Goal: Task Accomplishment & Management: Use online tool/utility

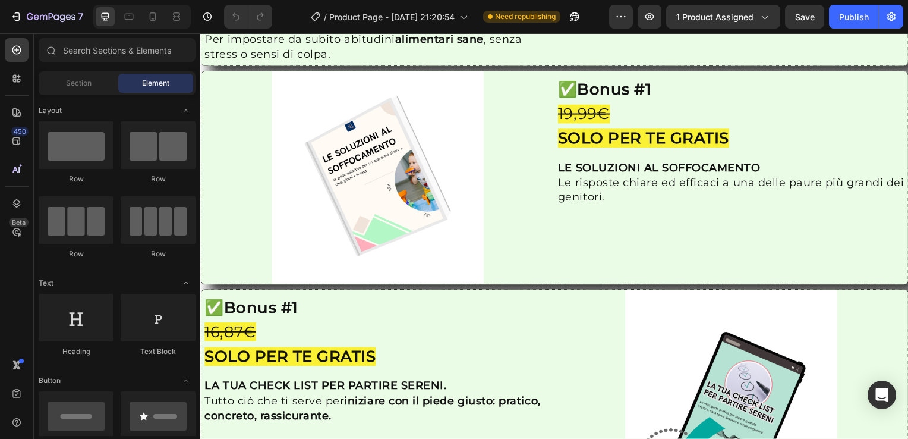
scroll to position [1747, 0]
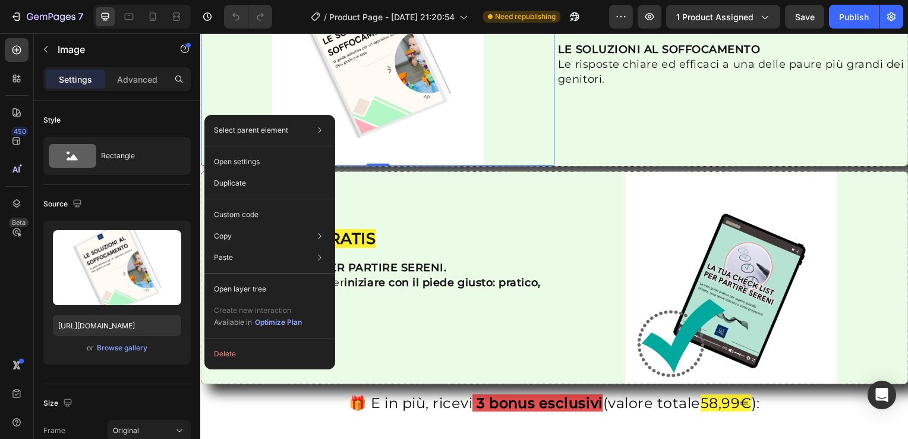
click at [508, 137] on div at bounding box center [379, 59] width 356 height 213
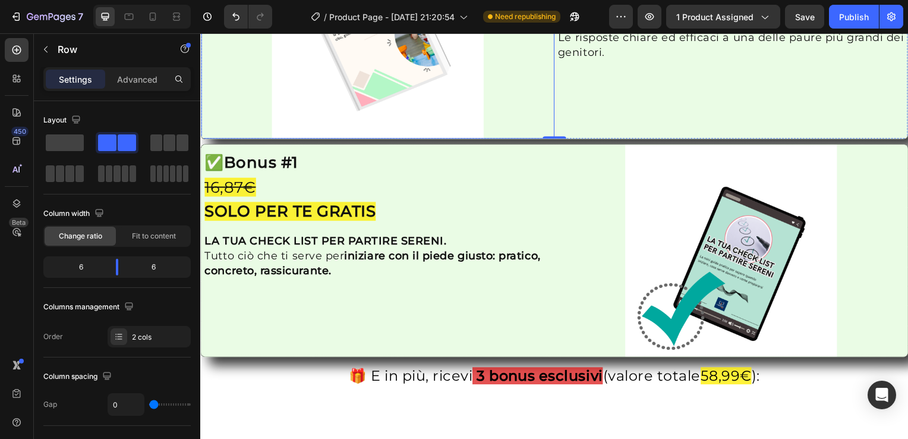
scroll to position [1992, 0]
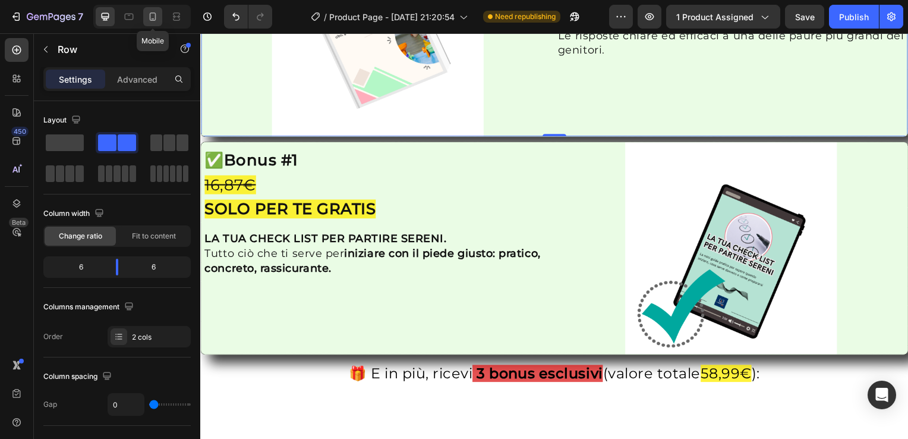
click at [155, 19] on icon at bounding box center [153, 16] width 7 height 8
type input "16"
type input "90%"
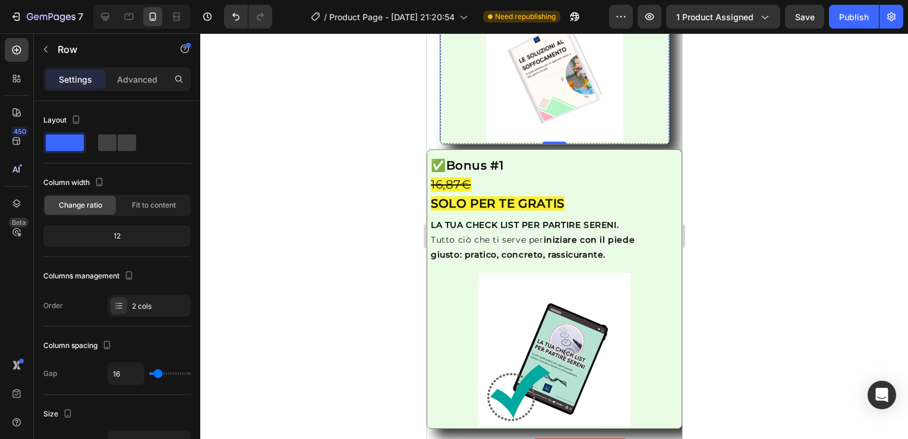
scroll to position [2042, 0]
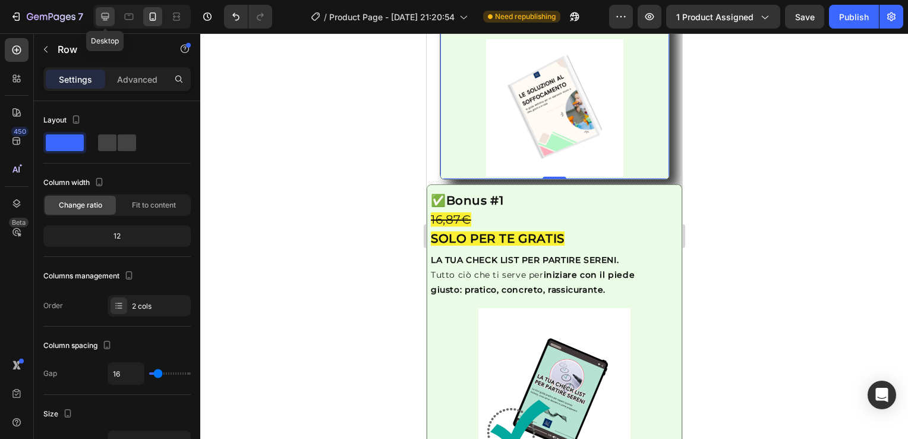
click at [107, 18] on icon at bounding box center [106, 17] width 8 height 8
type input "0"
type input "1200"
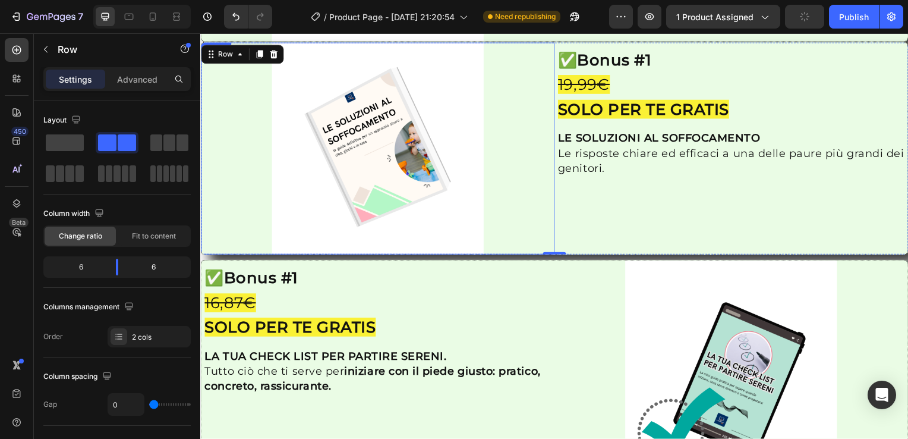
scroll to position [1992, 0]
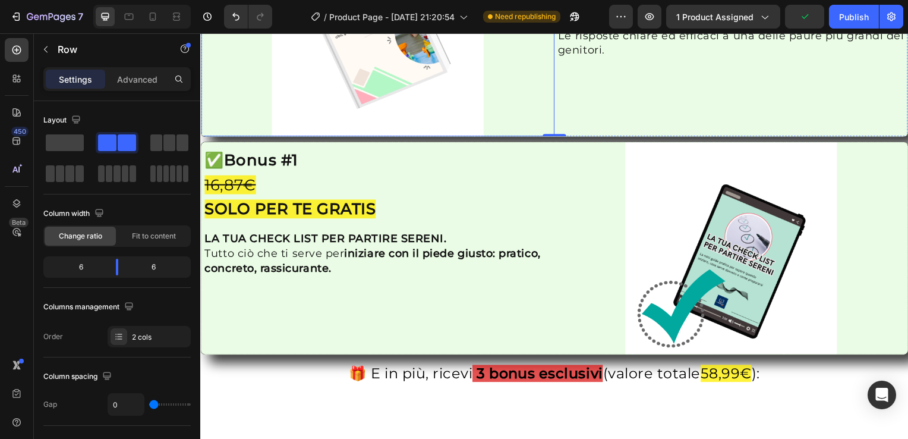
click at [304, 137] on img at bounding box center [378, 30] width 213 height 213
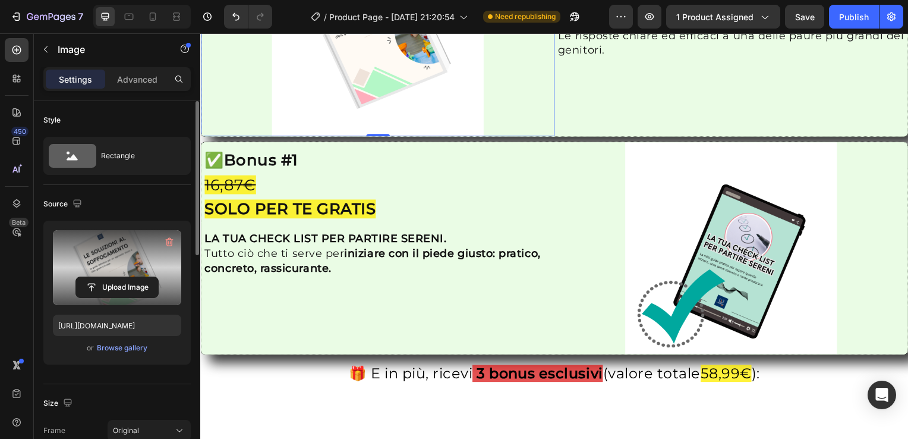
click at [136, 275] on label at bounding box center [117, 267] width 128 height 75
click at [136, 277] on input "file" at bounding box center [117, 287] width 82 height 20
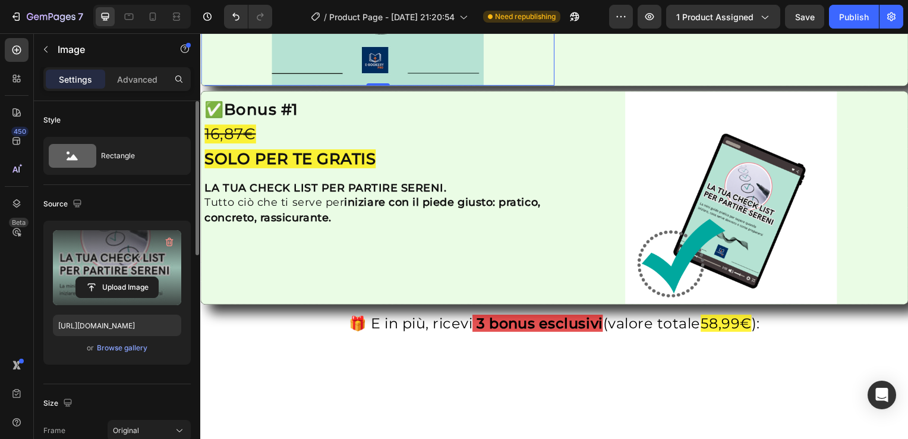
scroll to position [2111, 0]
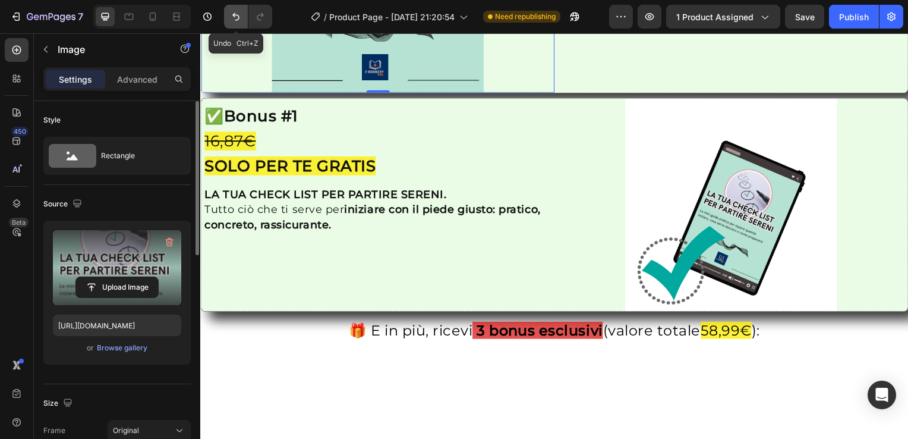
click at [230, 15] on icon "Undo/Redo" at bounding box center [236, 17] width 12 height 12
click at [233, 15] on icon "Undo/Redo" at bounding box center [235, 17] width 7 height 8
type input "[URL][DOMAIN_NAME]"
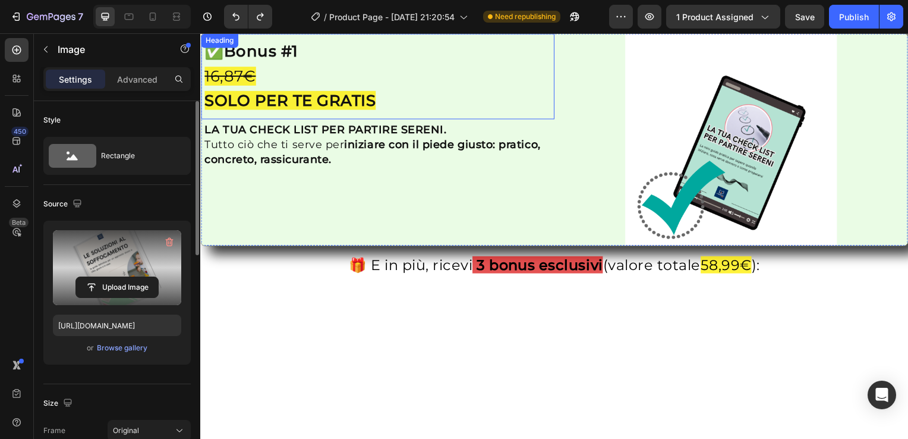
scroll to position [1992, 0]
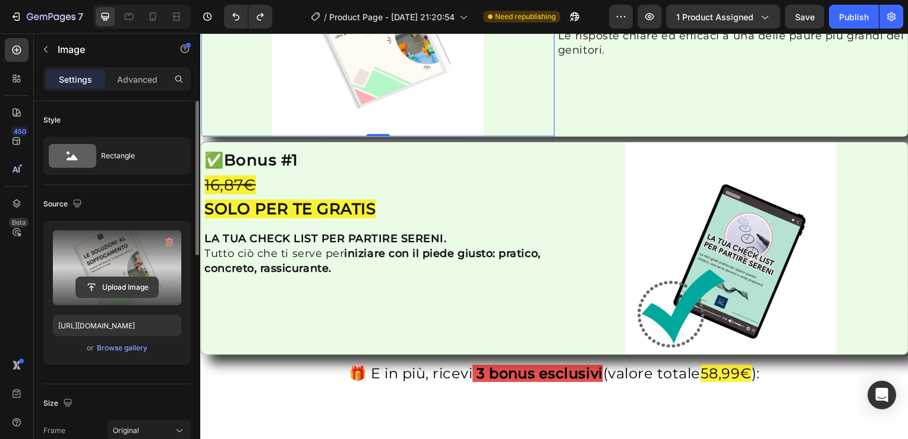
click at [105, 286] on input "file" at bounding box center [117, 287] width 82 height 20
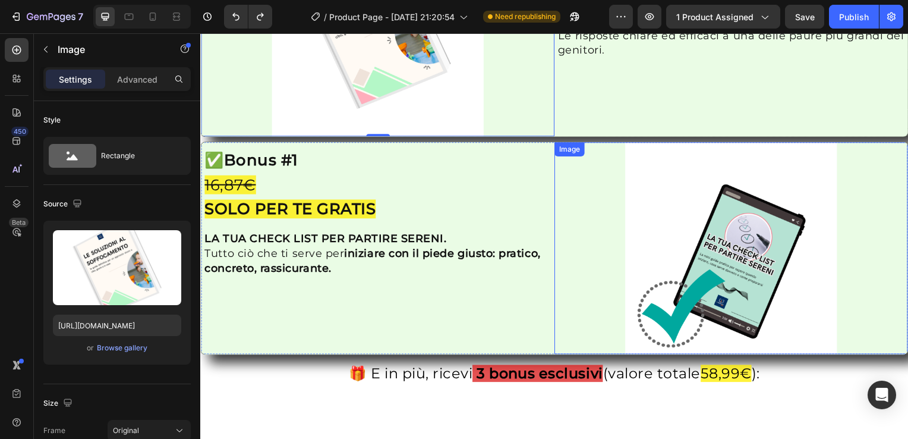
click at [672, 357] on img at bounding box center [734, 249] width 213 height 213
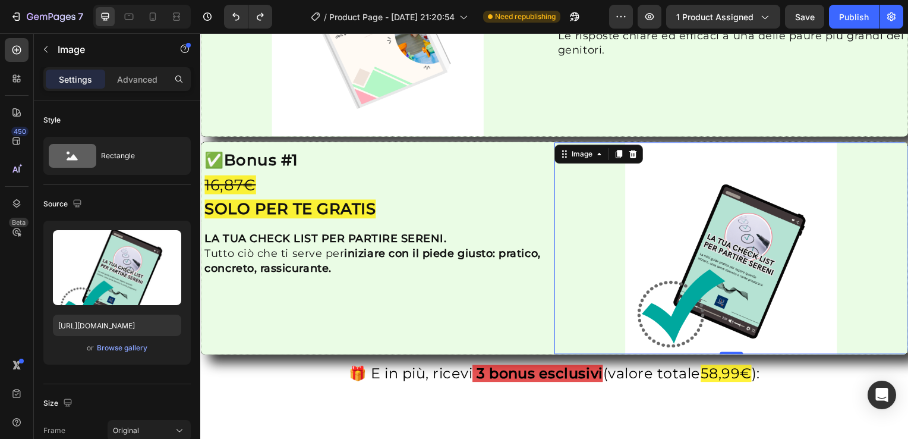
click at [679, 357] on img at bounding box center [734, 249] width 213 height 213
click at [146, 73] on p "Advanced" at bounding box center [137, 79] width 40 height 12
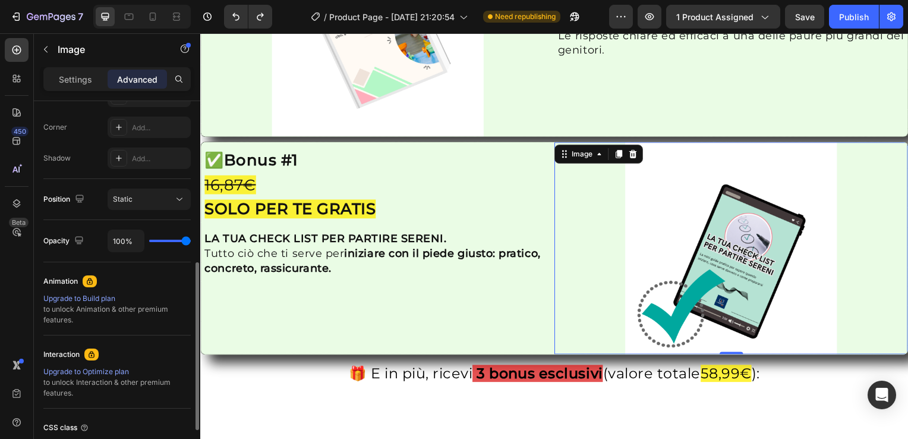
scroll to position [0, 0]
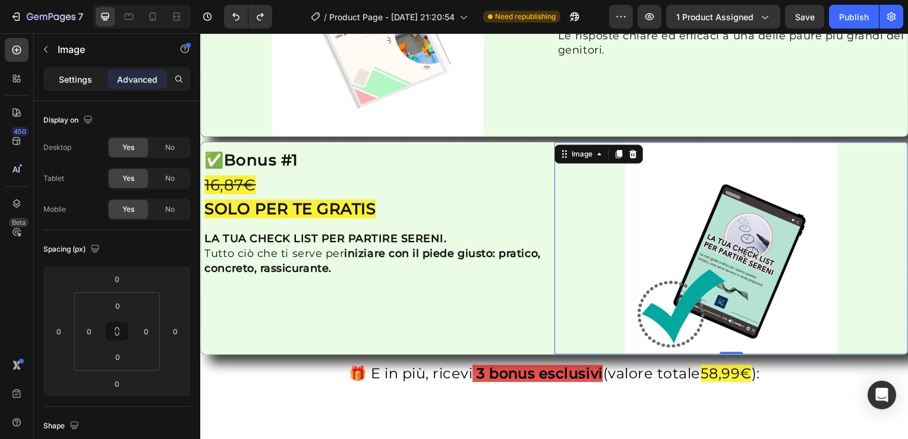
click at [80, 75] on p "Settings" at bounding box center [75, 79] width 33 height 12
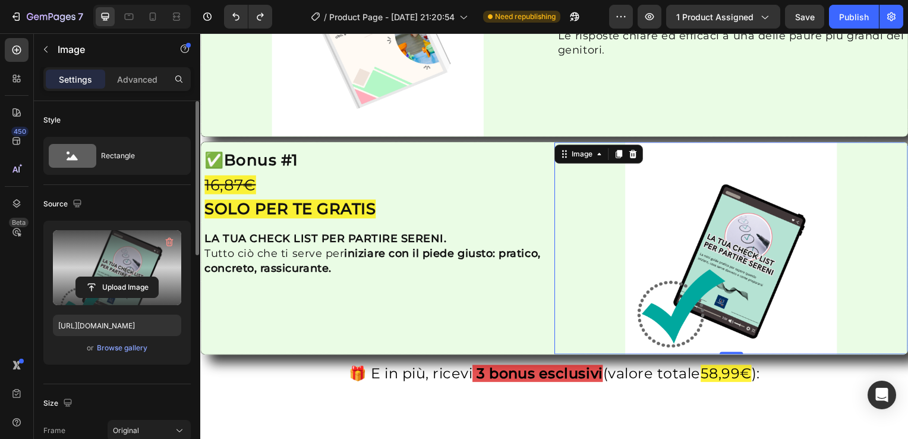
click at [130, 247] on label at bounding box center [117, 267] width 128 height 75
click at [130, 277] on input "file" at bounding box center [117, 287] width 82 height 20
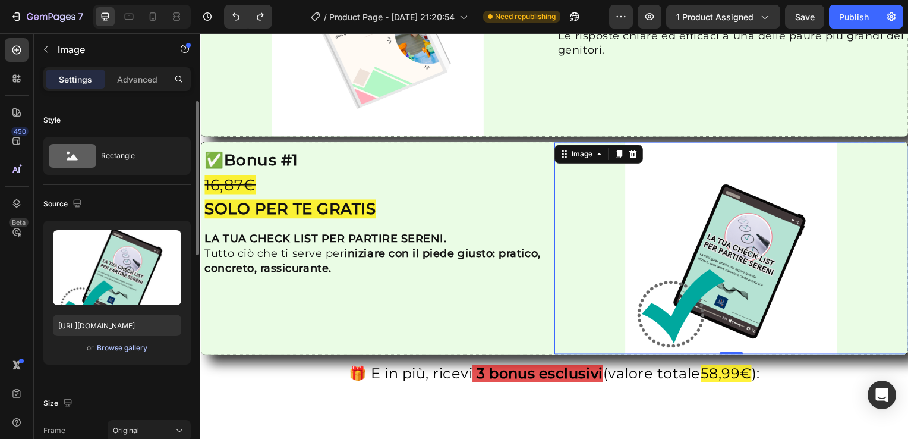
click at [132, 348] on div "Browse gallery" at bounding box center [122, 347] width 51 height 11
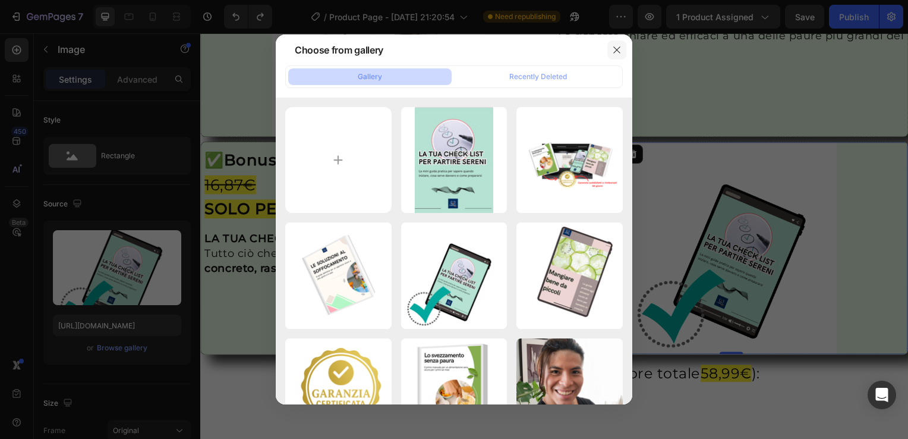
click at [613, 44] on button "button" at bounding box center [616, 49] width 19 height 19
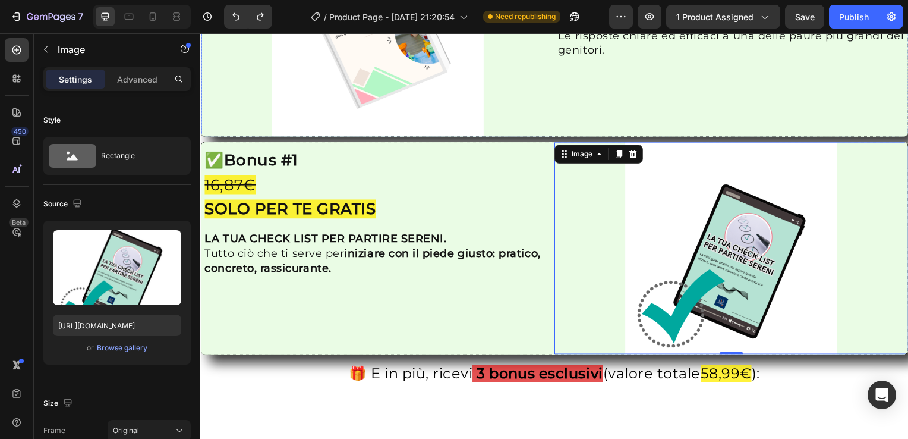
click at [298, 137] on img at bounding box center [378, 30] width 213 height 213
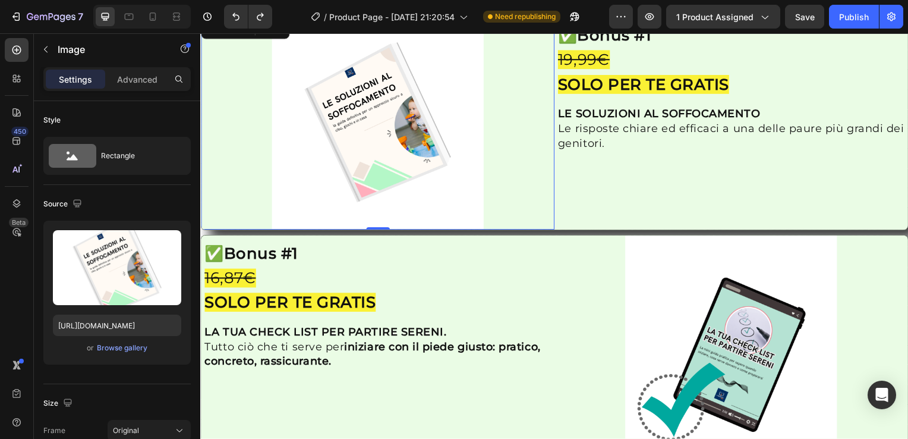
scroll to position [1992, 0]
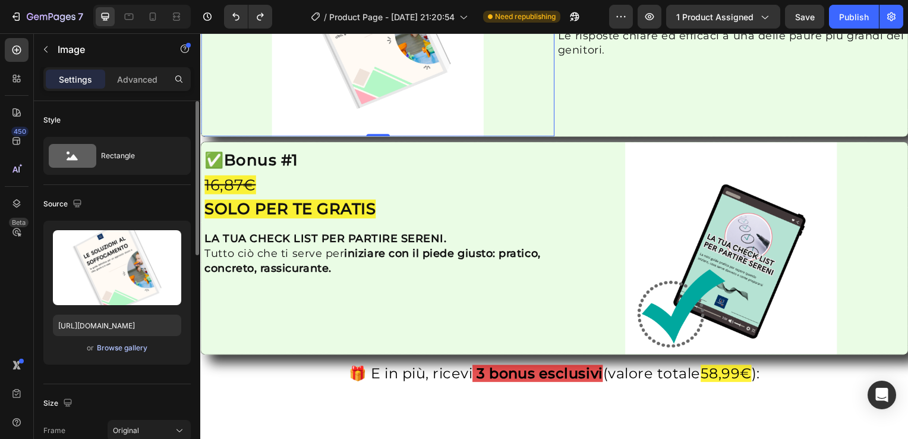
click at [131, 347] on div "Browse gallery" at bounding box center [122, 347] width 51 height 11
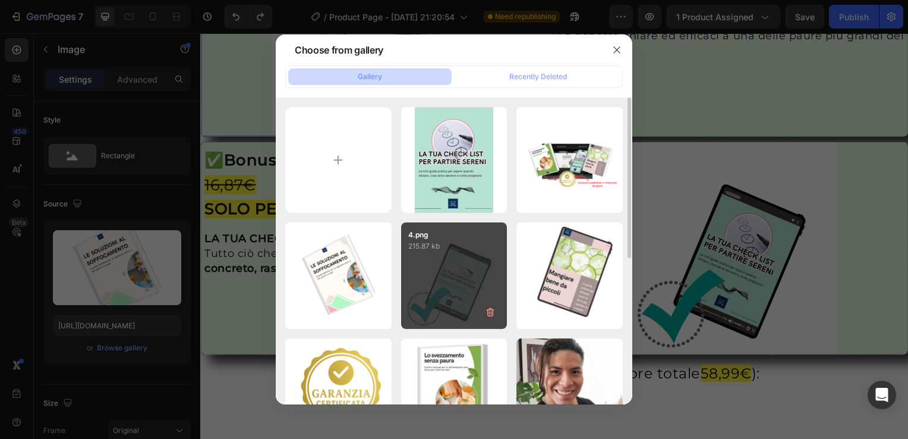
click at [437, 263] on div "4.png 215.87 kb" at bounding box center [454, 275] width 106 height 106
type input "[URL][DOMAIN_NAME]"
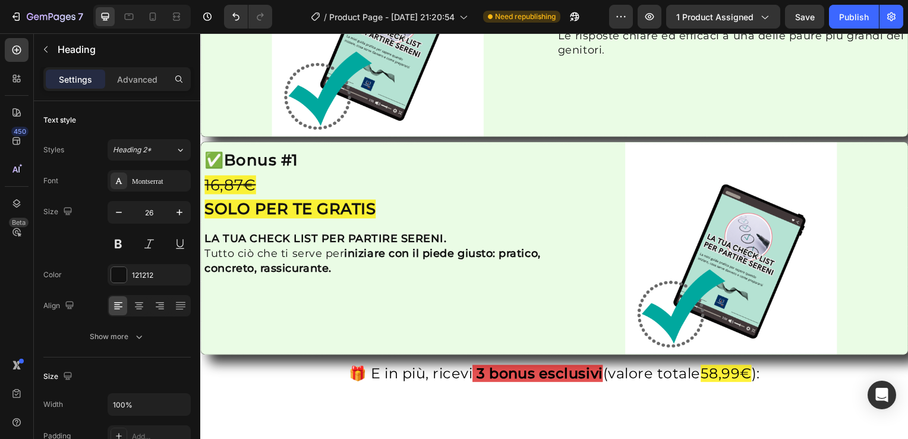
click at [773, 28] on p "LE SOLUZIONI AL SOFFOCAMENTO" at bounding box center [735, 20] width 349 height 15
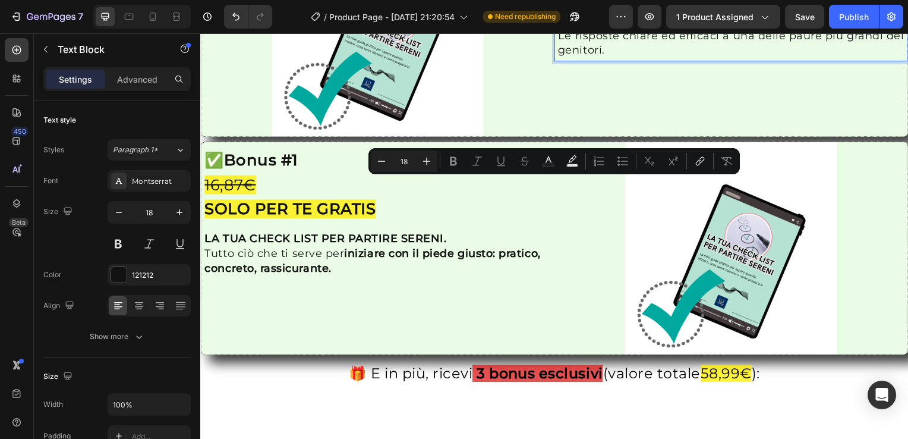
click at [764, 28] on p "LE SOLUZIONI AL SOFFOCAMENTO" at bounding box center [735, 20] width 349 height 15
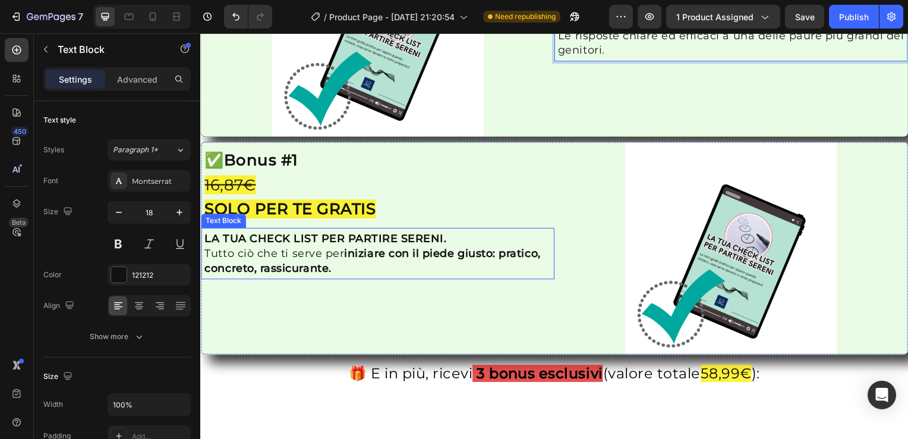
click at [449, 248] on p "LA TUA CHECK LIST PER PARTIRE SERENI." at bounding box center [378, 240] width 349 height 15
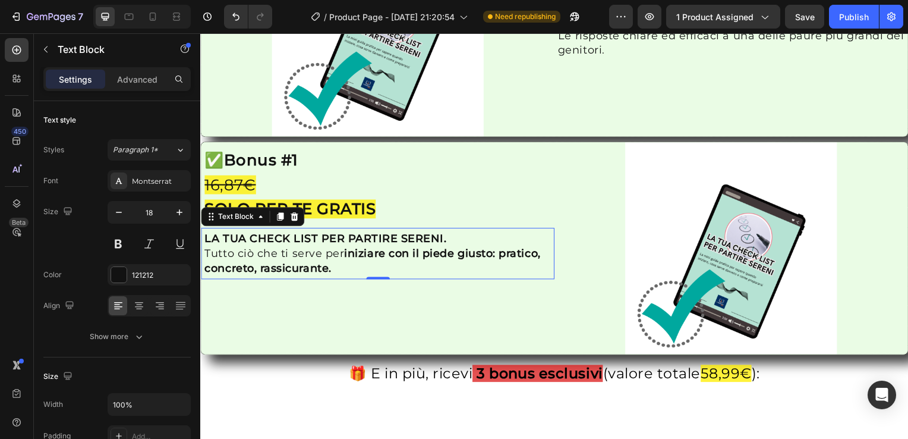
click at [448, 248] on p "LA TUA CHECK LIST PER PARTIRE SERENI." at bounding box center [378, 240] width 349 height 15
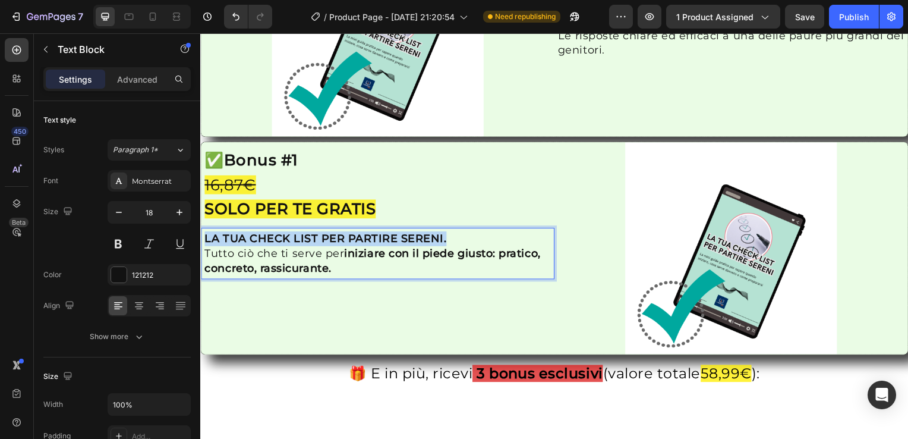
drag, startPoint x: 448, startPoint y: 388, endPoint x: 204, endPoint y: 379, distance: 243.8
click at [204, 279] on div "LA TUA CHECK LIST PER PARTIRE SERENI. Tutto ciò che ti serve per iniziare con i…" at bounding box center [378, 256] width 351 height 48
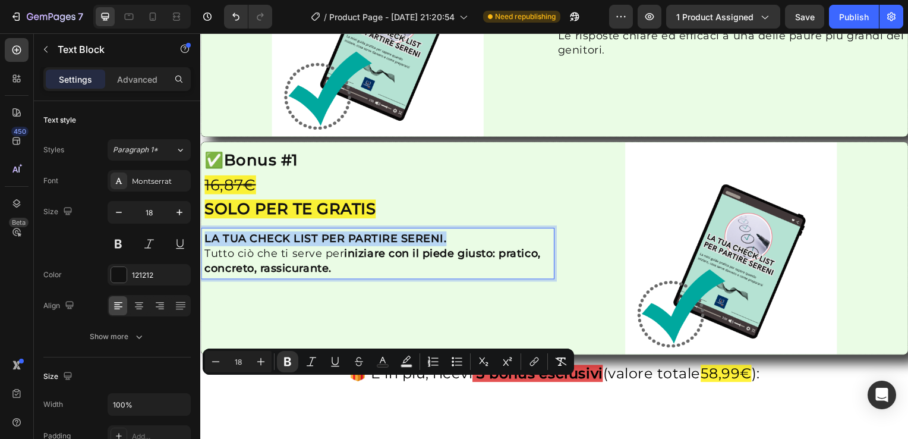
copy strong "LA TUA CHECK LIST PER PARTIRE SERENI."
click at [578, 28] on p "Rich Text Editor. Editing area: main" at bounding box center [735, 20] width 349 height 15
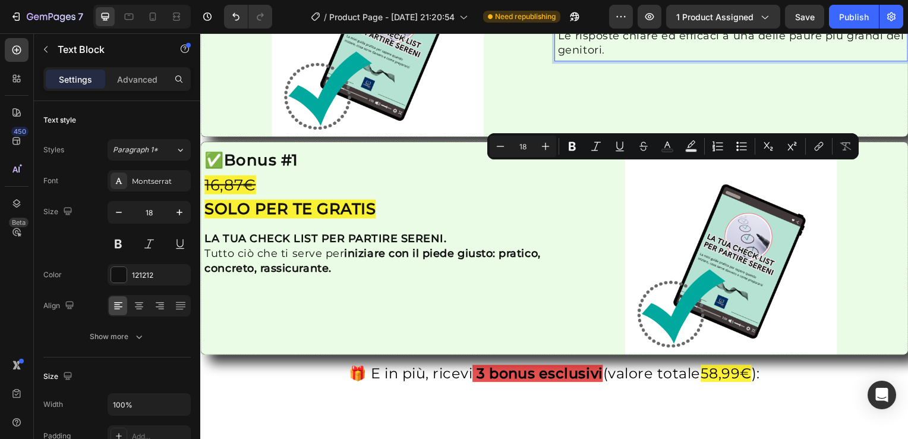
drag, startPoint x: 805, startPoint y: 169, endPoint x: 553, endPoint y: 170, distance: 252.6
click at [557, 62] on div "LA TUA CHECK LIST PER PARTIRE SERENI. Le risposte chiare ed efficaci a una dell…" at bounding box center [735, 36] width 356 height 52
click at [574, 148] on icon "Editor contextual toolbar" at bounding box center [572, 146] width 7 height 9
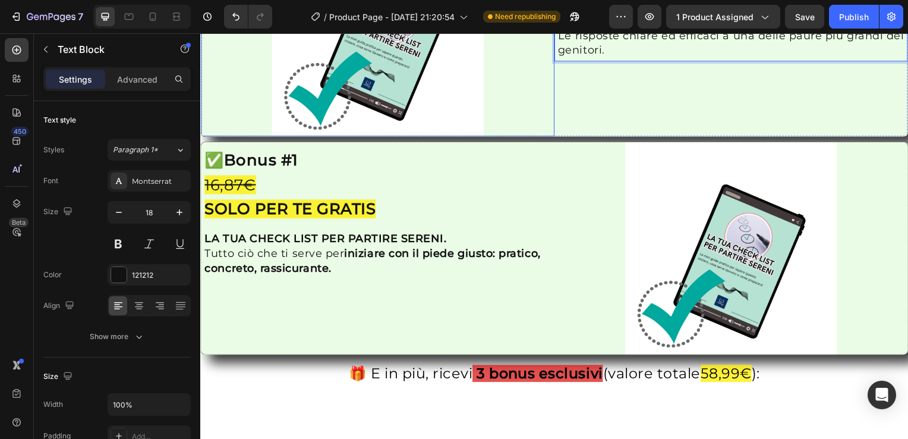
click at [548, 108] on div at bounding box center [379, 30] width 356 height 213
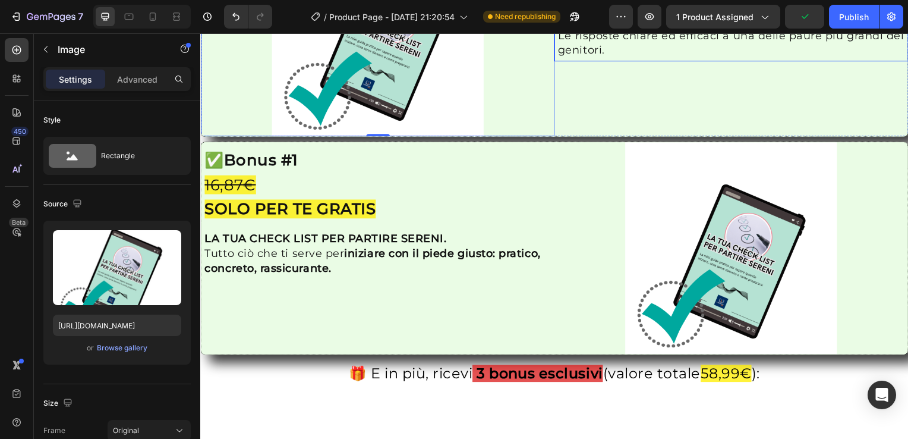
click at [625, 58] on p "Le risposte chiare ed efficaci a una delle paure più grandi dei genitori." at bounding box center [735, 44] width 349 height 30
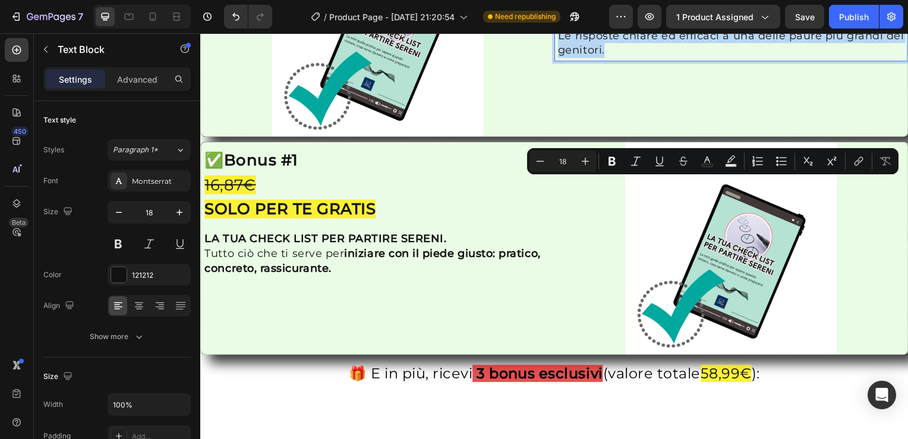
drag, startPoint x: 628, startPoint y: 203, endPoint x: 558, endPoint y: 185, distance: 72.2
click at [561, 58] on p "Le risposte chiare ed efficaci a una delle paure più grandi dei genitori." at bounding box center [735, 44] width 349 height 30
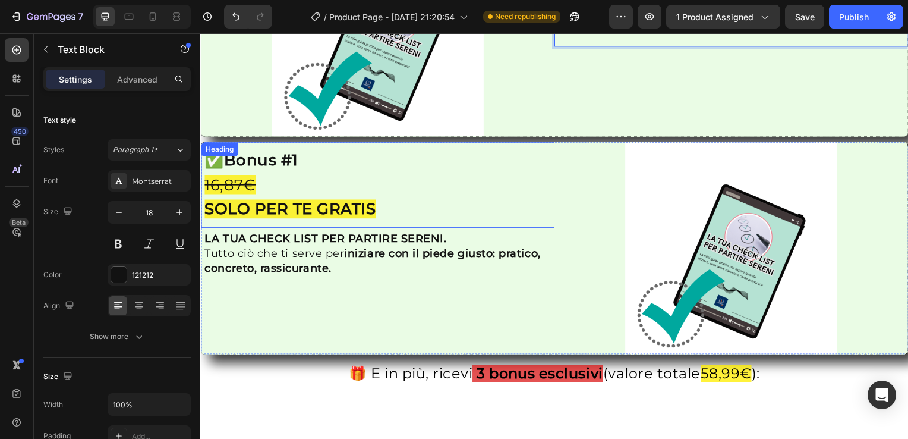
scroll to position [2111, 0]
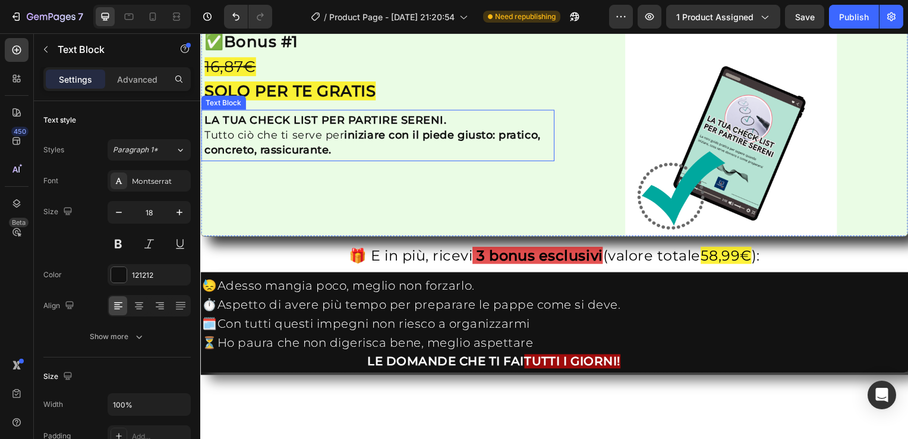
click at [338, 159] on p "Tutto ciò che ti serve per iniziare con il piede giusto: pratico, concreto, ras…" at bounding box center [378, 144] width 349 height 30
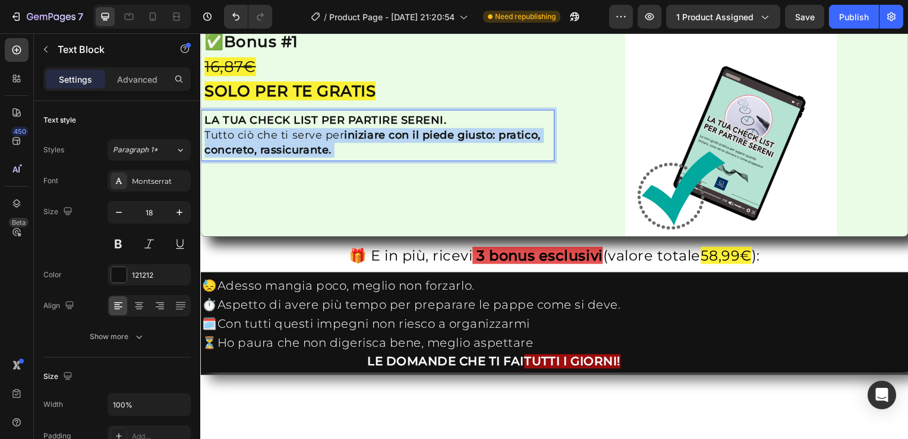
drag, startPoint x: 338, startPoint y: 303, endPoint x: 251, endPoint y: 278, distance: 89.9
click at [251, 159] on p "Tutto ciò che ti serve per iniziare con il piede giusto: pratico, concreto, ras…" at bounding box center [378, 144] width 349 height 30
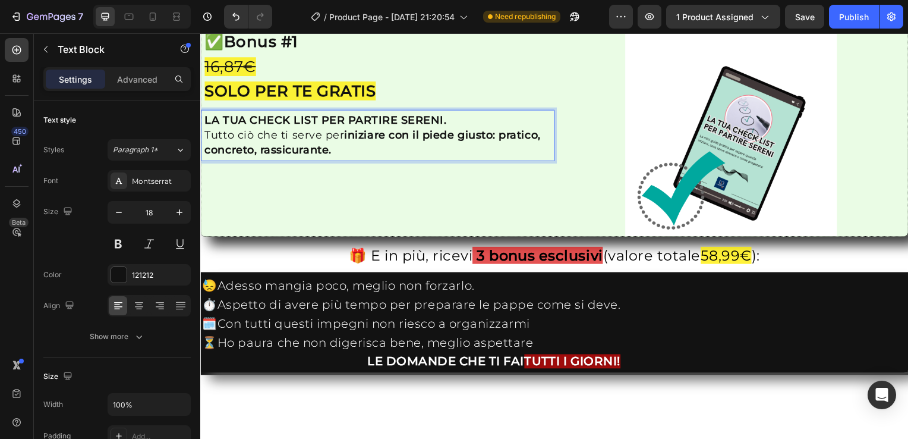
click at [347, 159] on p "Tutto ciò che ti serve per iniziare con il piede giusto: pratico, concreto, ras…" at bounding box center [378, 144] width 349 height 30
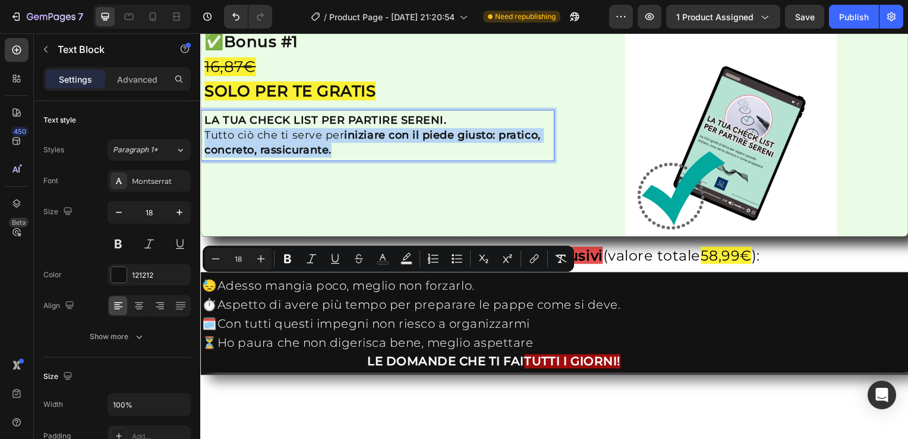
drag, startPoint x: 339, startPoint y: 302, endPoint x: 396, endPoint y: 312, distance: 57.9
copy p "Tutto ciò che ti serve per iniziare con il piede giusto: pratico, concreto, ras…"
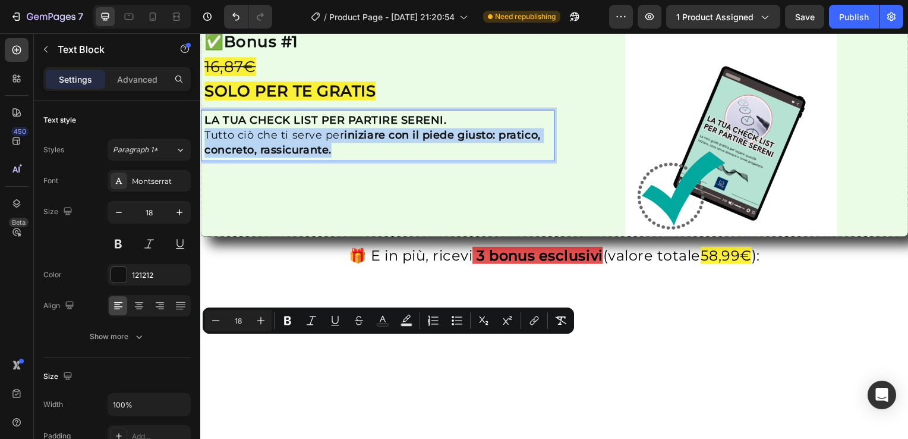
scroll to position [1992, 0]
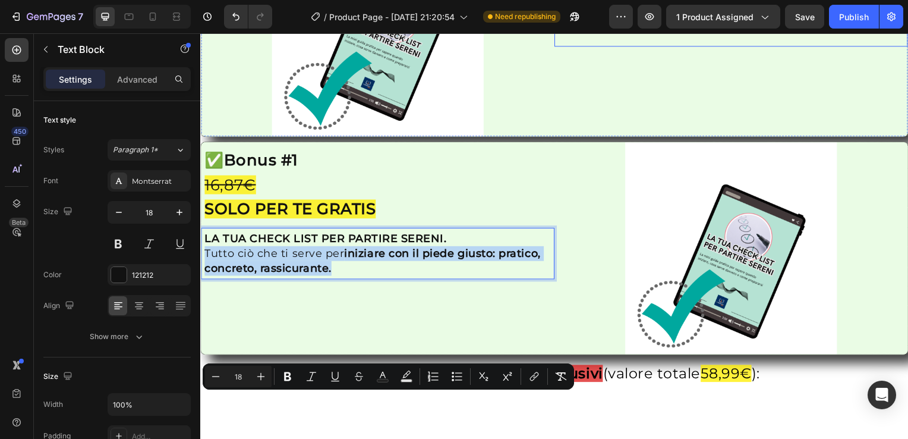
click at [577, 43] on p "Rich Text Editor. Editing area: main" at bounding box center [735, 36] width 349 height 15
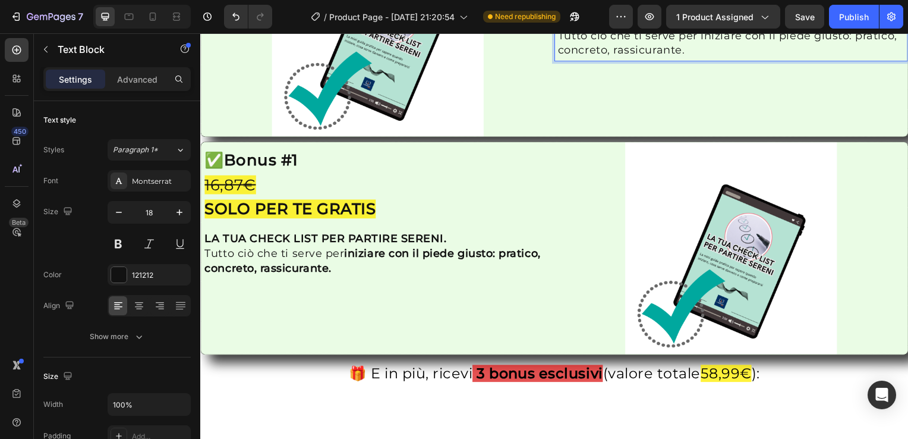
click at [698, 58] on p "Tutto ciò che ti serve per iniziare con il piede giusto: pratico, concreto, ras…" at bounding box center [735, 44] width 349 height 30
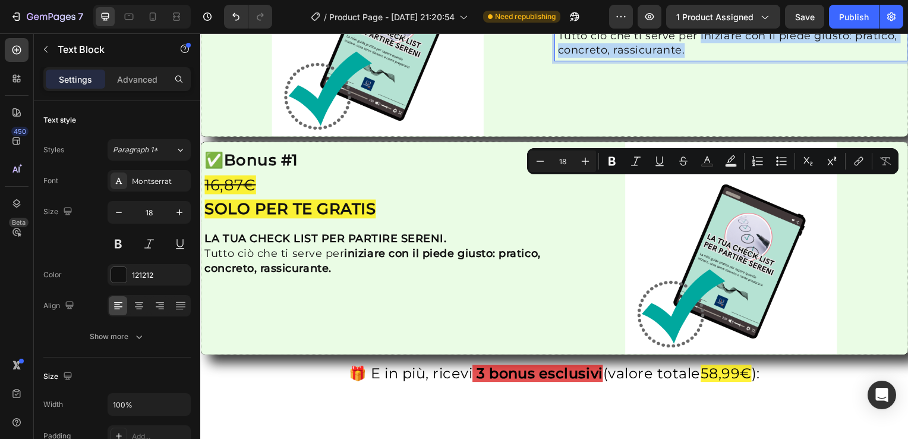
drag, startPoint x: 698, startPoint y: 186, endPoint x: 695, endPoint y: 212, distance: 26.4
click at [695, 62] on div "LA TUA CHECK LIST PER PARTIRE SERENI. Tutto ciò che ti serve per iniziare con i…" at bounding box center [735, 36] width 356 height 52
click at [615, 162] on icon "Editor contextual toolbar" at bounding box center [612, 161] width 7 height 9
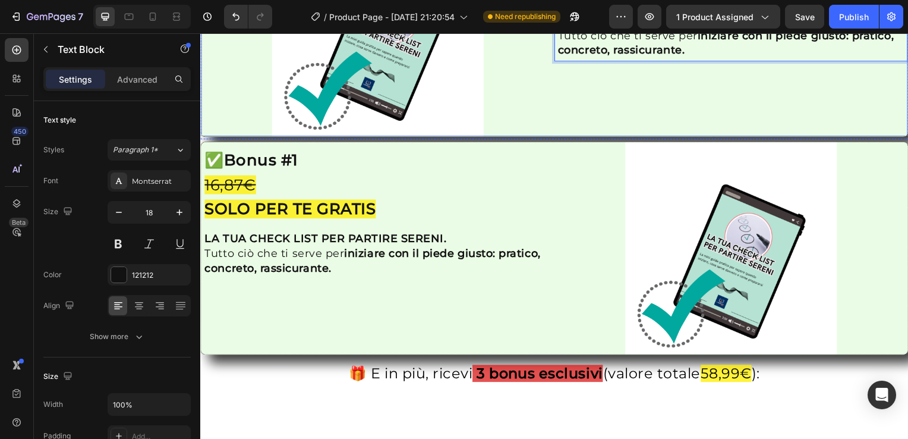
click at [681, 137] on div "✅ Bonus #1 16,87€ SOLO PER TE GRATIS Heading LA TUA CHECK LIST PER PARTIRE SERE…" at bounding box center [735, 30] width 356 height 213
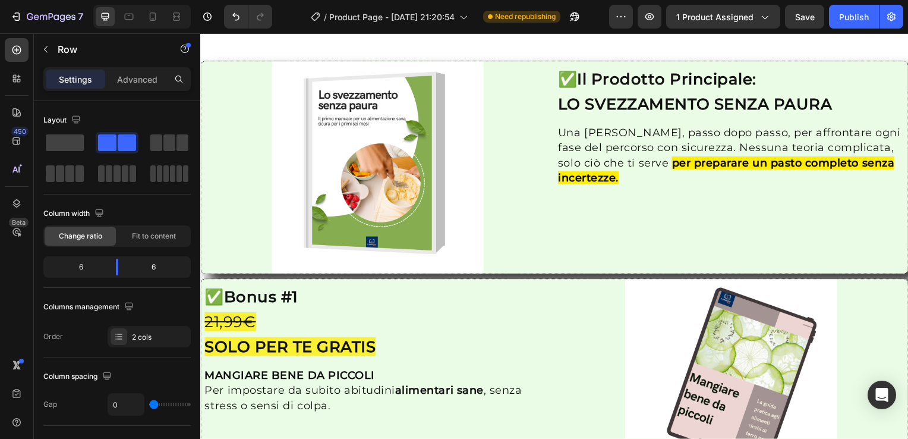
scroll to position [1279, 0]
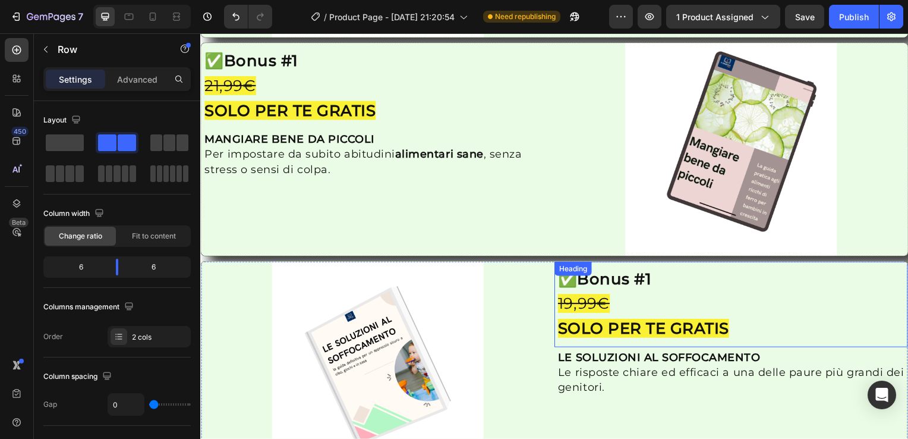
click at [660, 274] on h2 "✅ Bonus #1 19,99€ SOLO PER TE GRATIS" at bounding box center [734, 306] width 351 height 77
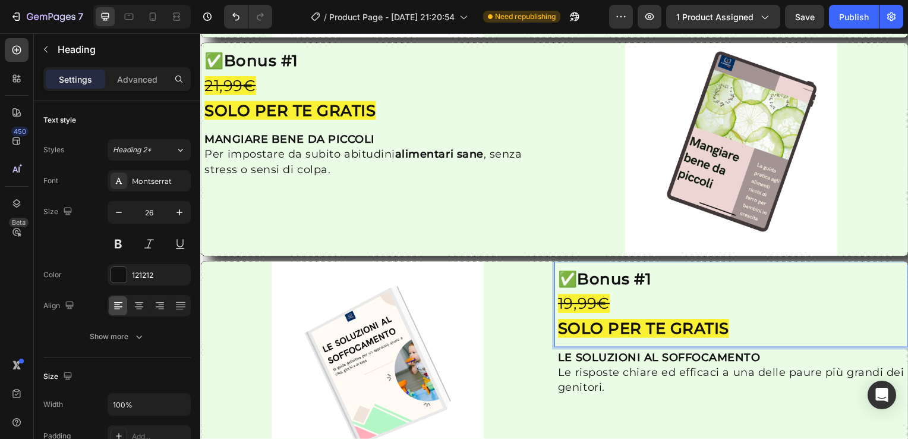
click at [654, 275] on strong "Bonus #1" at bounding box center [617, 281] width 75 height 19
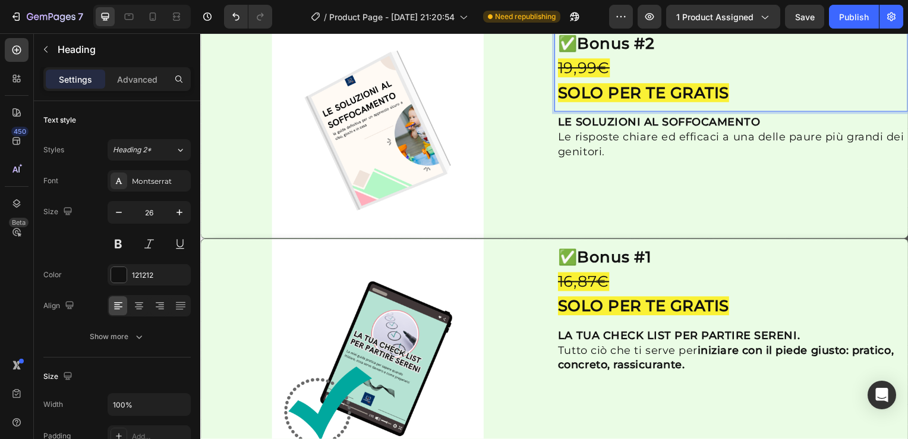
scroll to position [1516, 0]
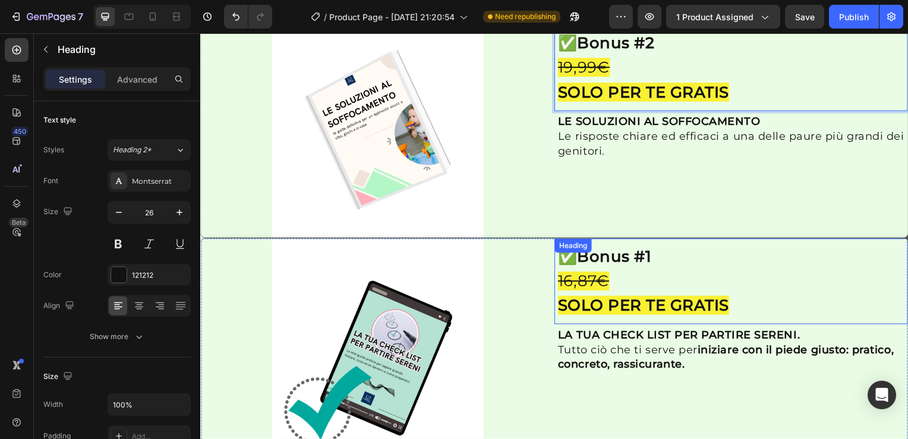
click at [666, 253] on p "✅ Bonus #1 16,87€ SOLO PER TE GRATIS" at bounding box center [735, 283] width 349 height 74
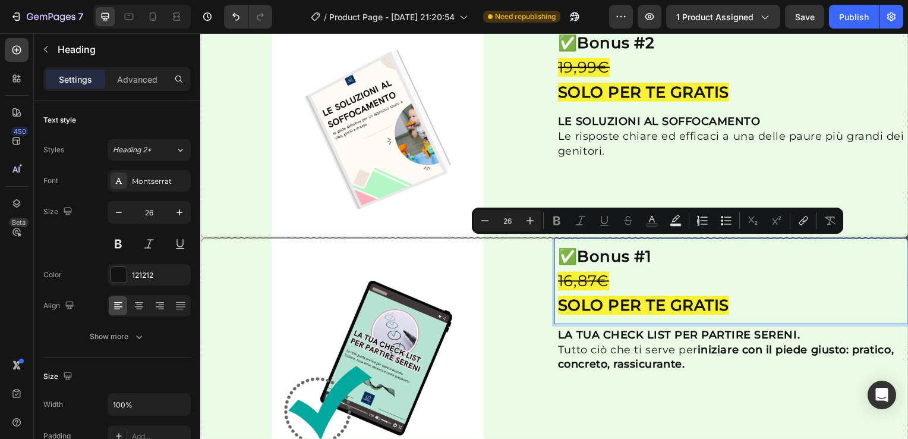
click at [655, 249] on strong "Bonus #1" at bounding box center [617, 257] width 75 height 19
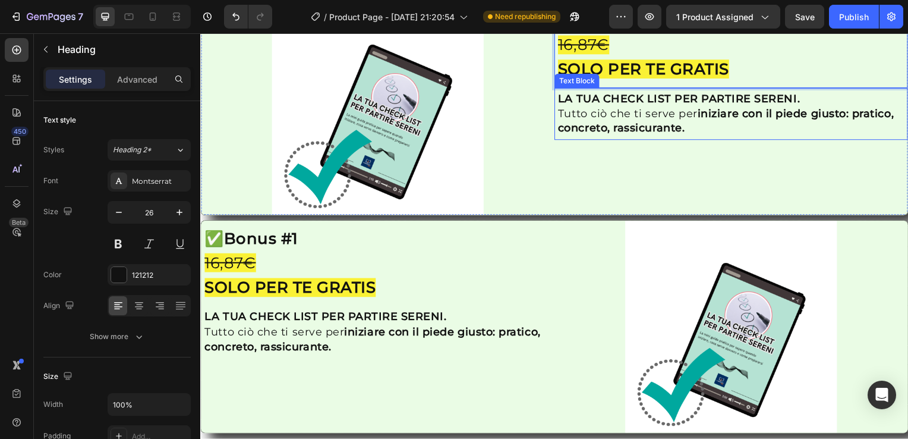
scroll to position [1635, 0]
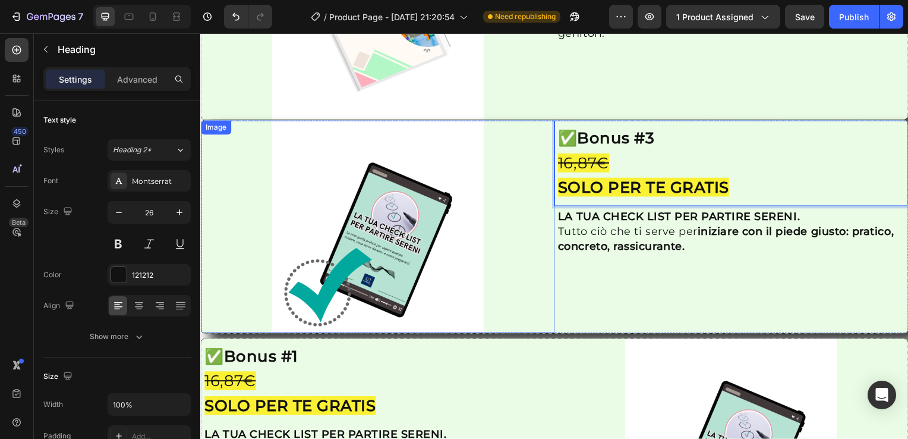
click at [213, 125] on div "Image" at bounding box center [216, 128] width 30 height 14
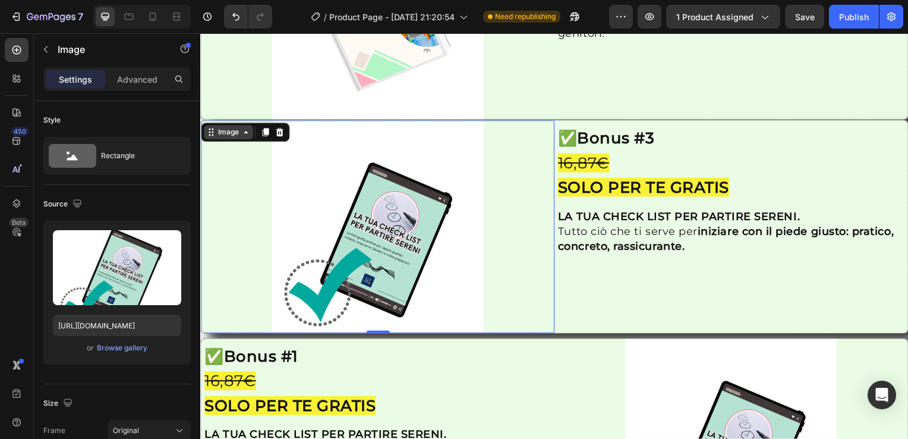
click at [231, 128] on div "Image" at bounding box center [229, 133] width 26 height 11
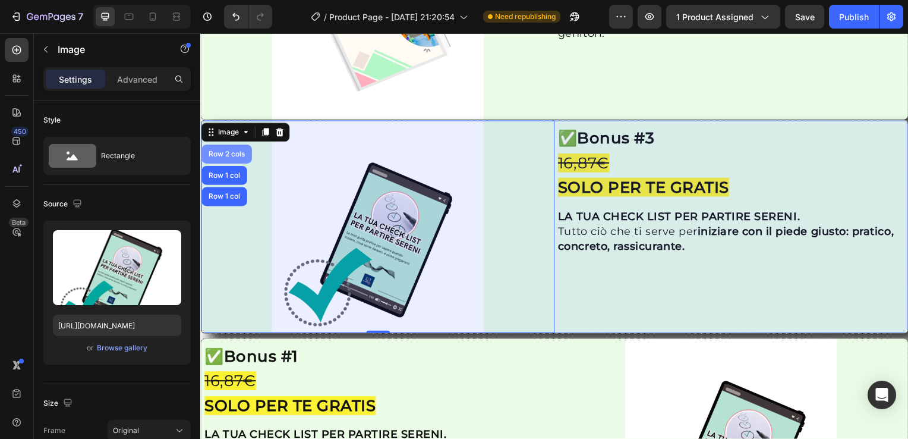
click at [224, 152] on div "Row 2 cols" at bounding box center [226, 155] width 41 height 7
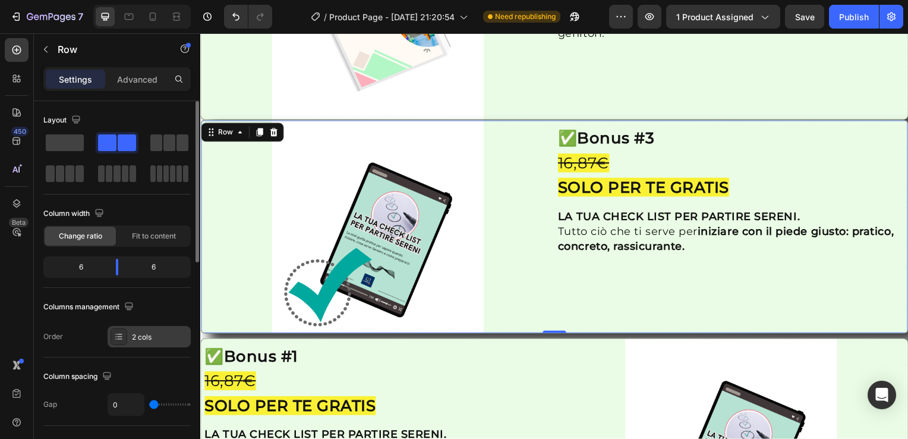
click at [119, 339] on icon at bounding box center [119, 337] width 10 height 10
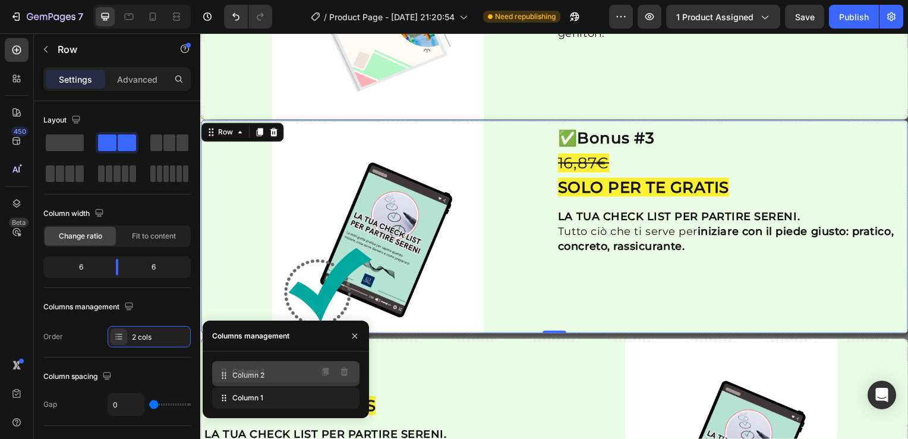
drag, startPoint x: 260, startPoint y: 396, endPoint x: 260, endPoint y: 373, distance: 23.2
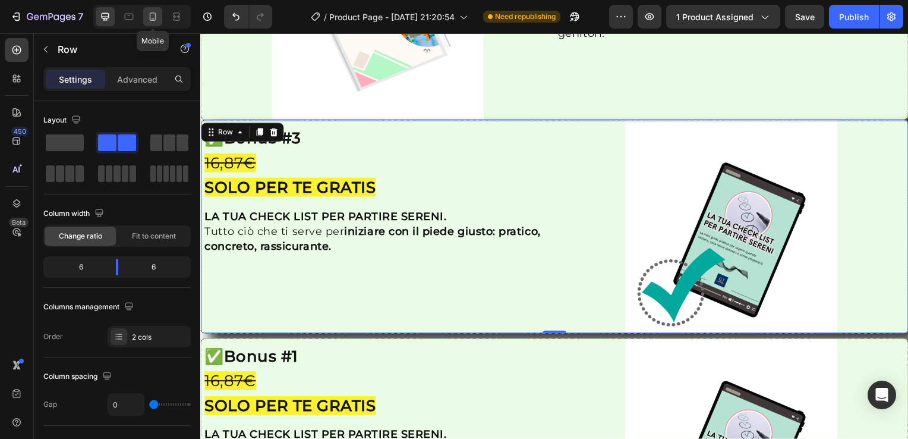
click at [147, 18] on icon at bounding box center [153, 17] width 12 height 12
type input "16"
type input "90%"
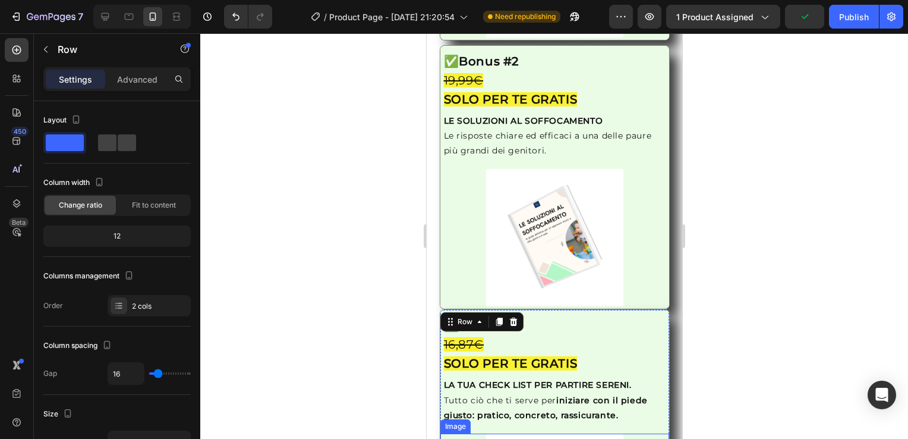
scroll to position [1721, 0]
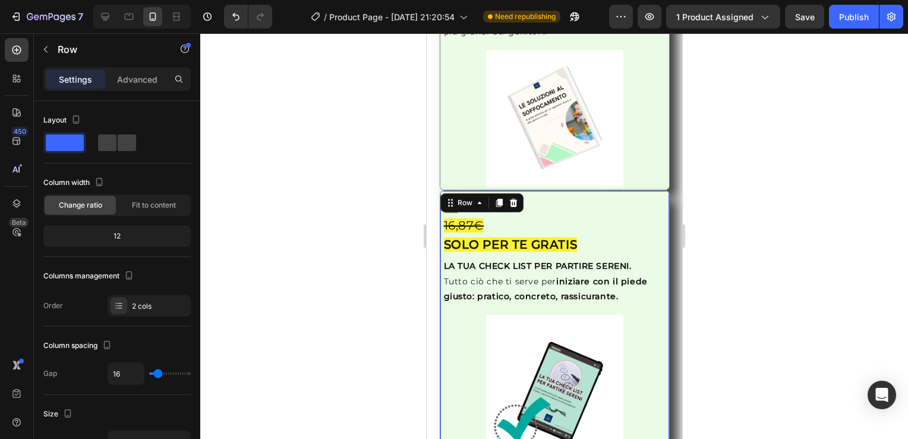
click at [93, 18] on div at bounding box center [140, 17] width 102 height 24
click at [100, 15] on icon at bounding box center [105, 17] width 12 height 12
type input "0"
type input "1200"
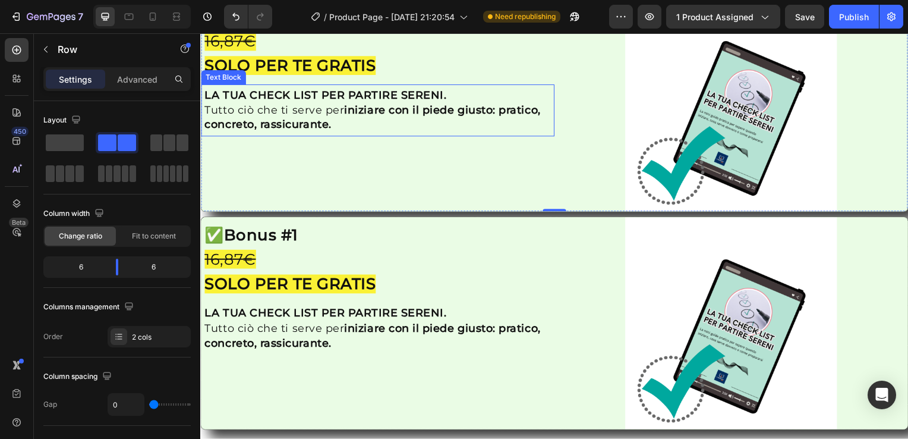
scroll to position [1790, 0]
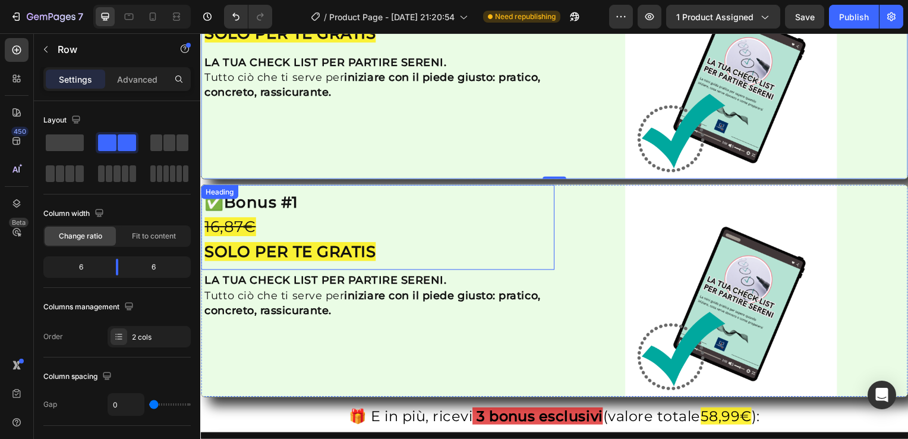
click at [212, 188] on div "Heading" at bounding box center [219, 193] width 33 height 11
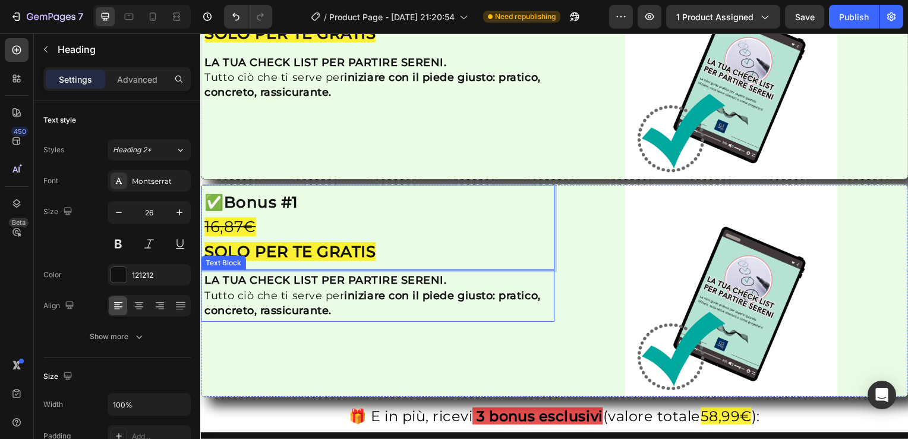
click at [543, 313] on div "✅ Bonus #1 16,87€ SOLO PER TE GRATIS Heading 0 LA TUA CHECK LIST PER PARTIRE SE…" at bounding box center [379, 292] width 356 height 213
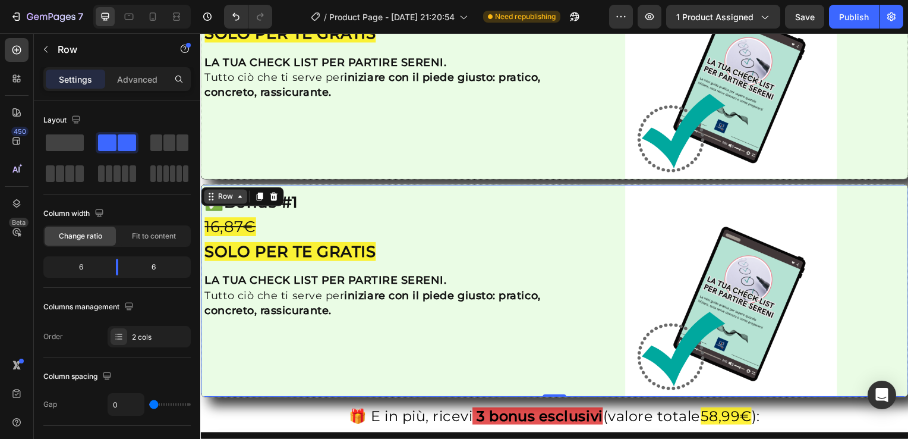
click at [235, 193] on icon at bounding box center [240, 198] width 10 height 10
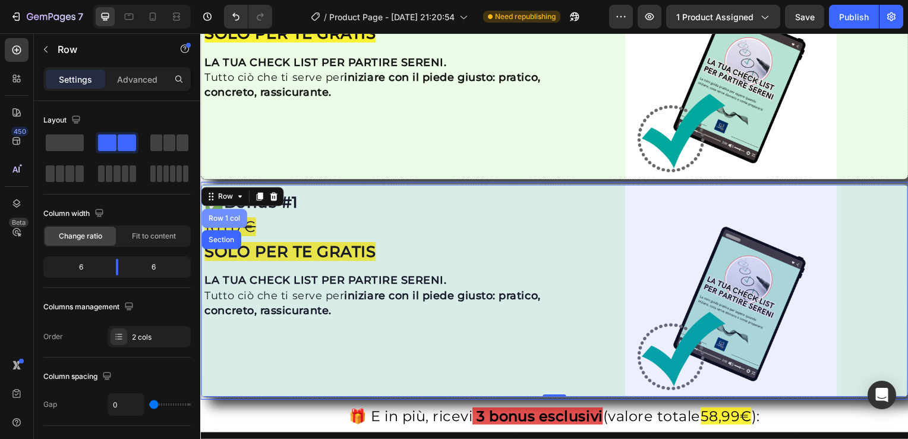
click at [228, 216] on div "Row 1 col" at bounding box center [224, 219] width 36 height 7
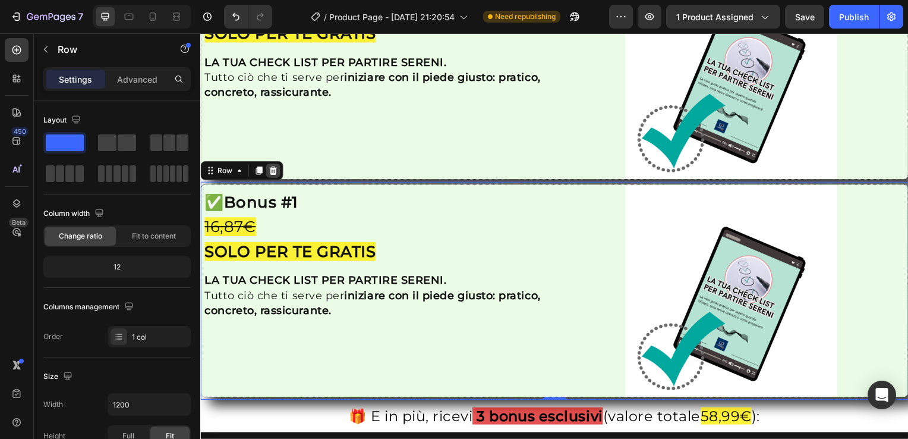
click at [277, 167] on icon at bounding box center [274, 172] width 10 height 10
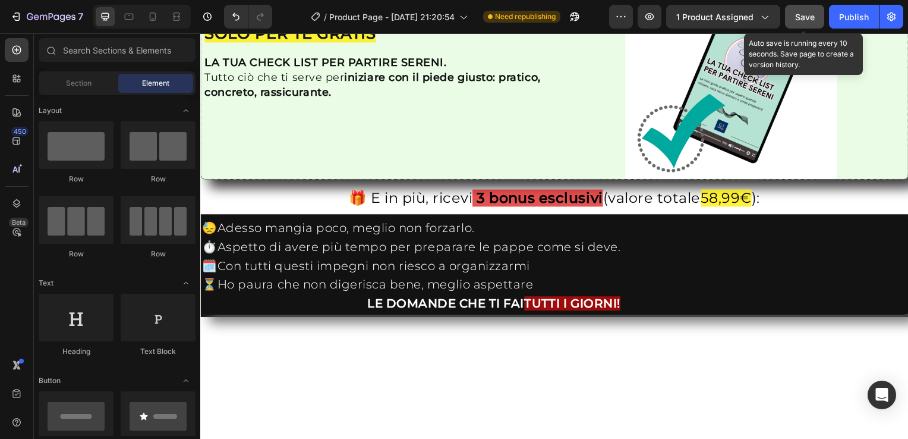
click at [808, 15] on span "Save" at bounding box center [805, 17] width 20 height 10
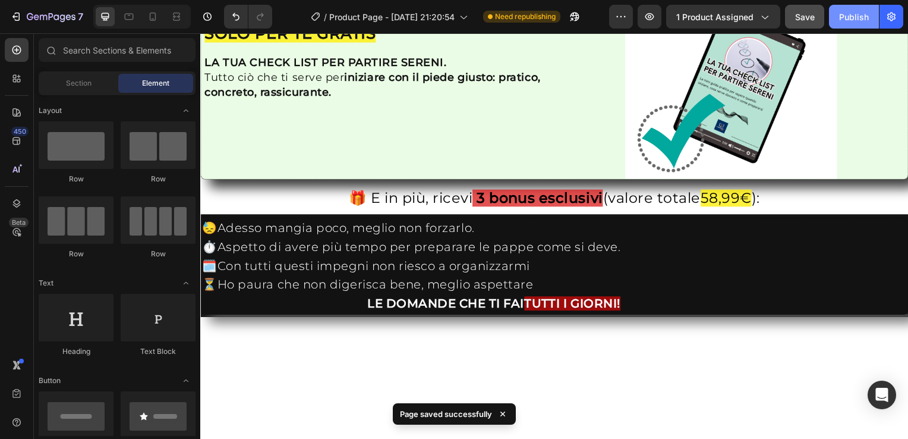
click at [861, 16] on div "Publish" at bounding box center [854, 17] width 30 height 12
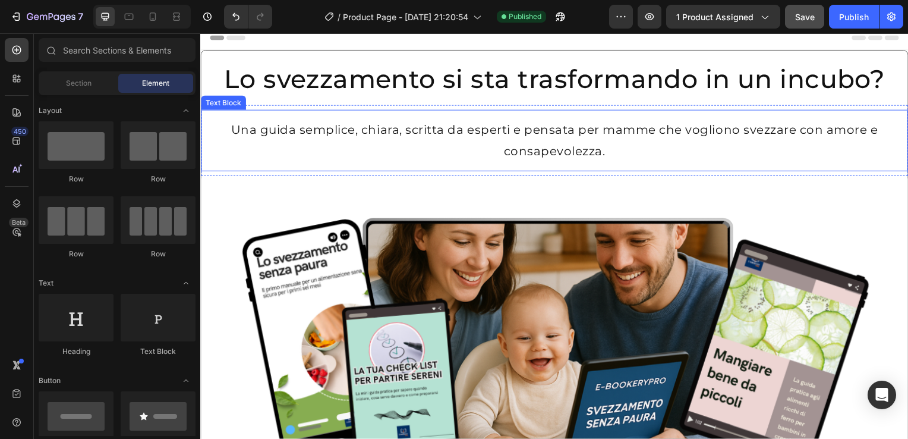
scroll to position [0, 0]
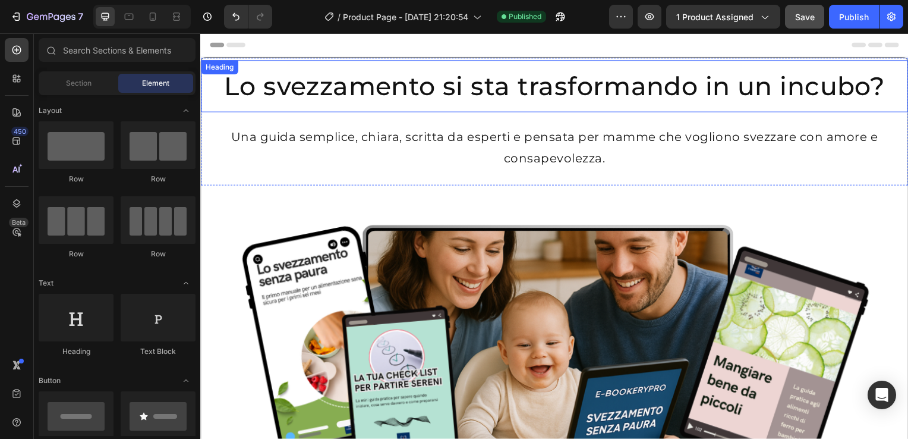
click at [205, 85] on h2 "Lo svezzamento si sta trasformando in un incubo?" at bounding box center [557, 87] width 712 height 52
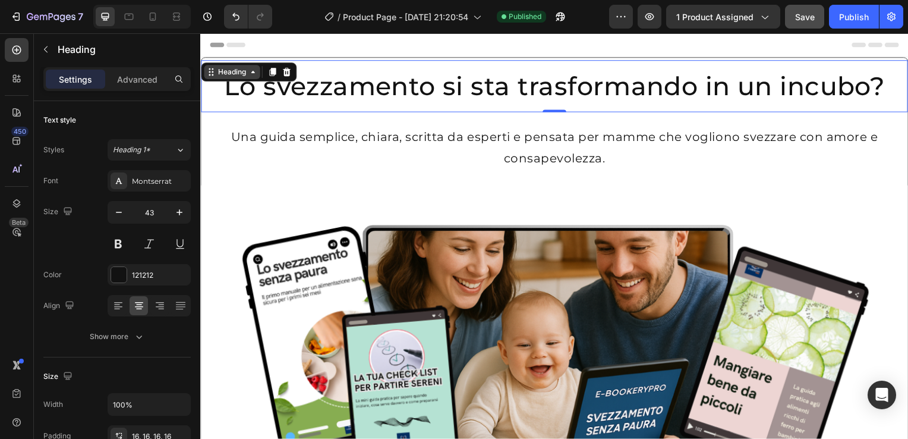
click at [218, 74] on div "Heading" at bounding box center [232, 72] width 33 height 11
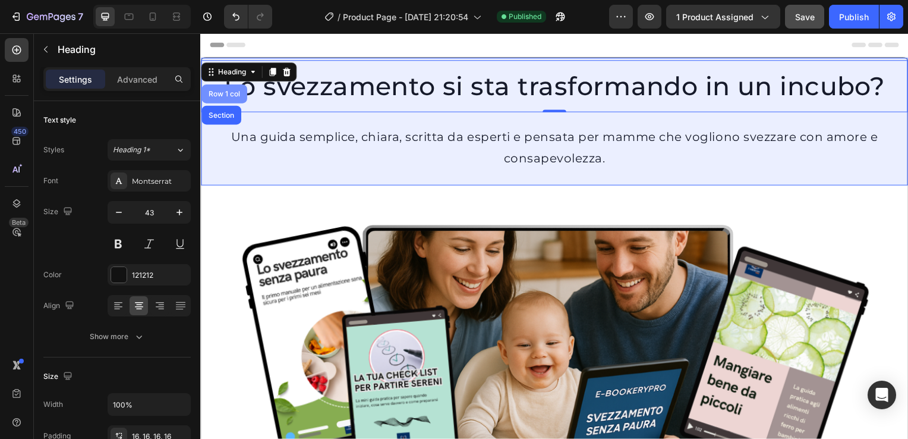
click at [209, 92] on div "Row 1 col" at bounding box center [224, 94] width 36 height 7
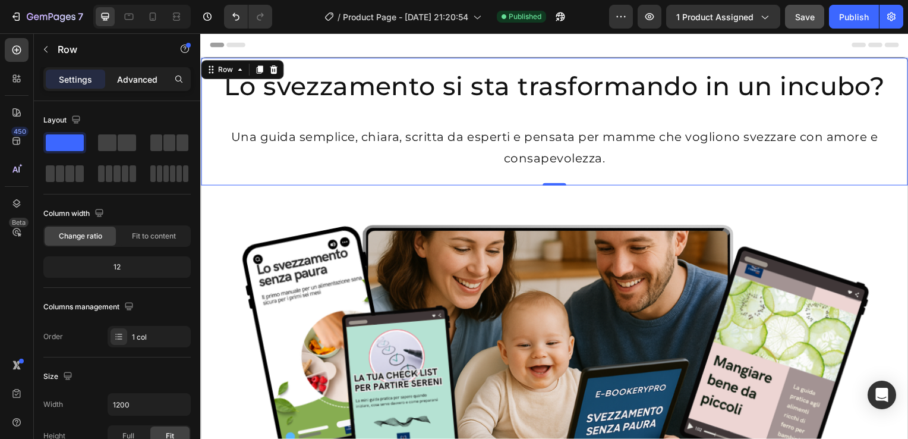
click at [142, 81] on p "Advanced" at bounding box center [137, 79] width 40 height 12
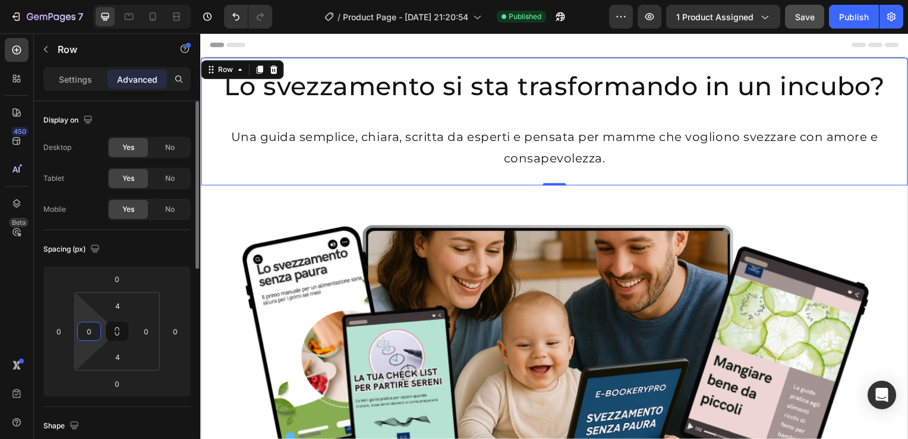
click at [89, 338] on input "0" at bounding box center [89, 331] width 18 height 18
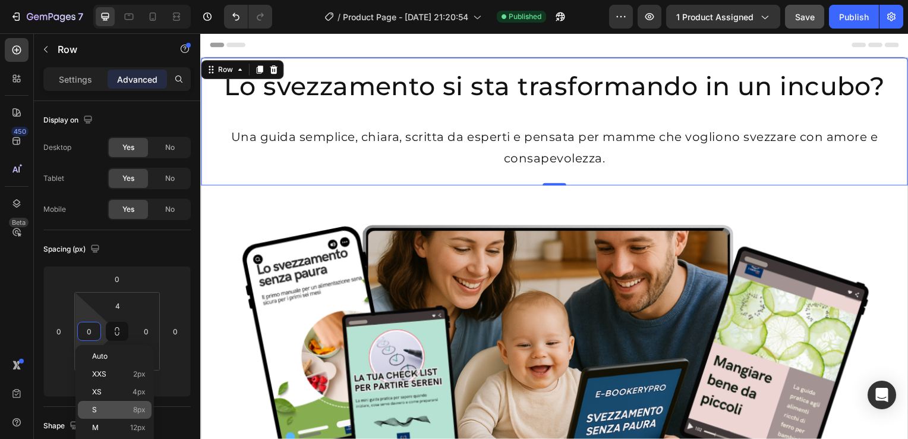
click at [105, 408] on p "S 8px" at bounding box center [118, 409] width 53 height 8
type input "8"
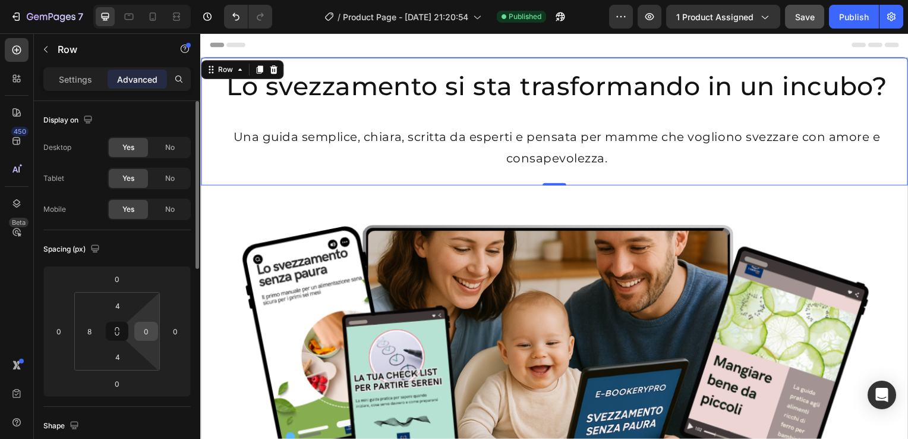
click at [141, 333] on input "0" at bounding box center [146, 331] width 18 height 18
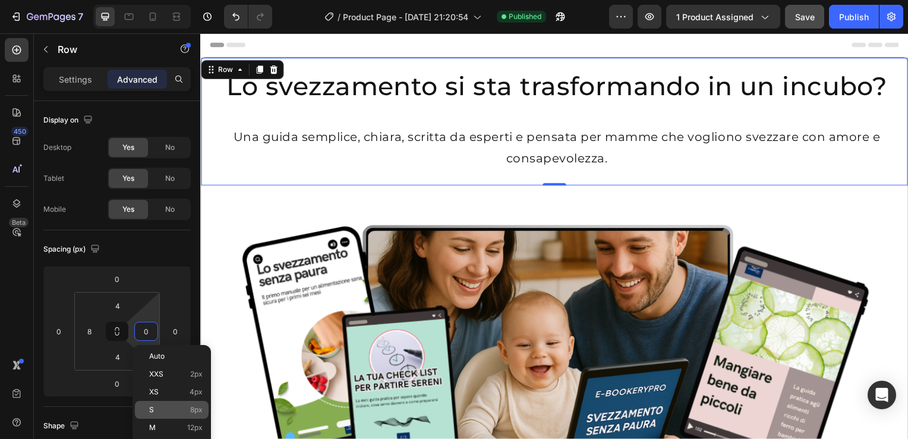
click at [163, 415] on div "S 8px" at bounding box center [172, 410] width 74 height 18
type input "8"
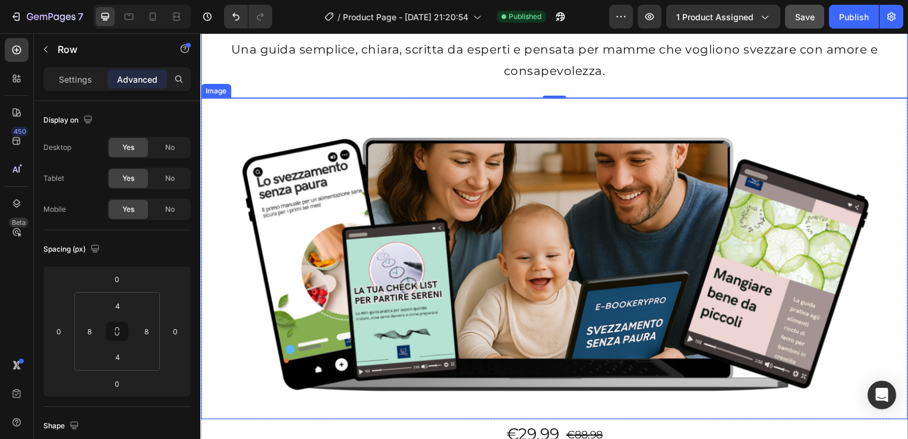
scroll to position [119, 0]
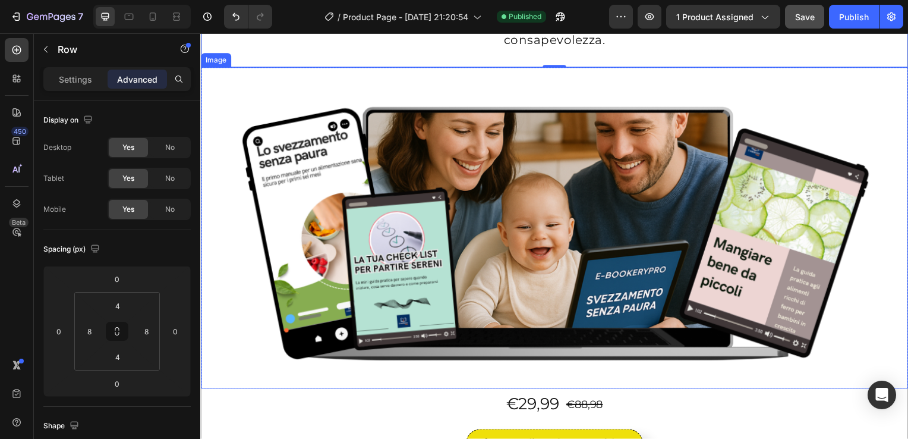
click at [211, 84] on div "Image" at bounding box center [557, 230] width 712 height 324
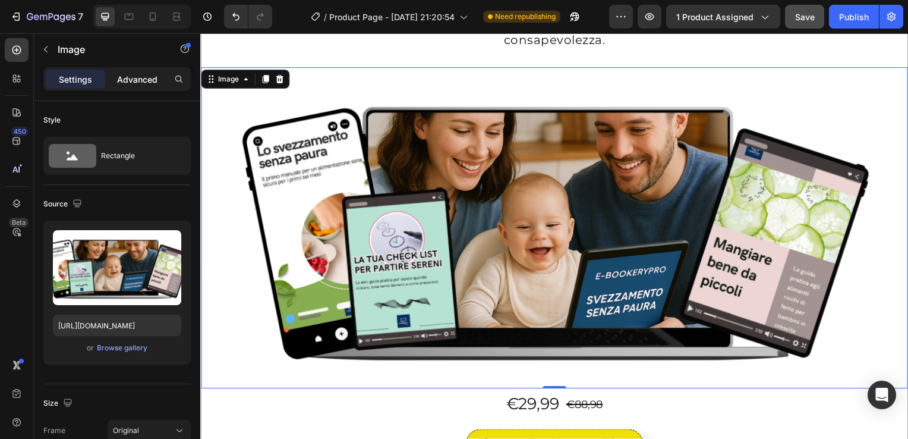
click at [146, 80] on p "Advanced" at bounding box center [137, 79] width 40 height 12
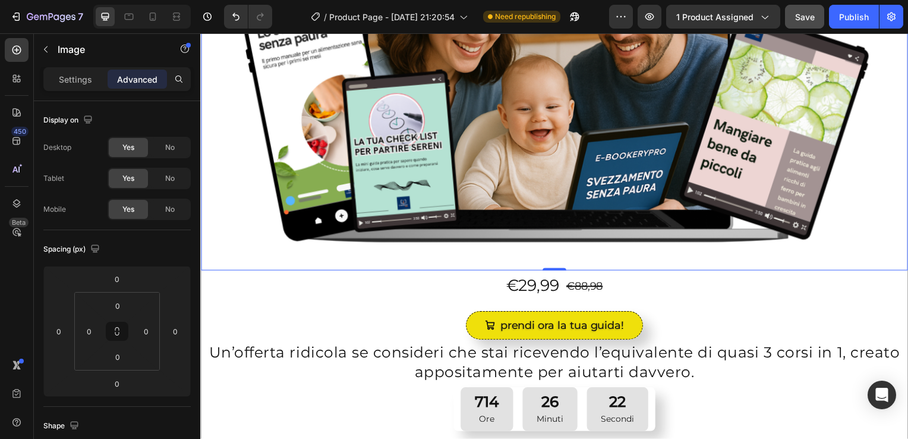
scroll to position [357, 0]
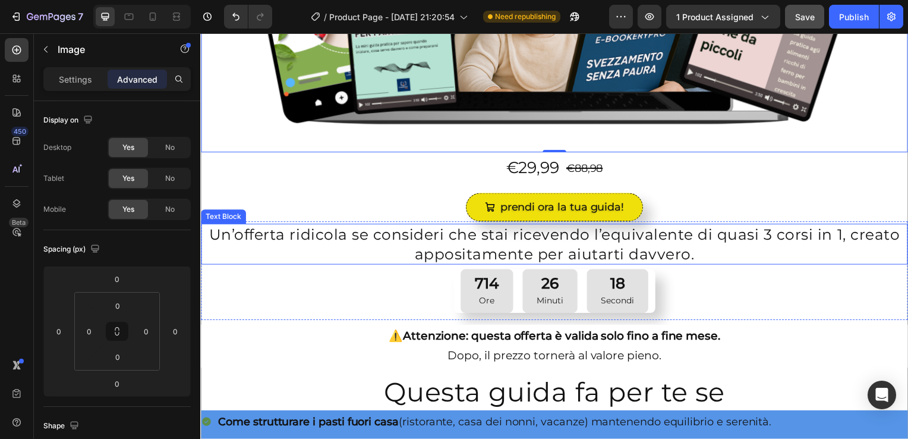
click at [207, 240] on p "Un’offerta ridicola se consideri che stai ricevendo l’equivalente di quasi 3 co…" at bounding box center [557, 245] width 710 height 39
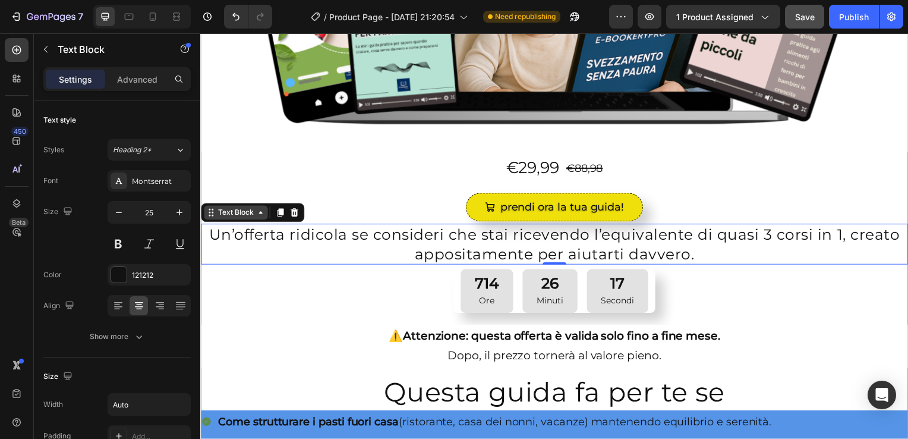
click at [230, 209] on div "Text Block" at bounding box center [236, 214] width 40 height 11
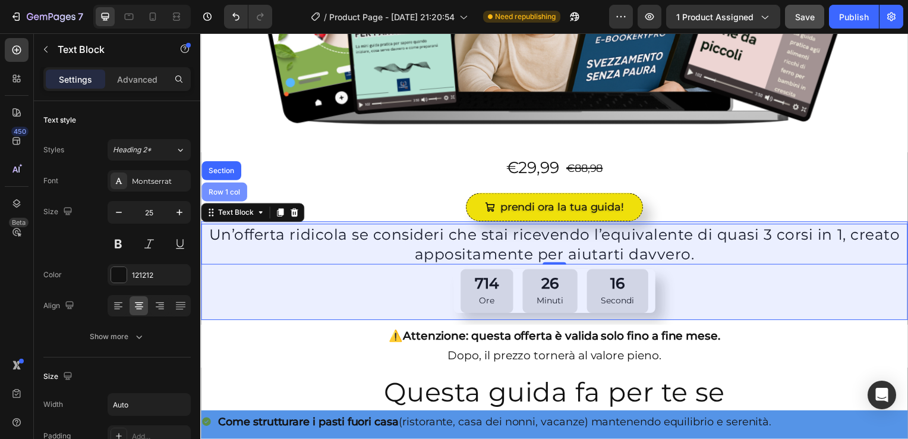
click at [226, 190] on div "Row 1 col" at bounding box center [224, 193] width 36 height 7
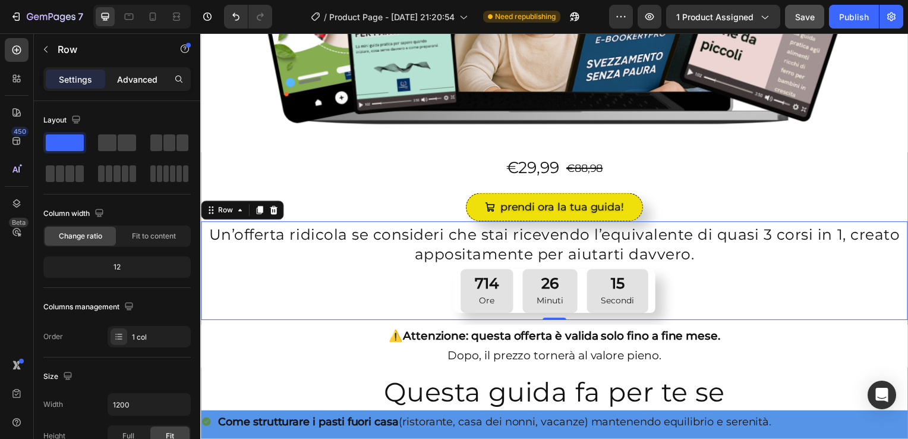
click at [133, 81] on p "Advanced" at bounding box center [137, 79] width 40 height 12
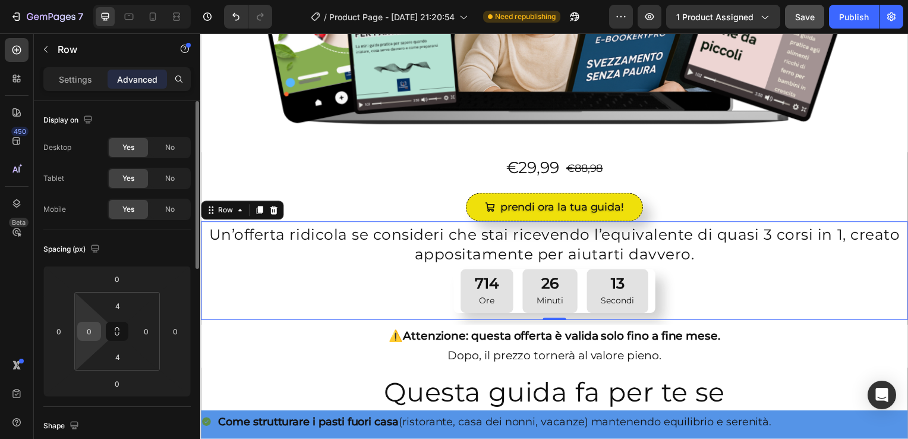
click at [96, 332] on input "0" at bounding box center [89, 331] width 18 height 18
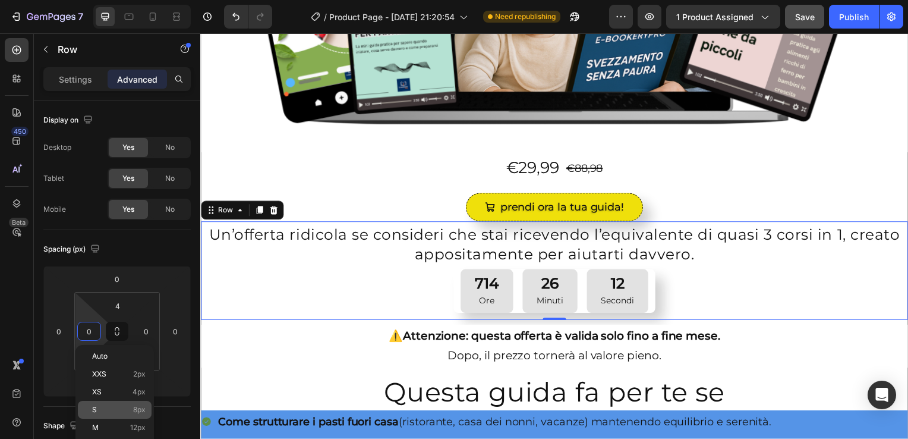
click at [112, 405] on p "S 8px" at bounding box center [118, 409] width 53 height 8
type input "8"
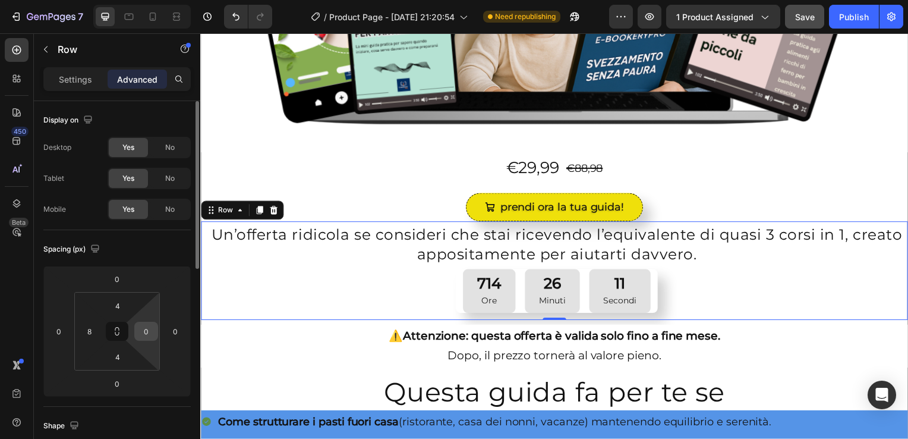
click at [150, 336] on input "0" at bounding box center [146, 331] width 18 height 18
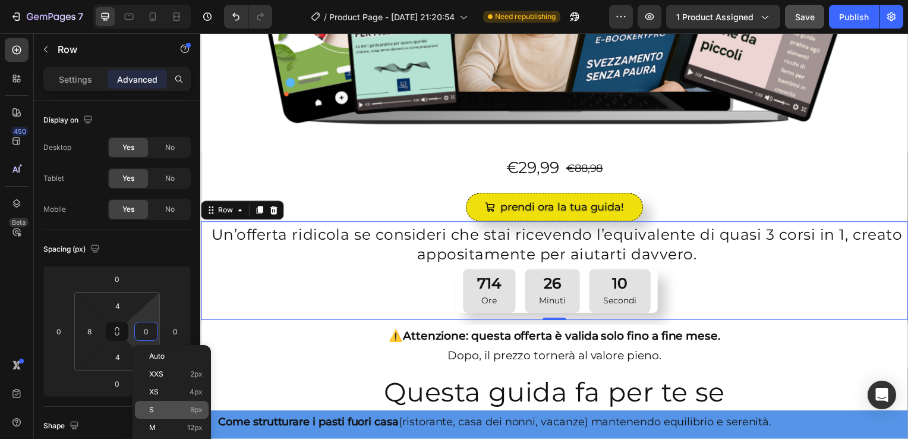
click at [169, 402] on div "S 8px" at bounding box center [172, 410] width 74 height 18
type input "8"
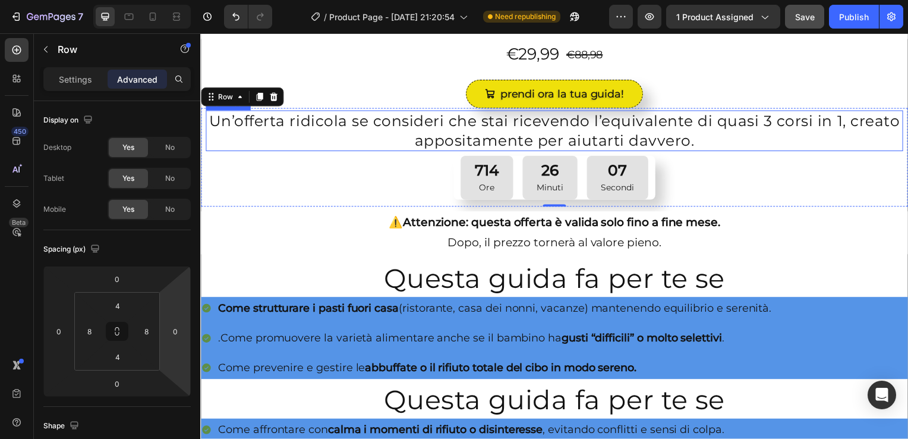
scroll to position [476, 0]
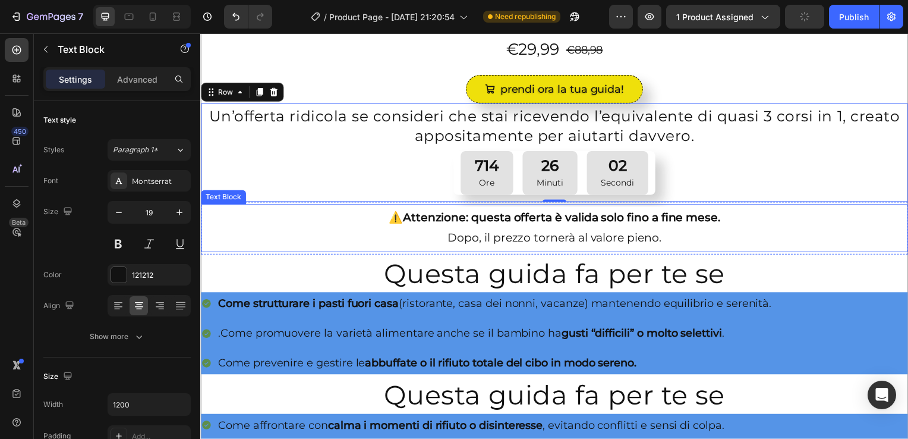
click at [218, 193] on div "Text Block" at bounding box center [223, 198] width 40 height 11
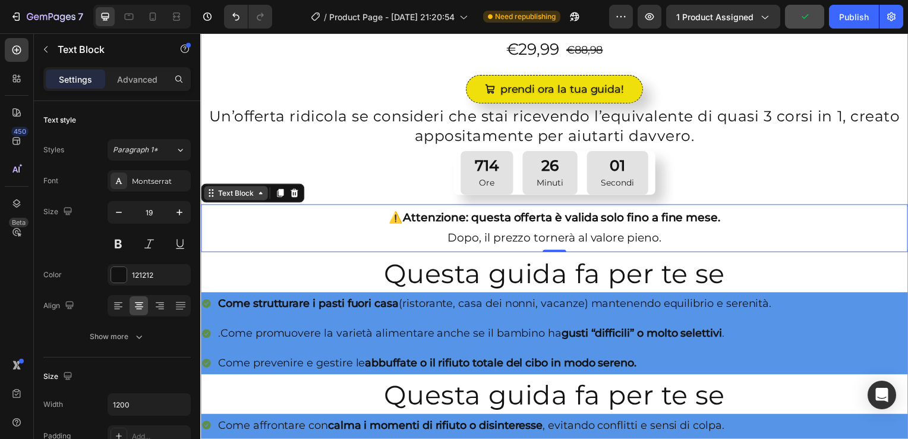
click at [235, 193] on div "Text Block" at bounding box center [236, 194] width 40 height 11
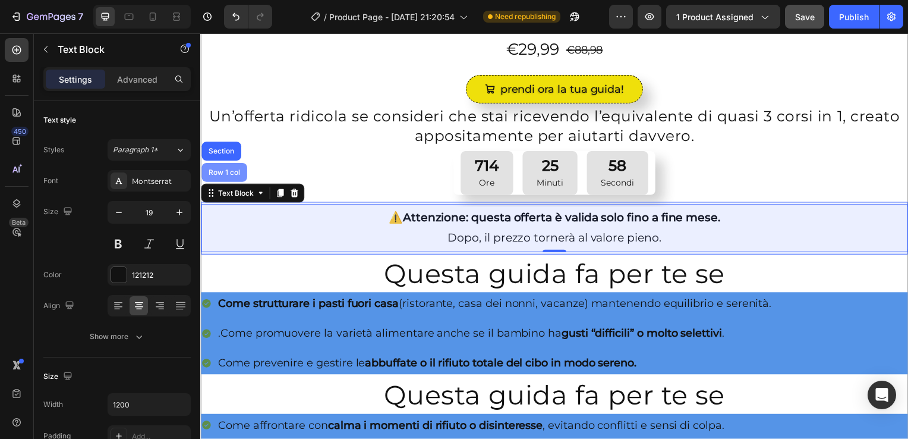
click at [226, 165] on div "Row 1 col" at bounding box center [224, 173] width 46 height 19
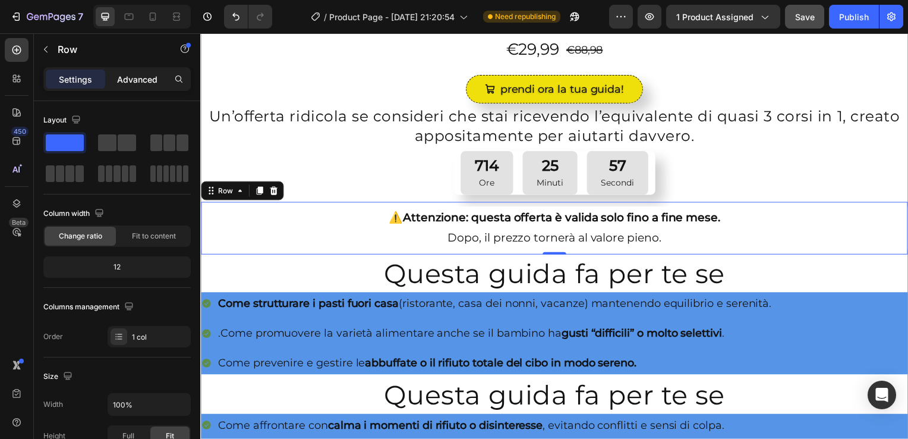
click at [134, 83] on p "Advanced" at bounding box center [137, 79] width 40 height 12
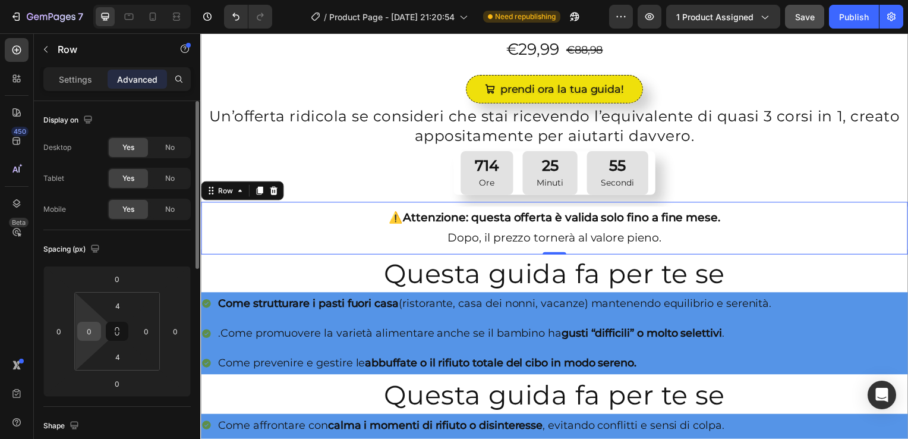
click at [90, 329] on input "0" at bounding box center [89, 331] width 18 height 18
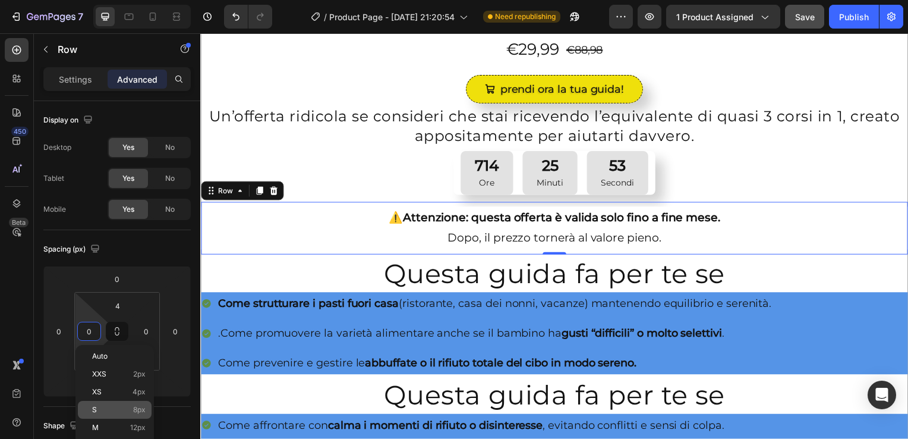
click at [139, 411] on span "8px" at bounding box center [139, 409] width 12 height 8
type input "8"
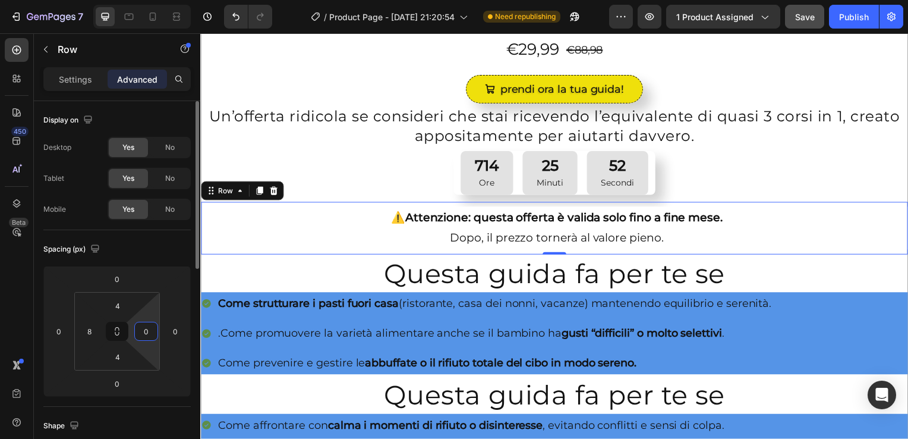
click at [146, 328] on input "0" at bounding box center [146, 331] width 18 height 18
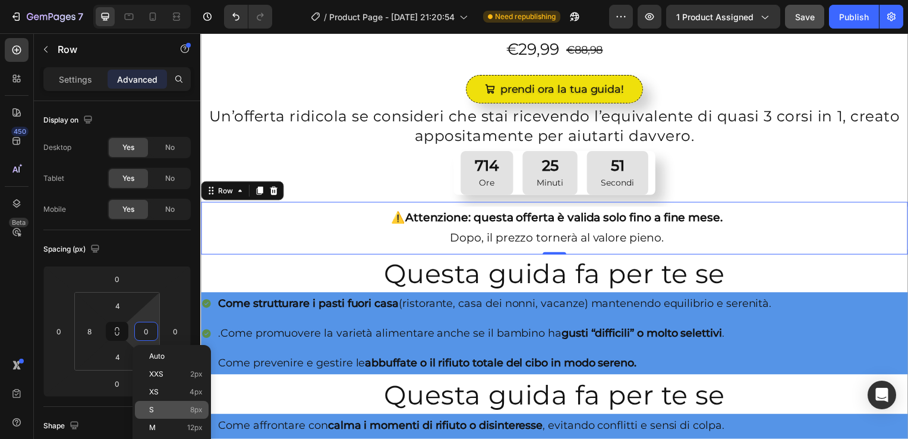
click at [177, 412] on p "S 8px" at bounding box center [175, 409] width 53 height 8
type input "8"
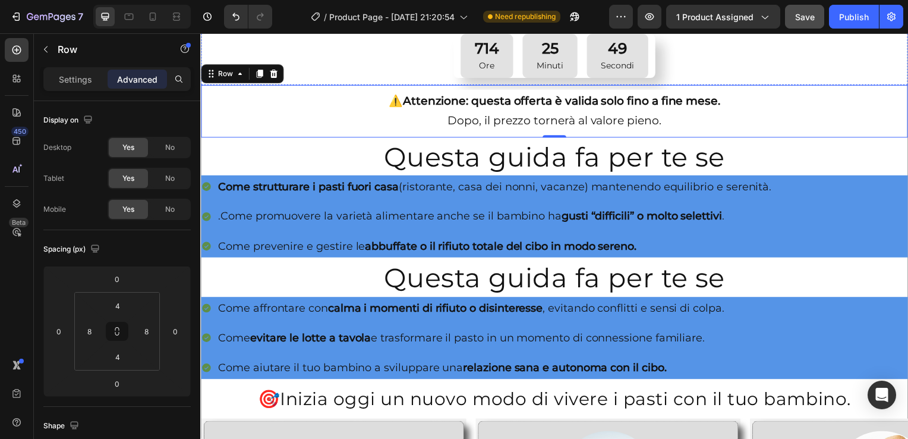
scroll to position [594, 0]
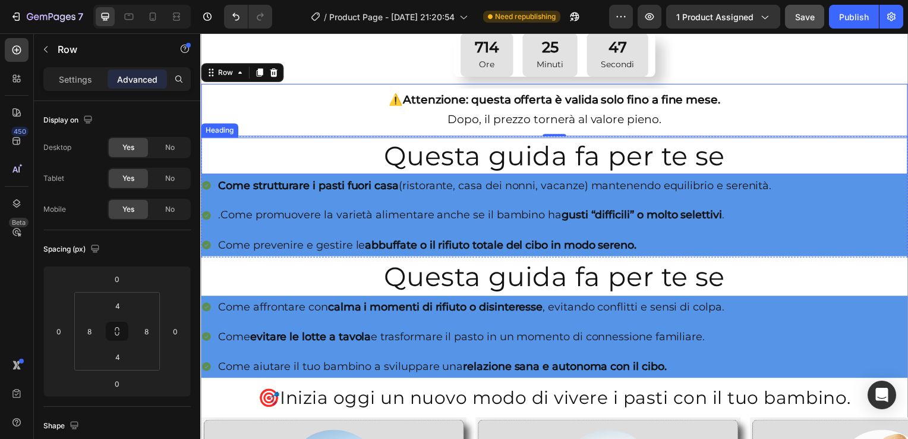
click at [211, 128] on div "Heading" at bounding box center [219, 131] width 33 height 11
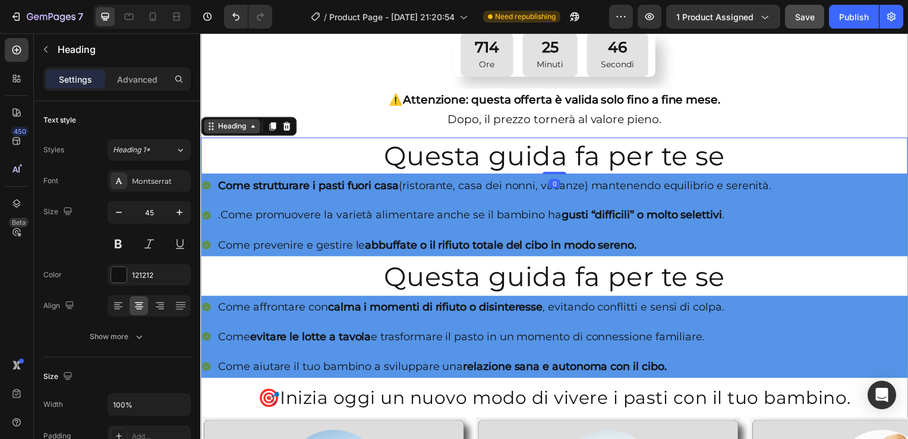
click at [241, 122] on div "Heading" at bounding box center [232, 127] width 33 height 11
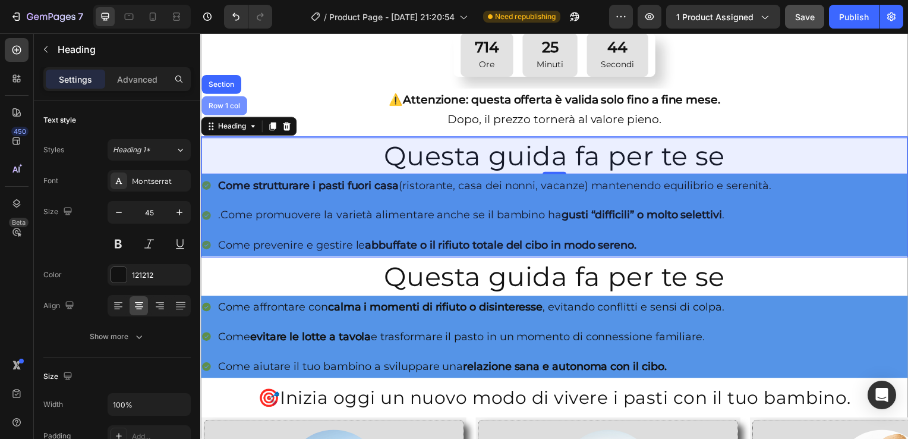
click at [226, 103] on div "Row 1 col" at bounding box center [224, 106] width 36 height 7
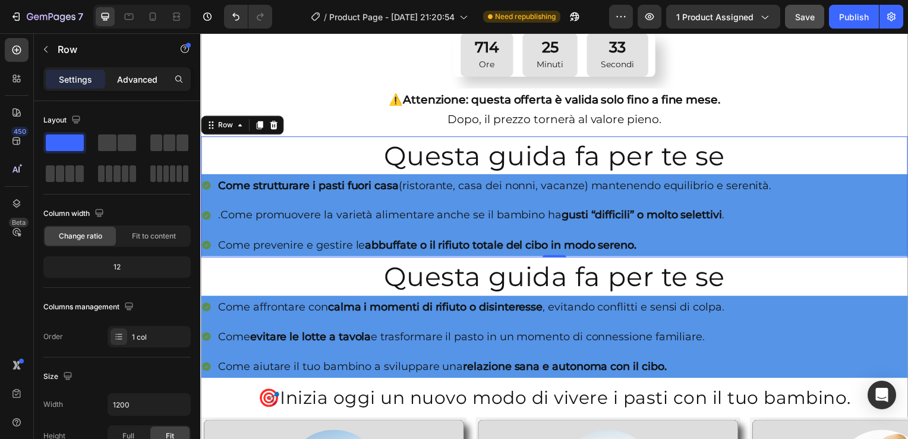
click at [134, 77] on p "Advanced" at bounding box center [137, 79] width 40 height 12
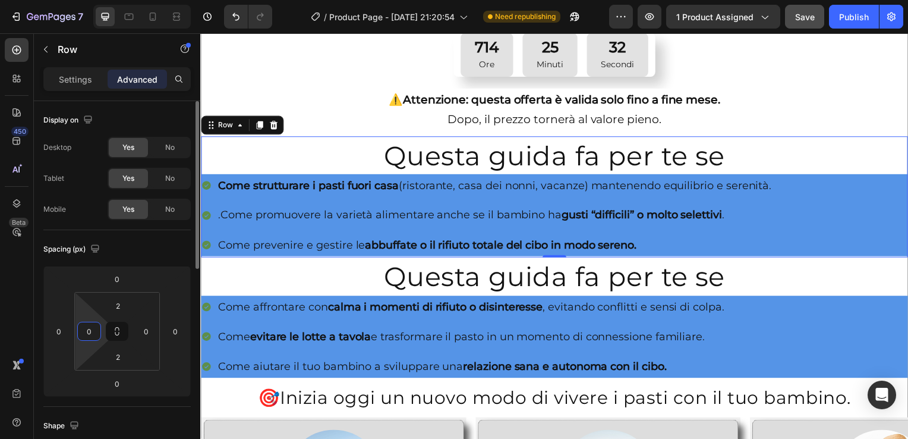
click at [90, 332] on input "0" at bounding box center [89, 331] width 18 height 18
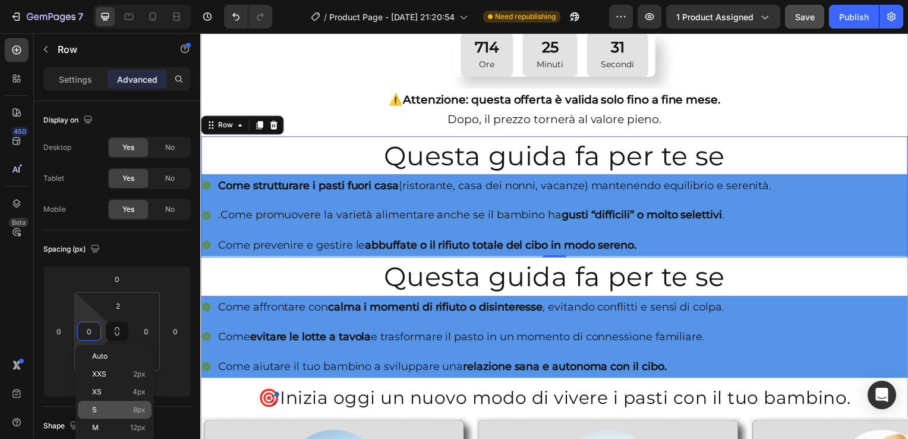
click at [118, 417] on div "S 8px" at bounding box center [115, 410] width 74 height 18
type input "8"
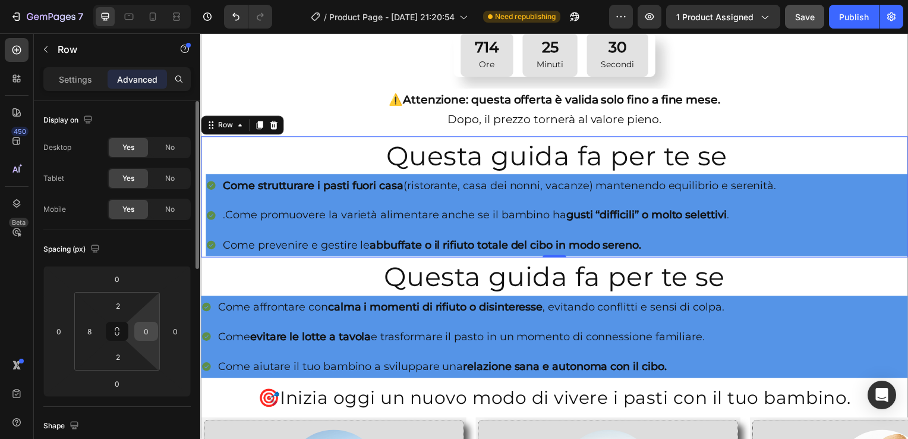
click at [146, 335] on input "0" at bounding box center [146, 331] width 18 height 18
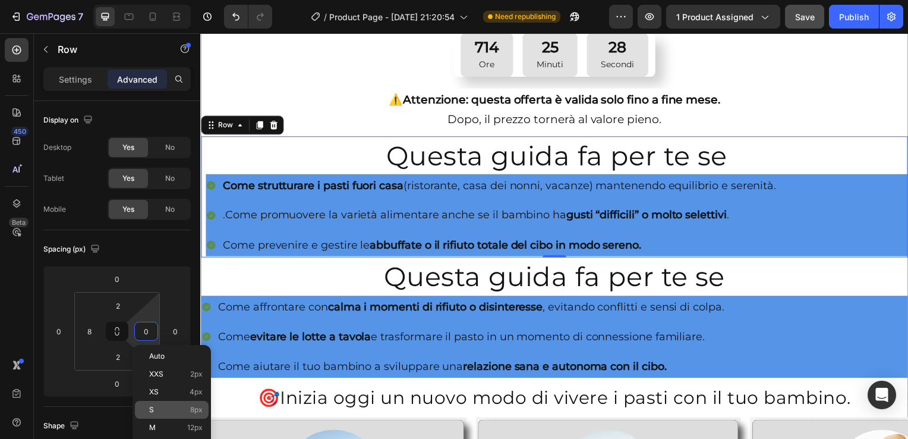
click at [165, 405] on p "S 8px" at bounding box center [175, 409] width 53 height 8
type input "8"
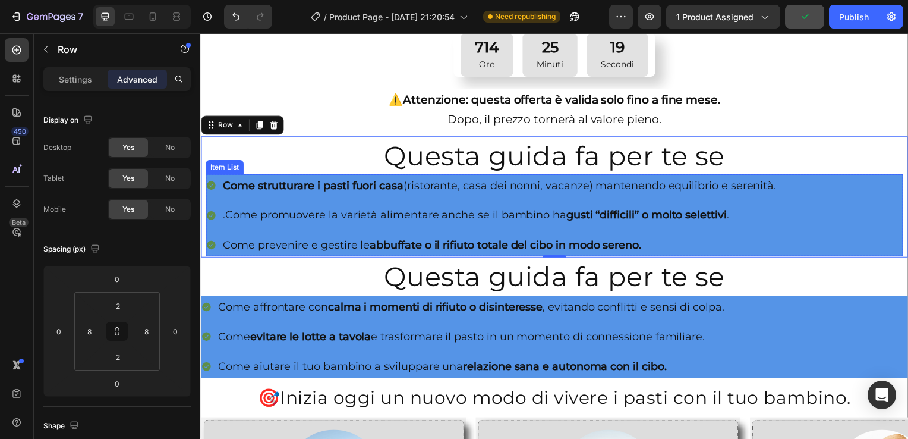
click at [219, 206] on div ".Come promuovere la varietà alimentare anche se il bambino ha gusti “difficili”…" at bounding box center [494, 216] width 577 height 23
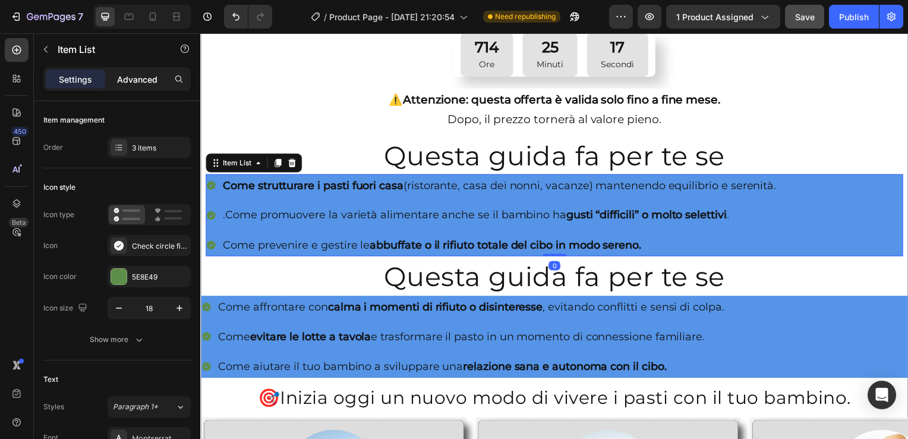
click at [145, 75] on p "Advanced" at bounding box center [137, 79] width 40 height 12
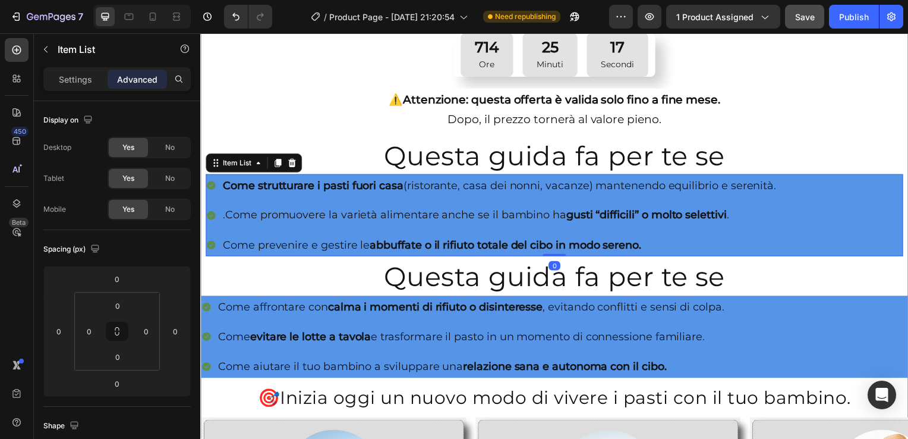
type input "100%"
click at [87, 332] on input "0" at bounding box center [89, 331] width 18 height 18
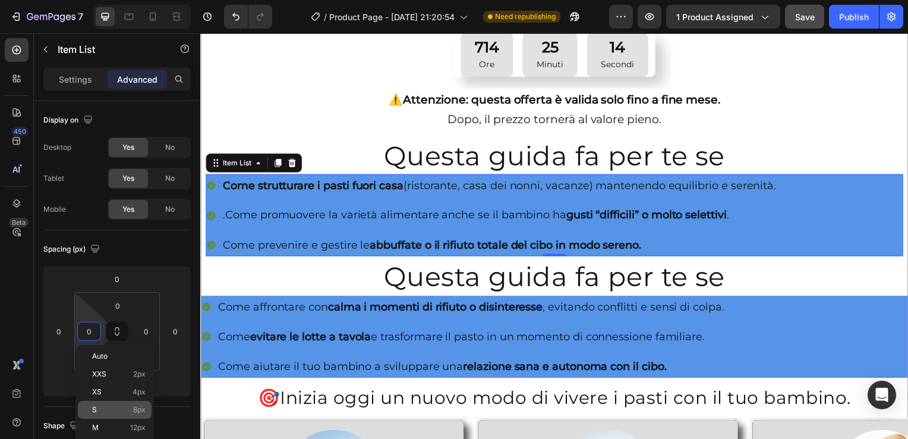
click at [137, 403] on div "S 8px" at bounding box center [115, 410] width 74 height 18
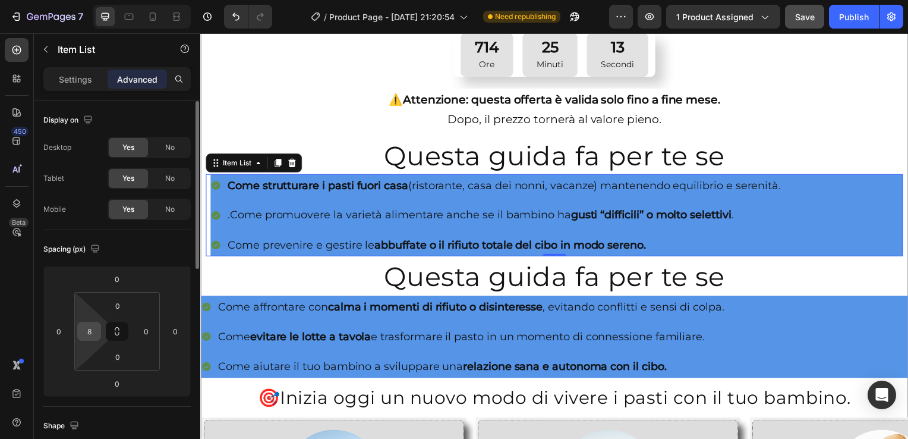
click at [88, 330] on input "8" at bounding box center [89, 331] width 18 height 18
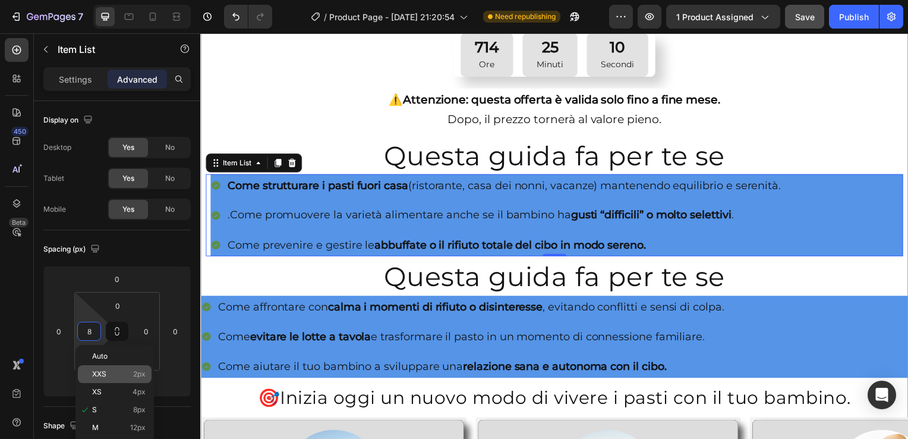
type input "0"
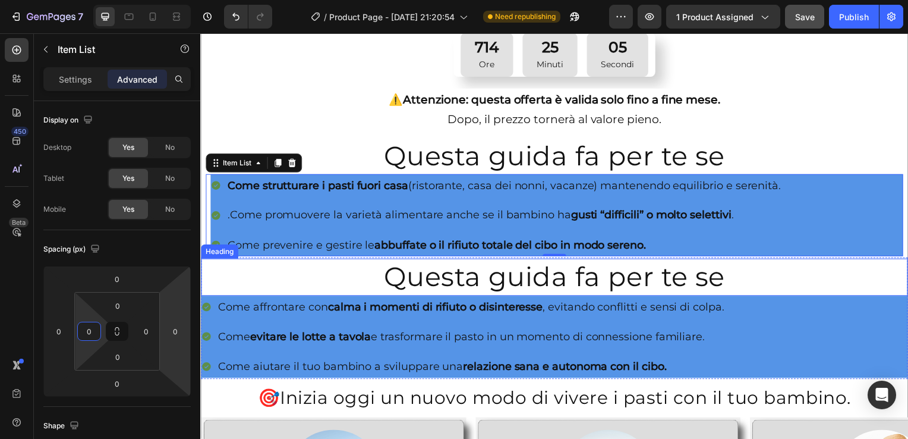
click at [254, 279] on h2 "Questa guida fa per te se" at bounding box center [557, 278] width 712 height 37
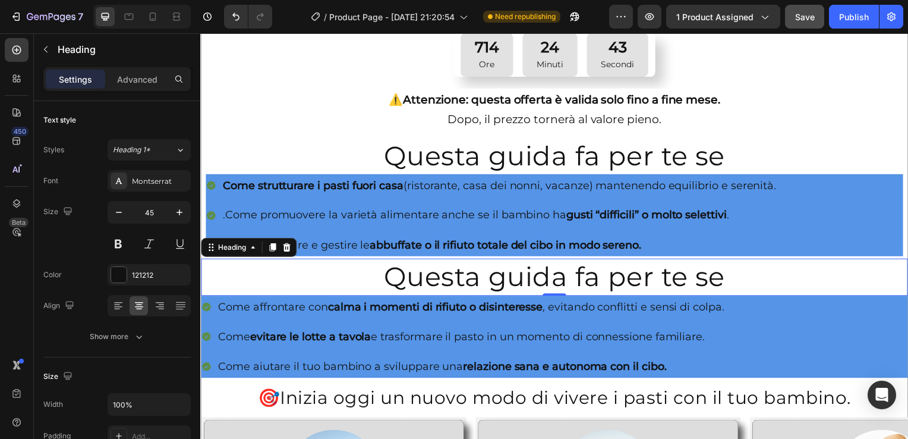
click at [207, 275] on h2 "Questa guida fa per te se" at bounding box center [557, 278] width 712 height 37
click at [208, 266] on p "Questa guida fa per te se" at bounding box center [557, 279] width 710 height 35
click at [228, 321] on div "Come affrontare con calma i momenti di rifiuto o disinteresse , evitando confli…" at bounding box center [465, 339] width 529 height 83
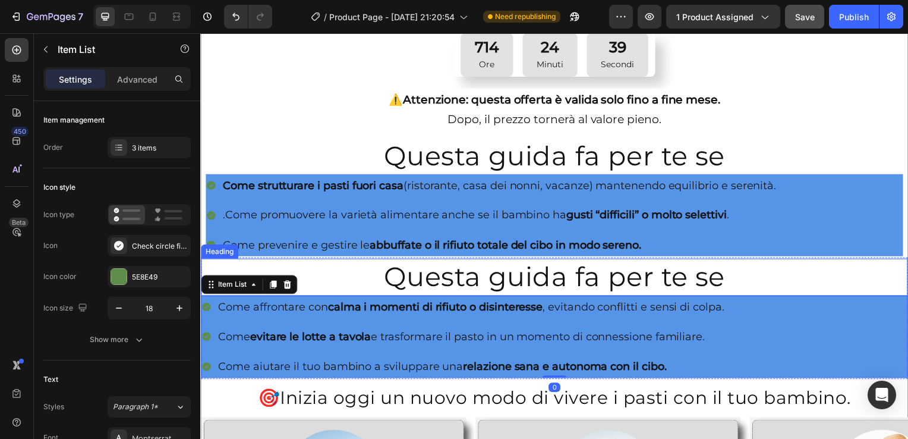
click at [207, 265] on p "Questa guida fa per te se" at bounding box center [557, 279] width 710 height 35
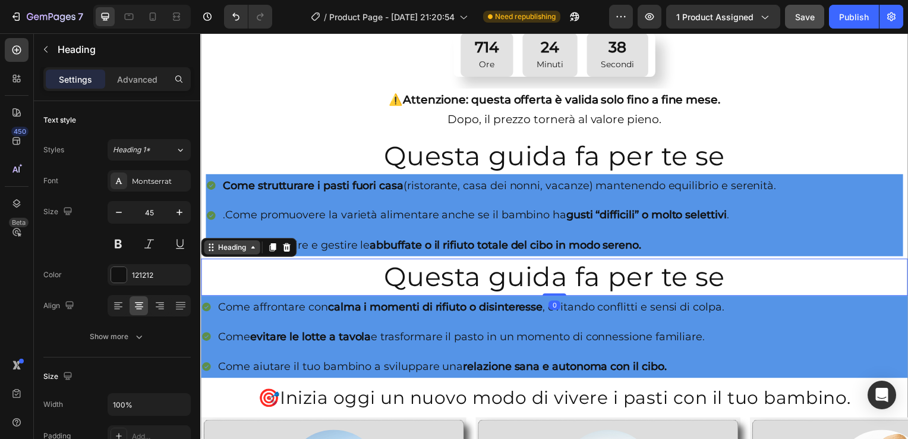
click at [254, 247] on icon at bounding box center [253, 249] width 10 height 10
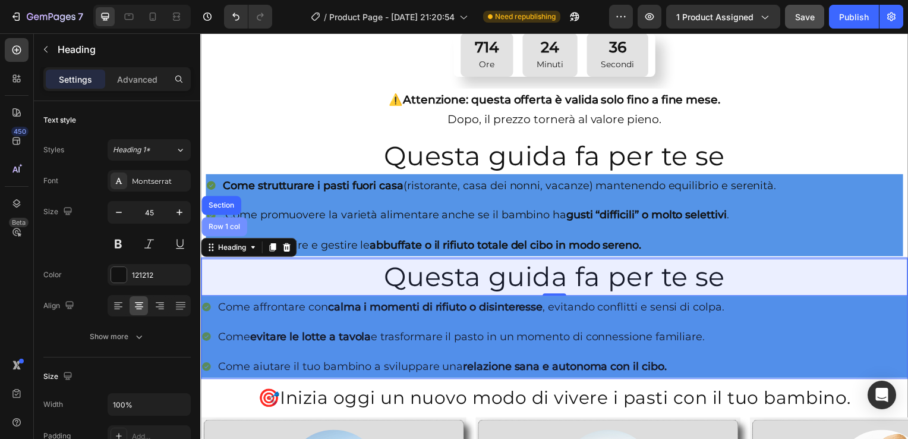
click at [218, 225] on div "Row 1 col" at bounding box center [224, 228] width 36 height 7
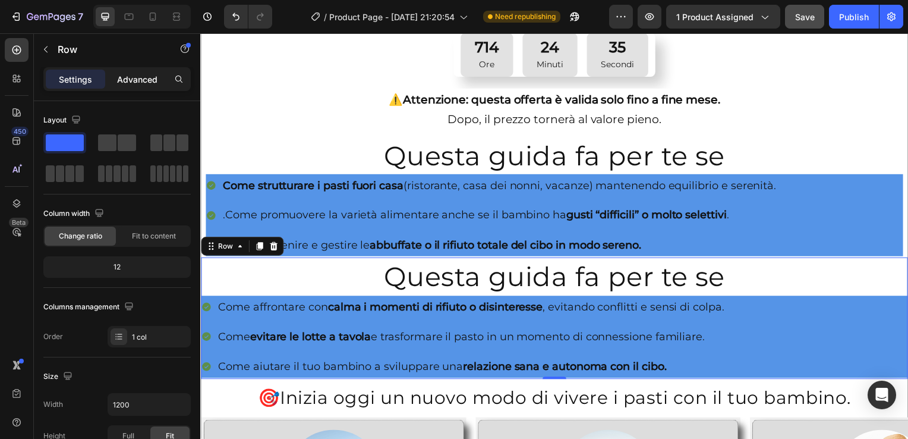
click at [145, 78] on p "Advanced" at bounding box center [137, 79] width 40 height 12
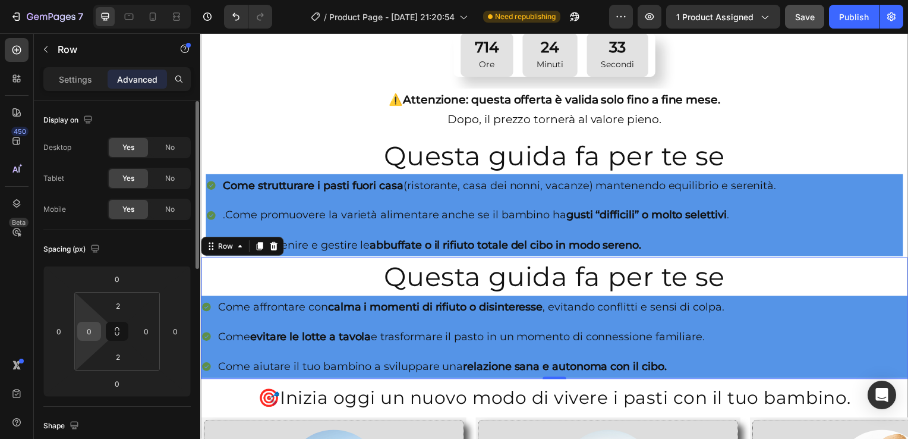
click at [79, 339] on div "0" at bounding box center [89, 331] width 24 height 19
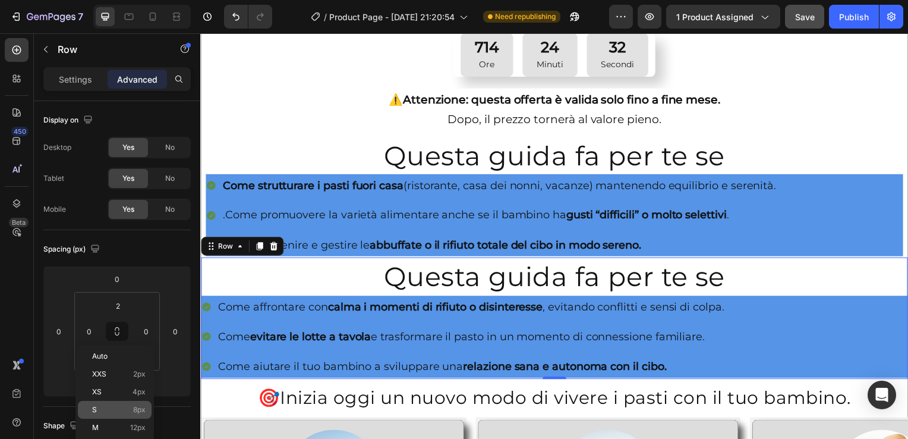
click at [99, 405] on p "S 8px" at bounding box center [118, 409] width 53 height 8
type input "8"
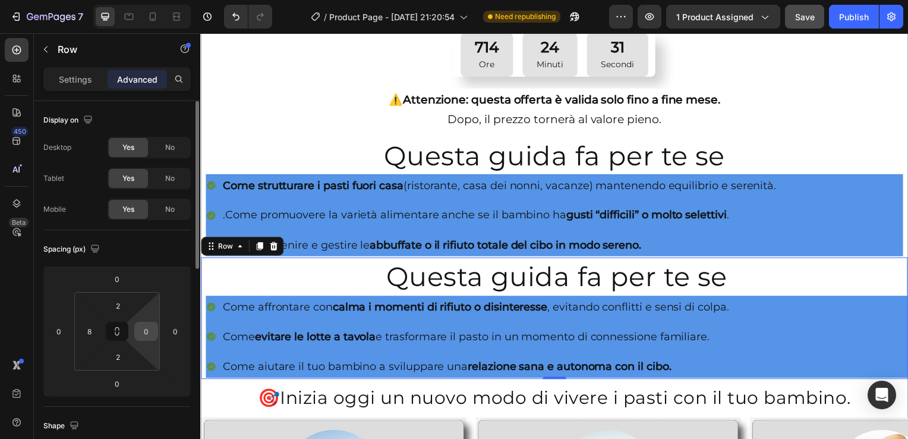
click at [143, 330] on input "0" at bounding box center [146, 331] width 18 height 18
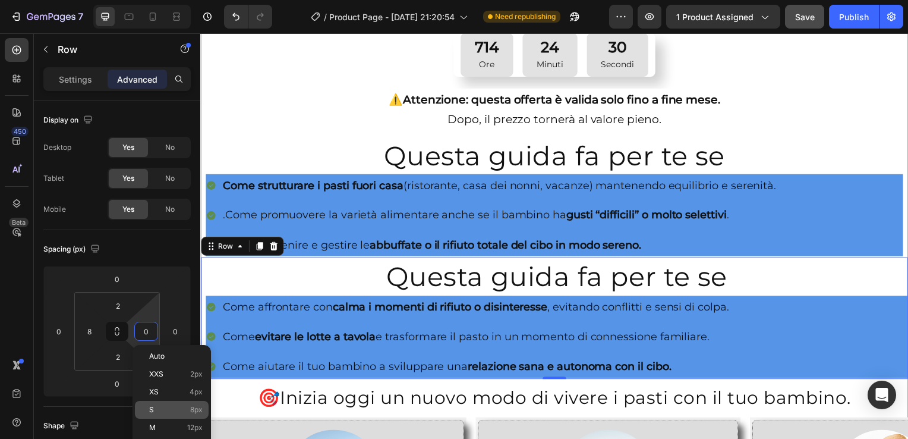
click at [156, 405] on p "S 8px" at bounding box center [175, 409] width 53 height 8
type input "8"
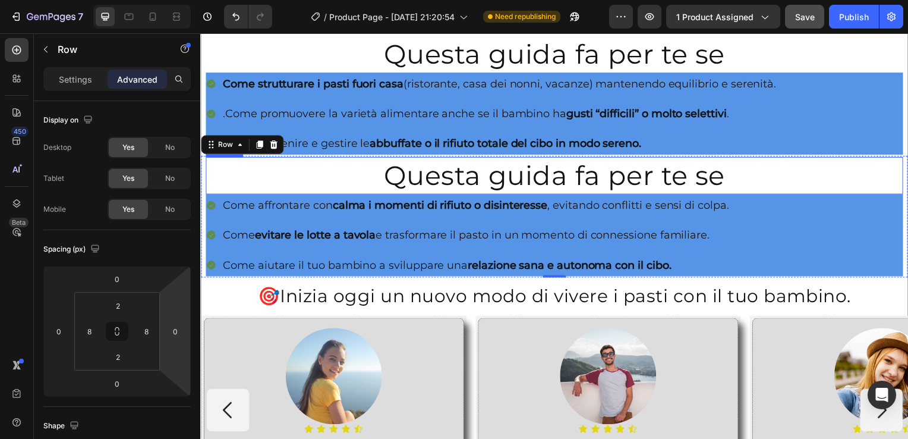
scroll to position [713, 0]
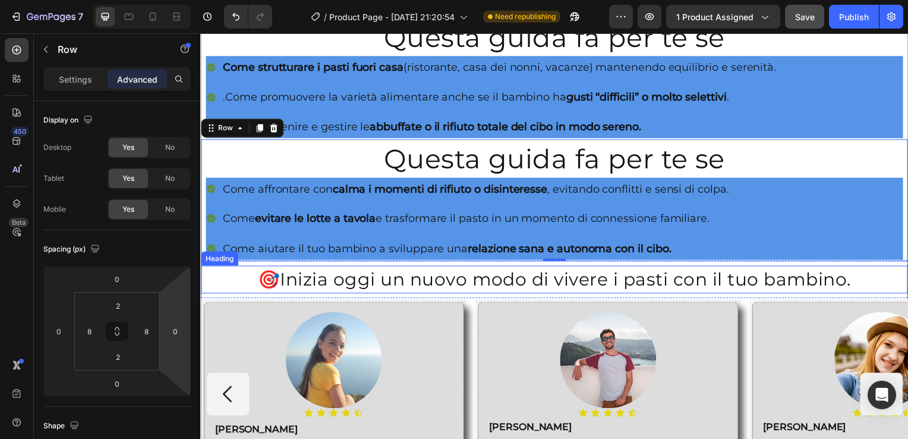
click at [210, 277] on h2 "🎯 Inizia oggi un nuovo modo di vivere i pasti con il tuo bambino." at bounding box center [557, 282] width 712 height 26
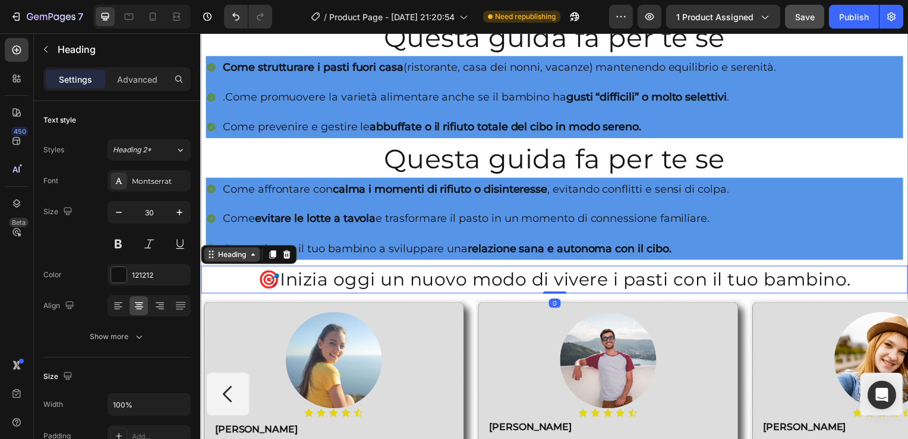
click at [229, 251] on div "Heading" at bounding box center [232, 256] width 33 height 11
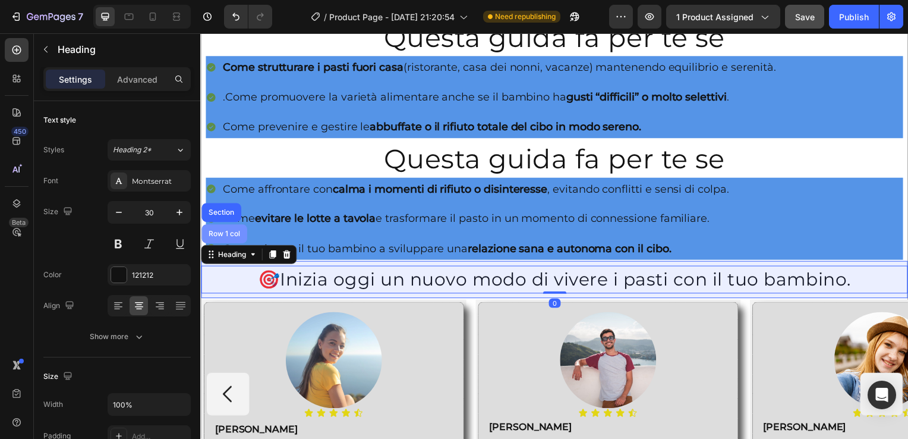
click at [231, 232] on div "Row 1 col" at bounding box center [224, 235] width 36 height 7
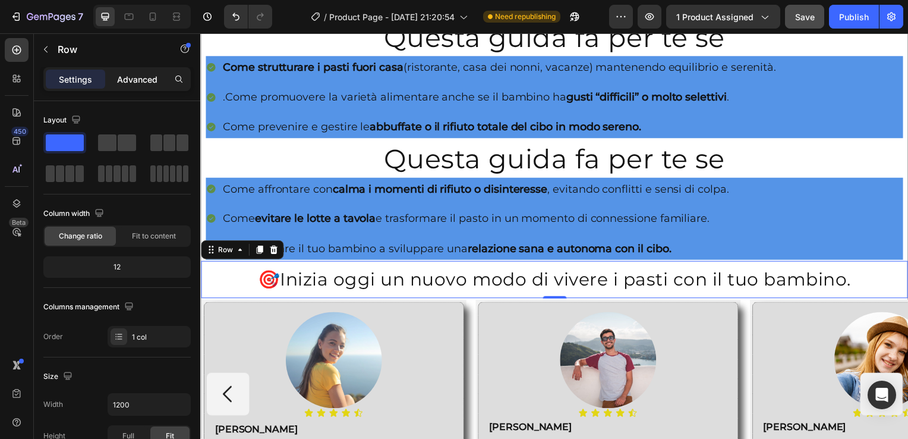
click at [147, 78] on p "Advanced" at bounding box center [137, 79] width 40 height 12
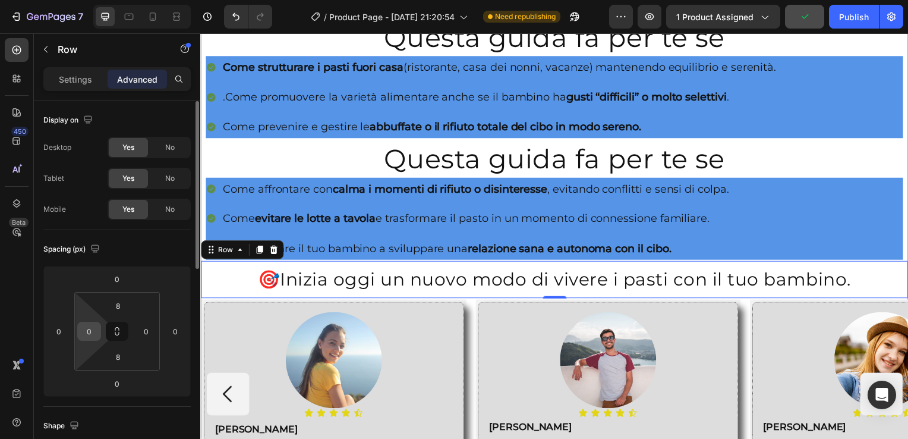
click at [99, 337] on div "0" at bounding box center [89, 331] width 24 height 19
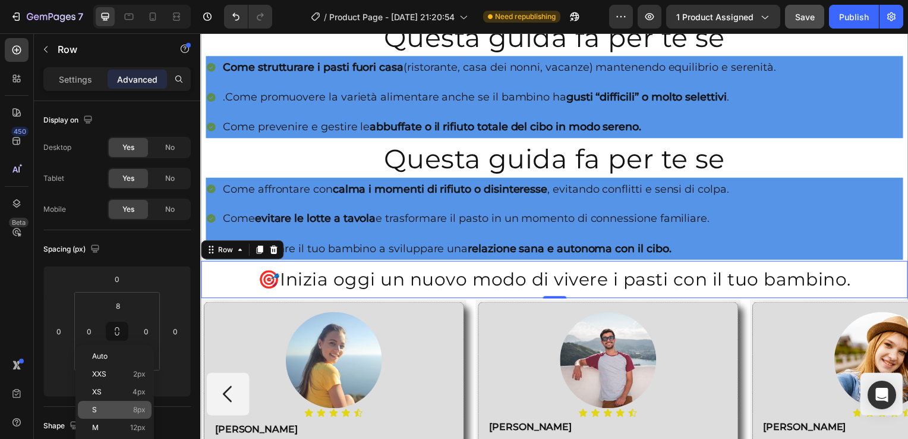
click at [123, 410] on p "S 8px" at bounding box center [118, 409] width 53 height 8
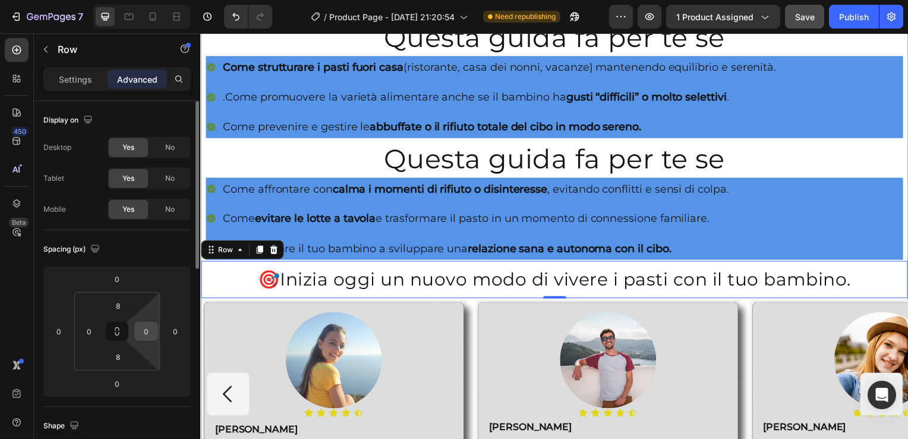
type input "8"
click at [146, 322] on input "0" at bounding box center [146, 331] width 18 height 18
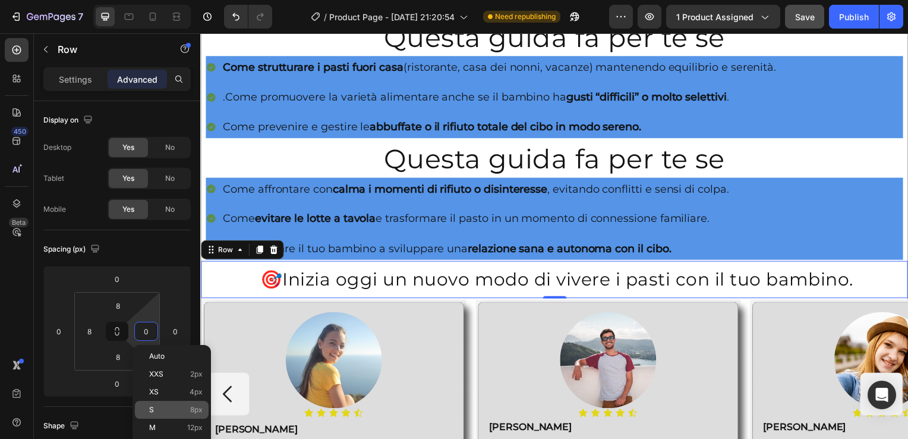
click at [181, 406] on p "S 8px" at bounding box center [175, 409] width 53 height 8
type input "8"
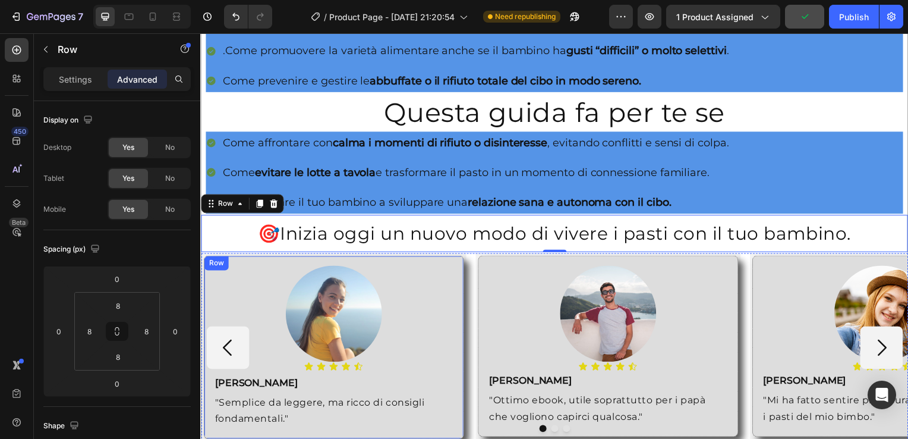
scroll to position [951, 0]
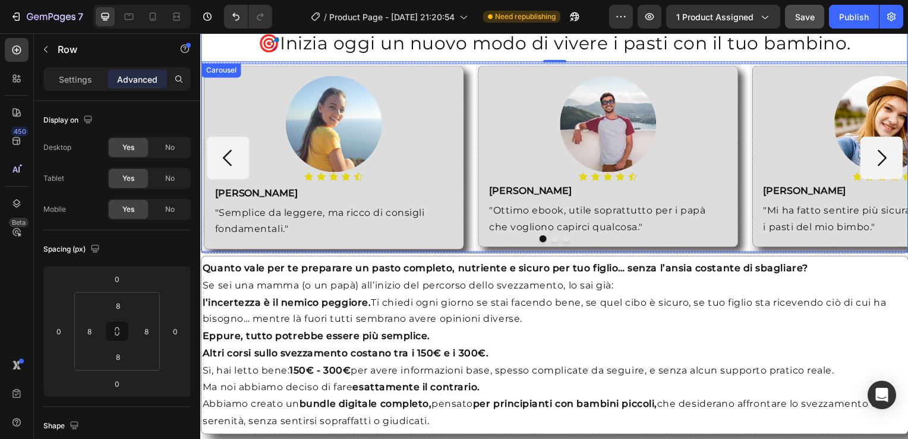
click at [206, 65] on div "Carousel" at bounding box center [220, 70] width 35 height 11
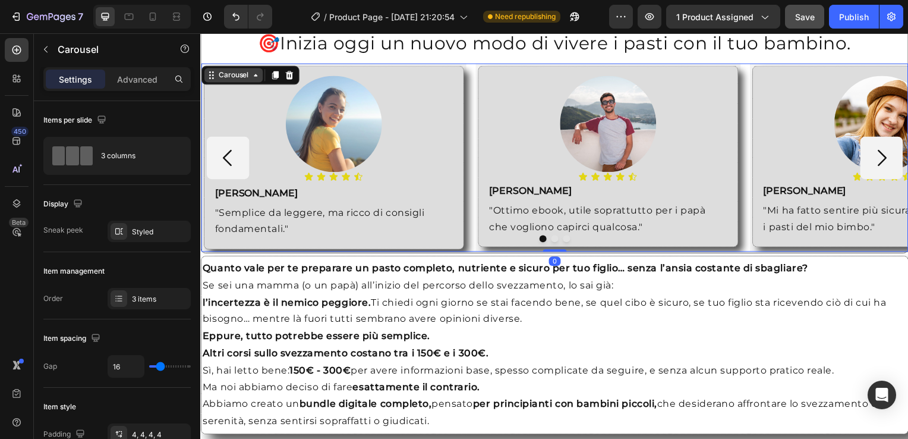
click at [249, 72] on div "Carousel" at bounding box center [233, 75] width 35 height 11
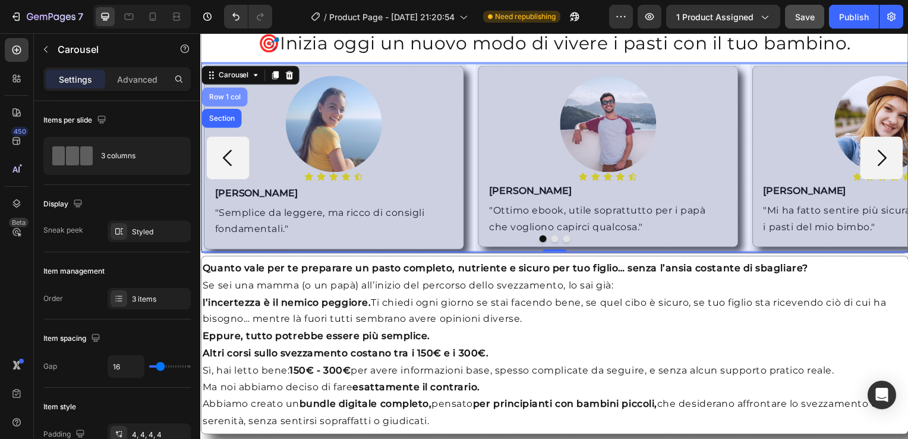
click at [219, 94] on div "Row 1 col" at bounding box center [224, 97] width 36 height 7
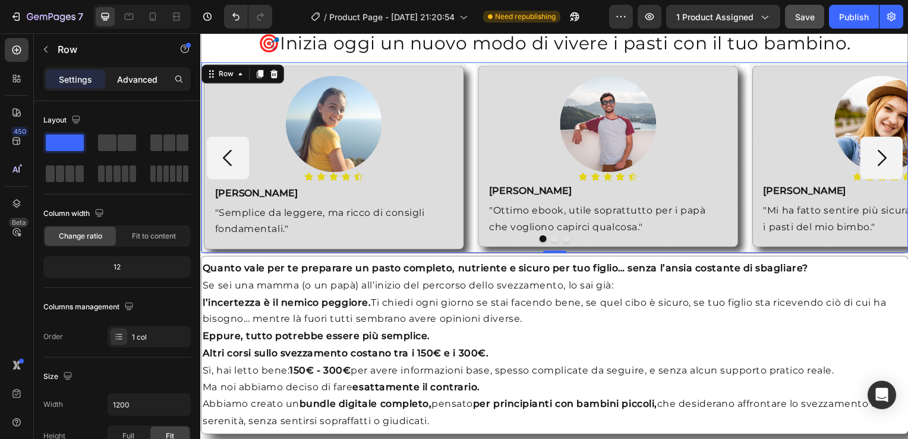
click at [135, 84] on p "Advanced" at bounding box center [137, 79] width 40 height 12
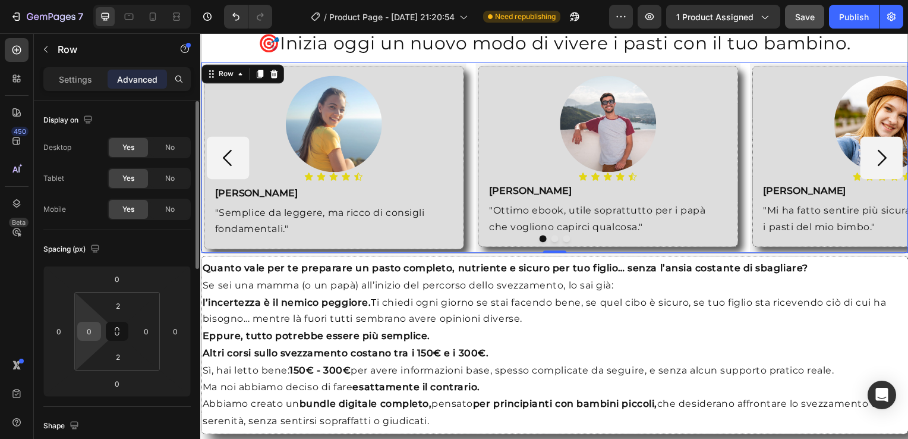
click at [81, 334] on input "0" at bounding box center [89, 331] width 18 height 18
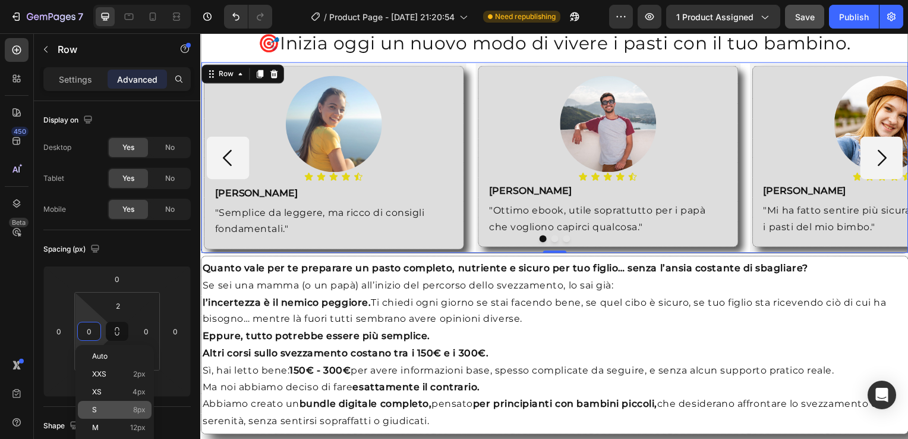
click at [104, 405] on p "S 8px" at bounding box center [118, 409] width 53 height 8
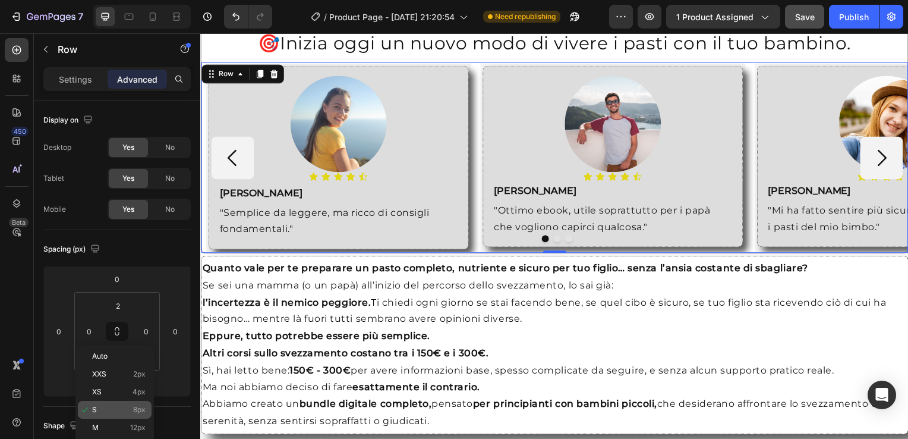
type input "8"
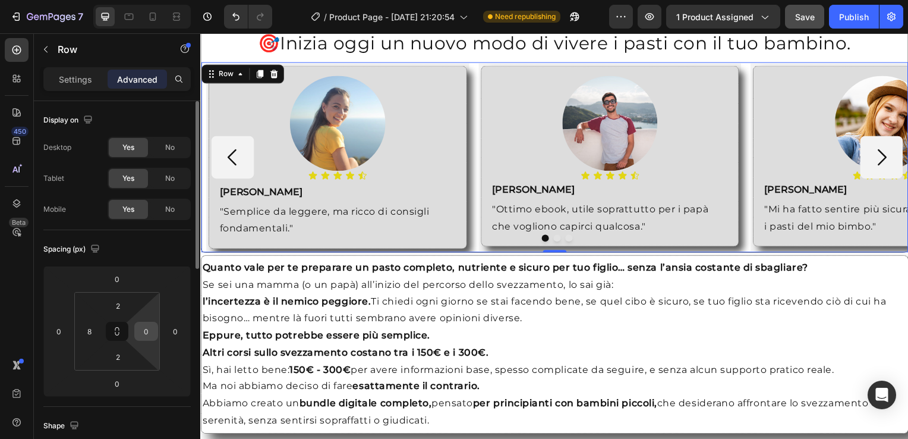
click at [134, 336] on div "0" at bounding box center [146, 331] width 24 height 19
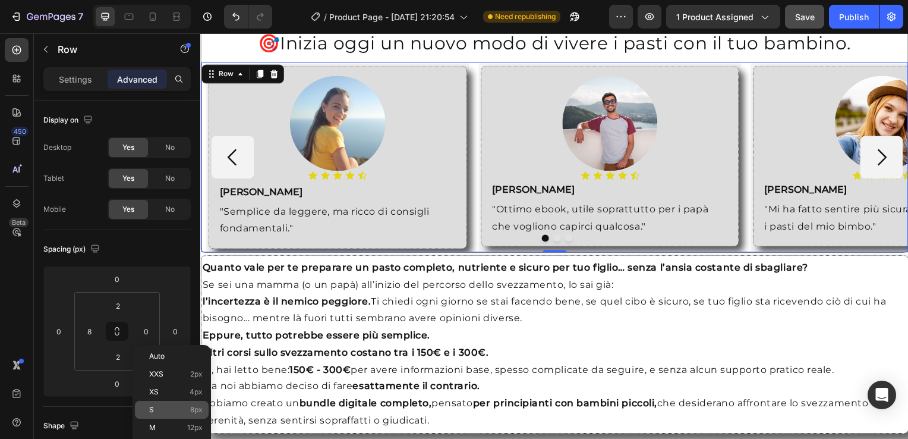
click at [164, 410] on p "S 8px" at bounding box center [175, 409] width 53 height 8
type input "8"
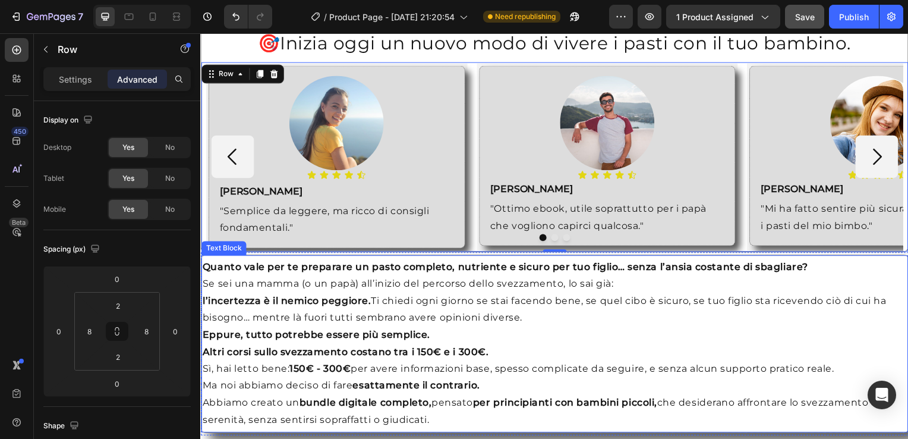
click at [209, 244] on div "Text Block" at bounding box center [223, 249] width 40 height 11
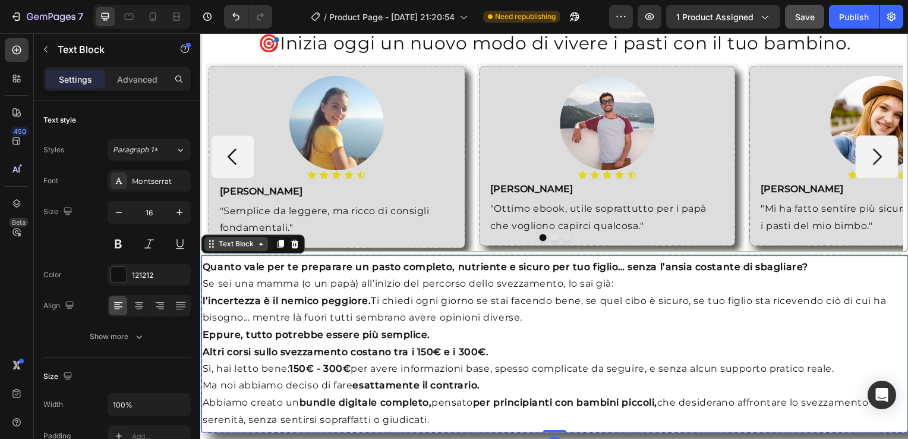
click at [224, 240] on div "Text Block" at bounding box center [236, 245] width 40 height 11
click at [133, 75] on p "Advanced" at bounding box center [137, 79] width 40 height 12
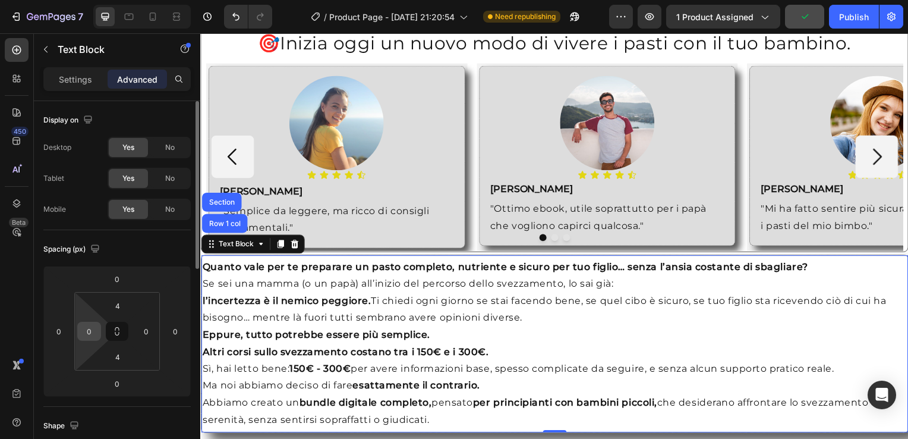
click at [97, 335] on input "0" at bounding box center [89, 331] width 18 height 18
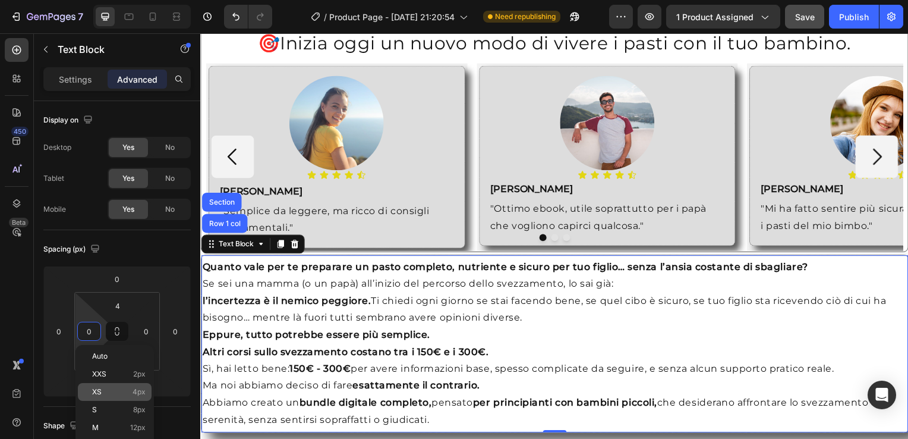
click at [112, 392] on p "XS 4px" at bounding box center [118, 392] width 53 height 8
type input "4"
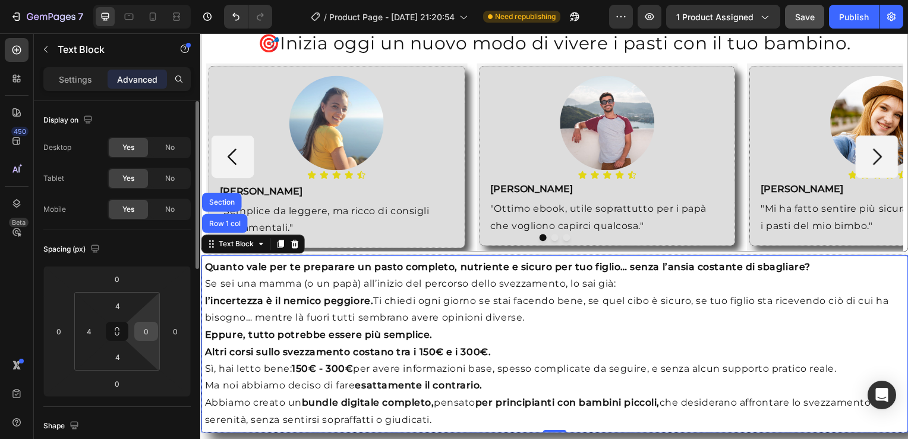
click at [141, 335] on input "0" at bounding box center [146, 331] width 18 height 18
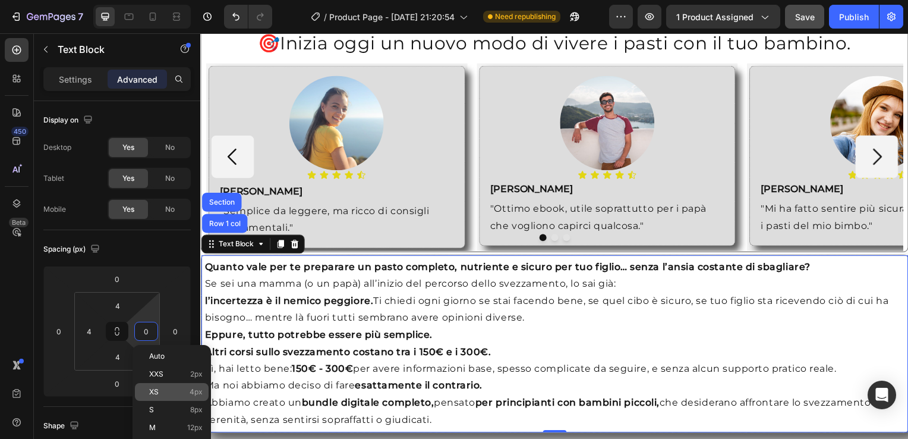
click at [171, 391] on p "XS 4px" at bounding box center [175, 392] width 53 height 8
type input "4"
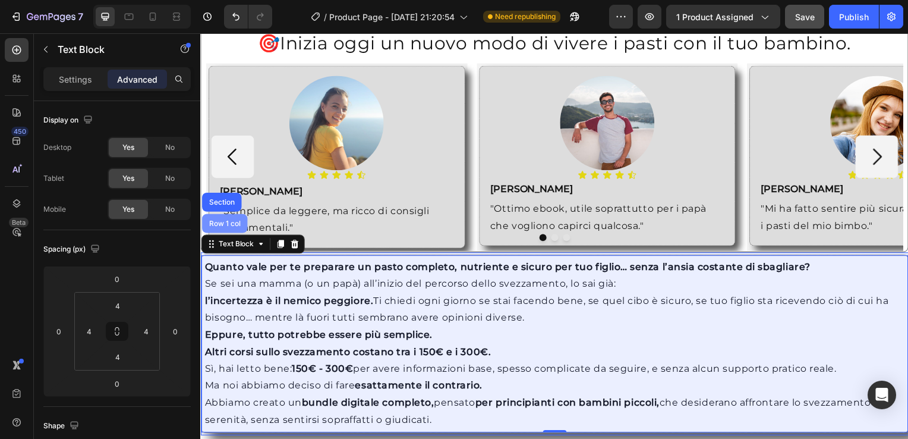
click at [222, 221] on div "Row 1 col" at bounding box center [224, 224] width 36 height 7
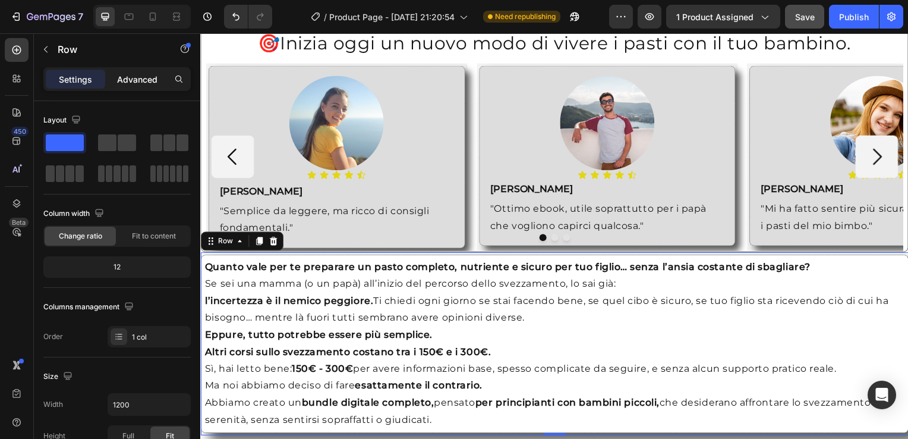
click at [143, 80] on p "Advanced" at bounding box center [137, 79] width 40 height 12
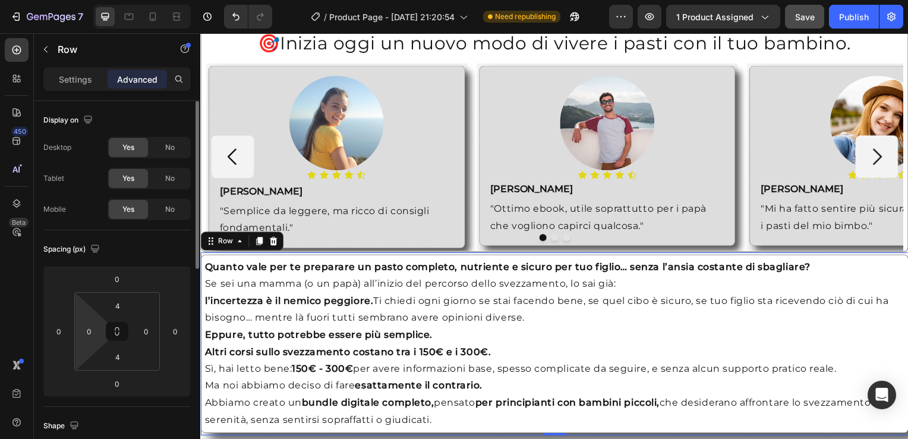
click at [76, 0] on html "7 / Product Page - [DATE] 21:20:54 Need republishing Preview 1 product assigned…" at bounding box center [454, 0] width 908 height 0
click at [88, 331] on input "0" at bounding box center [89, 331] width 18 height 18
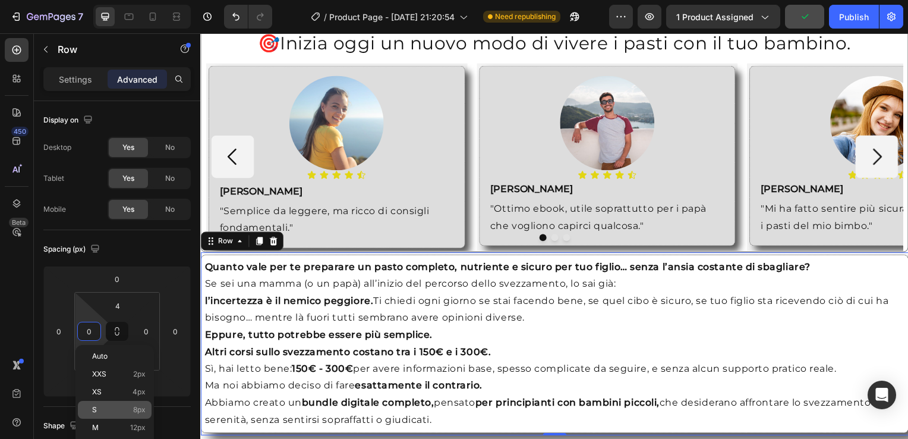
click at [116, 405] on p "S 8px" at bounding box center [118, 409] width 53 height 8
type input "8"
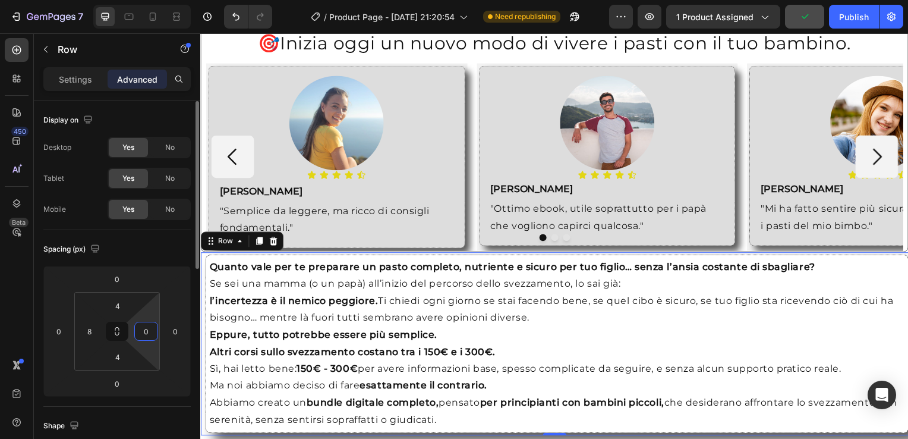
click at [140, 331] on input "0" at bounding box center [146, 331] width 18 height 18
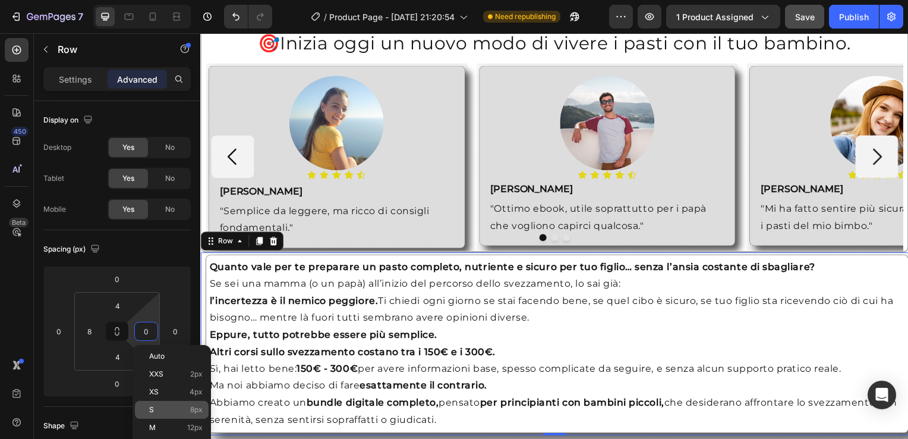
click at [161, 407] on p "S 8px" at bounding box center [175, 409] width 53 height 8
type input "8"
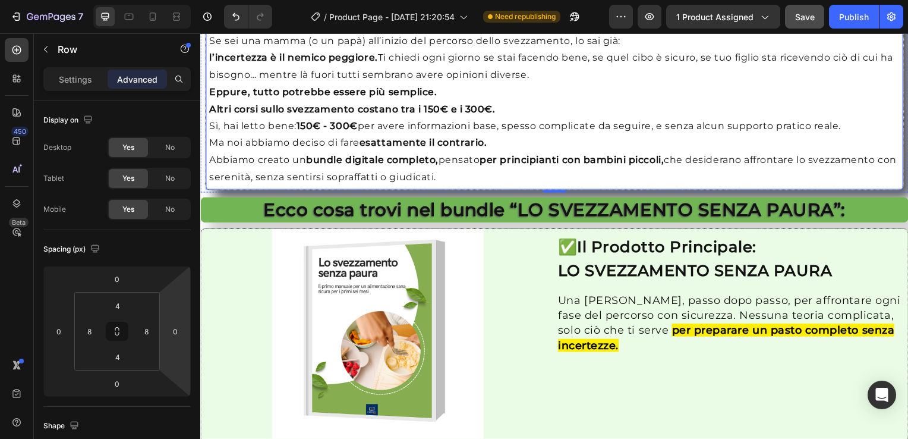
scroll to position [1189, 0]
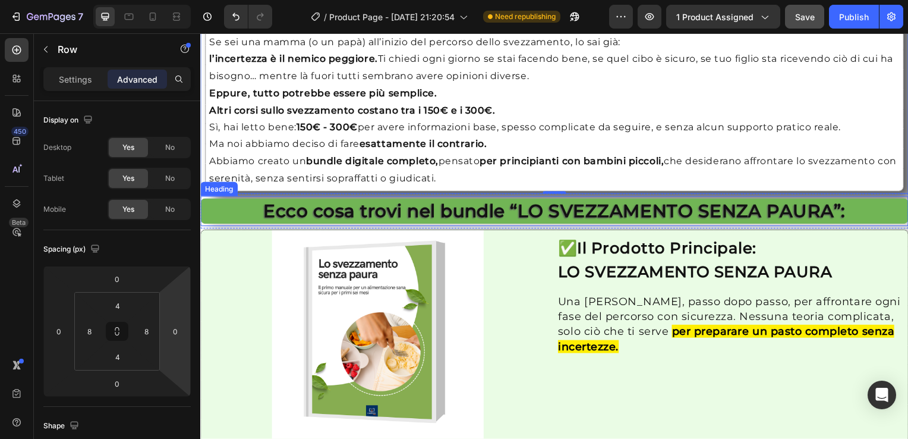
click at [210, 189] on div "Heading" at bounding box center [219, 190] width 33 height 11
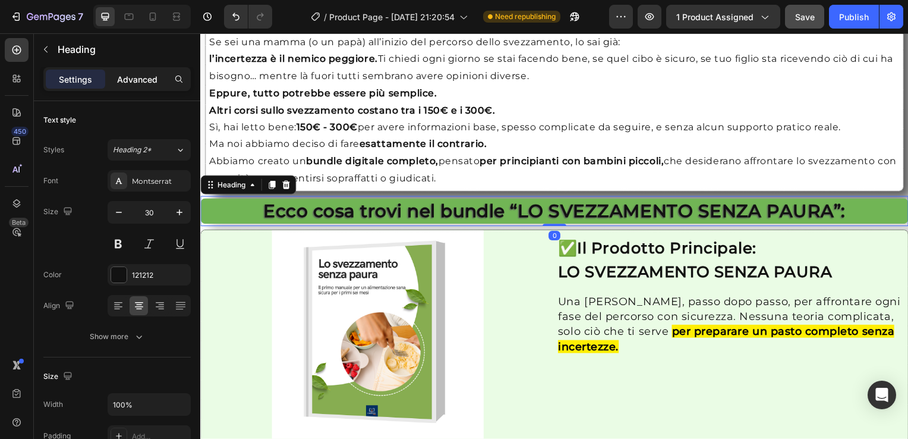
click at [127, 73] on p "Advanced" at bounding box center [137, 79] width 40 height 12
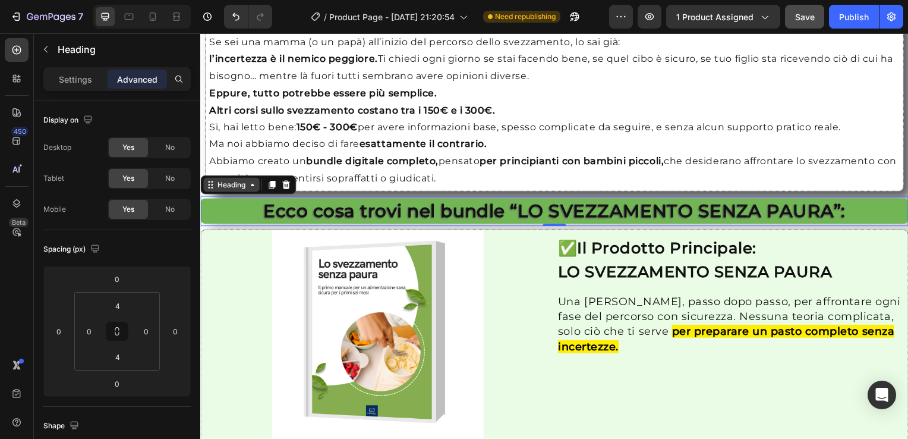
click at [214, 188] on icon at bounding box center [211, 186] width 10 height 10
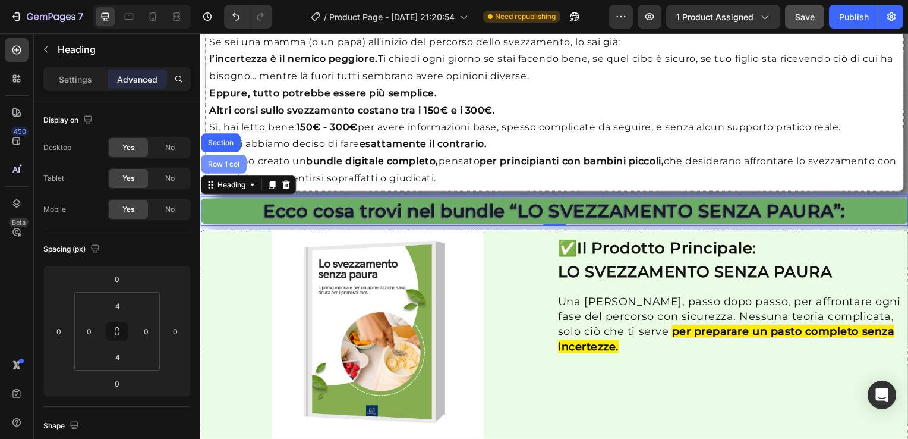
click at [222, 166] on div "Row 1 col" at bounding box center [224, 165] width 36 height 7
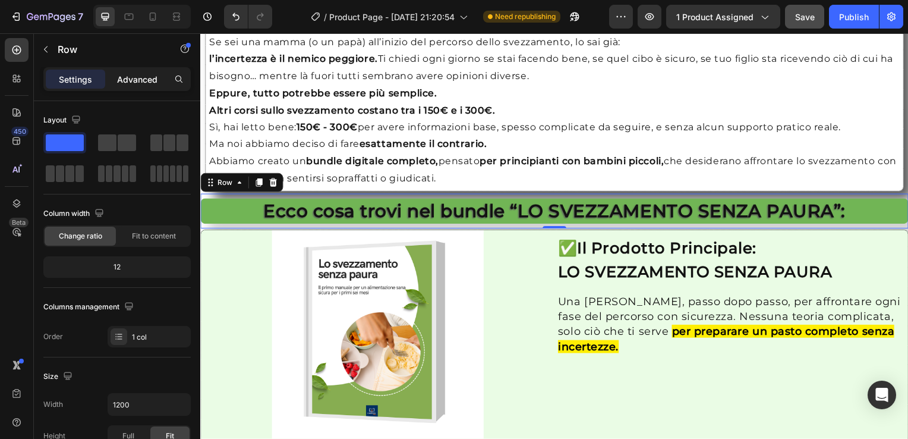
drag, startPoint x: 137, startPoint y: 75, endPoint x: 138, endPoint y: 86, distance: 11.4
click at [137, 75] on p "Advanced" at bounding box center [137, 79] width 40 height 12
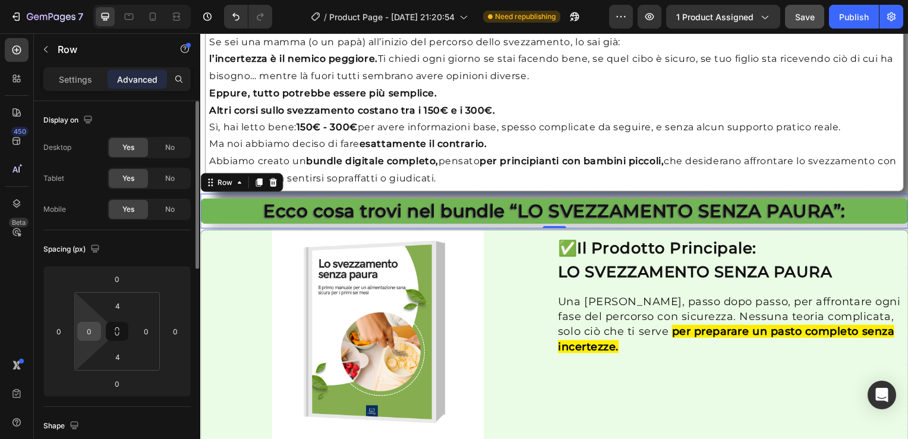
click at [90, 323] on input "0" at bounding box center [89, 331] width 18 height 18
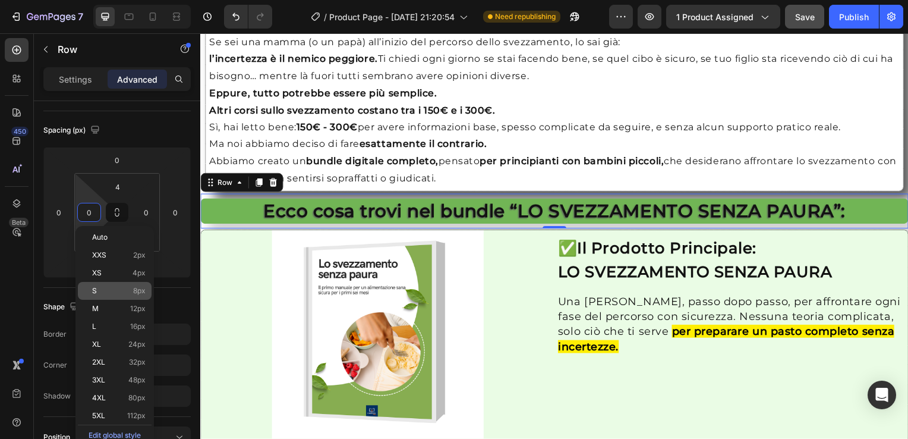
click at [104, 291] on p "S 8px" at bounding box center [118, 290] width 53 height 8
type input "8"
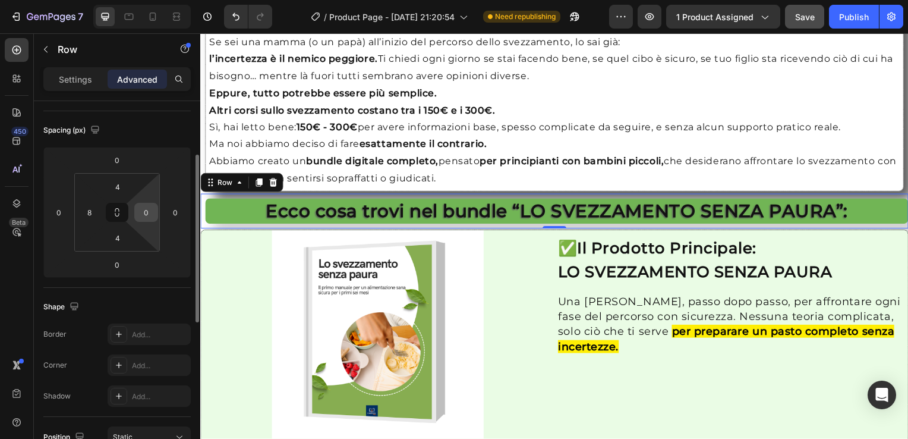
click at [143, 208] on input "0" at bounding box center [146, 212] width 18 height 18
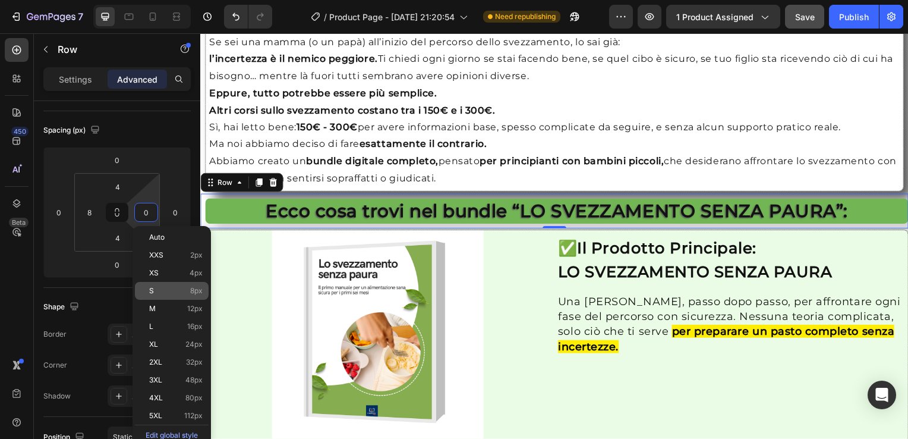
click at [168, 287] on p "S 8px" at bounding box center [175, 290] width 53 height 8
type input "8"
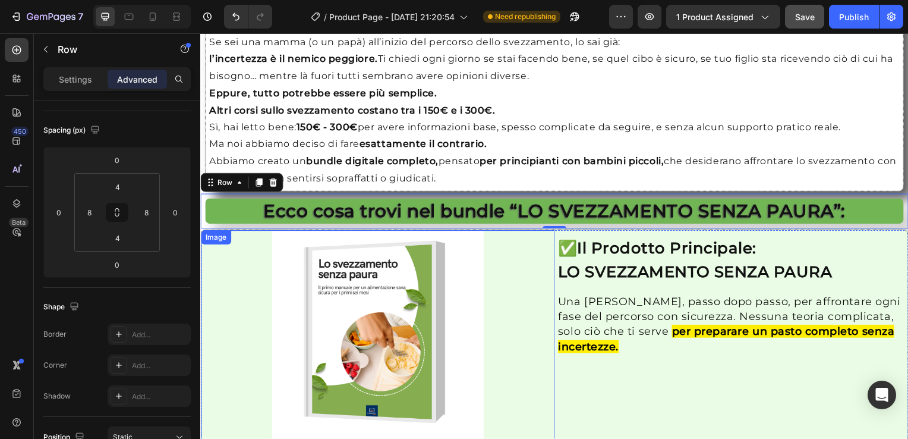
click at [209, 235] on div "Image" at bounding box center [216, 239] width 26 height 11
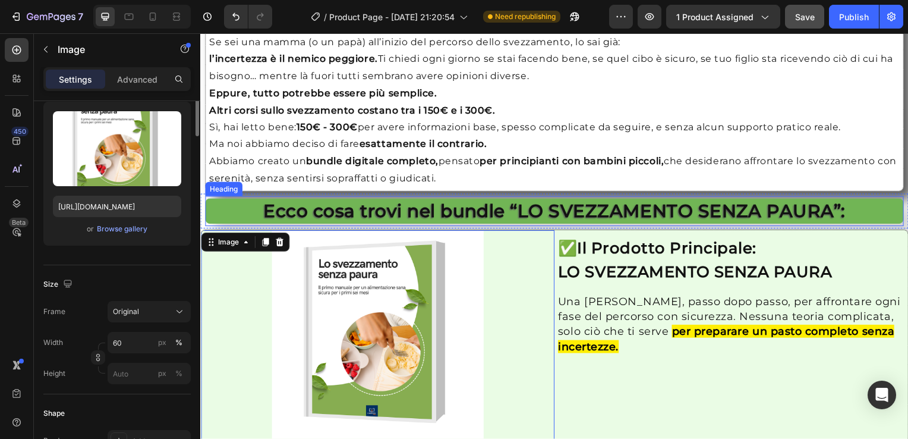
scroll to position [0, 0]
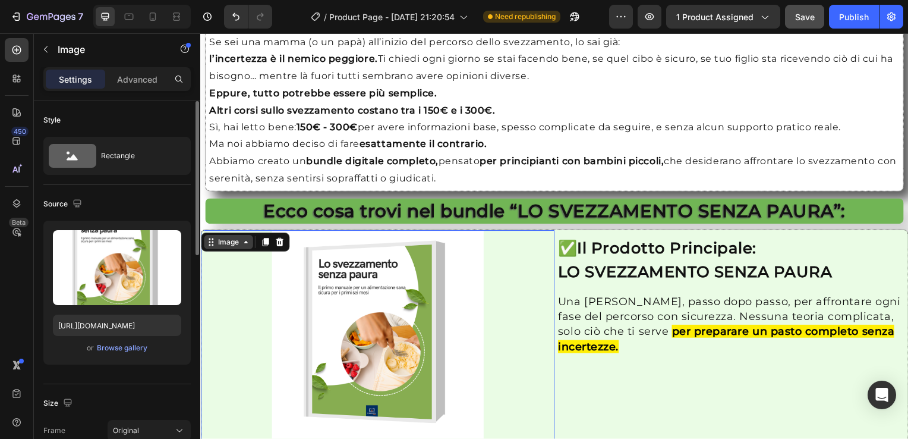
click at [231, 243] on div "Image" at bounding box center [229, 243] width 26 height 11
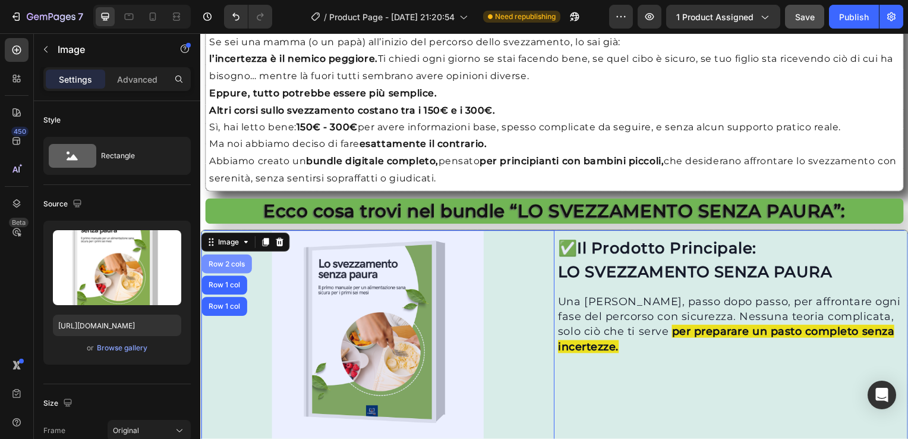
click at [226, 262] on div "Row 2 cols" at bounding box center [226, 265] width 41 height 7
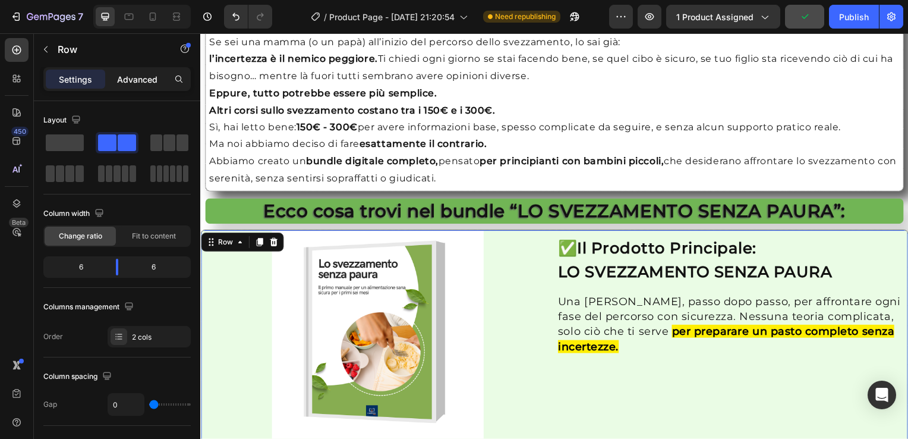
click at [122, 73] on p "Advanced" at bounding box center [137, 79] width 40 height 12
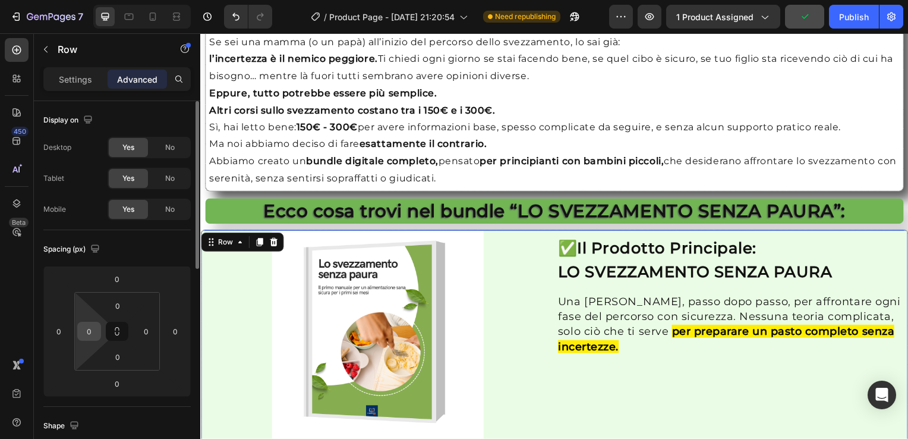
click at [87, 328] on input "0" at bounding box center [89, 331] width 18 height 18
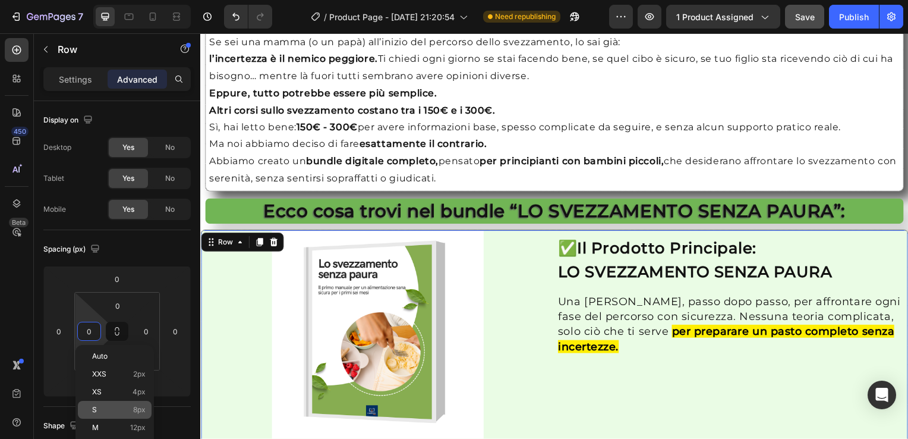
click at [110, 410] on p "S 8px" at bounding box center [118, 409] width 53 height 8
type input "8"
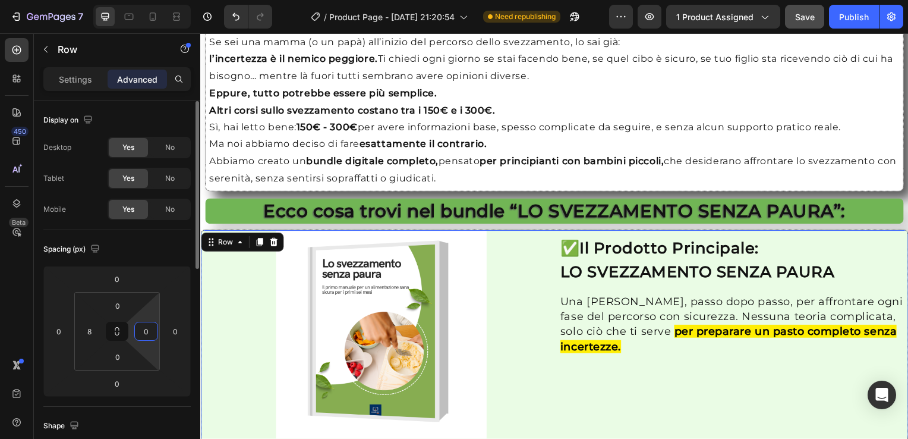
click at [145, 333] on input "0" at bounding box center [146, 331] width 18 height 18
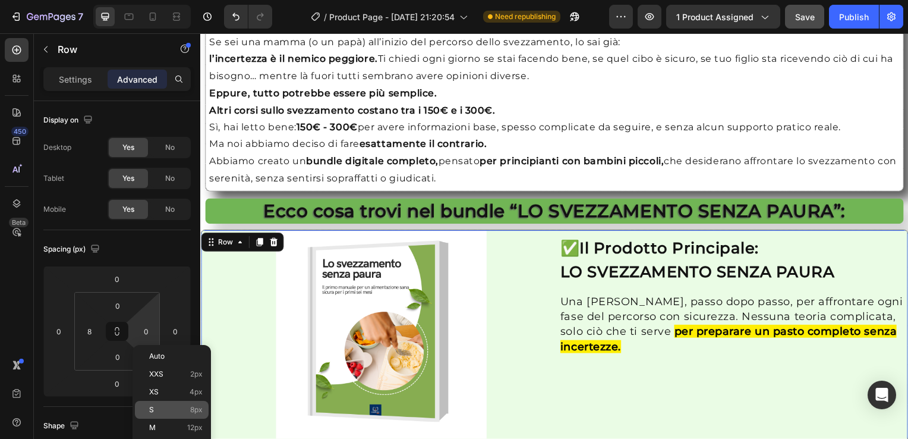
click at [169, 408] on p "S 8px" at bounding box center [175, 409] width 53 height 8
type input "8"
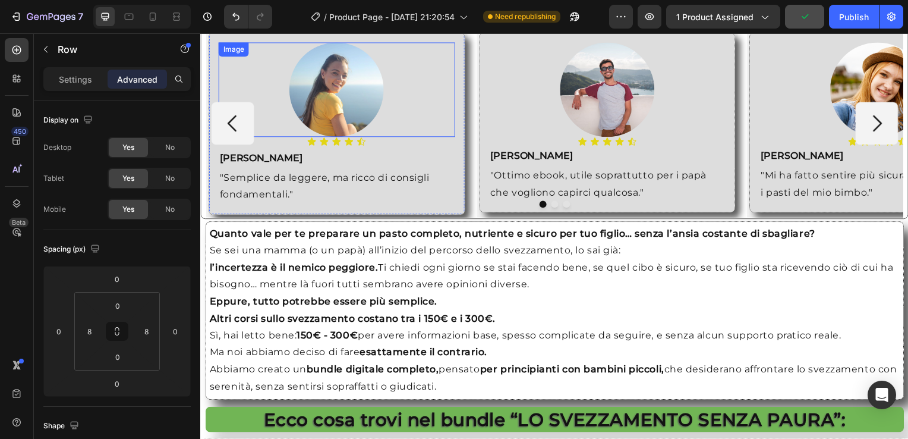
scroll to position [1070, 0]
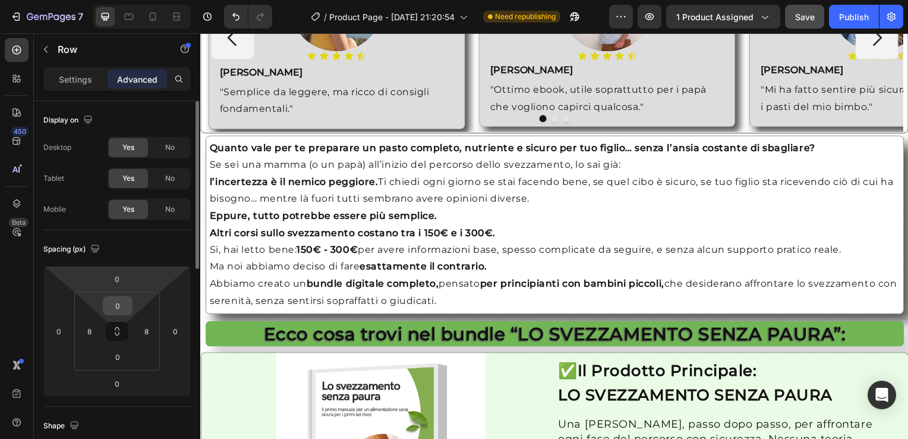
click at [112, 301] on input "0" at bounding box center [118, 306] width 24 height 18
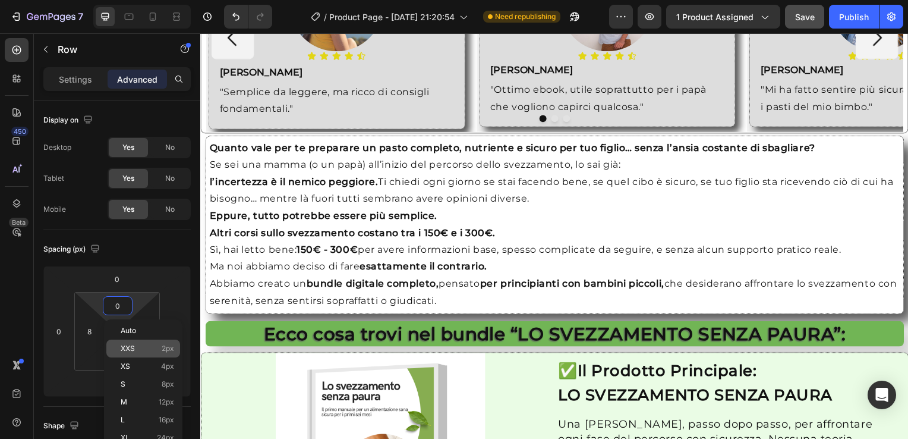
click at [150, 351] on p "XXS 2px" at bounding box center [147, 348] width 53 height 8
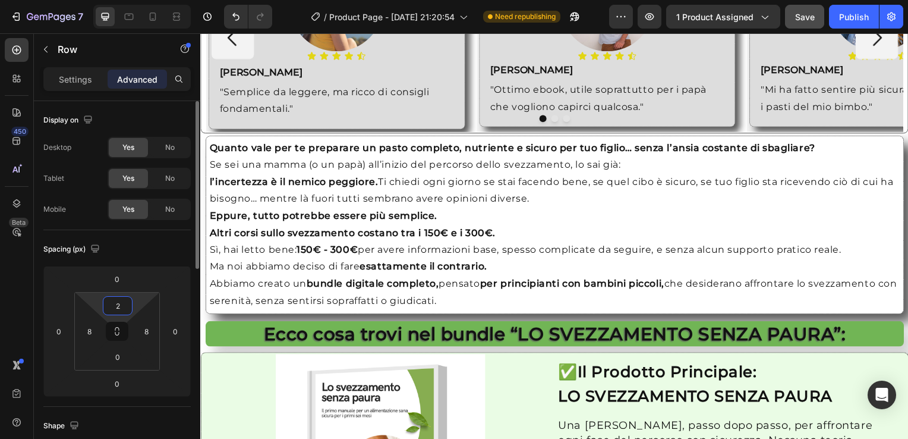
click at [114, 306] on input "2" at bounding box center [118, 306] width 24 height 18
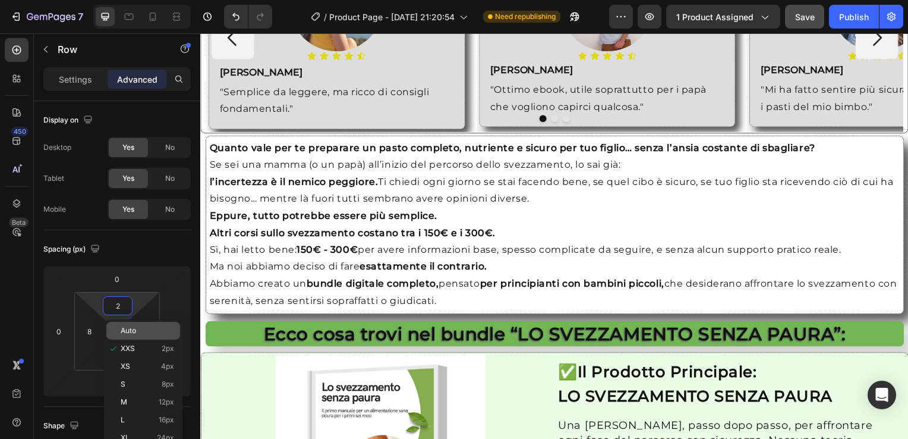
type input "0"
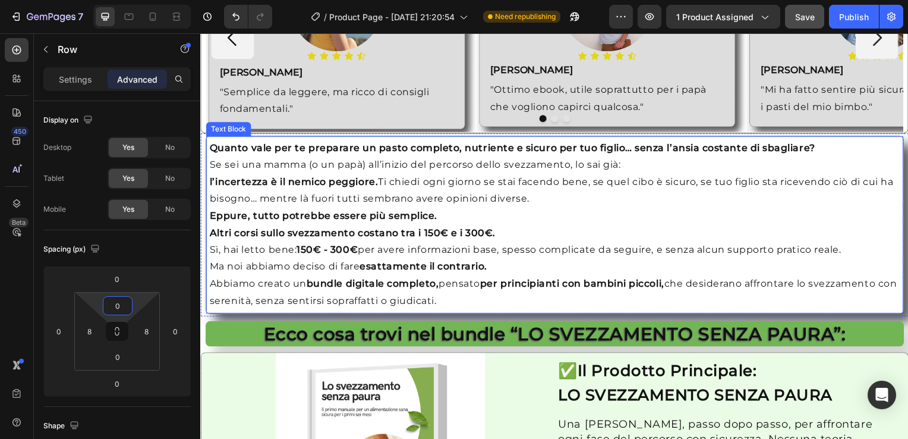
click at [211, 125] on div "Text Block" at bounding box center [228, 130] width 40 height 11
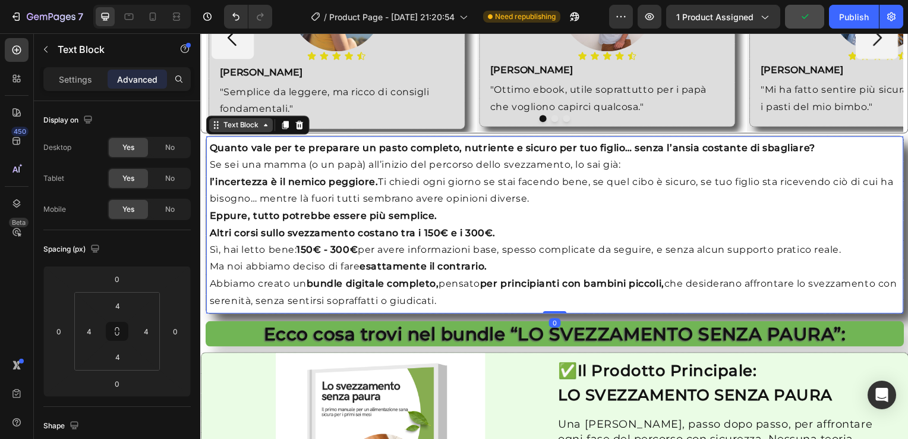
click at [222, 125] on div "Text Block" at bounding box center [241, 126] width 64 height 14
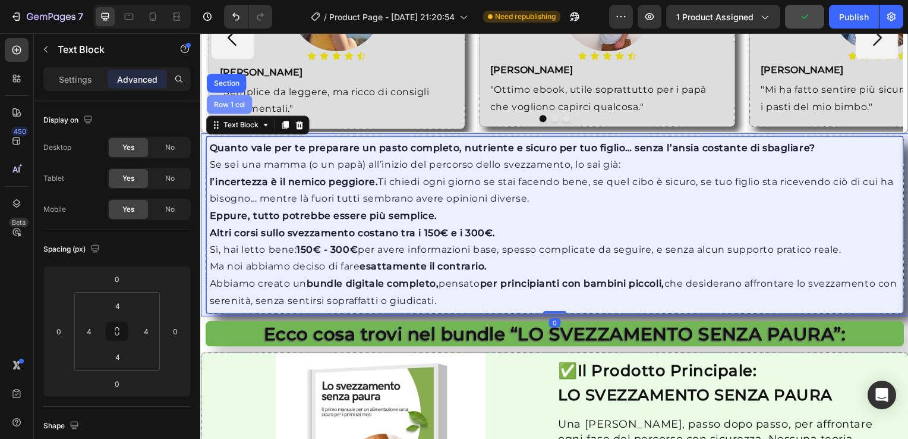
click at [221, 102] on div "Row 1 col" at bounding box center [229, 105] width 36 height 7
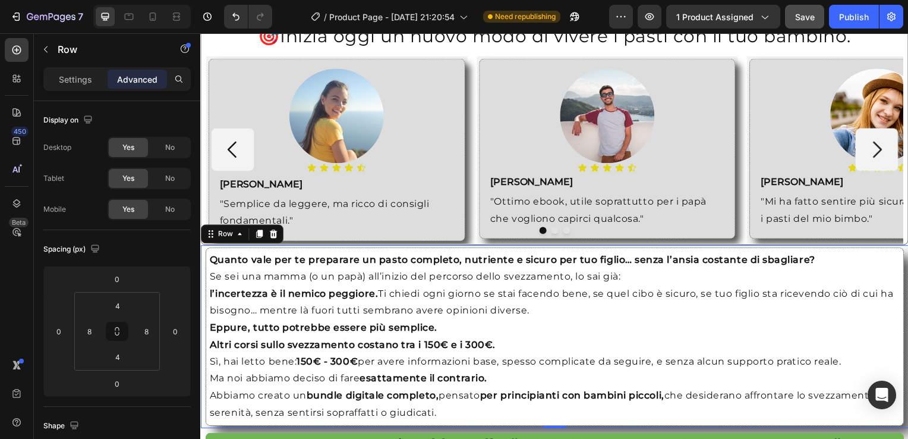
scroll to position [952, 0]
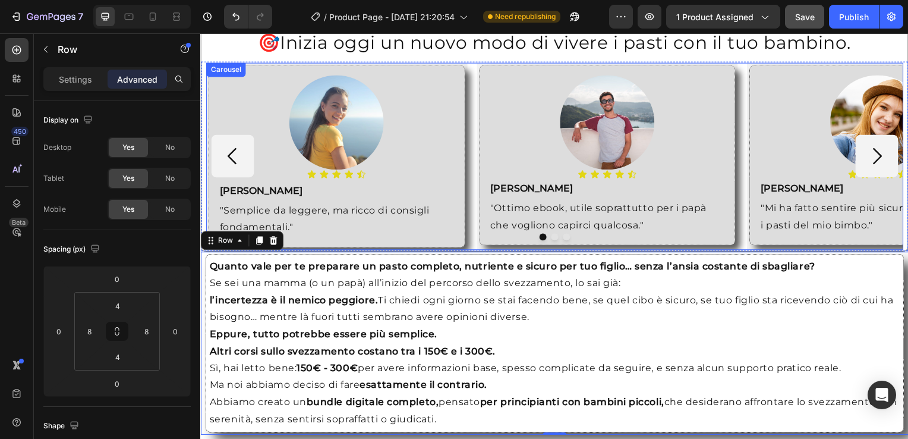
click at [209, 65] on div "Carousel" at bounding box center [225, 70] width 35 height 11
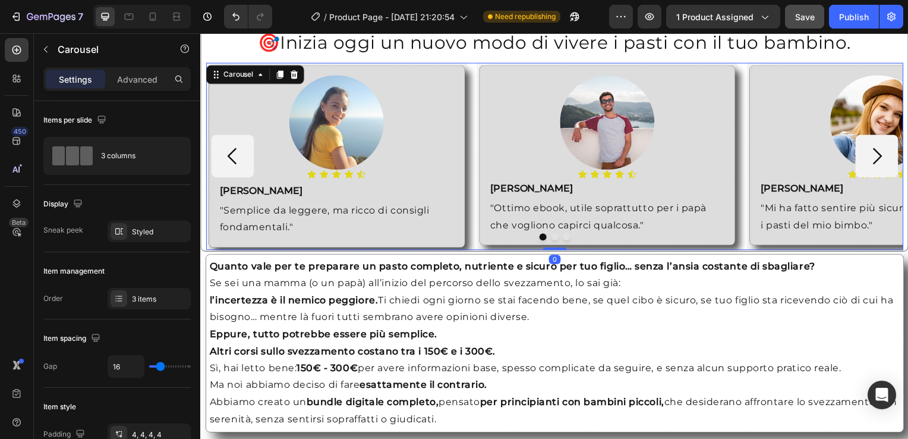
click at [226, 77] on div "Carousel" at bounding box center [255, 74] width 99 height 19
click at [225, 70] on div "Carousel" at bounding box center [238, 75] width 35 height 11
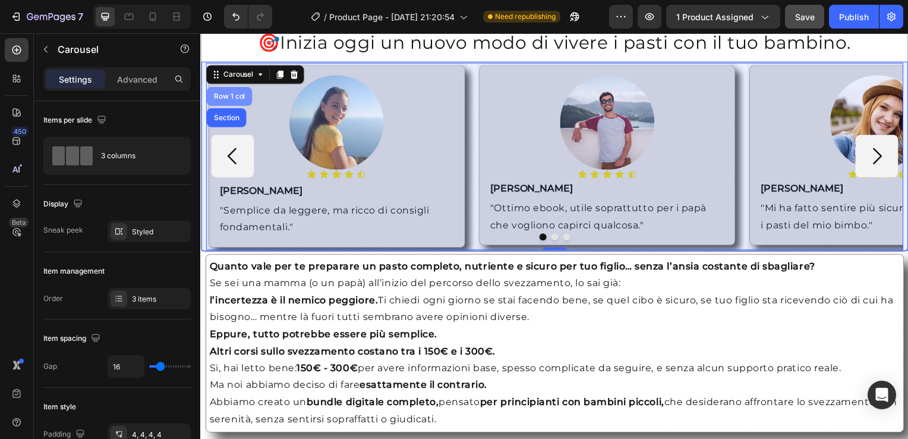
click at [222, 93] on div "Row 1 col" at bounding box center [229, 96] width 36 height 7
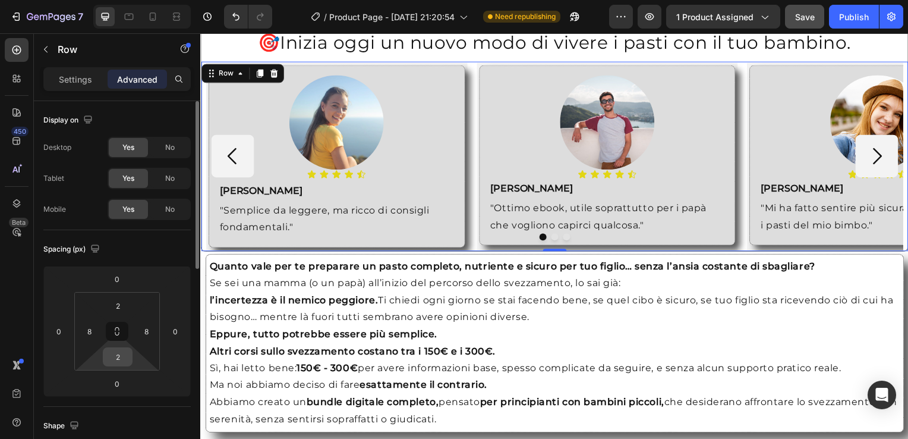
click at [115, 365] on input "2" at bounding box center [118, 357] width 24 height 18
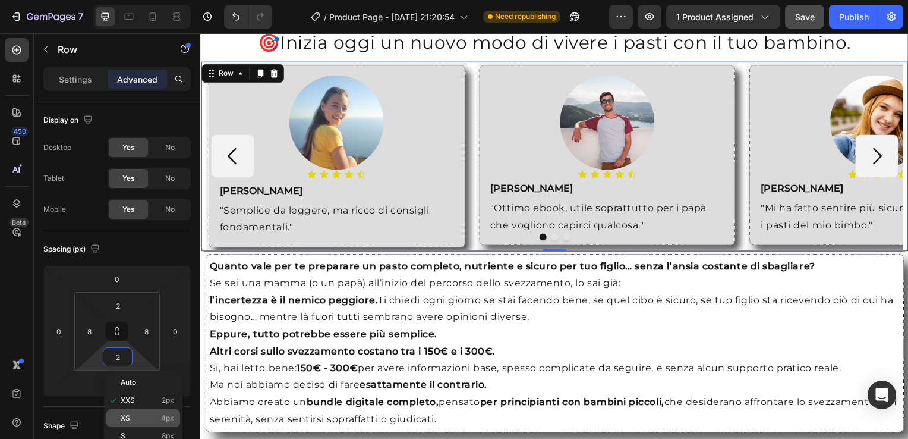
click at [124, 415] on span "XS" at bounding box center [126, 418] width 10 height 8
type input "4"
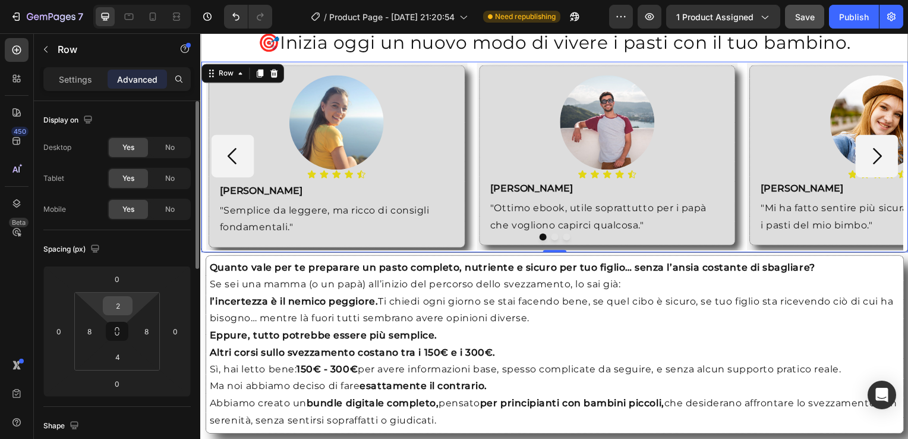
click at [115, 299] on input "2" at bounding box center [118, 306] width 24 height 18
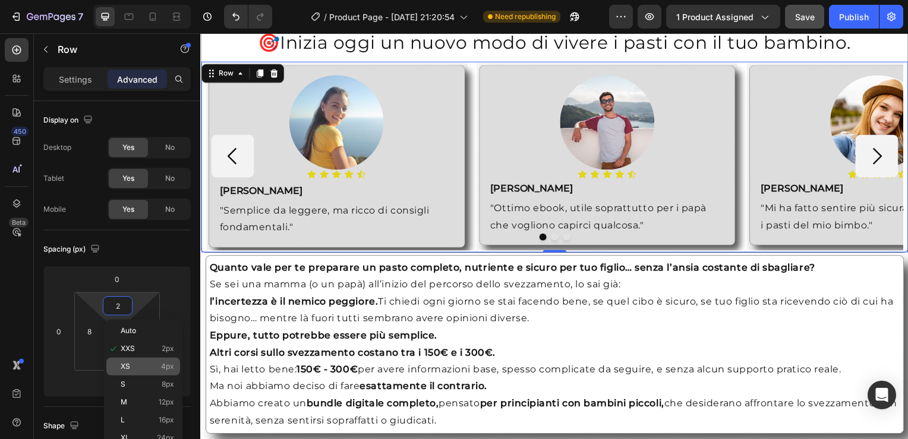
click at [163, 359] on div "XS 4px" at bounding box center [143, 366] width 74 height 18
type input "4"
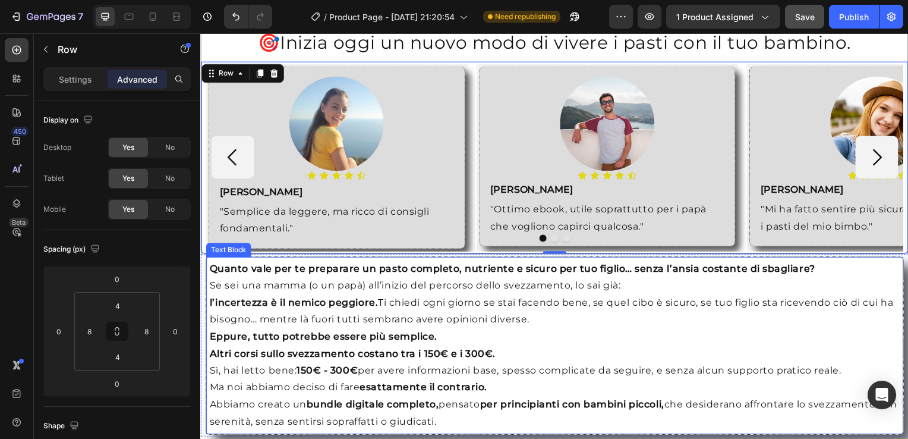
scroll to position [1070, 0]
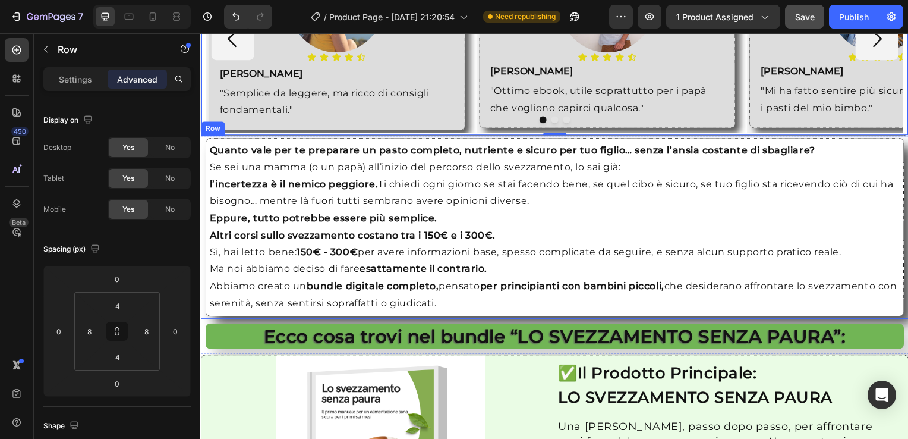
click at [204, 140] on div "Quanto vale per te preparare un pasto completo, nutriente e sicuro per tuo figl…" at bounding box center [556, 229] width 713 height 184
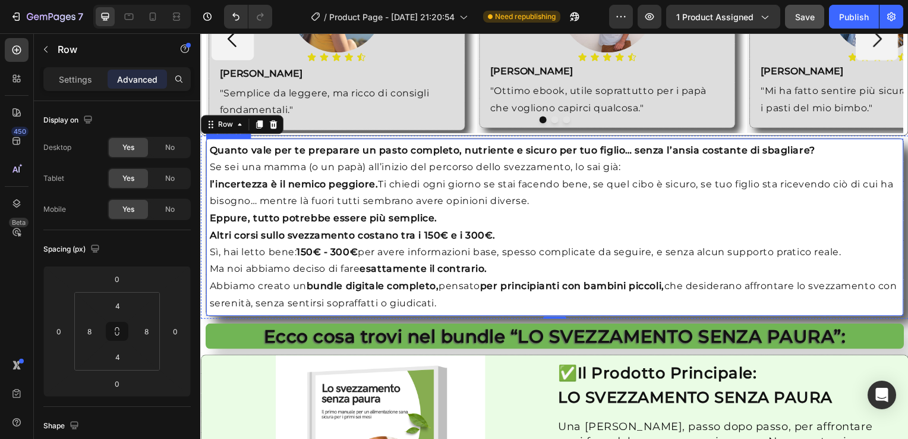
click at [209, 152] on p "Quanto vale per te preparare un pasto completo, nutriente e sicuro per tuo figl…" at bounding box center [556, 177] width 695 height 68
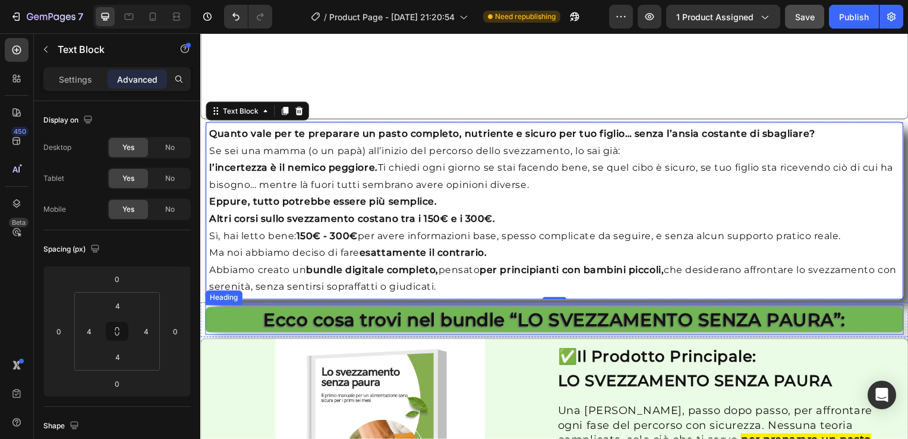
scroll to position [1189, 0]
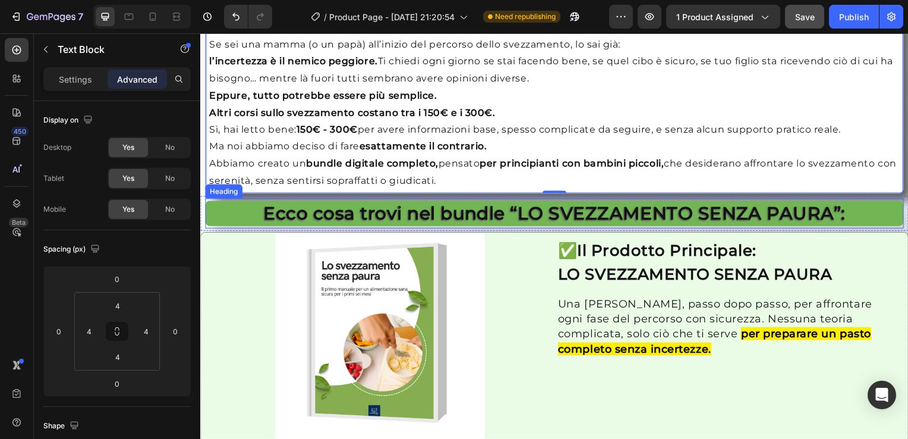
click at [206, 200] on div "Ecco cosa trovi nel bundle “LO SVEZZAMENTO SENZA PAURA”: Heading" at bounding box center [557, 215] width 704 height 30
click at [202, 211] on div "Ecco cosa trovi nel bundle “LO SVEZZAMENTO SENZA PAURA”: Heading 0 Row" at bounding box center [556, 214] width 713 height 35
click at [213, 215] on h2 "Ecco cosa trovi nel bundle “LO SVEZZAMENTO SENZA PAURA”:" at bounding box center [557, 215] width 704 height 26
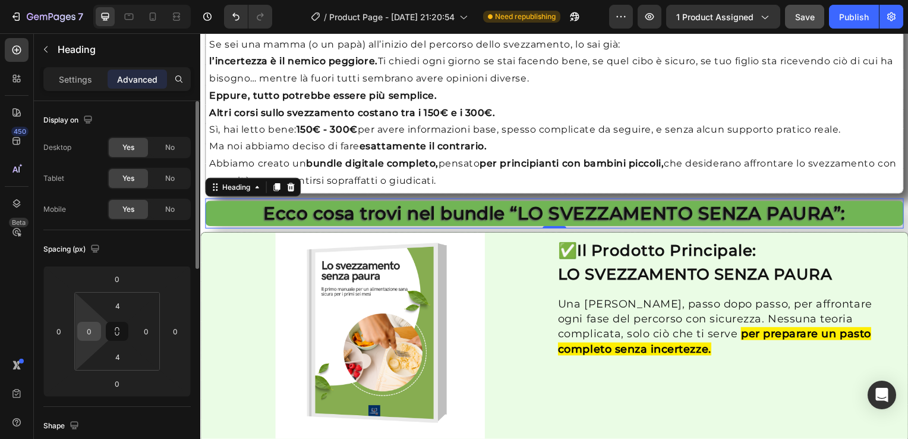
click at [89, 335] on input "0" at bounding box center [89, 331] width 18 height 18
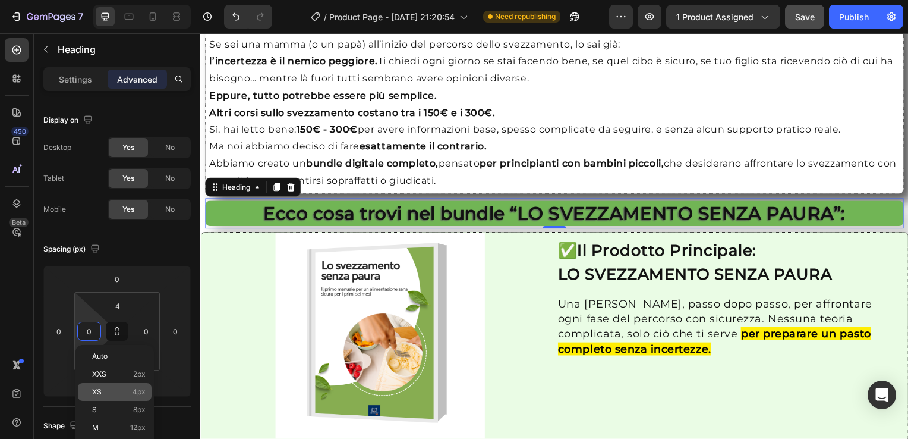
click at [113, 393] on p "XS 4px" at bounding box center [118, 392] width 53 height 8
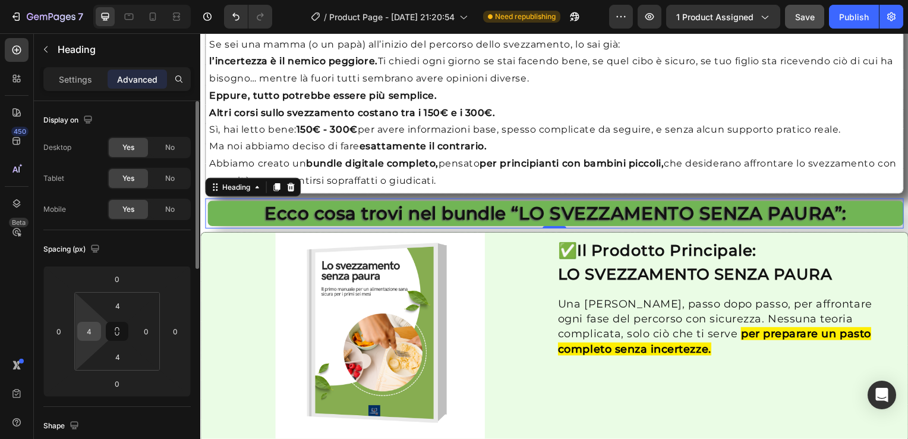
click at [91, 334] on input "4" at bounding box center [89, 331] width 18 height 18
type input "0"
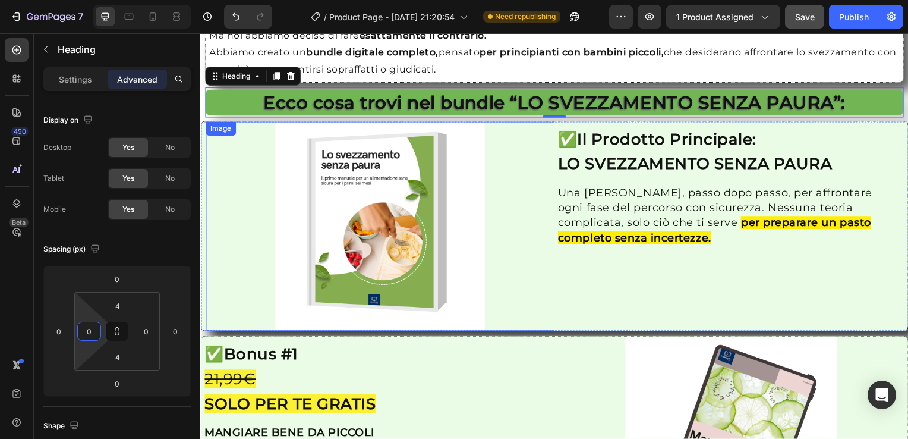
scroll to position [1308, 0]
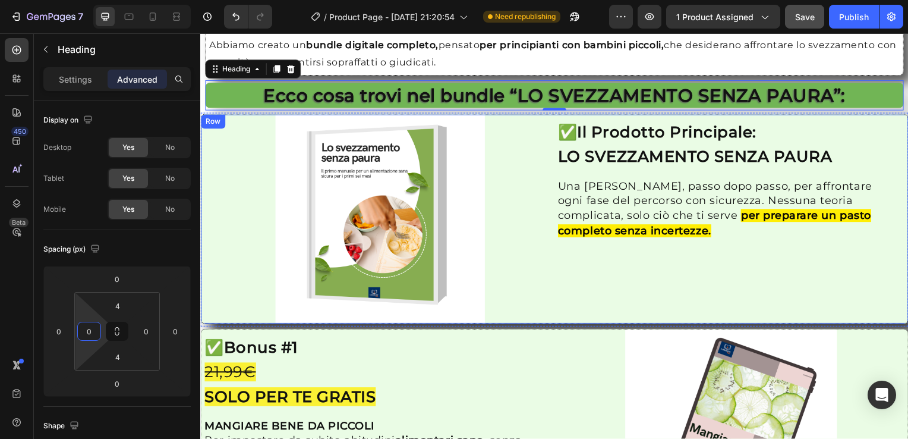
click at [203, 115] on div "Image ✅ Il Prodotto Principale: LO SVEZZAMENTO SENZA PAURA Heading Una [PERSON_…" at bounding box center [556, 221] width 713 height 212
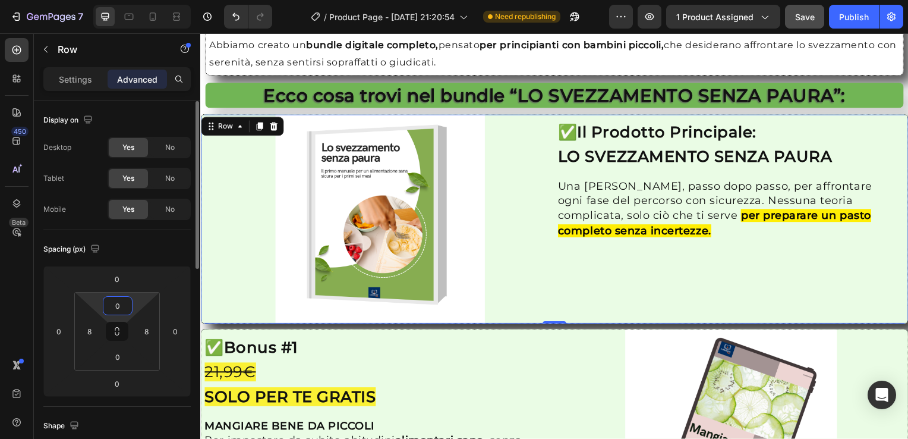
click at [119, 307] on input "0" at bounding box center [118, 306] width 24 height 18
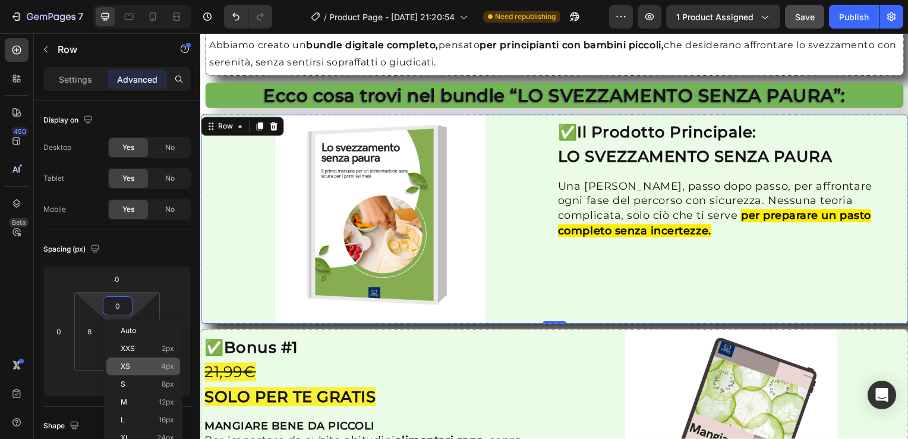
click at [140, 363] on p "XS 4px" at bounding box center [147, 366] width 53 height 8
type input "4"
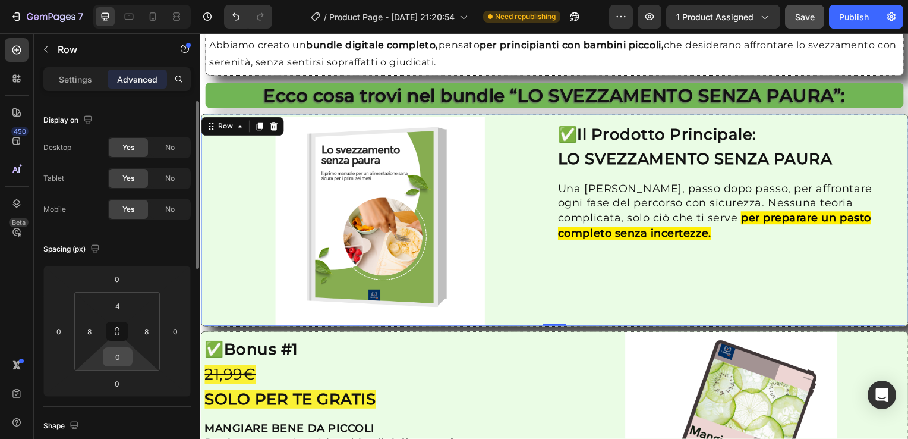
click at [119, 358] on input "0" at bounding box center [118, 357] width 24 height 18
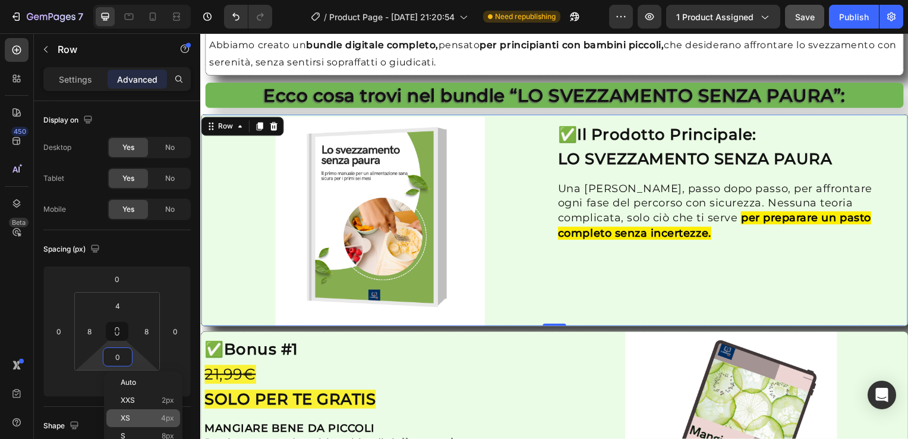
click at [136, 418] on p "XS 4px" at bounding box center [147, 418] width 53 height 8
type input "4"
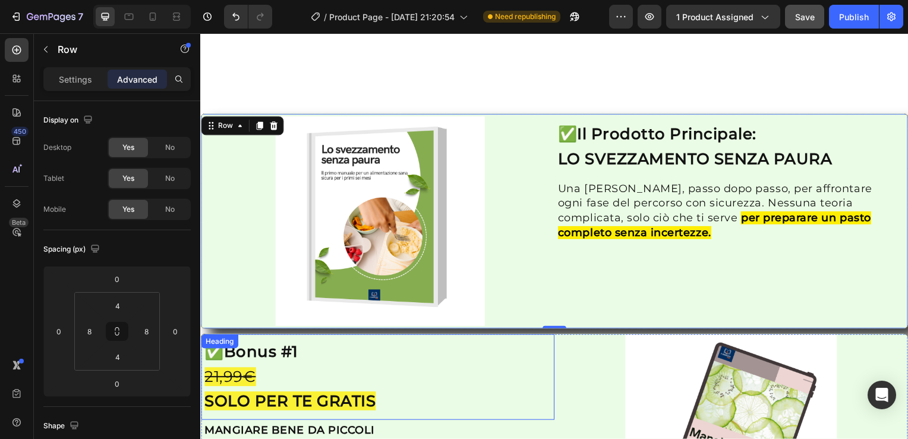
scroll to position [1546, 0]
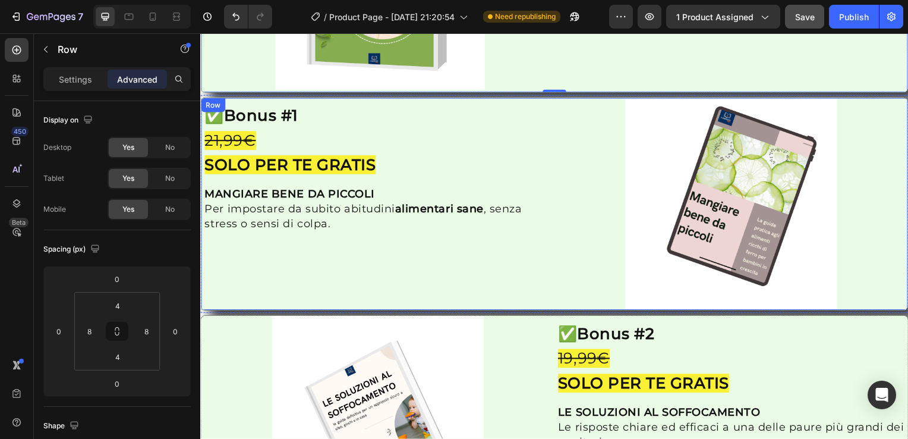
click at [209, 99] on div "Row" at bounding box center [213, 106] width 24 height 14
click at [215, 111] on icon at bounding box center [211, 111] width 10 height 10
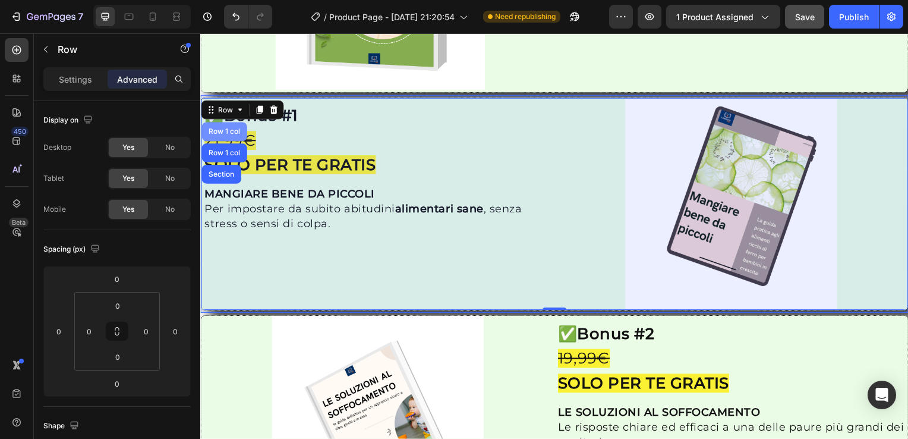
click at [223, 129] on div "Row 1 col" at bounding box center [224, 132] width 36 height 7
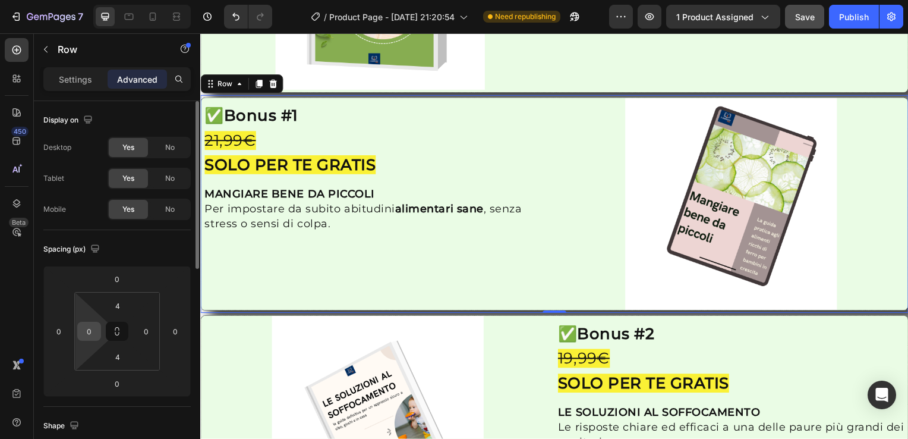
click at [99, 335] on div "0" at bounding box center [89, 331] width 24 height 19
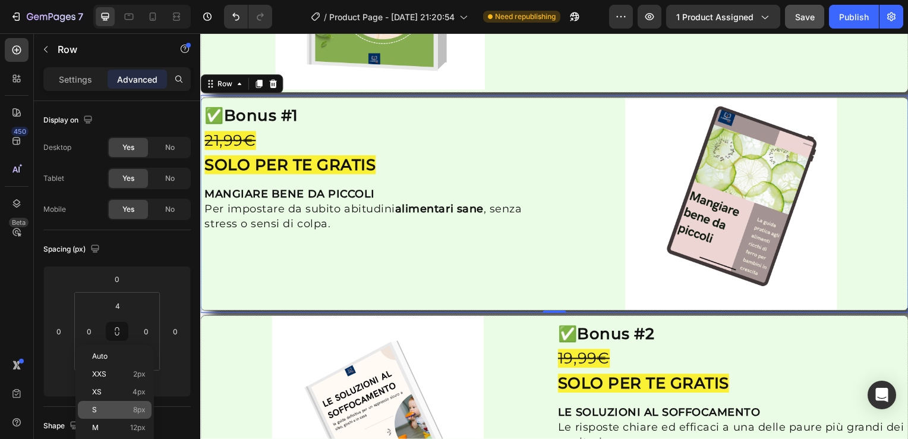
click at [120, 405] on p "S 8px" at bounding box center [118, 409] width 53 height 8
type input "8"
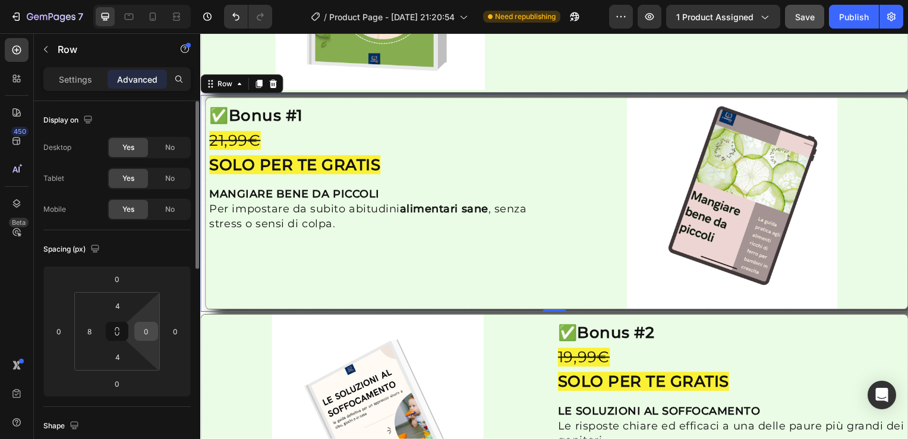
click at [153, 329] on input "0" at bounding box center [146, 331] width 18 height 18
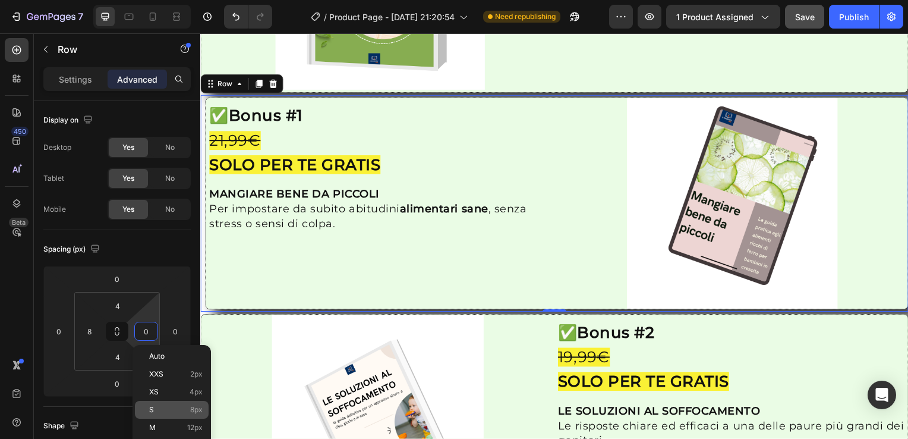
click at [179, 410] on p "S 8px" at bounding box center [175, 409] width 53 height 8
type input "8"
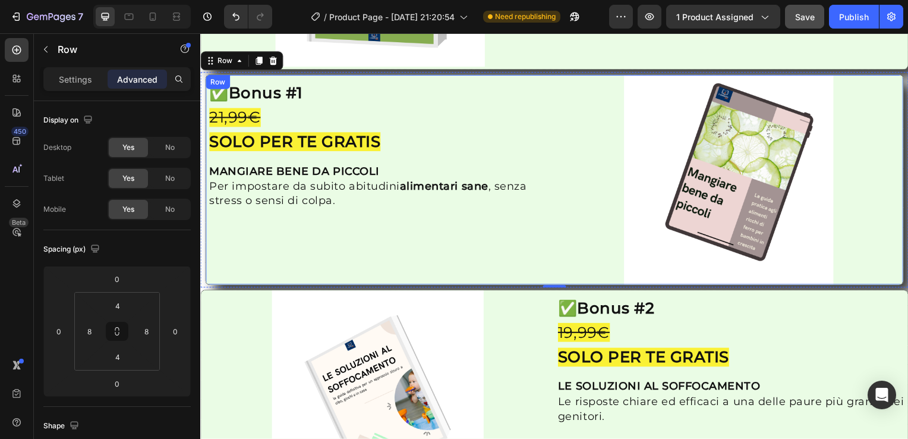
scroll to position [1665, 0]
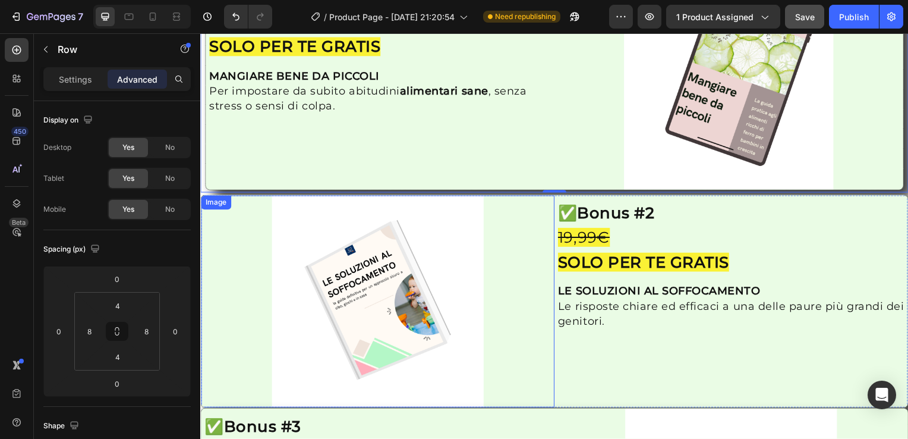
click at [210, 199] on div "Image" at bounding box center [216, 204] width 26 height 11
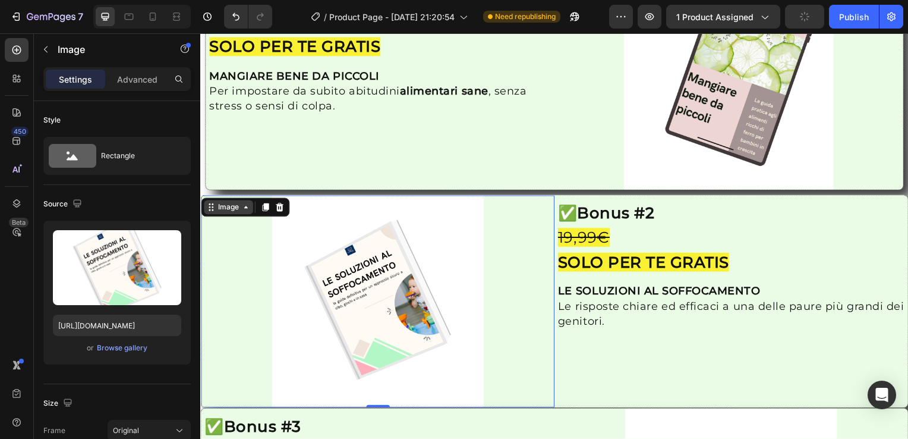
click at [226, 204] on div "Image" at bounding box center [229, 208] width 26 height 11
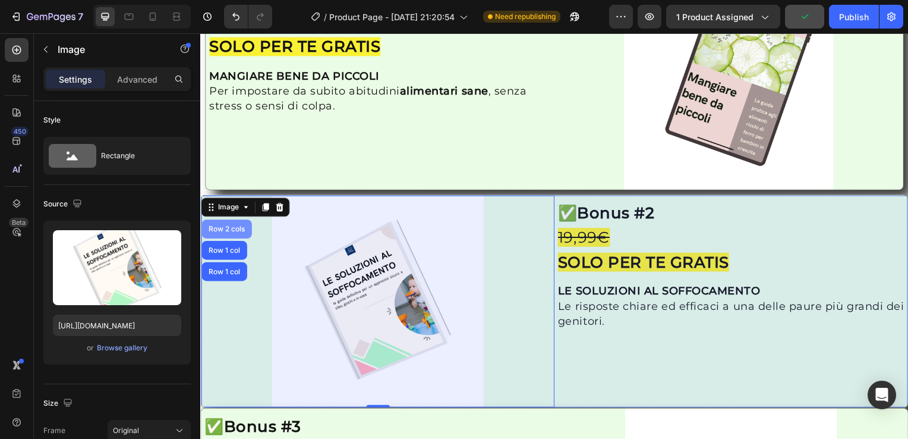
click at [233, 227] on div "Row 2 cols" at bounding box center [226, 230] width 41 height 7
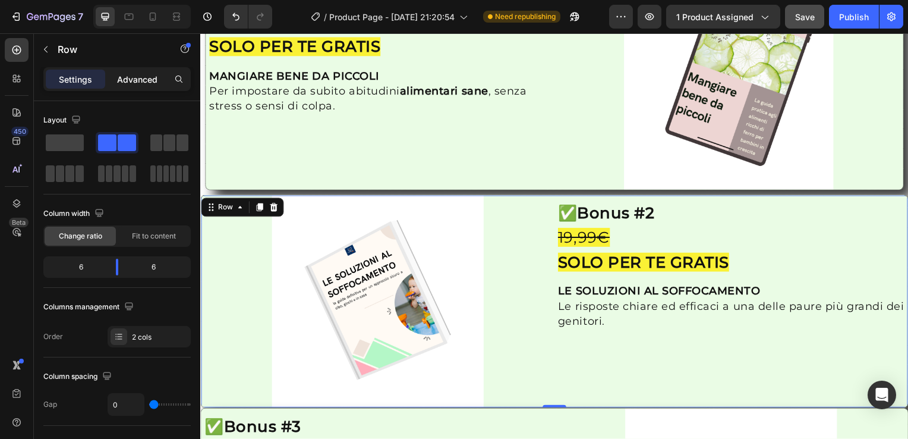
click at [147, 80] on p "Advanced" at bounding box center [137, 79] width 40 height 12
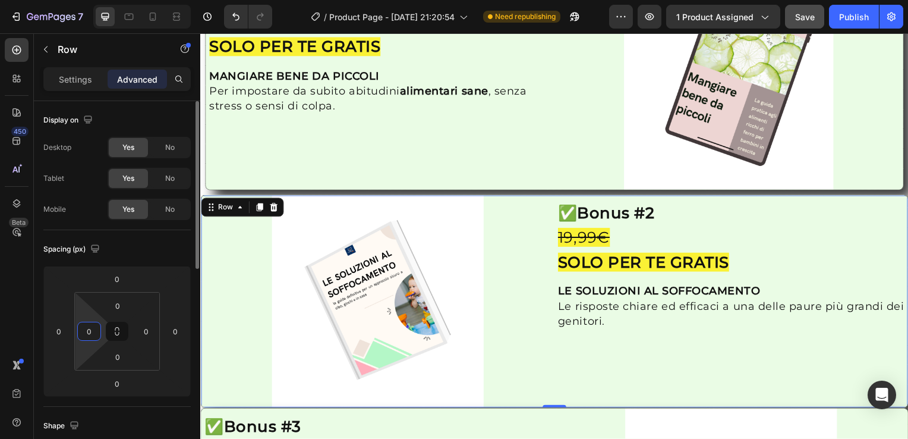
click at [97, 325] on input "0" at bounding box center [89, 331] width 18 height 18
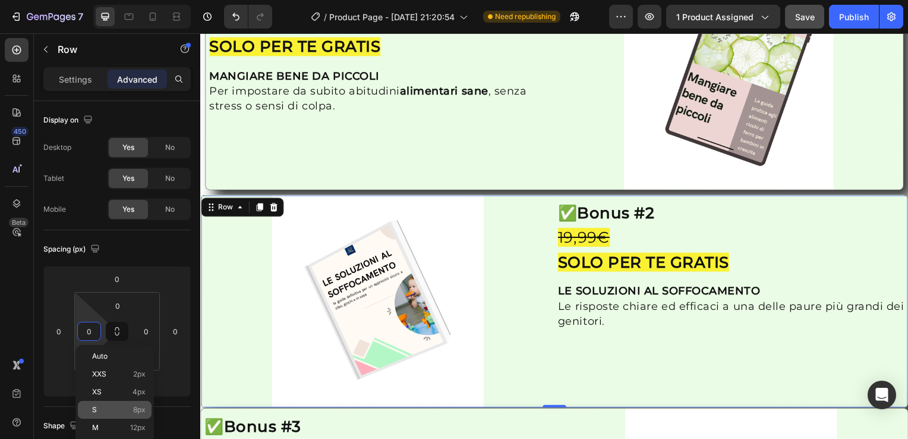
click at [128, 407] on p "S 8px" at bounding box center [118, 409] width 53 height 8
type input "8"
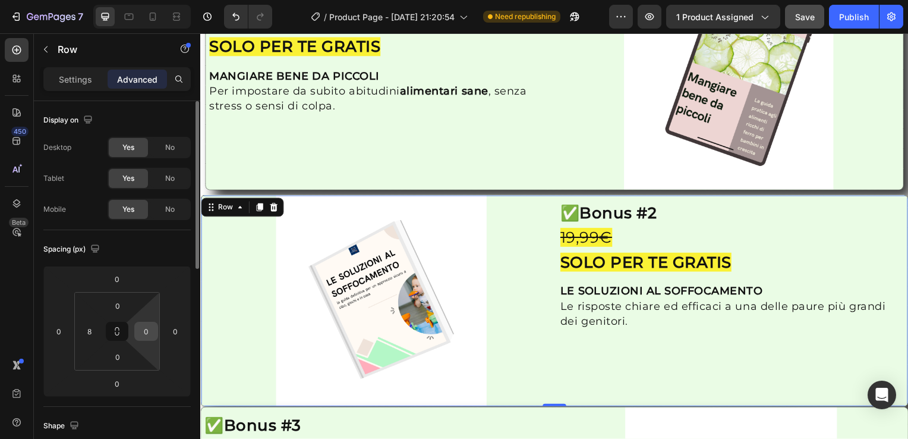
click at [143, 335] on input "0" at bounding box center [146, 331] width 18 height 18
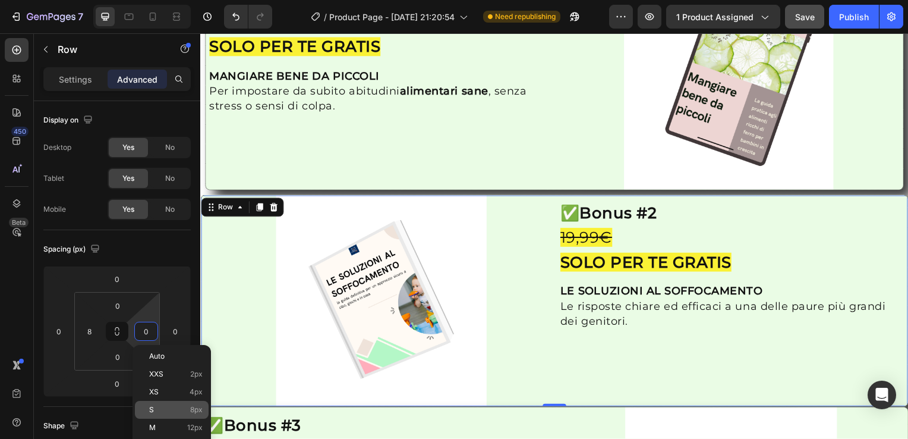
click at [169, 410] on p "S 8px" at bounding box center [175, 409] width 53 height 8
type input "8"
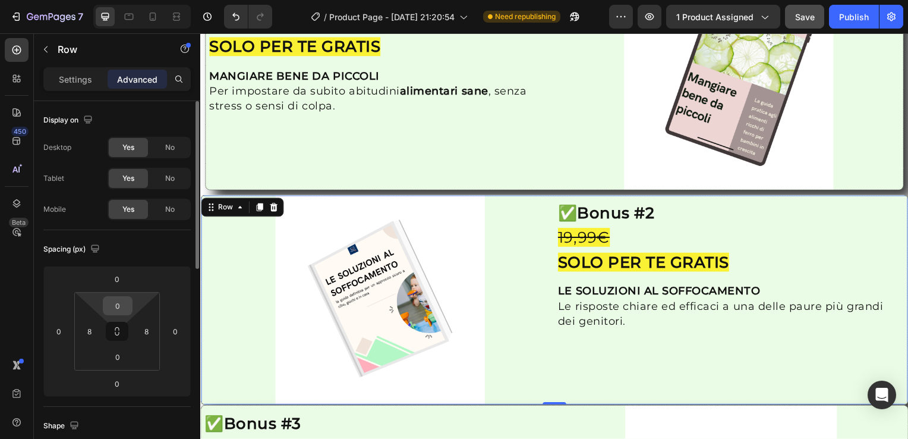
click at [125, 310] on input "0" at bounding box center [118, 306] width 24 height 18
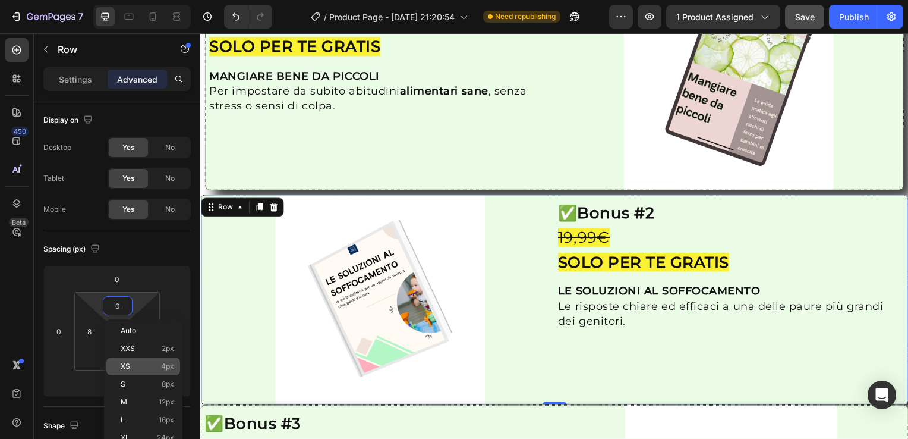
click at [145, 367] on p "XS 4px" at bounding box center [147, 366] width 53 height 8
type input "4"
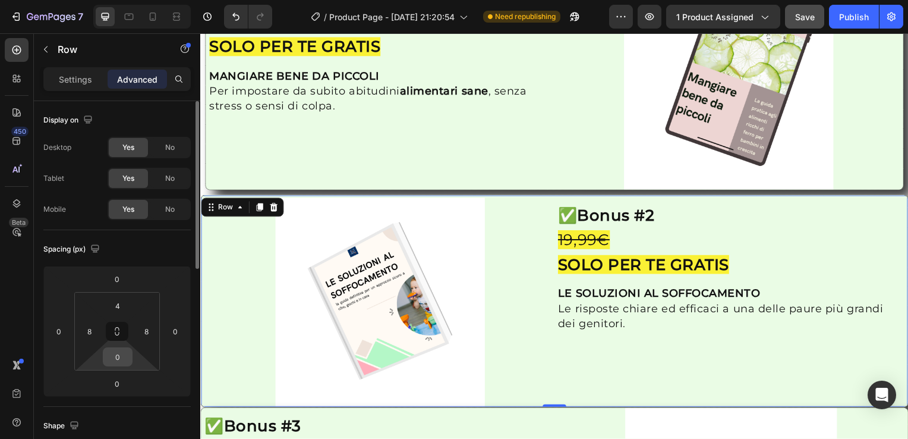
click at [121, 359] on input "0" at bounding box center [118, 357] width 24 height 18
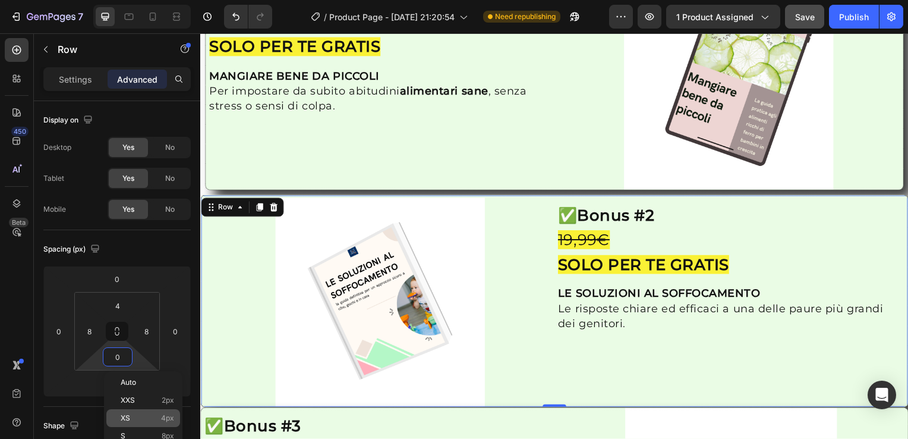
click at [144, 410] on div "XS 4px" at bounding box center [143, 418] width 74 height 18
type input "4"
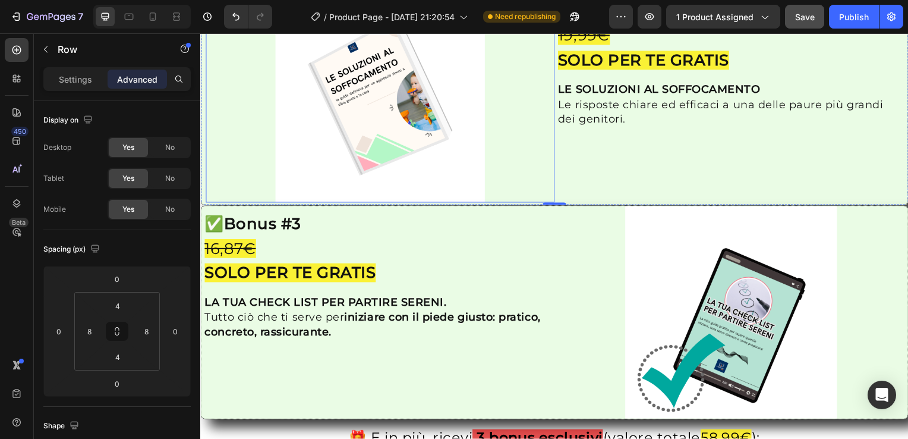
scroll to position [1903, 0]
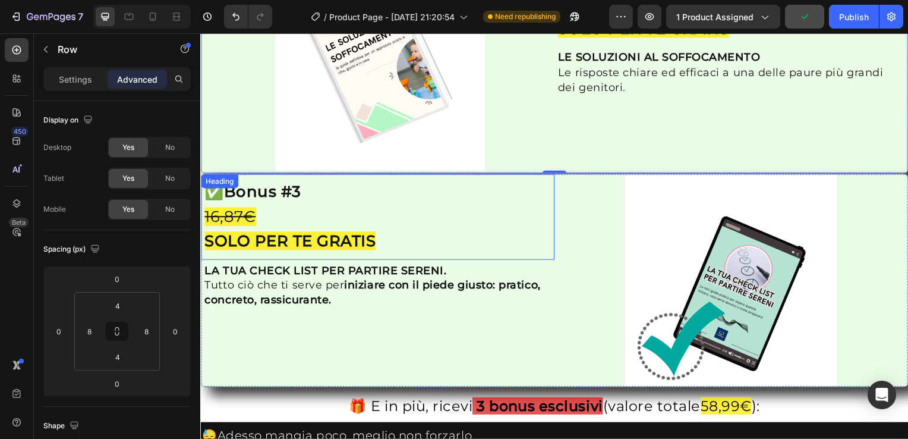
click at [206, 177] on div "Heading" at bounding box center [219, 182] width 33 height 11
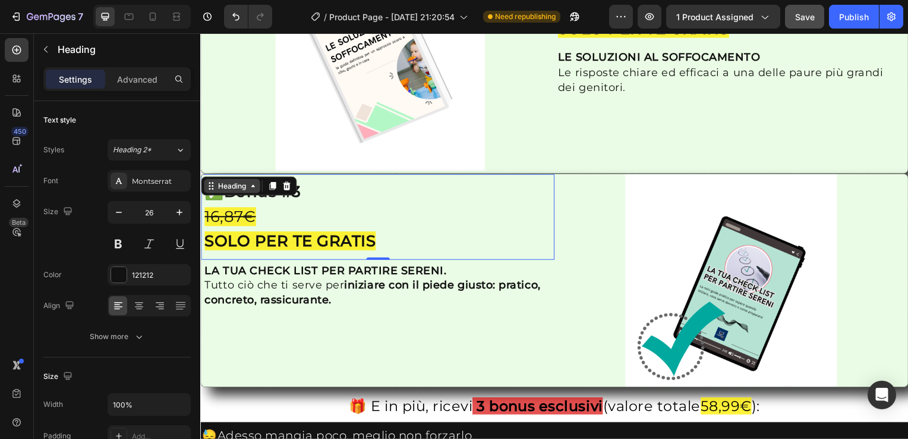
click at [222, 182] on div "Heading" at bounding box center [232, 187] width 33 height 11
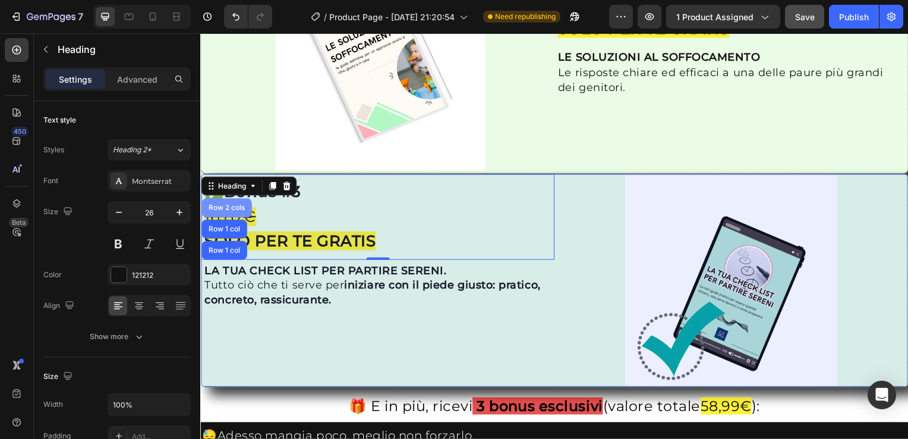
click at [223, 206] on div "Row 2 cols" at bounding box center [226, 209] width 41 height 7
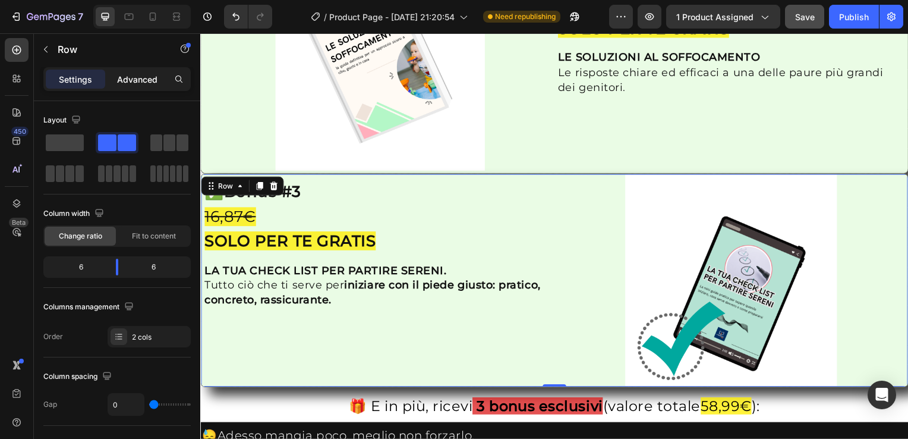
click at [133, 75] on p "Advanced" at bounding box center [137, 79] width 40 height 12
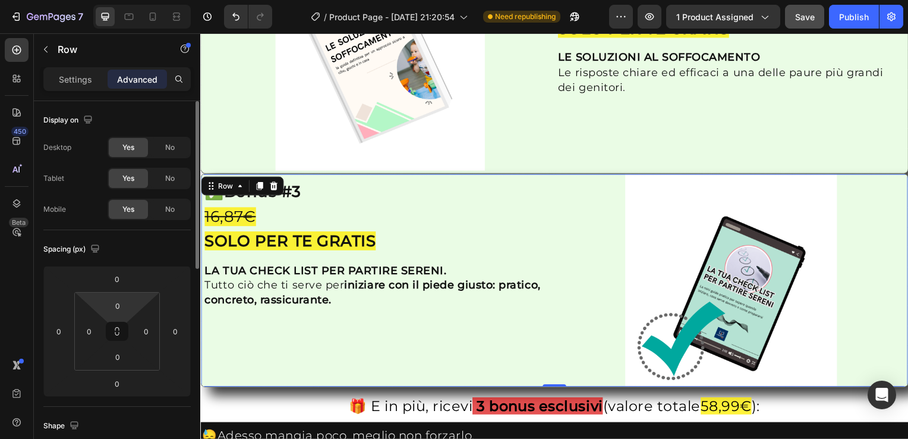
click at [117, 0] on html "7 / Product Page - [DATE] 21:20:54 Need republishing Preview 1 product assigned…" at bounding box center [454, 0] width 908 height 0
click at [116, 303] on input "0" at bounding box center [118, 306] width 24 height 18
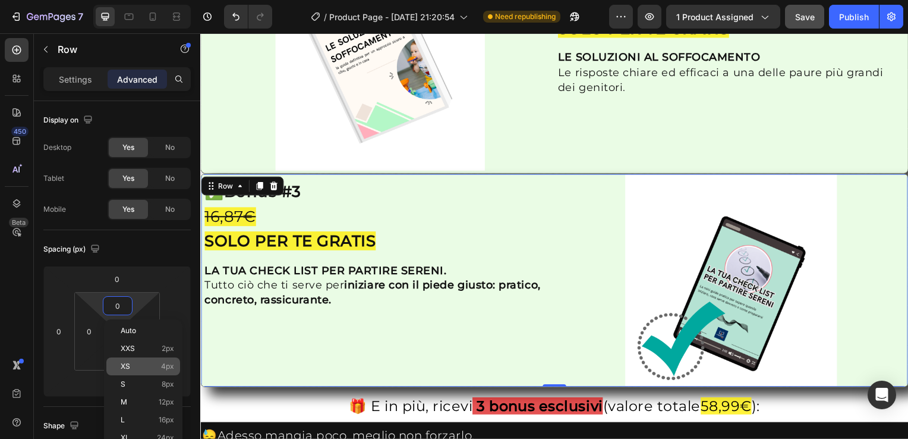
click at [146, 367] on p "XS 4px" at bounding box center [147, 366] width 53 height 8
type input "4"
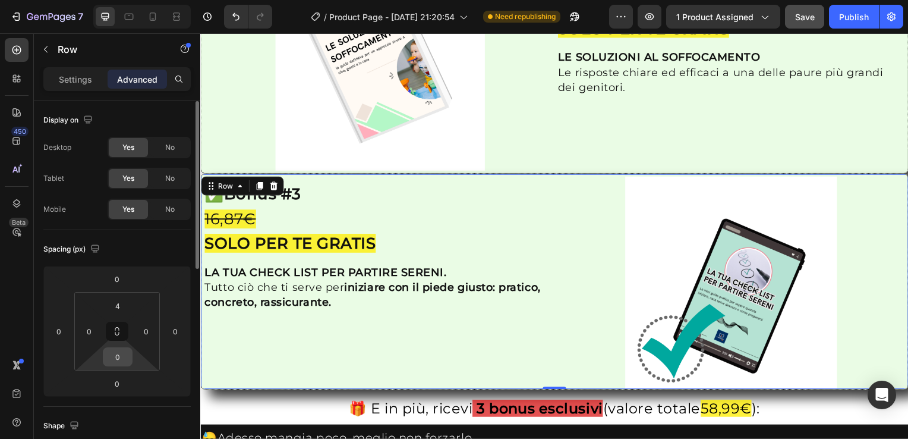
click at [116, 363] on input "0" at bounding box center [118, 357] width 24 height 18
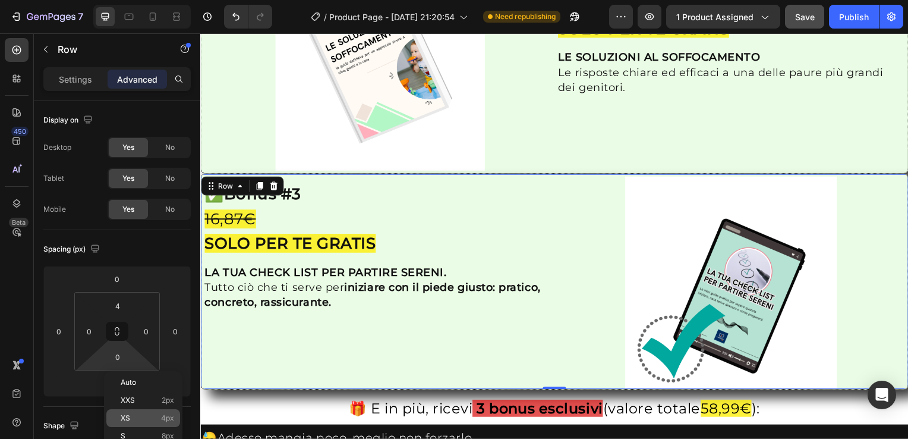
click at [143, 416] on p "XS 4px" at bounding box center [147, 418] width 53 height 8
type input "4"
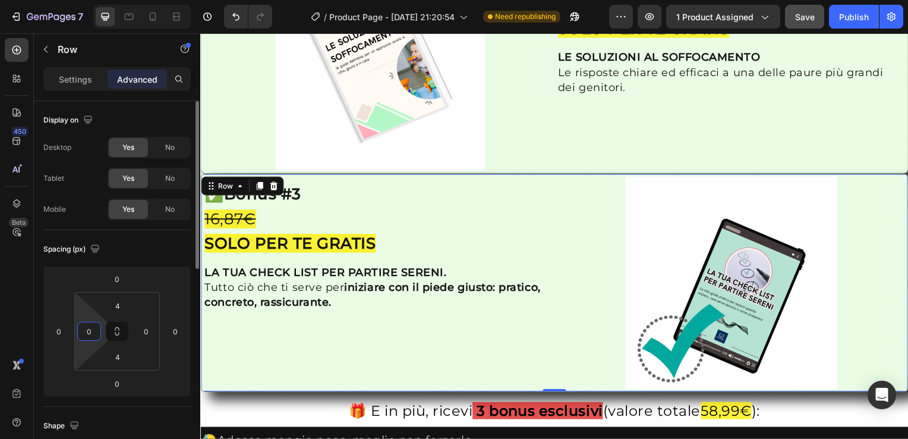
click at [89, 339] on input "0" at bounding box center [89, 331] width 18 height 18
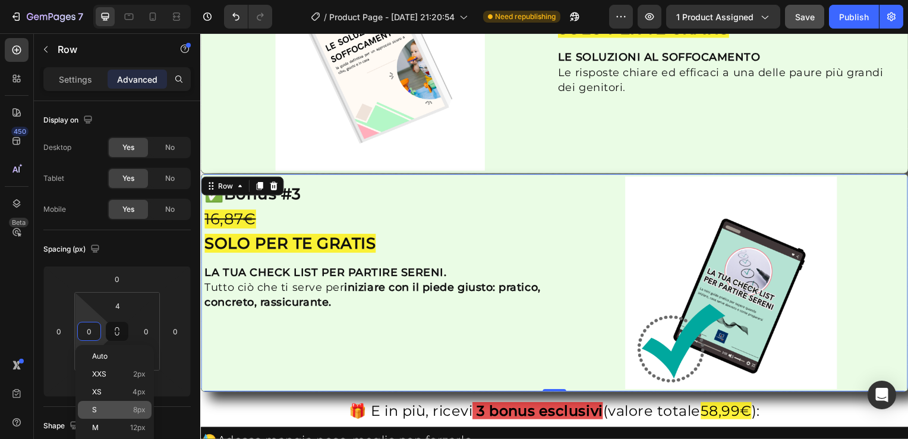
click at [127, 408] on p "S 8px" at bounding box center [118, 409] width 53 height 8
type input "8"
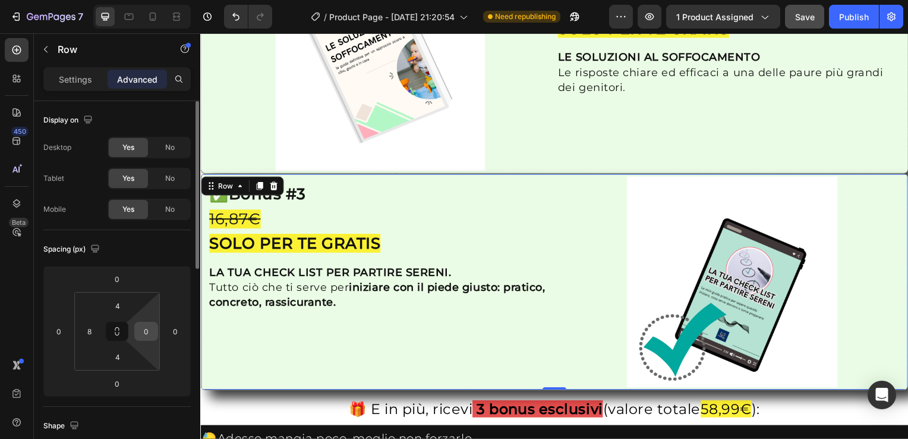
click at [143, 331] on input "0" at bounding box center [146, 331] width 18 height 18
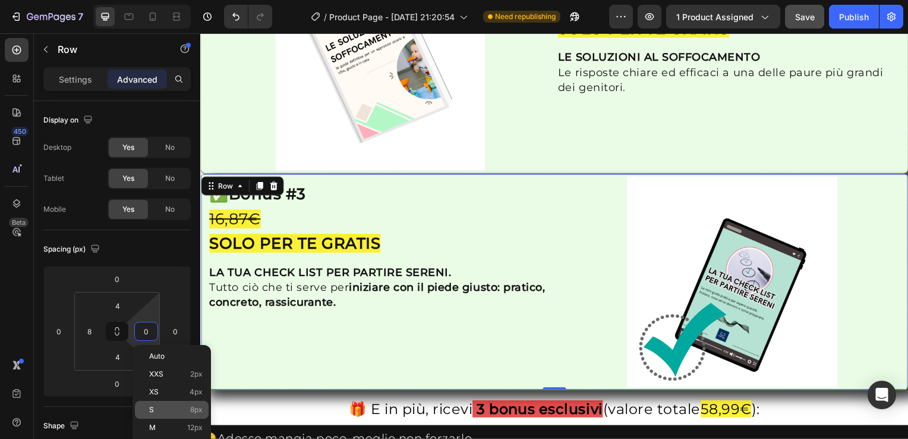
click at [171, 404] on div "S 8px" at bounding box center [172, 410] width 74 height 18
type input "8"
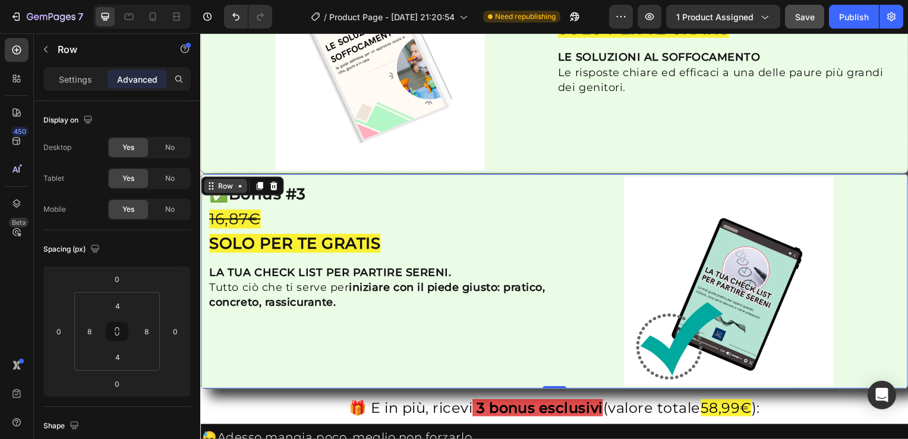
click at [241, 182] on icon at bounding box center [240, 187] width 10 height 10
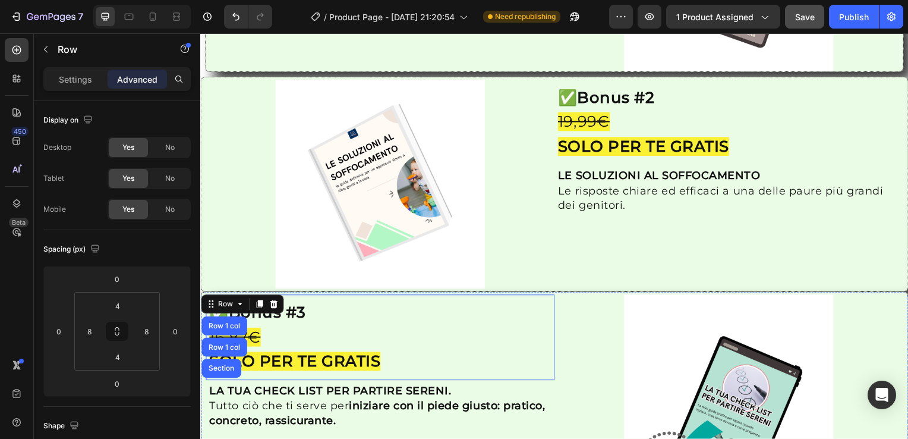
scroll to position [1665, 0]
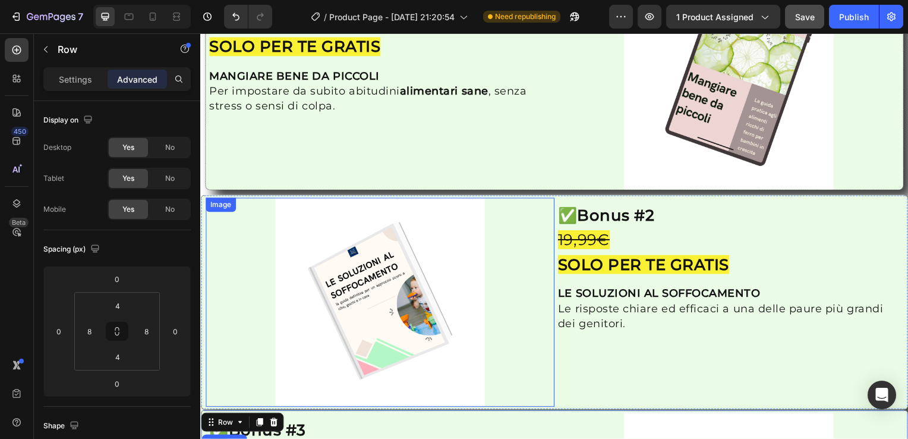
click at [221, 201] on div "Image" at bounding box center [221, 206] width 26 height 11
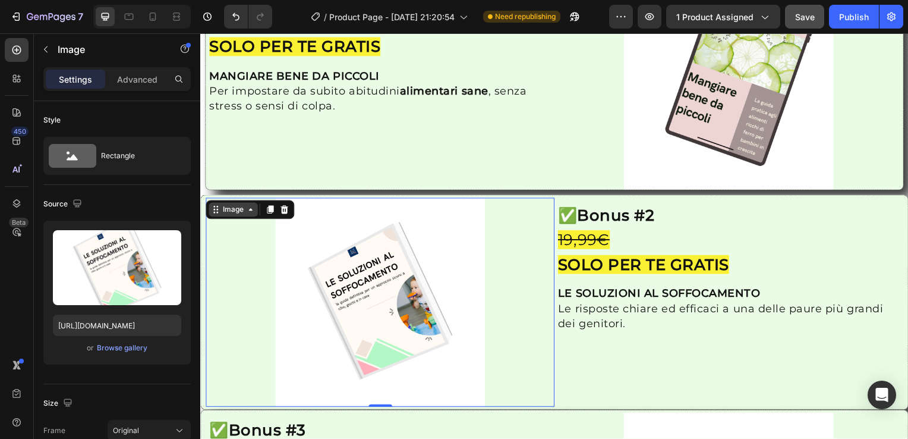
click at [225, 206] on div "Image" at bounding box center [234, 211] width 26 height 11
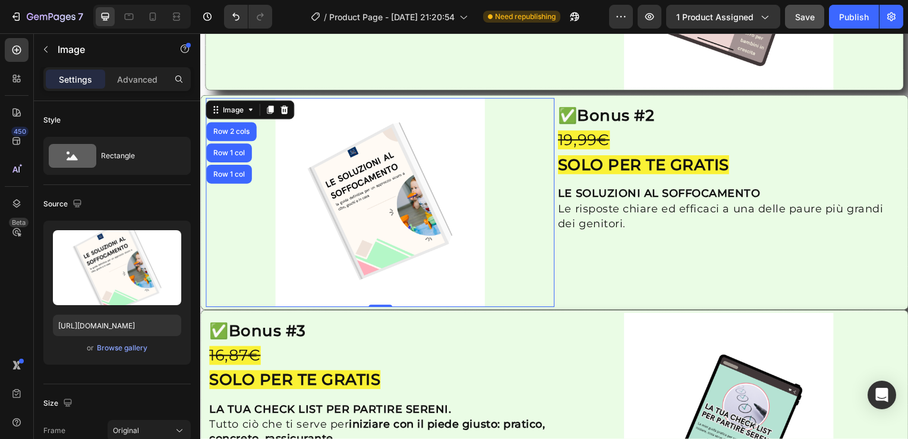
scroll to position [1784, 0]
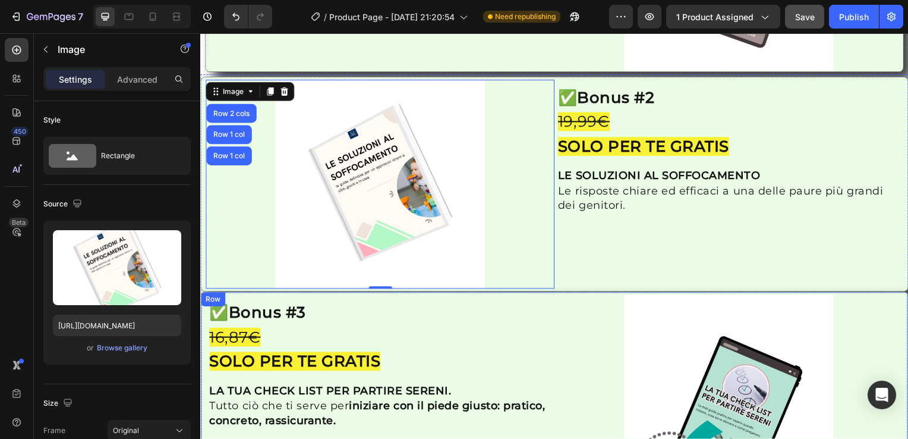
click at [203, 294] on div "Row" at bounding box center [213, 301] width 24 height 14
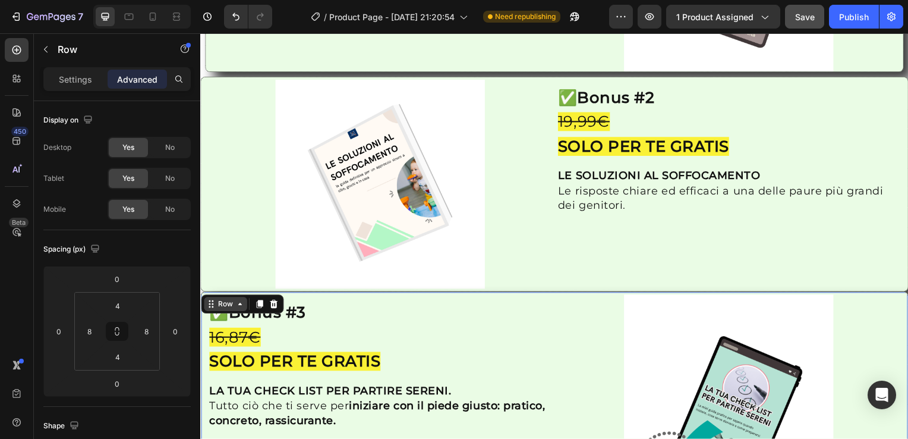
click at [212, 306] on icon at bounding box center [213, 307] width 2 height 2
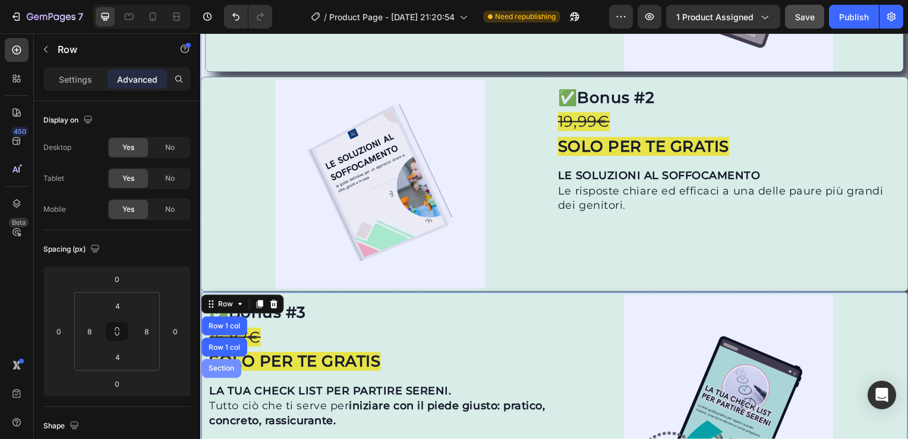
click at [214, 367] on div "Section" at bounding box center [221, 370] width 30 height 7
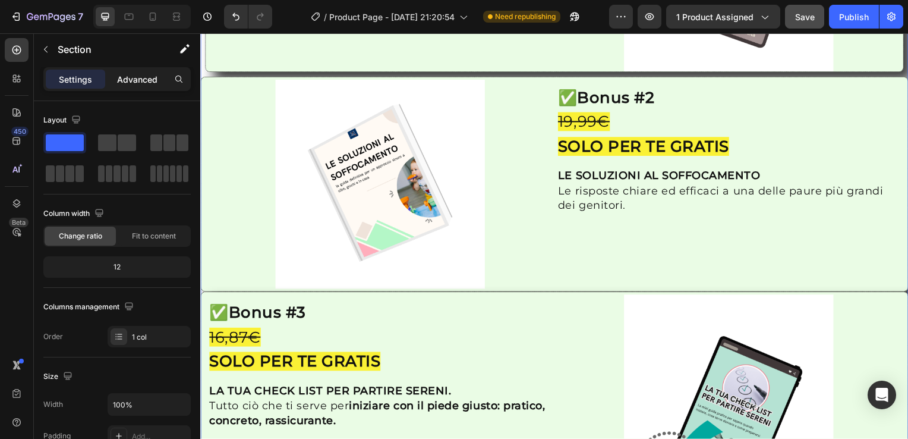
click at [145, 75] on p "Advanced" at bounding box center [137, 79] width 40 height 12
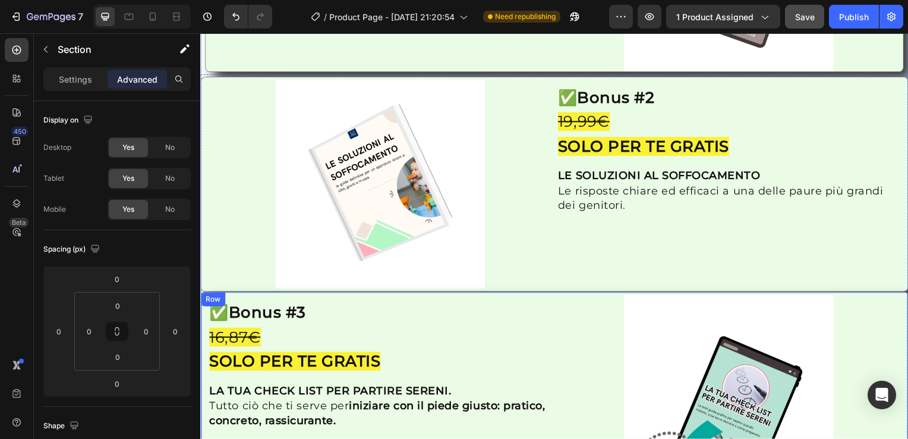
click at [207, 296] on div "Row" at bounding box center [213, 301] width 20 height 11
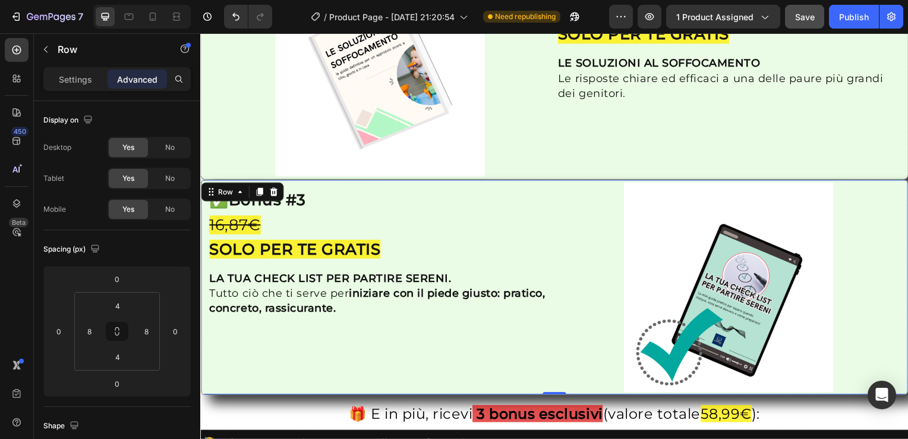
scroll to position [1903, 0]
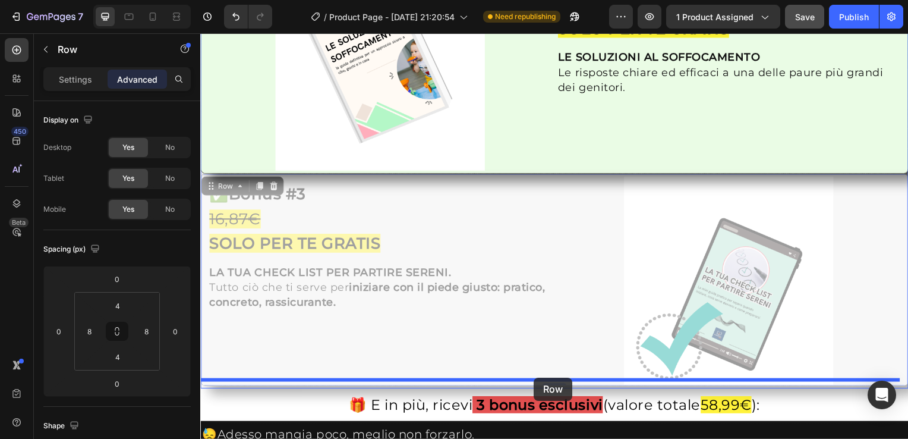
drag, startPoint x: 546, startPoint y: 341, endPoint x: 536, endPoint y: 380, distance: 40.5
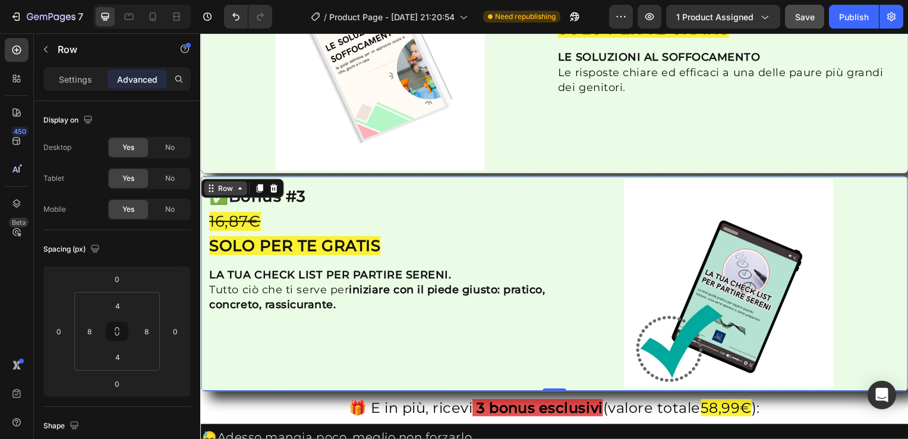
click at [236, 185] on icon at bounding box center [240, 190] width 10 height 10
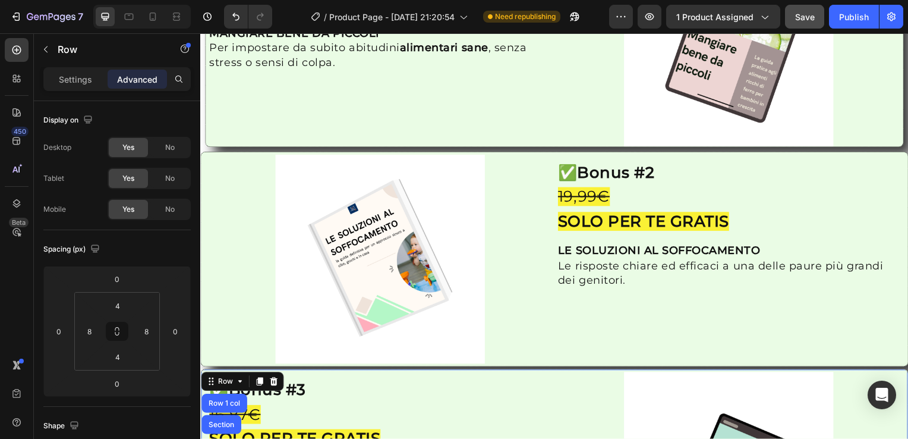
scroll to position [1665, 0]
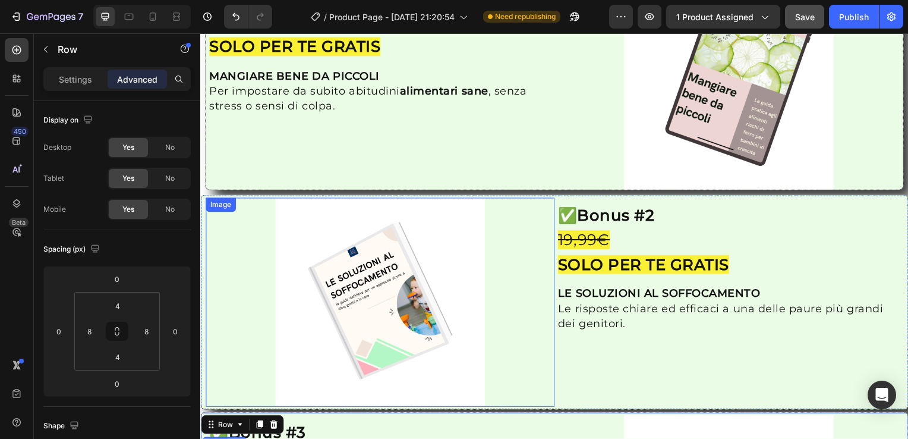
click at [219, 201] on div "Image" at bounding box center [221, 206] width 26 height 11
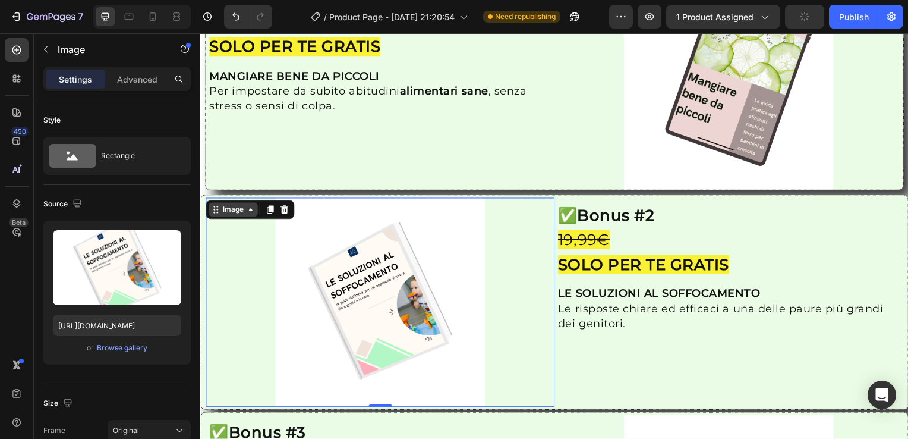
click at [247, 206] on icon at bounding box center [251, 211] width 10 height 10
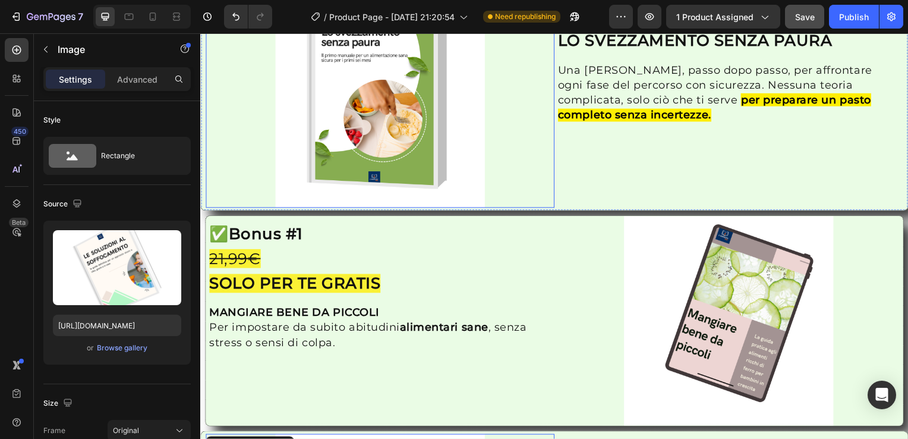
scroll to position [1189, 0]
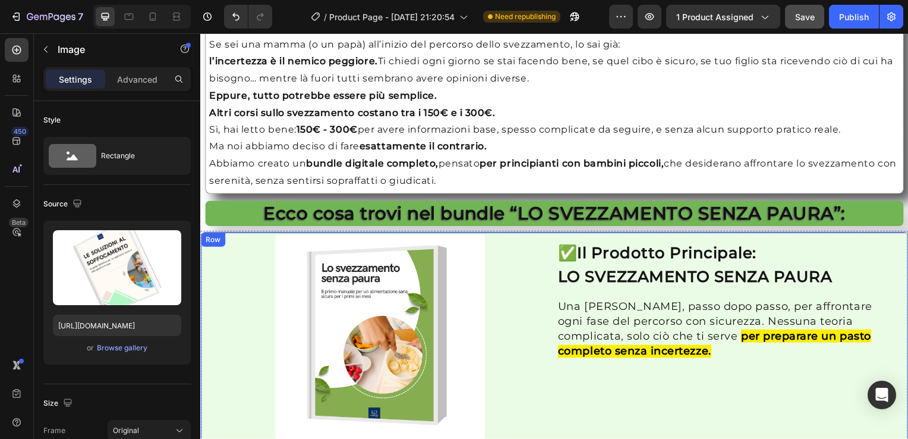
click at [206, 240] on div "Row" at bounding box center [213, 241] width 20 height 11
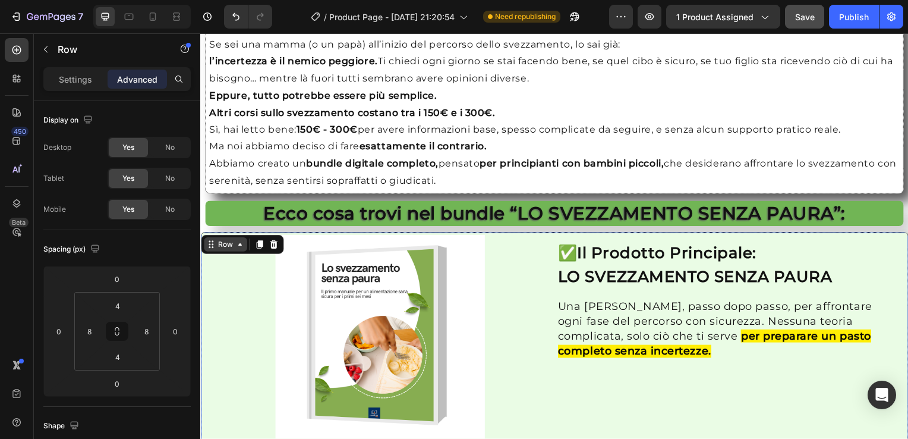
click at [225, 245] on div "Row" at bounding box center [226, 246] width 20 height 11
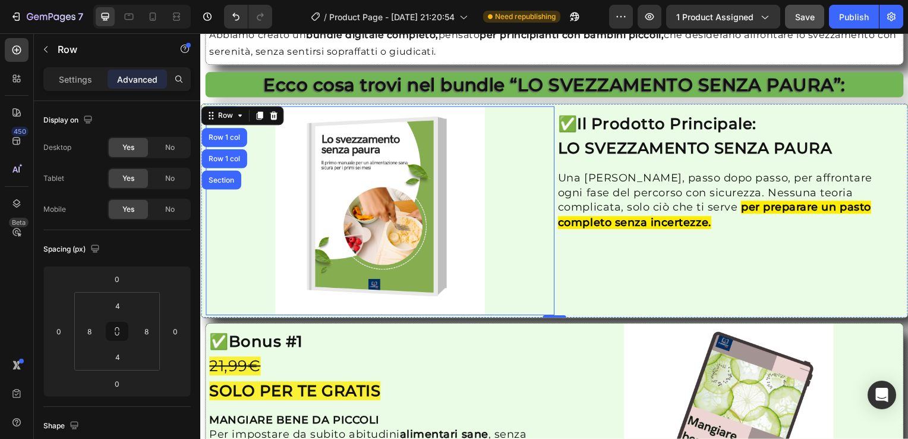
scroll to position [1427, 0]
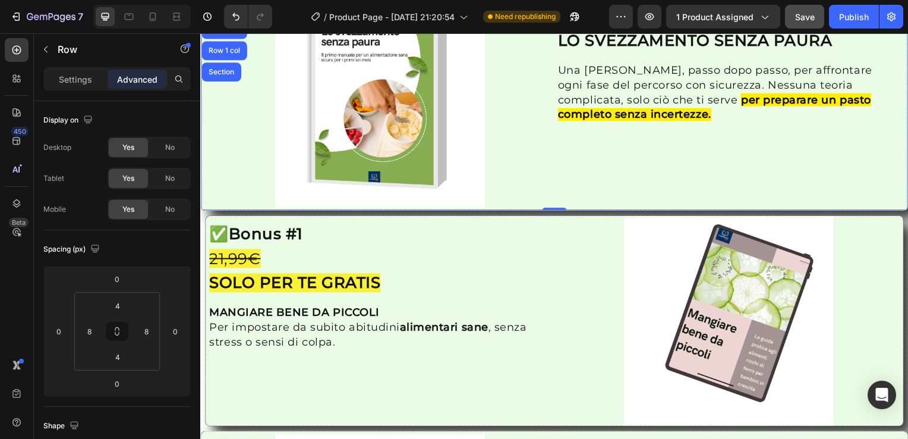
click at [569, 175] on div "✅ Il Prodotto Principale: LO SVEZZAMENTO SENZA PAURA Heading Una [PERSON_NAME],…" at bounding box center [732, 103] width 351 height 211
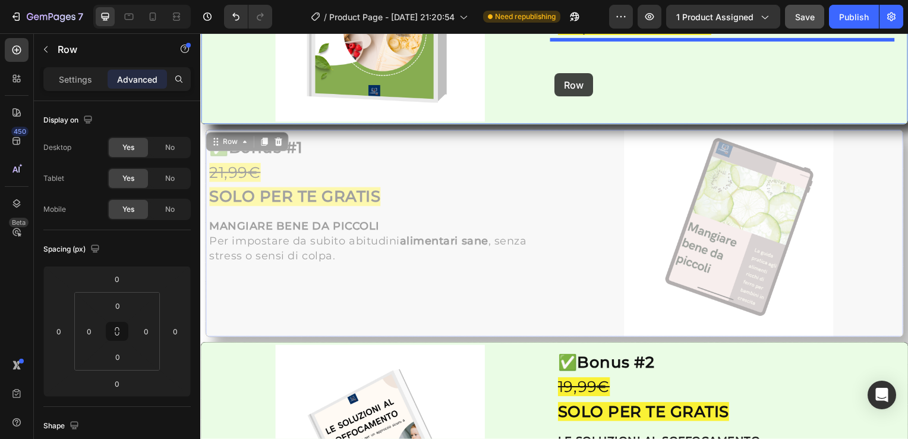
scroll to position [1503, 0]
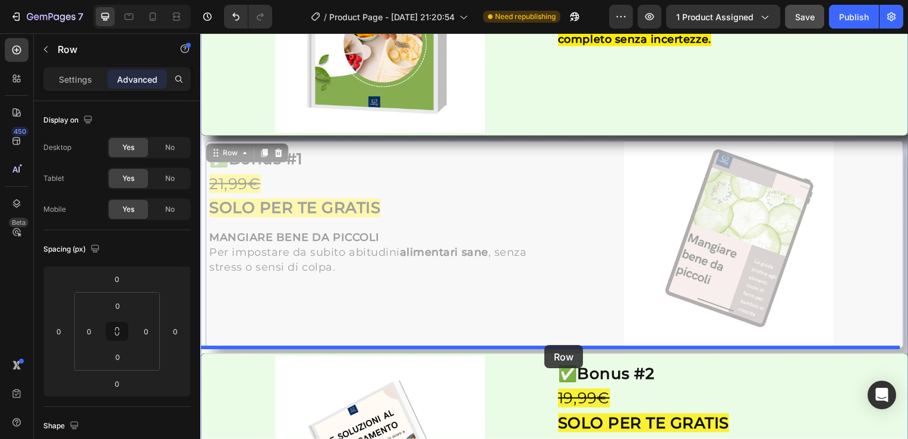
drag, startPoint x: 546, startPoint y: 267, endPoint x: 547, endPoint y: 347, distance: 80.2
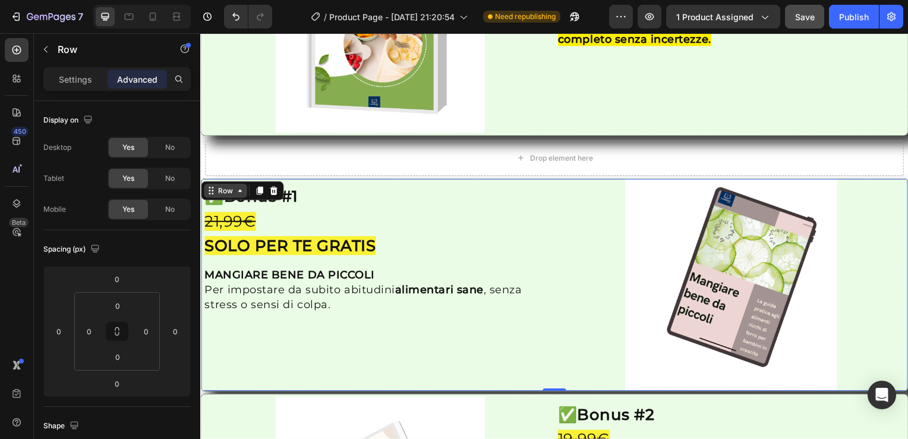
click at [243, 190] on icon at bounding box center [240, 192] width 10 height 10
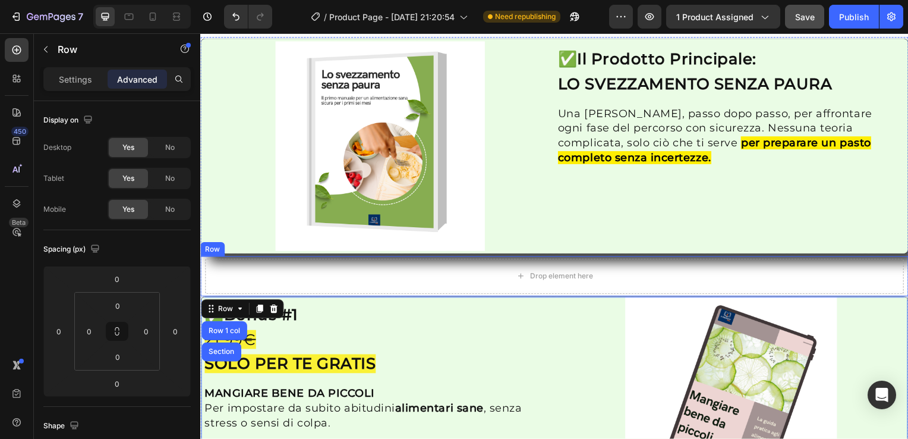
scroll to position [1621, 0]
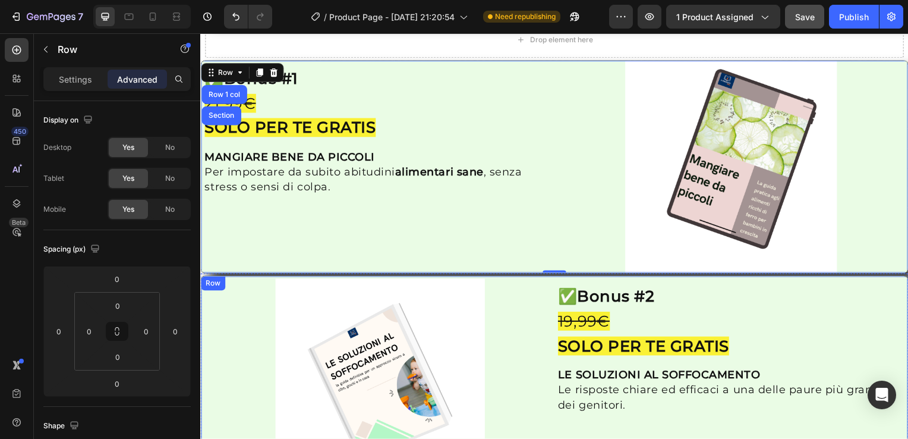
click at [218, 282] on div "Row" at bounding box center [213, 285] width 20 height 11
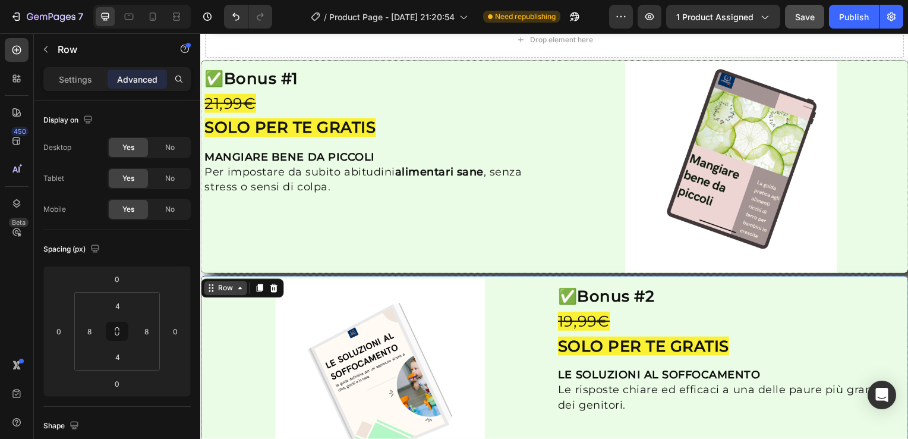
click at [223, 288] on div "Row" at bounding box center [226, 290] width 20 height 11
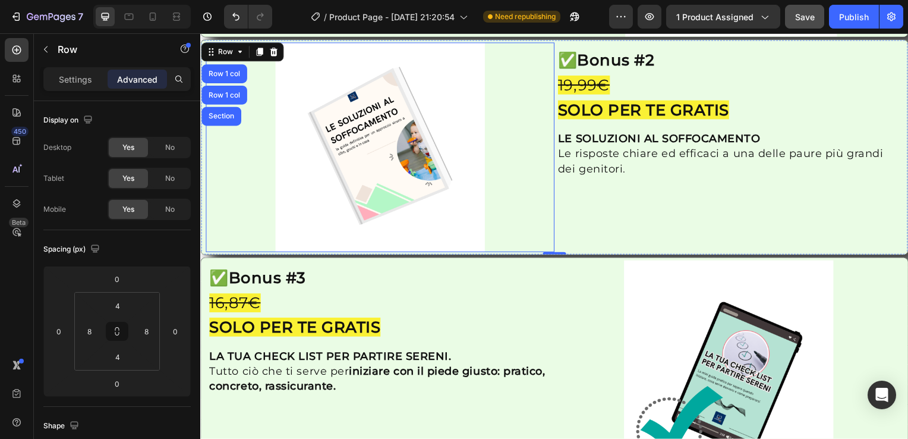
scroll to position [1978, 0]
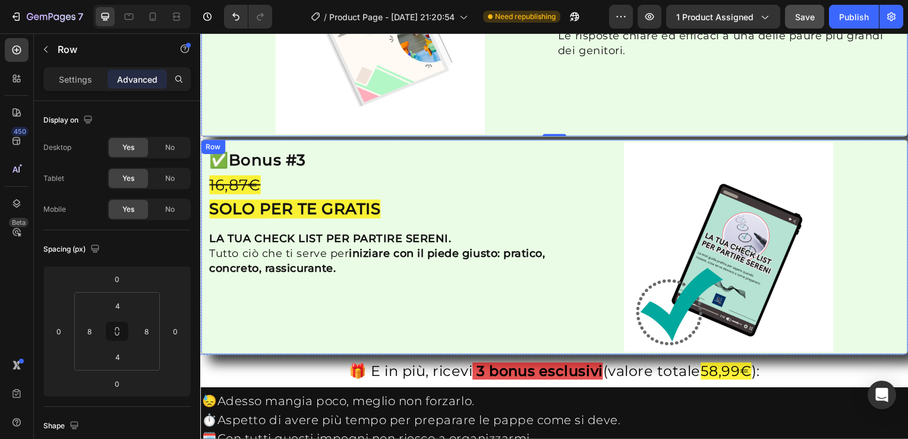
click at [207, 143] on div "Row" at bounding box center [213, 148] width 20 height 11
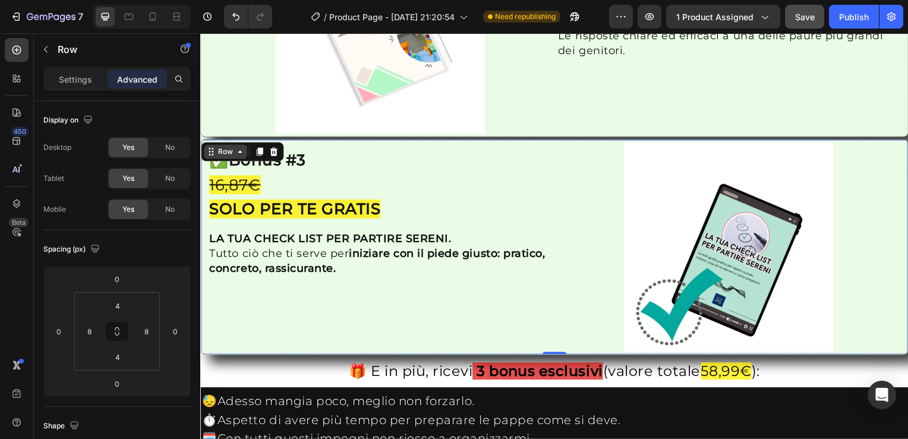
click at [217, 149] on div "Row" at bounding box center [225, 153] width 43 height 14
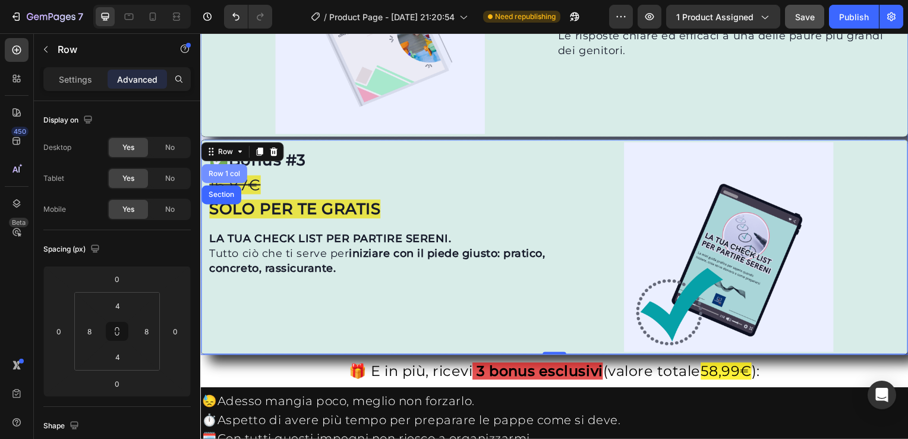
click at [223, 171] on div "Row 1 col" at bounding box center [224, 174] width 36 height 7
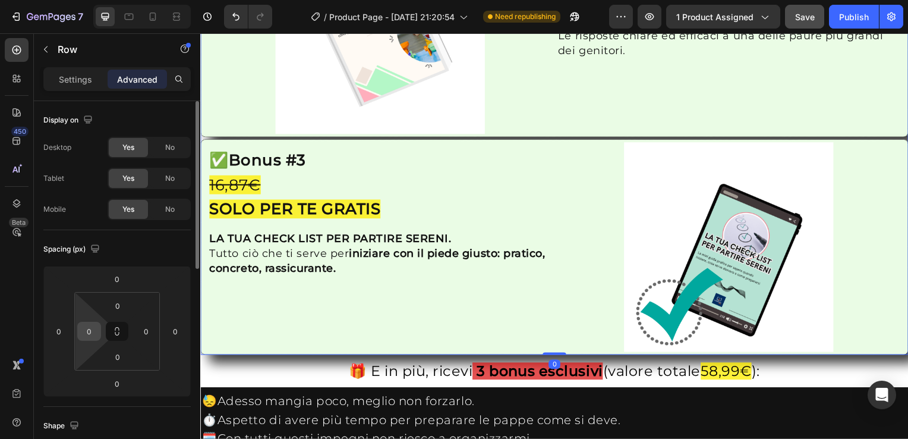
click at [96, 332] on input "0" at bounding box center [89, 331] width 18 height 18
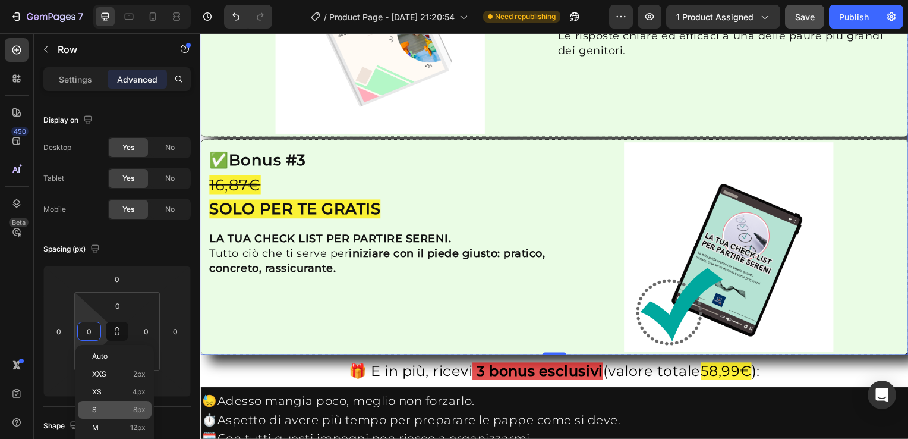
click at [143, 412] on span "8px" at bounding box center [139, 409] width 12 height 8
type input "8"
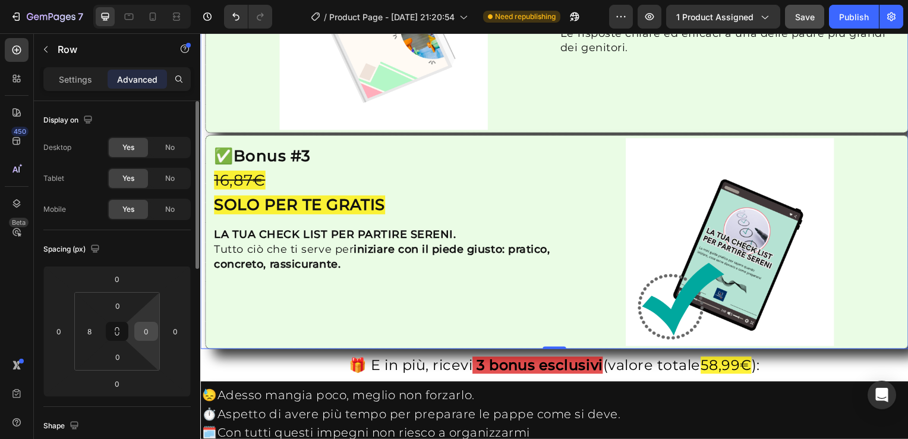
click at [147, 329] on input "0" at bounding box center [146, 331] width 18 height 18
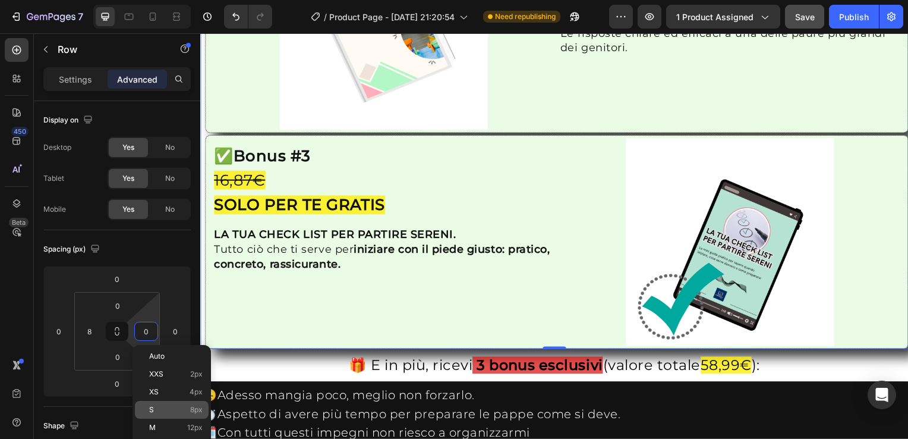
click at [185, 414] on div "S 8px" at bounding box center [172, 410] width 74 height 18
type input "8"
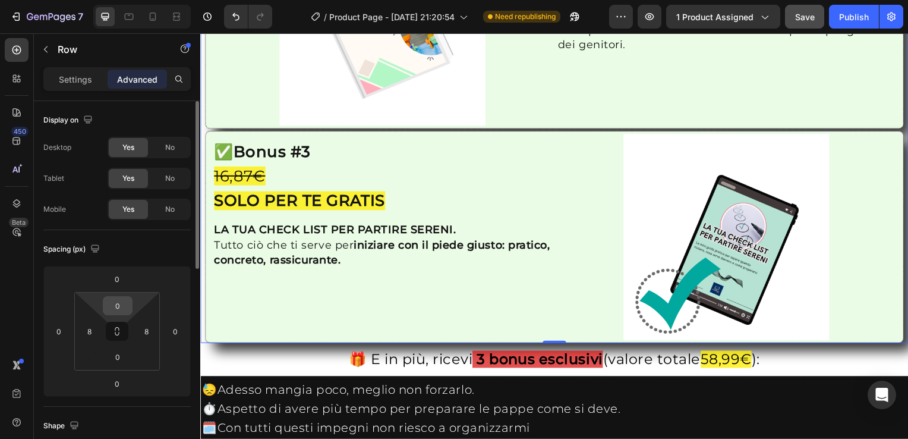
click at [112, 305] on input "0" at bounding box center [118, 306] width 24 height 18
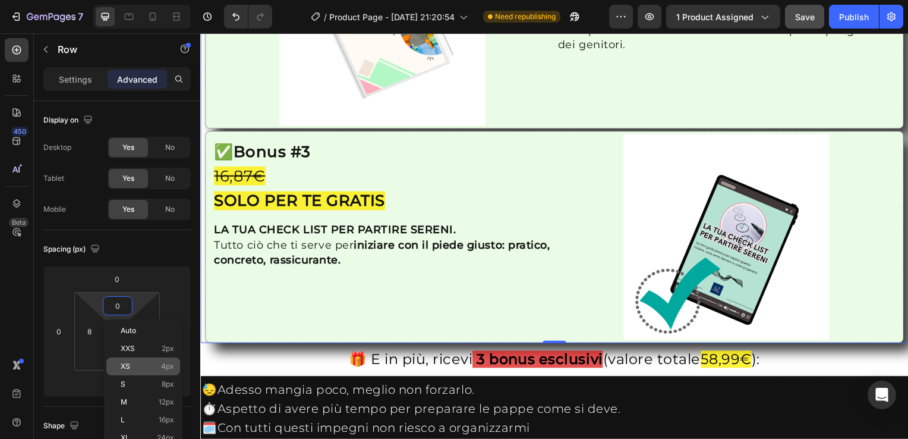
click at [146, 366] on p "XS 4px" at bounding box center [147, 366] width 53 height 8
type input "4"
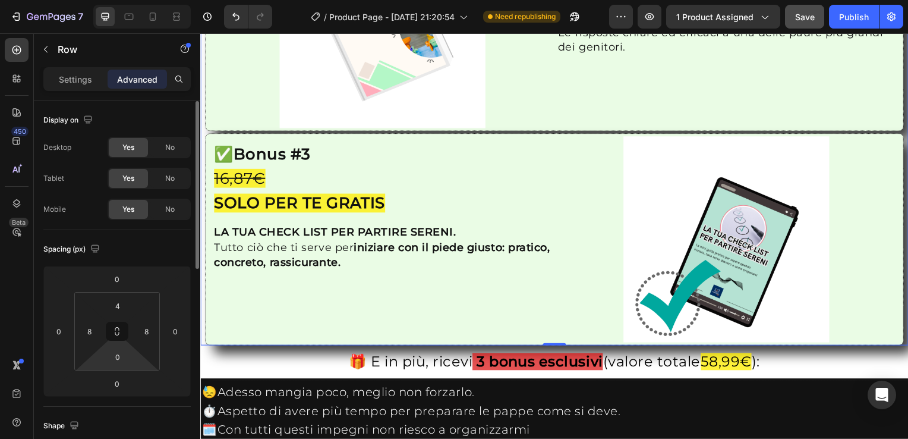
click at [119, 0] on html "7 / Product Page - [DATE] 21:20:54 Need republishing Preview 1 product assigned…" at bounding box center [454, 0] width 908 height 0
click at [119, 356] on input "0" at bounding box center [118, 357] width 24 height 18
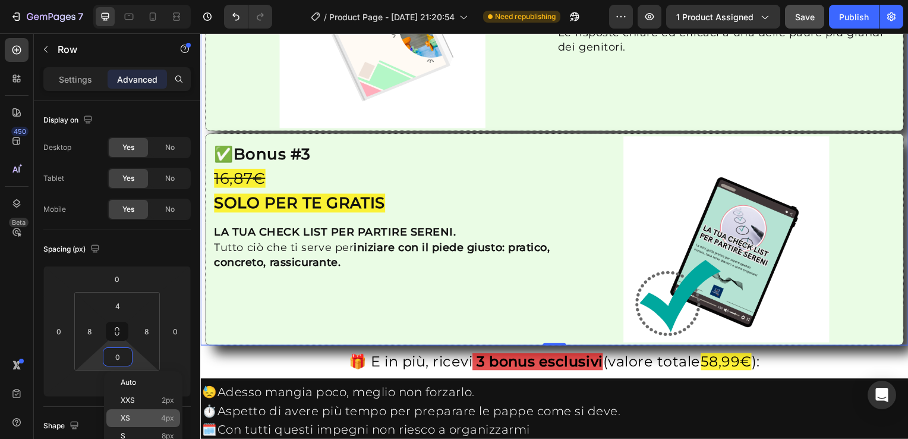
click at [133, 418] on p "XS 4px" at bounding box center [147, 418] width 53 height 8
type input "4"
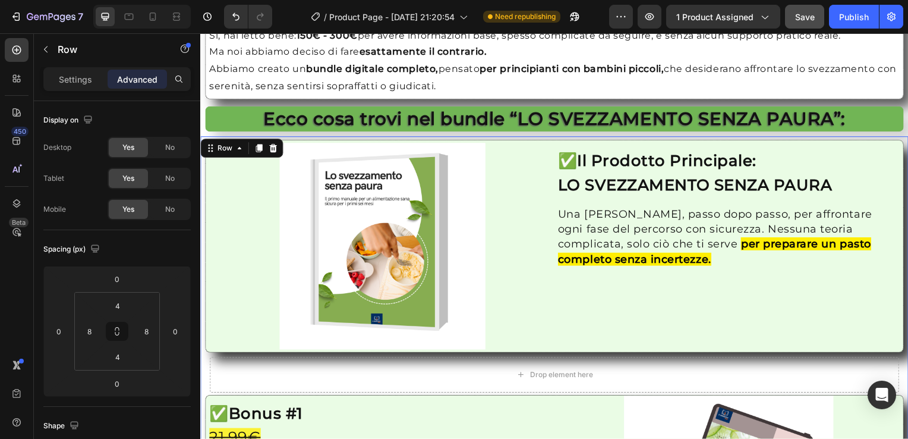
scroll to position [1265, 0]
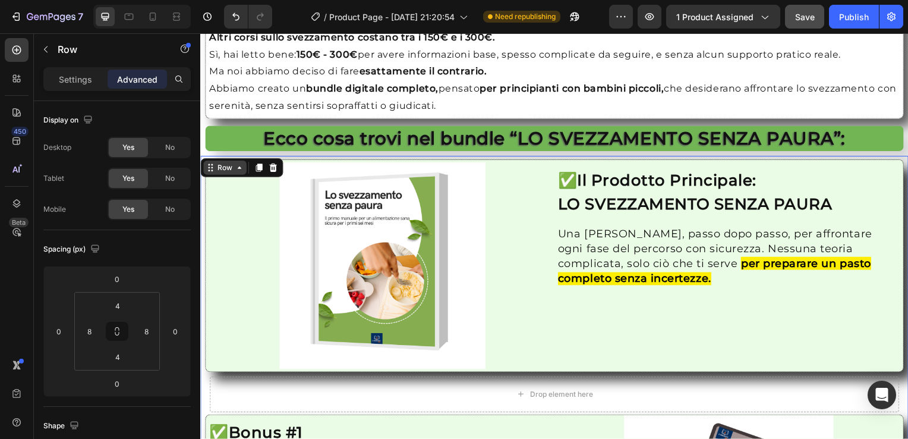
click at [240, 168] on icon at bounding box center [240, 169] width 4 height 2
click at [237, 170] on icon at bounding box center [240, 169] width 10 height 10
click at [238, 172] on div "Row" at bounding box center [224, 169] width 43 height 14
click at [238, 172] on icon at bounding box center [240, 169] width 10 height 10
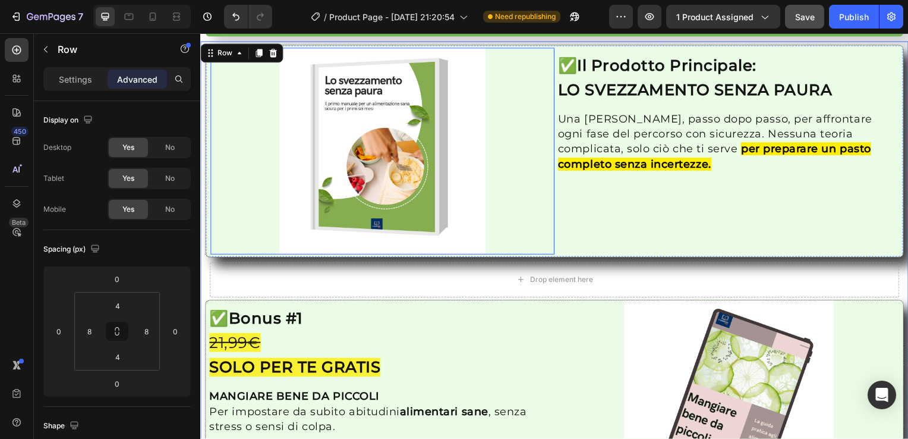
scroll to position [1503, 0]
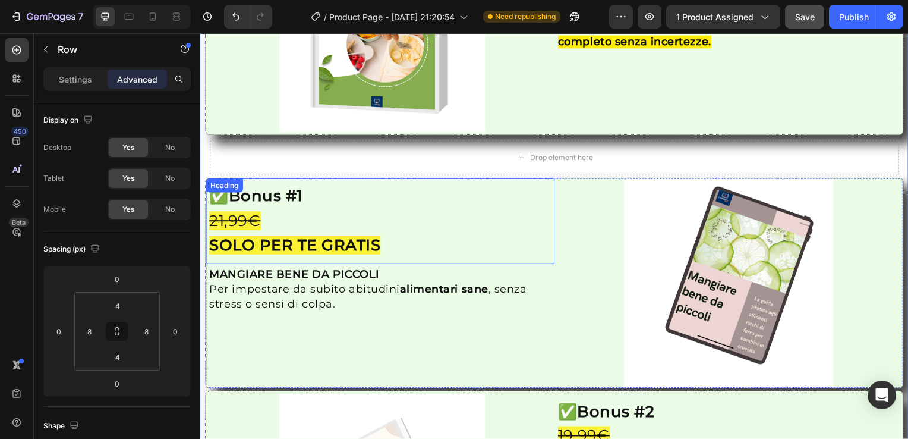
click at [212, 183] on div "Heading" at bounding box center [224, 186] width 33 height 11
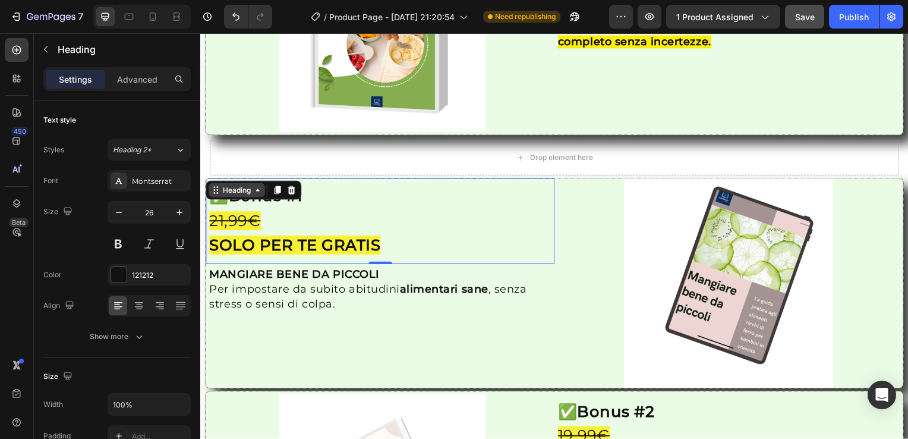
click at [237, 189] on div "Heading" at bounding box center [237, 191] width 33 height 11
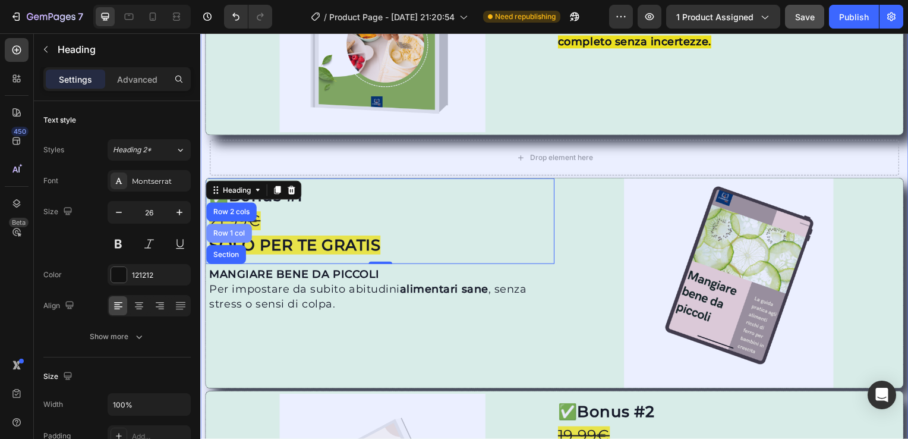
click at [231, 231] on div "Row 1 col" at bounding box center [229, 234] width 36 height 7
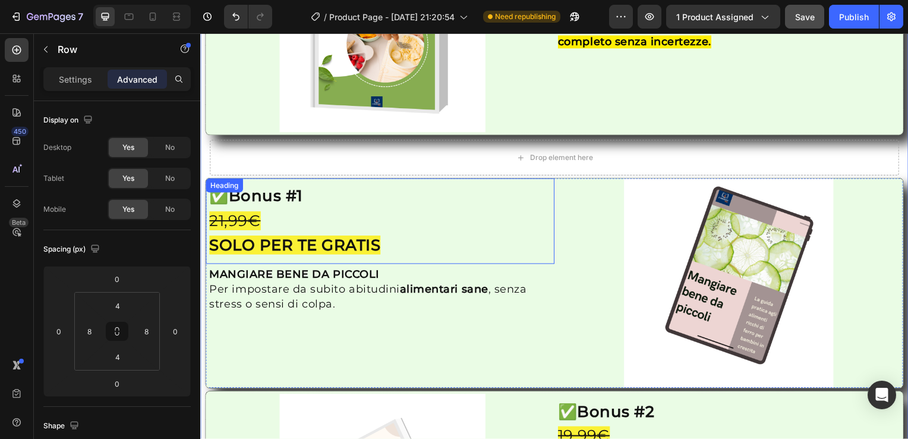
click at [223, 181] on div "Heading" at bounding box center [224, 186] width 33 height 11
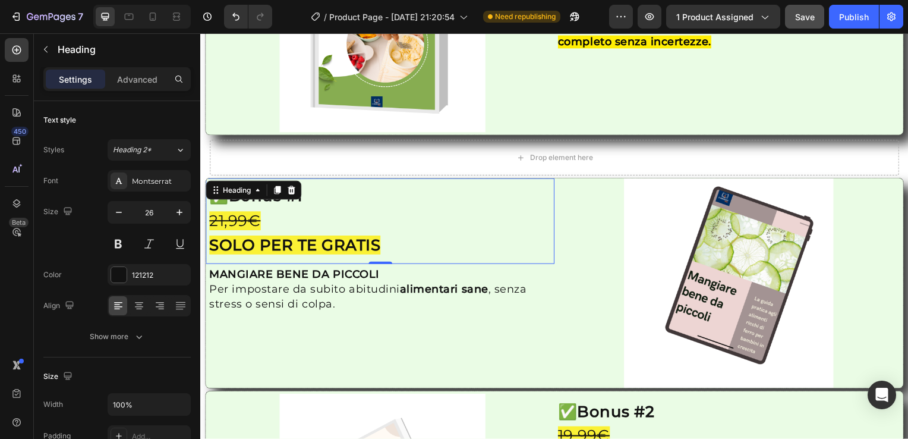
click at [234, 195] on div "Heading" at bounding box center [254, 191] width 96 height 19
click at [234, 191] on div "Heading" at bounding box center [237, 191] width 33 height 11
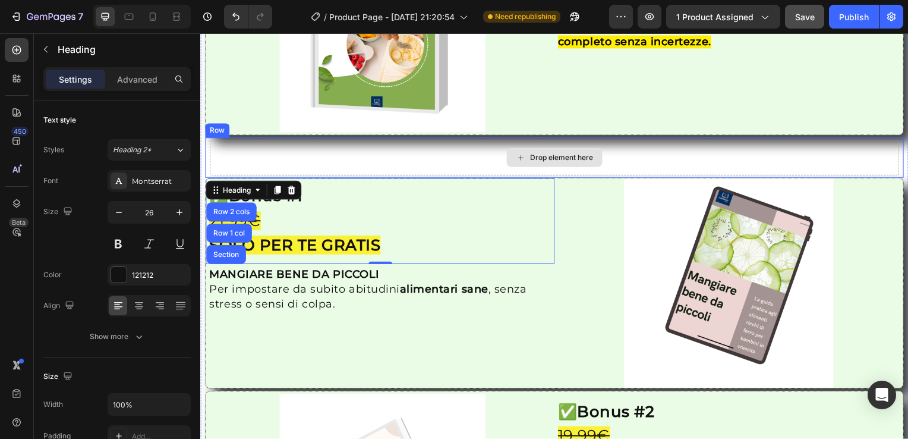
scroll to position [1384, 0]
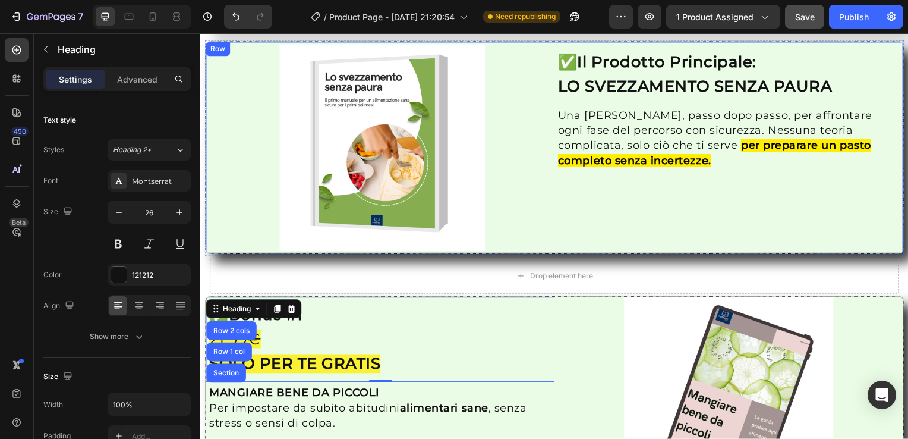
click at [221, 51] on div "Row" at bounding box center [218, 49] width 20 height 11
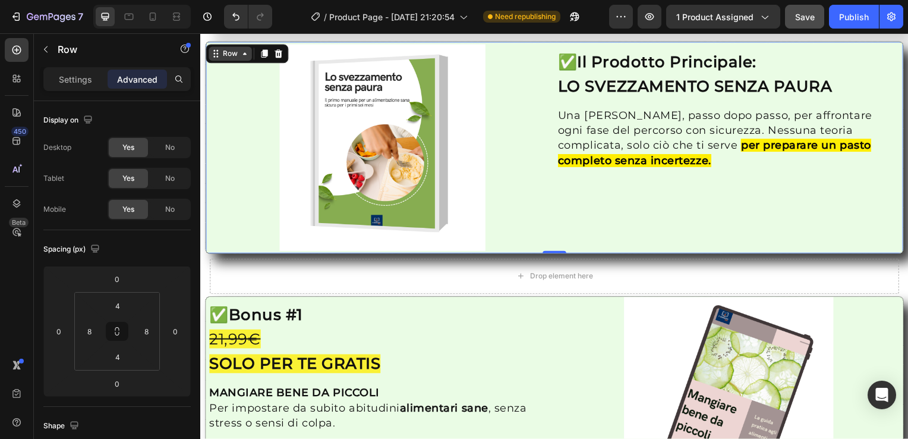
click at [226, 58] on div "Row" at bounding box center [231, 54] width 20 height 11
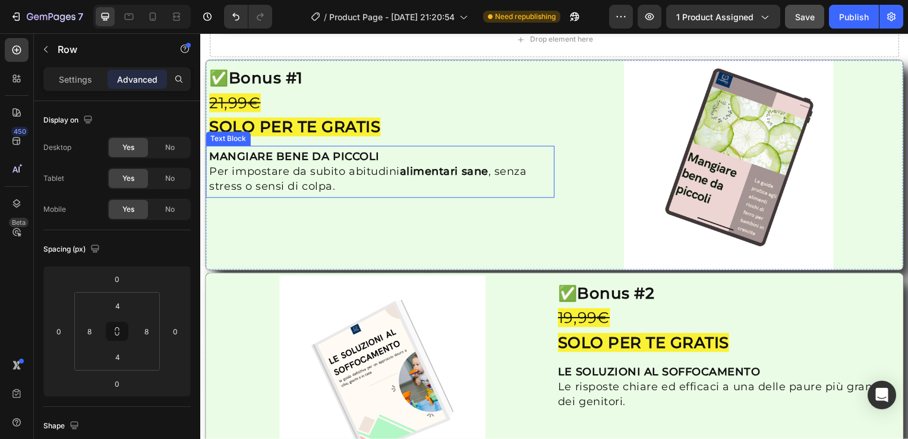
scroll to position [1503, 0]
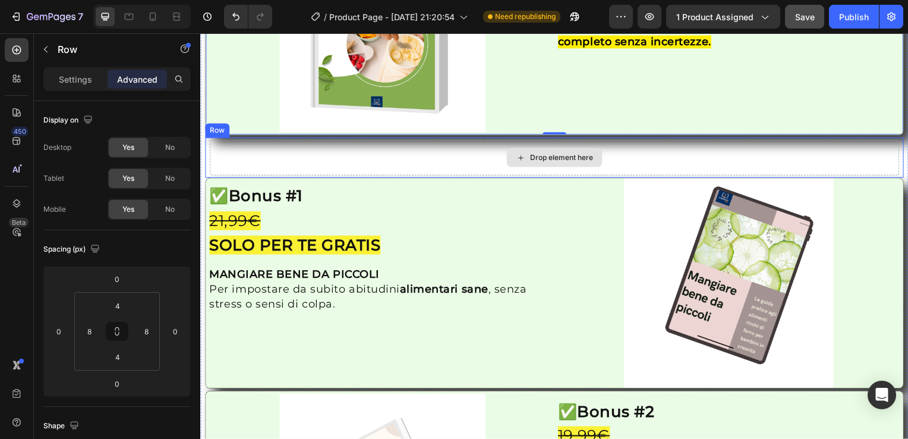
click at [249, 153] on div "Drop element here" at bounding box center [557, 159] width 694 height 36
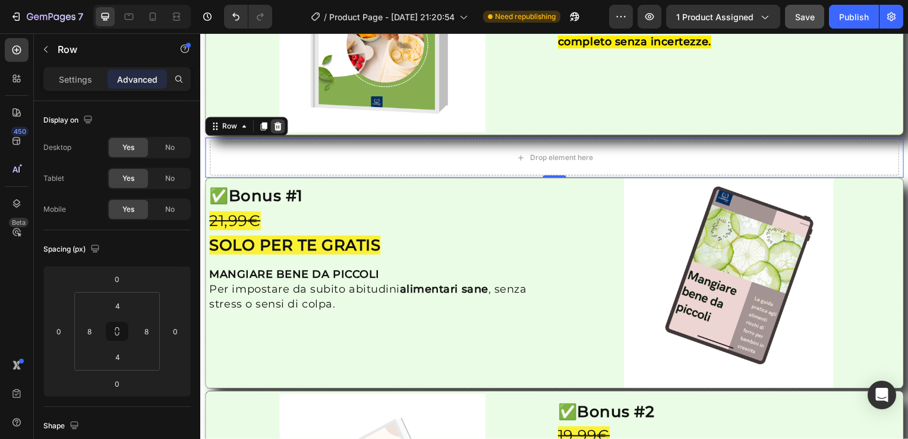
click at [278, 123] on icon at bounding box center [279, 127] width 8 height 8
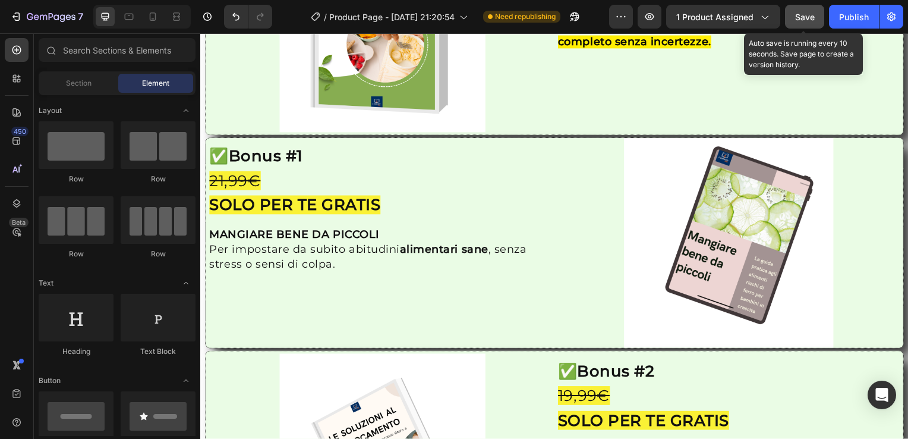
click at [806, 20] on span "Save" at bounding box center [805, 17] width 20 height 10
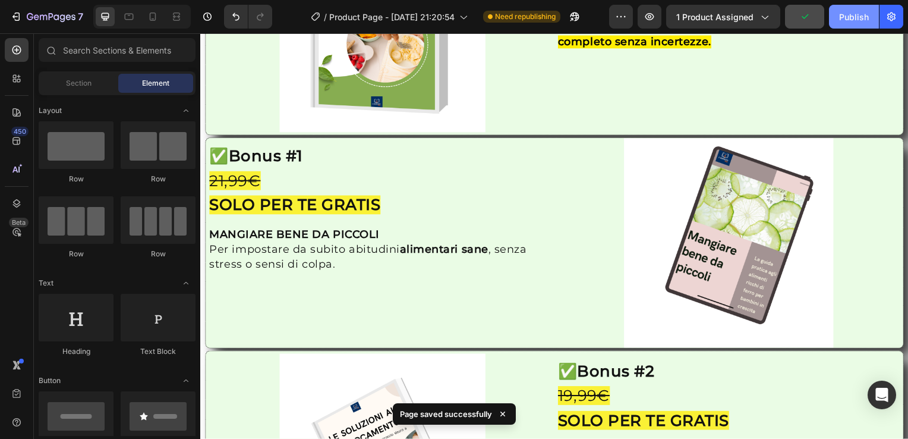
click at [856, 13] on div "Publish" at bounding box center [854, 17] width 30 height 12
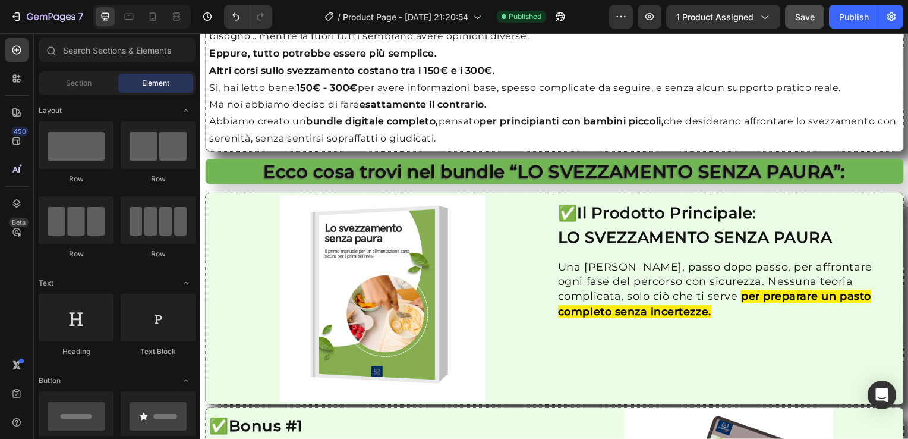
scroll to position [1308, 0]
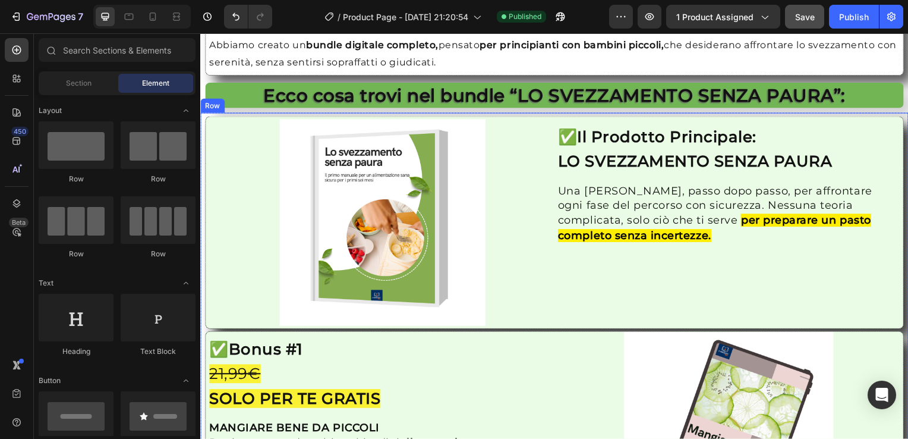
click at [206, 109] on div "Row" at bounding box center [212, 106] width 24 height 14
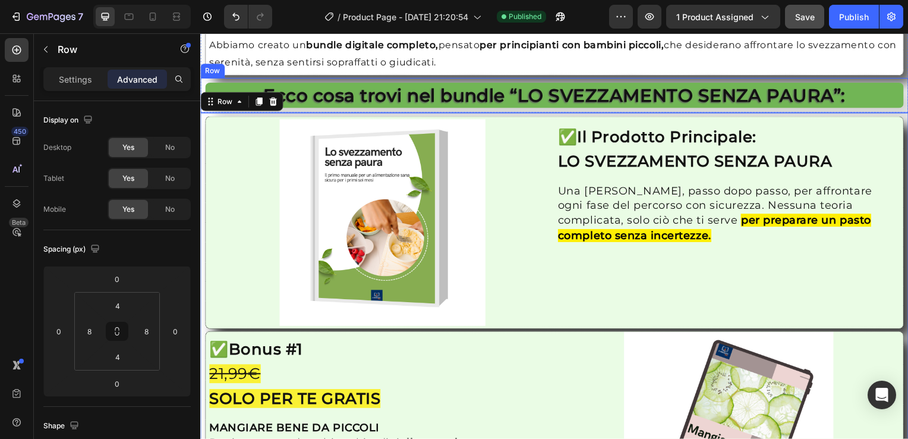
click at [201, 111] on div "Ecco cosa trovi nel bundle “LO SVEZZAMENTO SENZA PAURA”: Heading Row" at bounding box center [556, 95] width 713 height 35
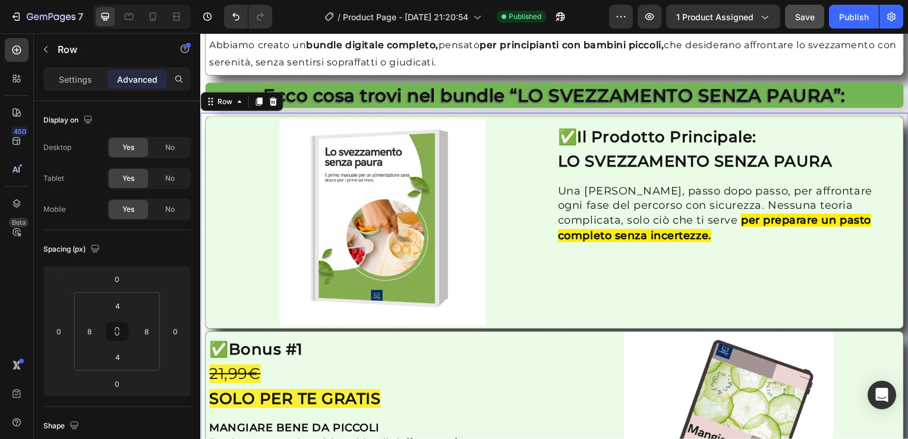
click at [219, 107] on div "Row" at bounding box center [224, 102] width 43 height 14
click at [237, 108] on div "Row Section" at bounding box center [241, 102] width 83 height 19
click at [237, 103] on icon at bounding box center [240, 102] width 10 height 10
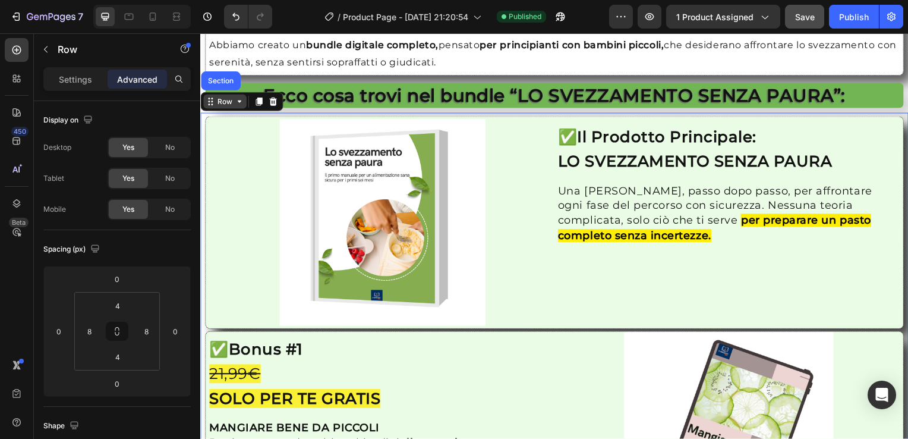
click at [237, 103] on icon at bounding box center [240, 102] width 10 height 10
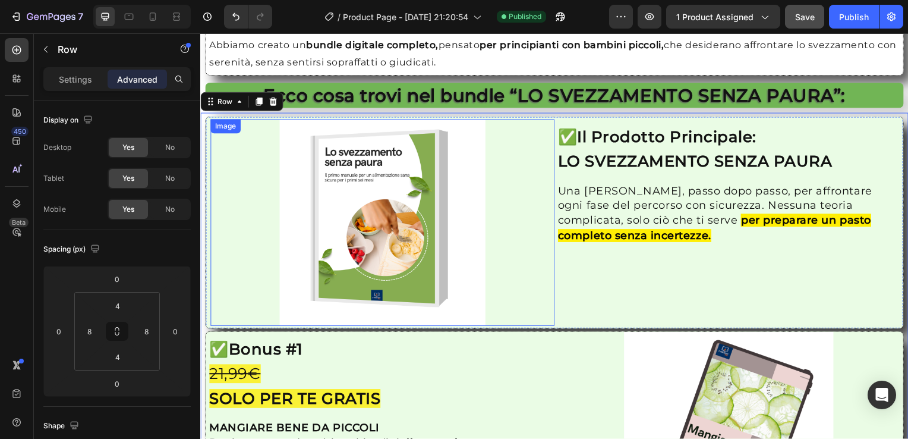
click at [239, 125] on div "Image" at bounding box center [225, 127] width 30 height 14
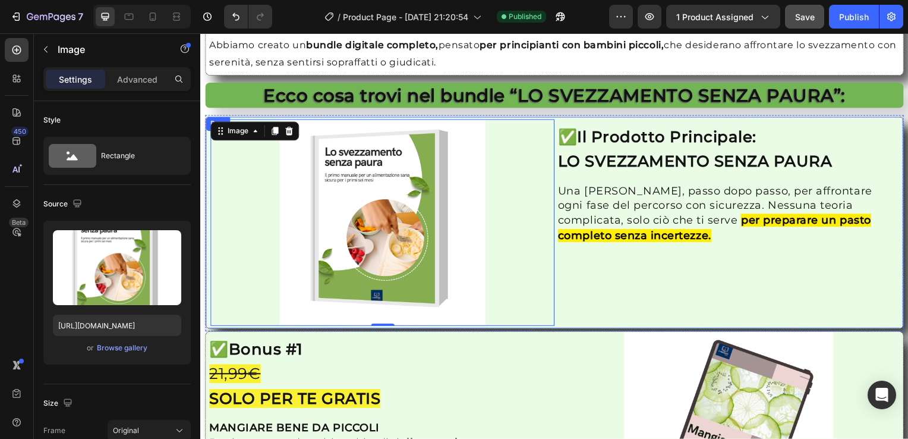
click at [209, 121] on div "Row" at bounding box center [218, 124] width 20 height 11
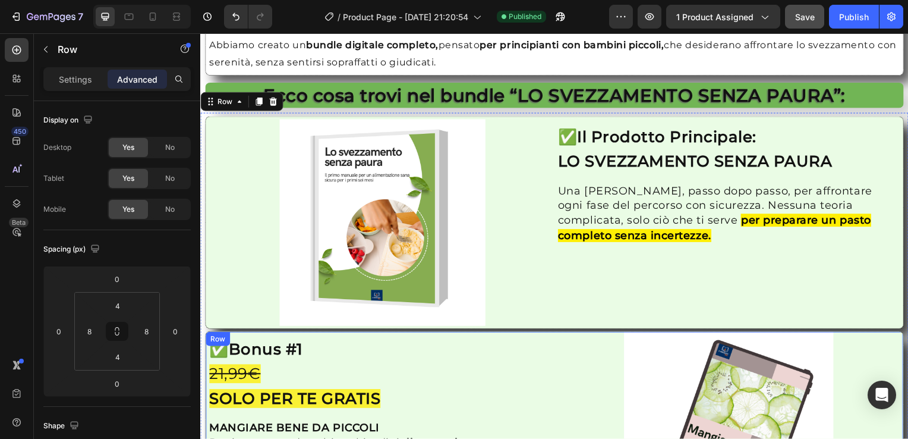
click at [209, 338] on div "Row" at bounding box center [218, 341] width 20 height 11
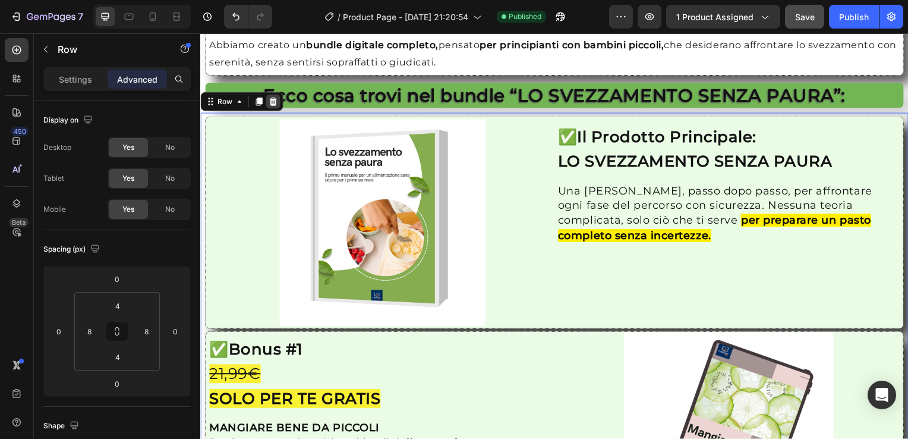
click at [275, 101] on icon at bounding box center [274, 102] width 8 height 8
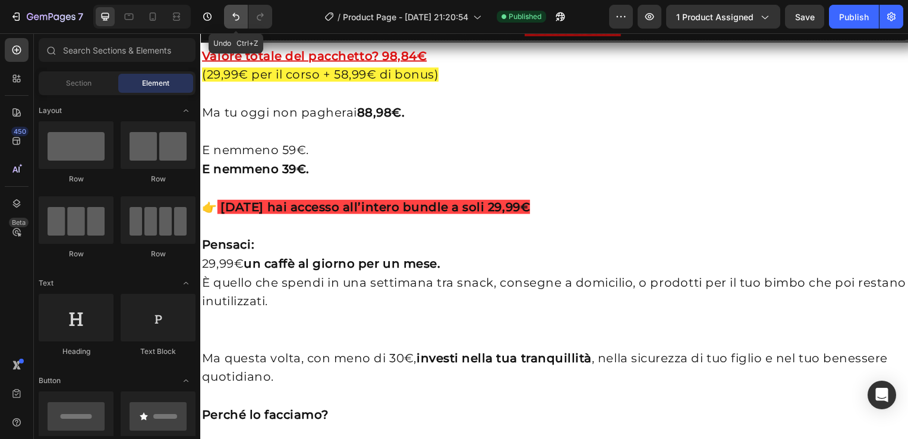
scroll to position [1072, 0]
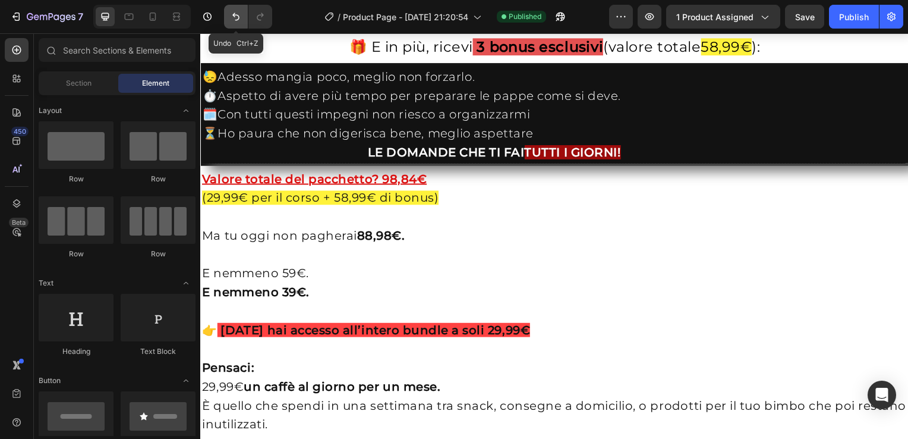
click at [232, 17] on icon "Undo/Redo" at bounding box center [236, 17] width 12 height 12
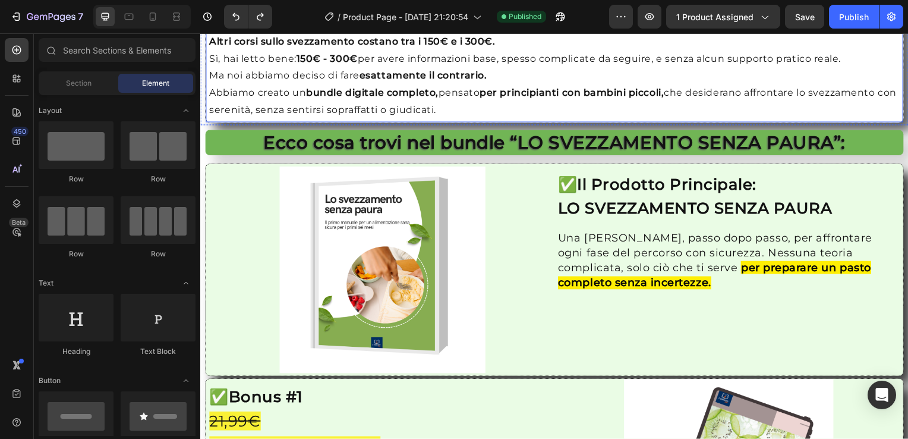
scroll to position [1310, 0]
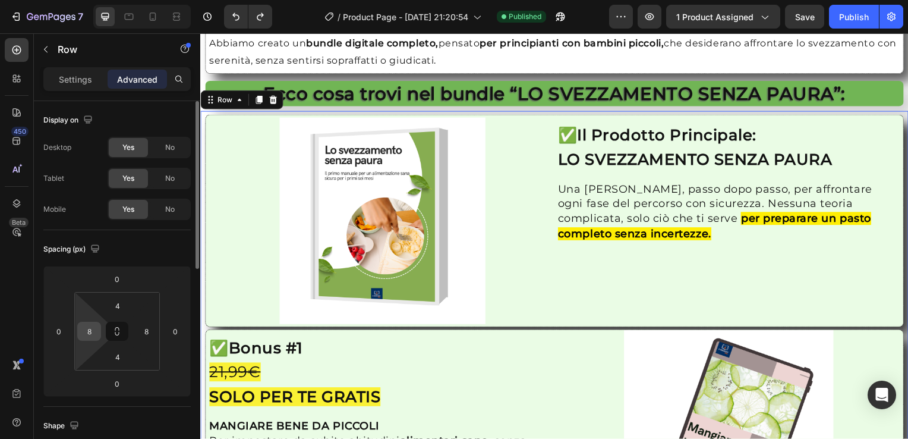
click at [93, 338] on input "8" at bounding box center [89, 331] width 18 height 18
type input "0"
click at [149, 327] on input "8" at bounding box center [146, 331] width 18 height 18
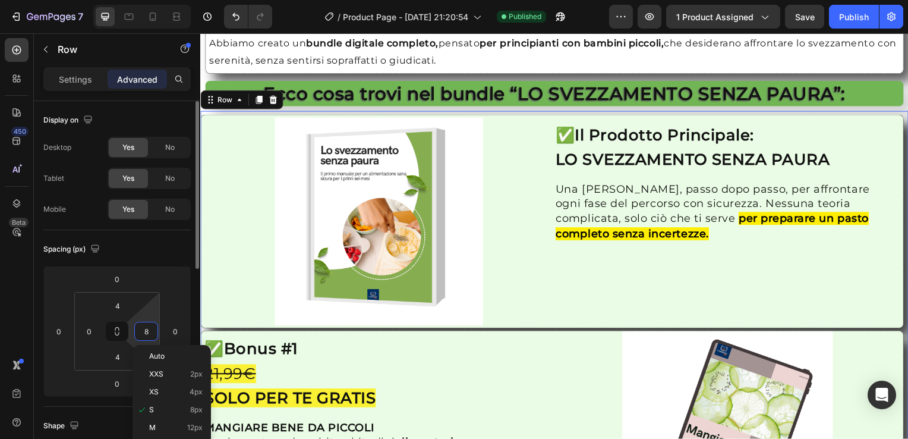
type input "0"
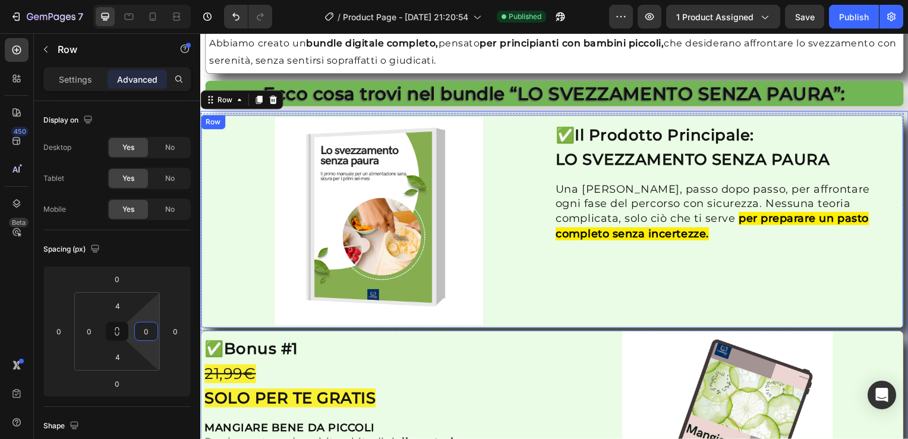
click at [204, 137] on div "Image ✅ Il Prodotto Principale: LO SVEZZAMENTO SENZA PAURA Heading Una [PERSON_…" at bounding box center [554, 222] width 709 height 215
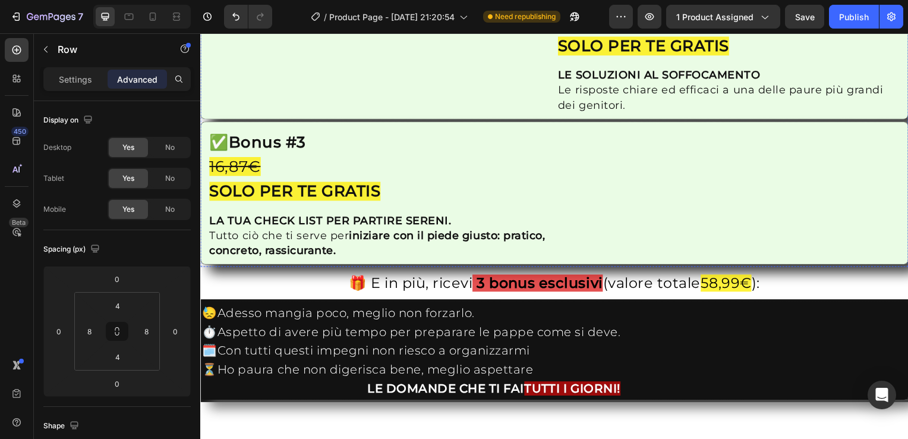
scroll to position [1904, 0]
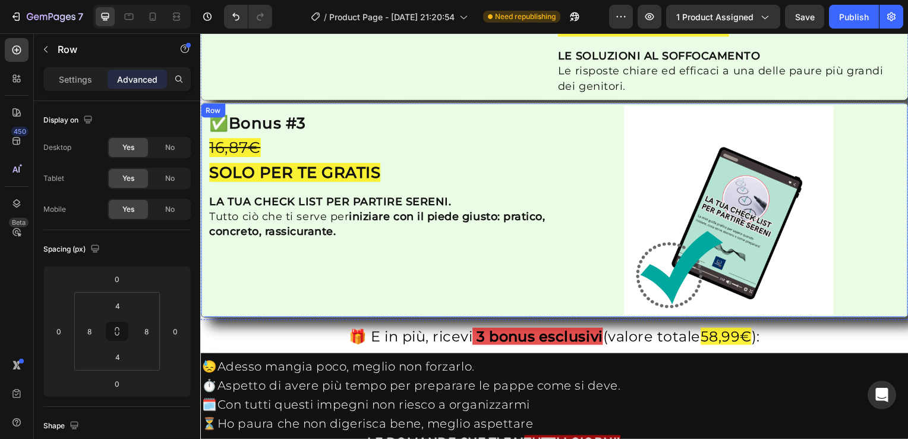
click at [207, 116] on div "Row" at bounding box center [213, 111] width 20 height 11
click at [212, 123] on div "Row" at bounding box center [225, 116] width 43 height 14
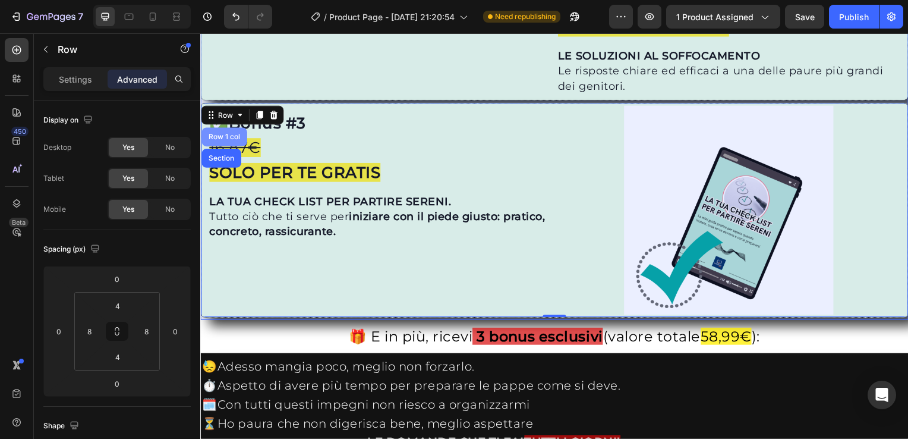
click at [215, 141] on div "Row 1 col" at bounding box center [224, 137] width 36 height 7
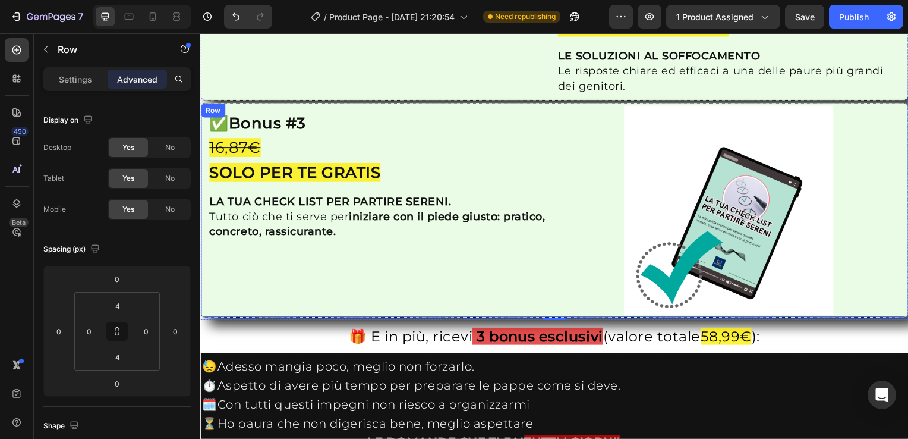
click at [207, 116] on div "Row" at bounding box center [213, 111] width 20 height 11
click at [217, 125] on div "Row" at bounding box center [242, 115] width 83 height 19
click at [219, 121] on div "Row" at bounding box center [226, 116] width 20 height 11
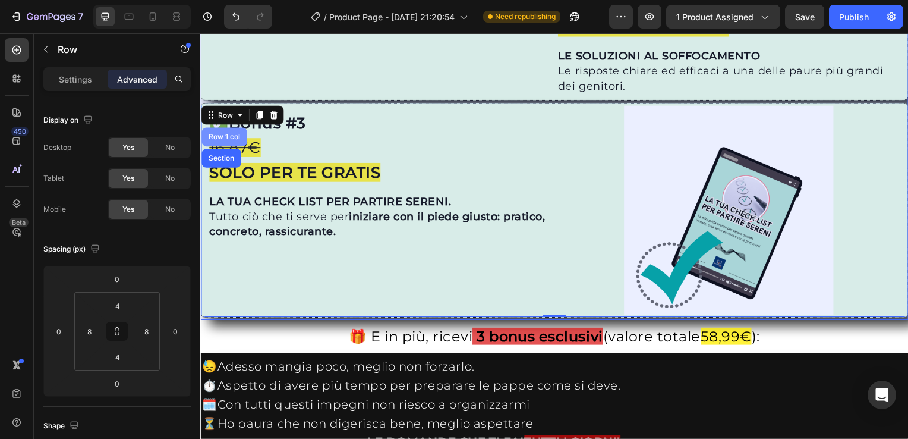
click at [223, 141] on div "Row 1 col" at bounding box center [224, 137] width 36 height 7
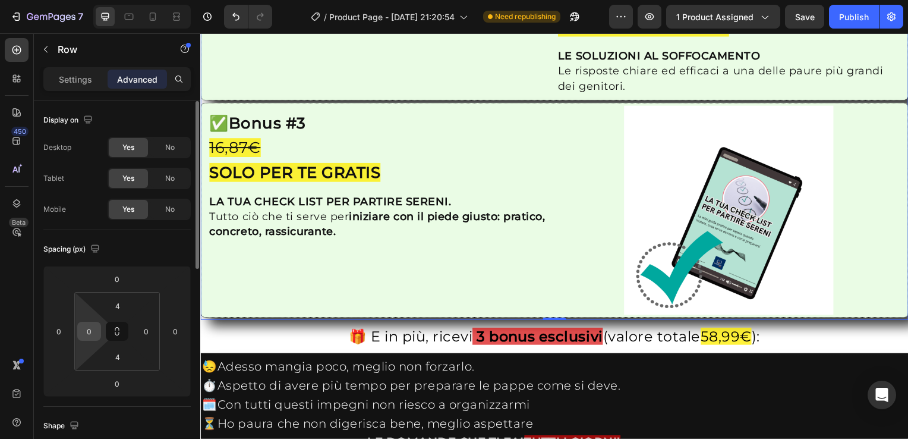
click at [94, 328] on input "0" at bounding box center [89, 331] width 18 height 18
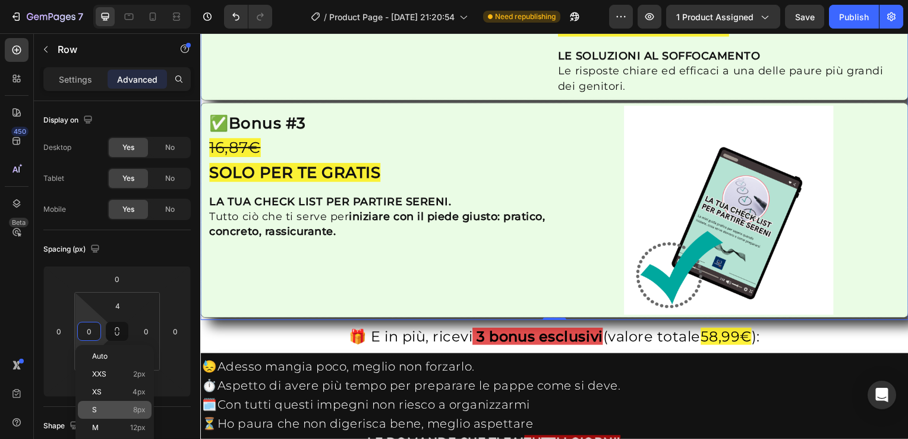
click at [112, 415] on div "S 8px" at bounding box center [115, 410] width 74 height 18
type input "8"
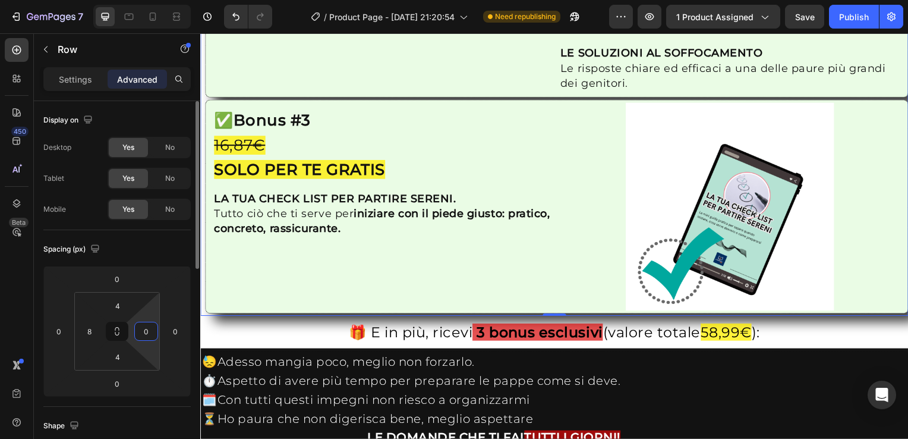
click at [153, 333] on input "0" at bounding box center [146, 331] width 18 height 18
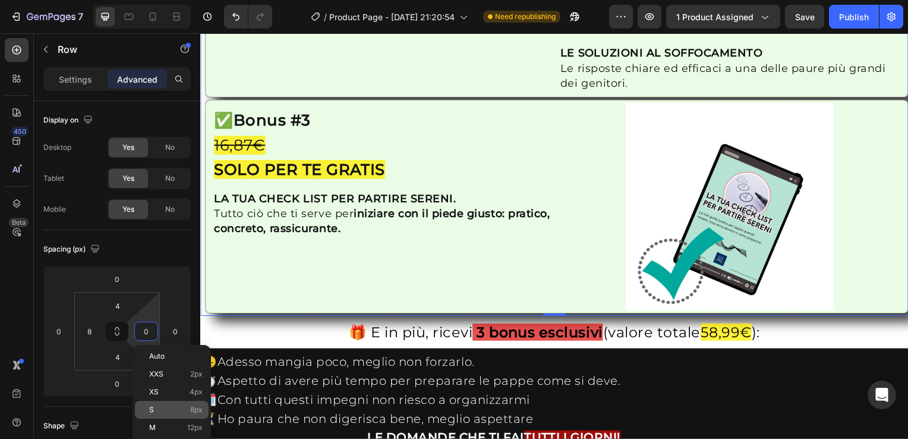
click at [178, 407] on p "S 8px" at bounding box center [175, 409] width 53 height 8
type input "8"
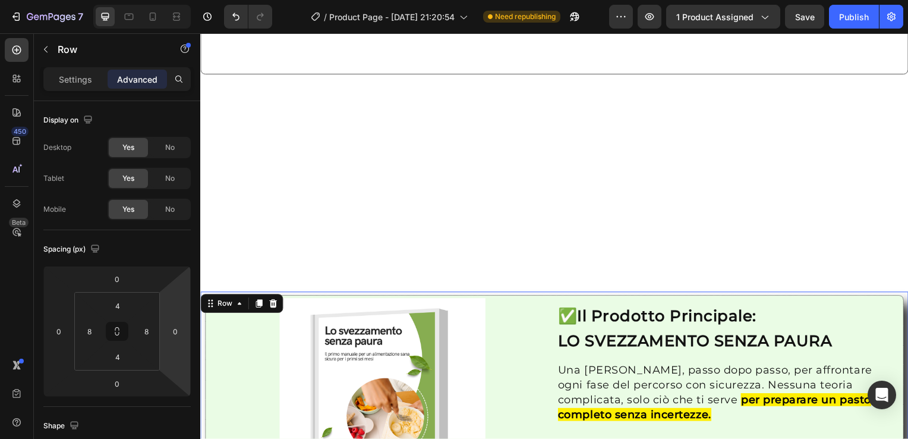
scroll to position [1430, 0]
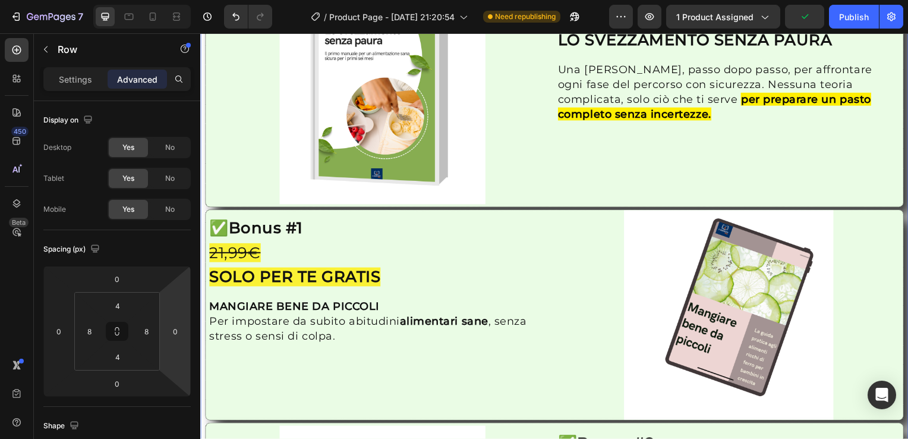
click at [203, 201] on div "Image ✅ Il Prodotto Principale: LO SVEZZAMENTO SENZA PAURA Heading Una [PERSON_…" at bounding box center [556, 424] width 713 height 867
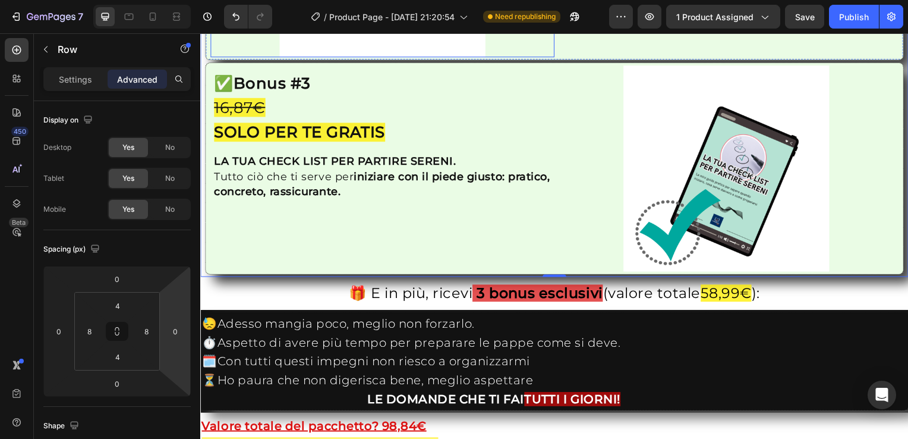
scroll to position [2024, 0]
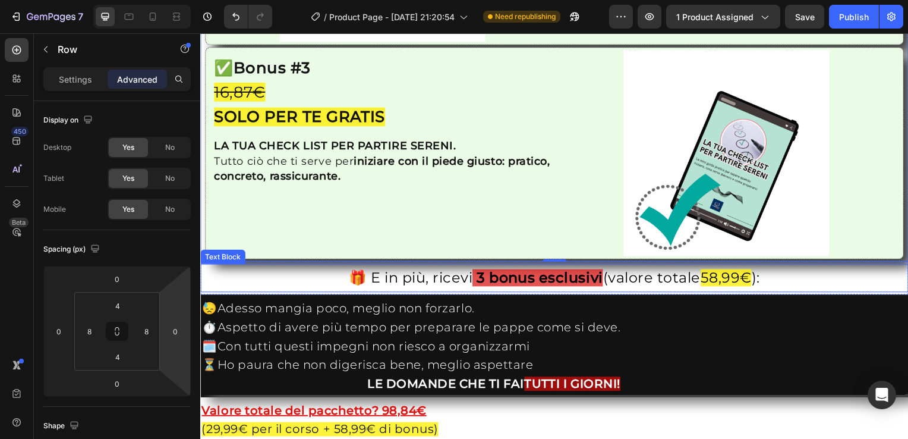
click at [206, 253] on div "Text Block" at bounding box center [223, 258] width 40 height 11
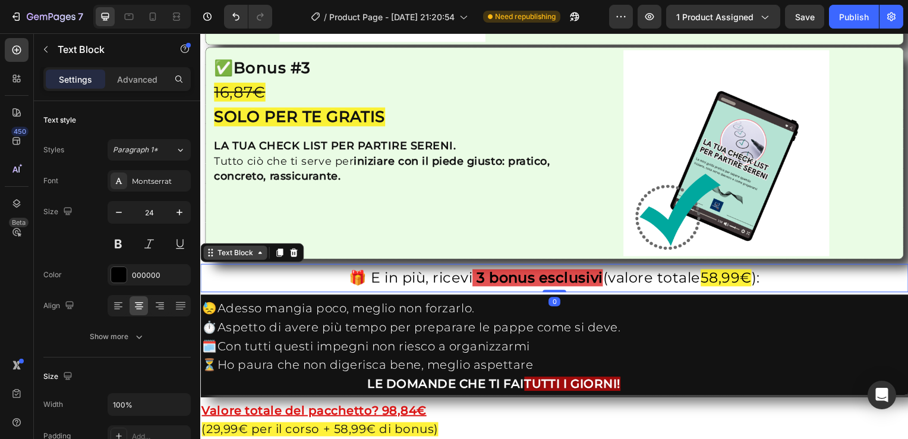
click at [216, 249] on div "Text Block" at bounding box center [235, 254] width 40 height 11
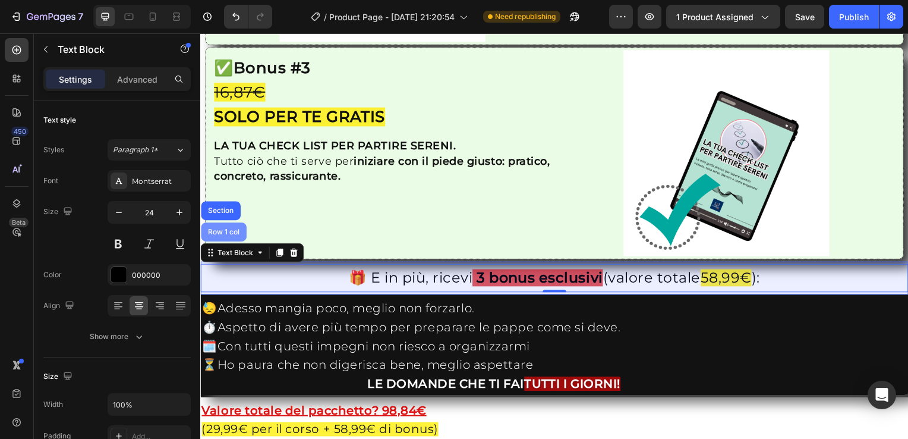
click at [222, 230] on div "Row 1 col" at bounding box center [224, 233] width 36 height 7
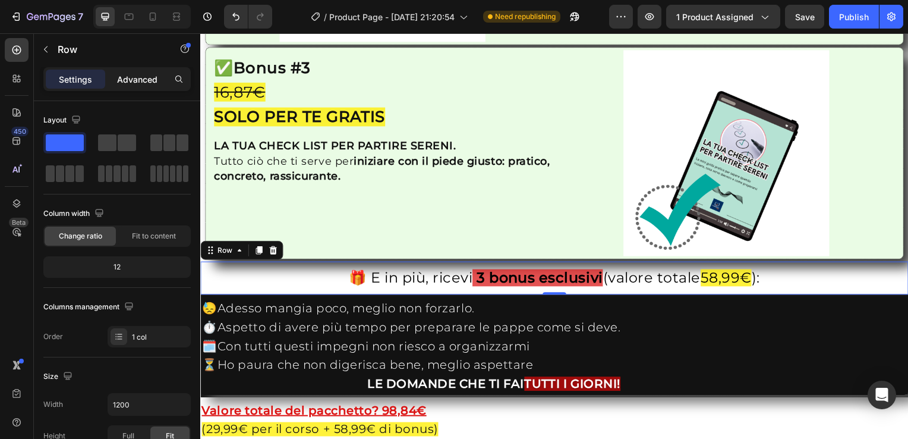
click at [144, 78] on p "Advanced" at bounding box center [137, 79] width 40 height 12
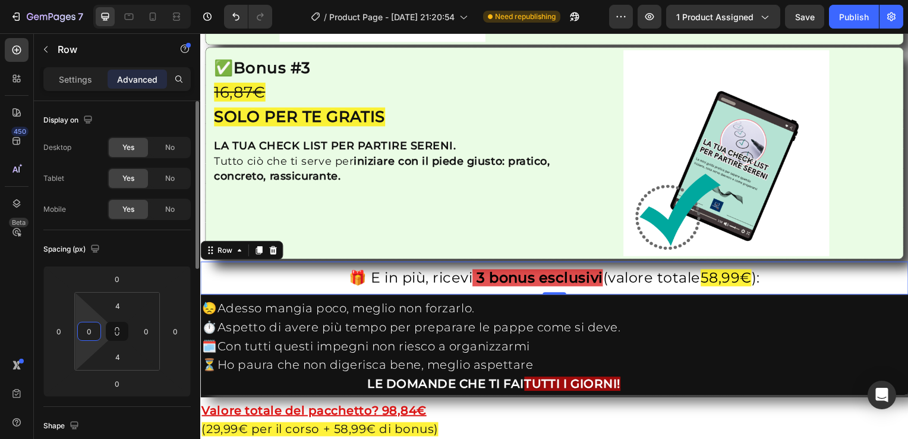
click at [93, 334] on input "0" at bounding box center [89, 331] width 18 height 18
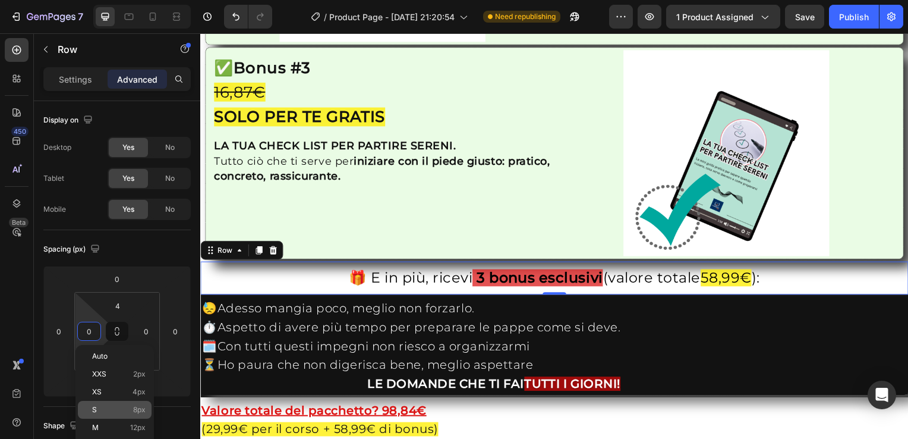
click at [137, 411] on span "8px" at bounding box center [139, 409] width 12 height 8
type input "8"
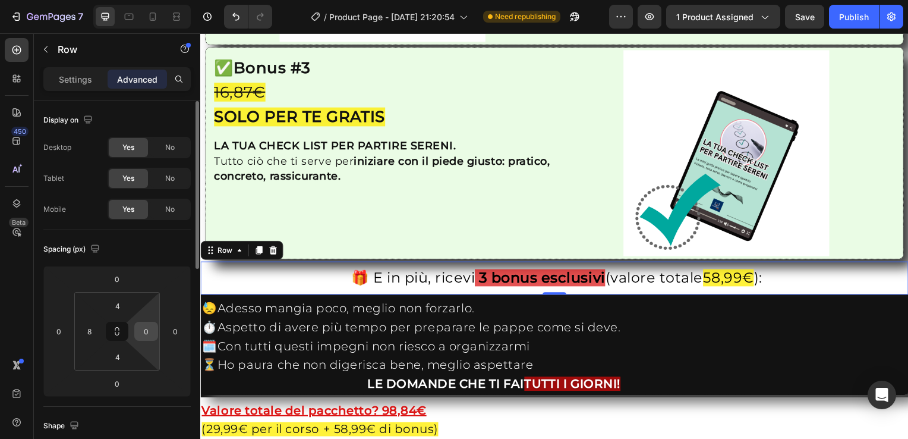
click at [144, 332] on input "0" at bounding box center [146, 331] width 18 height 18
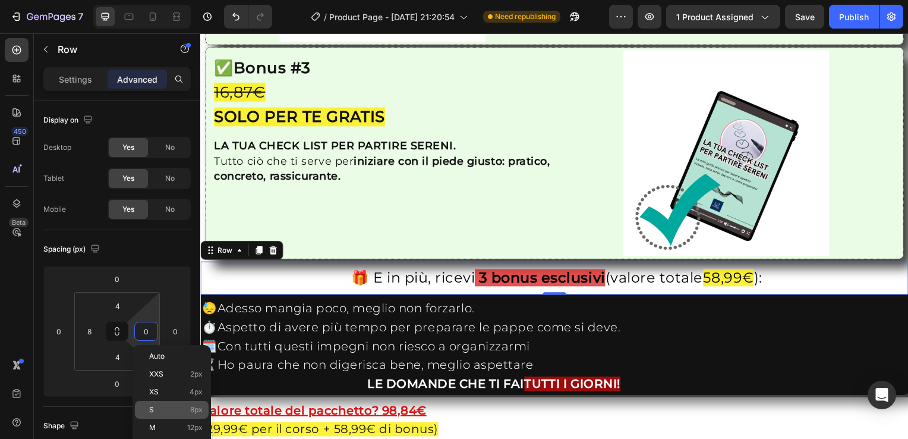
click at [162, 410] on p "S 8px" at bounding box center [175, 409] width 53 height 8
type input "8"
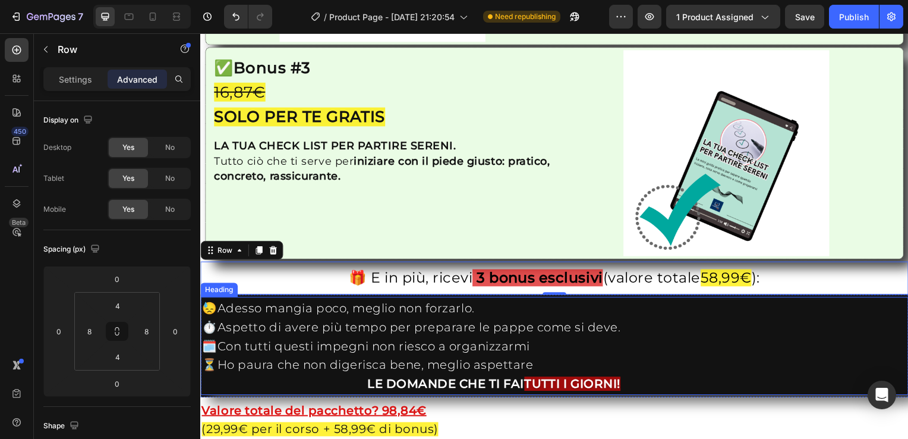
click at [212, 286] on div "Heading" at bounding box center [219, 291] width 33 height 11
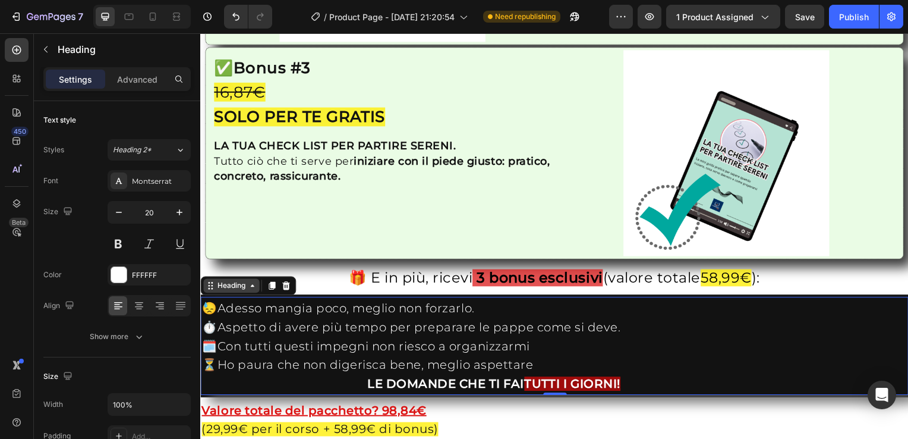
click at [227, 282] on div "Heading" at bounding box center [231, 287] width 33 height 11
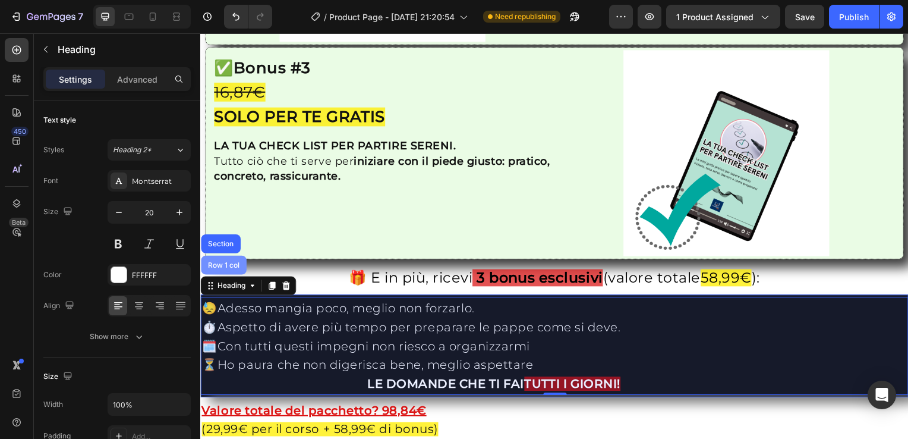
click at [226, 263] on div "Row 1 col" at bounding box center [224, 266] width 36 height 7
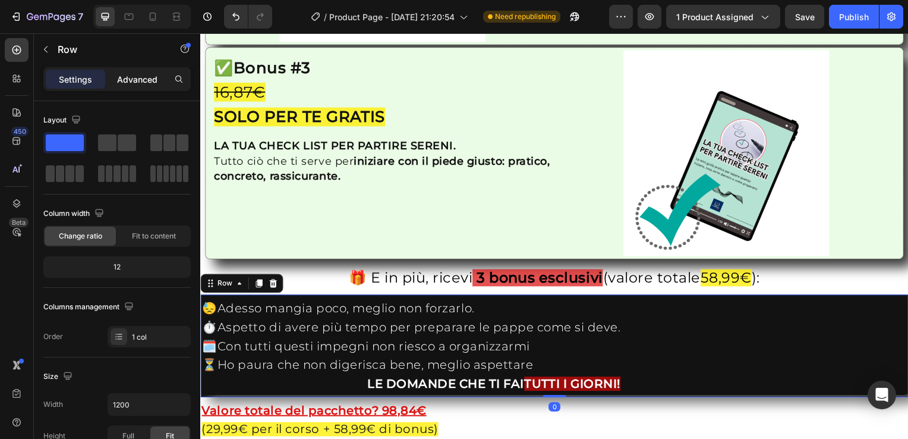
click at [128, 73] on p "Advanced" at bounding box center [137, 79] width 40 height 12
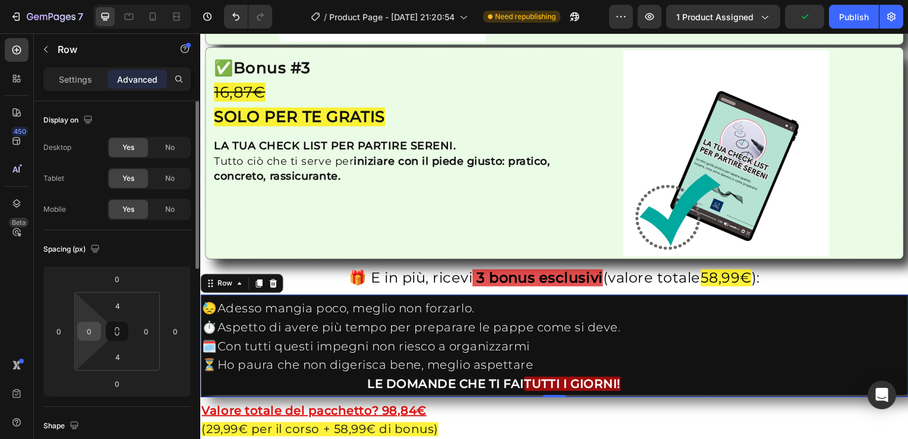
click at [86, 325] on input "0" at bounding box center [89, 331] width 18 height 18
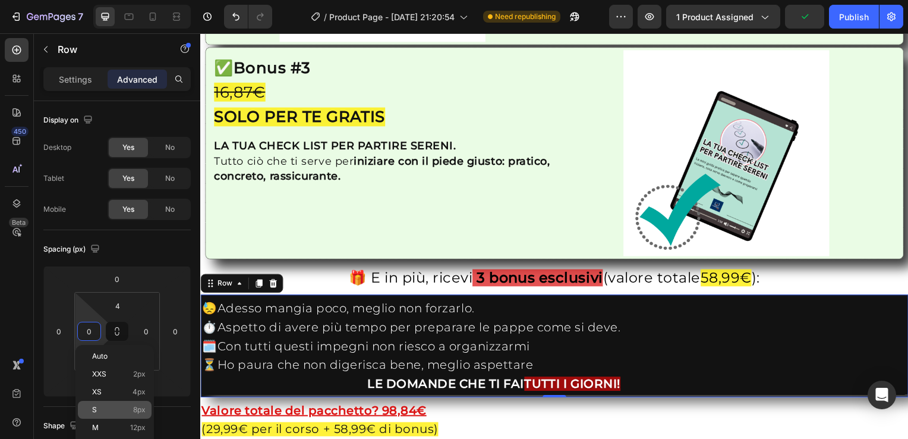
click at [114, 408] on p "S 8px" at bounding box center [118, 409] width 53 height 8
type input "8"
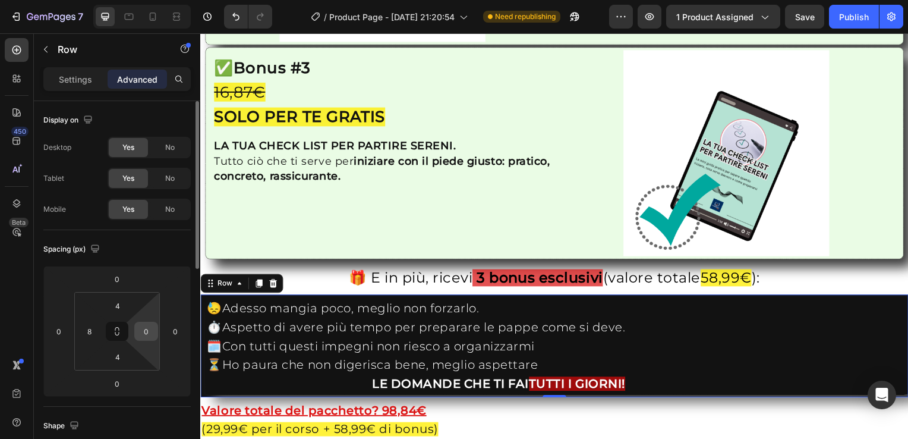
click at [146, 336] on input "0" at bounding box center [146, 331] width 18 height 18
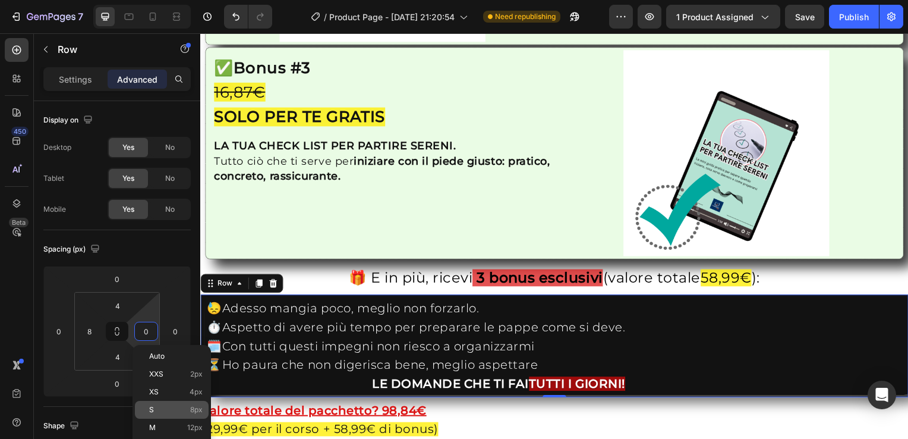
click at [171, 409] on p "S 8px" at bounding box center [175, 409] width 53 height 8
type input "8"
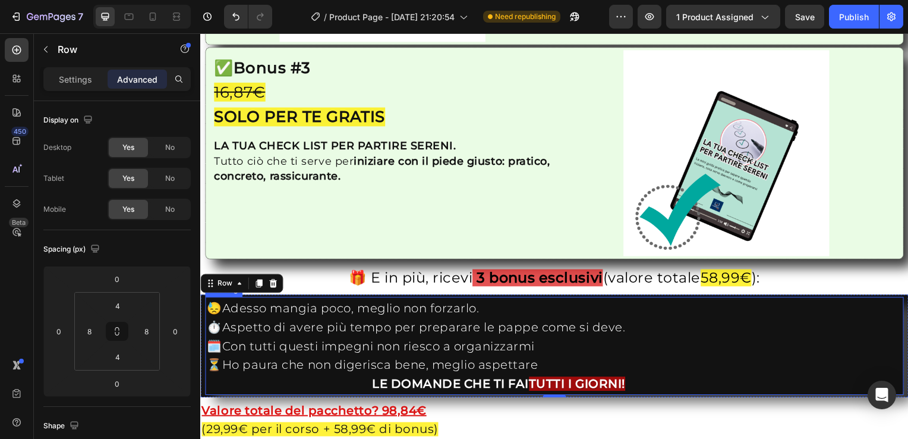
click at [217, 308] on h2 "😓Adesso mangia poco, meglio non forzarlo. ⏱️Aspetto di avere più tempo per prep…" at bounding box center [557, 348] width 703 height 97
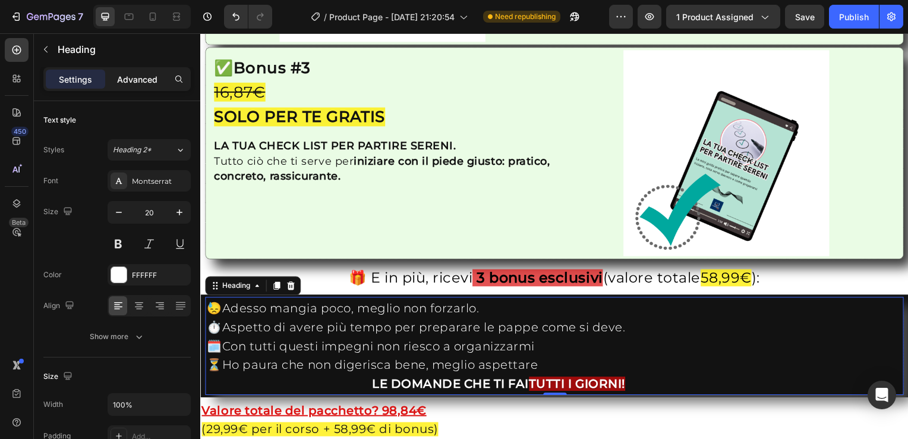
click at [130, 80] on p "Advanced" at bounding box center [137, 79] width 40 height 12
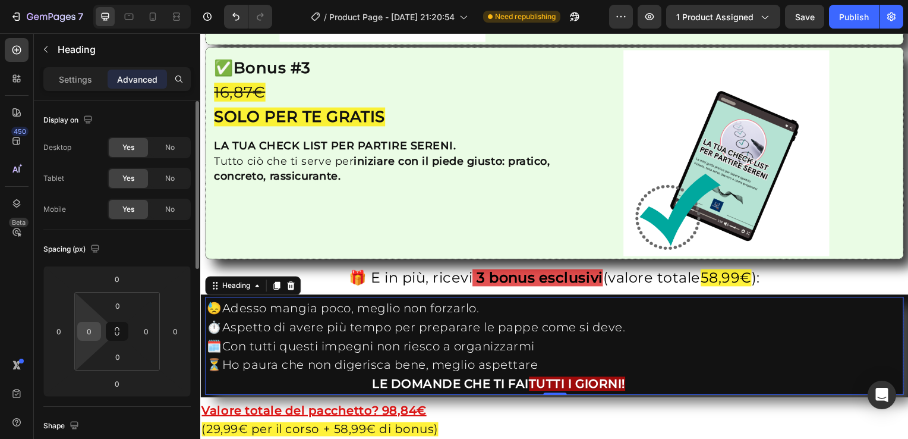
click at [99, 333] on div "0" at bounding box center [89, 331] width 24 height 19
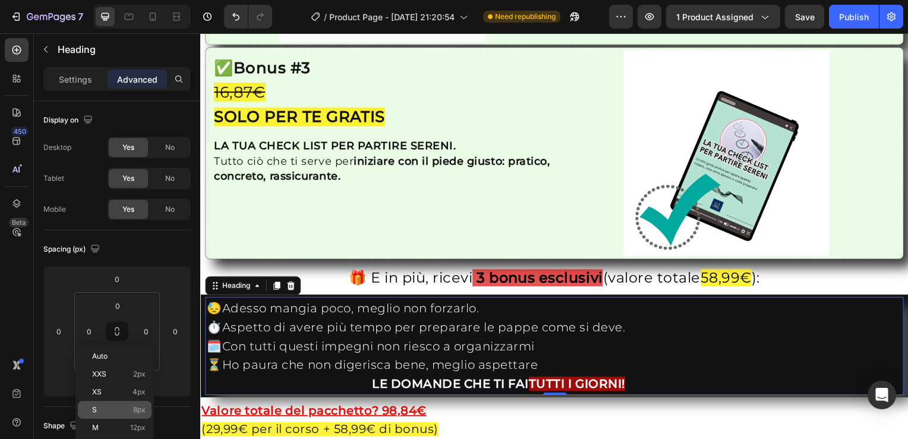
click at [135, 411] on span "8px" at bounding box center [139, 409] width 12 height 8
type input "8"
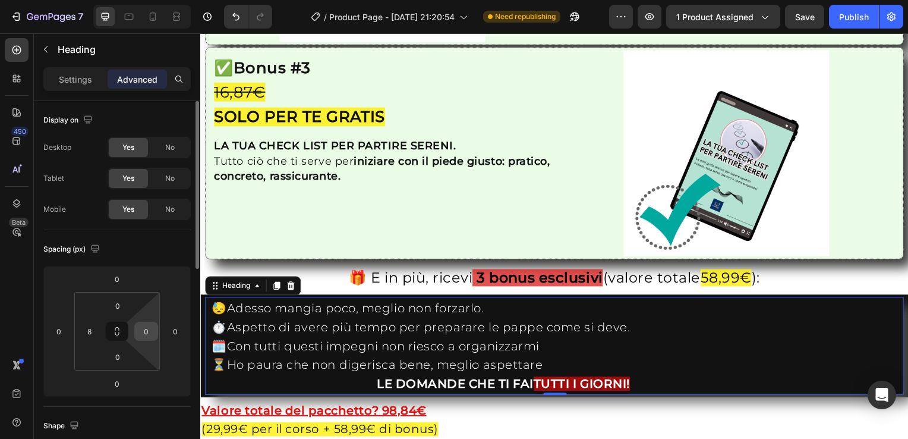
click at [149, 332] on input "0" at bounding box center [146, 331] width 18 height 18
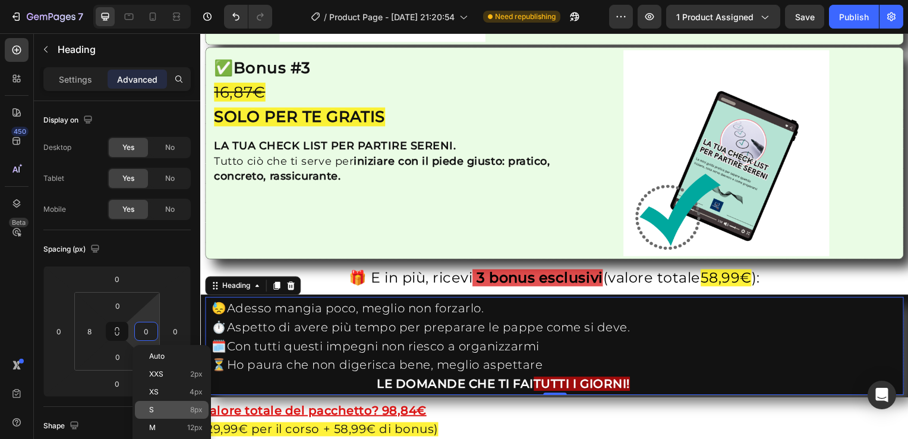
click at [169, 407] on p "S 8px" at bounding box center [175, 409] width 53 height 8
type input "8"
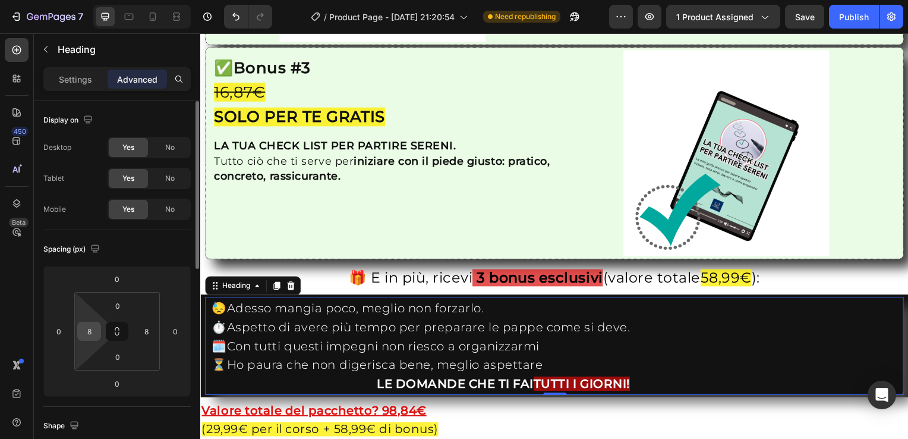
click at [96, 331] on input "8" at bounding box center [89, 331] width 18 height 18
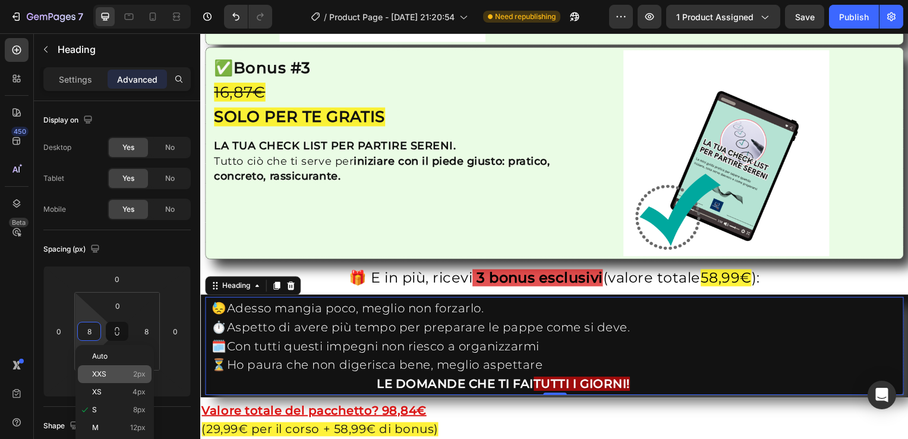
click at [105, 374] on span "XXS" at bounding box center [99, 374] width 14 height 8
type input "2"
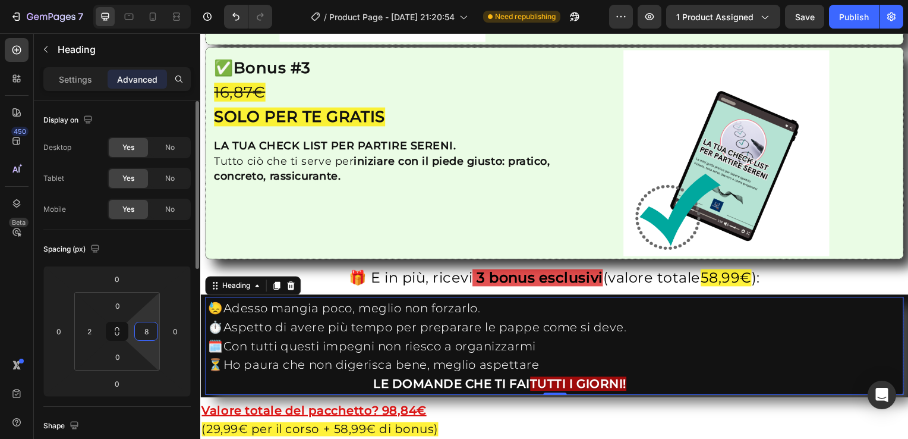
click at [138, 333] on input "8" at bounding box center [146, 331] width 18 height 18
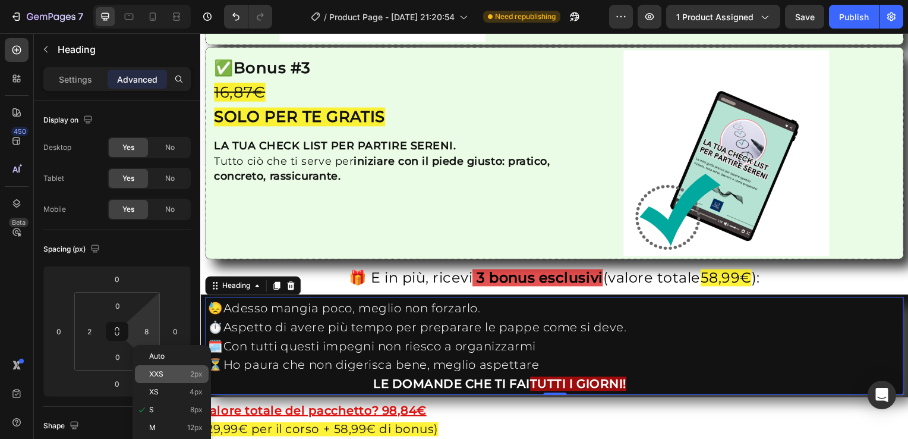
click at [168, 373] on p "XXS 2px" at bounding box center [175, 374] width 53 height 8
type input "2"
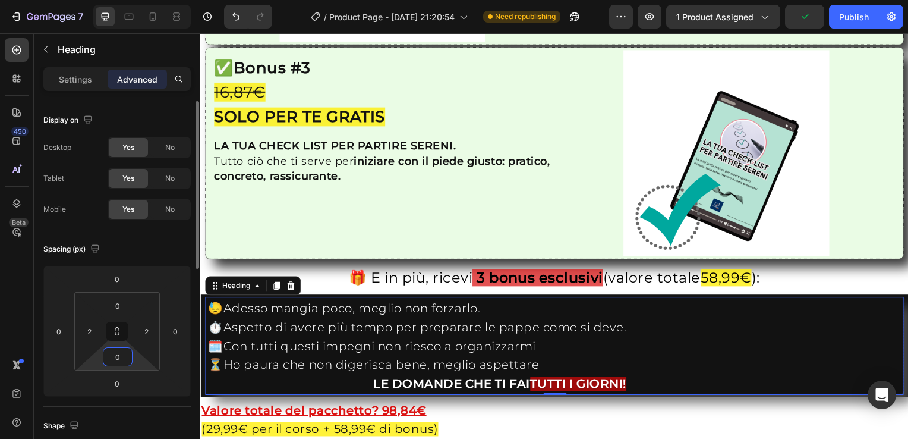
click at [115, 363] on input "0" at bounding box center [118, 357] width 24 height 18
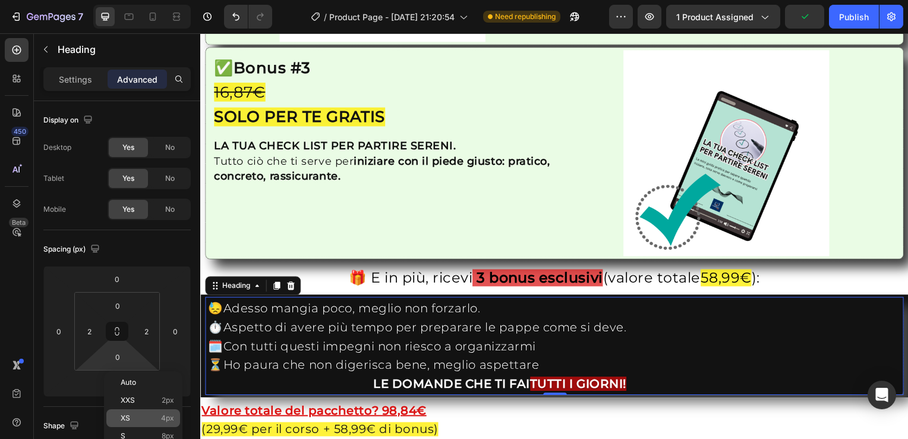
click at [134, 412] on div "XS 4px" at bounding box center [143, 418] width 74 height 18
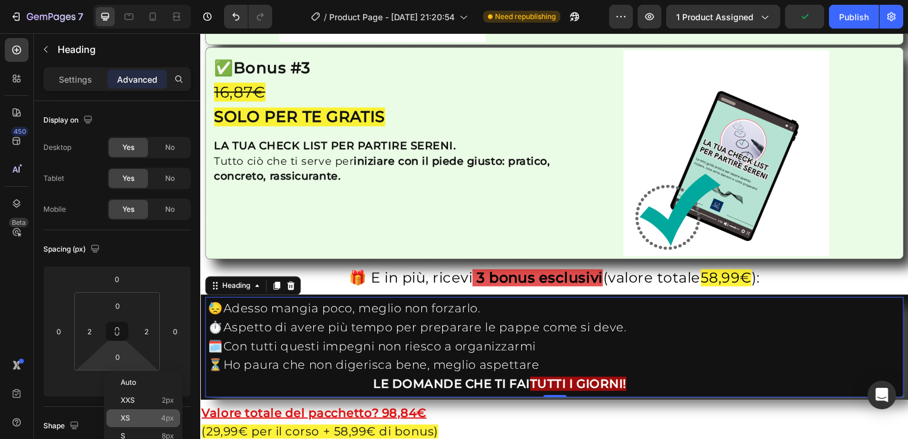
type input "4"
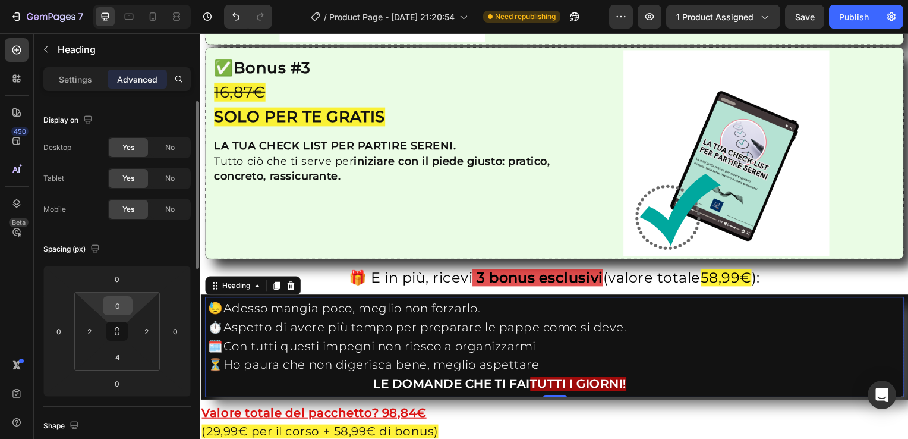
click at [126, 304] on input "0" at bounding box center [118, 306] width 24 height 18
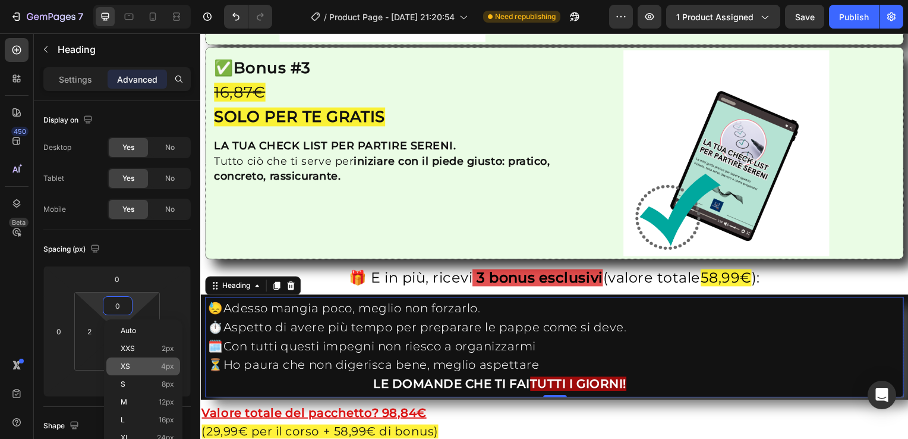
click at [139, 365] on p "XS 4px" at bounding box center [147, 366] width 53 height 8
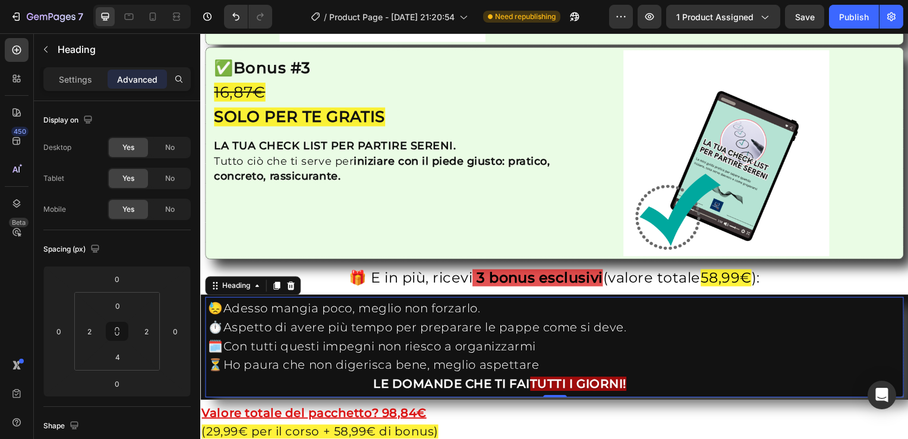
type input "4"
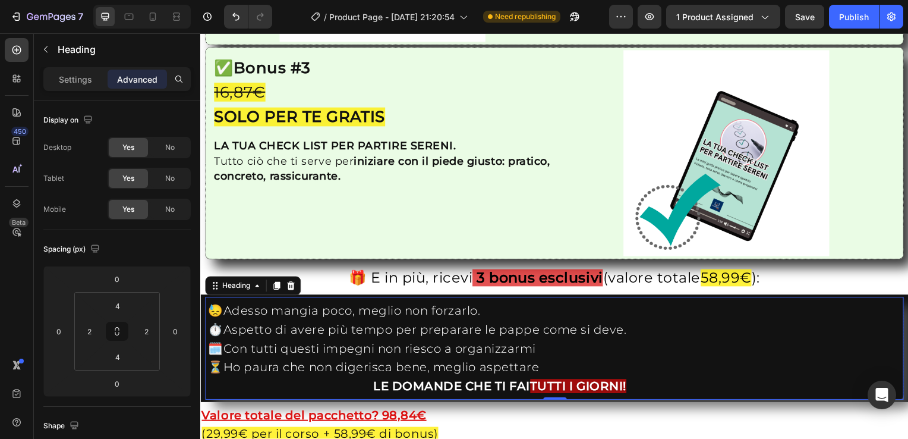
scroll to position [2143, 0]
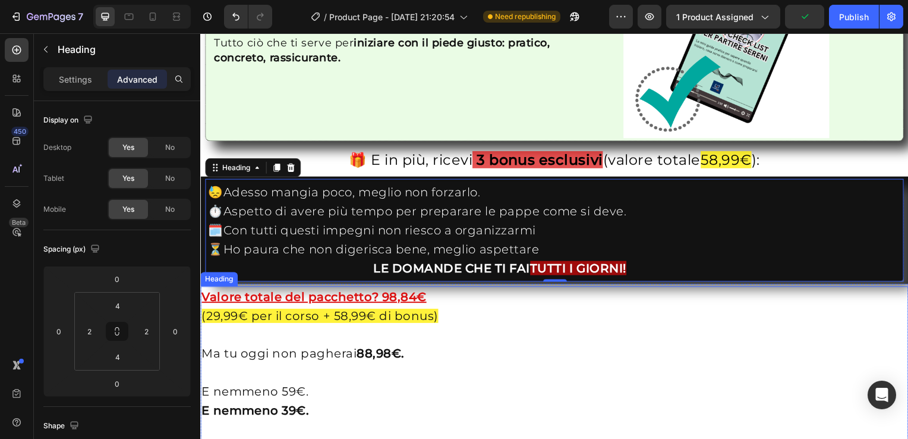
click at [208, 276] on div "Heading" at bounding box center [219, 281] width 33 height 11
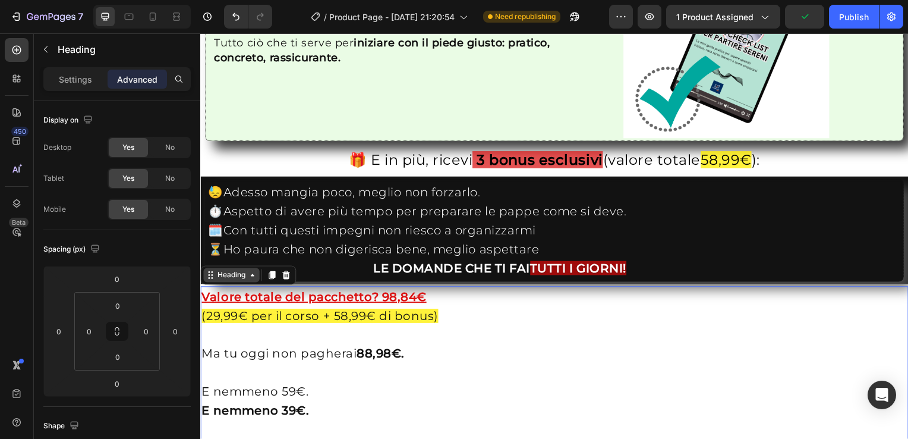
click at [225, 271] on div "Heading" at bounding box center [231, 277] width 56 height 14
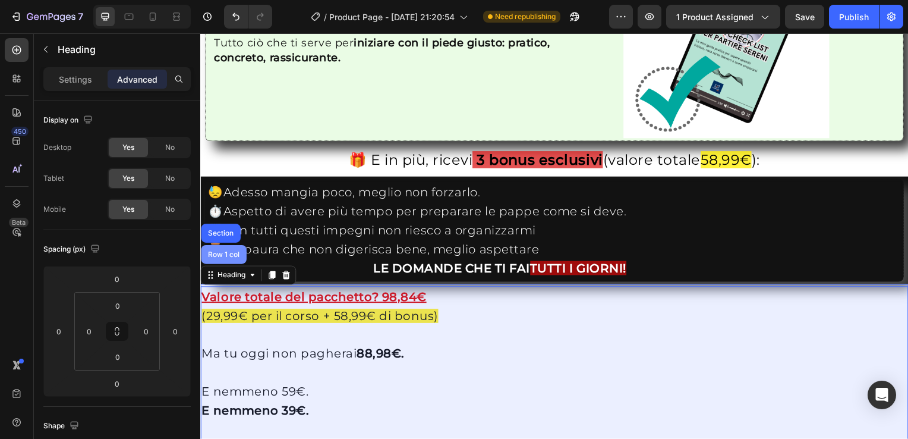
click at [232, 253] on div "Row 1 col" at bounding box center [224, 256] width 36 height 7
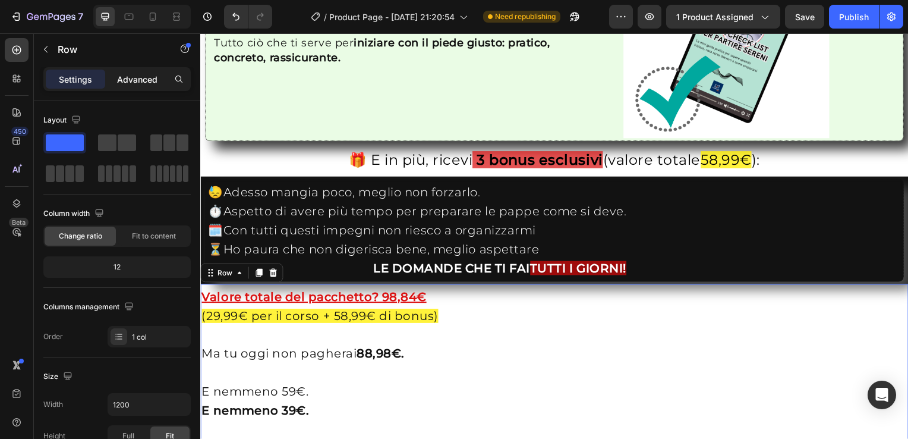
click at [147, 77] on p "Advanced" at bounding box center [137, 79] width 40 height 12
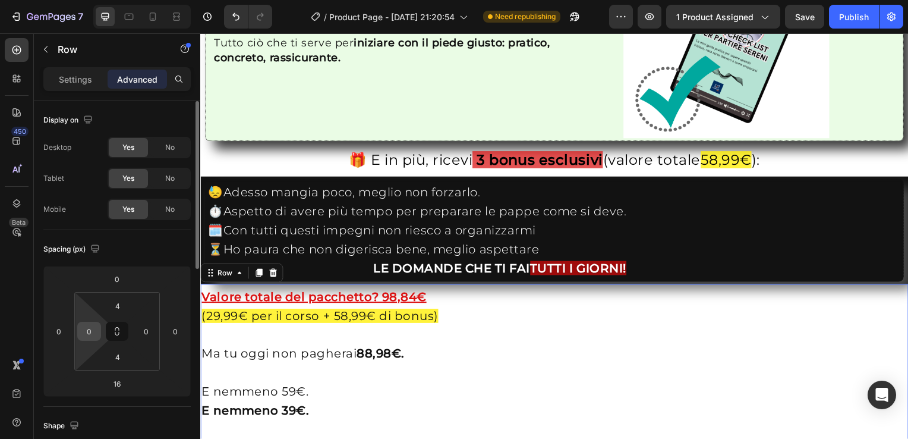
click at [96, 339] on div "0" at bounding box center [89, 331] width 24 height 19
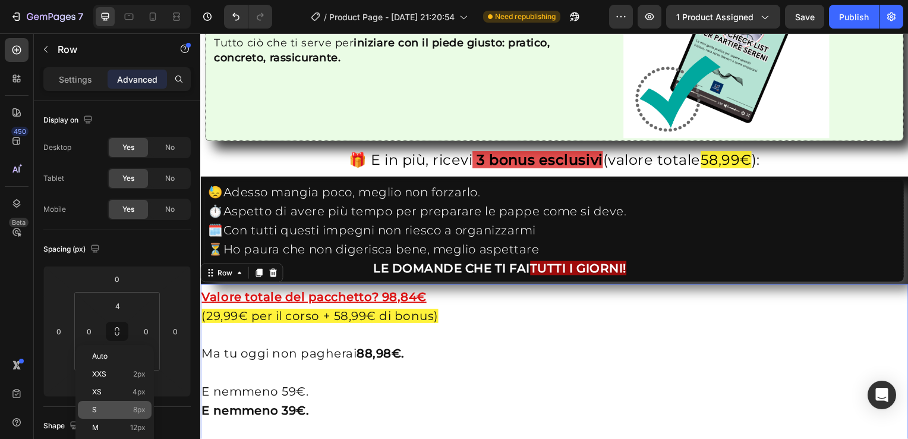
click at [116, 407] on p "S 8px" at bounding box center [118, 409] width 53 height 8
type input "8"
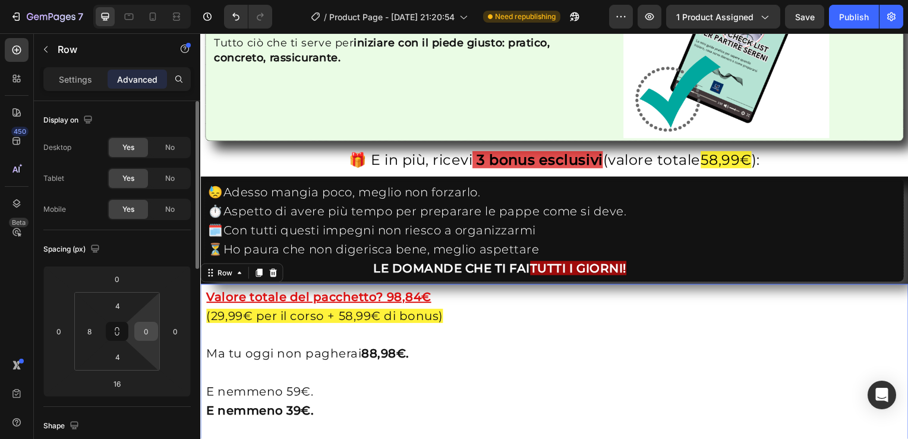
click at [147, 333] on input "0" at bounding box center [146, 331] width 18 height 18
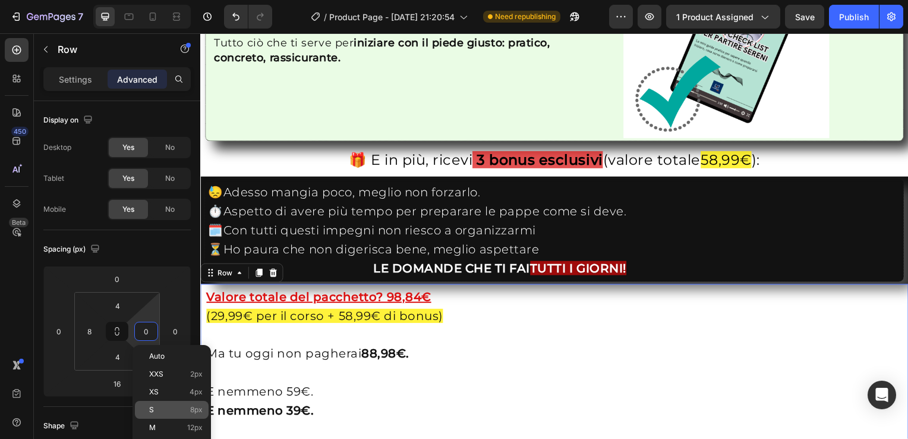
click at [174, 410] on p "S 8px" at bounding box center [175, 409] width 53 height 8
type input "8"
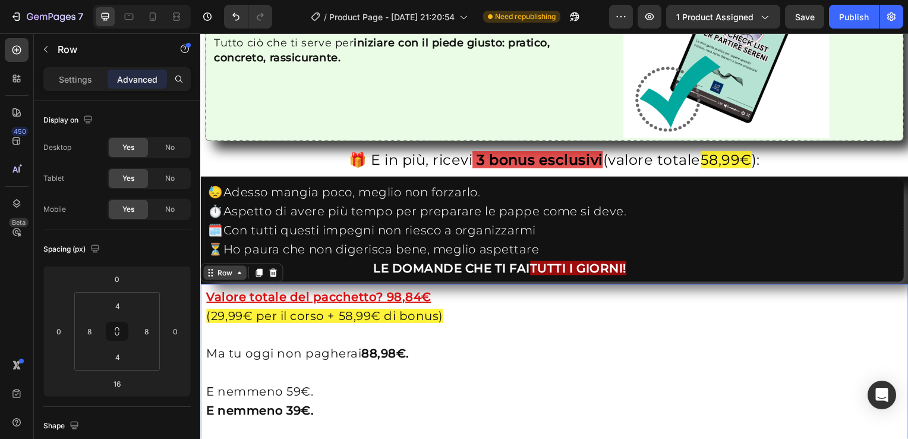
click at [235, 270] on icon at bounding box center [240, 275] width 10 height 10
click at [227, 292] on u "Valore totale del pacchetto? 98,84€" at bounding box center [319, 299] width 226 height 14
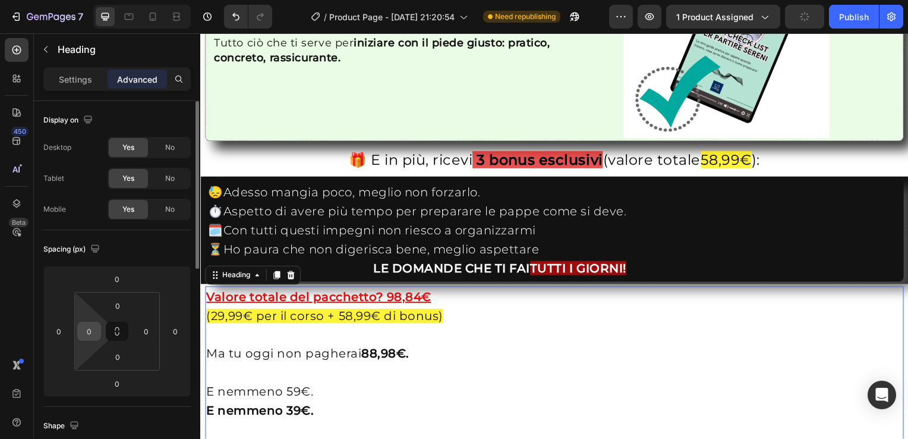
click at [93, 339] on input "0" at bounding box center [89, 331] width 18 height 18
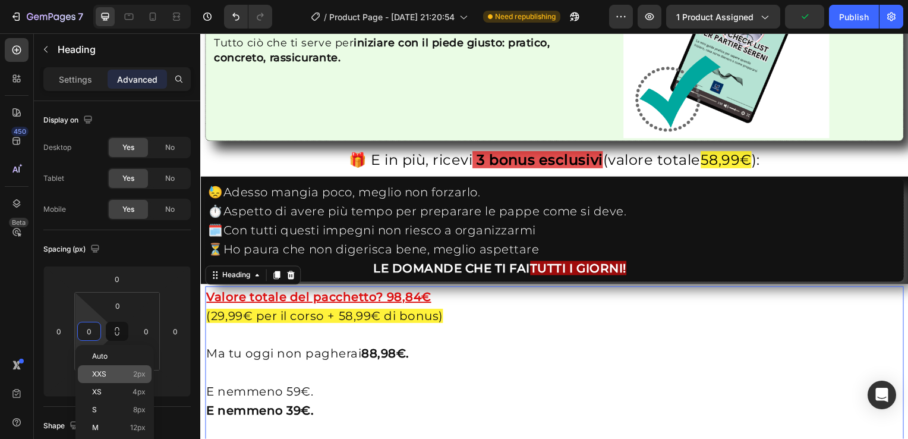
click at [103, 378] on div "XXS 2px" at bounding box center [115, 374] width 74 height 18
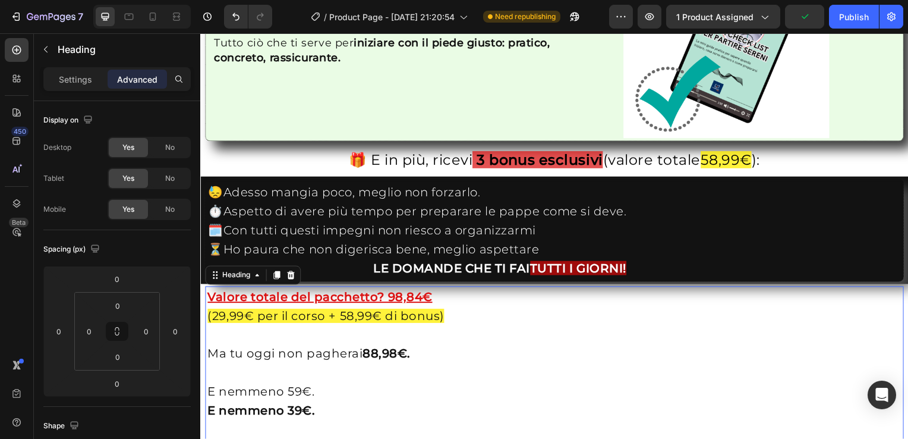
type input "2"
click at [140, 333] on input "0" at bounding box center [146, 331] width 18 height 18
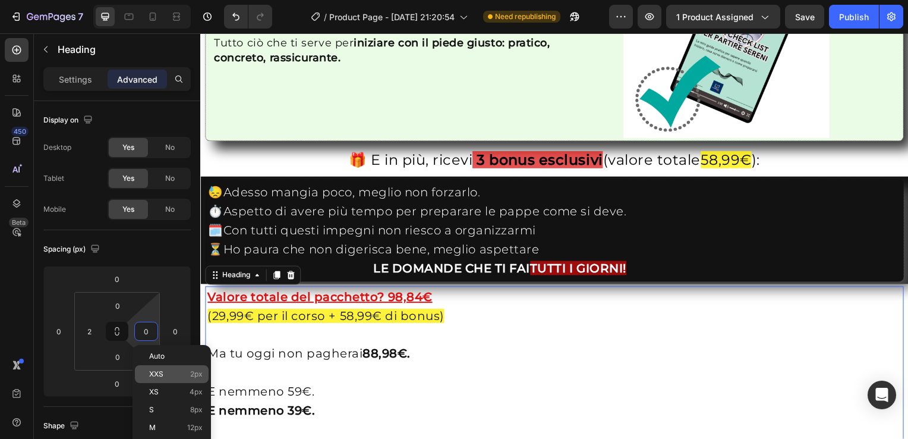
click at [156, 374] on span "XXS" at bounding box center [156, 374] width 14 height 8
type input "2"
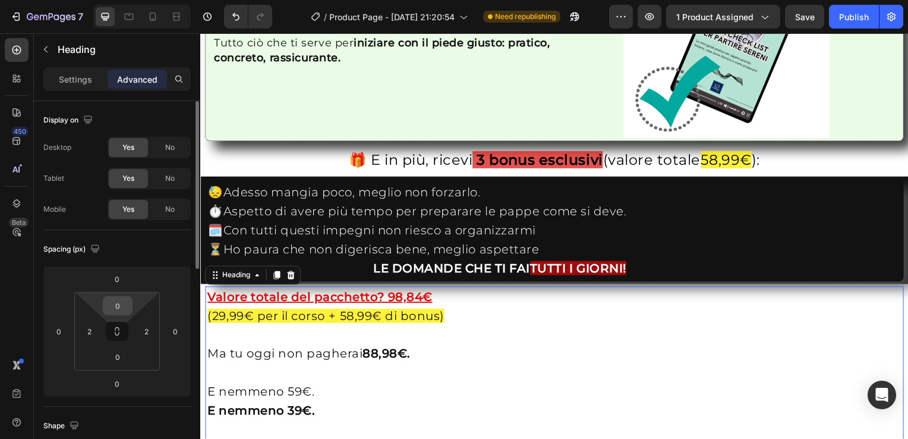
click at [121, 313] on input "0" at bounding box center [118, 306] width 24 height 18
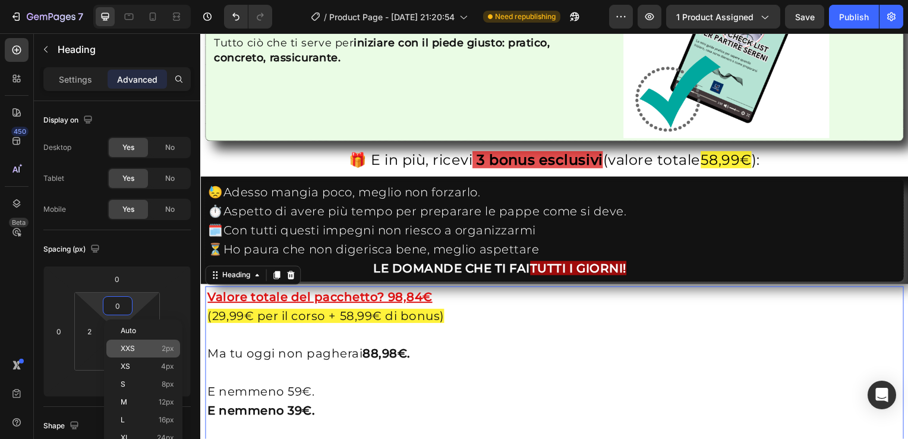
click at [133, 345] on span "XXS" at bounding box center [128, 348] width 14 height 8
type input "2"
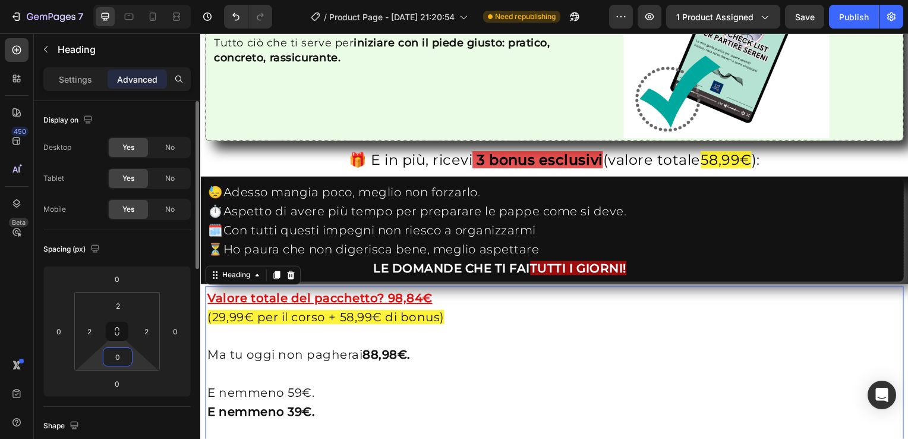
click at [121, 351] on input "0" at bounding box center [118, 357] width 24 height 18
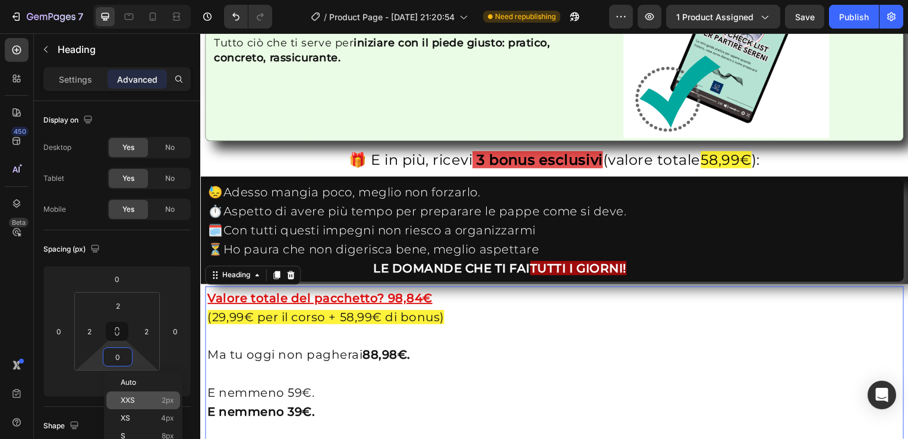
click at [134, 398] on span "XXS" at bounding box center [128, 400] width 14 height 8
type input "2"
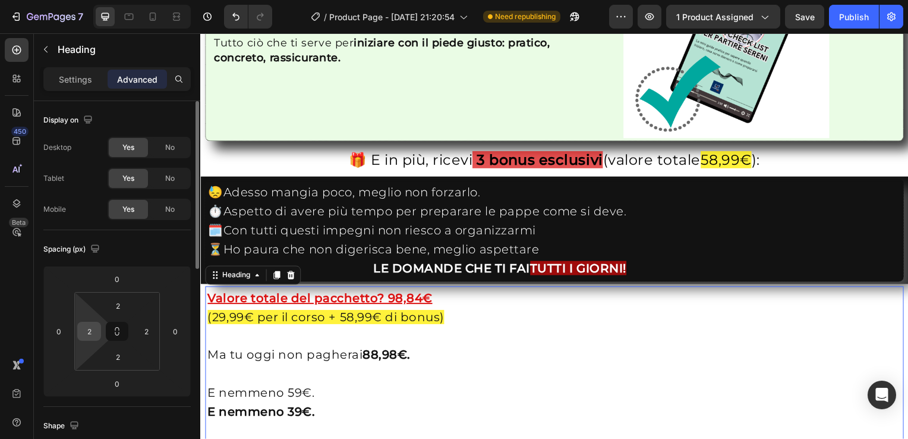
click at [93, 333] on input "2" at bounding box center [89, 331] width 18 height 18
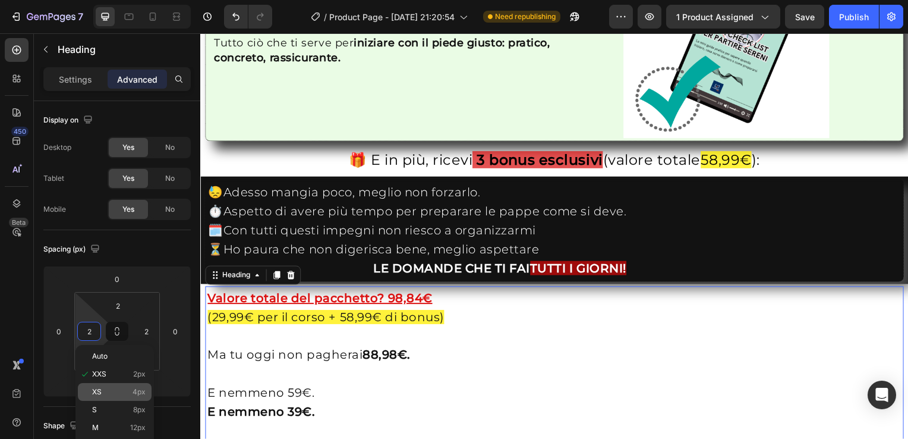
click at [114, 390] on p "XS 4px" at bounding box center [118, 392] width 53 height 8
type input "4"
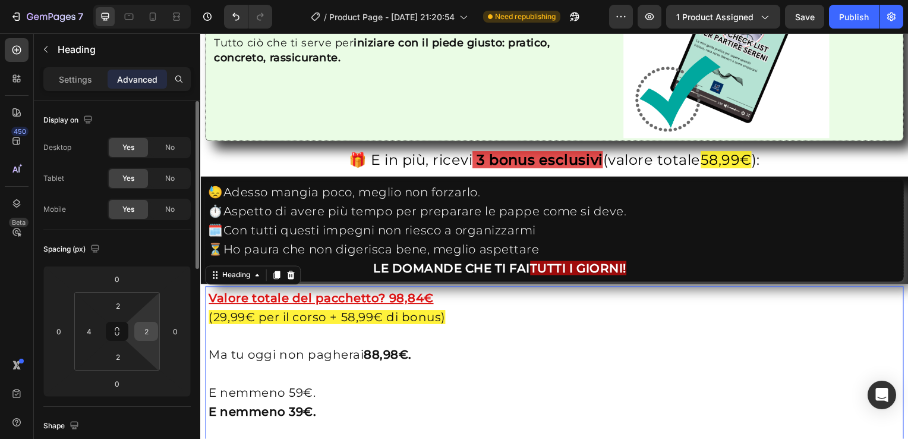
click at [147, 339] on div "2" at bounding box center [146, 331] width 24 height 19
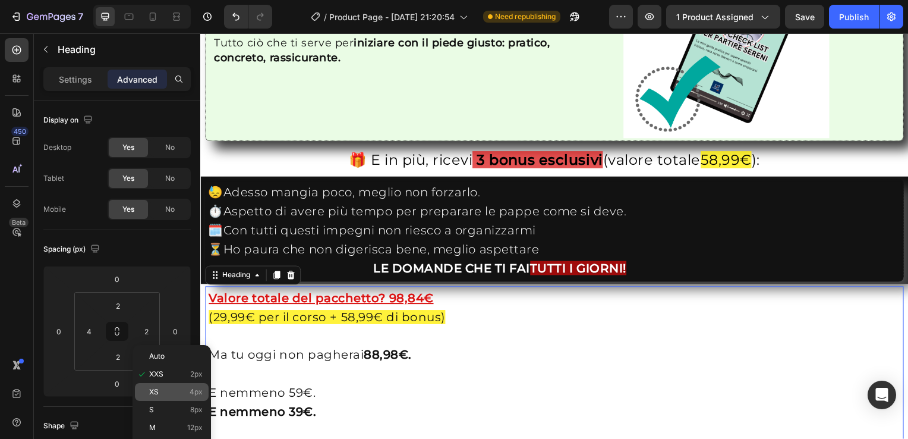
click at [158, 394] on span "XS" at bounding box center [154, 392] width 10 height 8
type input "4"
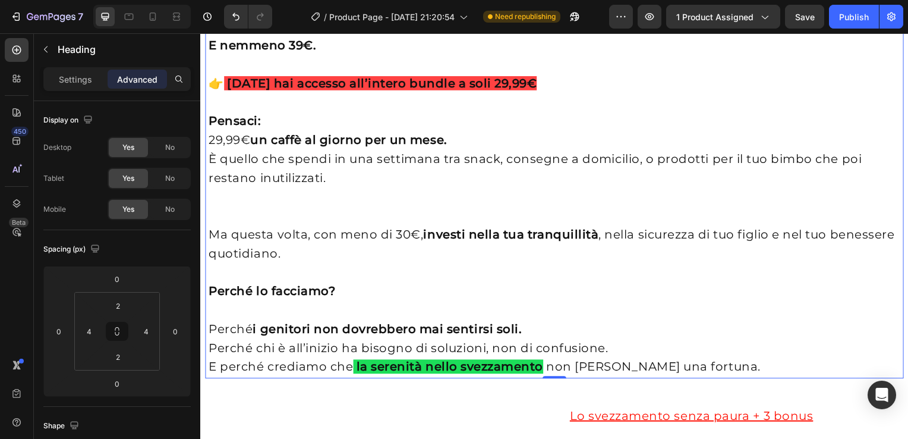
scroll to position [2619, 0]
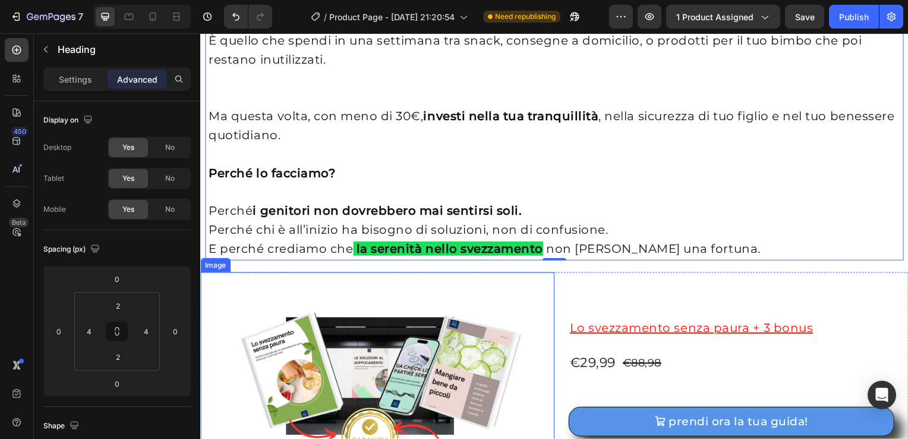
click at [206, 268] on div "Image" at bounding box center [216, 267] width 26 height 11
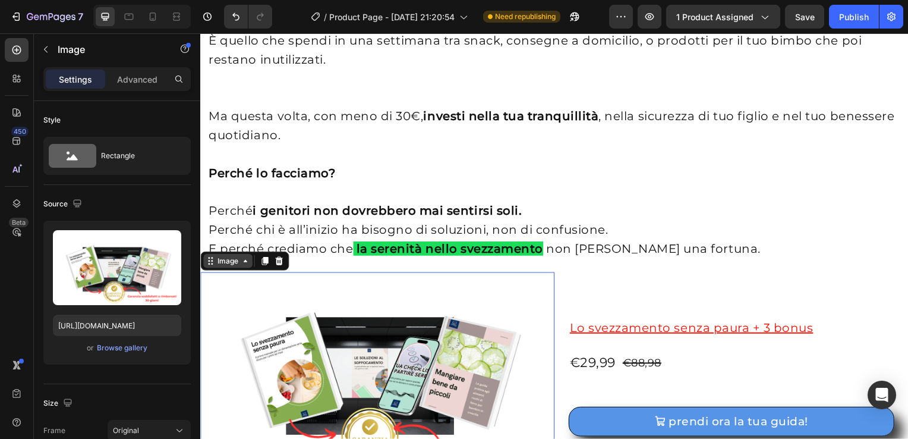
click at [225, 269] on div "Image" at bounding box center [227, 263] width 49 height 14
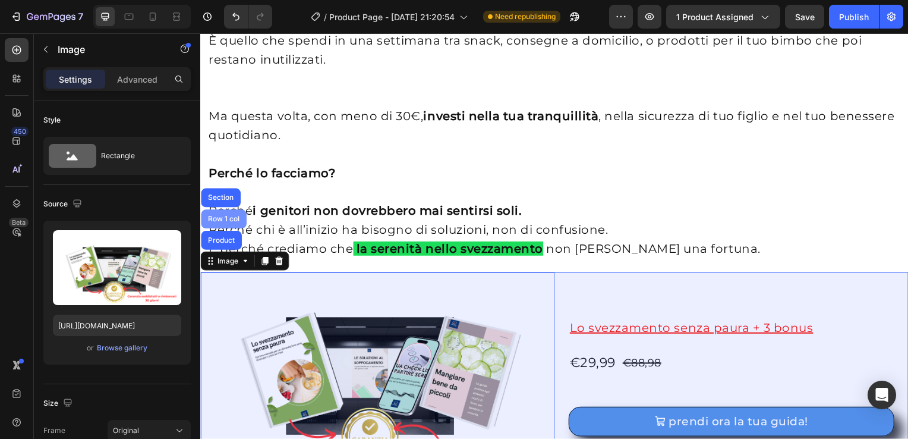
click at [226, 219] on div "Row 1 col" at bounding box center [224, 220] width 36 height 7
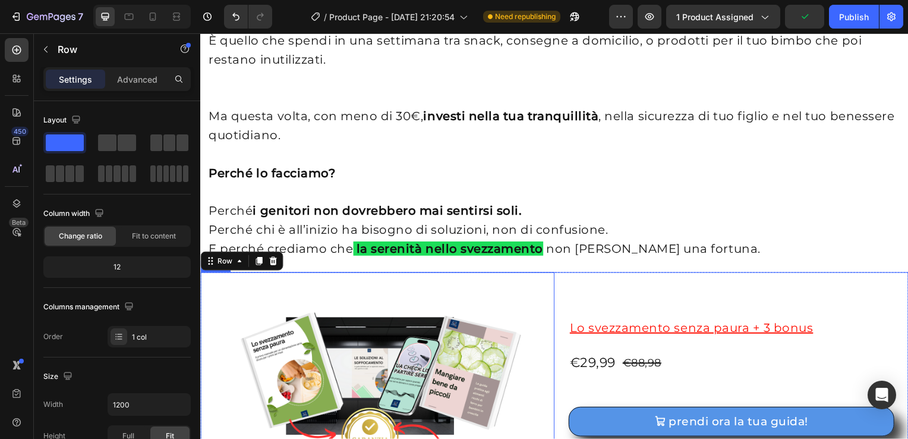
scroll to position [2738, 0]
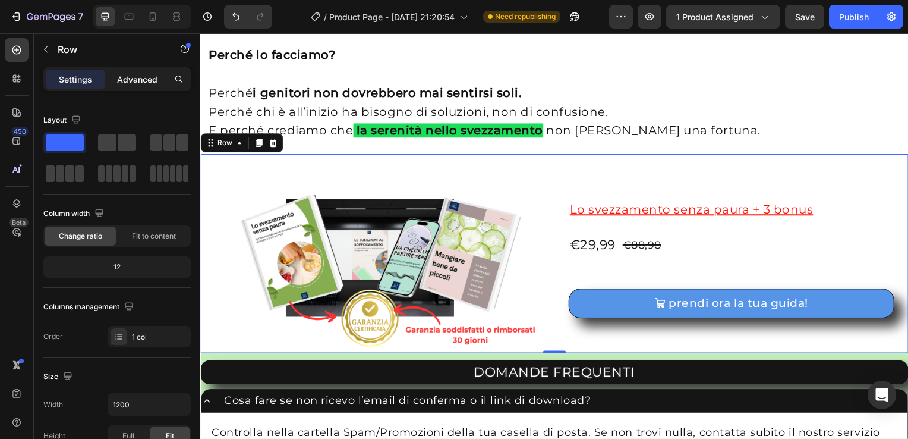
click at [140, 83] on p "Advanced" at bounding box center [137, 79] width 40 height 12
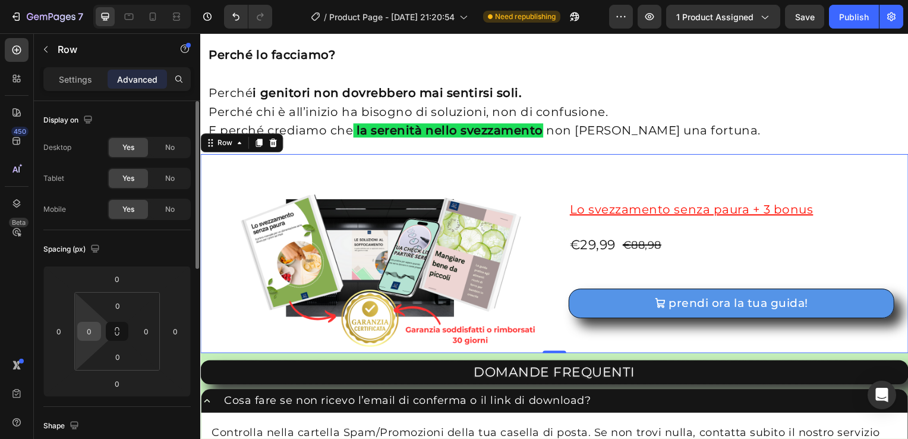
click at [88, 332] on input "0" at bounding box center [89, 331] width 18 height 18
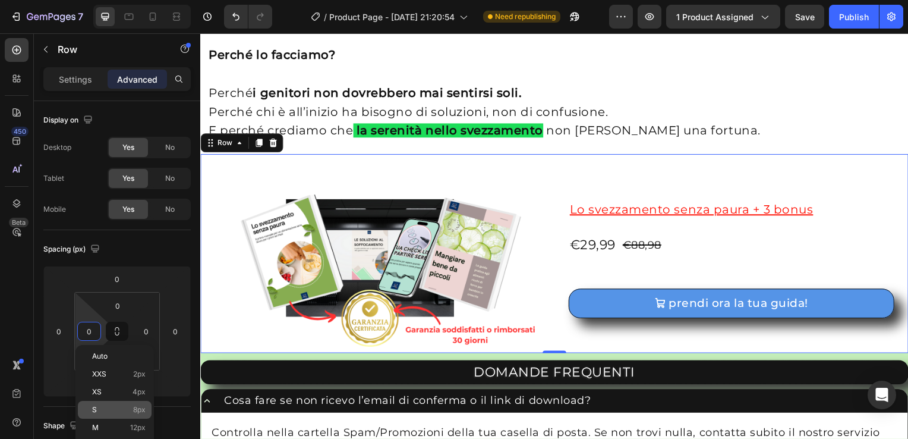
click at [139, 405] on div "S 8px" at bounding box center [115, 410] width 74 height 18
type input "8"
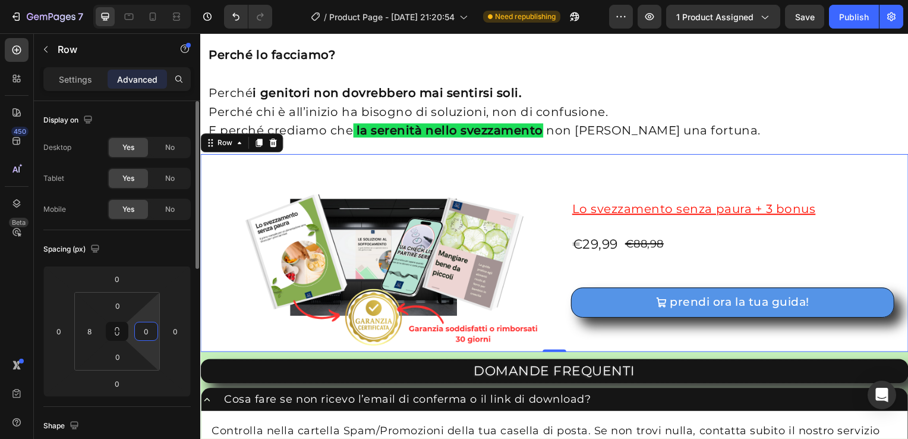
click at [143, 334] on input "0" at bounding box center [146, 331] width 18 height 18
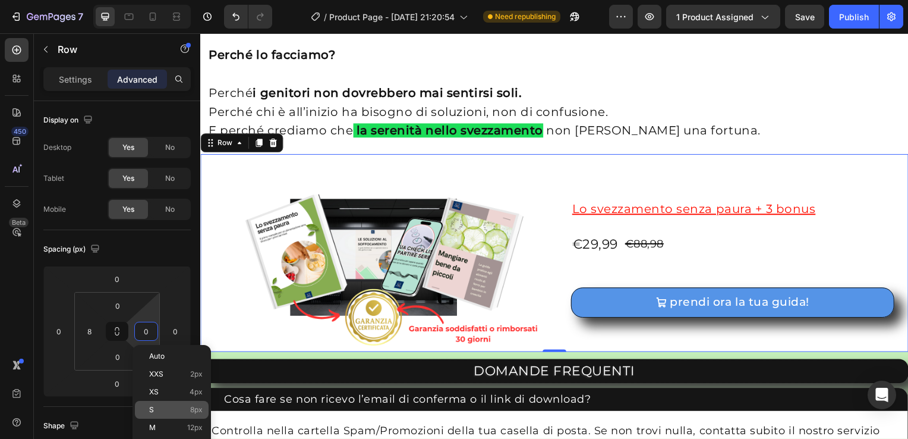
click at [169, 409] on p "S 8px" at bounding box center [175, 409] width 53 height 8
type input "8"
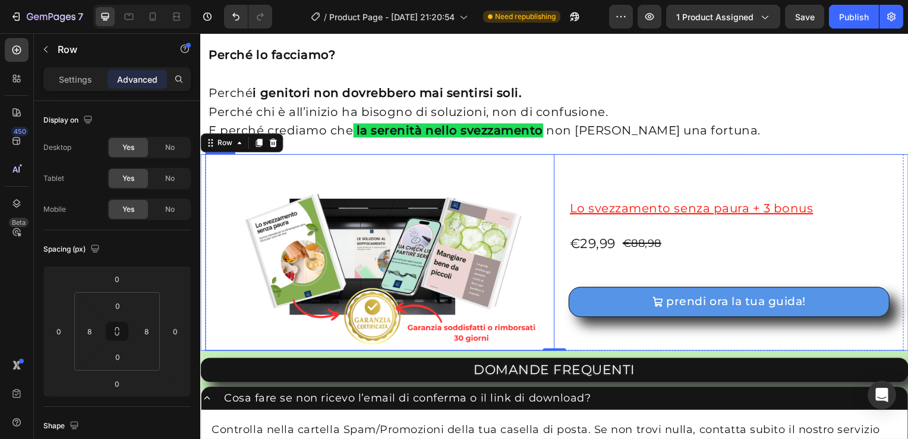
click at [327, 254] on img at bounding box center [381, 254] width 352 height 198
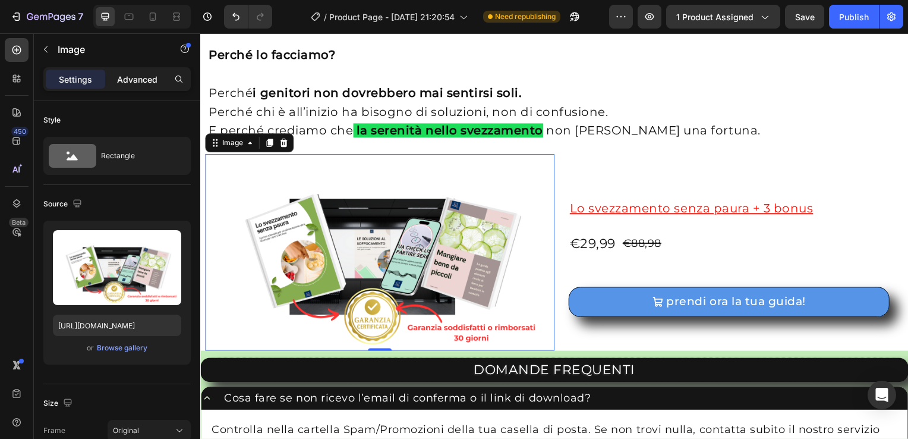
click at [136, 77] on p "Advanced" at bounding box center [137, 79] width 40 height 12
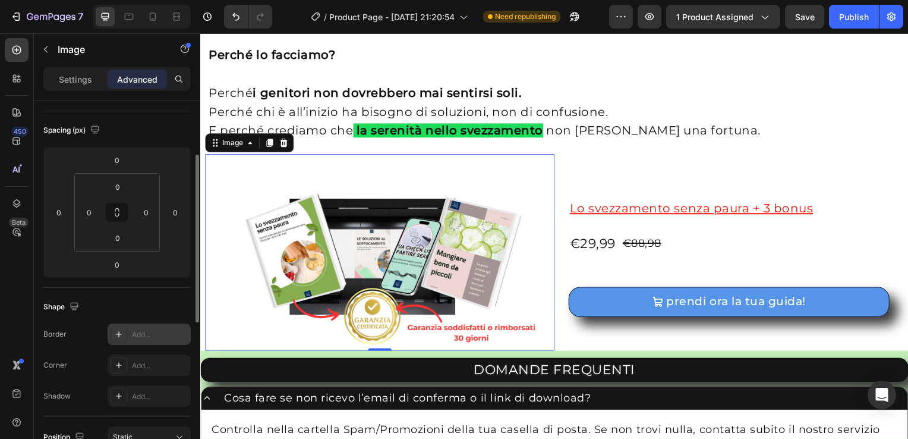
scroll to position [0, 0]
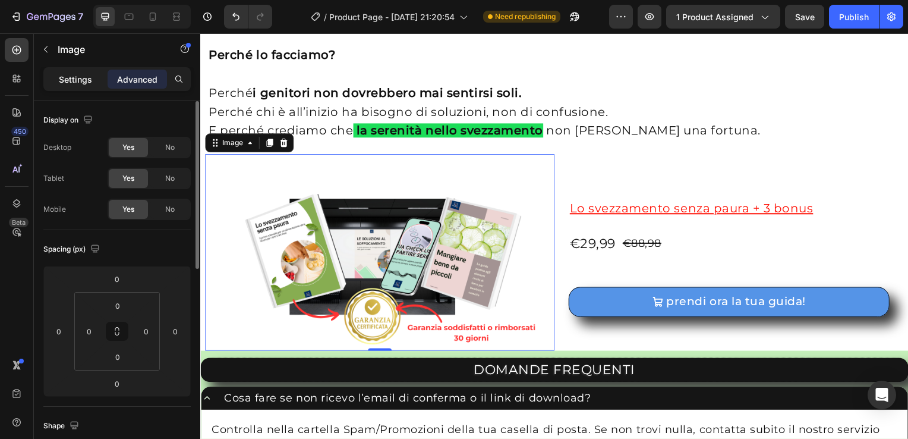
click at [64, 74] on p "Settings" at bounding box center [75, 79] width 33 height 12
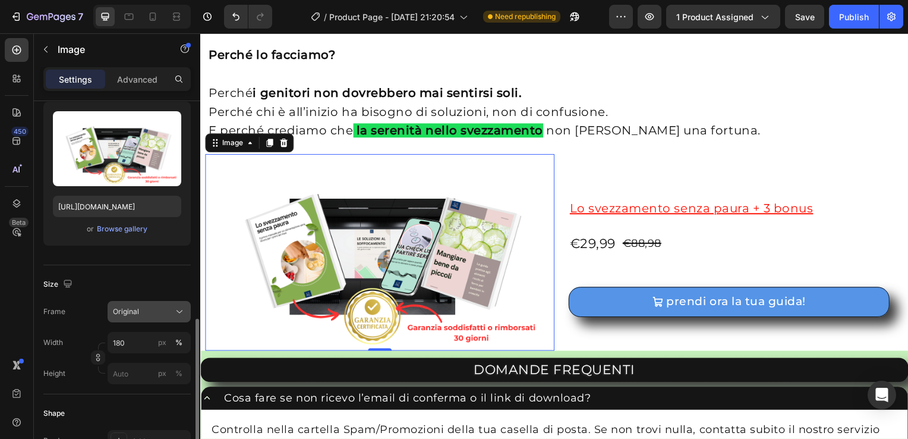
scroll to position [238, 0]
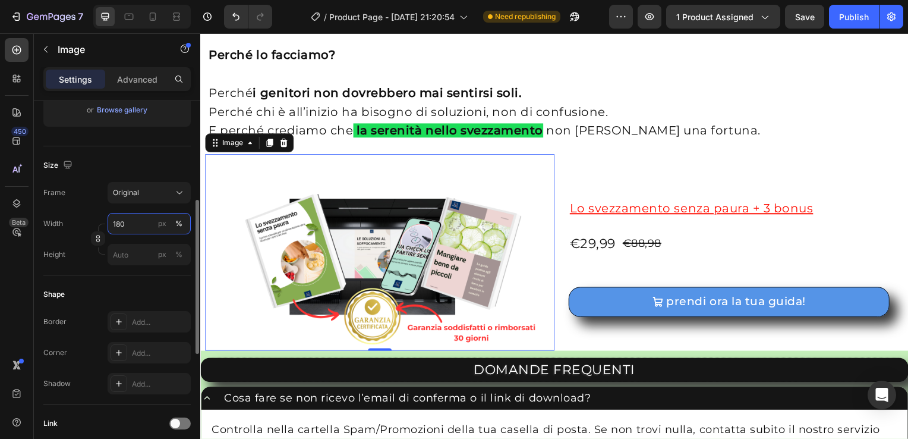
click at [136, 218] on input "180" at bounding box center [149, 223] width 83 height 21
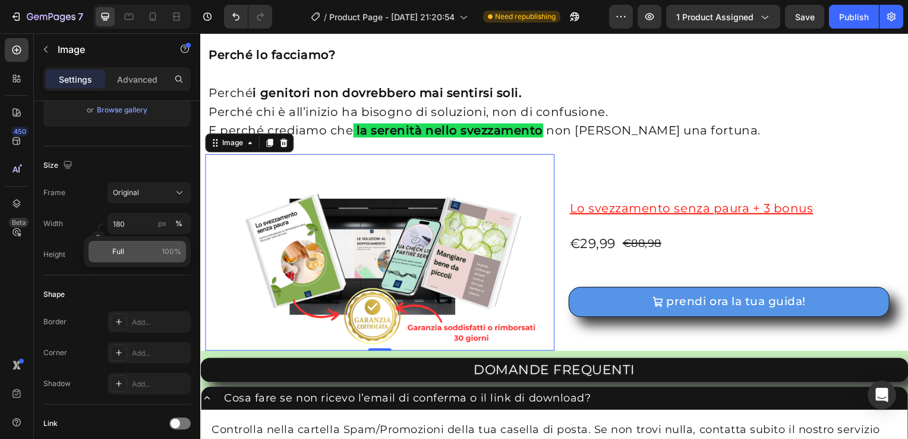
click at [124, 246] on p "Full 100%" at bounding box center [146, 251] width 69 height 11
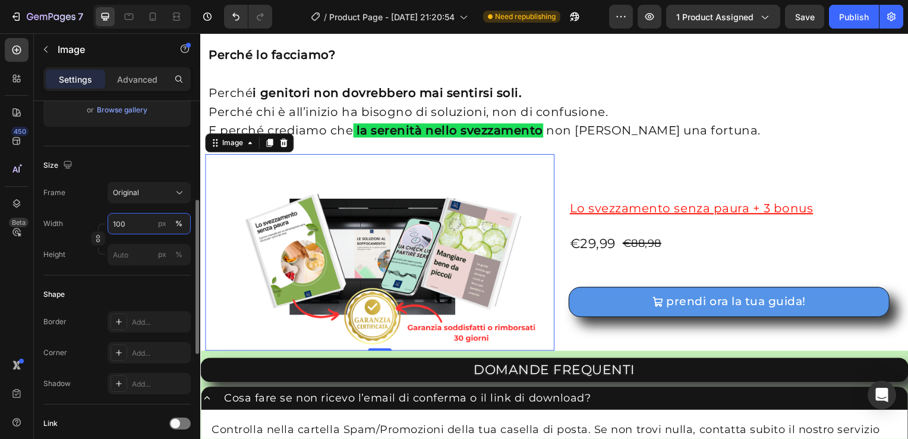
click at [133, 228] on input "100" at bounding box center [149, 223] width 83 height 21
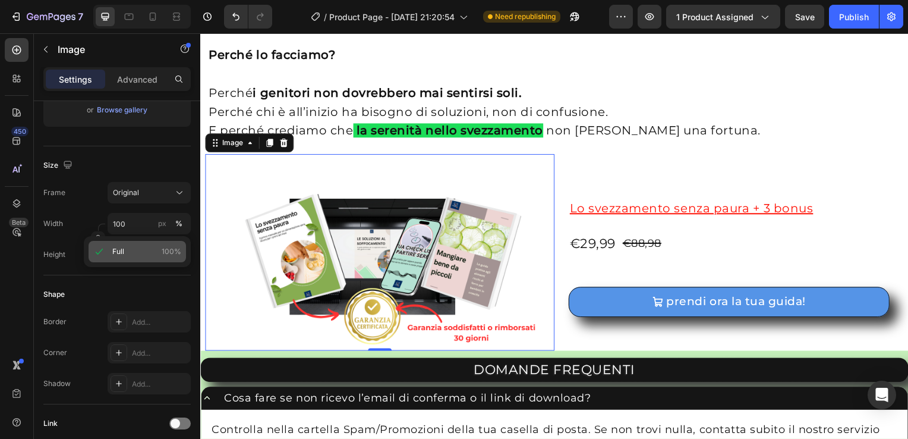
click at [161, 248] on p "Full 100%" at bounding box center [146, 251] width 69 height 11
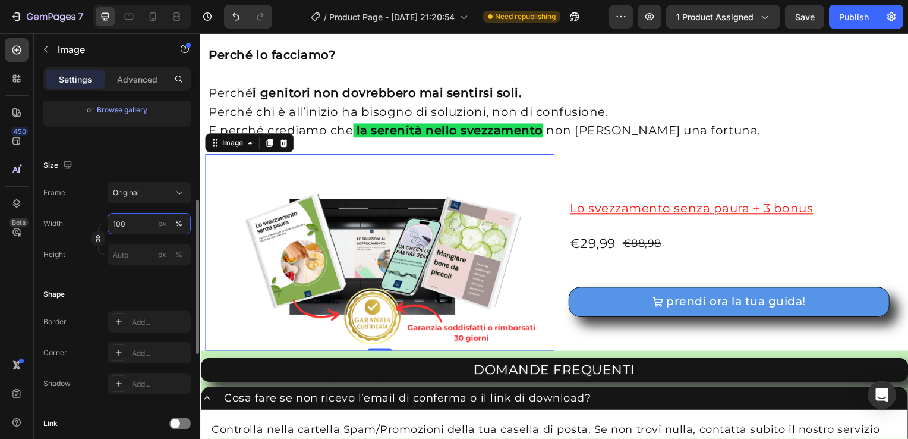
click at [153, 223] on input "100" at bounding box center [149, 223] width 83 height 21
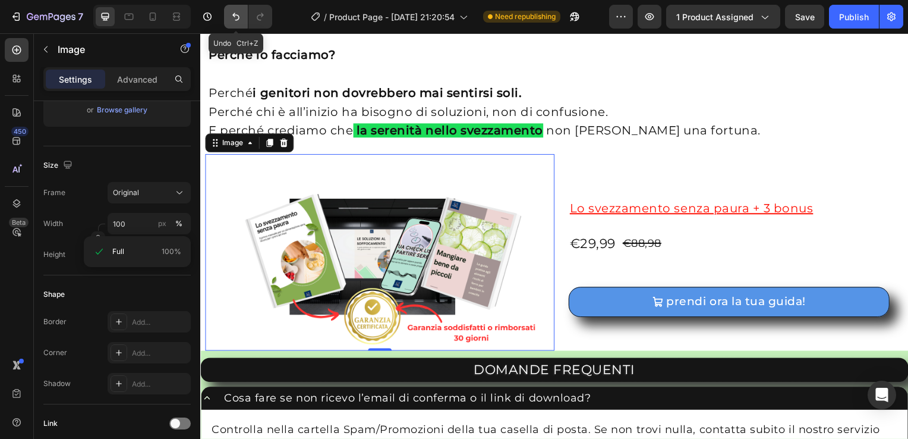
click at [231, 17] on icon "Undo/Redo" at bounding box center [236, 17] width 12 height 12
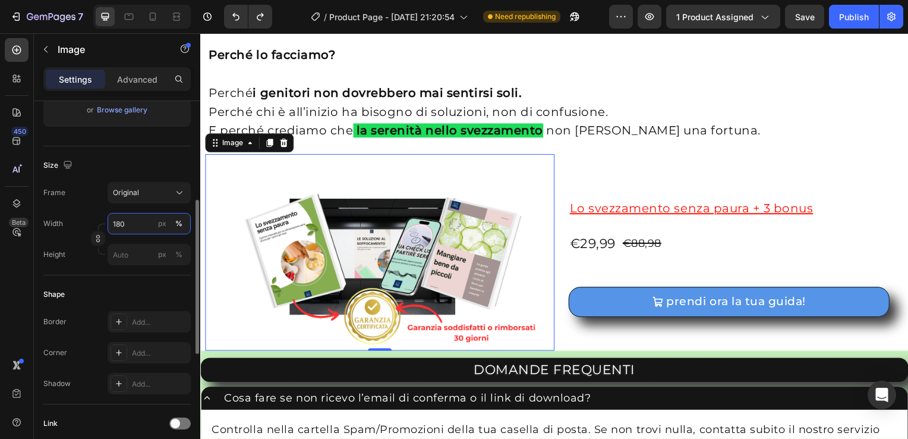
click at [140, 225] on input "180" at bounding box center [149, 223] width 83 height 21
type input "1200"
click at [158, 223] on div "px" at bounding box center [162, 223] width 8 height 11
click at [138, 272] on div "Size Frame Original Width 1200 px % Height px %" at bounding box center [116, 210] width 147 height 129
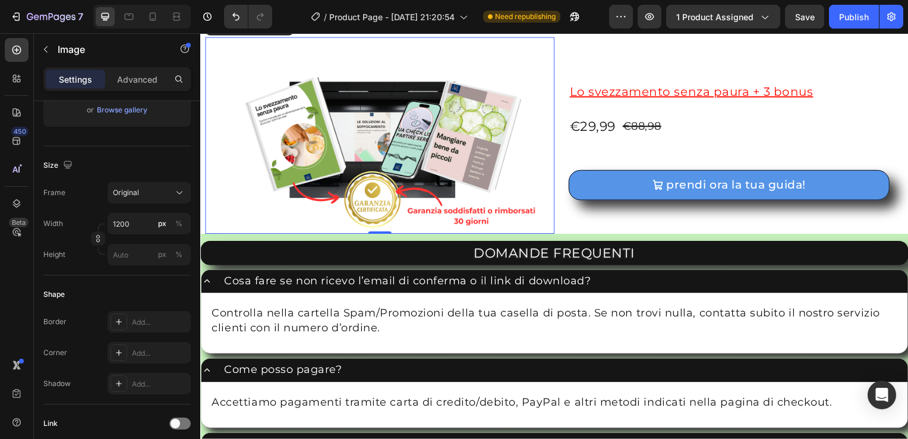
scroll to position [2857, 0]
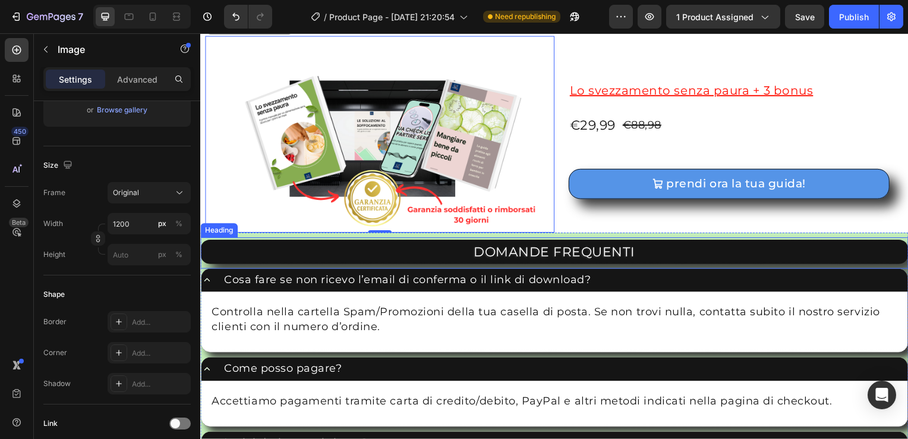
click at [204, 231] on div "Heading" at bounding box center [219, 231] width 33 height 11
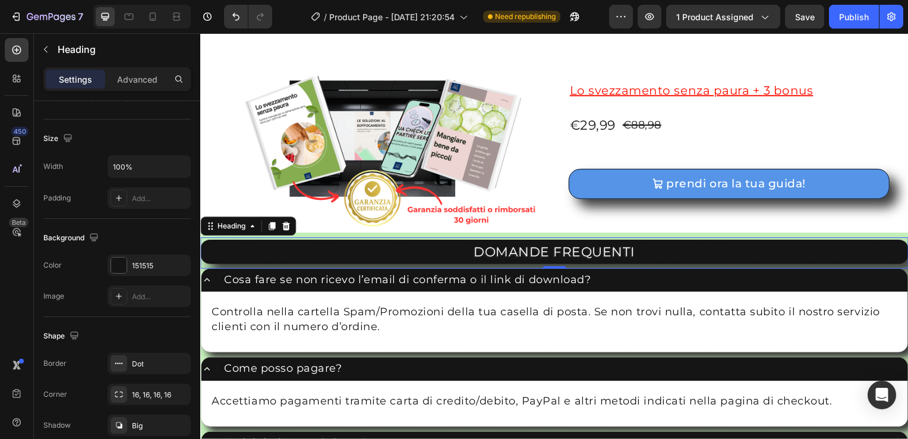
scroll to position [0, 0]
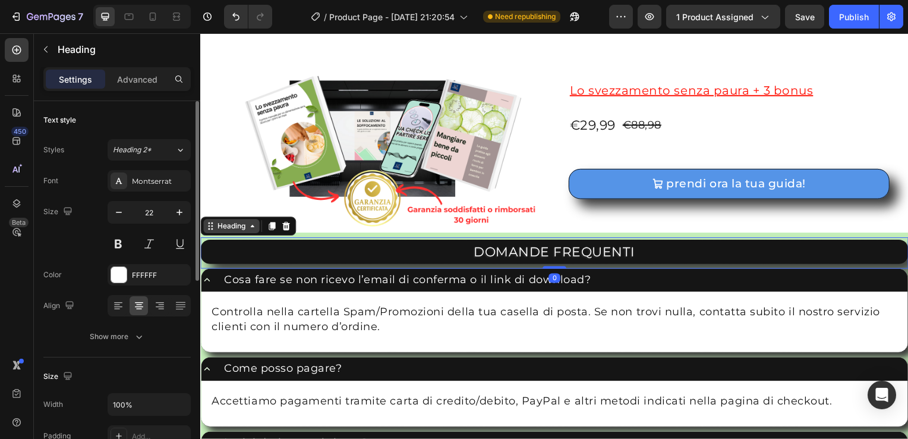
click at [218, 226] on div "Heading" at bounding box center [231, 227] width 33 height 11
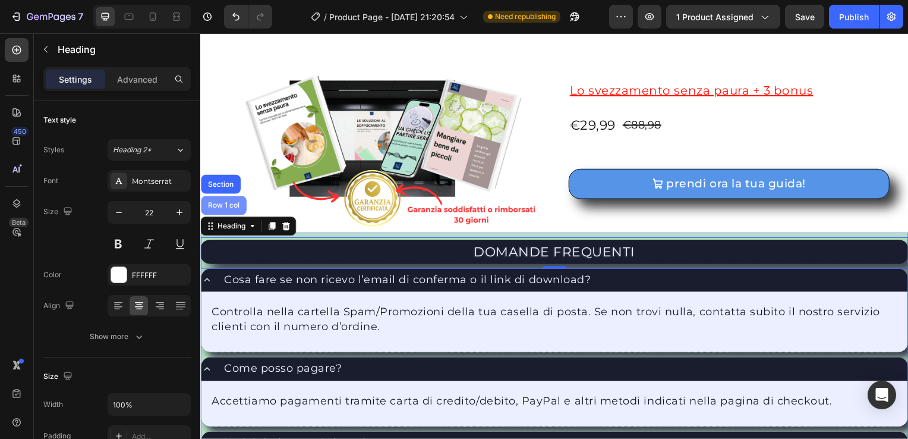
click at [229, 204] on div "Row 1 col" at bounding box center [224, 206] width 36 height 7
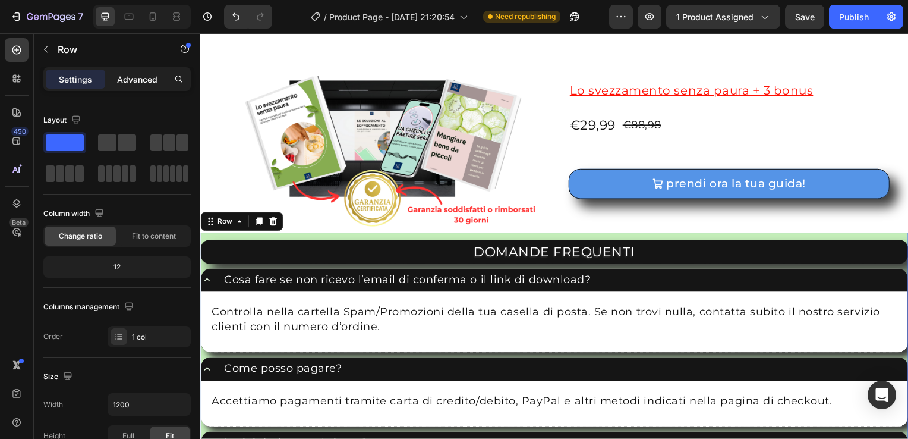
click at [140, 80] on p "Advanced" at bounding box center [137, 79] width 40 height 12
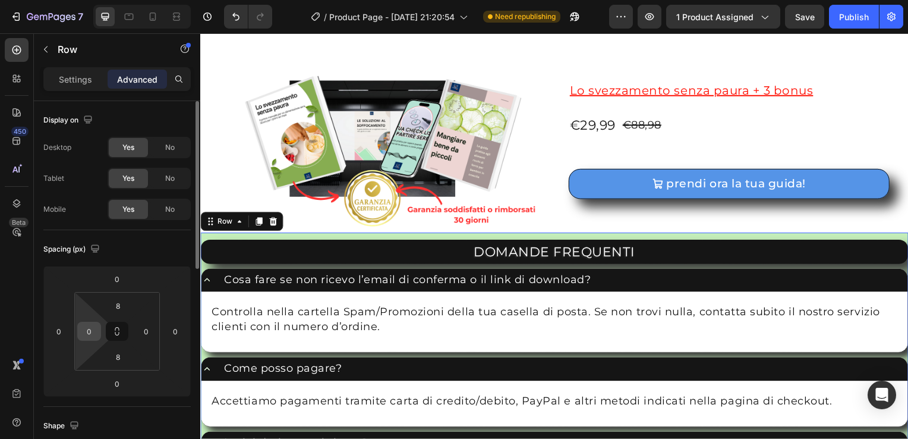
click at [92, 331] on input "0" at bounding box center [89, 331] width 18 height 18
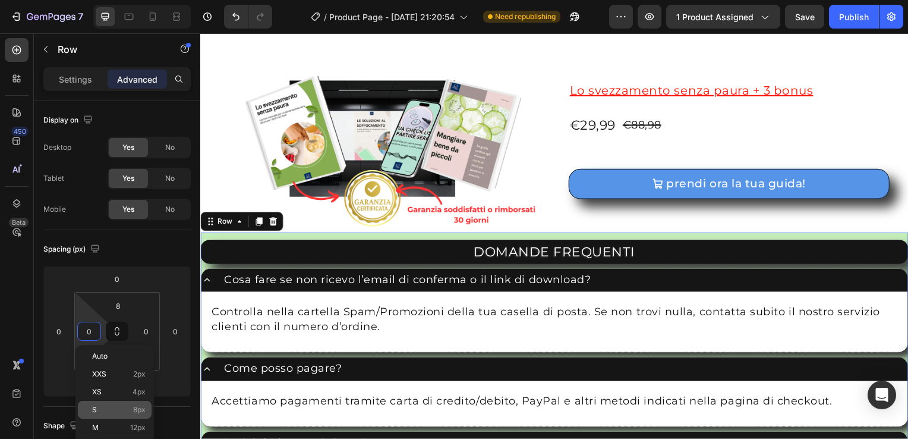
click at [115, 410] on p "S 8px" at bounding box center [118, 409] width 53 height 8
type input "8"
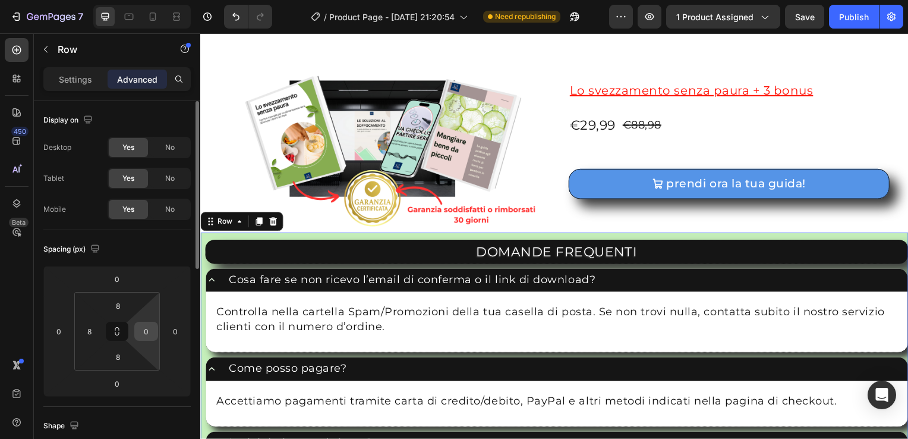
click at [152, 330] on input "0" at bounding box center [146, 331] width 18 height 18
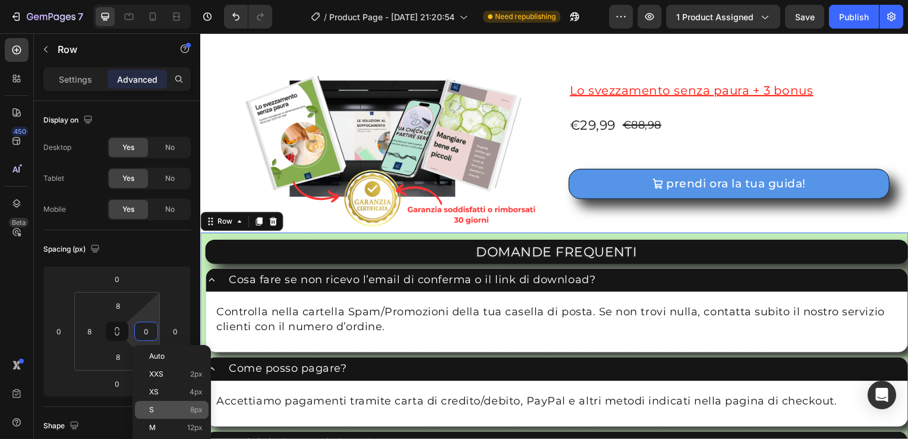
click at [153, 405] on div "S 8px" at bounding box center [172, 410] width 74 height 18
type input "8"
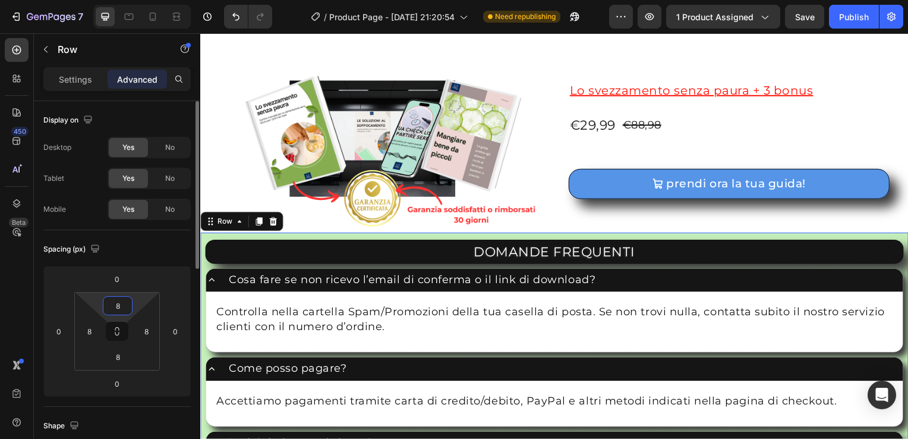
click at [109, 308] on input "8" at bounding box center [118, 306] width 24 height 18
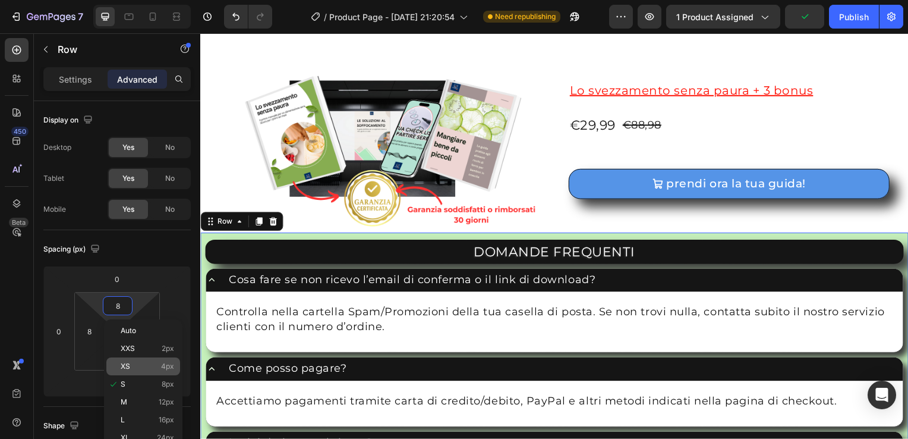
click at [131, 358] on div "XS 4px" at bounding box center [143, 366] width 74 height 18
type input "4"
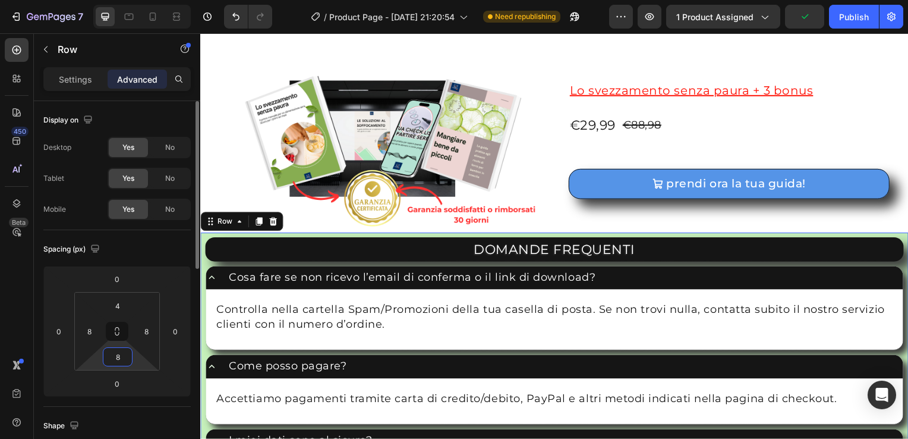
click at [119, 358] on input "8" at bounding box center [118, 357] width 24 height 18
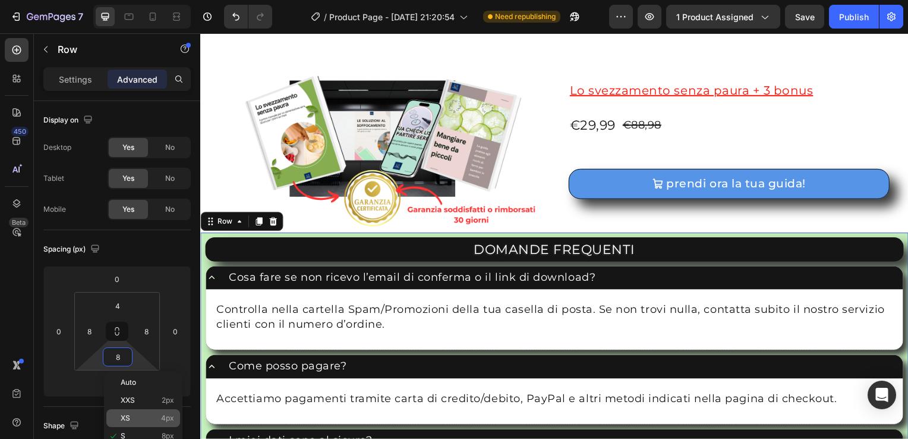
click at [150, 417] on p "XS 4px" at bounding box center [147, 418] width 53 height 8
type input "4"
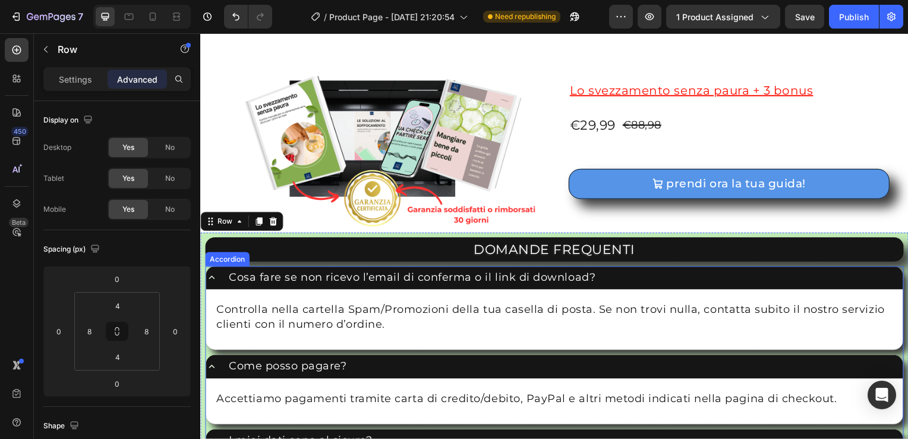
scroll to position [2975, 0]
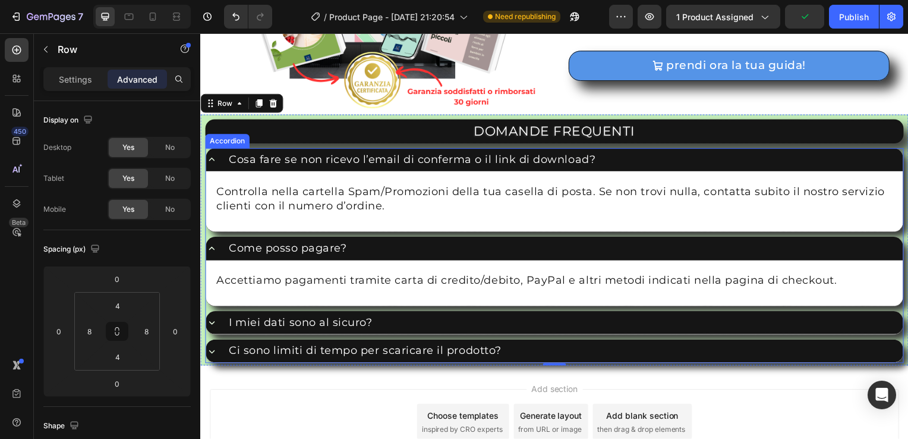
click at [214, 140] on div "Accordion" at bounding box center [227, 142] width 40 height 11
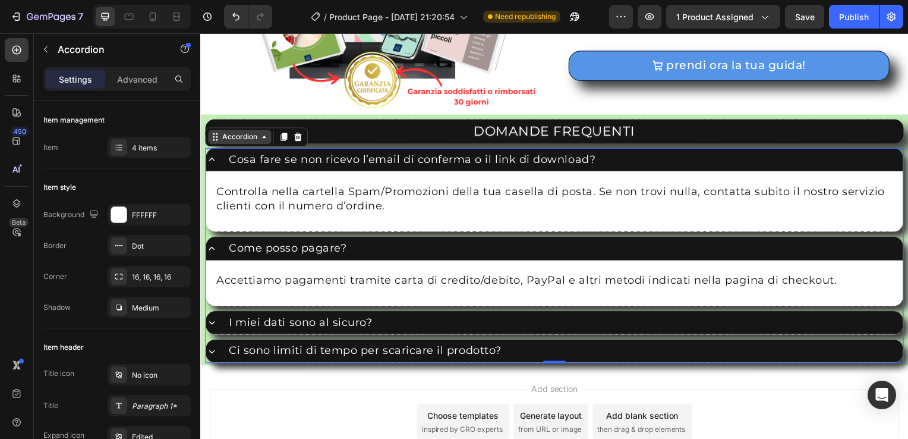
click at [231, 137] on div "Accordion" at bounding box center [240, 138] width 40 height 11
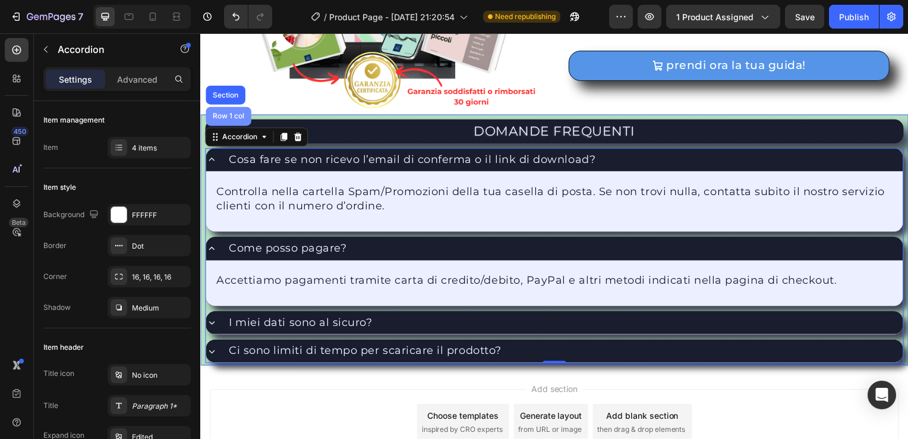
click at [244, 115] on div "Row 1 col" at bounding box center [228, 117] width 36 height 7
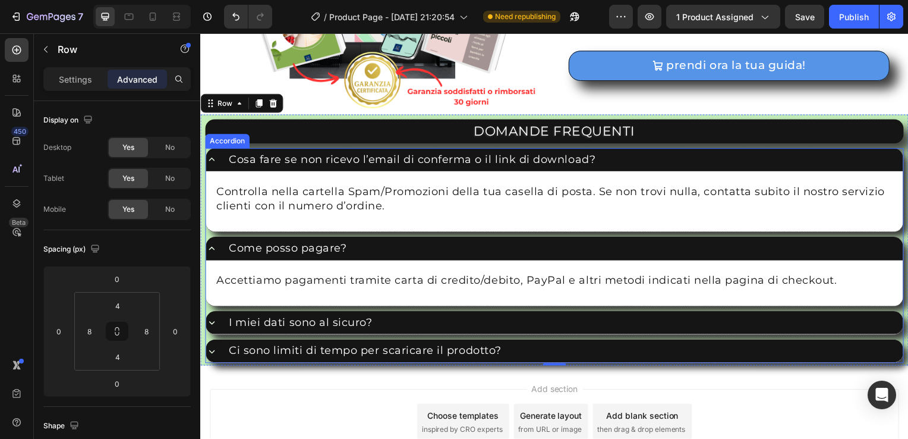
click at [221, 141] on div "Accordion" at bounding box center [227, 142] width 40 height 11
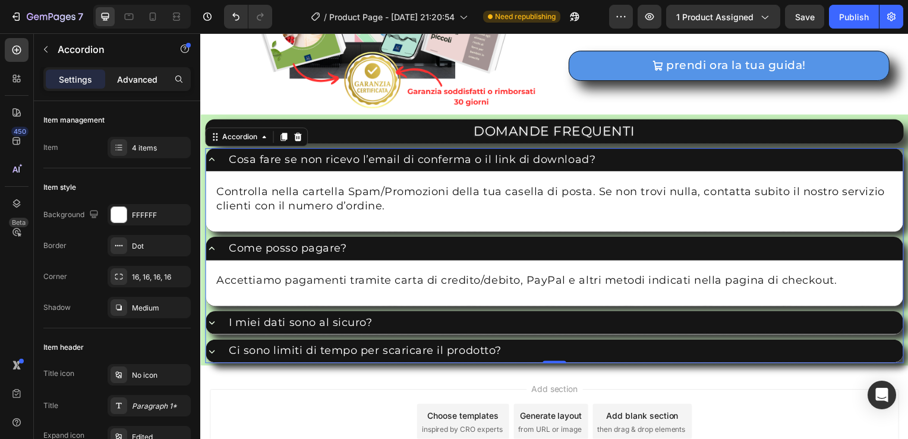
click at [138, 83] on p "Advanced" at bounding box center [137, 79] width 40 height 12
type input "100%"
type input "100"
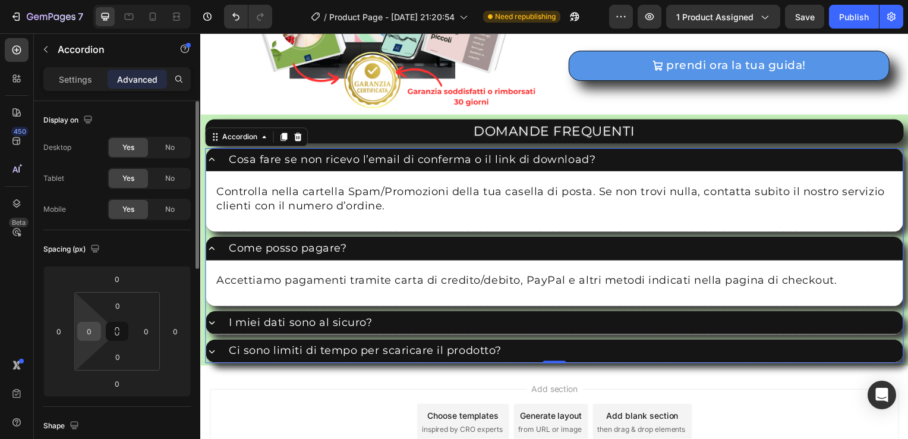
click at [92, 334] on input "0" at bounding box center [89, 331] width 18 height 18
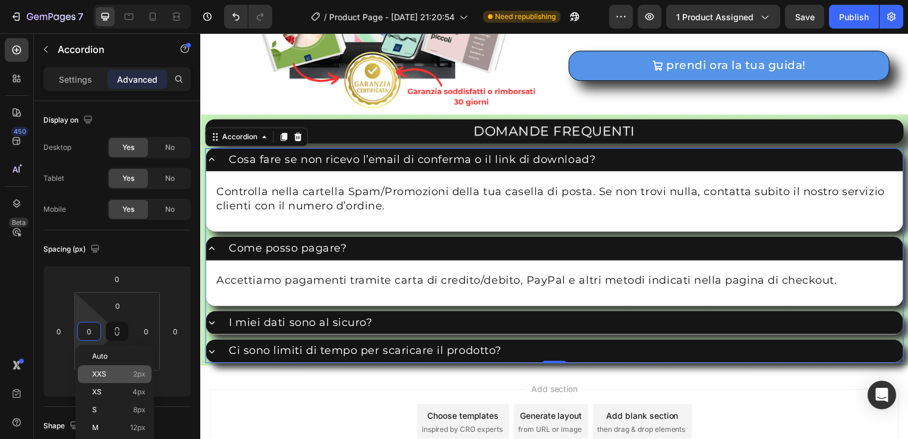
click at [118, 379] on div "XXS 2px" at bounding box center [115, 374] width 74 height 18
type input "2"
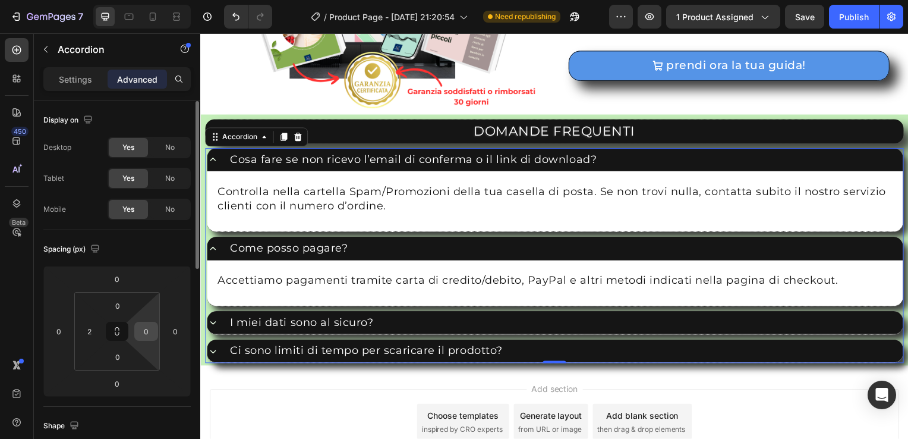
click at [148, 328] on input "0" at bounding box center [146, 331] width 18 height 18
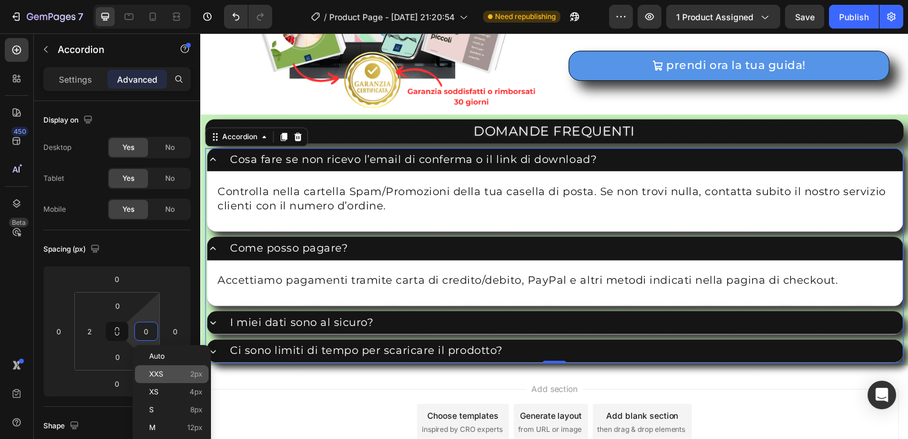
click at [177, 377] on p "XXS 2px" at bounding box center [175, 374] width 53 height 8
type input "2"
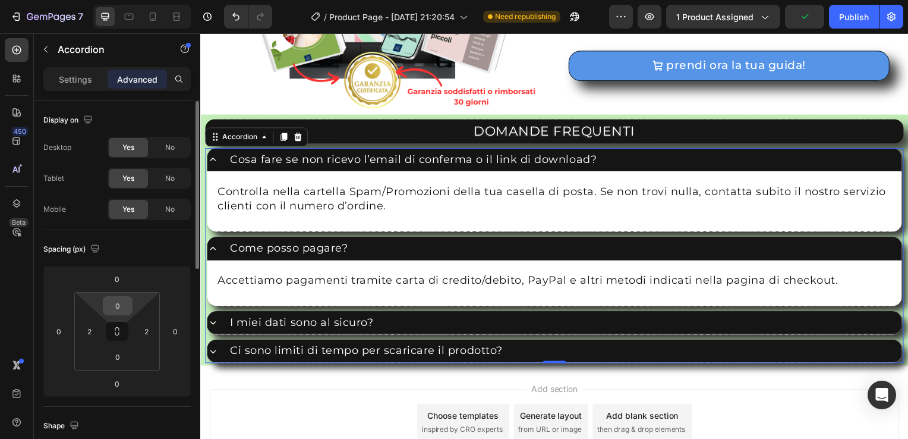
click at [115, 307] on input "0" at bounding box center [118, 306] width 24 height 18
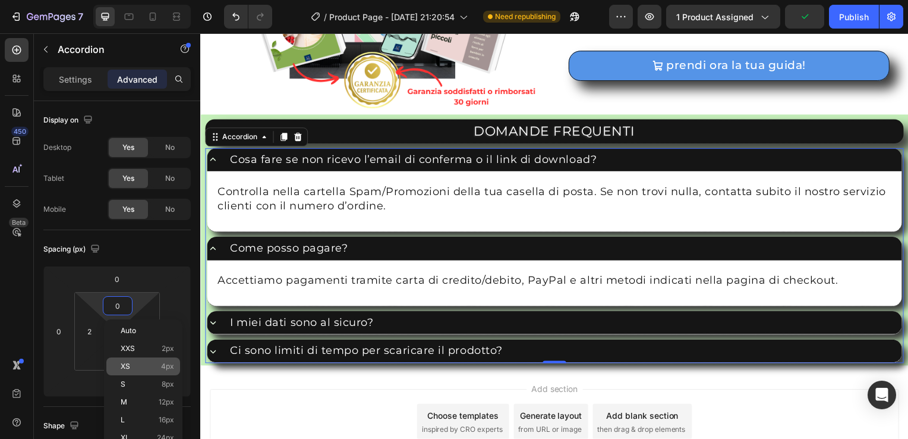
click at [153, 370] on p "XS 4px" at bounding box center [147, 366] width 53 height 8
type input "4"
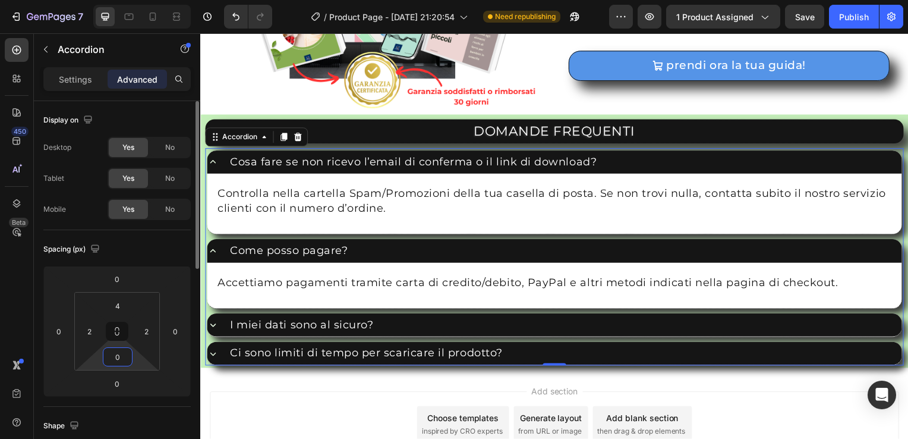
click at [121, 351] on input "0" at bounding box center [118, 357] width 24 height 18
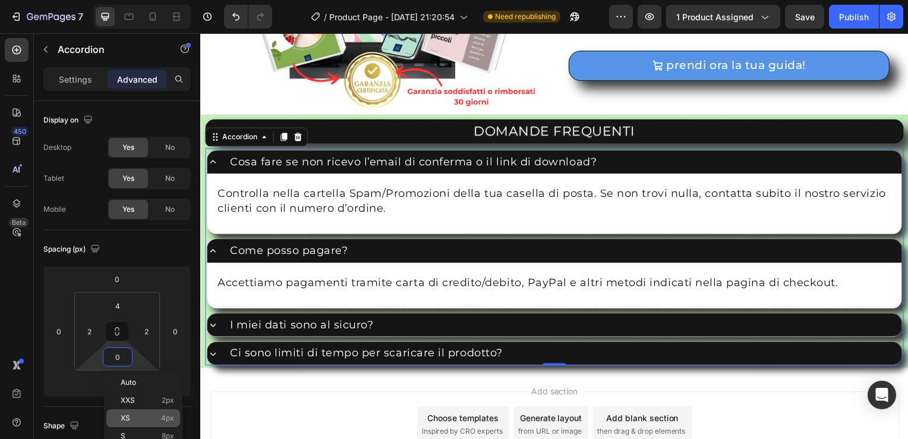
click at [155, 424] on div "XS 4px" at bounding box center [143, 418] width 74 height 18
type input "4"
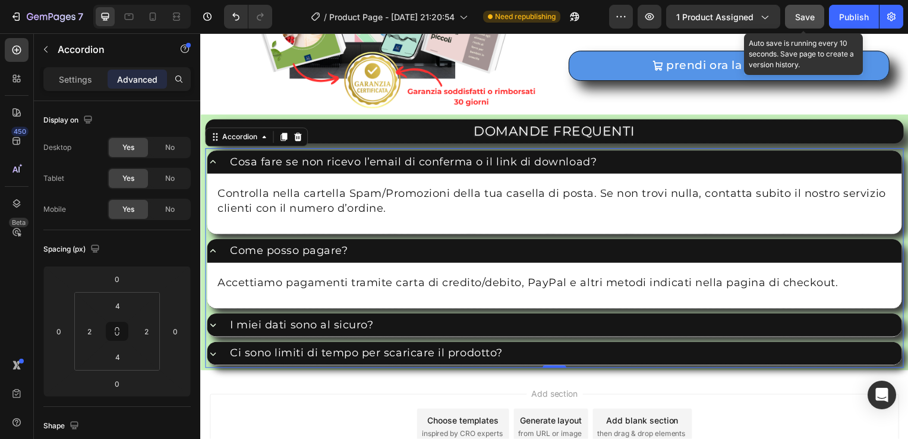
click at [801, 15] on span "Save" at bounding box center [805, 17] width 20 height 10
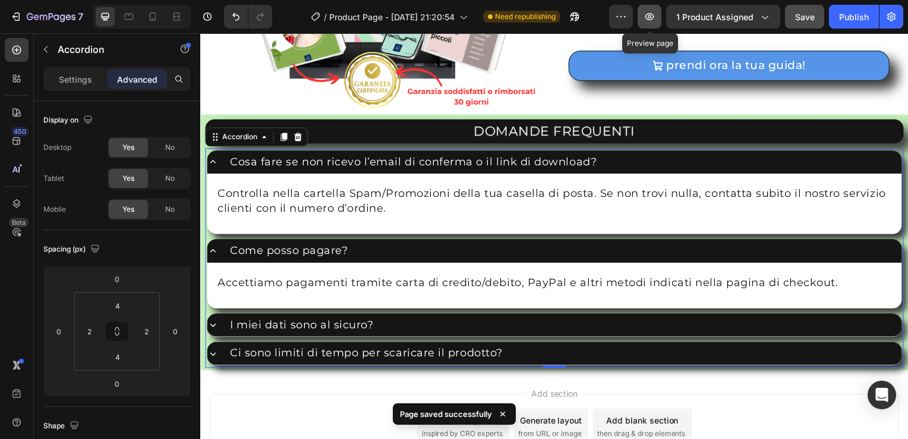
click at [648, 18] on icon "button" at bounding box center [649, 16] width 9 height 7
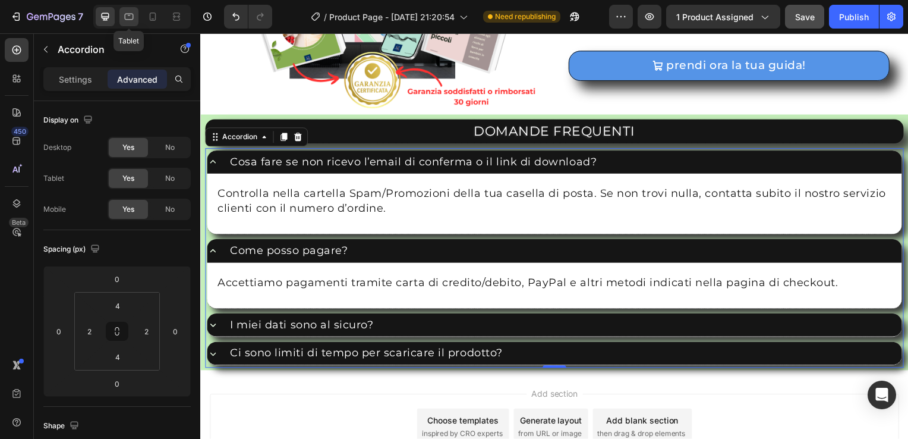
click at [133, 17] on icon at bounding box center [129, 17] width 9 height 7
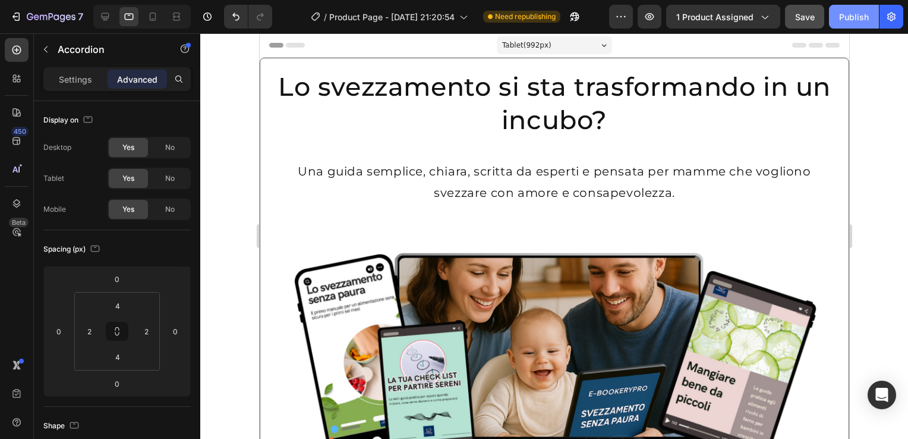
click at [854, 17] on div "Publish" at bounding box center [854, 17] width 30 height 12
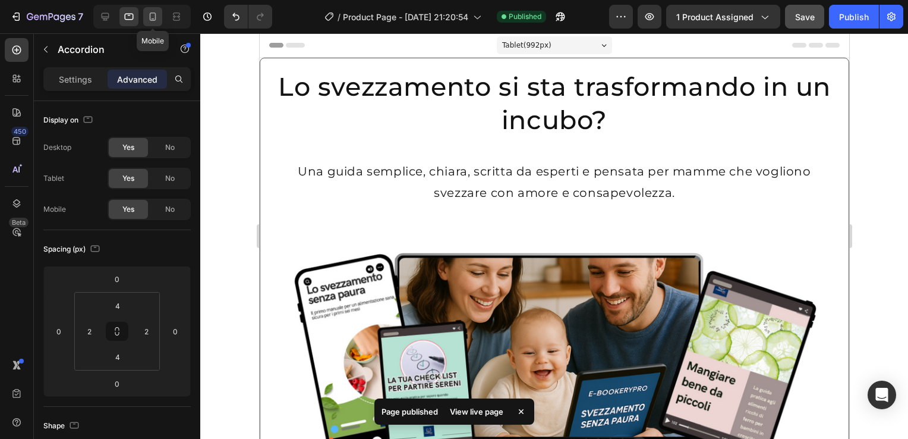
drag, startPoint x: 152, startPoint y: 13, endPoint x: 10, endPoint y: 33, distance: 143.5
click at [152, 13] on icon at bounding box center [153, 17] width 12 height 12
type input "0"
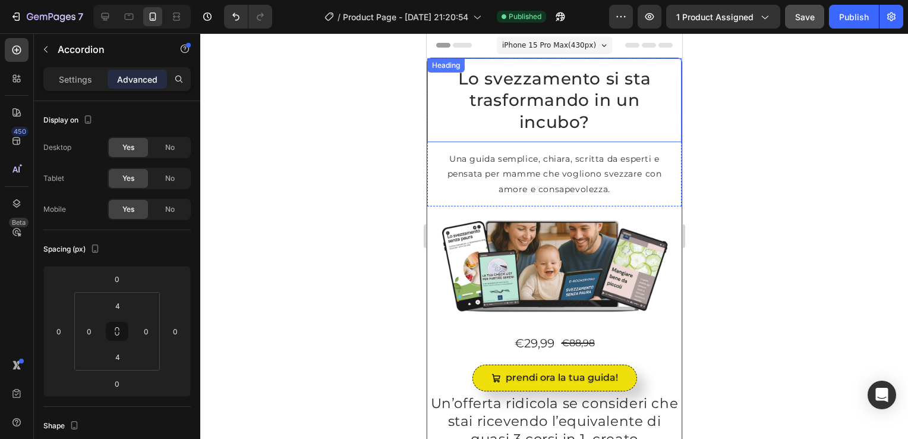
click at [433, 63] on div "Heading" at bounding box center [445, 65] width 33 height 11
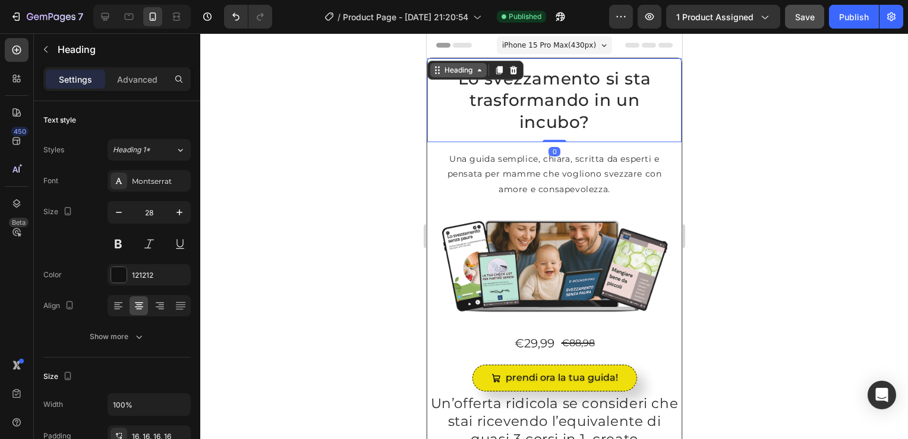
click at [446, 70] on div "Heading" at bounding box center [458, 70] width 33 height 11
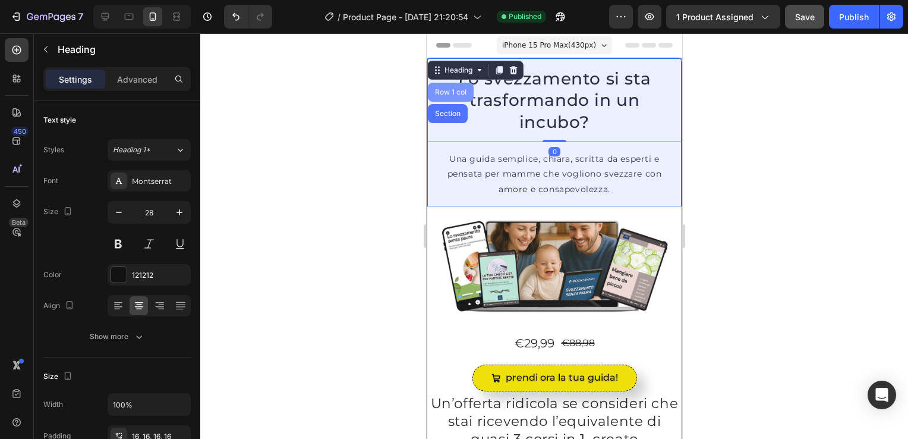
click at [445, 87] on div "Row 1 col" at bounding box center [450, 92] width 46 height 19
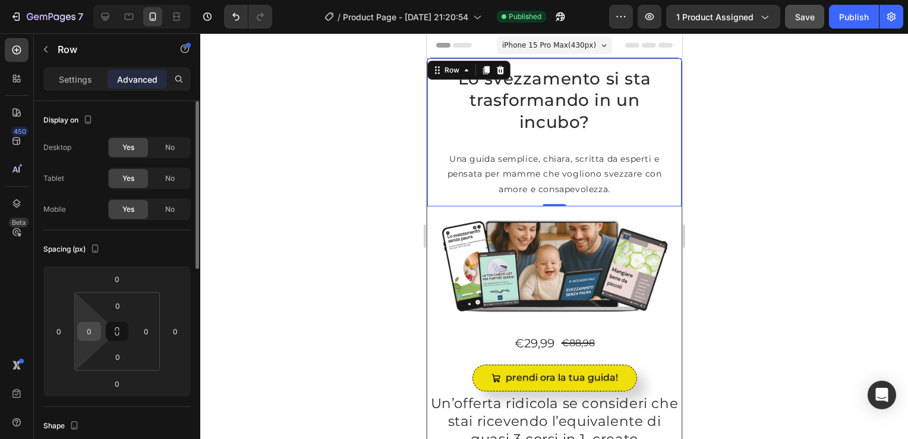
click at [91, 336] on input "0" at bounding box center [89, 331] width 18 height 18
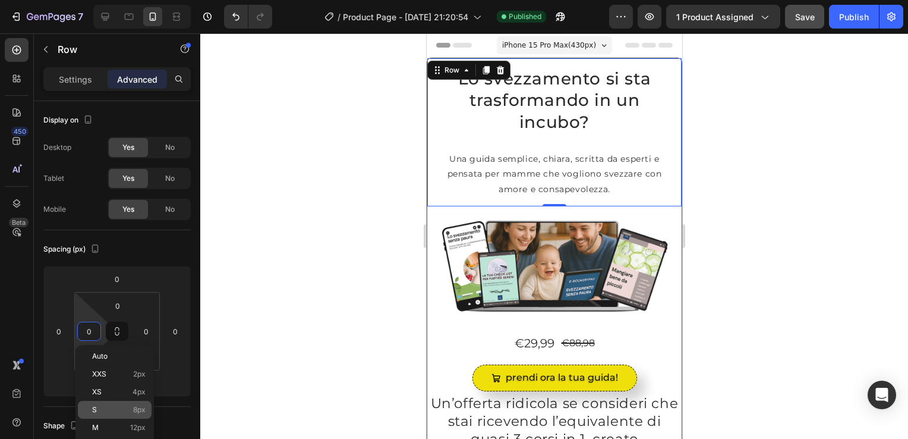
click at [121, 402] on div "S 8px" at bounding box center [115, 410] width 74 height 18
type input "8"
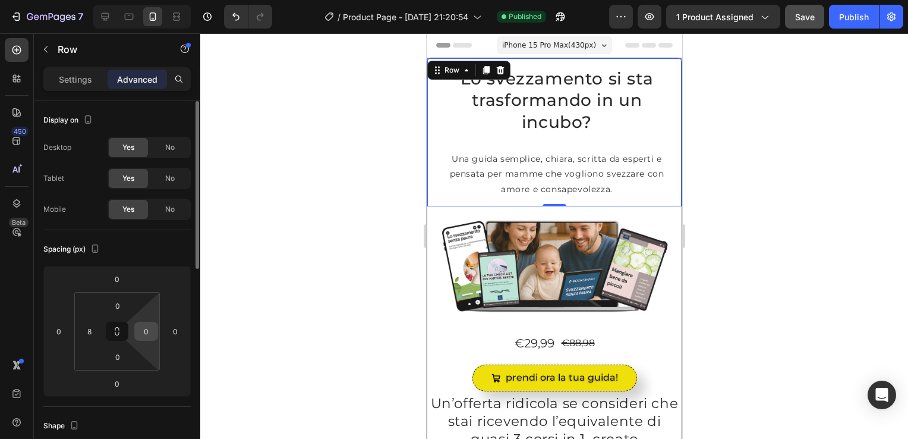
click at [140, 330] on input "0" at bounding box center [146, 331] width 18 height 18
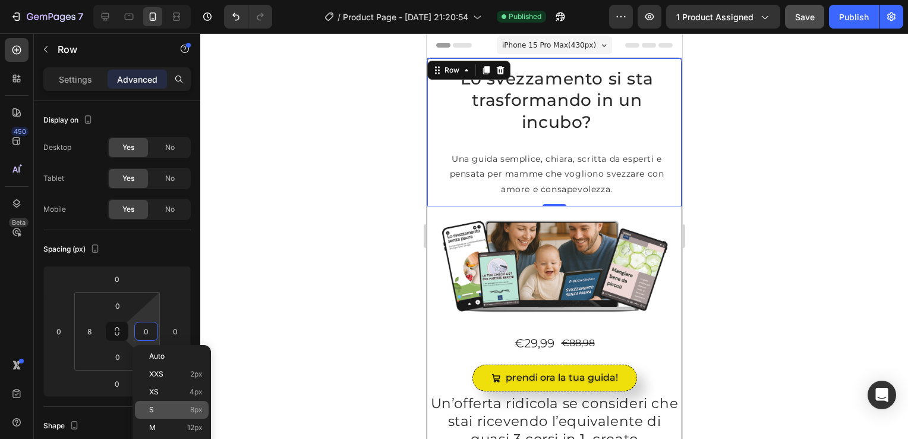
click at [182, 408] on p "S 8px" at bounding box center [175, 409] width 53 height 8
type input "8"
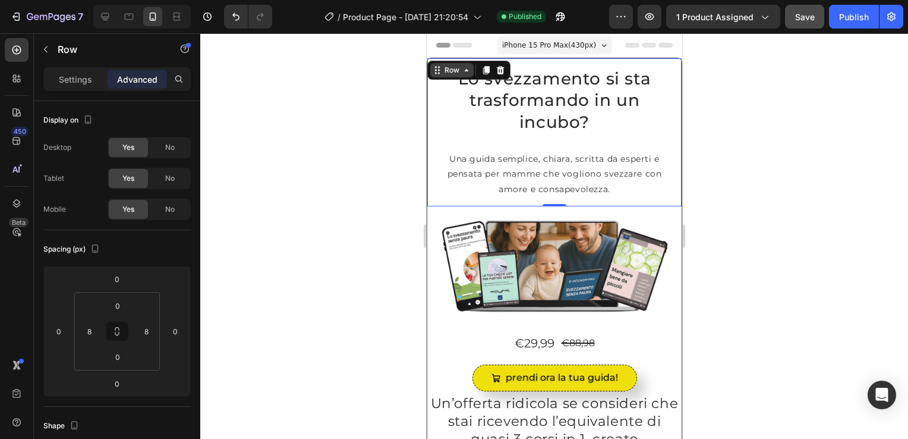
click at [464, 73] on icon at bounding box center [466, 70] width 10 height 10
click at [465, 77] on div "Row Section" at bounding box center [468, 70] width 83 height 19
click at [467, 71] on icon at bounding box center [466, 70] width 10 height 10
click at [553, 115] on h2 "Lo svezzamento si sta trasformando in un incubo?" at bounding box center [554, 100] width 245 height 84
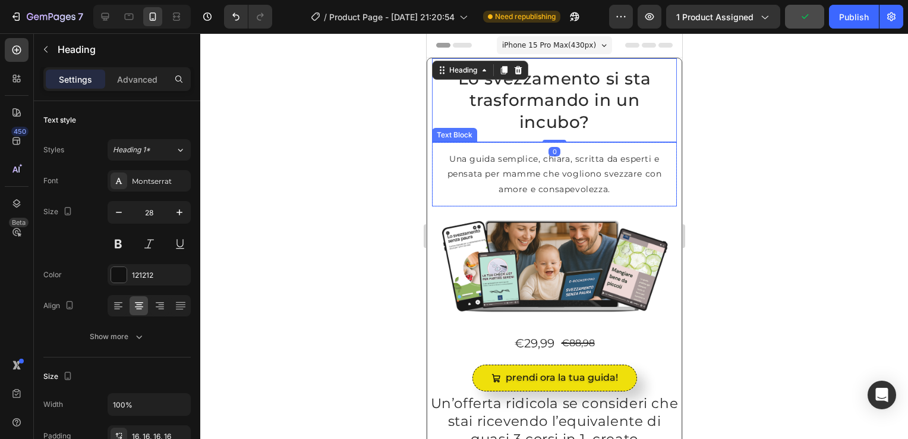
click at [499, 152] on p "Una guida semplice, chiara, scritta da esperti e pensata per mamme che vogliono…" at bounding box center [554, 174] width 226 height 45
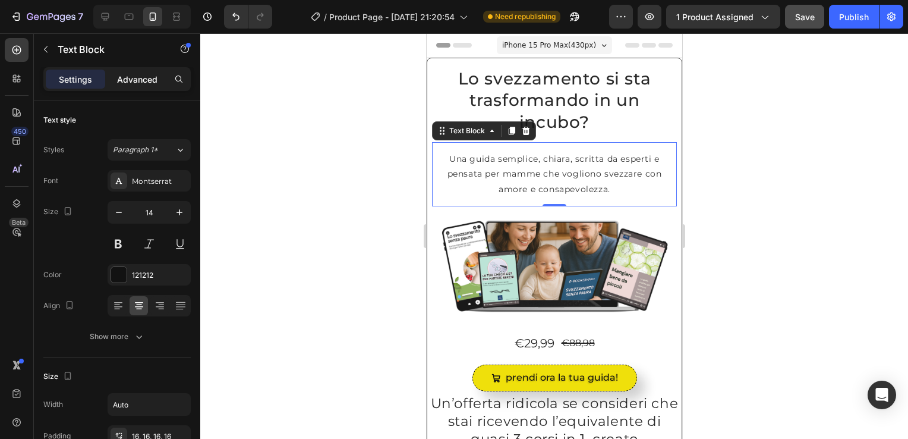
click at [133, 80] on p "Advanced" at bounding box center [137, 79] width 40 height 12
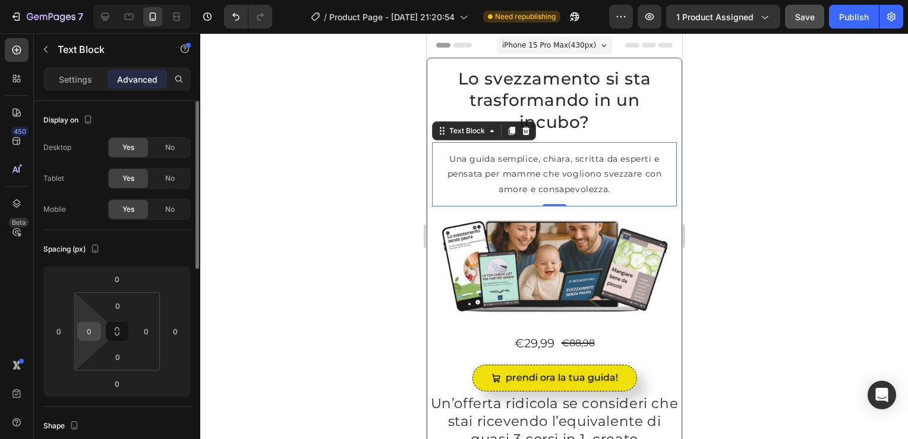
click at [91, 332] on input "0" at bounding box center [89, 331] width 18 height 18
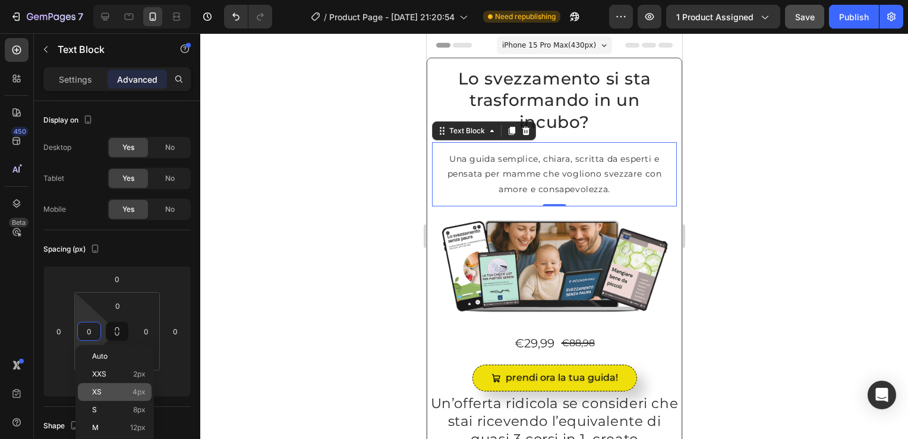
click at [135, 392] on span "4px" at bounding box center [139, 392] width 13 height 8
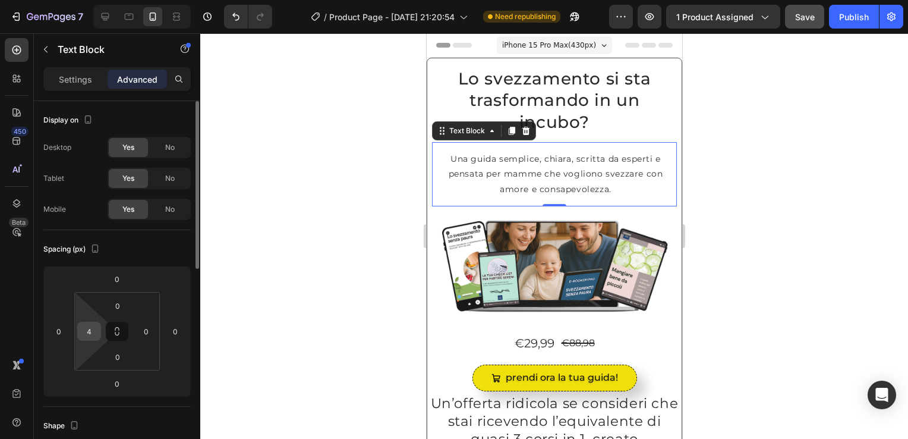
click at [86, 332] on input "4" at bounding box center [89, 331] width 18 height 18
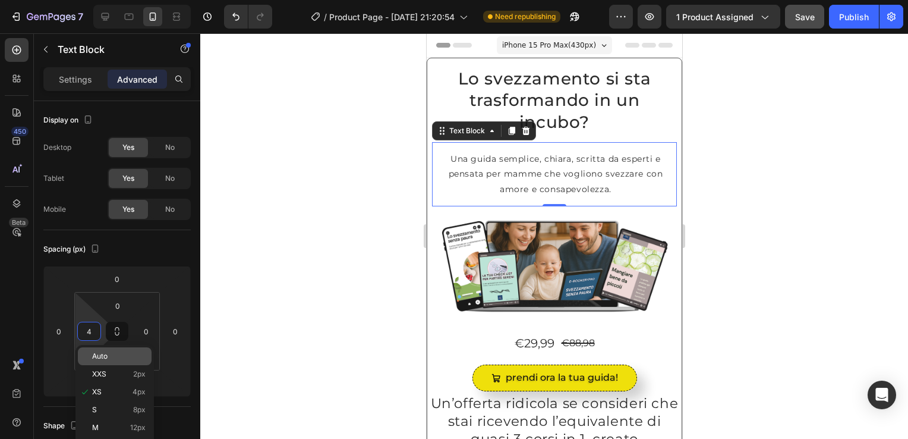
type input "0"
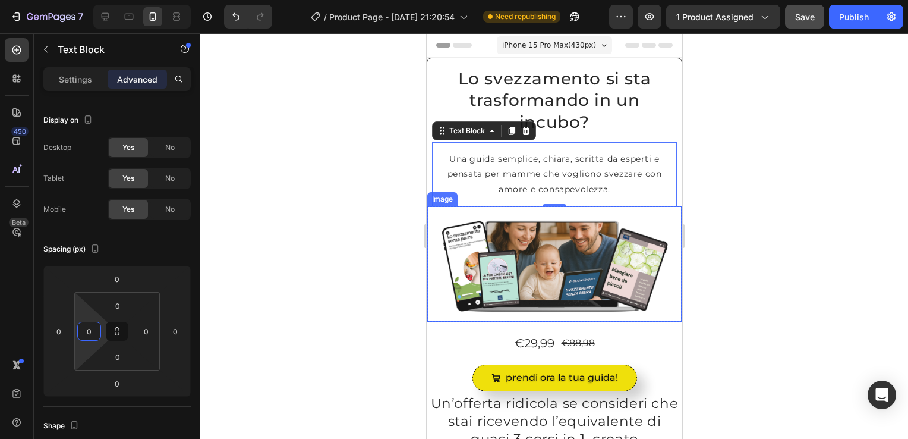
click at [434, 218] on img at bounding box center [554, 263] width 254 height 115
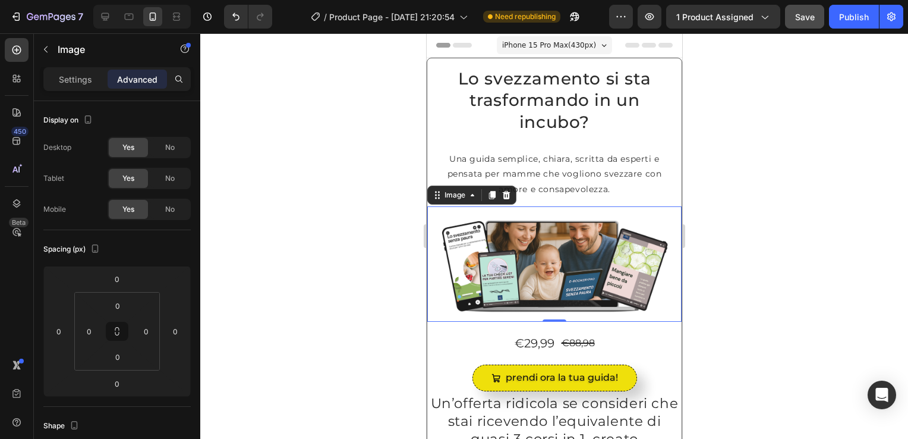
scroll to position [119, 0]
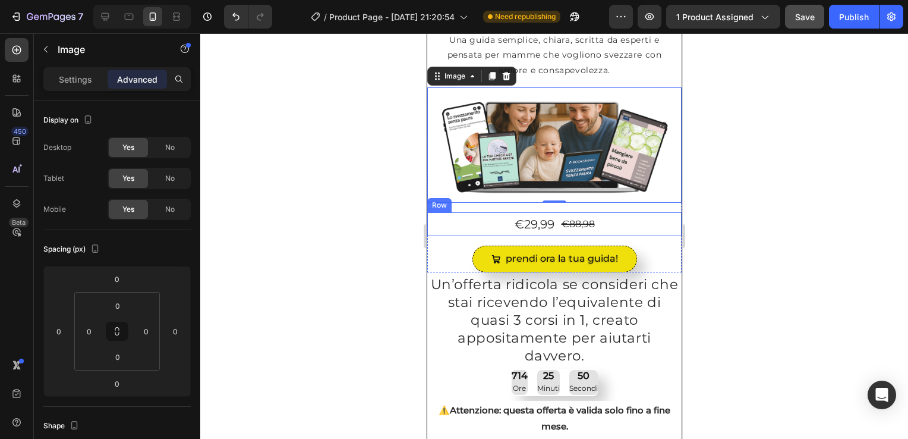
click at [434, 203] on div "Row" at bounding box center [439, 205] width 20 height 11
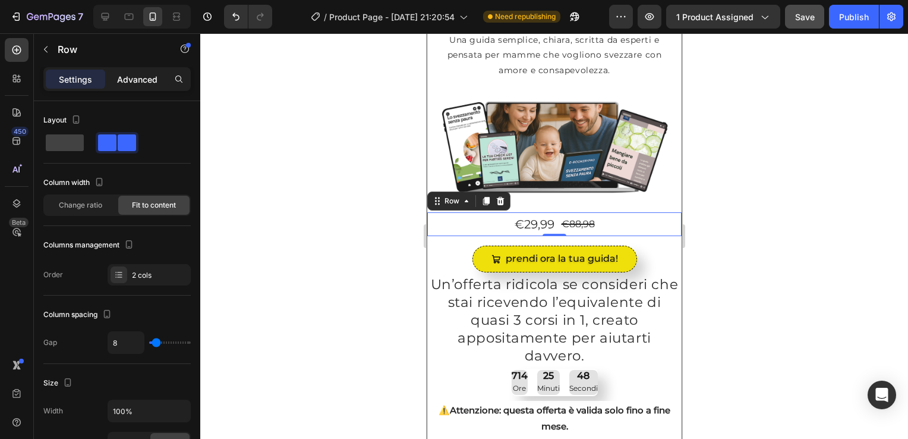
click at [141, 75] on p "Advanced" at bounding box center [137, 79] width 40 height 12
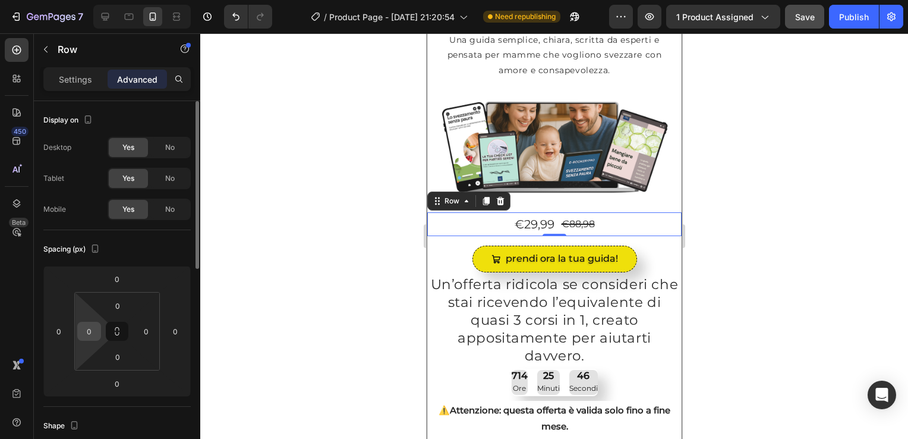
click at [94, 333] on input "0" at bounding box center [89, 331] width 18 height 18
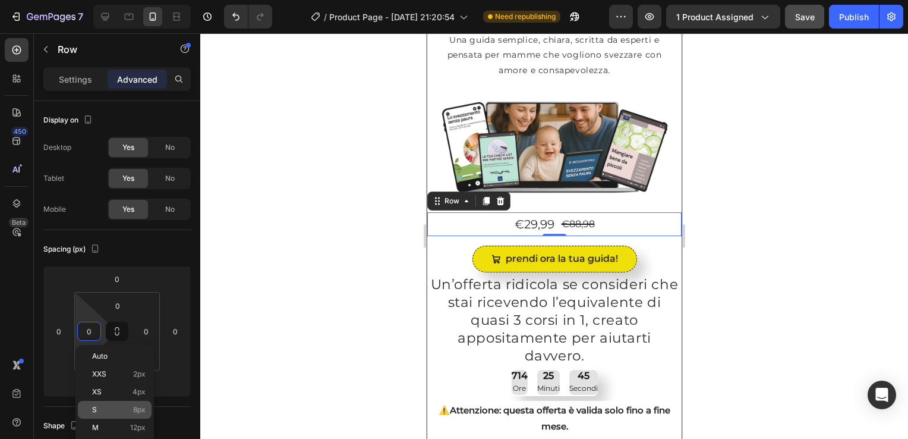
click at [133, 408] on span "8px" at bounding box center [139, 409] width 12 height 8
type input "8"
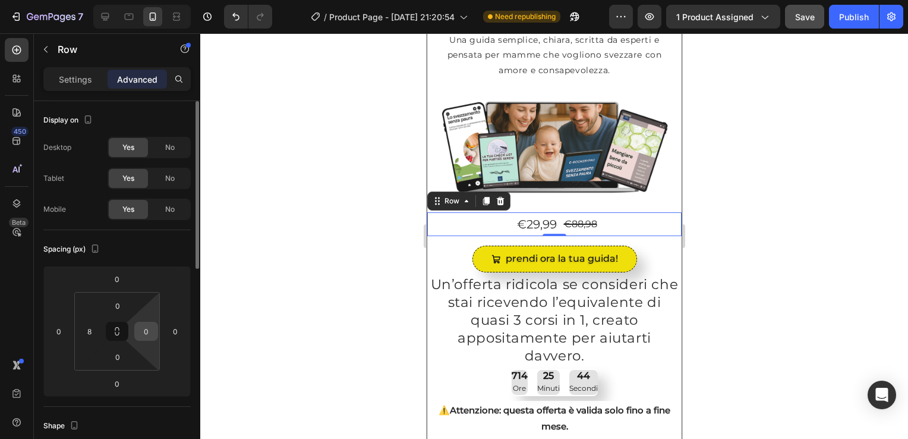
click at [141, 327] on input "0" at bounding box center [146, 331] width 18 height 18
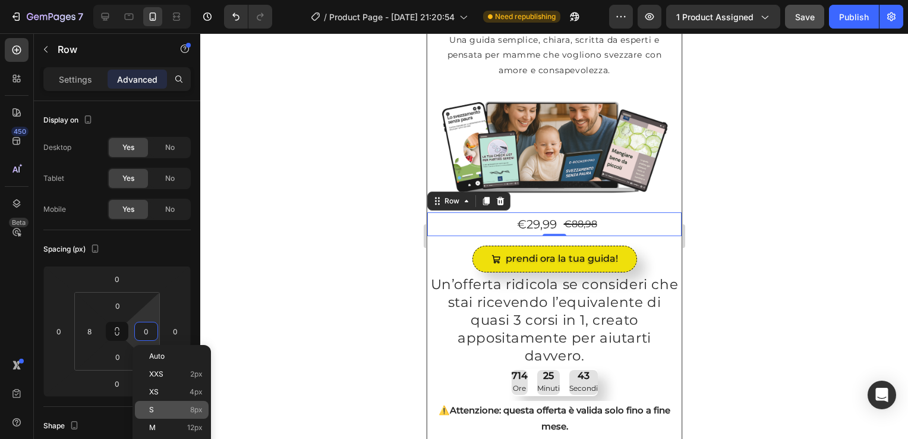
click at [177, 406] on p "S 8px" at bounding box center [175, 409] width 53 height 8
type input "8"
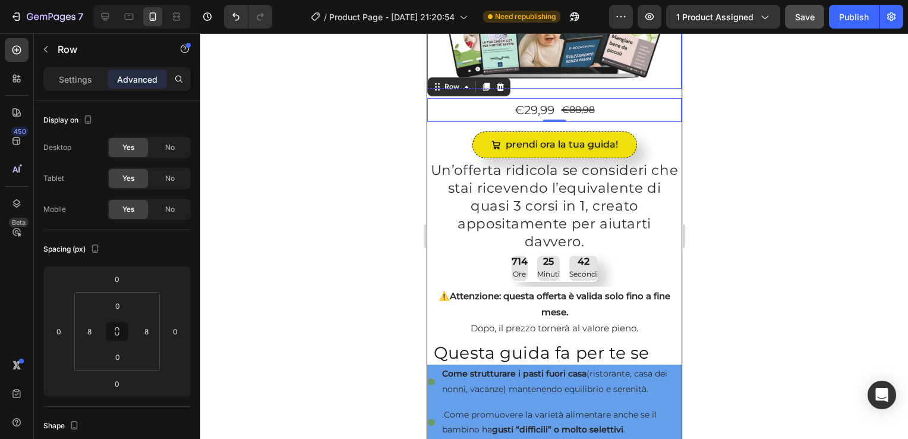
scroll to position [238, 0]
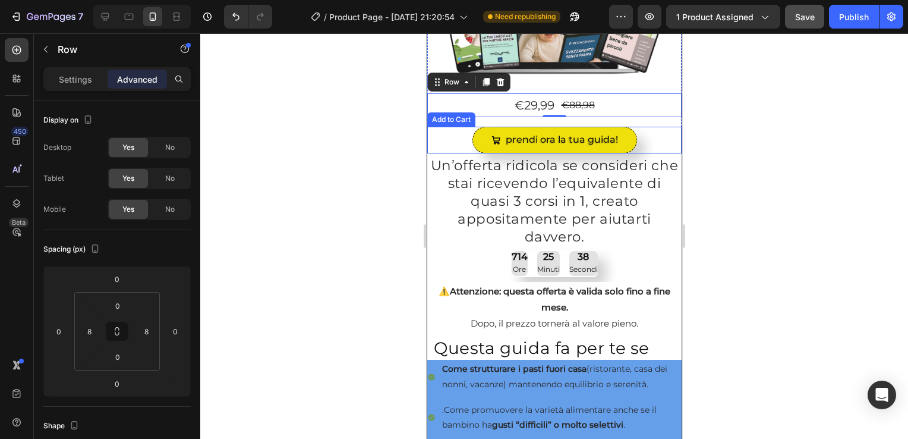
click at [434, 115] on div "Add to Cart" at bounding box center [450, 119] width 43 height 11
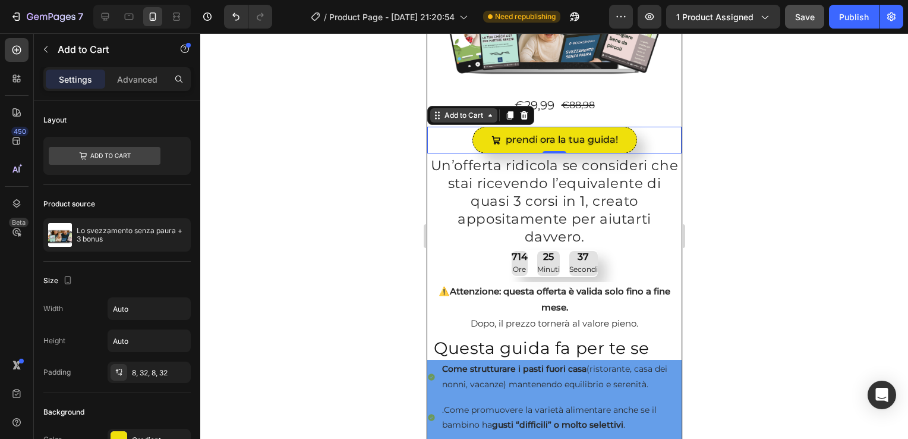
click at [458, 113] on div "Add to Cart" at bounding box center [463, 115] width 43 height 11
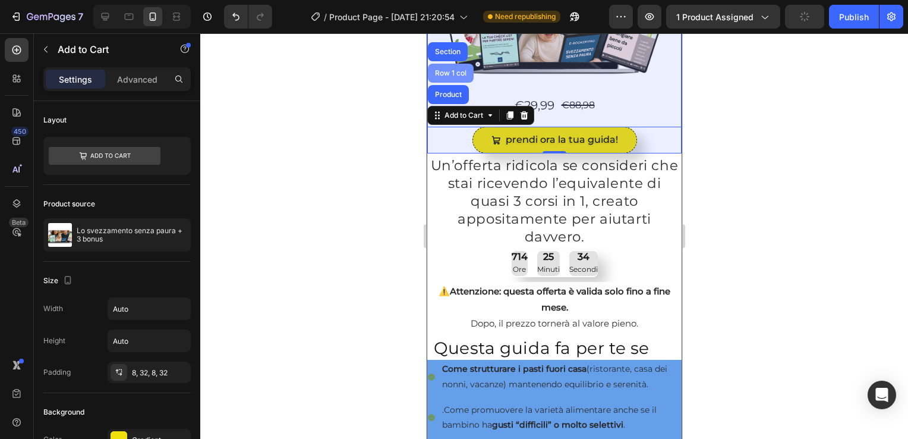
click at [442, 70] on div "Row 1 col" at bounding box center [450, 73] width 36 height 7
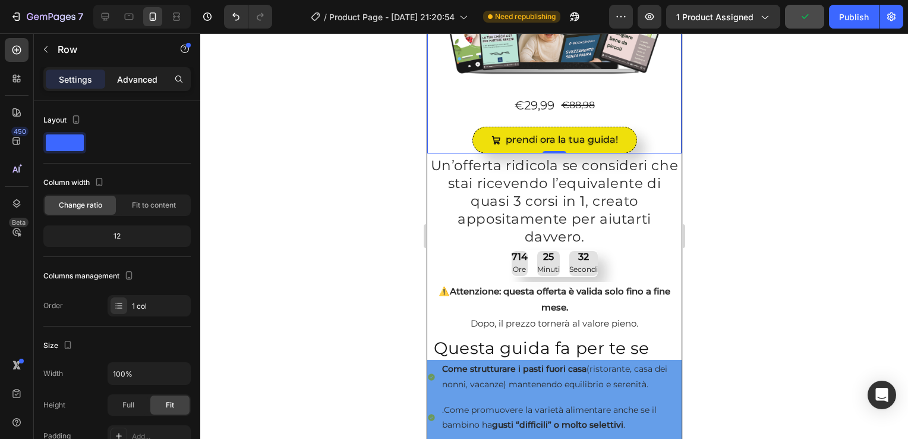
click at [128, 75] on p "Advanced" at bounding box center [137, 79] width 40 height 12
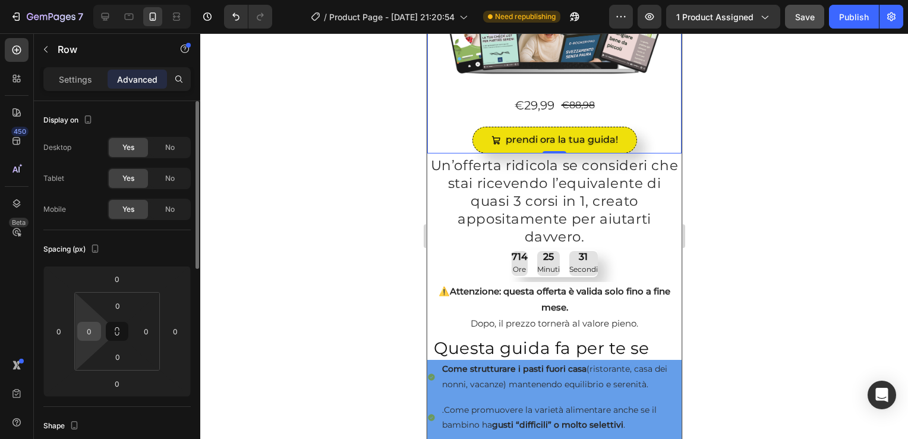
click at [93, 336] on input "0" at bounding box center [89, 331] width 18 height 18
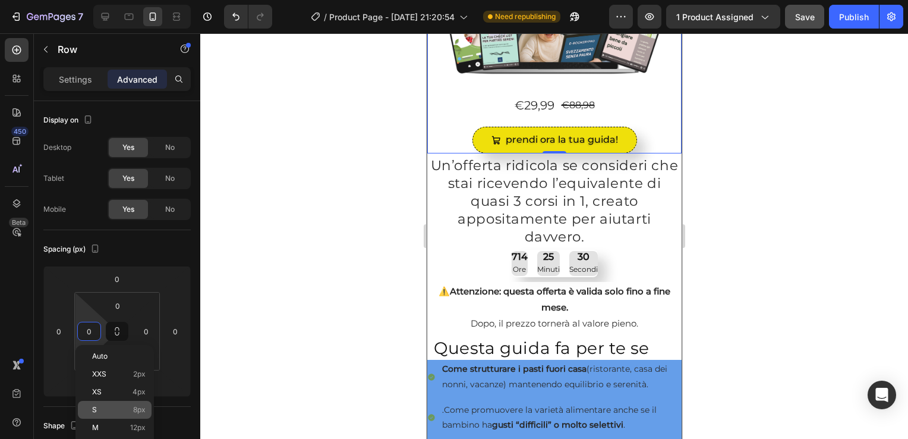
click at [109, 412] on p "S 8px" at bounding box center [118, 409] width 53 height 8
type input "8"
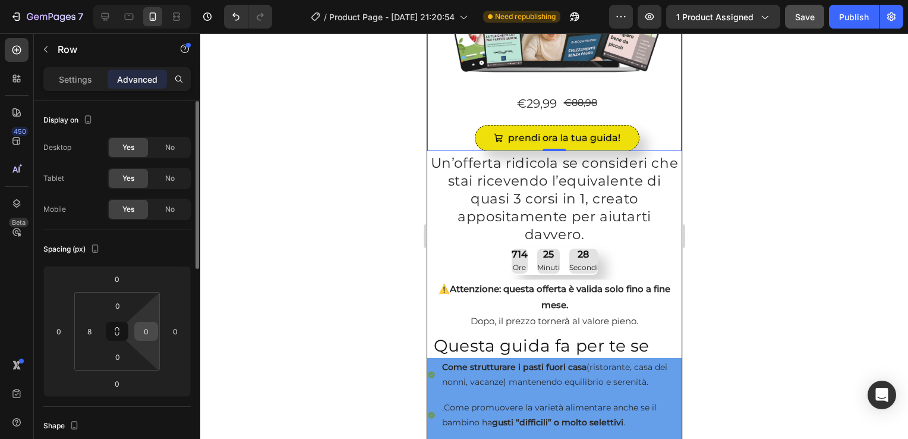
click at [147, 335] on input "0" at bounding box center [146, 331] width 18 height 18
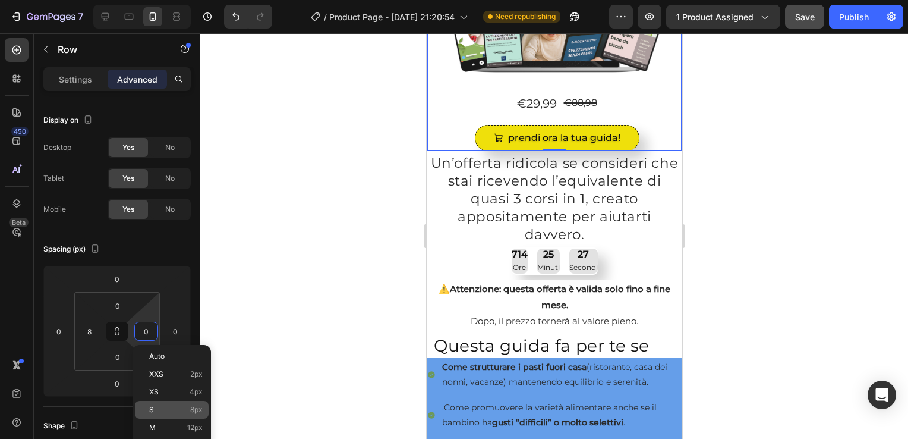
click at [163, 408] on p "S 8px" at bounding box center [175, 409] width 53 height 8
type input "8"
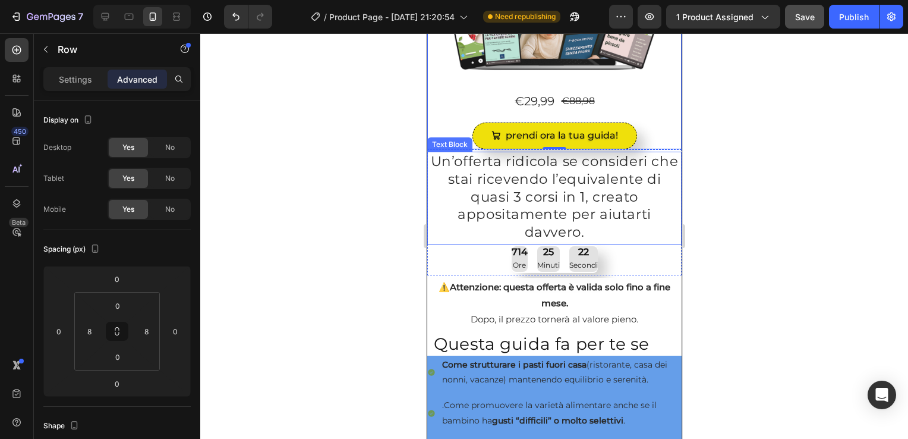
click at [436, 139] on div "Text Block" at bounding box center [449, 144] width 40 height 11
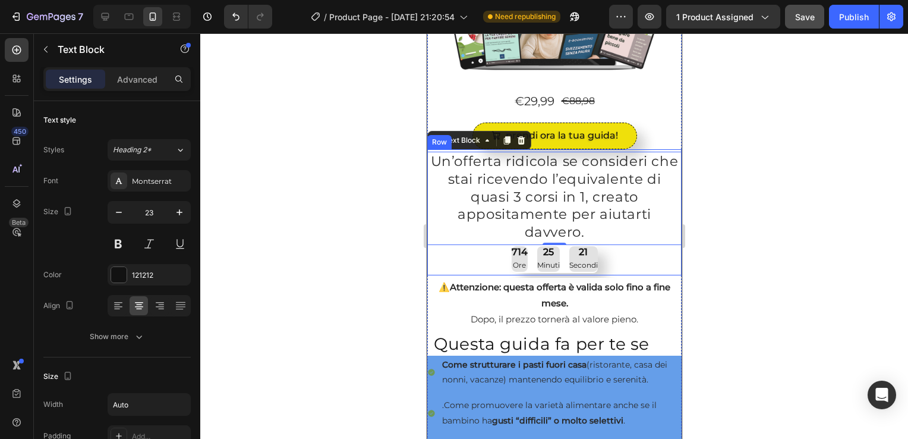
click at [445, 137] on div "Row" at bounding box center [439, 142] width 20 height 11
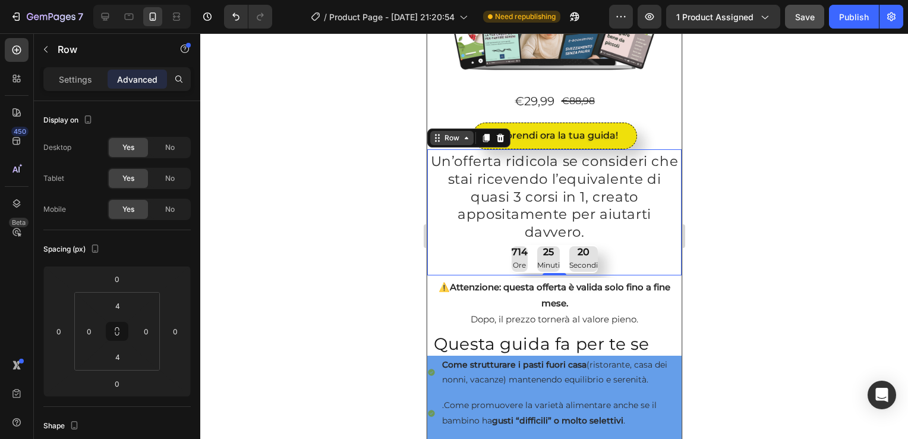
click at [452, 134] on div "Row" at bounding box center [452, 138] width 20 height 11
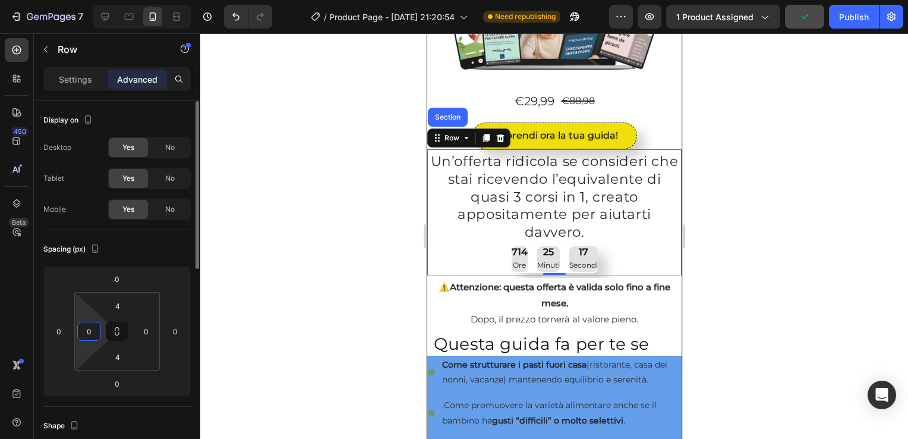
click at [88, 329] on input "0" at bounding box center [89, 331] width 18 height 18
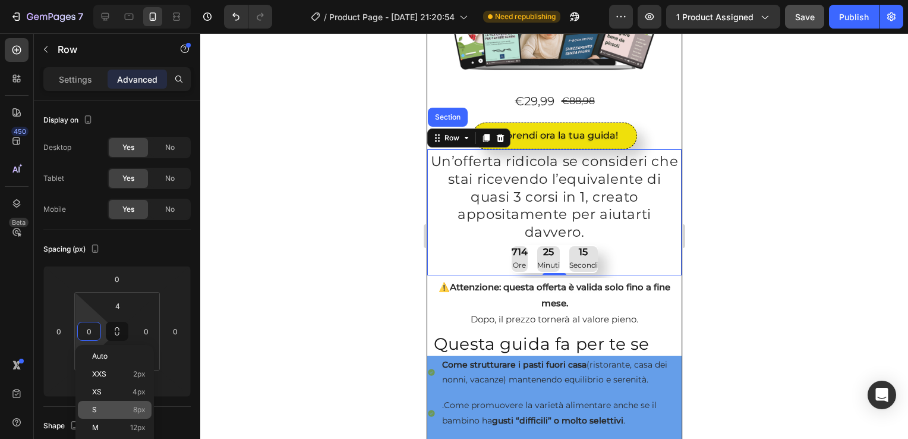
click at [134, 411] on span "8px" at bounding box center [139, 409] width 12 height 8
type input "8"
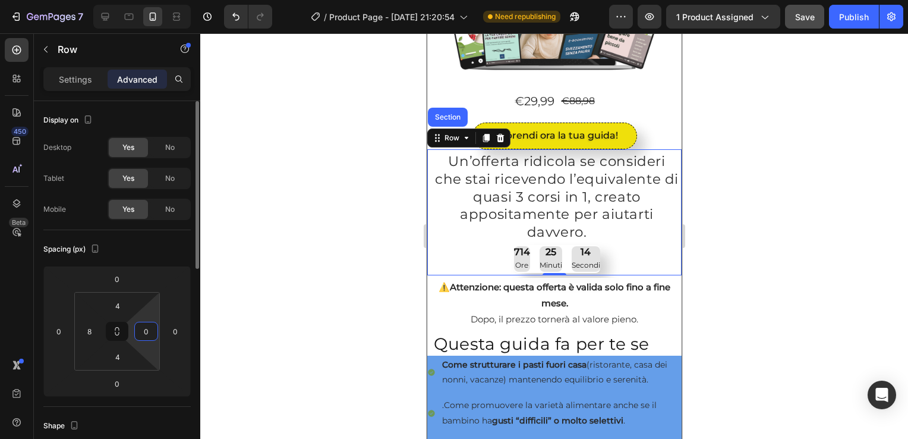
click at [143, 336] on input "0" at bounding box center [146, 331] width 18 height 18
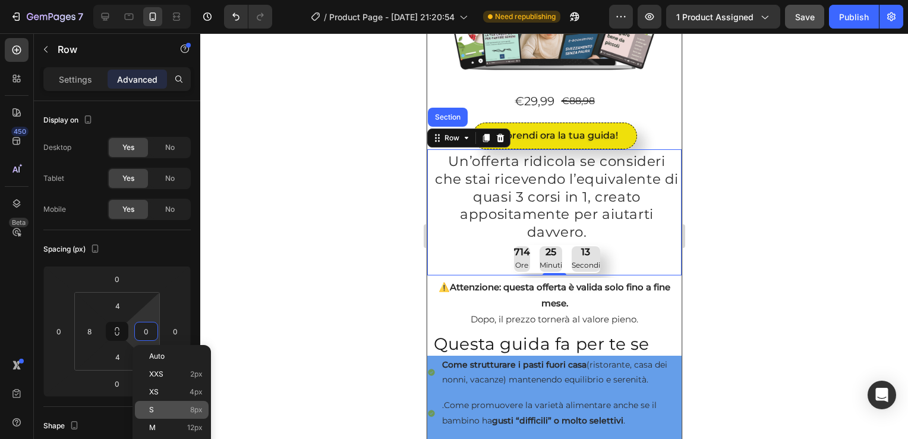
click at [168, 404] on div "S 8px" at bounding box center [172, 410] width 74 height 18
type input "8"
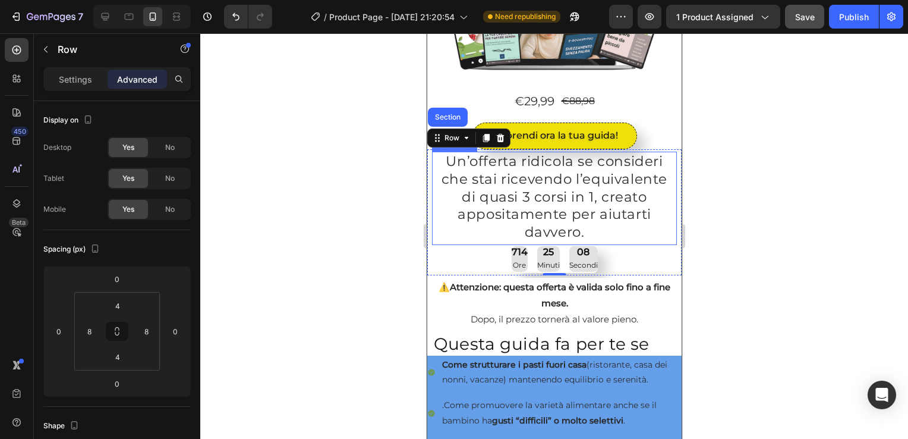
click at [472, 194] on p "Un’offerta ridicola se consideri che stai ricevendo l’equivalente di quasi 3 co…" at bounding box center [554, 197] width 243 height 89
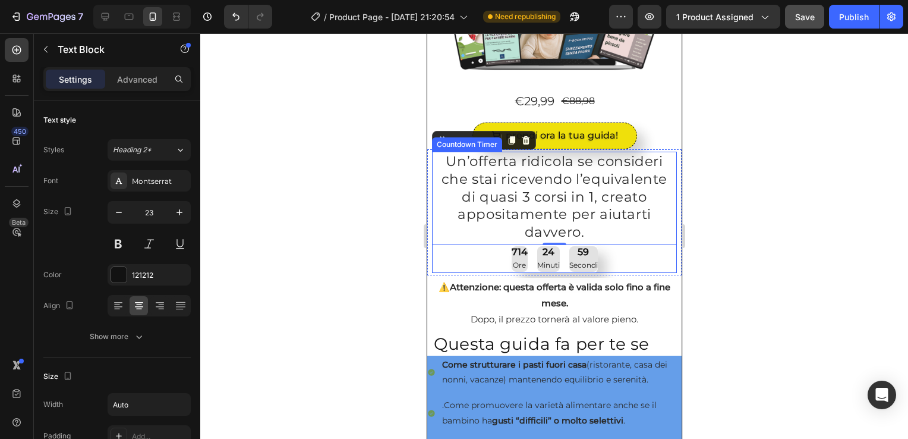
click at [528, 259] on div "714 Ore 24 Minuti 59 Secondi" at bounding box center [554, 258] width 86 height 25
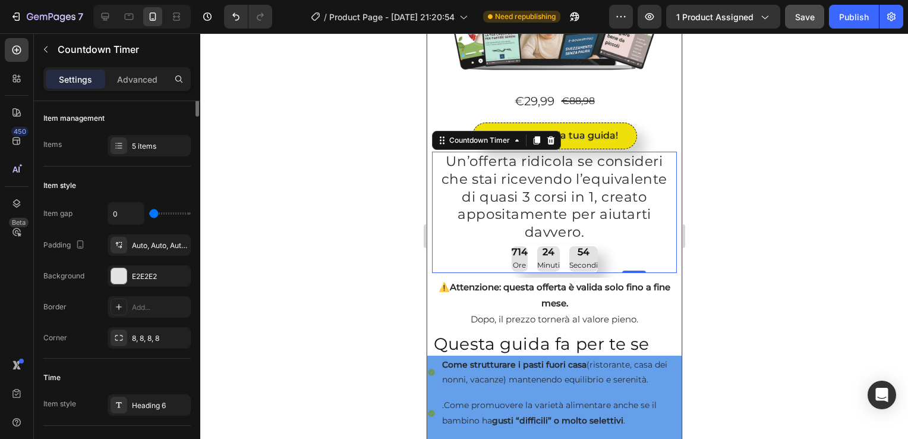
scroll to position [0, 0]
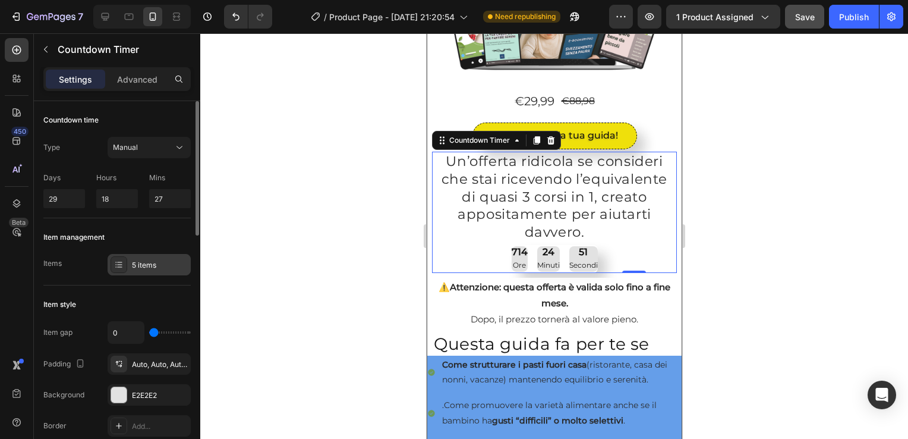
click at [114, 260] on icon at bounding box center [119, 265] width 10 height 10
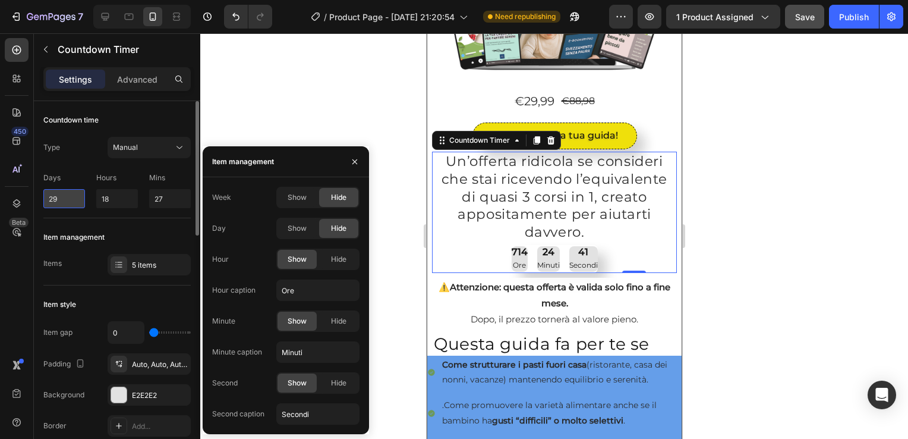
click at [58, 196] on input "29" at bounding box center [64, 198] width 42 height 19
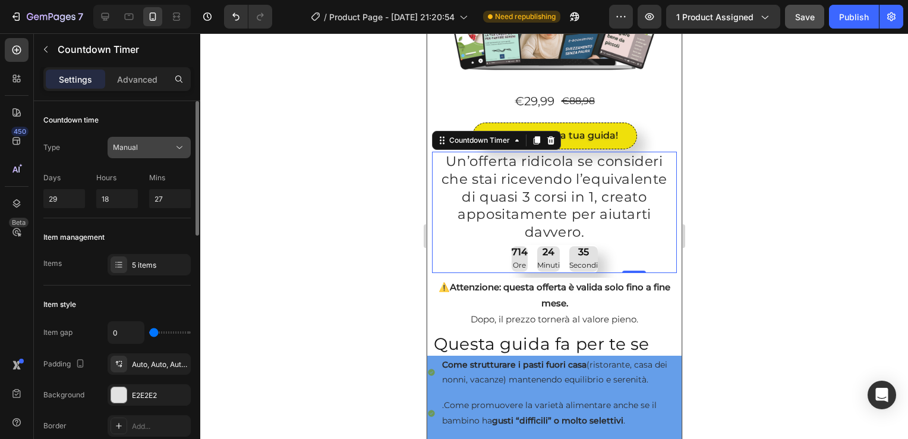
click at [181, 153] on button "Manual" at bounding box center [149, 147] width 83 height 21
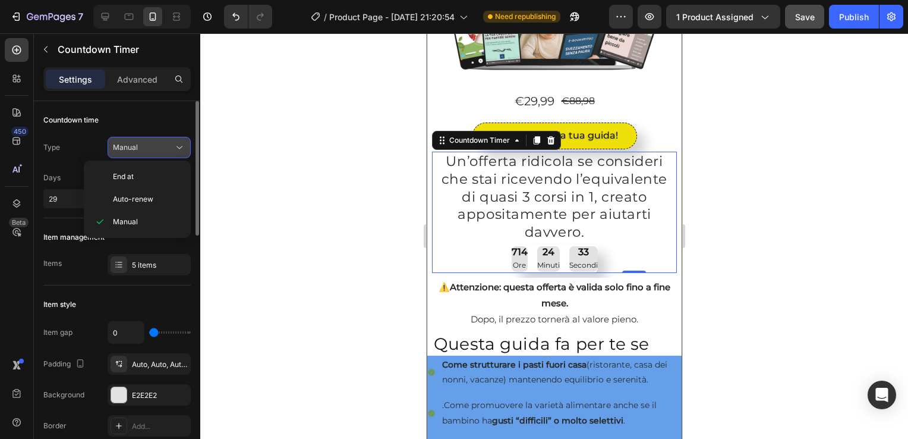
click at [181, 153] on button "Manual" at bounding box center [149, 147] width 83 height 21
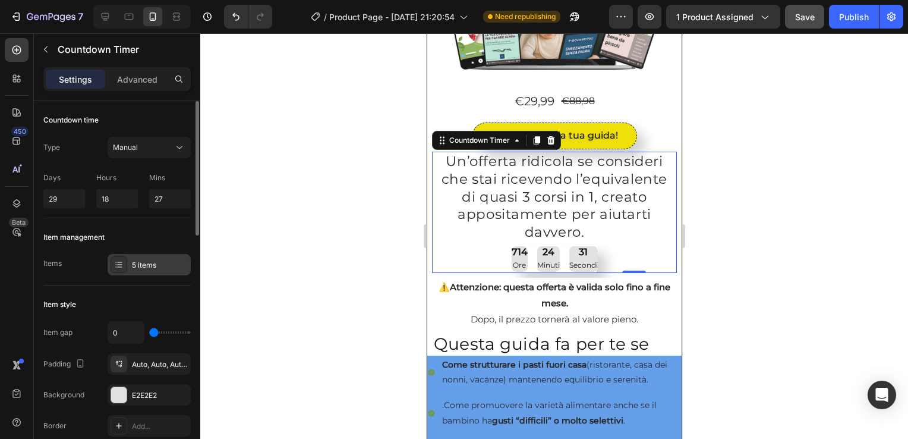
scroll to position [119, 0]
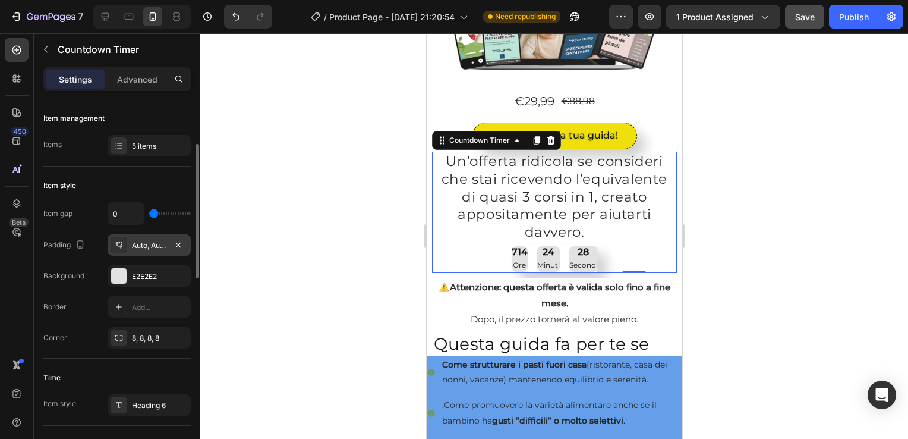
click at [143, 244] on div "Auto, Auto, Auto, Auto" at bounding box center [149, 245] width 34 height 11
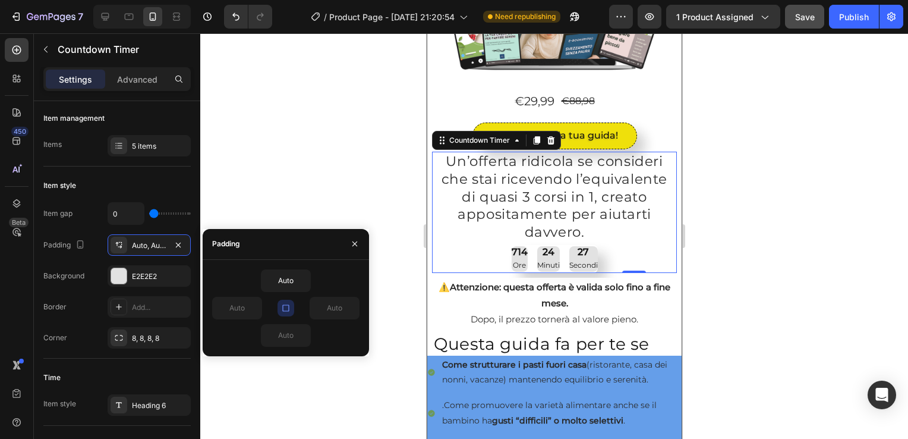
click at [338, 162] on div at bounding box center [554, 235] width 708 height 405
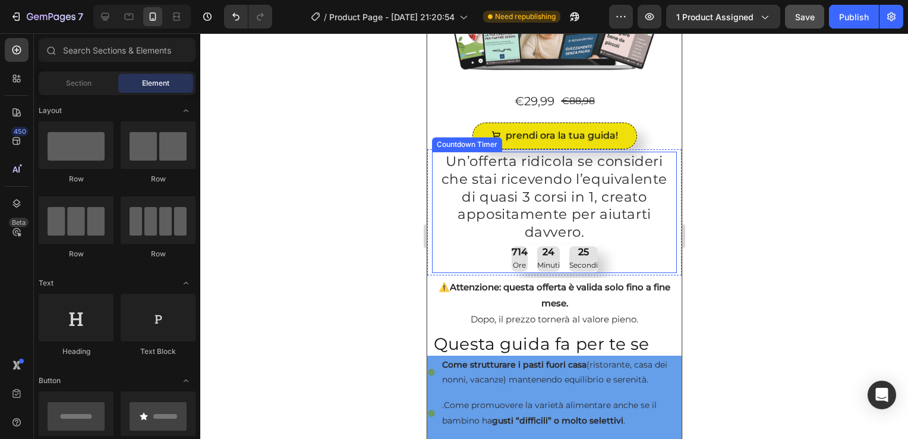
click at [539, 259] on p "Minuti" at bounding box center [548, 265] width 23 height 13
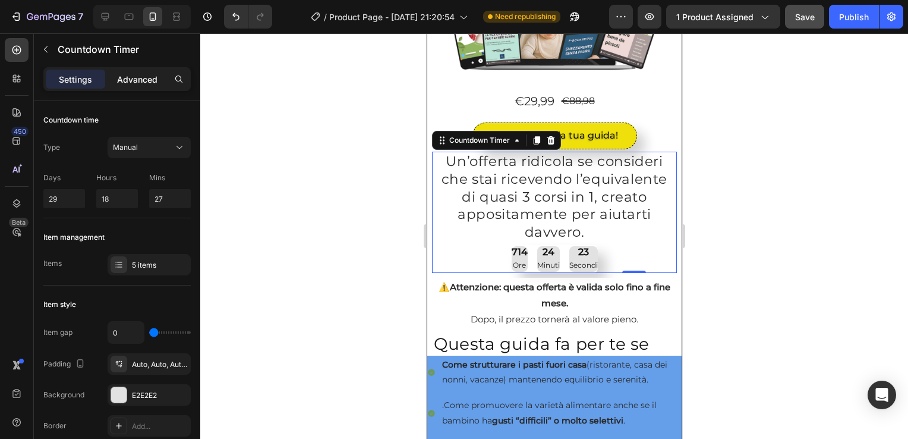
click at [138, 77] on p "Advanced" at bounding box center [137, 79] width 40 height 12
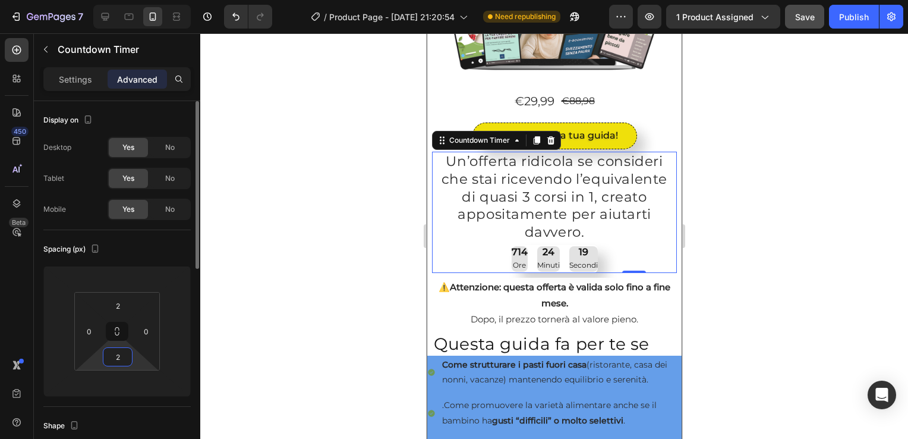
click at [124, 351] on input "2" at bounding box center [118, 357] width 24 height 18
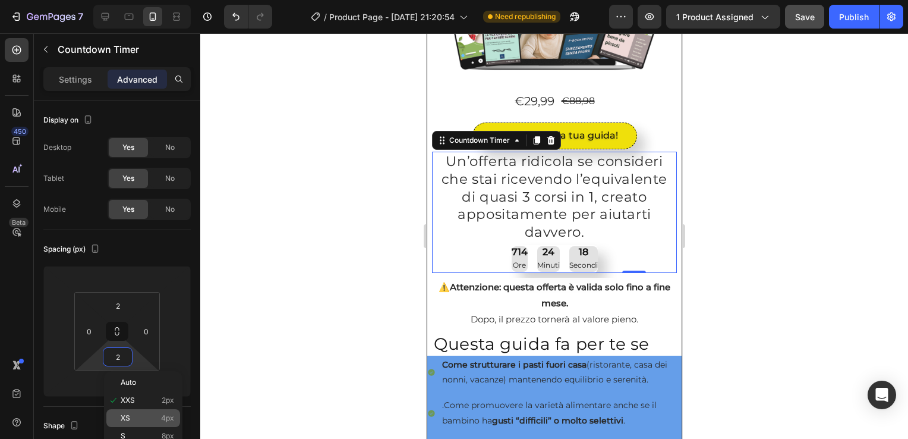
click at [144, 415] on p "XS 4px" at bounding box center [147, 418] width 53 height 8
type input "4"
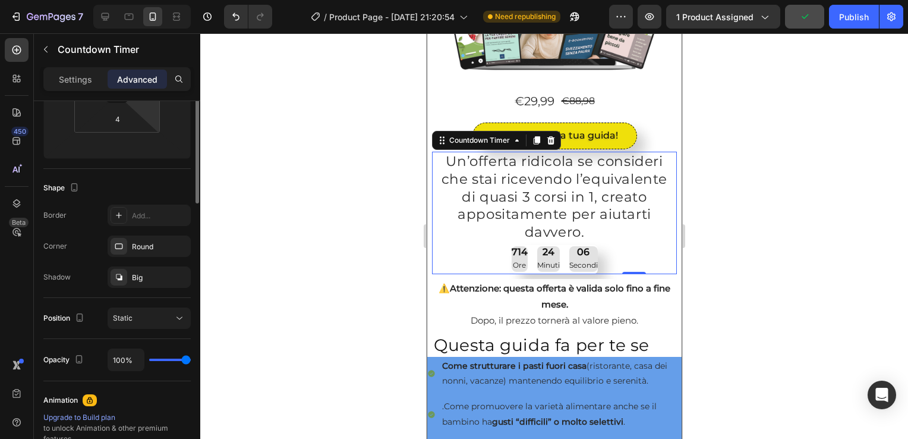
scroll to position [0, 0]
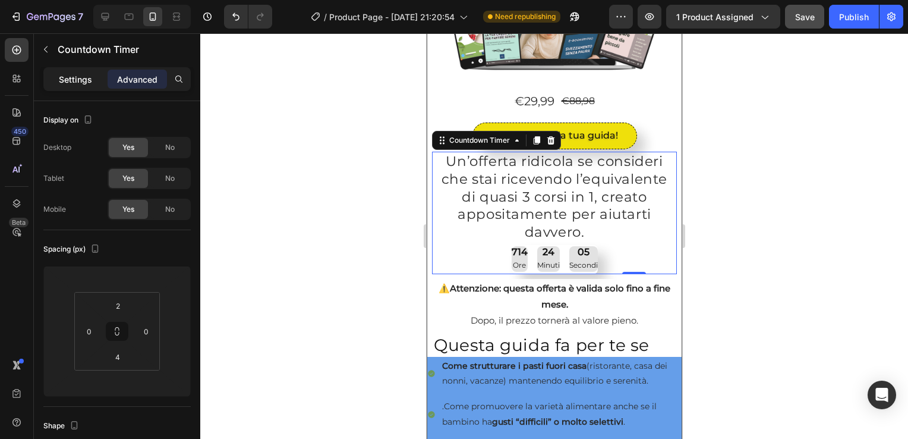
click at [68, 78] on p "Settings" at bounding box center [75, 79] width 33 height 12
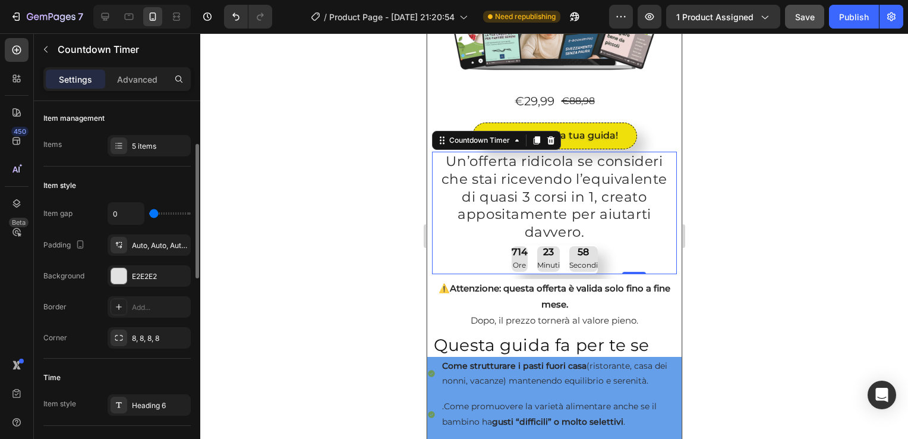
scroll to position [238, 0]
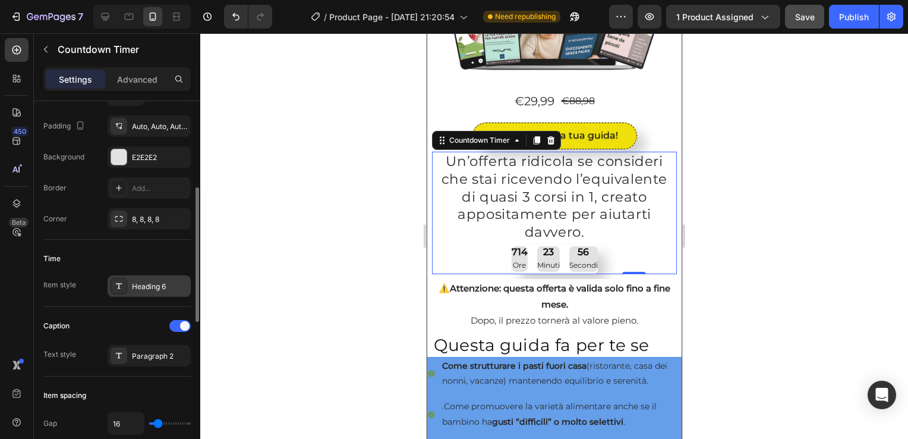
click at [147, 281] on div "Heading 6" at bounding box center [160, 286] width 56 height 11
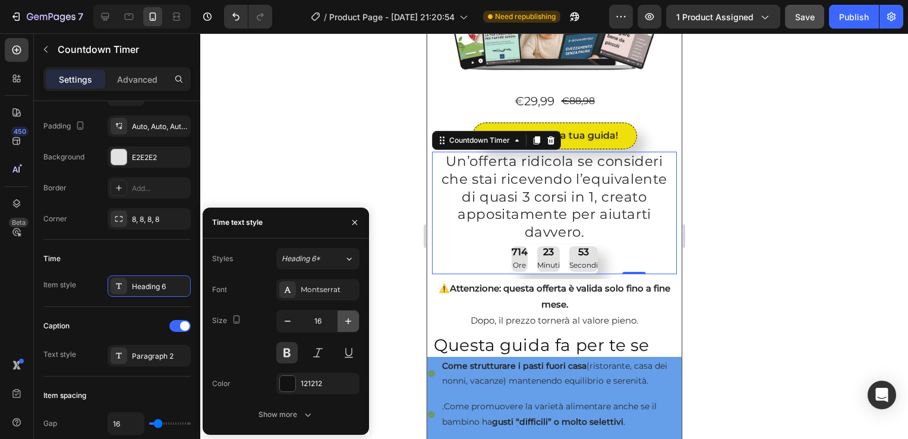
click at [349, 318] on icon "button" at bounding box center [348, 321] width 12 height 12
type input "17"
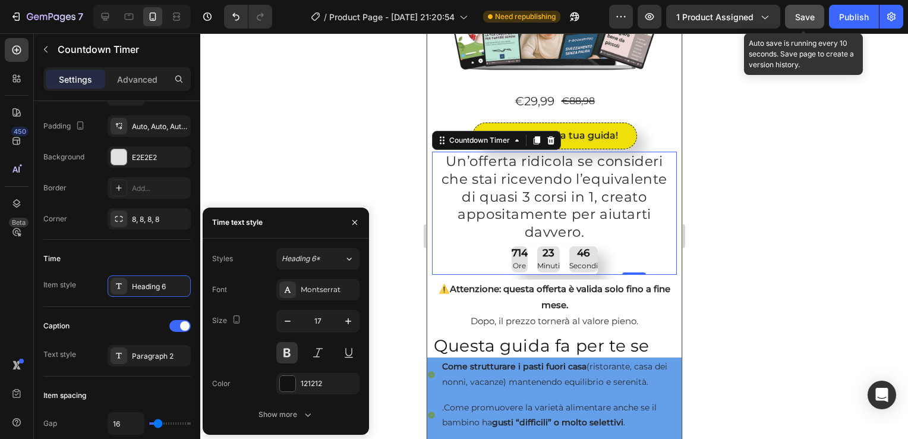
click at [807, 17] on span "Save" at bounding box center [805, 17] width 20 height 10
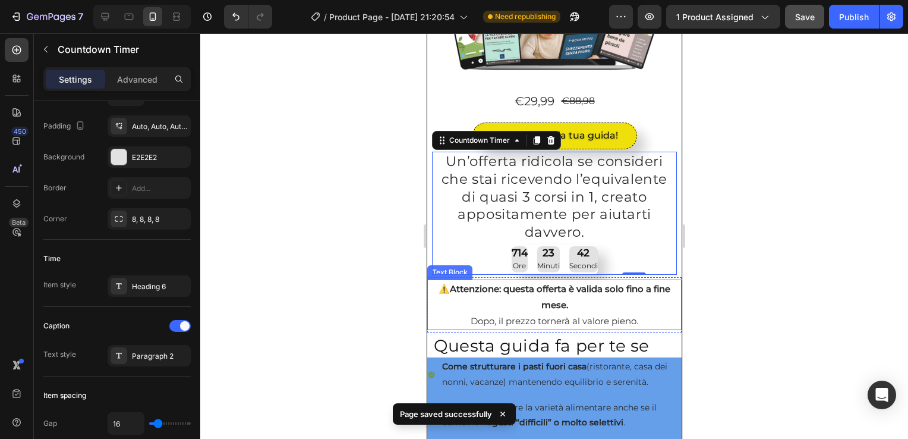
click at [441, 267] on div "Text Block" at bounding box center [449, 272] width 40 height 11
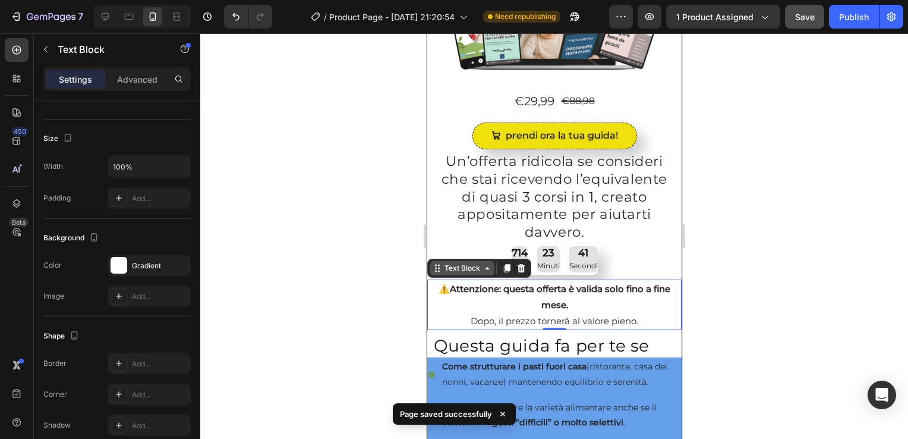
scroll to position [0, 0]
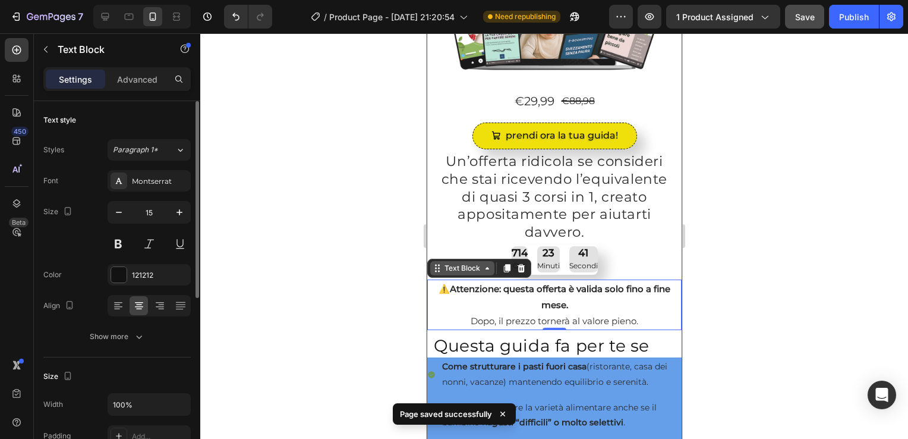
click at [454, 270] on div "Text Block" at bounding box center [462, 268] width 64 height 14
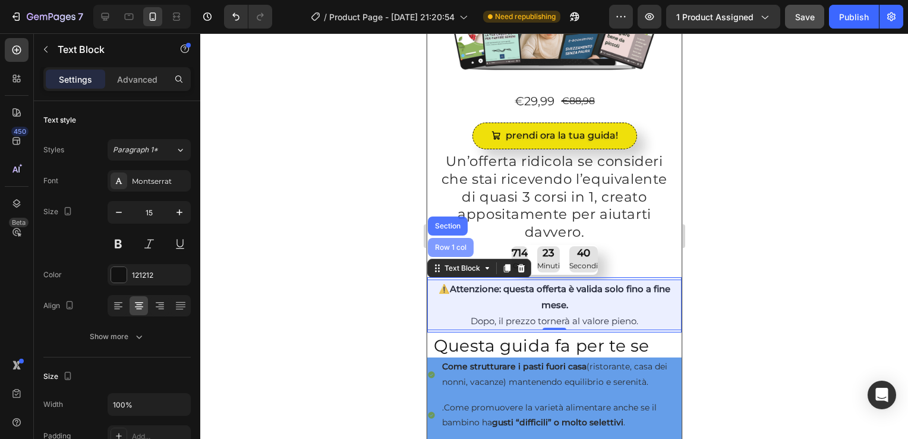
click at [445, 244] on div "Row 1 col" at bounding box center [450, 247] width 36 height 7
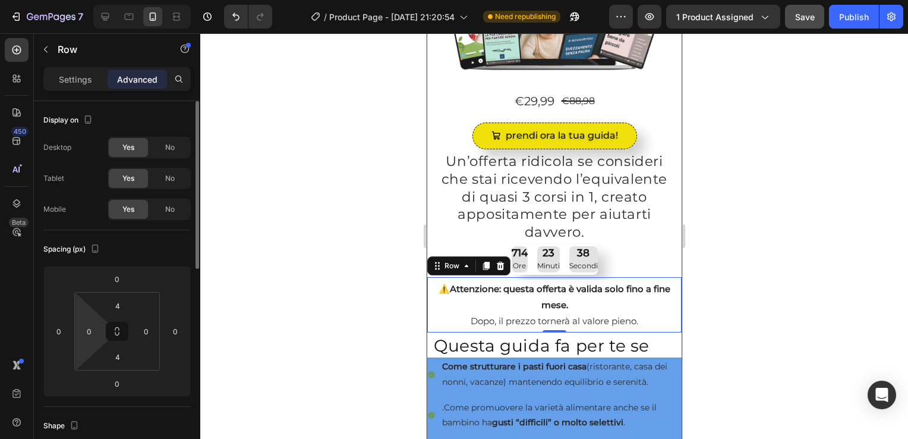
click at [104, 0] on html "7 / Product Page - [DATE] 21:20:54 Need republishing Preview 1 product assigned…" at bounding box center [454, 0] width 908 height 0
click at [97, 334] on input "0" at bounding box center [89, 331] width 18 height 18
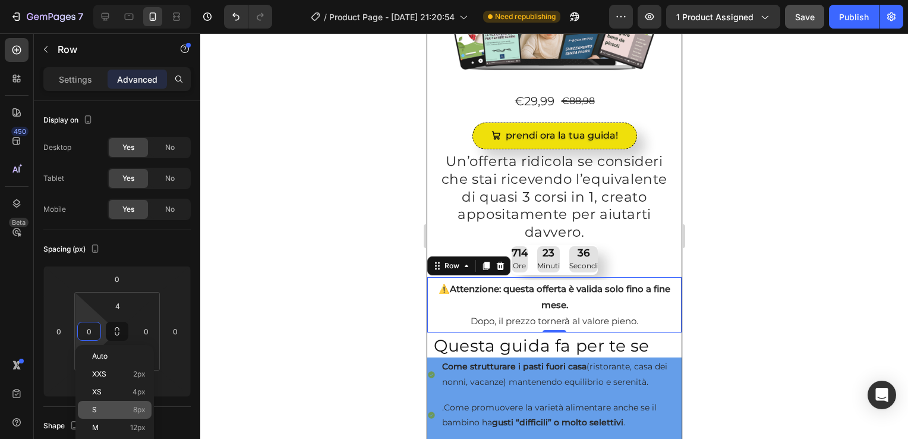
click at [102, 410] on p "S 8px" at bounding box center [118, 409] width 53 height 8
type input "8"
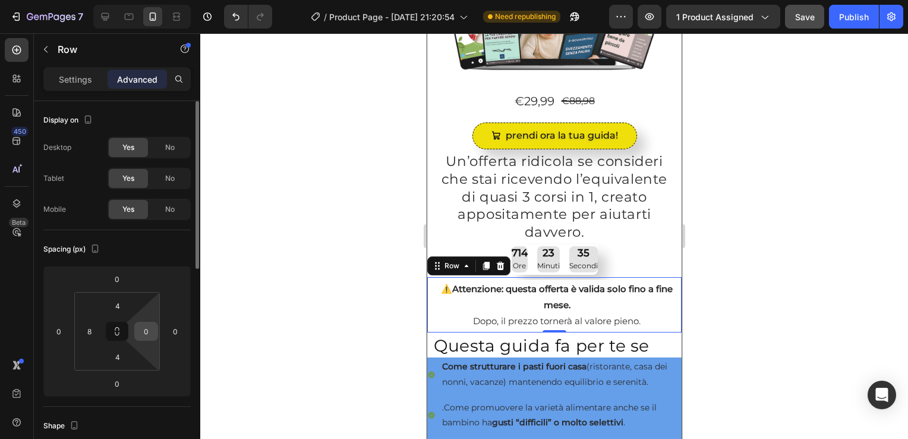
click at [141, 330] on input "0" at bounding box center [146, 331] width 18 height 18
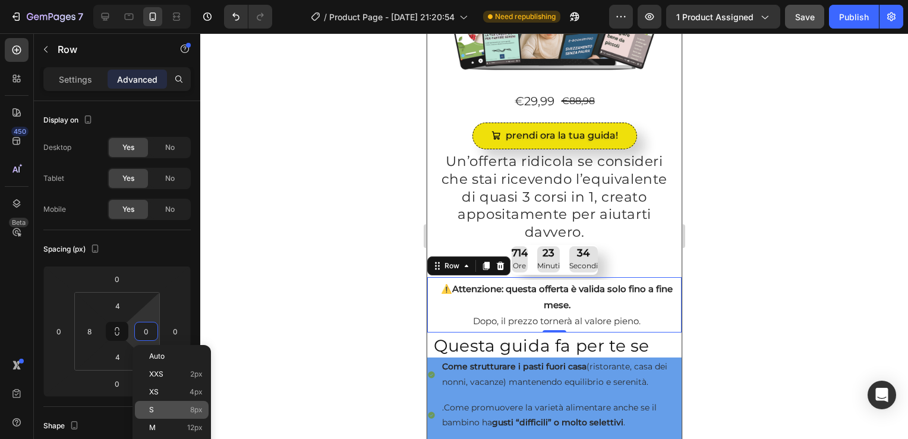
click at [163, 404] on div "S 8px" at bounding box center [172, 410] width 74 height 18
type input "8"
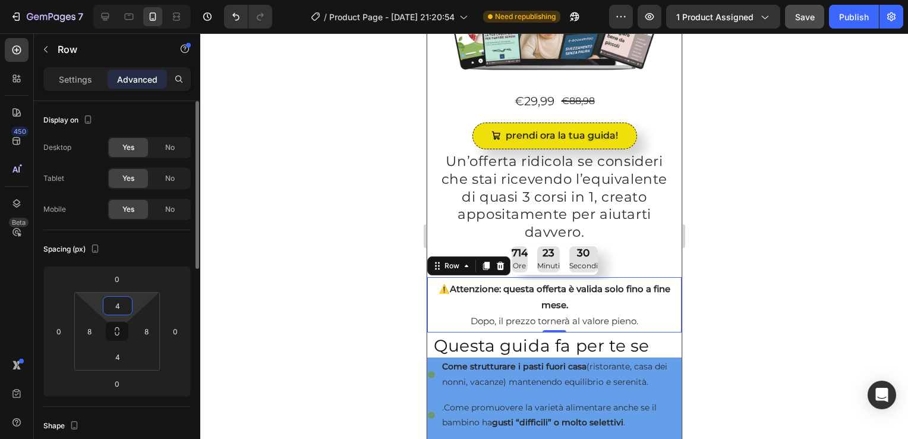
click at [114, 313] on input "4" at bounding box center [118, 306] width 24 height 18
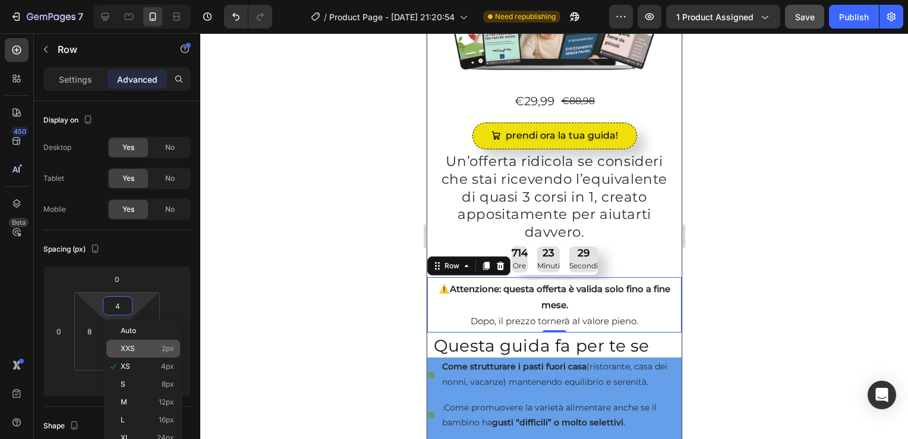
click at [136, 347] on p "XXS 2px" at bounding box center [147, 348] width 53 height 8
type input "2"
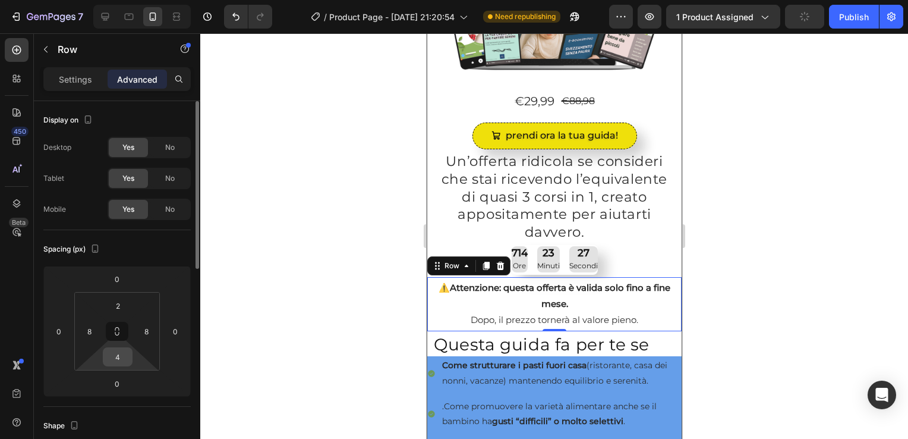
click at [121, 354] on input "4" at bounding box center [118, 357] width 24 height 18
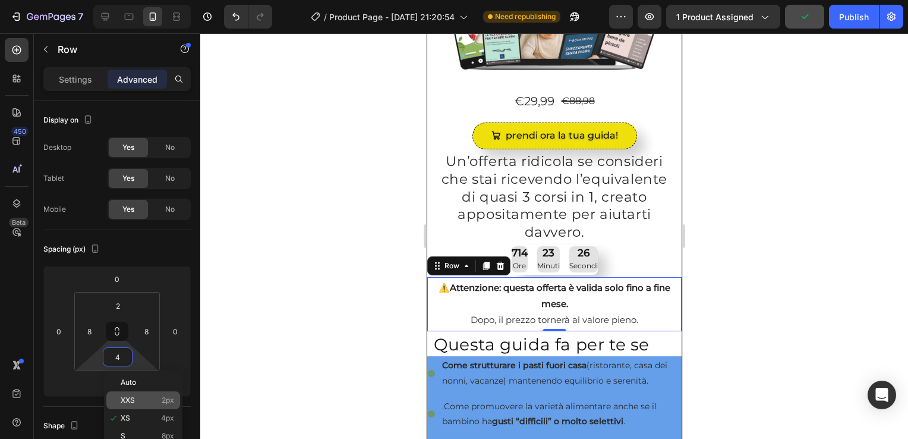
click at [138, 401] on p "XXS 2px" at bounding box center [147, 400] width 53 height 8
type input "2"
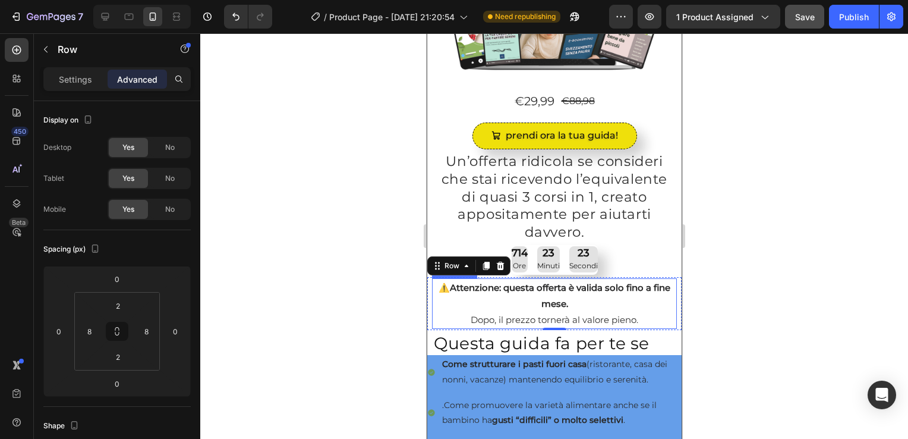
scroll to position [357, 0]
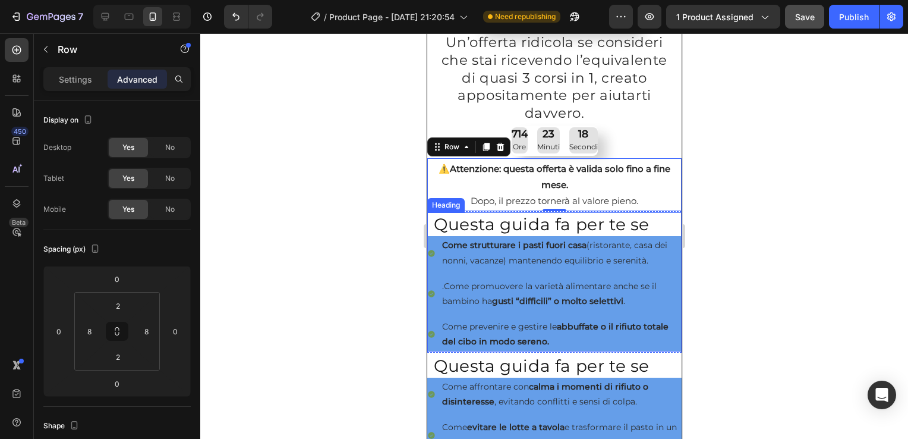
click at [434, 203] on div "Heading" at bounding box center [445, 205] width 33 height 11
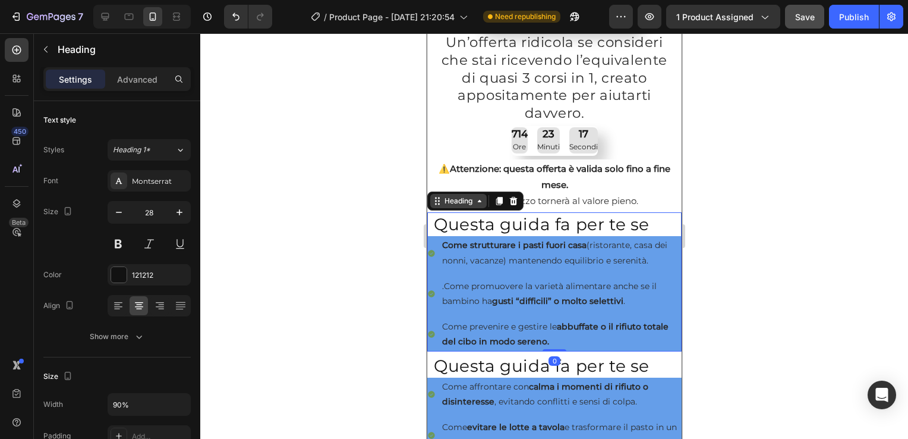
click at [450, 203] on div "Heading" at bounding box center [458, 201] width 56 height 14
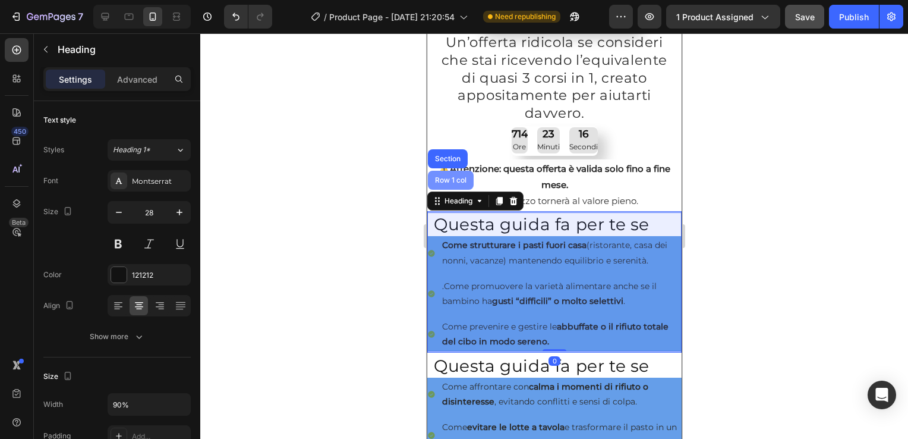
click at [440, 180] on div "Row 1 col" at bounding box center [450, 180] width 46 height 19
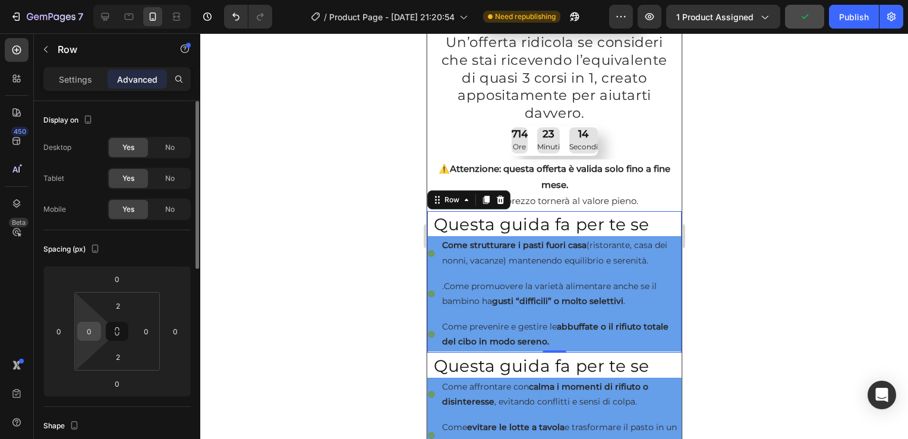
click at [101, 0] on html "7 / Product Page - Jul 29, 21:20:54 Need republishing Preview 1 product assigne…" at bounding box center [454, 0] width 908 height 0
click at [97, 332] on input "0" at bounding box center [89, 331] width 18 height 18
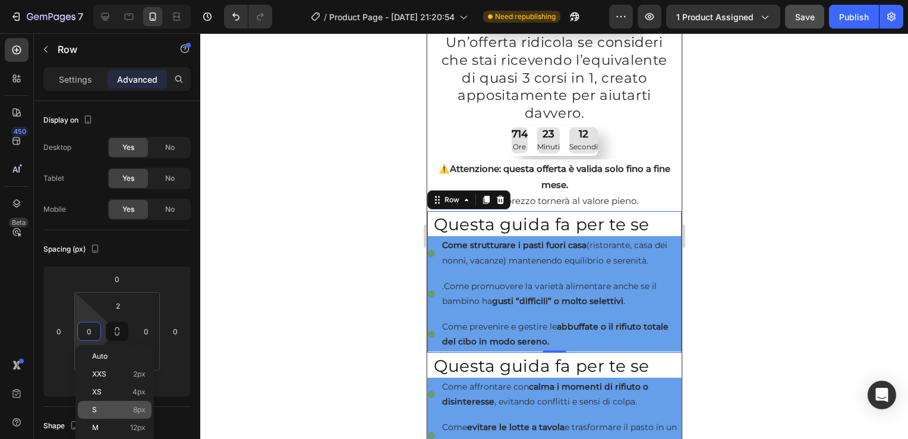
click at [119, 410] on p "S 8px" at bounding box center [118, 409] width 53 height 8
type input "8"
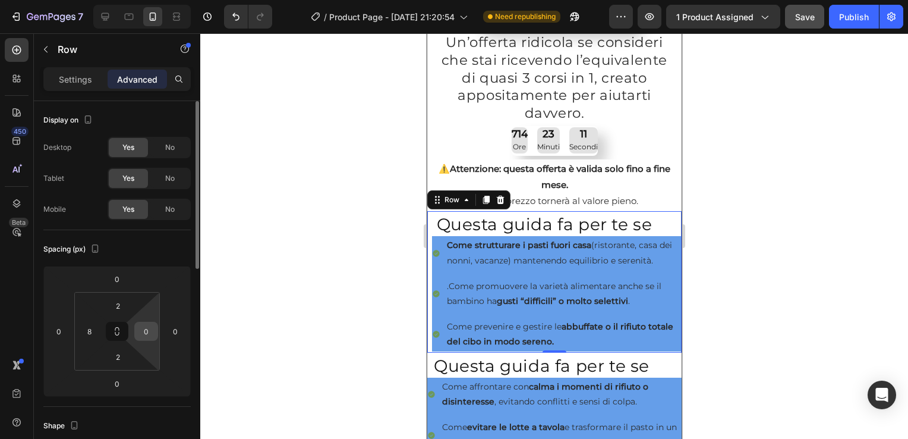
click at [144, 336] on input "0" at bounding box center [146, 331] width 18 height 18
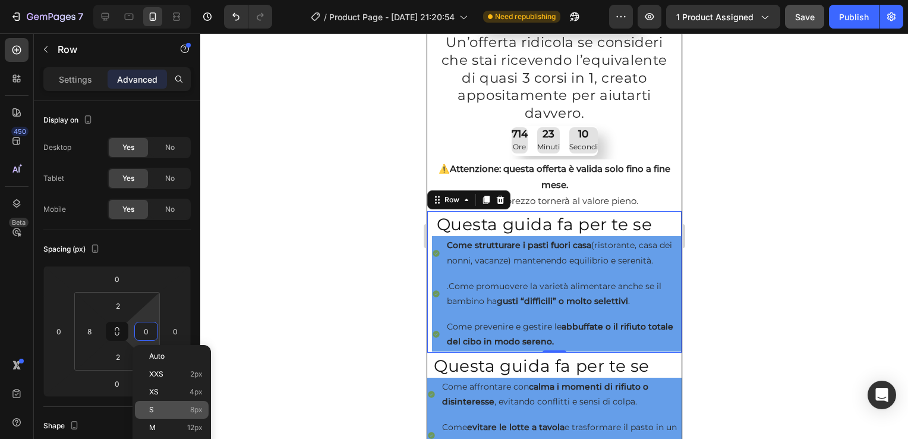
click at [185, 408] on p "S 8px" at bounding box center [175, 409] width 53 height 8
type input "8"
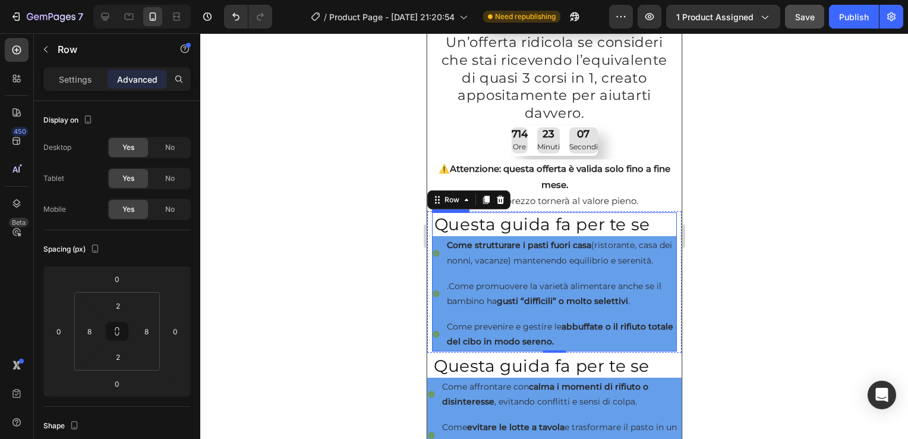
click at [464, 227] on h2 "Questa guida fa per te se" at bounding box center [542, 224] width 221 height 24
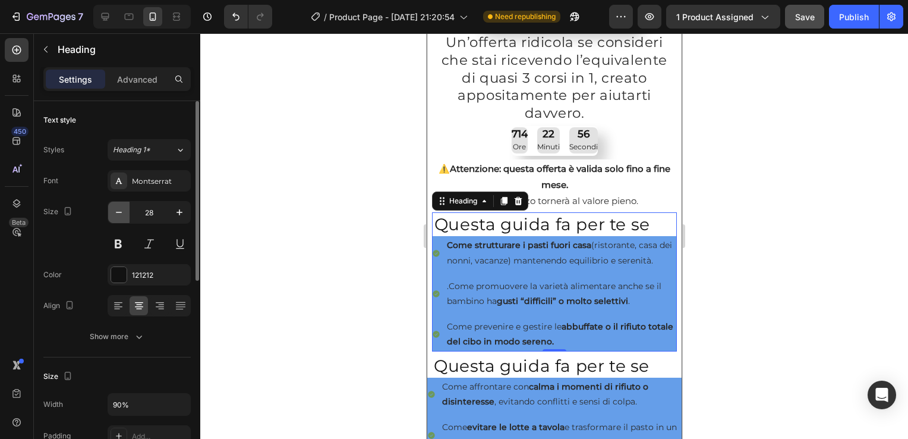
click at [119, 209] on icon "button" at bounding box center [119, 212] width 12 height 12
type input "27"
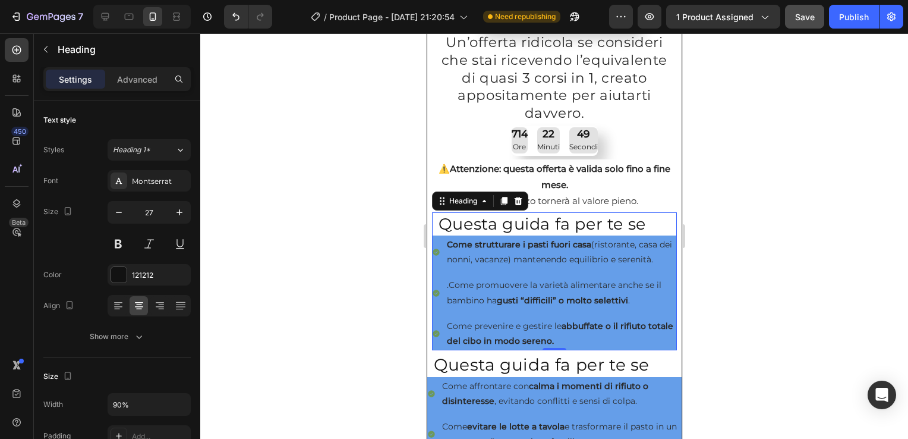
click at [546, 219] on h2 "Questa guida fa per te se" at bounding box center [542, 223] width 221 height 23
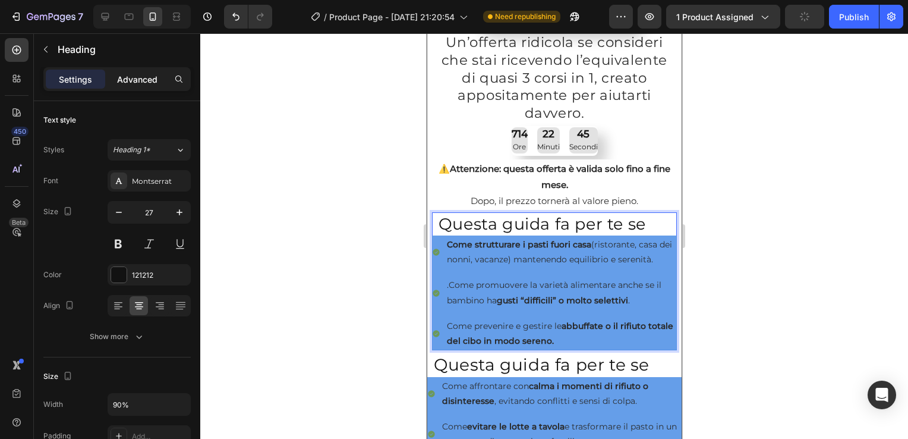
click at [141, 80] on p "Advanced" at bounding box center [137, 79] width 40 height 12
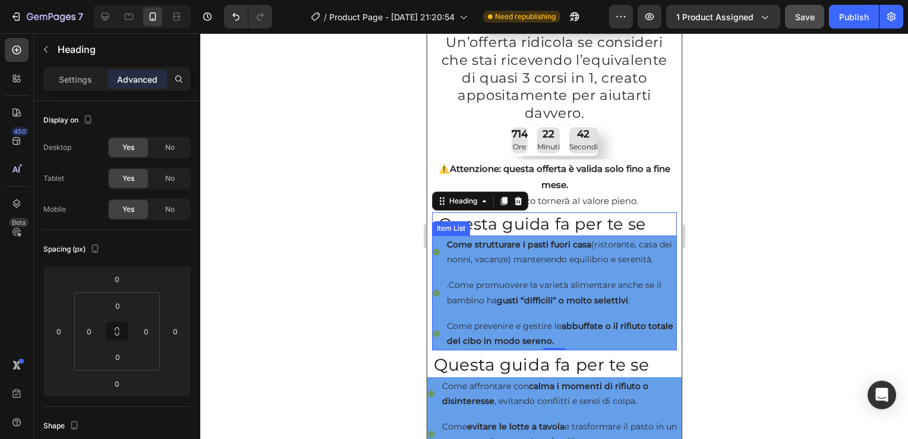
click at [440, 251] on div "Come strutturare i pasti fuori casa (ristorante, casa dei nonni, vacanze) mante…" at bounding box center [554, 251] width 245 height 33
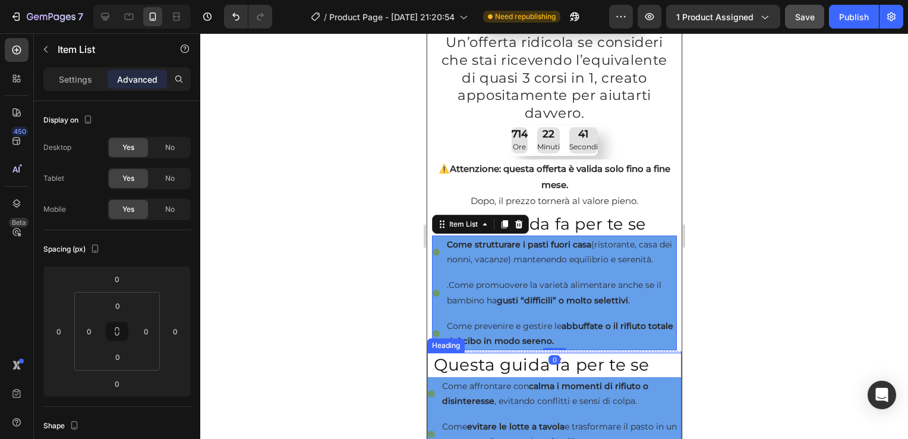
scroll to position [476, 0]
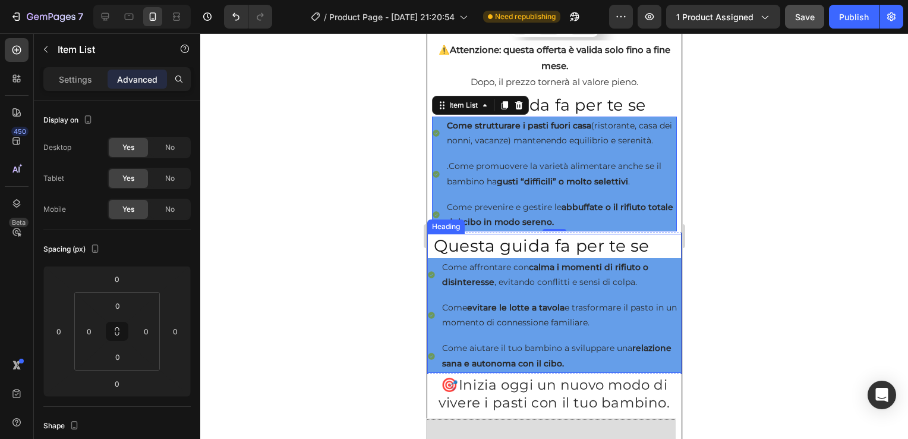
click at [436, 232] on div "Heading" at bounding box center [445, 226] width 33 height 11
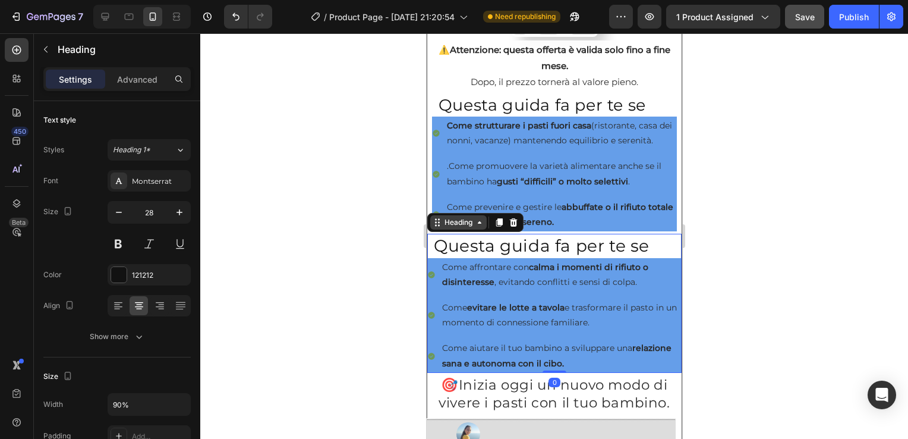
click at [451, 228] on div "Heading" at bounding box center [458, 222] width 33 height 11
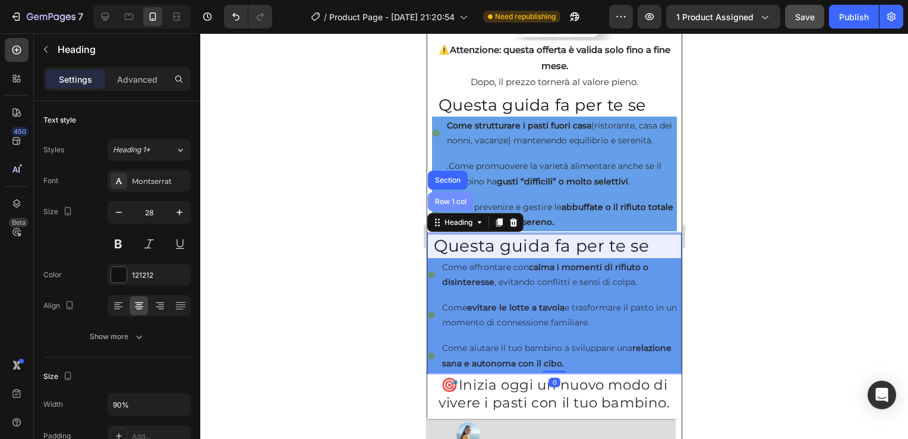
click at [455, 205] on div "Row 1 col" at bounding box center [450, 201] width 36 height 7
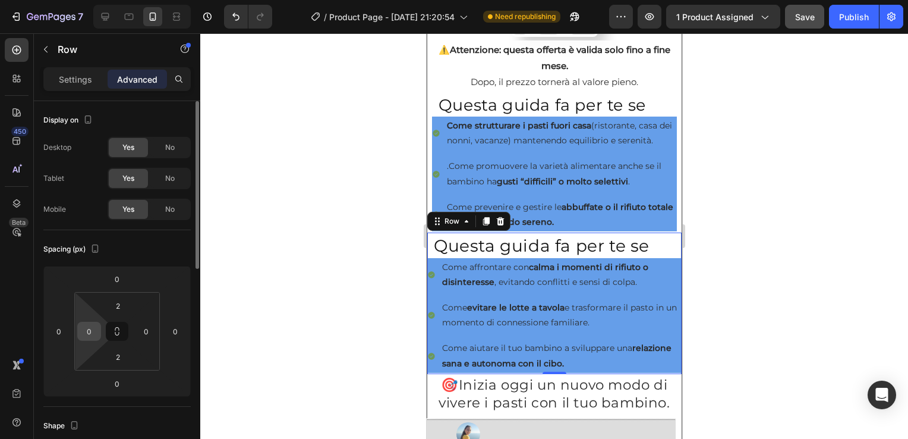
click at [94, 332] on input "0" at bounding box center [89, 331] width 18 height 18
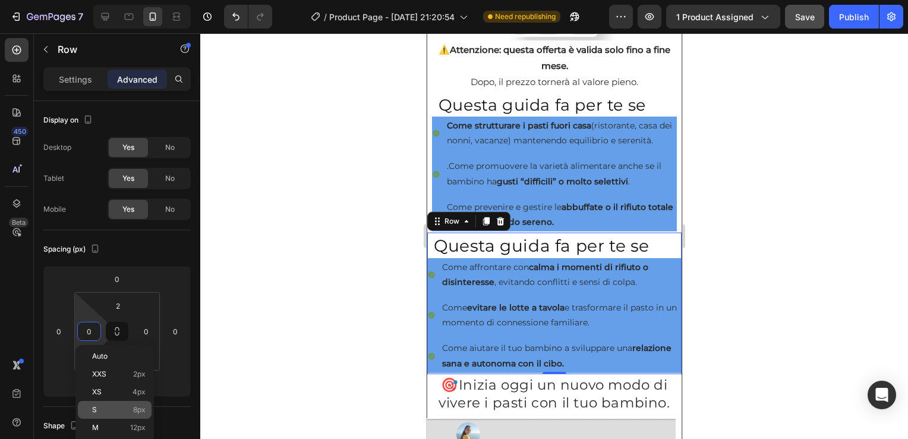
click at [133, 414] on div "S 8px" at bounding box center [115, 410] width 74 height 18
type input "8"
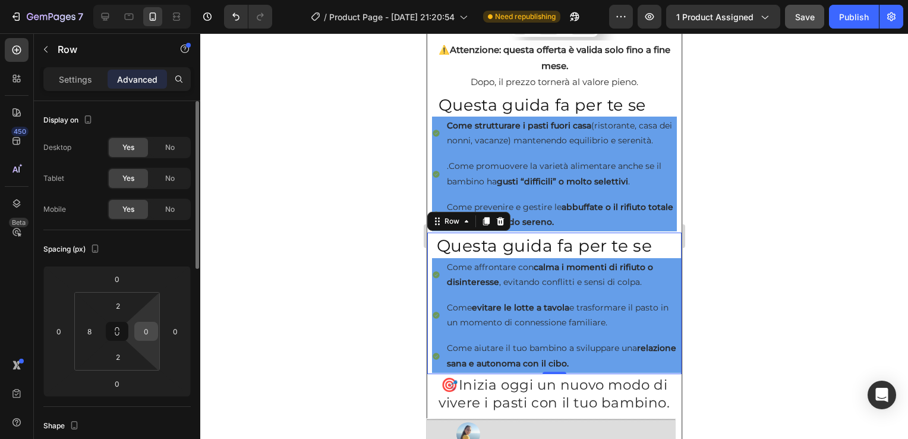
click at [147, 332] on input "0" at bounding box center [146, 331] width 18 height 18
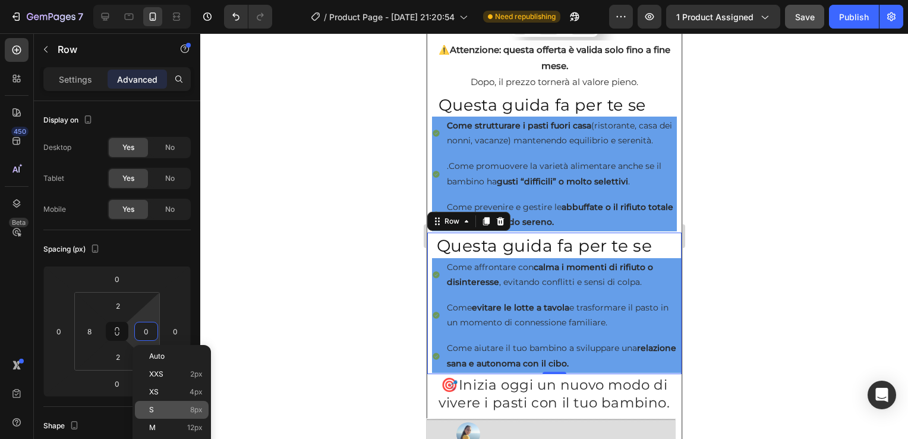
click at [181, 402] on div "S 8px" at bounding box center [172, 410] width 74 height 18
type input "8"
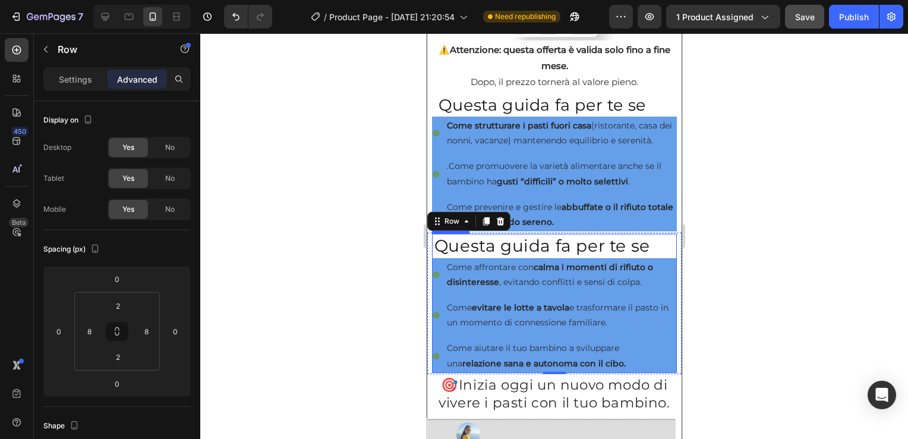
click at [487, 257] on h2 "Questa guida fa per te se" at bounding box center [542, 246] width 221 height 24
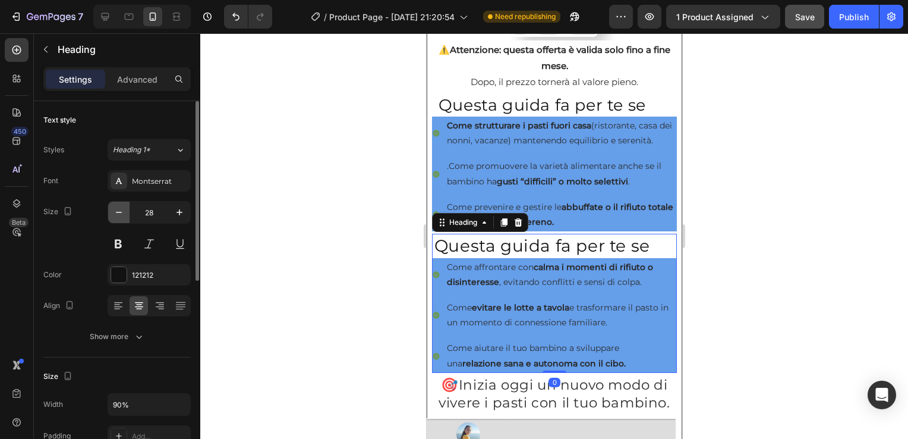
click at [120, 210] on icon "button" at bounding box center [119, 212] width 12 height 12
type input "27"
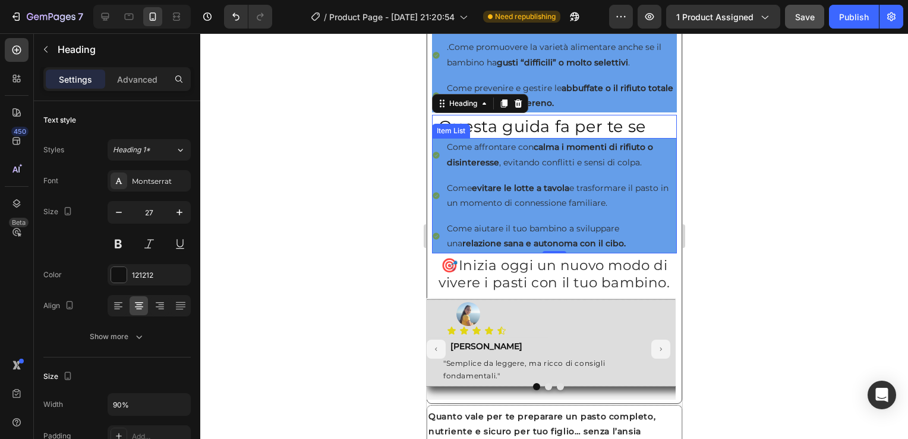
scroll to position [713, 0]
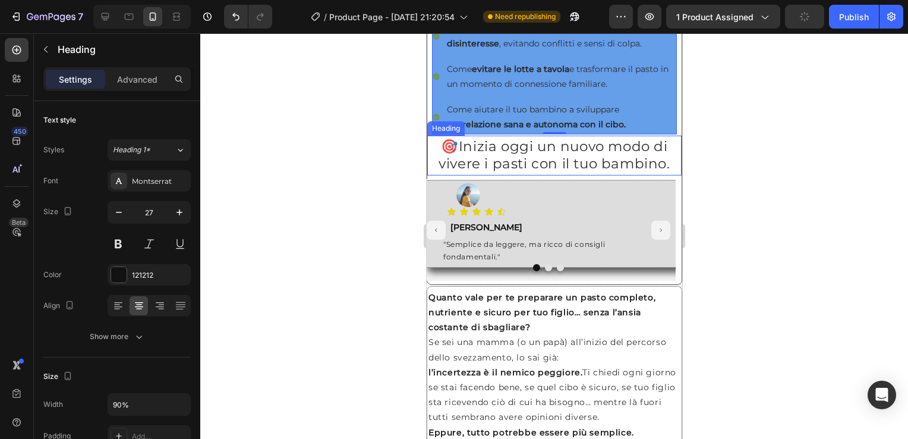
click at [437, 134] on div "Heading" at bounding box center [445, 128] width 33 height 11
click at [455, 130] on div "Heading" at bounding box center [458, 124] width 33 height 11
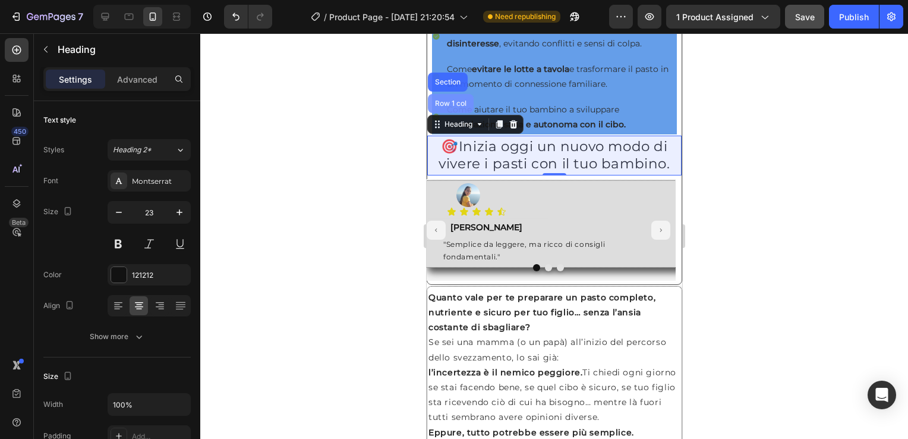
drag, startPoint x: 448, startPoint y: 114, endPoint x: 802, endPoint y: 170, distance: 358.6
click at [448, 107] on div "Row 1 col" at bounding box center [450, 103] width 36 height 7
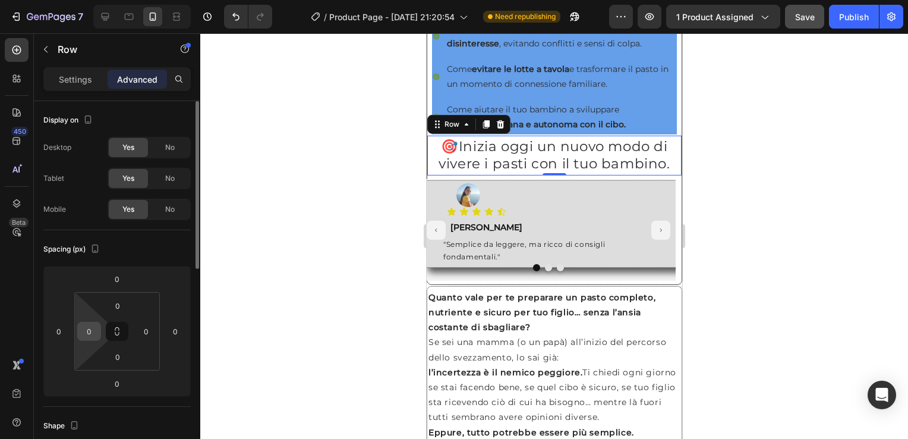
click at [94, 337] on input "0" at bounding box center [89, 331] width 18 height 18
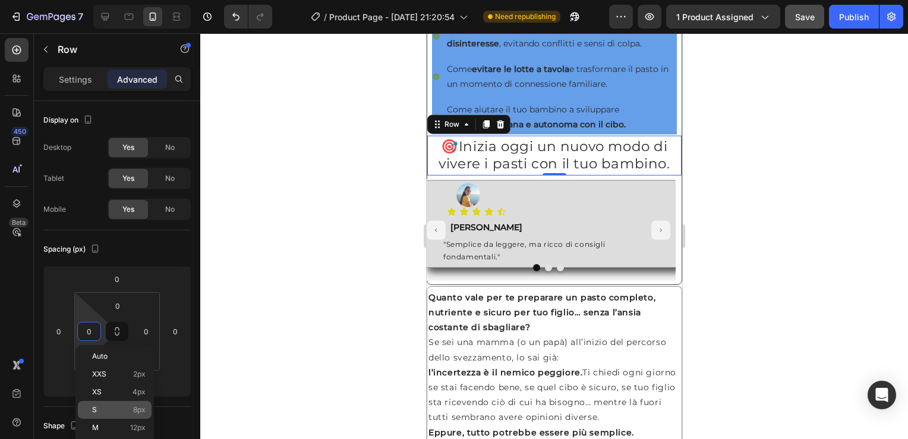
click at [127, 407] on p "S 8px" at bounding box center [118, 409] width 53 height 8
type input "8"
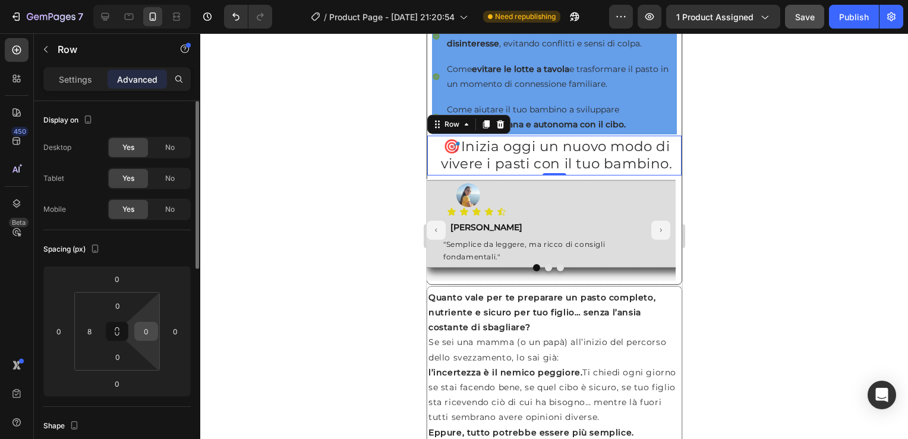
click at [149, 332] on input "0" at bounding box center [146, 331] width 18 height 18
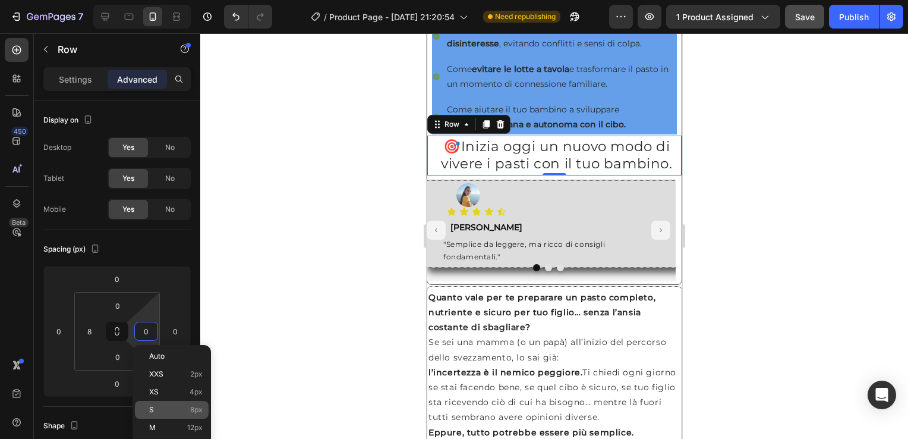
click at [174, 403] on div "S 8px" at bounding box center [172, 410] width 74 height 18
type input "8"
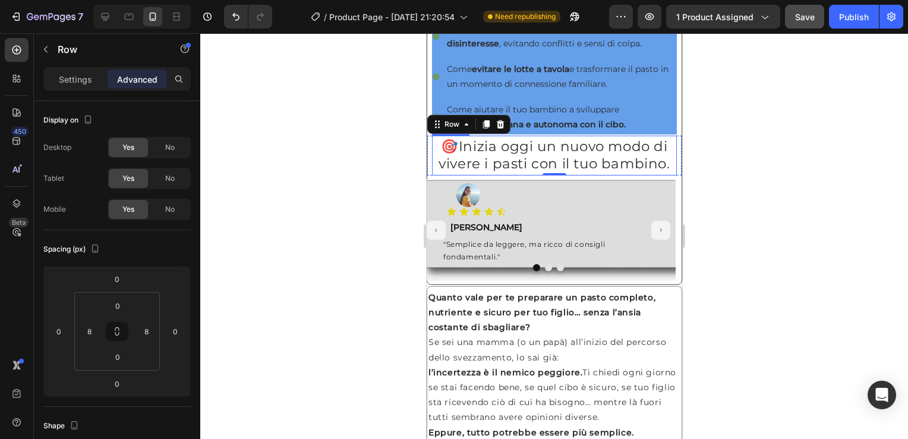
click at [443, 155] on strong "🎯" at bounding box center [449, 146] width 18 height 17
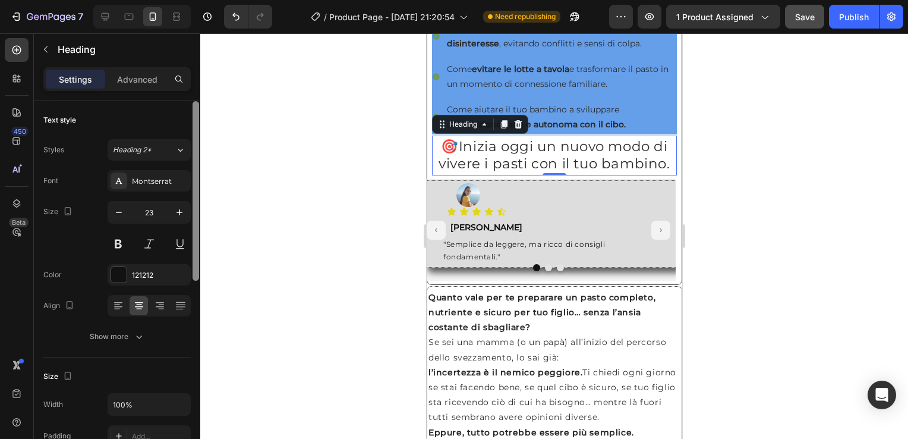
click at [143, 73] on p "Advanced" at bounding box center [137, 79] width 40 height 12
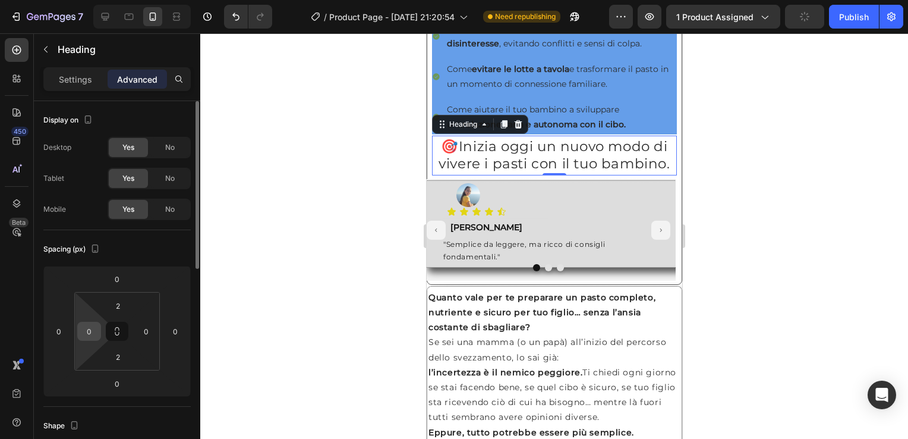
click at [97, 331] on input "0" at bounding box center [89, 331] width 18 height 18
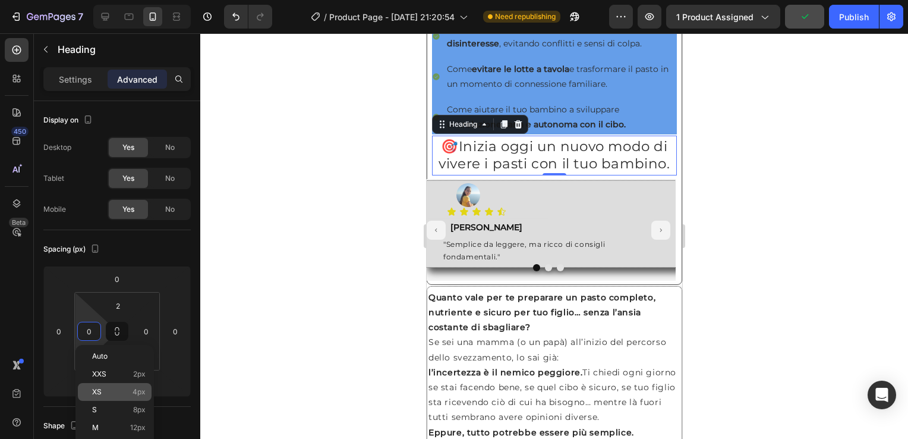
click at [110, 391] on p "XS 4px" at bounding box center [118, 392] width 53 height 8
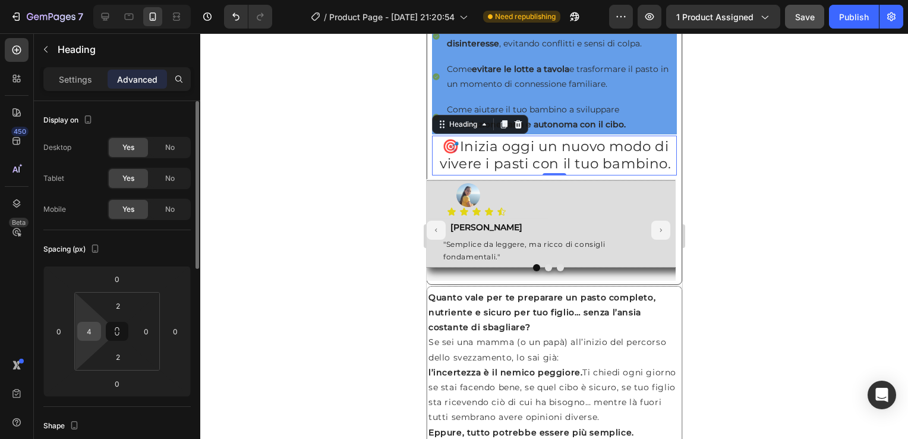
click at [93, 329] on input "4" at bounding box center [89, 331] width 18 height 18
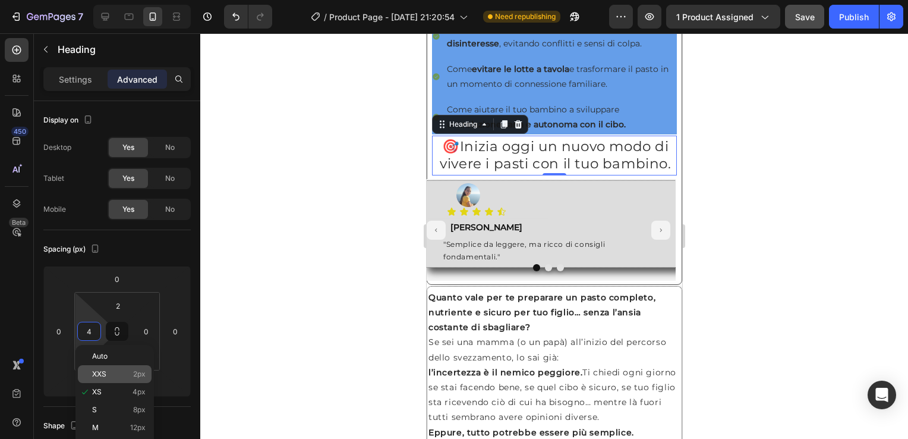
click at [103, 376] on span "XXS" at bounding box center [99, 374] width 14 height 8
type input "2"
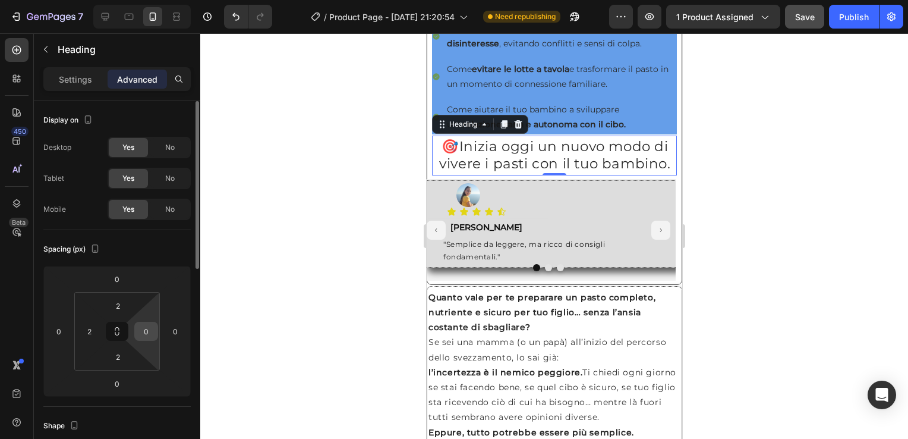
click at [145, 336] on input "0" at bounding box center [146, 331] width 18 height 18
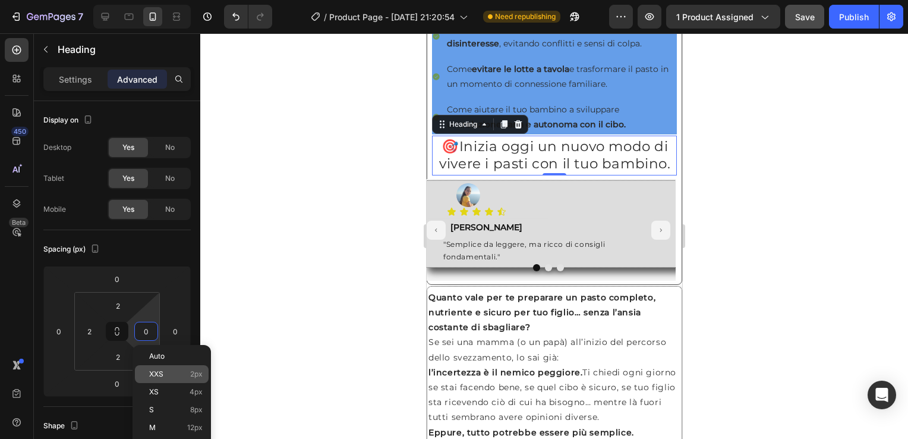
click at [182, 377] on p "XXS 2px" at bounding box center [175, 374] width 53 height 8
type input "2"
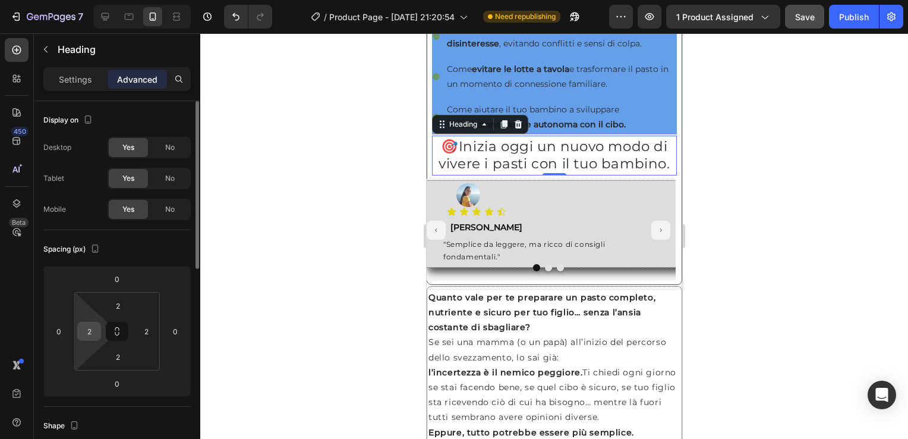
click at [88, 337] on input "2" at bounding box center [89, 331] width 18 height 18
type input "0"
click at [143, 334] on input "2" at bounding box center [146, 331] width 18 height 18
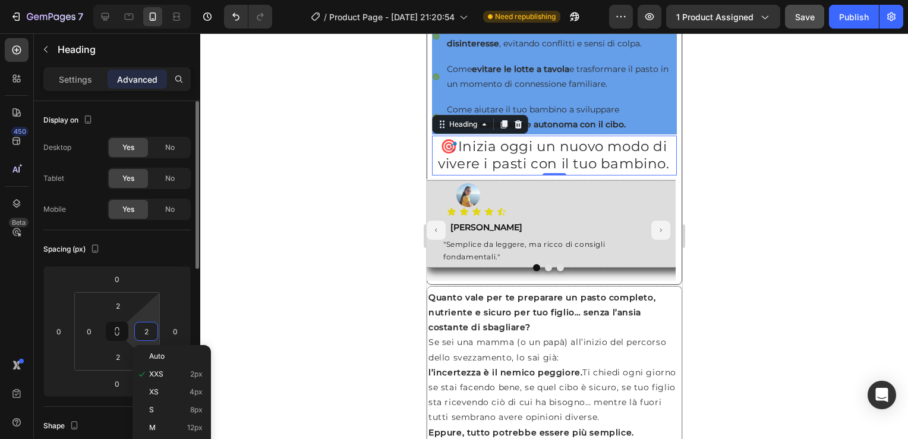
type input "0"
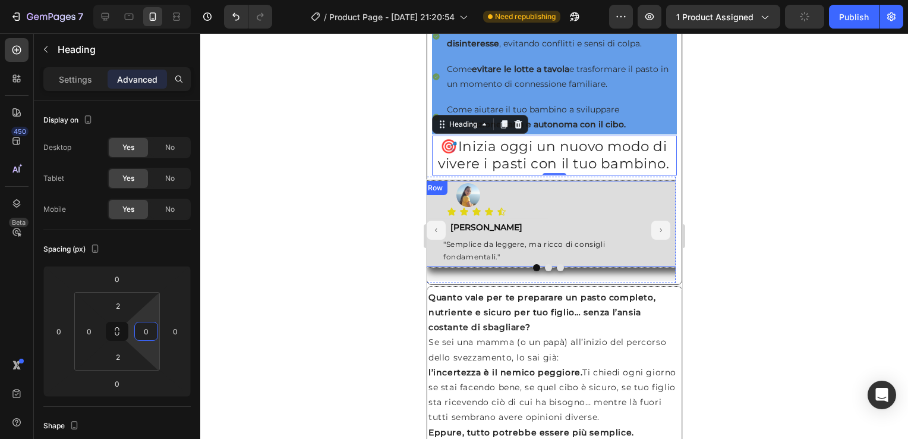
click at [432, 193] on div "Row" at bounding box center [435, 187] width 20 height 11
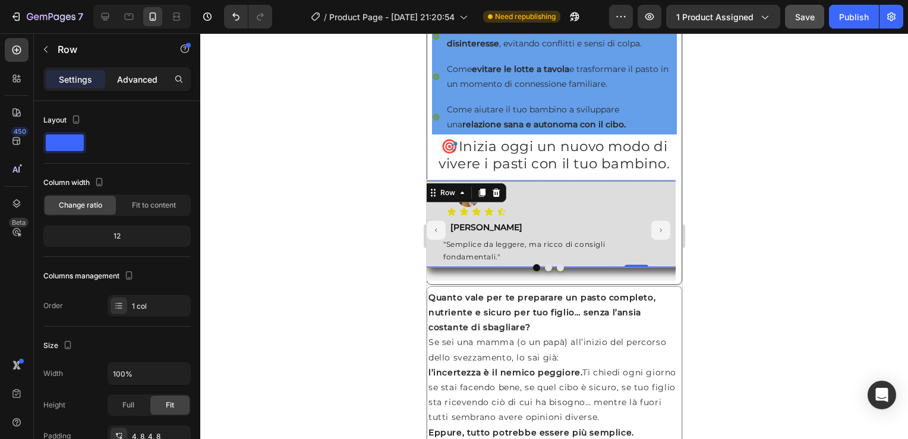
click at [135, 75] on p "Advanced" at bounding box center [137, 79] width 40 height 12
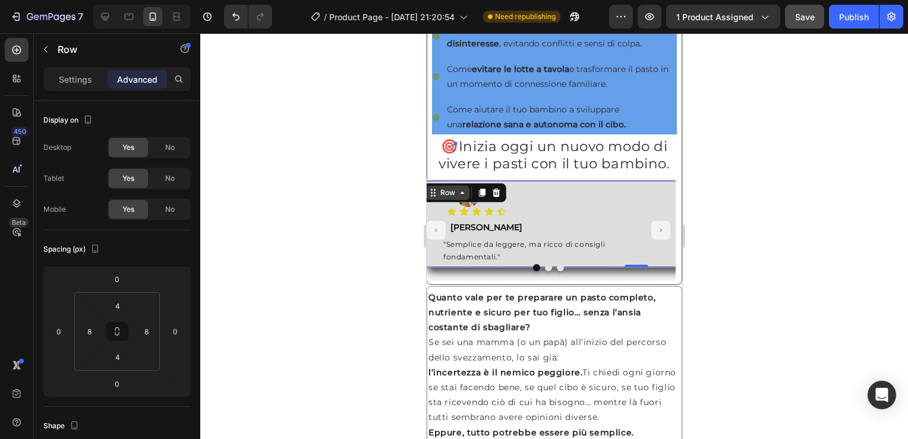
click at [443, 198] on div "Row" at bounding box center [447, 192] width 20 height 11
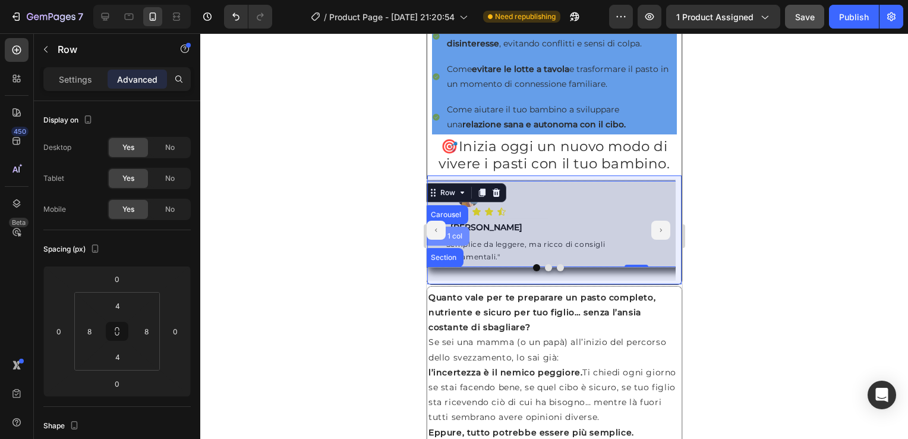
click at [452, 240] on div "Row 1 col" at bounding box center [446, 235] width 36 height 7
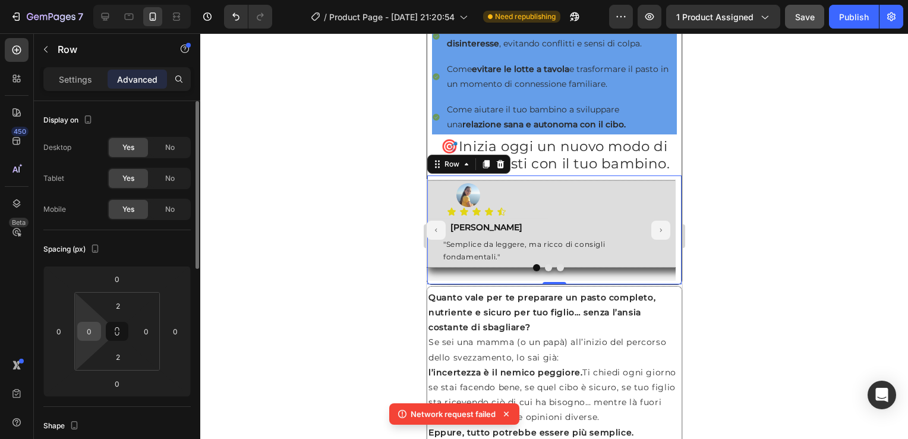
click at [86, 335] on input "0" at bounding box center [89, 331] width 18 height 18
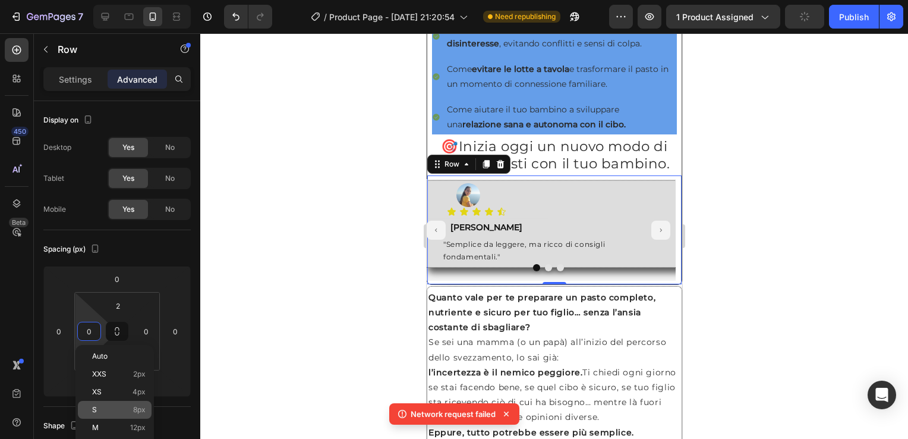
click at [115, 403] on div "S 8px" at bounding box center [115, 410] width 74 height 18
type input "8"
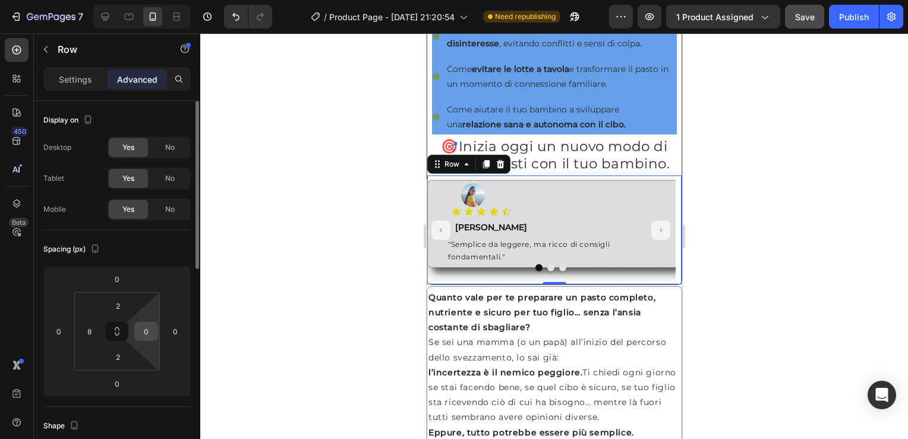
click at [143, 329] on input "0" at bounding box center [146, 331] width 18 height 18
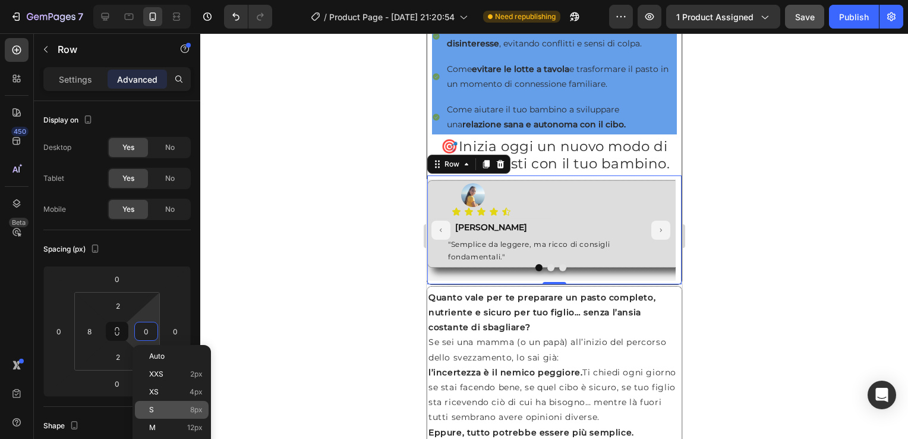
click at [188, 408] on p "S 8px" at bounding box center [175, 409] width 53 height 8
type input "8"
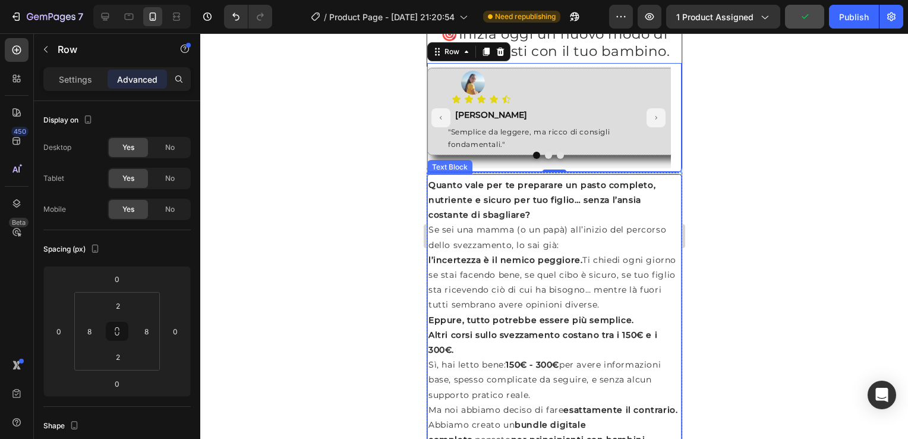
scroll to position [832, 0]
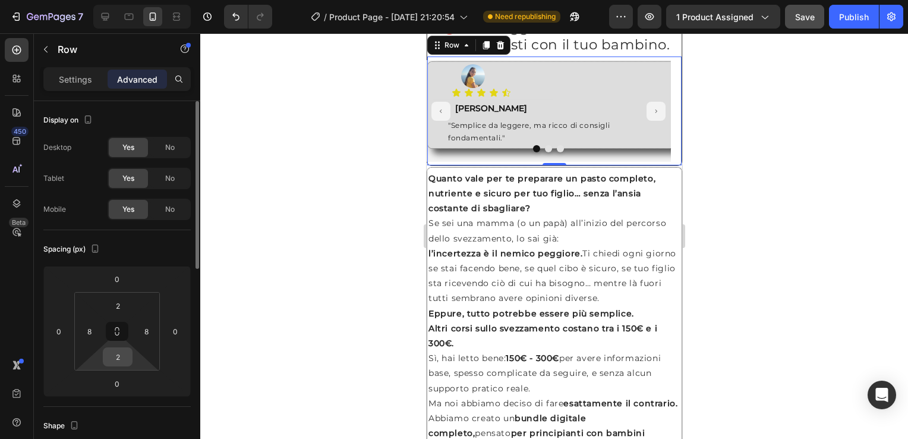
click at [118, 358] on input "2" at bounding box center [118, 357] width 24 height 18
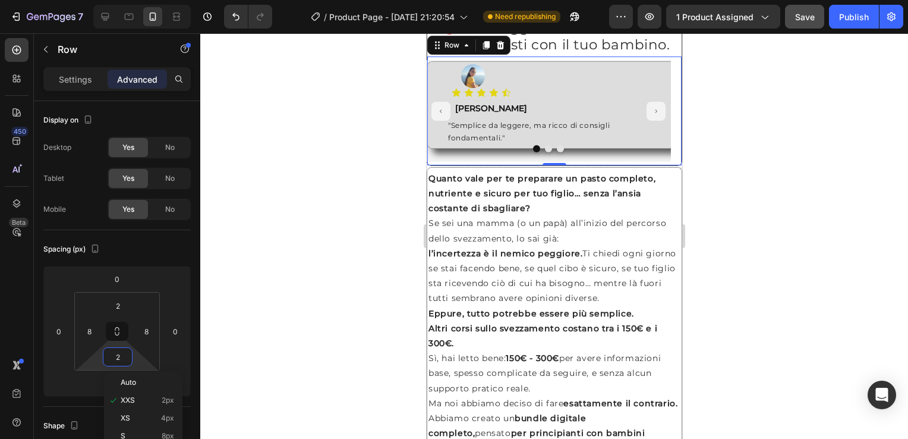
click at [262, 360] on div at bounding box center [554, 235] width 708 height 405
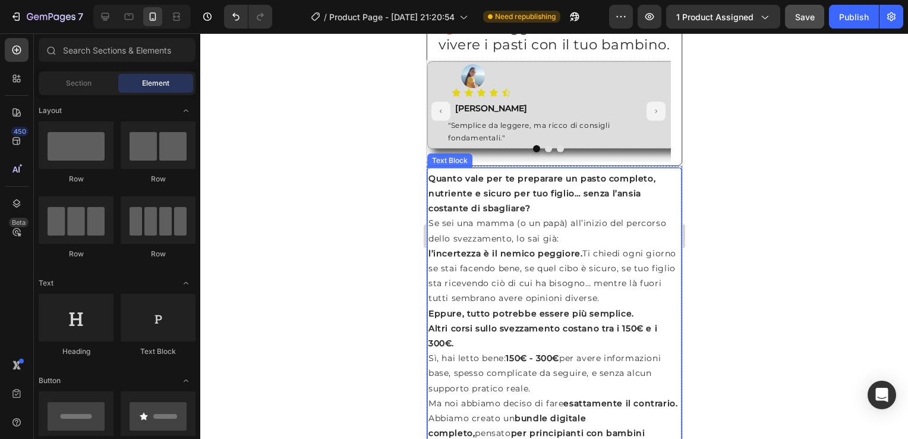
click at [437, 166] on div "Text Block" at bounding box center [449, 160] width 40 height 11
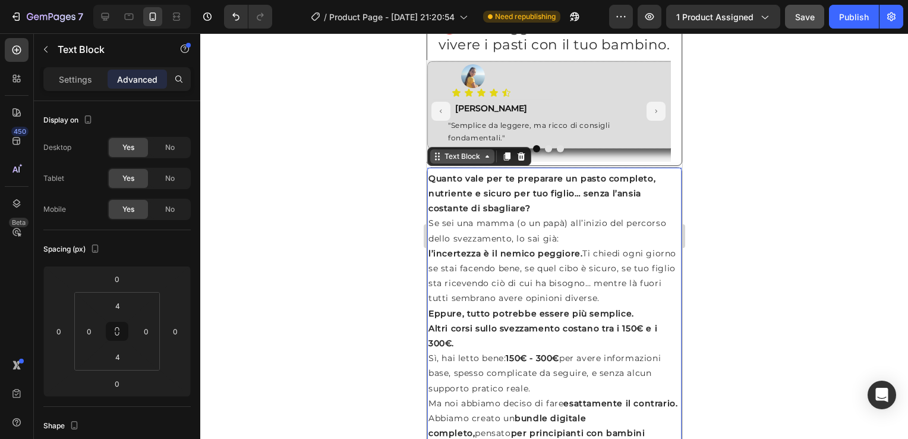
click at [452, 162] on div "Text Block" at bounding box center [462, 156] width 40 height 11
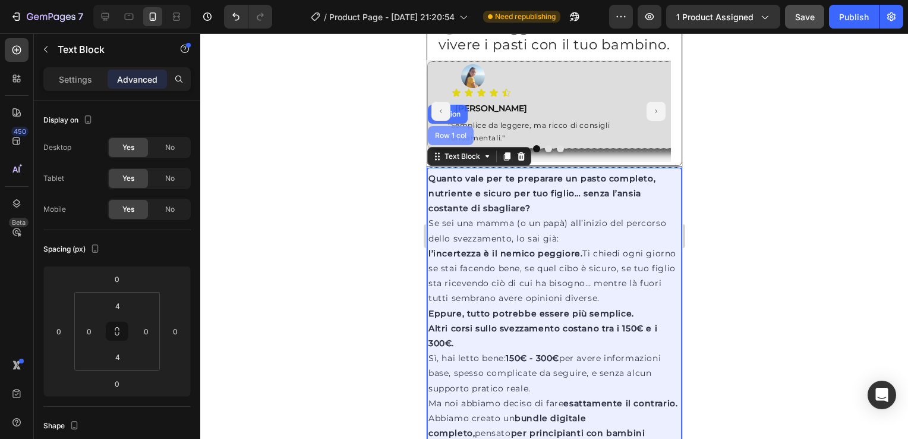
click at [450, 139] on div "Row 1 col" at bounding box center [450, 135] width 36 height 7
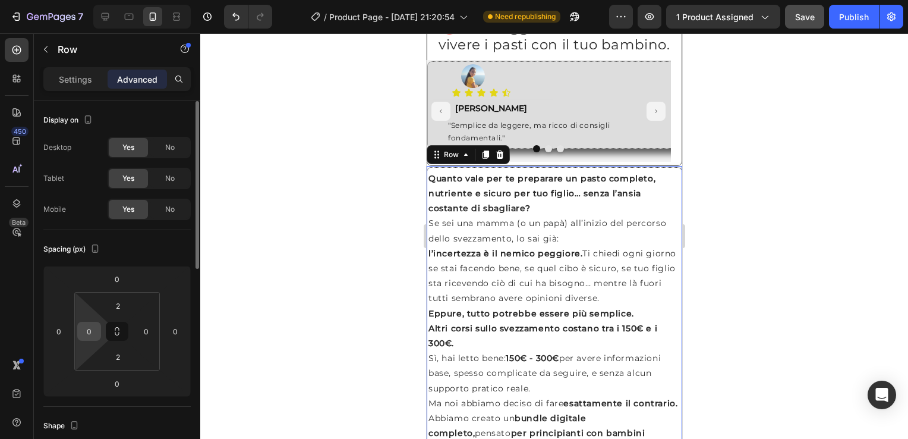
click at [99, 336] on div "0" at bounding box center [89, 331] width 24 height 19
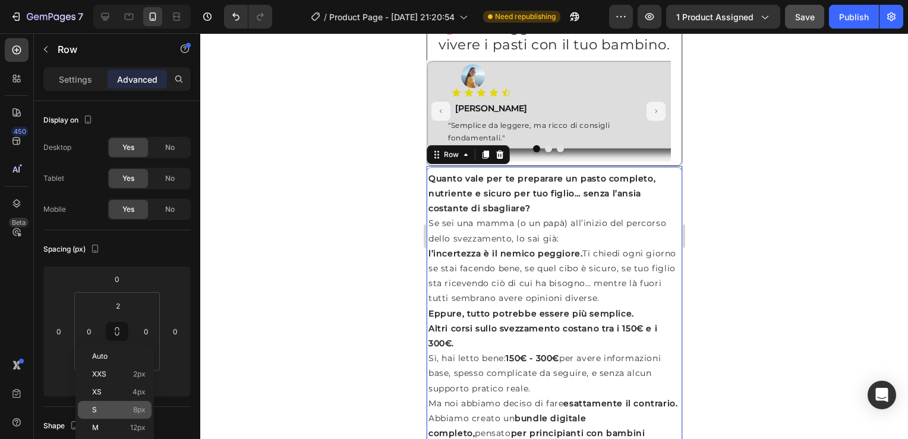
click at [121, 408] on p "S 8px" at bounding box center [118, 409] width 53 height 8
type input "8"
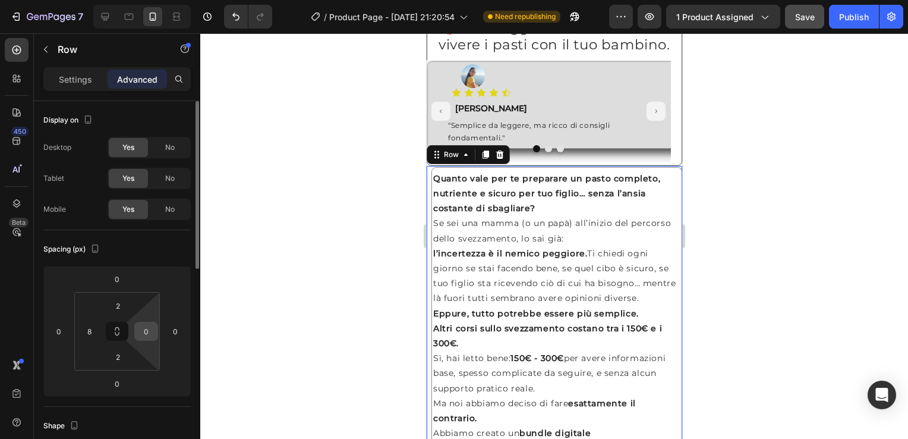
click at [152, 330] on input "0" at bounding box center [146, 331] width 18 height 18
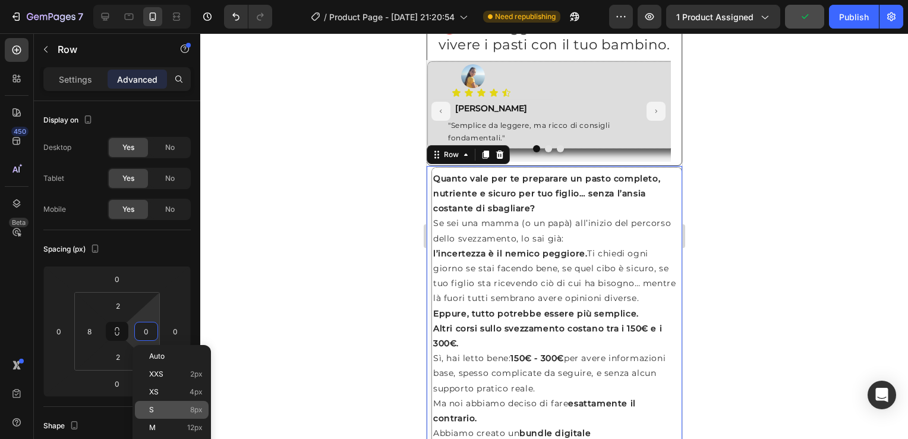
click at [177, 403] on div "S 8px" at bounding box center [172, 410] width 74 height 18
type input "8"
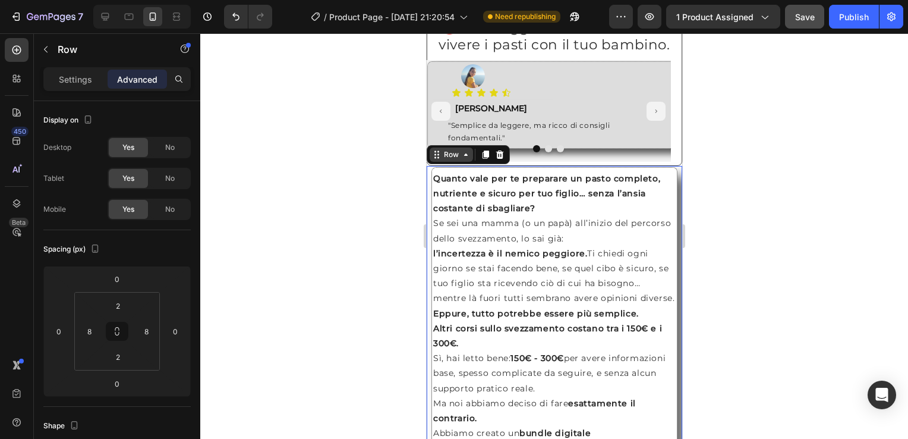
click at [452, 160] on div "Row" at bounding box center [451, 154] width 20 height 11
click at [454, 199] on strong "Quanto vale per te preparare un pasto completo, nutriente e sicuro per tuo figl…" at bounding box center [546, 193] width 227 height 40
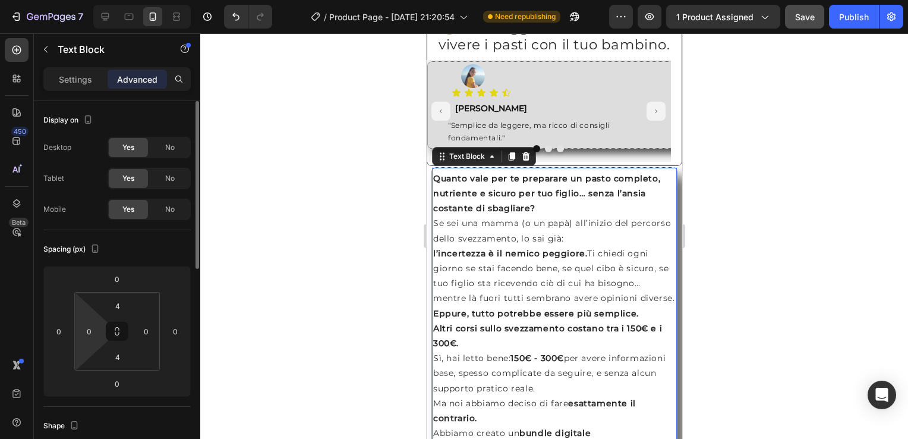
click at [90, 0] on html "7 / Product Page - [DATE] 21:20:54 Need republishing Preview 1 product assigned…" at bounding box center [454, 0] width 908 height 0
click at [95, 334] on input "0" at bounding box center [89, 331] width 18 height 18
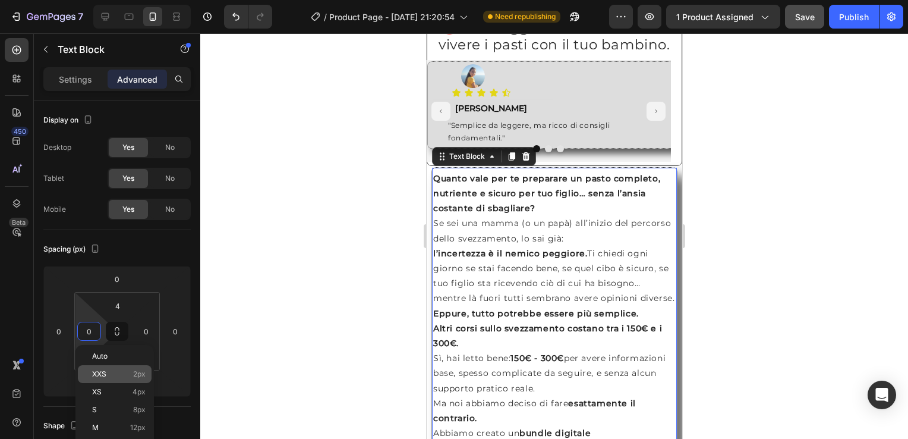
click at [109, 376] on p "XXS 2px" at bounding box center [118, 374] width 53 height 8
type input "2"
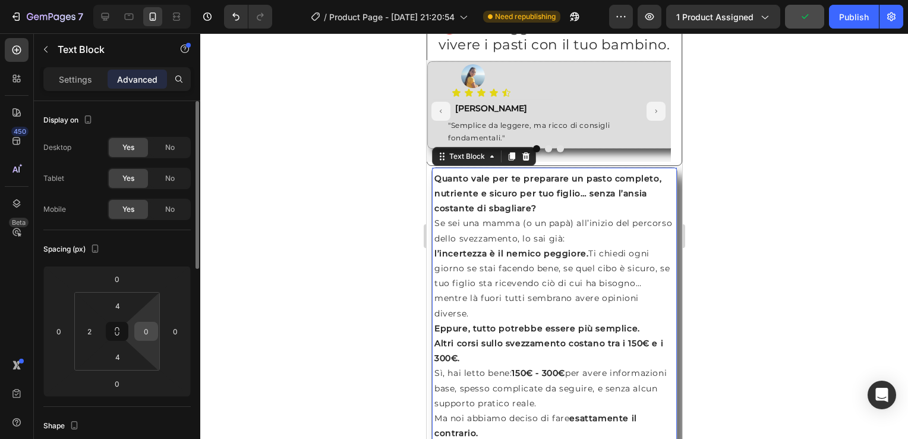
click at [145, 329] on input "0" at bounding box center [146, 331] width 18 height 18
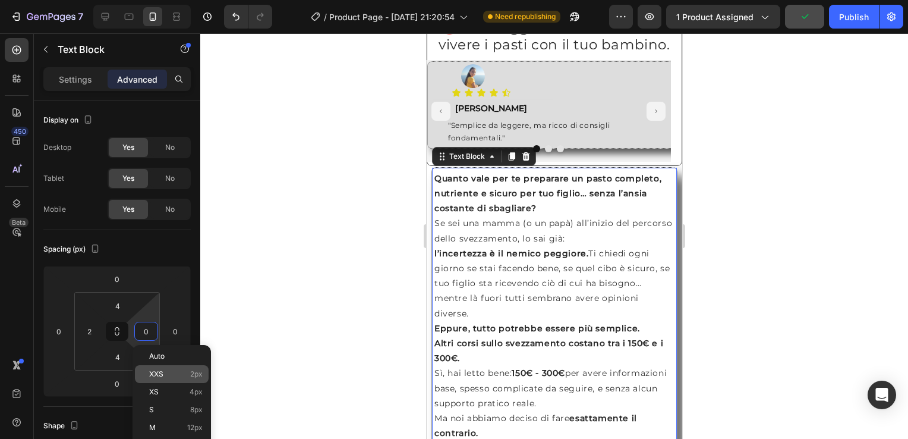
click at [172, 379] on div "XXS 2px" at bounding box center [172, 374] width 74 height 18
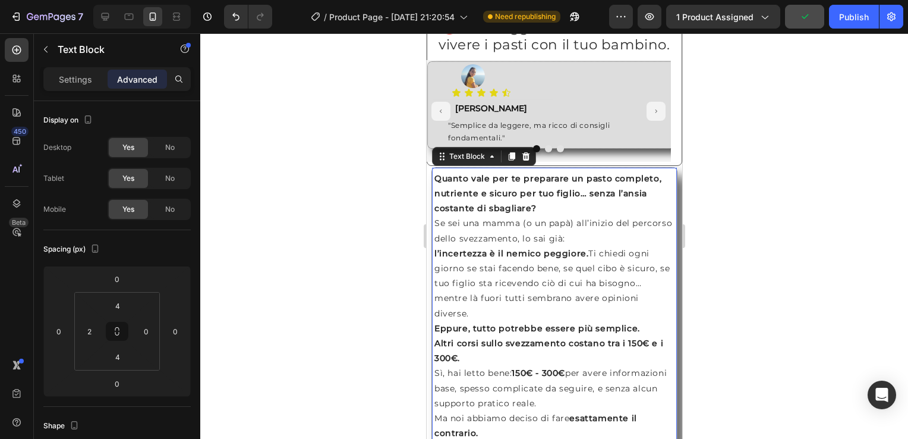
type input "2"
click at [89, 332] on input "2" at bounding box center [89, 331] width 18 height 18
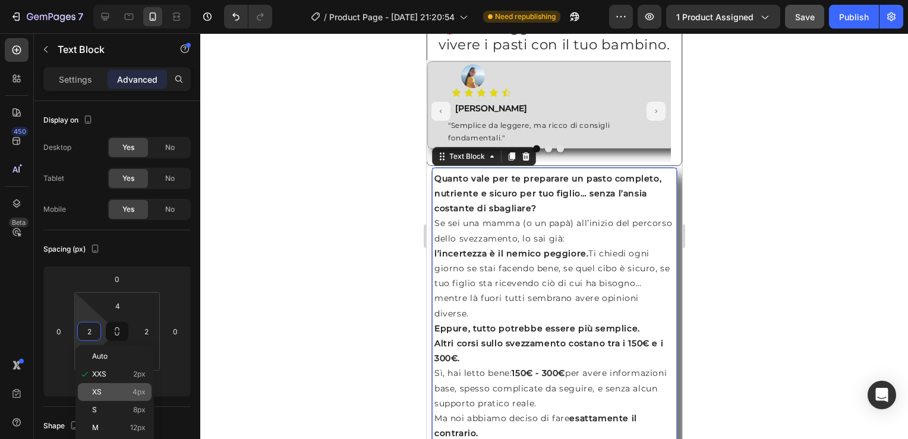
click at [128, 392] on p "XS 4px" at bounding box center [118, 392] width 53 height 8
type input "4"
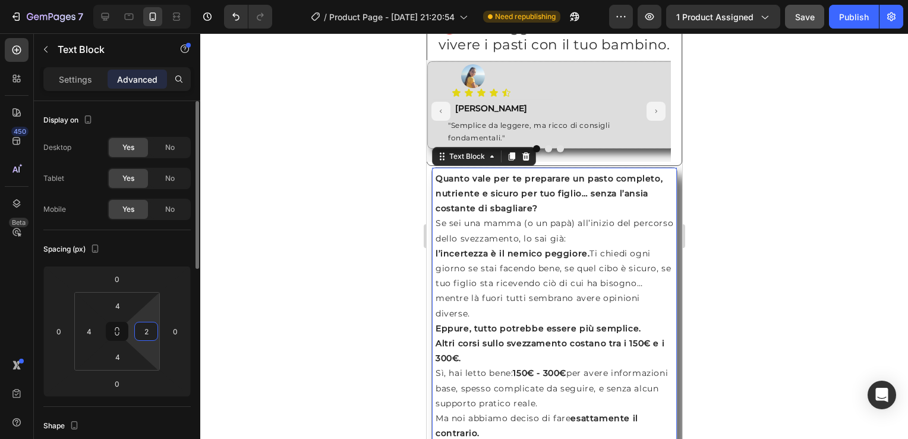
click at [146, 332] on input "2" at bounding box center [146, 331] width 18 height 18
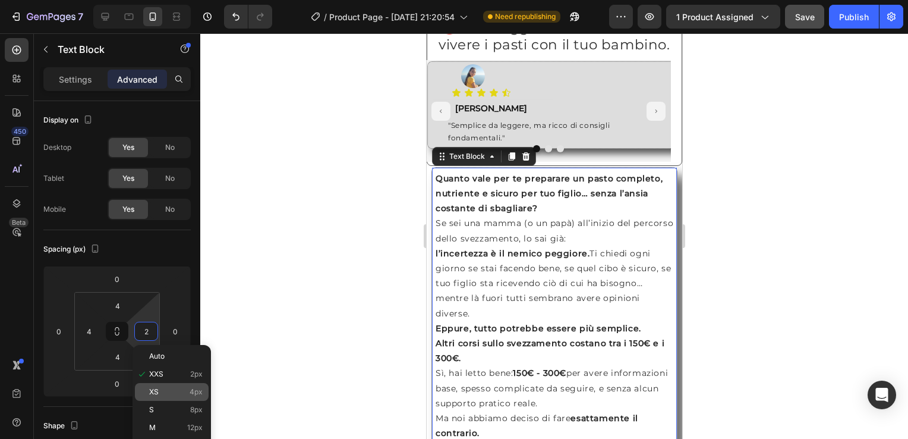
click at [174, 393] on p "XS 4px" at bounding box center [175, 392] width 53 height 8
type input "4"
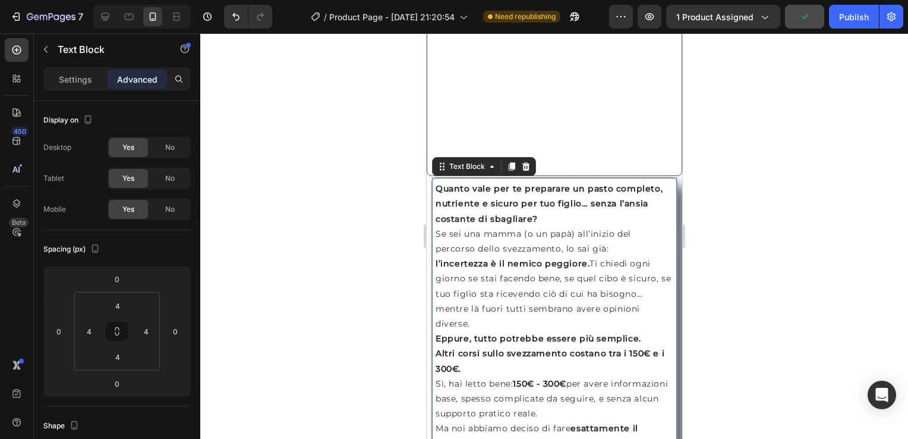
scroll to position [1189, 0]
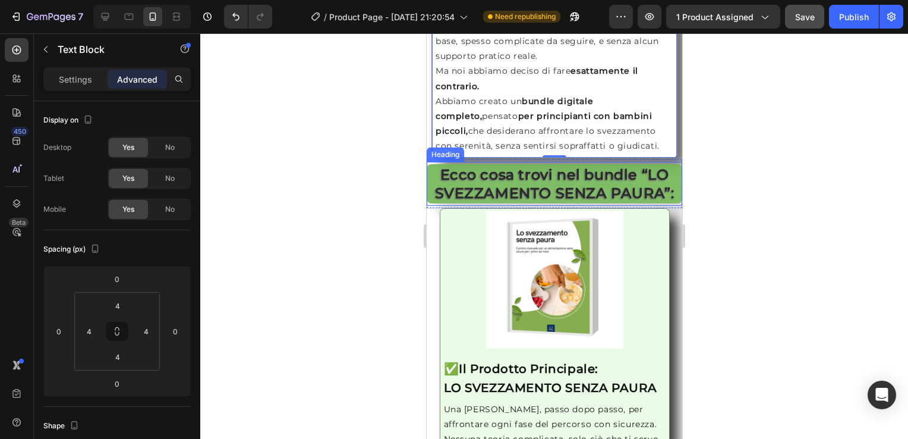
click at [438, 155] on div "Heading" at bounding box center [445, 154] width 33 height 11
click at [442, 152] on div "Row" at bounding box center [439, 152] width 20 height 11
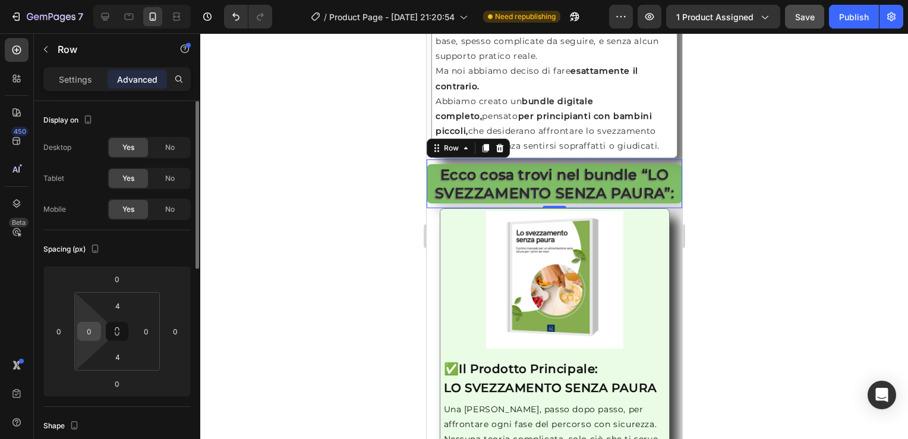
click at [89, 339] on div "0" at bounding box center [89, 331] width 24 height 19
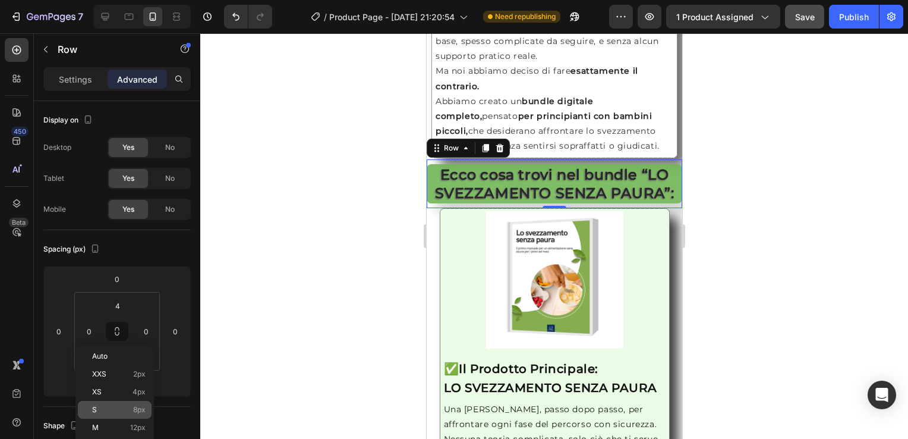
click at [139, 409] on span "8px" at bounding box center [139, 409] width 12 height 8
type input "8"
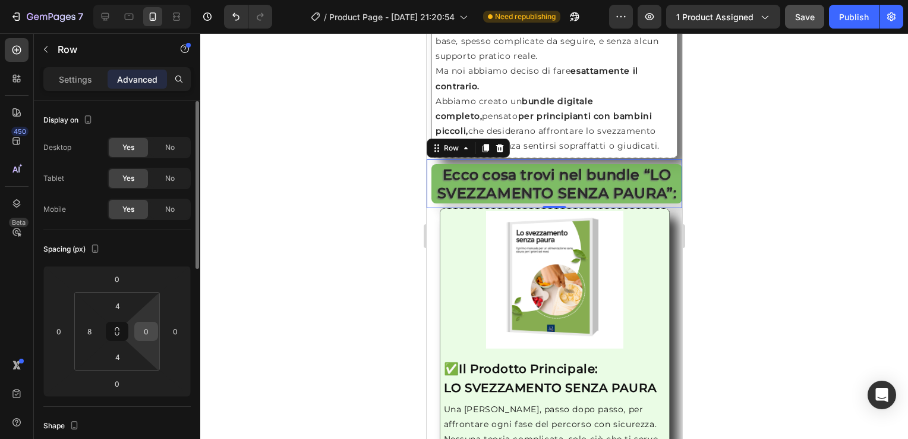
click at [149, 331] on input "0" at bounding box center [146, 331] width 18 height 18
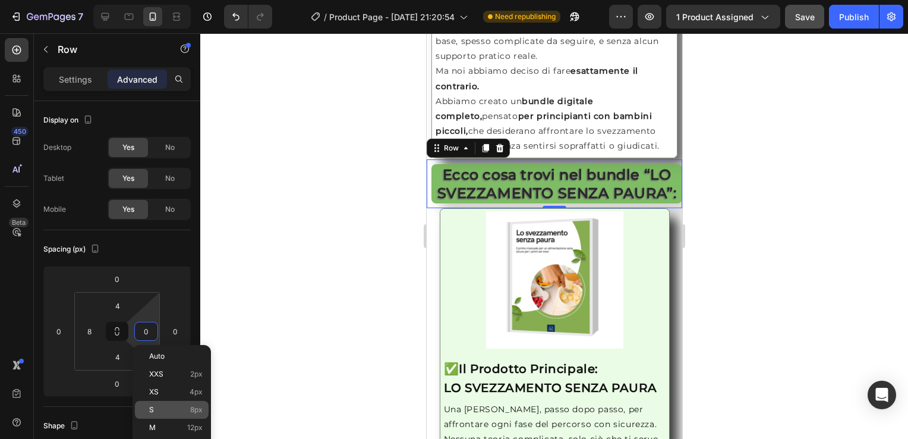
click at [179, 405] on p "S 8px" at bounding box center [175, 409] width 53 height 8
type input "8"
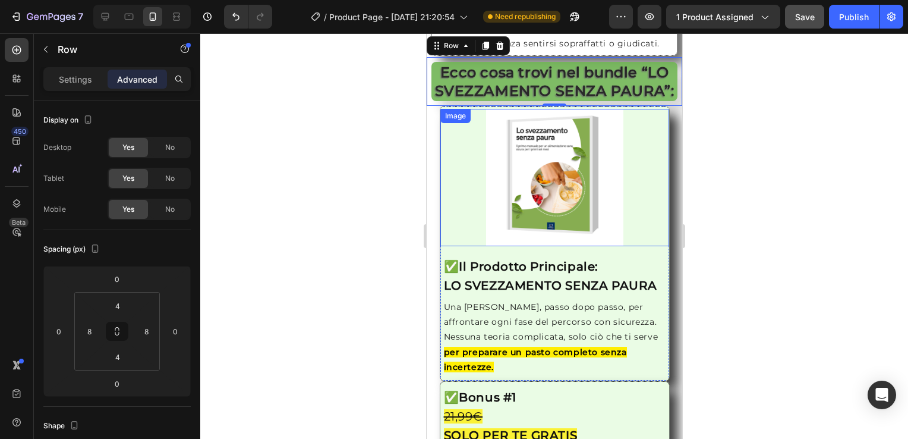
scroll to position [1308, 0]
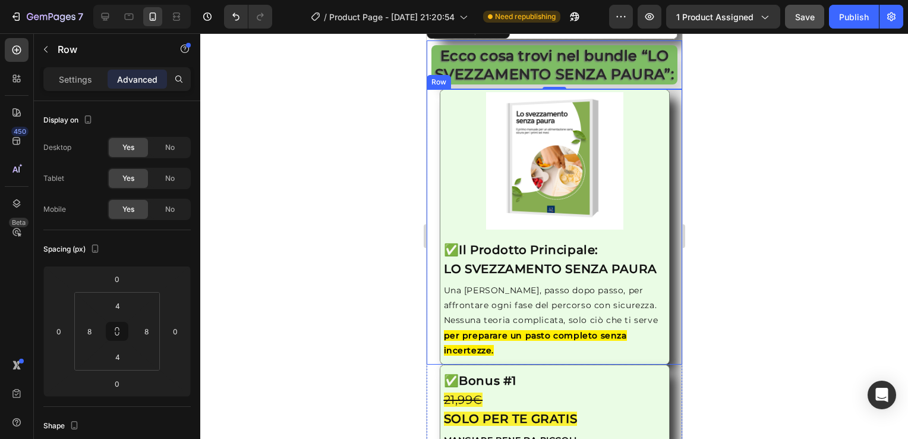
click at [431, 112] on div "Image ✅ Il Prodotto Principale: LO SVEZZAMENTO SENZA PAURA Heading Una [PERSON_…" at bounding box center [554, 226] width 256 height 275
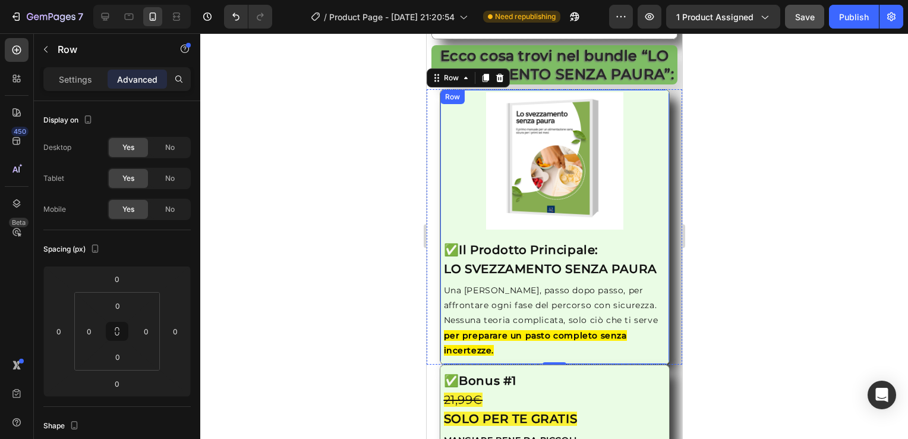
click at [439, 245] on div "Image ✅ Il Prodotto Principale: LO SVEZZAMENTO SENZA PAURA Heading Una [PERSON_…" at bounding box center [554, 226] width 230 height 275
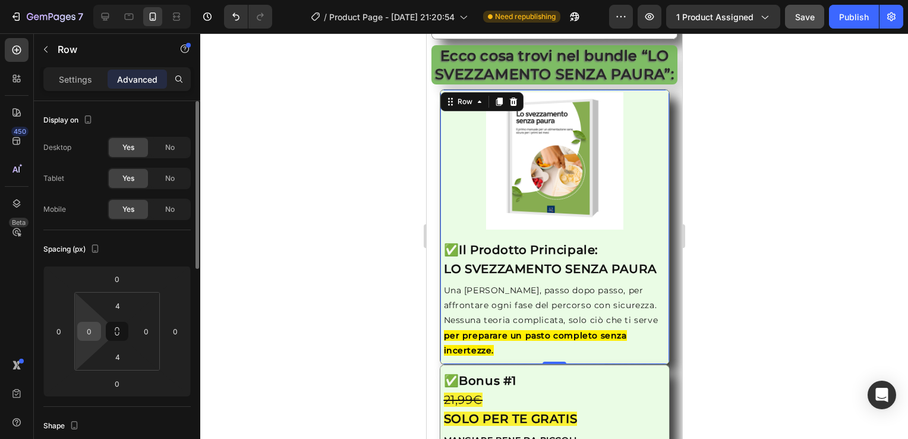
click at [96, 333] on input "0" at bounding box center [89, 331] width 18 height 18
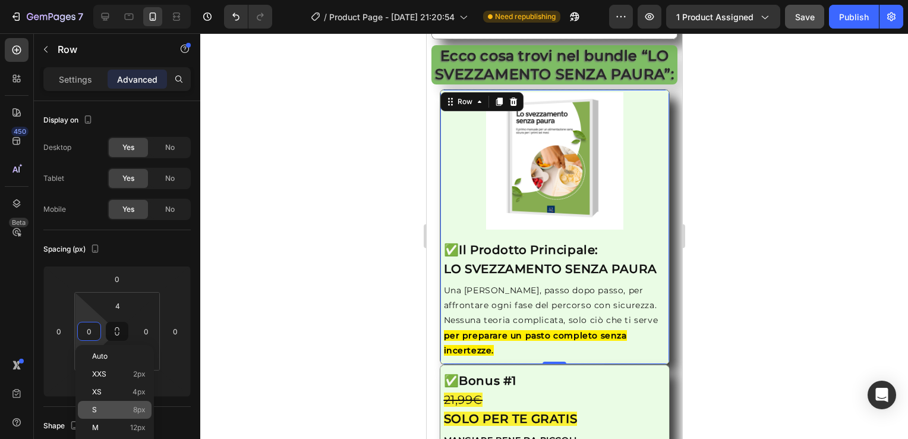
click at [136, 405] on span "8px" at bounding box center [139, 409] width 12 height 8
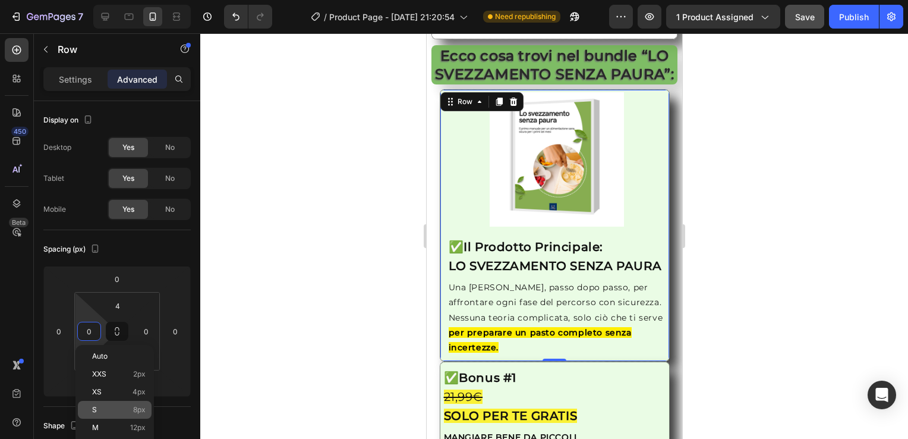
type input "8"
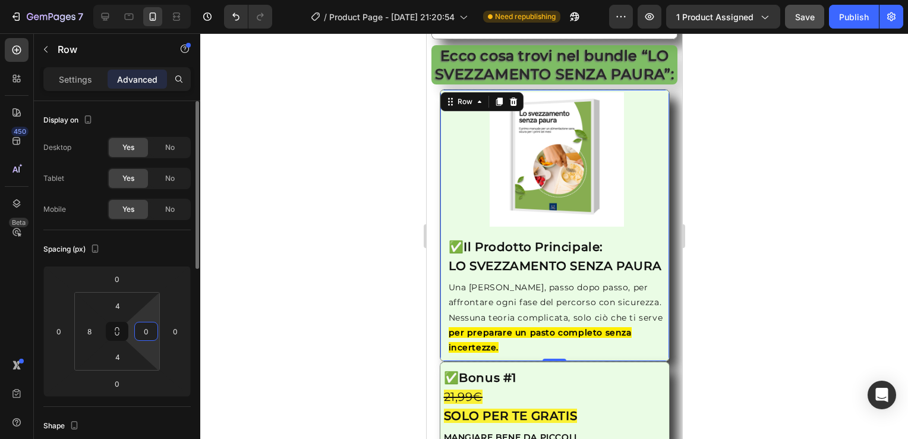
click at [150, 328] on input "0" at bounding box center [146, 331] width 18 height 18
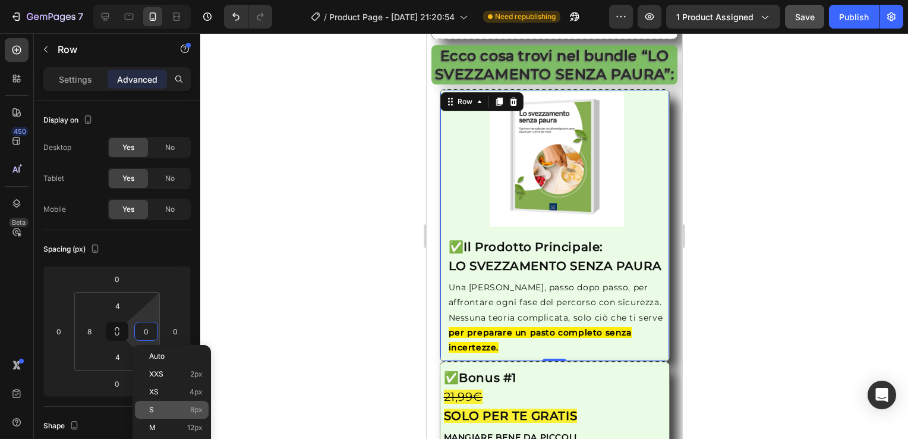
click at [183, 403] on div "S 8px" at bounding box center [172, 410] width 74 height 18
type input "8"
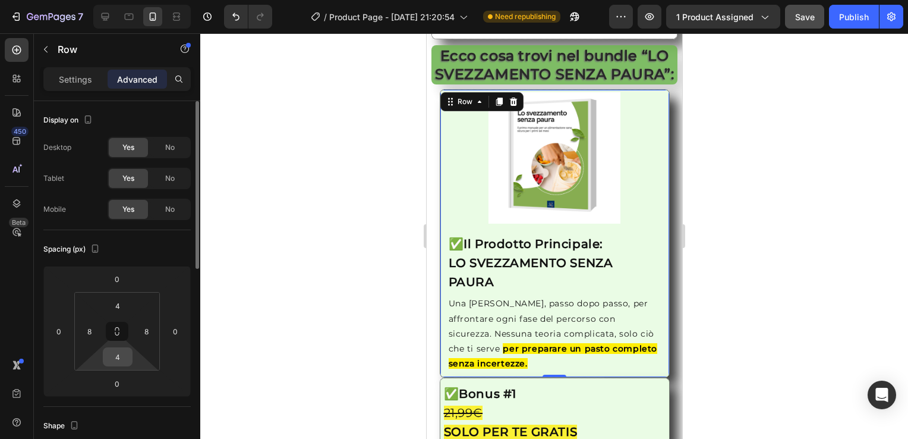
click at [112, 357] on input "4" at bounding box center [118, 357] width 24 height 18
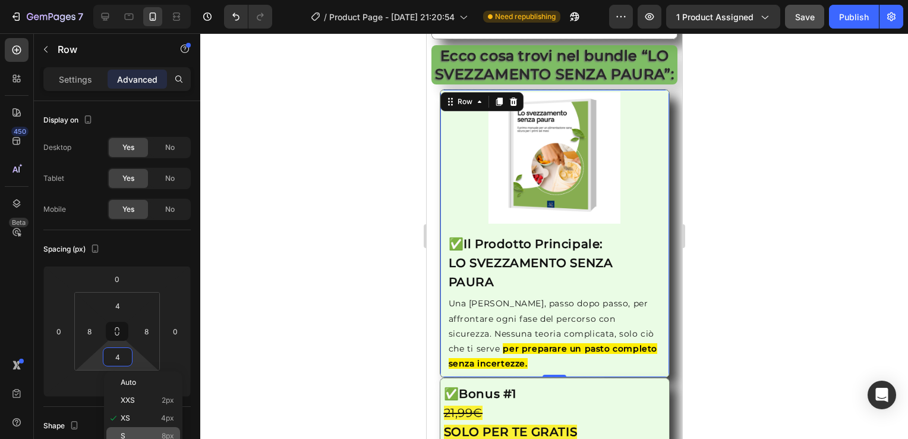
click at [154, 430] on div "S 8px" at bounding box center [143, 436] width 74 height 18
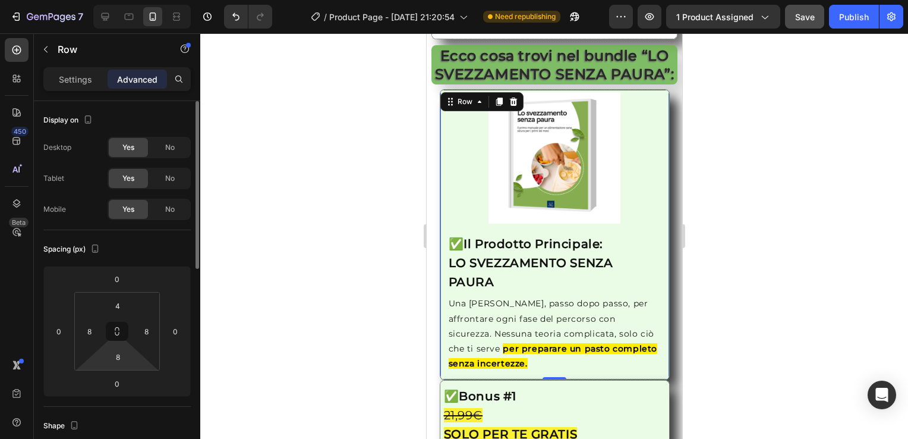
click at [119, 0] on html "7 / Product Page - [DATE] 21:20:54 Need republishing Preview 1 product assigned…" at bounding box center [454, 0] width 908 height 0
click at [113, 355] on input "8" at bounding box center [118, 357] width 24 height 18
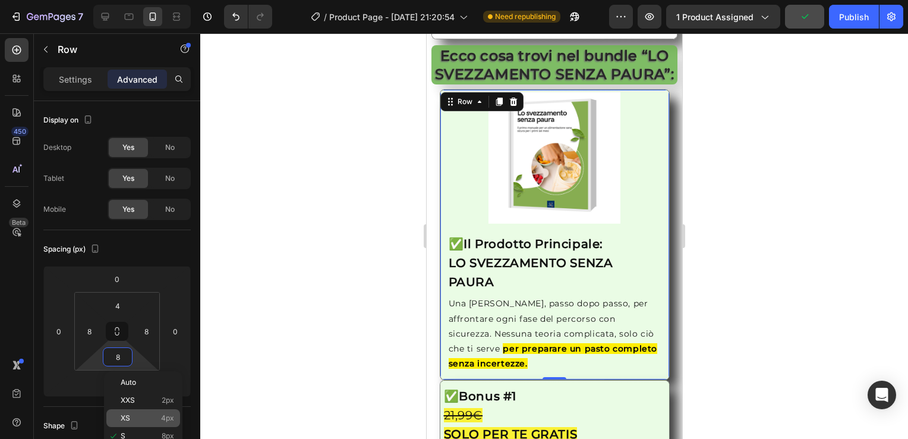
click at [164, 415] on span "4px" at bounding box center [167, 418] width 13 height 8
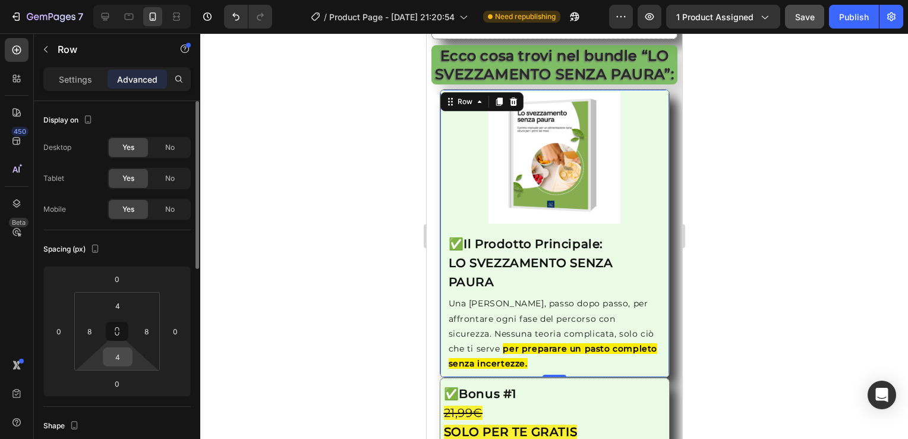
click at [121, 358] on input "4" at bounding box center [118, 357] width 24 height 18
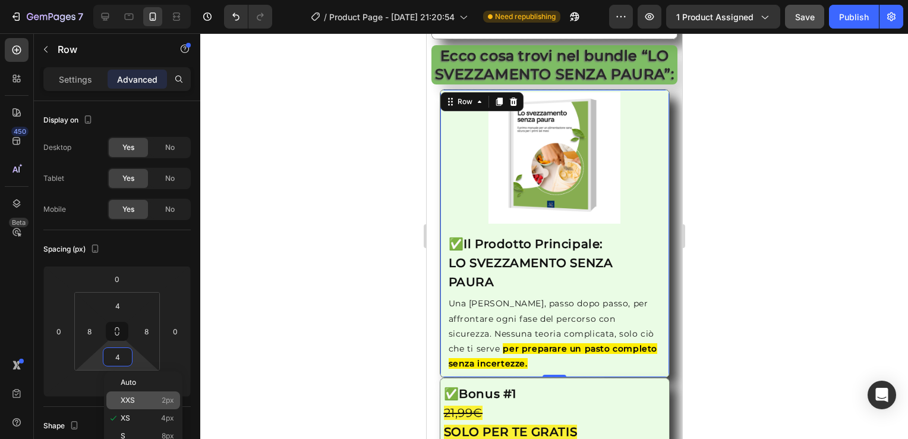
click at [141, 398] on p "XXS 2px" at bounding box center [147, 400] width 53 height 8
type input "2"
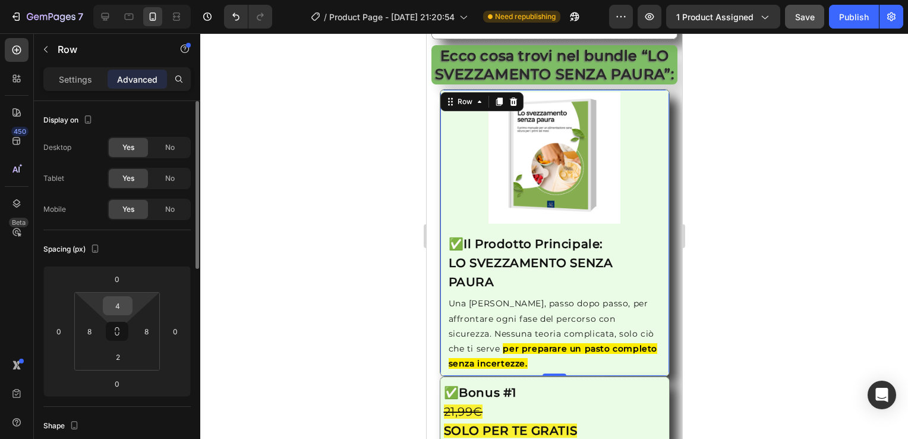
click at [120, 299] on input "4" at bounding box center [118, 306] width 24 height 18
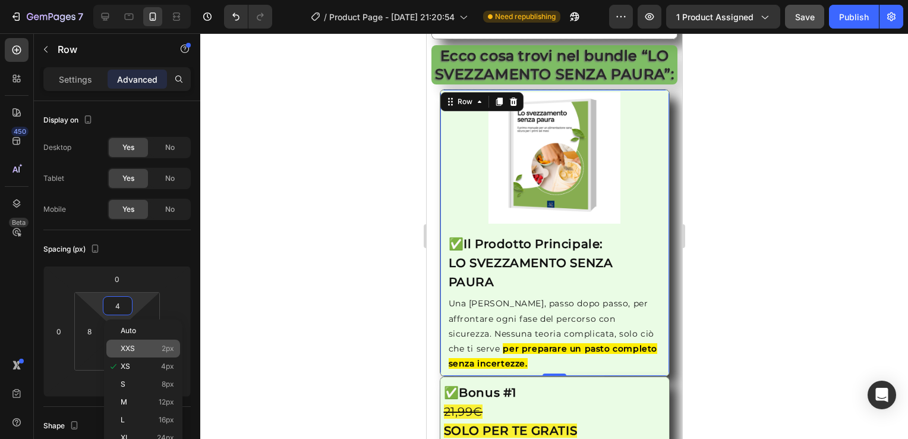
click at [142, 353] on div "XXS 2px" at bounding box center [143, 348] width 74 height 18
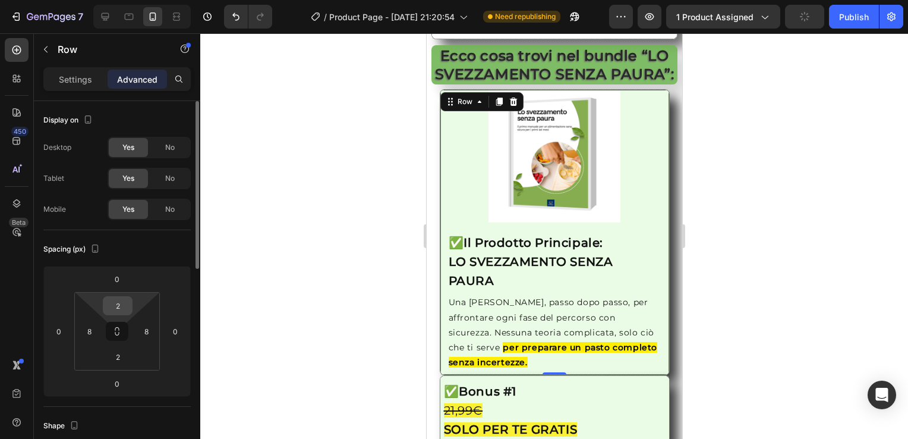
click at [119, 307] on input "2" at bounding box center [118, 306] width 24 height 18
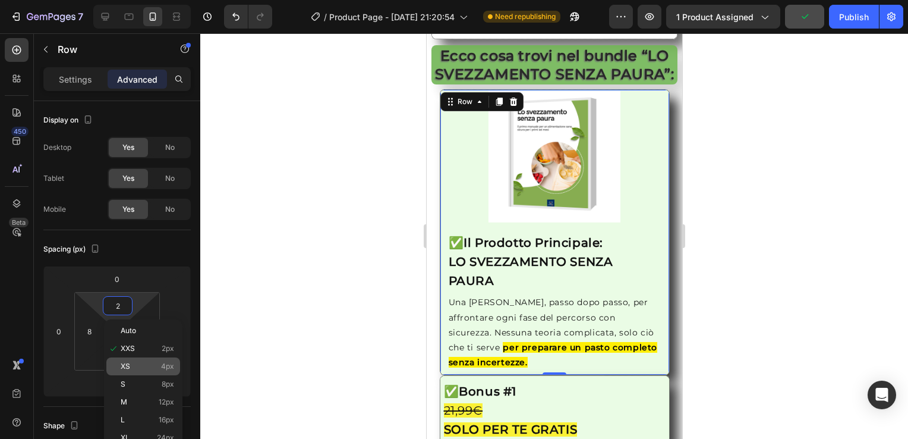
click at [137, 369] on p "XS 4px" at bounding box center [147, 366] width 53 height 8
type input "4"
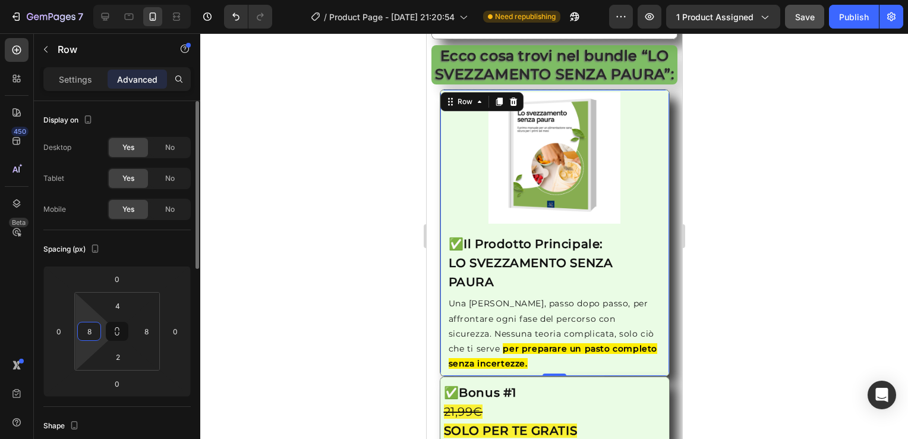
click at [90, 322] on input "8" at bounding box center [89, 331] width 18 height 18
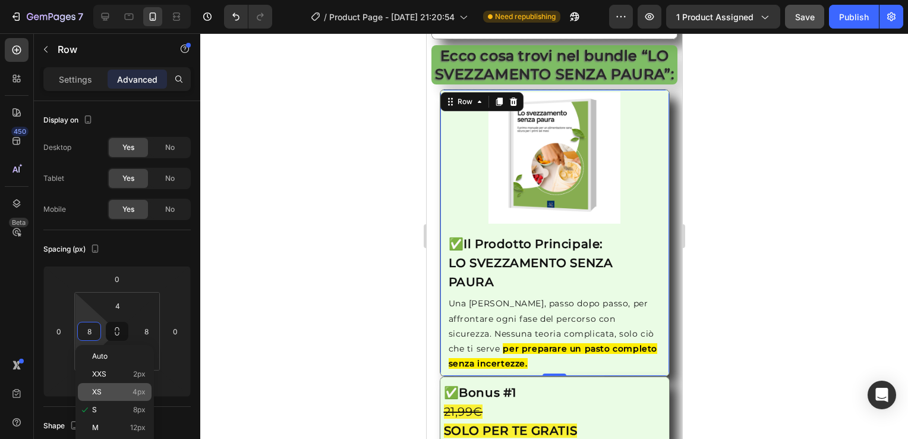
click at [118, 386] on div "XS 4px" at bounding box center [115, 392] width 74 height 18
type input "4"
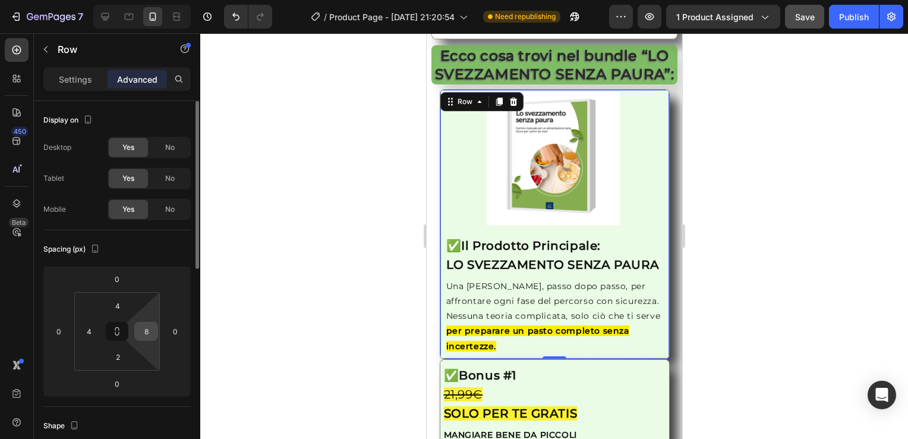
click at [152, 332] on input "8" at bounding box center [146, 331] width 18 height 18
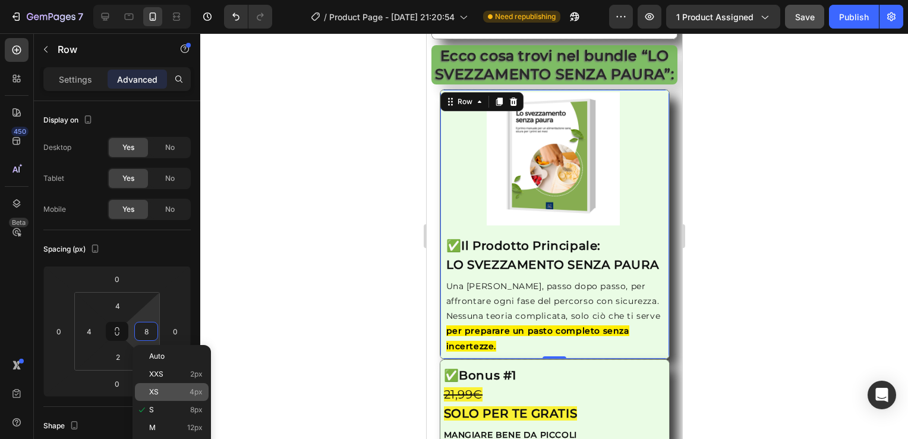
click at [187, 389] on p "XS 4px" at bounding box center [175, 392] width 53 height 8
type input "4"
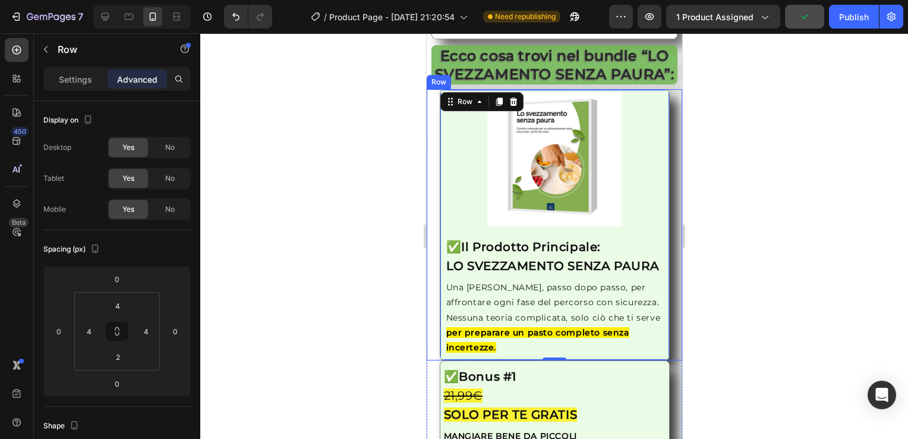
click at [434, 228] on div "Image ✅ Il Prodotto Principale: LO SVEZZAMENTO SENZA PAURA Heading Una guida ch…" at bounding box center [554, 224] width 256 height 271
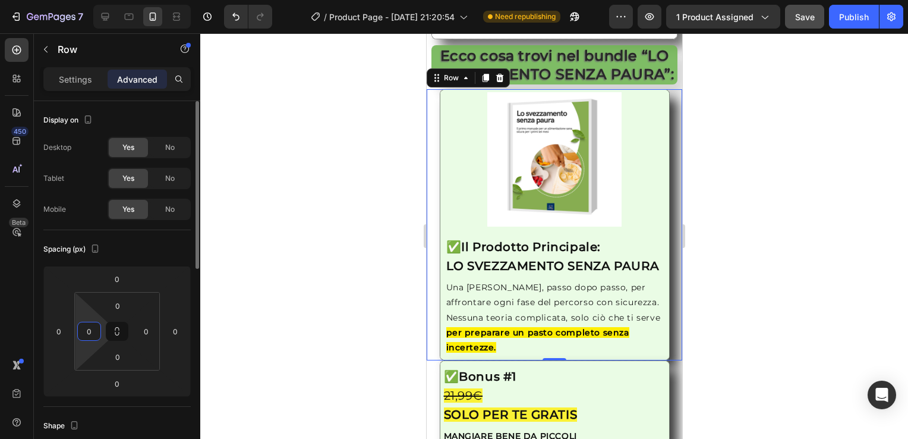
click at [90, 336] on input "0" at bounding box center [89, 331] width 18 height 18
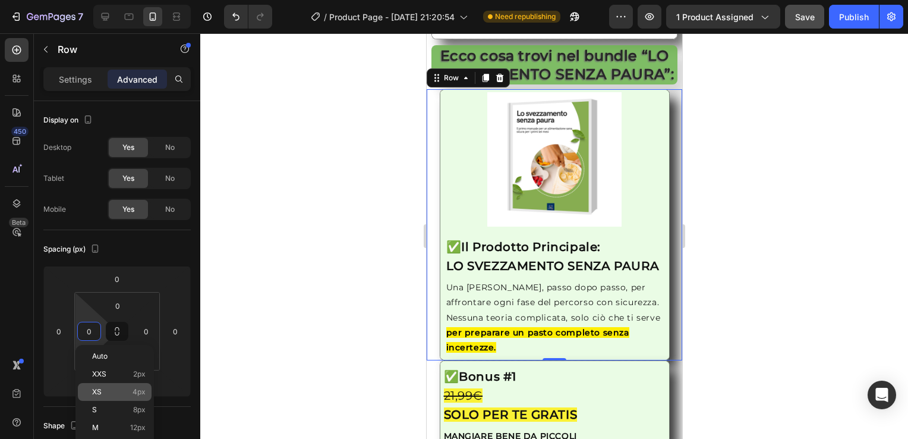
click at [137, 395] on span "4px" at bounding box center [139, 392] width 13 height 8
type input "4"
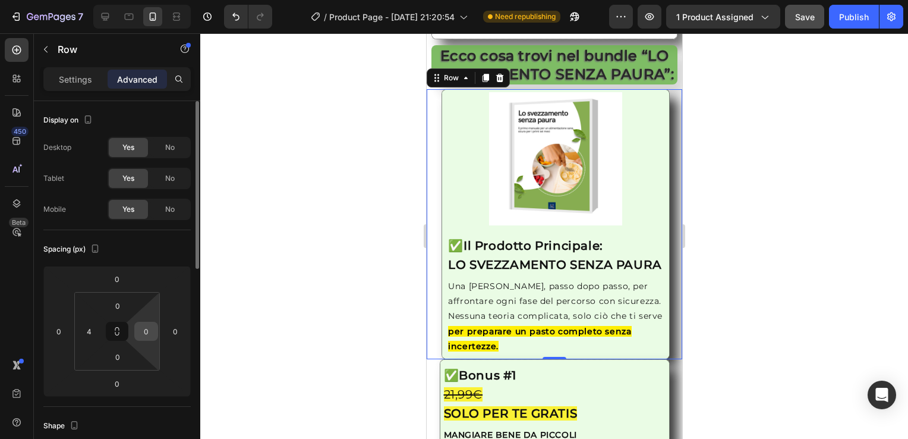
click at [149, 336] on input "0" at bounding box center [146, 331] width 18 height 18
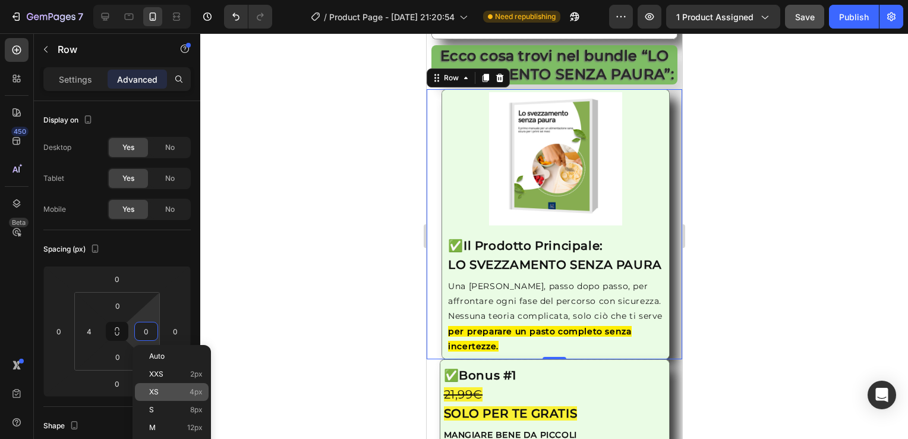
click at [182, 394] on p "XS 4px" at bounding box center [175, 392] width 53 height 8
type input "4"
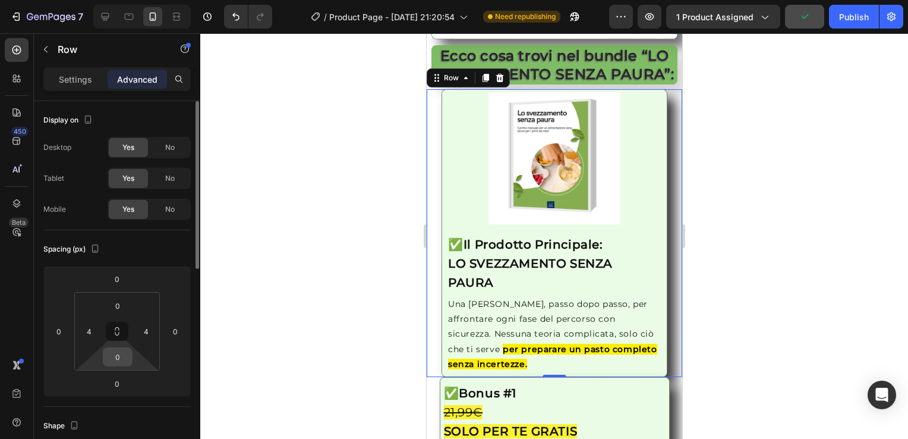
click at [127, 355] on input "0" at bounding box center [118, 357] width 24 height 18
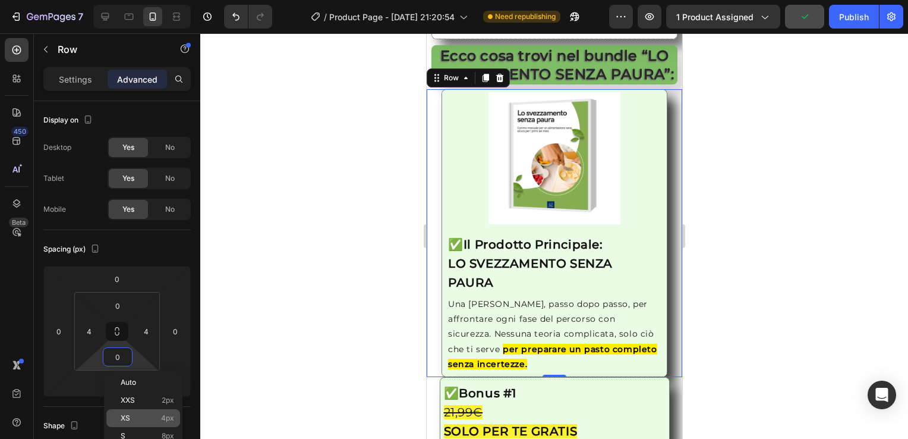
click at [151, 418] on p "XS 4px" at bounding box center [147, 418] width 53 height 8
type input "4"
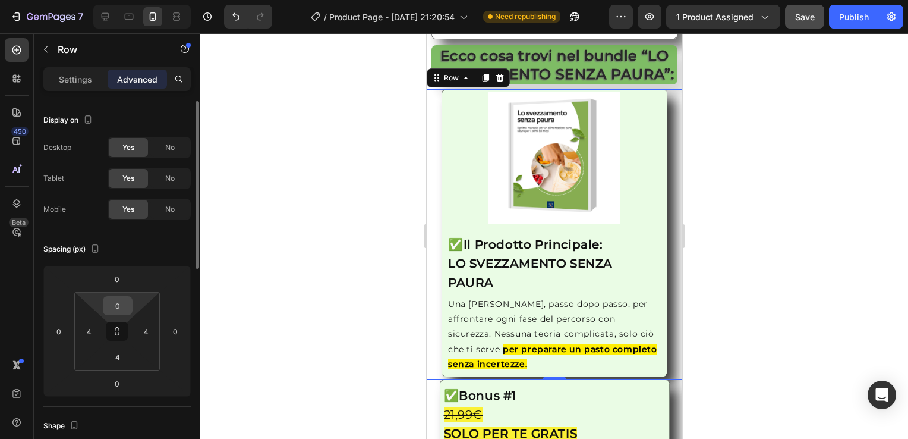
click at [116, 301] on input "0" at bounding box center [118, 306] width 24 height 18
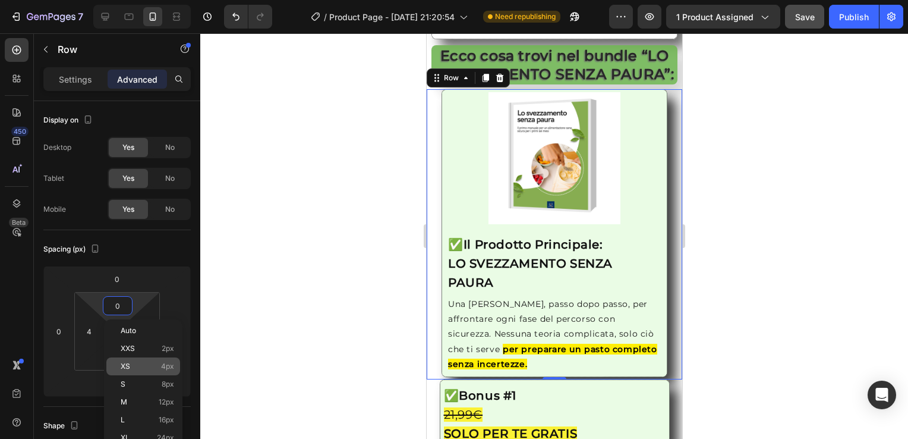
click at [141, 364] on p "XS 4px" at bounding box center [147, 366] width 53 height 8
type input "4"
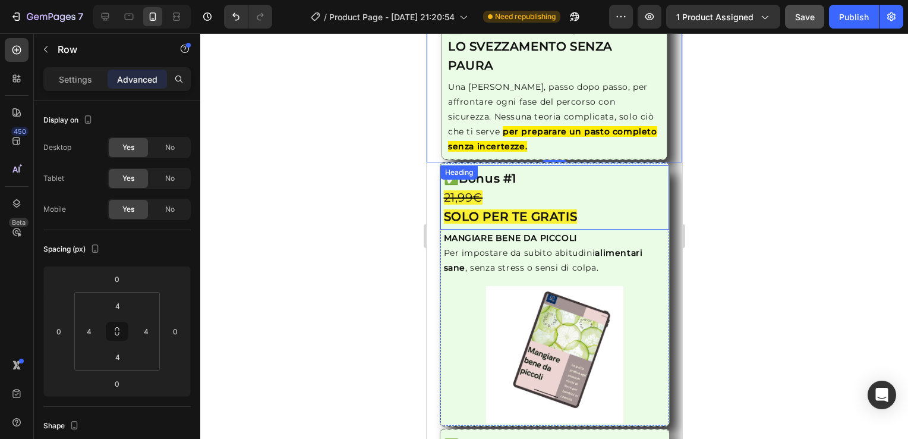
scroll to position [1427, 0]
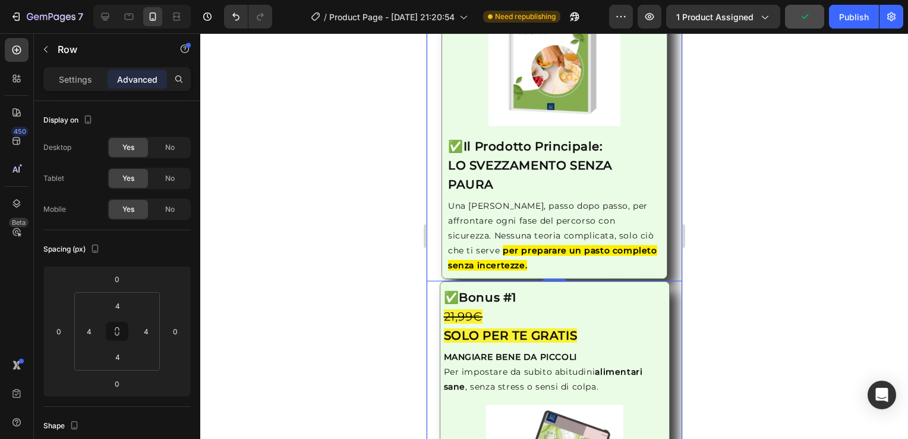
click at [430, 314] on div "Image ✅ Il Prodotto Principale: LO SVEZZAMENTO SENZA PAURA Heading Una guida ch…" at bounding box center [554, 396] width 256 height 815
click at [431, 197] on div "Image ✅ Il Prodotto Principale: LO SVEZZAMENTO SENZA PAURA Heading Una [PERSON_…" at bounding box center [554, 135] width 251 height 288
click at [433, 313] on div "Image ✅ Il Prodotto Principale: LO SVEZZAMENTO SENZA PAURA Heading Una guida ch…" at bounding box center [554, 396] width 256 height 815
click at [431, 281] on div "Image ✅ Il Prodotto Principale: LO SVEZZAMENTO SENZA PAURA Heading Una guida ch…" at bounding box center [554, 396] width 256 height 815
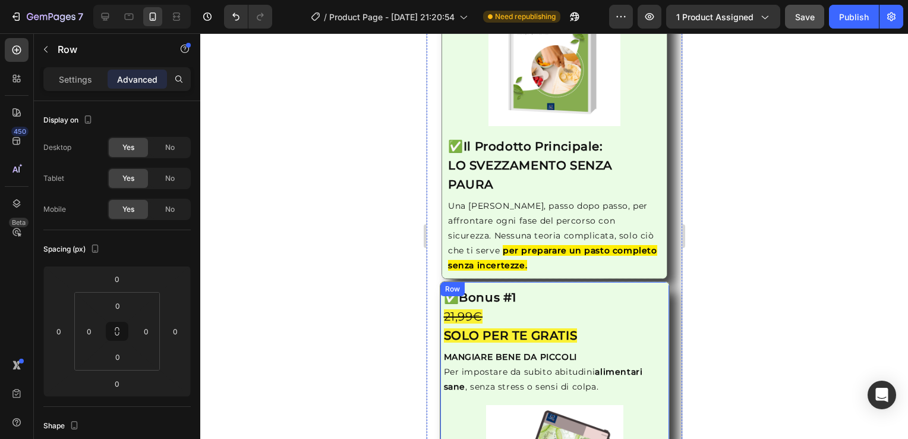
click at [439, 353] on div "Image ✅ Bonus #1 21,99€ SOLO PER TE GRATIS Heading MANGIARE BENE DA PICCOLI Per…" at bounding box center [554, 413] width 230 height 264
click at [434, 264] on div "Image ✅ Il Prodotto Principale: LO SVEZZAMENTO SENZA PAURA Heading Una [PERSON_…" at bounding box center [554, 135] width 251 height 288
click at [433, 322] on div "Image ✅ Il Prodotto Principale: LO SVEZZAMENTO SENZA PAURA Heading Una guida ch…" at bounding box center [554, 396] width 256 height 815
click at [437, 259] on div "Image ✅ Il Prodotto Principale: LO SVEZZAMENTO SENZA PAURA Heading Una [PERSON_…" at bounding box center [554, 135] width 251 height 288
click at [433, 292] on div "Image ✅ Il Prodotto Principale: LO SVEZZAMENTO SENZA PAURA Heading Una guida ch…" at bounding box center [554, 396] width 256 height 815
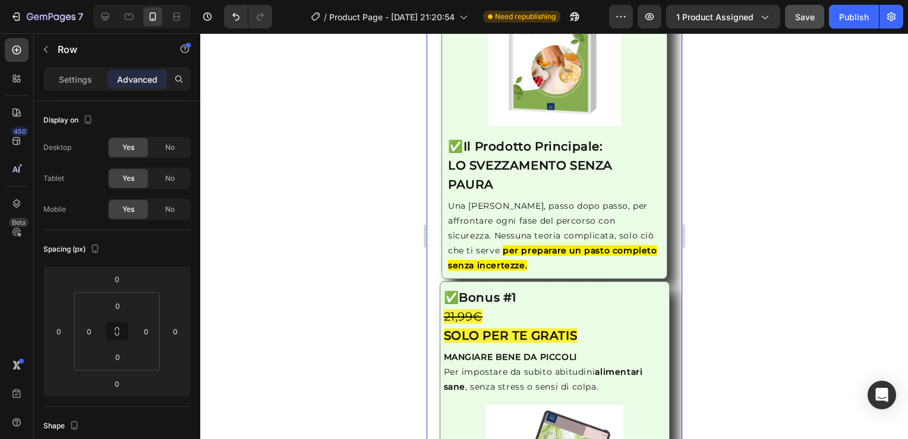
click at [666, 296] on div "Image ✅ Il Prodotto Principale: LO SVEZZAMENTO SENZA PAURA Heading Una guida ch…" at bounding box center [554, 396] width 256 height 815
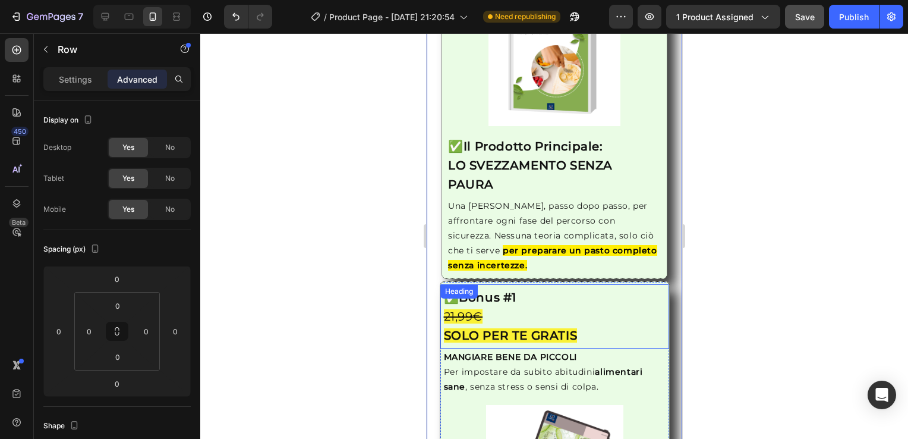
click at [448, 288] on div "Heading" at bounding box center [458, 291] width 33 height 11
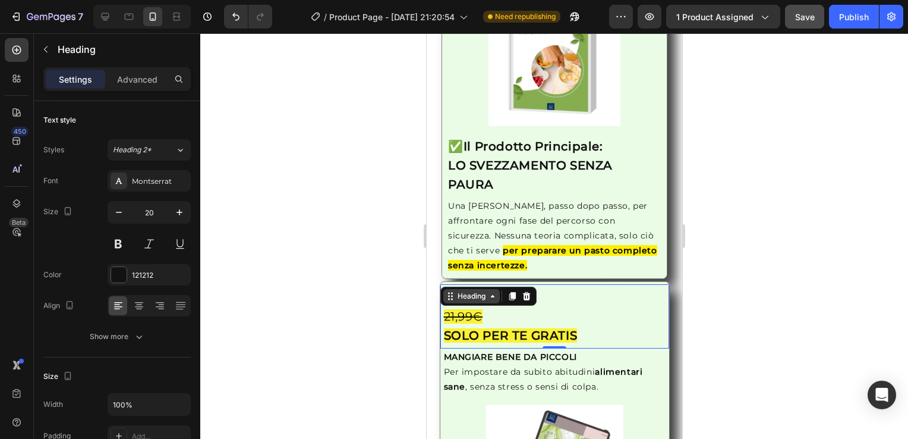
click at [455, 292] on div "Heading" at bounding box center [471, 296] width 33 height 11
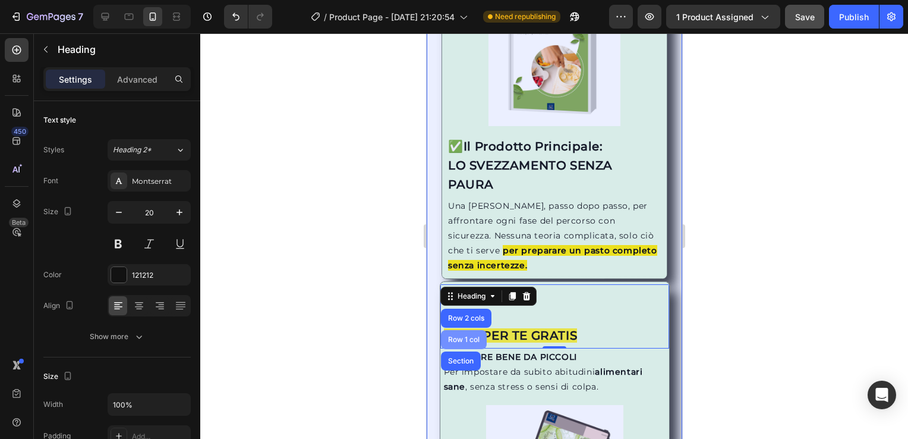
click at [465, 336] on div "Row 1 col" at bounding box center [463, 339] width 36 height 7
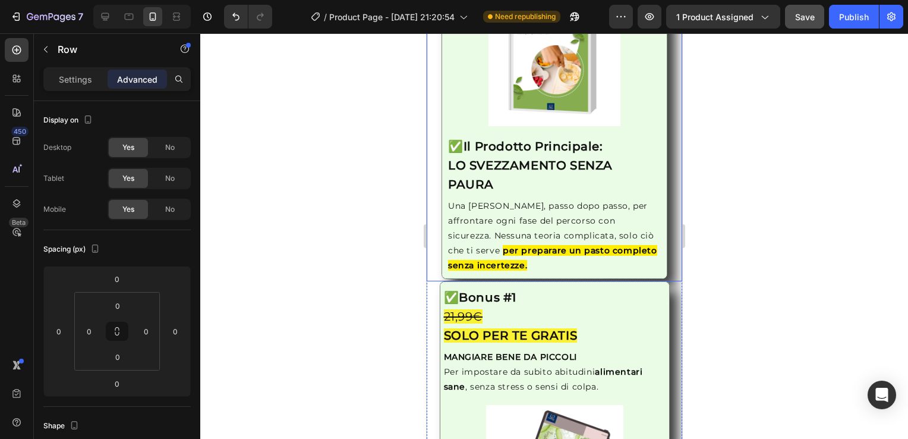
click at [437, 211] on div "Image ✅ Il Prodotto Principale: LO SVEZZAMENTO SENZA PAURA Heading Una [PERSON_…" at bounding box center [554, 135] width 251 height 288
click at [452, 287] on div "Row" at bounding box center [452, 289] width 20 height 11
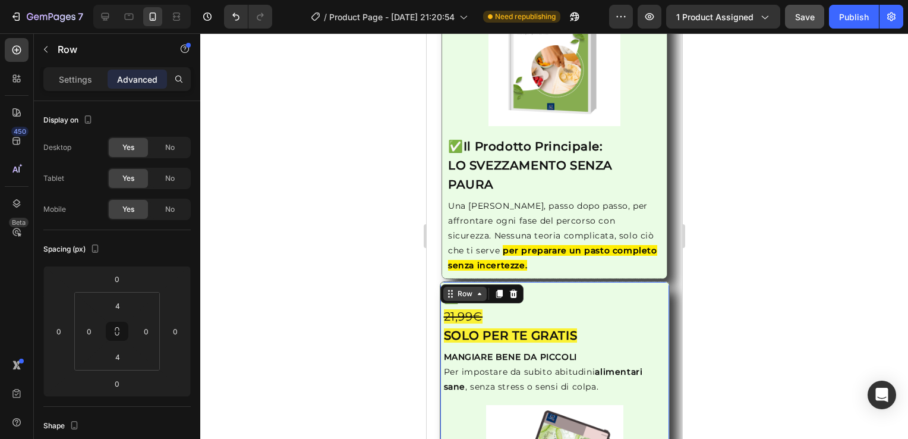
click at [462, 289] on div "Row" at bounding box center [465, 293] width 20 height 11
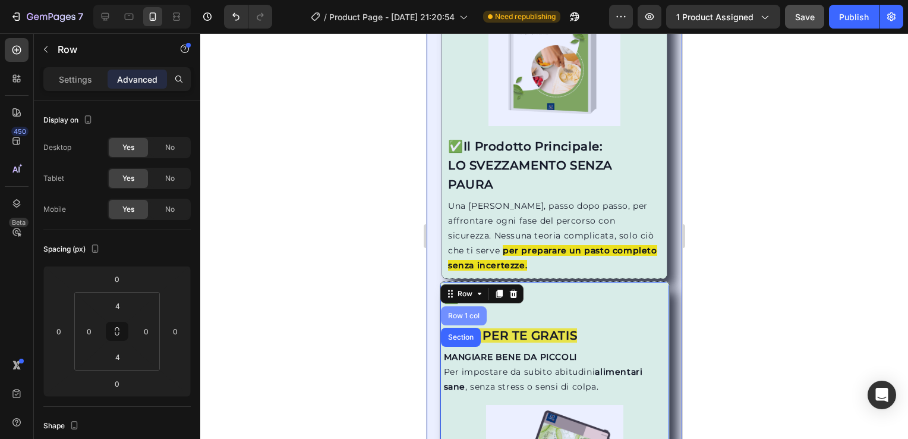
click at [467, 312] on div "Row 1 col" at bounding box center [463, 315] width 36 height 7
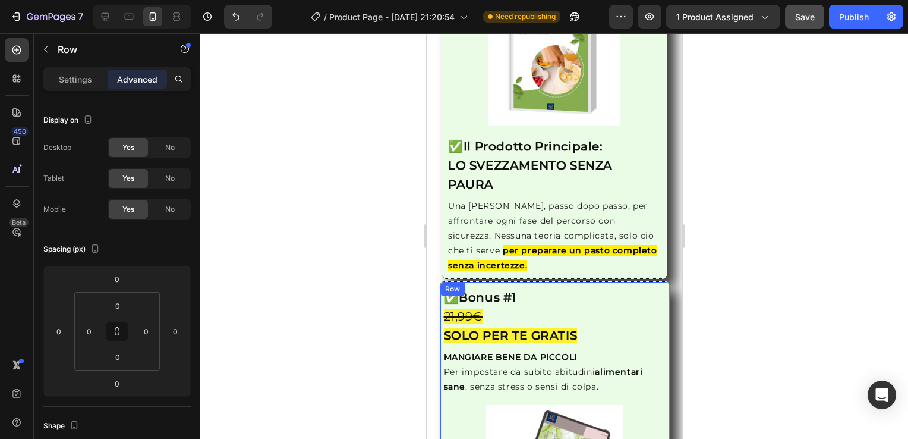
click at [452, 284] on div "Row" at bounding box center [452, 289] width 20 height 11
click at [476, 291] on icon at bounding box center [479, 294] width 10 height 10
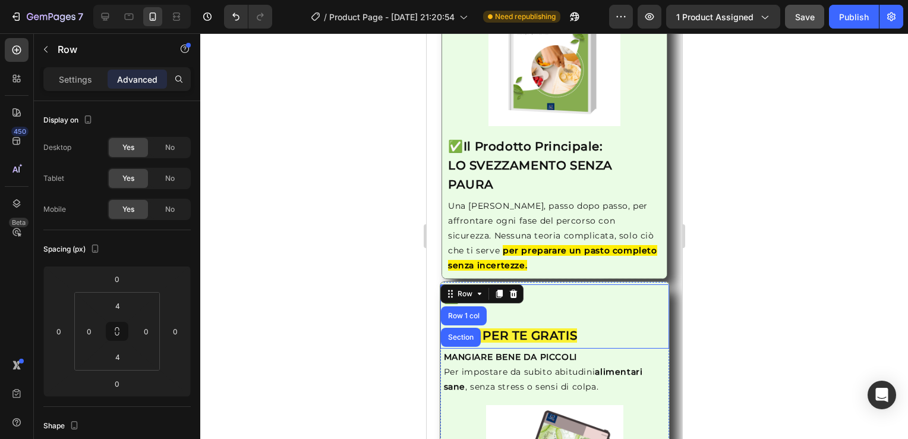
click at [596, 322] on h2 "✅ Bonus #1 21,99€ SOLO PER TE GRATIS" at bounding box center [554, 315] width 224 height 59
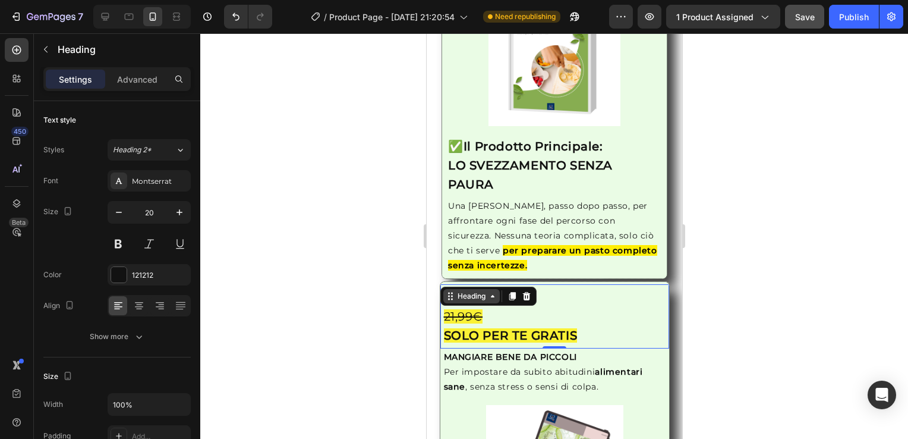
click at [488, 291] on icon at bounding box center [492, 296] width 10 height 10
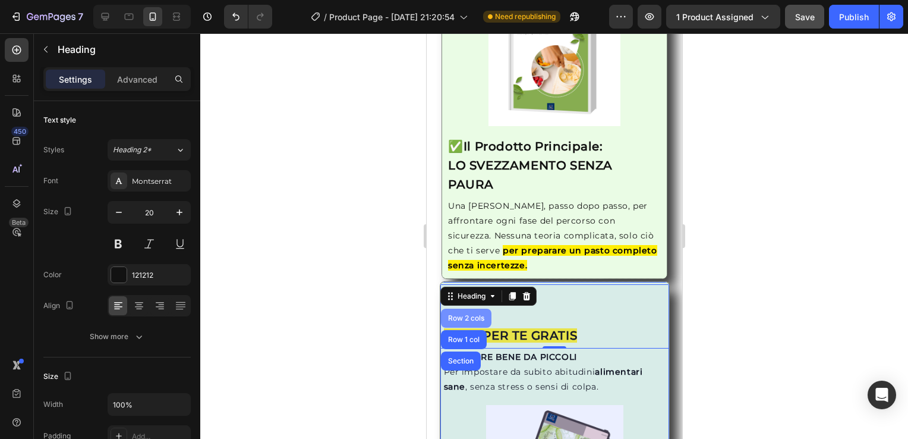
click at [466, 314] on div "Row 2 cols" at bounding box center [465, 317] width 41 height 7
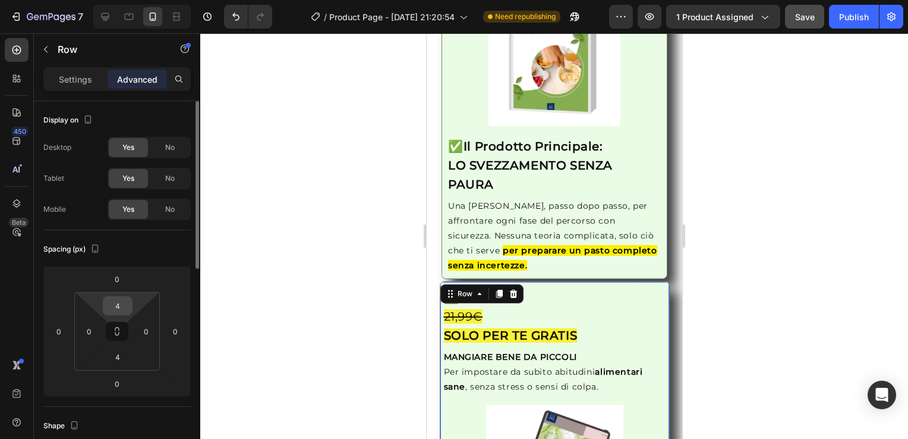
click at [123, 297] on input "4" at bounding box center [118, 306] width 24 height 18
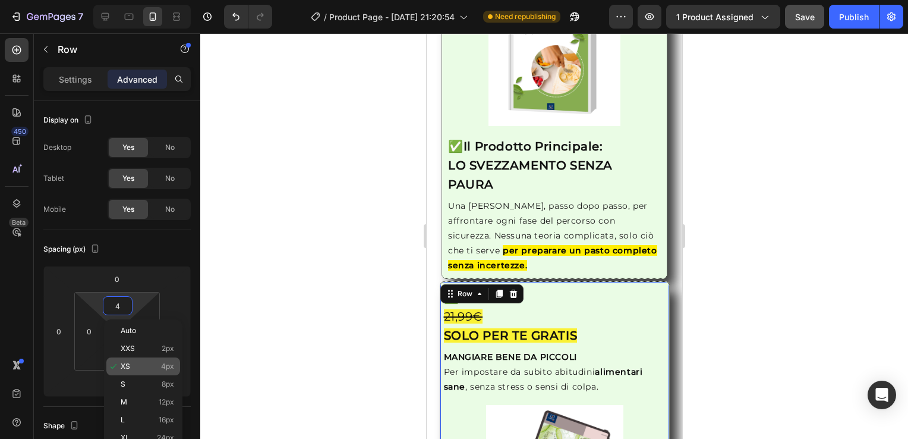
click at [148, 364] on p "XS 4px" at bounding box center [147, 366] width 53 height 8
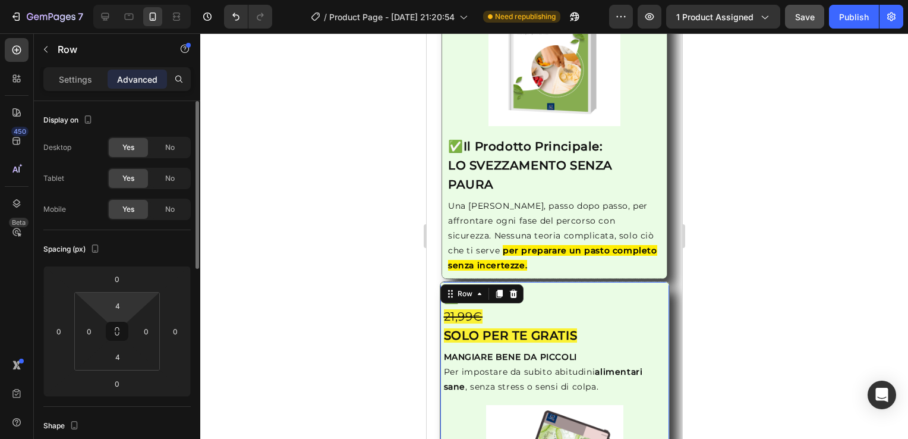
click at [114, 0] on html "7 / Product Page - [DATE] 21:20:54 Need republishing Preview 1 product assigned…" at bounding box center [454, 0] width 908 height 0
click at [123, 309] on input "4" at bounding box center [118, 306] width 24 height 18
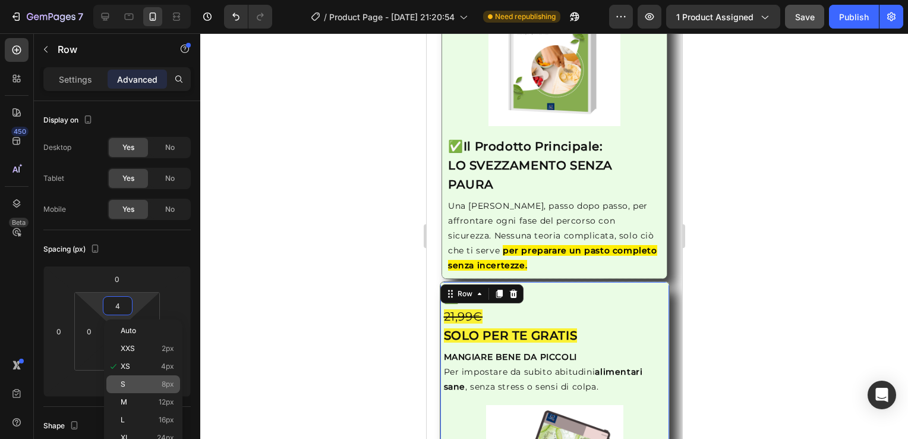
click at [144, 384] on p "S 8px" at bounding box center [147, 384] width 53 height 8
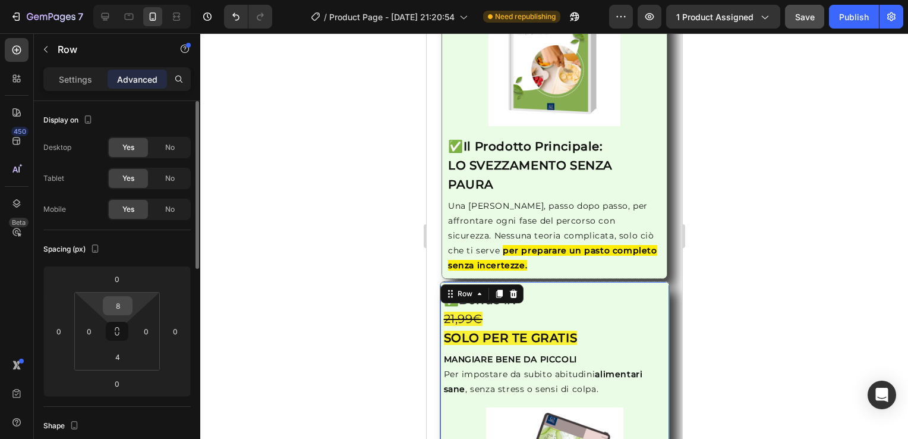
click at [120, 307] on input "8" at bounding box center [118, 306] width 24 height 18
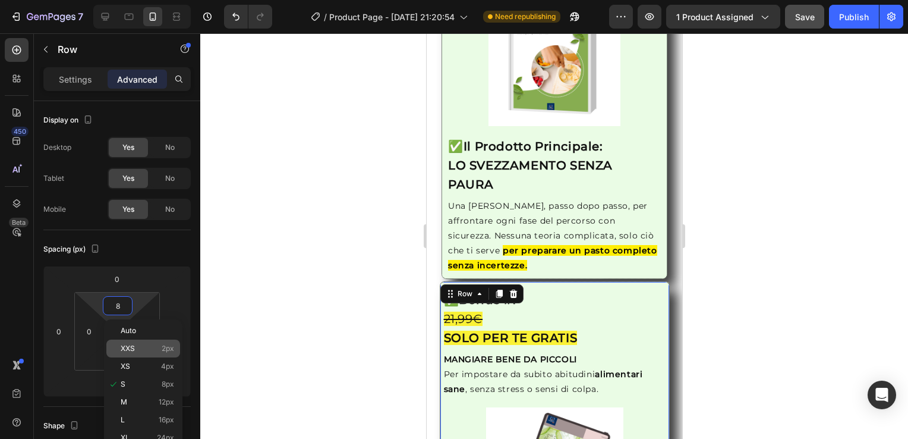
click at [145, 356] on div "XXS 2px" at bounding box center [143, 348] width 74 height 18
type input "2"
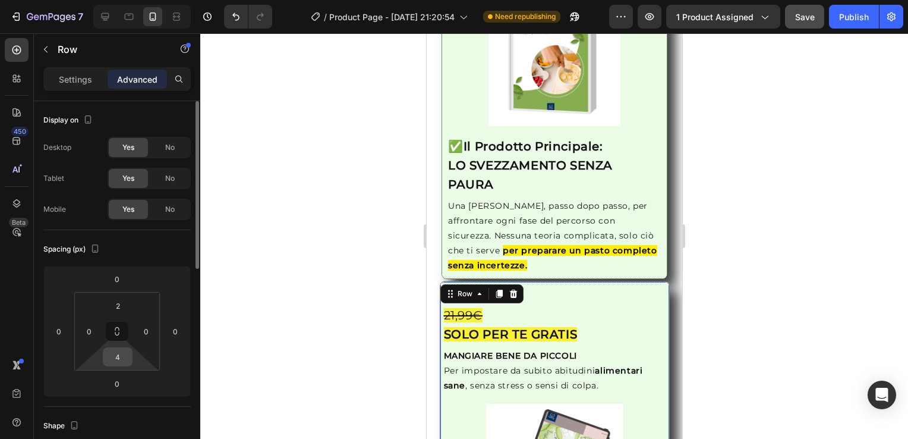
click at [123, 356] on input "4" at bounding box center [118, 357] width 24 height 18
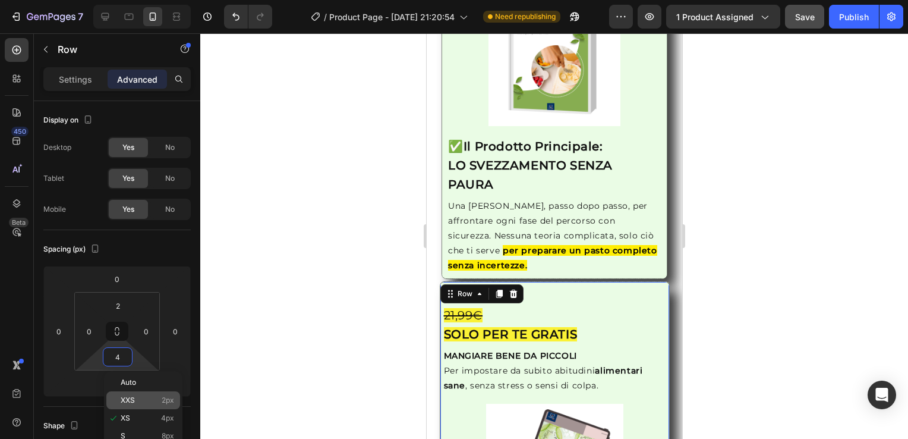
click at [156, 400] on p "XXS 2px" at bounding box center [147, 400] width 53 height 8
type input "2"
click at [616, 289] on h2 "✅ Bonus #1 21,99€ SOLO PER TE GRATIS" at bounding box center [554, 314] width 224 height 59
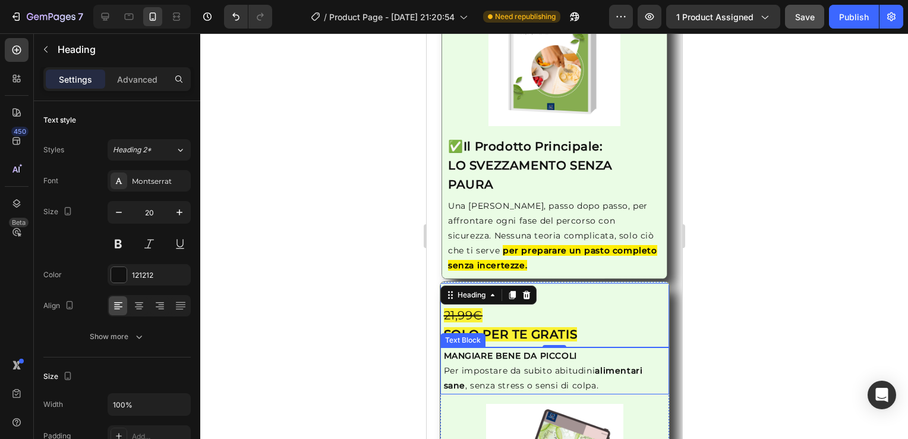
click at [635, 383] on p "Per impostare da subito abitudini alimentari sane , senza stress o sensi di col…" at bounding box center [554, 378] width 222 height 30
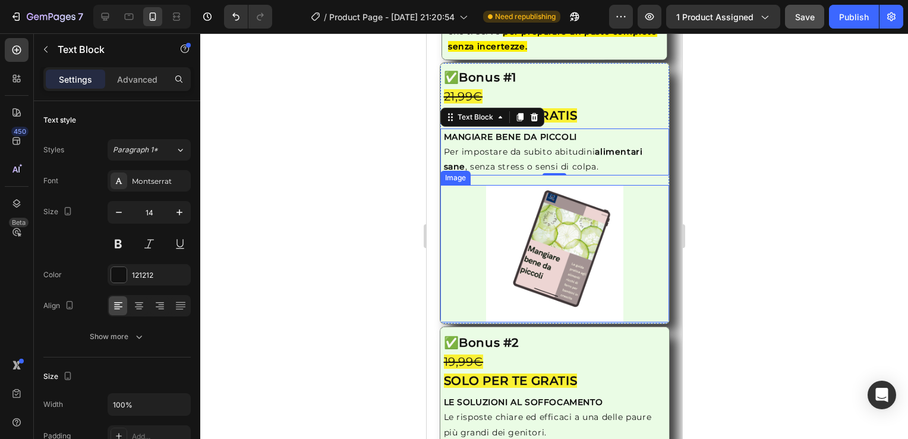
scroll to position [1665, 0]
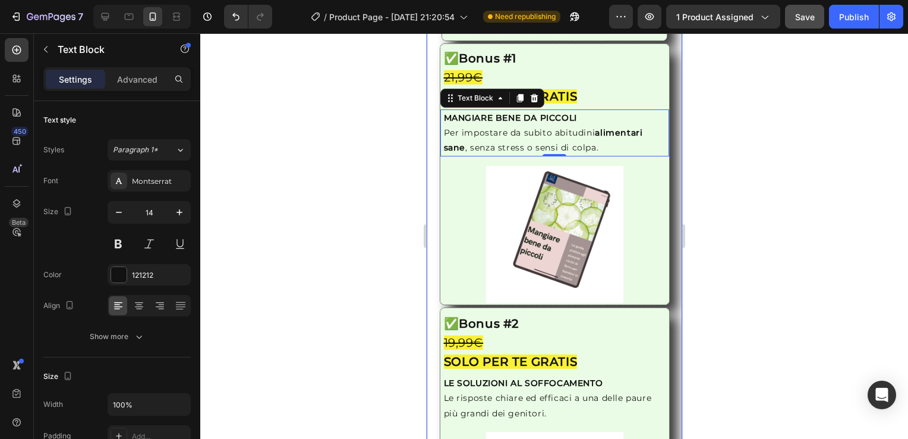
click at [432, 140] on div "Image ✅ Il Prodotto Principale: LO SVEZZAMENTO SENZA PAURA Heading Una guida ch…" at bounding box center [554, 226] width 256 height 950
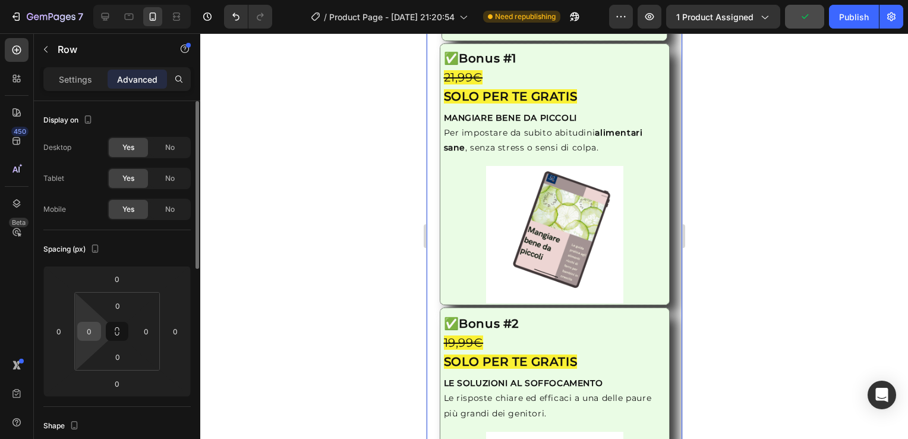
click at [81, 335] on input "0" at bounding box center [89, 331] width 18 height 18
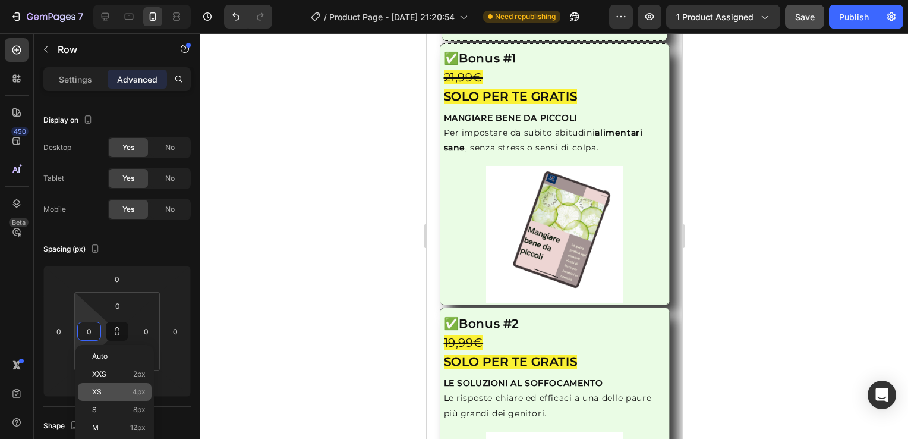
click at [121, 387] on div "XS 4px" at bounding box center [115, 392] width 74 height 18
type input "4"
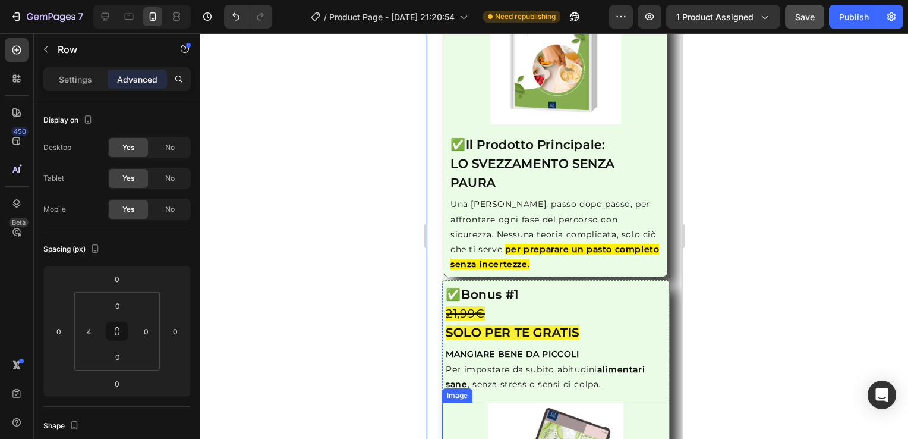
scroll to position [1546, 0]
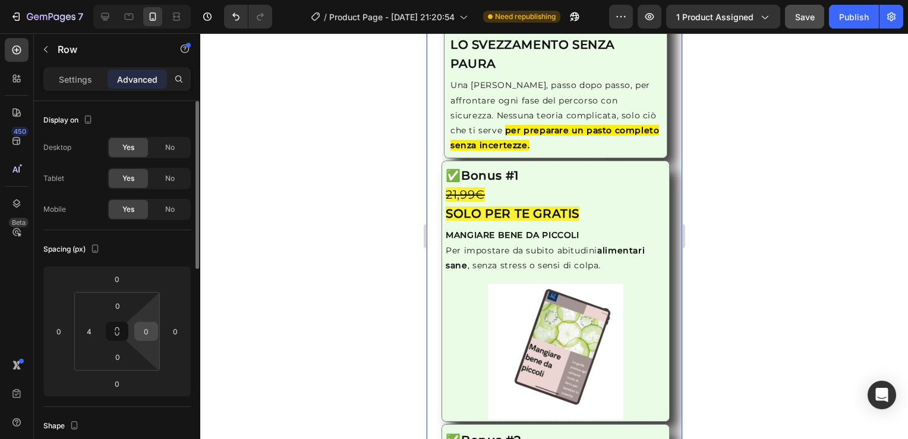
click at [136, 335] on div "0" at bounding box center [146, 331] width 24 height 19
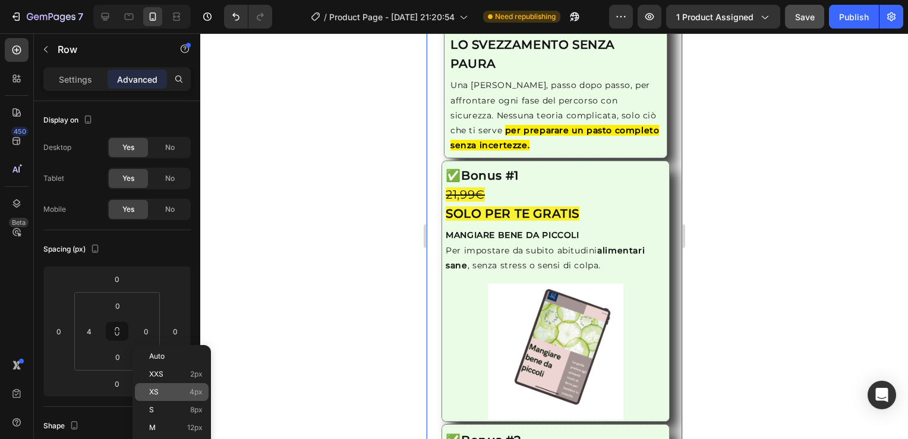
click at [185, 391] on p "XS 4px" at bounding box center [175, 392] width 53 height 8
type input "4"
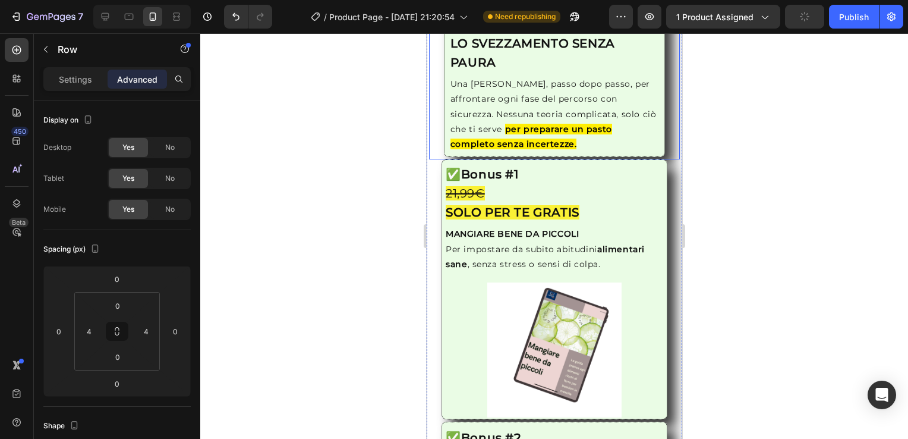
scroll to position [1427, 0]
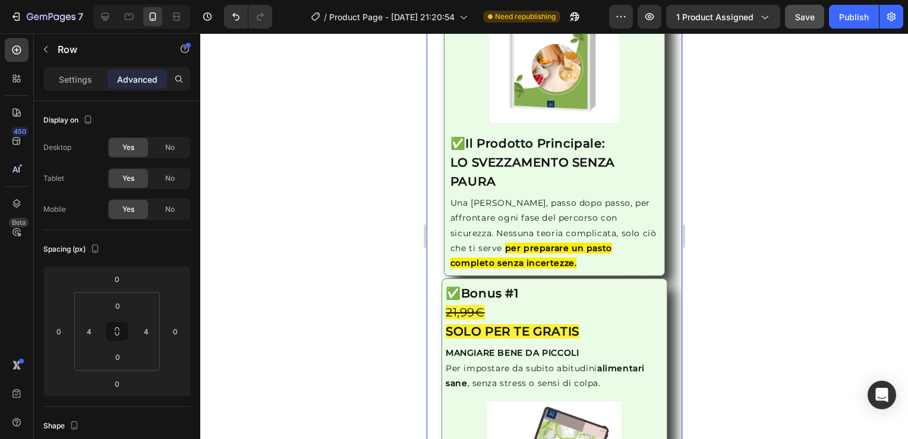
click at [431, 174] on div "Image ✅ Il Prodotto Principale: LO SVEZZAMENTO SENZA PAURA Heading Una [PERSON_…" at bounding box center [554, 133] width 246 height 285
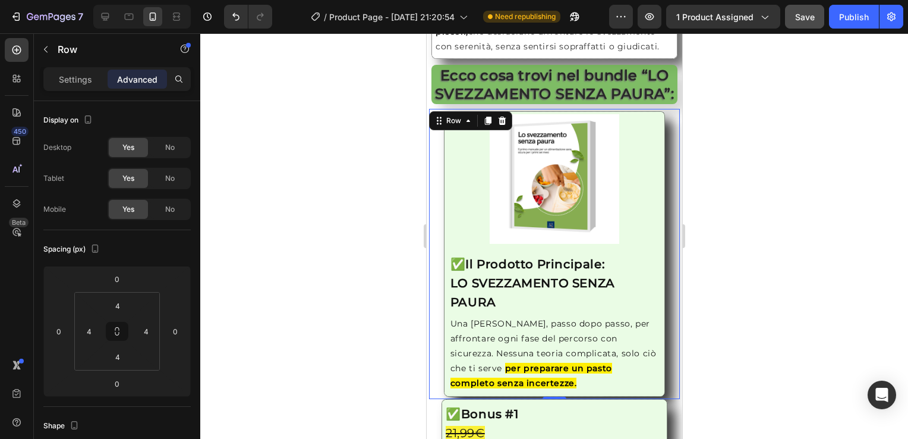
scroll to position [1308, 0]
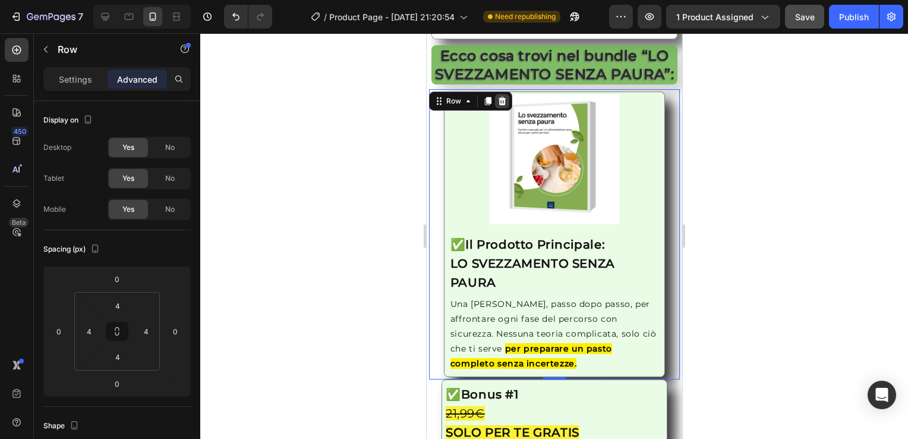
click at [505, 106] on icon at bounding box center [502, 101] width 10 height 10
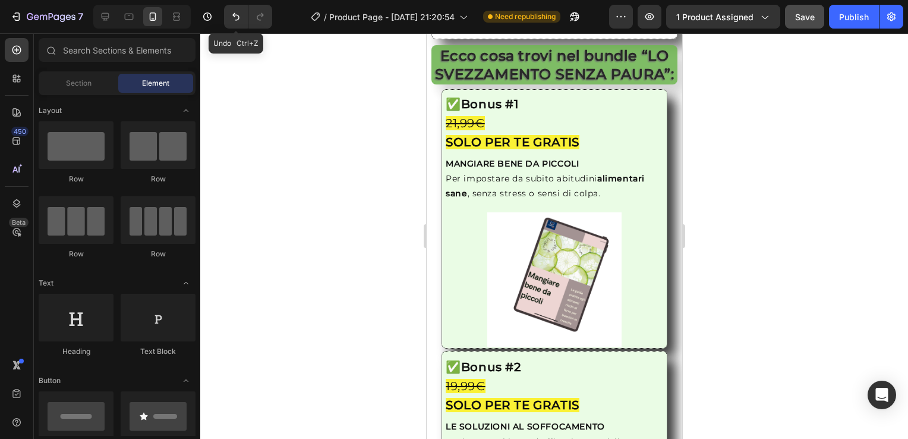
click at [231, 20] on icon "Undo/Redo" at bounding box center [236, 17] width 12 height 12
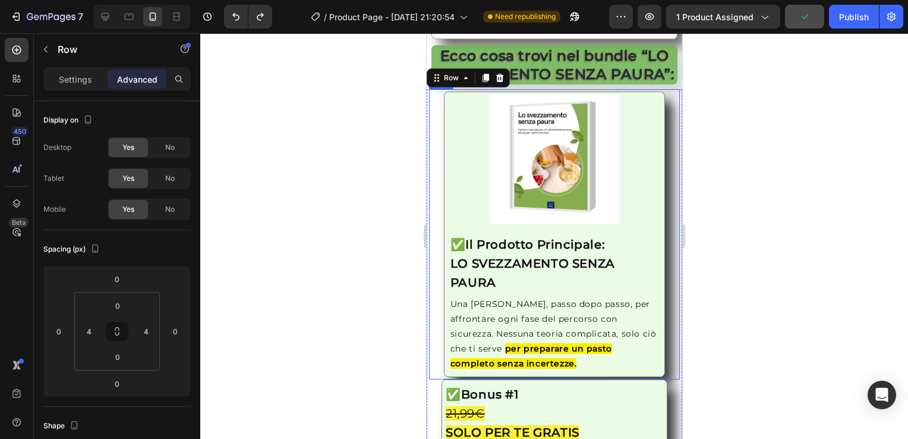
click at [432, 206] on div "Image ✅ Il Prodotto Principale: LO SVEZZAMENTO SENZA PAURA Heading Una [PERSON_…" at bounding box center [554, 234] width 246 height 285
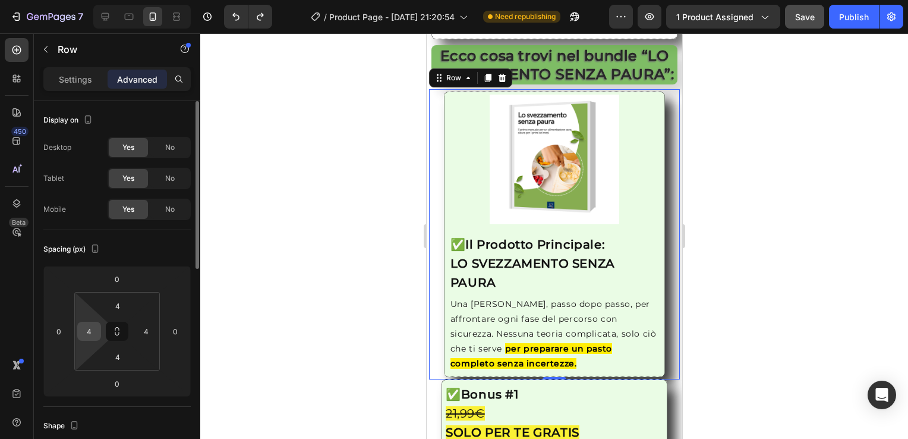
click at [97, 338] on div "4" at bounding box center [89, 331] width 24 height 19
click at [90, 338] on input "4" at bounding box center [89, 331] width 18 height 18
type input "0"
click at [147, 0] on html "7 / Product Page - [DATE] 21:20:54 Need republishing Preview 1 product assigned…" at bounding box center [454, 0] width 908 height 0
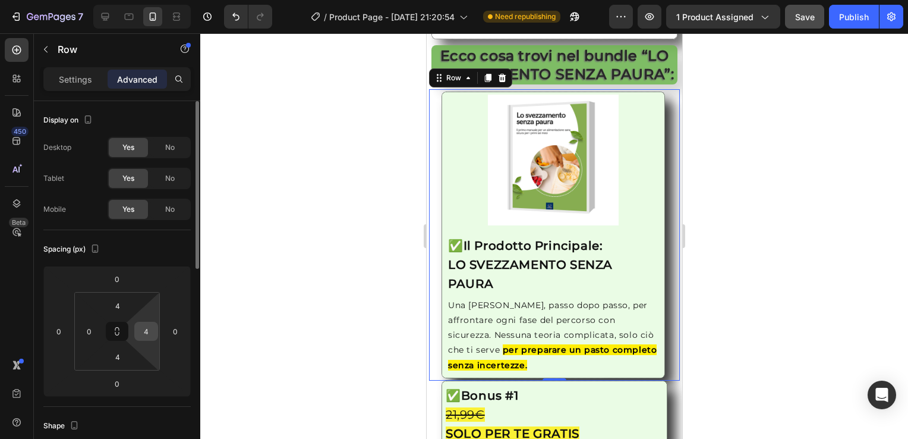
click at [149, 336] on input "4" at bounding box center [146, 331] width 18 height 18
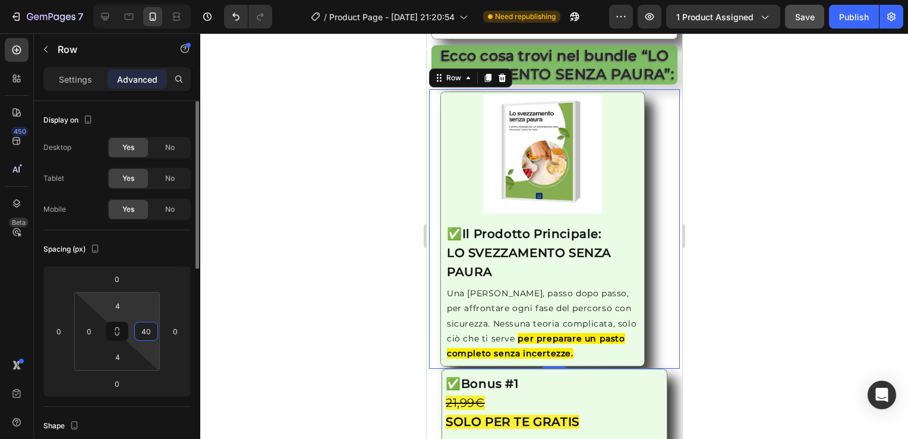
type input "4"
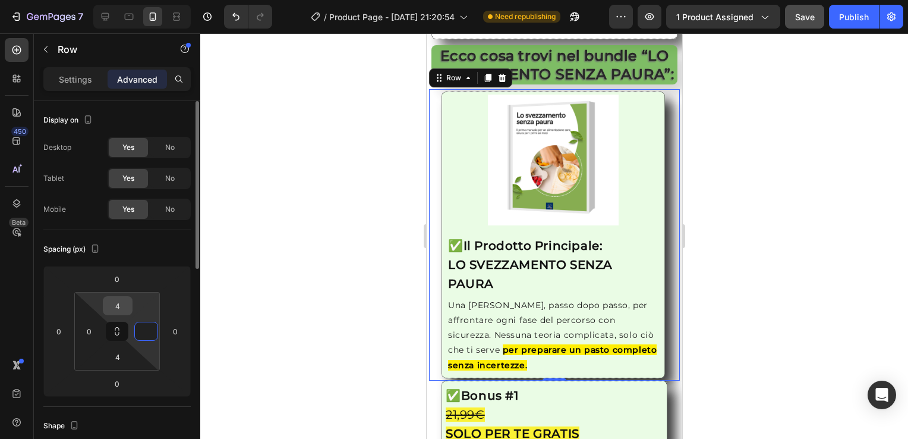
type input "0"
click at [122, 299] on input "4" at bounding box center [118, 306] width 24 height 18
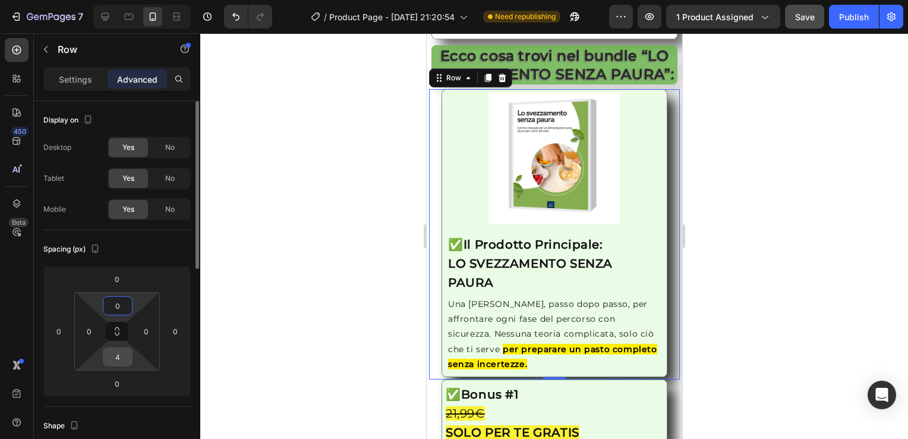
type input "0"
click at [124, 361] on input "4" at bounding box center [118, 357] width 24 height 18
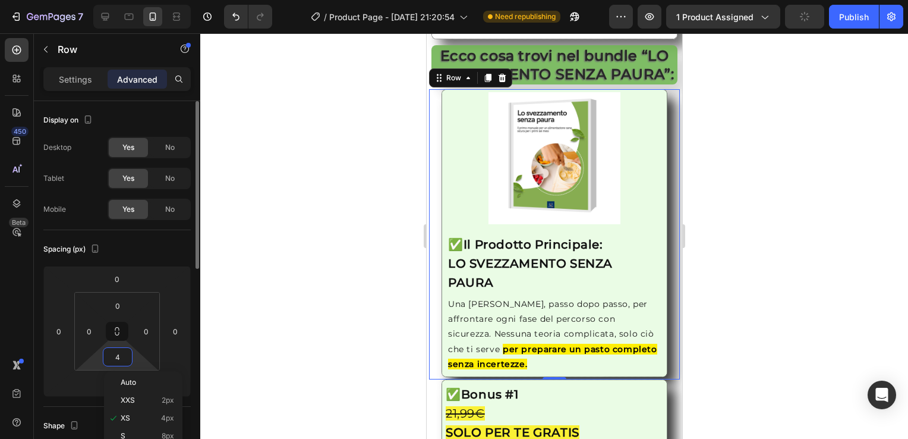
type input "0"
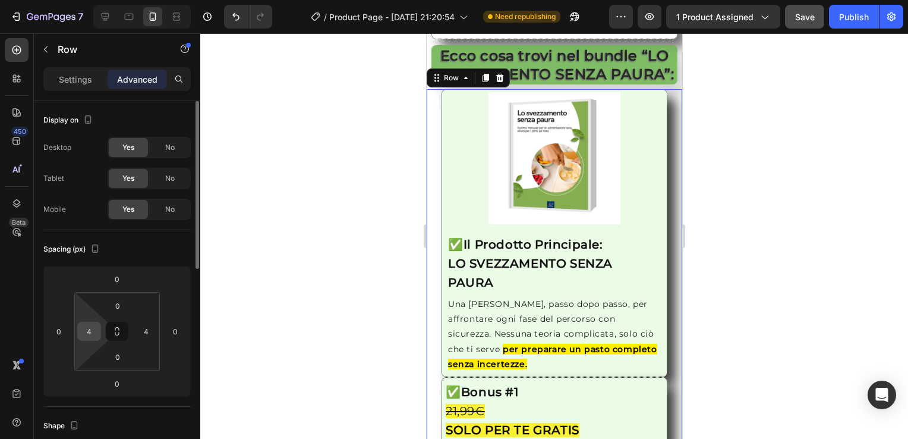
click at [90, 330] on input "4" at bounding box center [89, 331] width 18 height 18
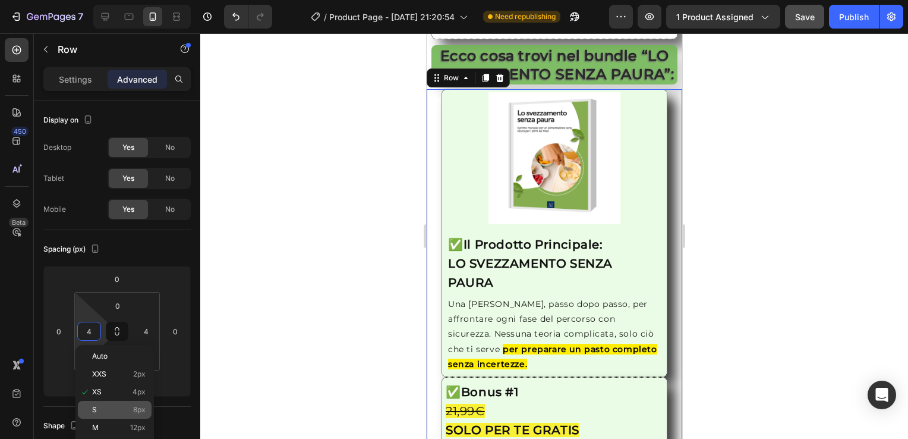
click at [124, 405] on p "S 8px" at bounding box center [118, 409] width 53 height 8
type input "8"
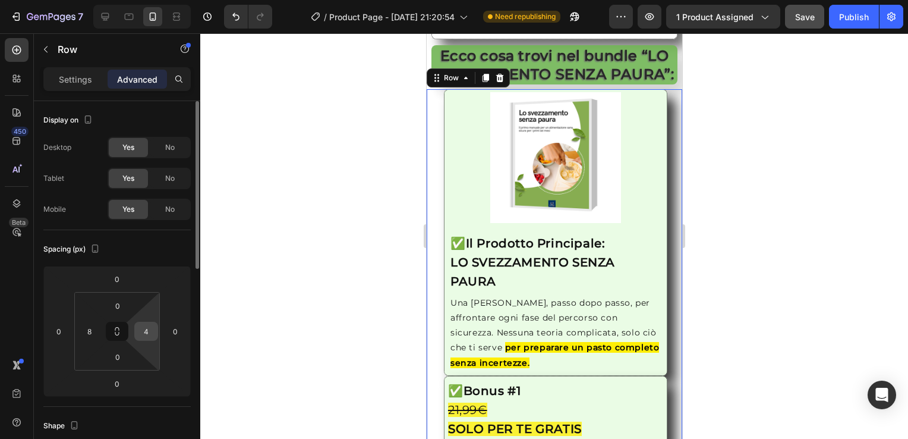
click at [143, 329] on input "4" at bounding box center [146, 331] width 18 height 18
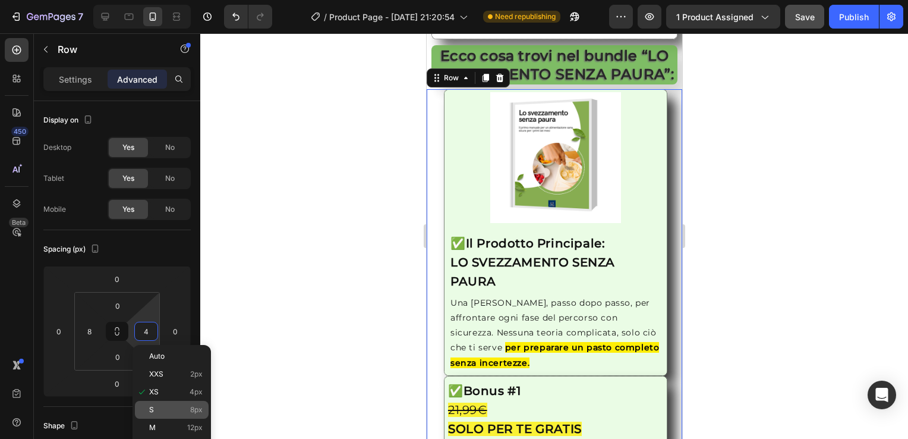
click at [174, 407] on p "S 8px" at bounding box center [175, 409] width 53 height 8
type input "8"
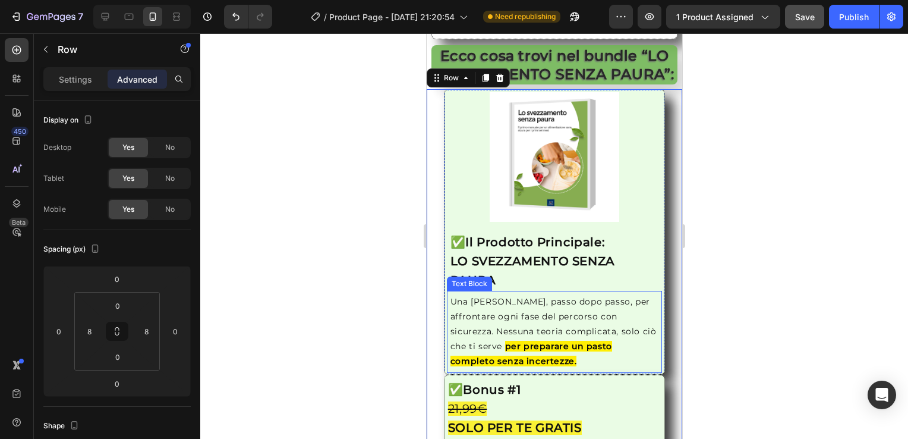
scroll to position [1427, 0]
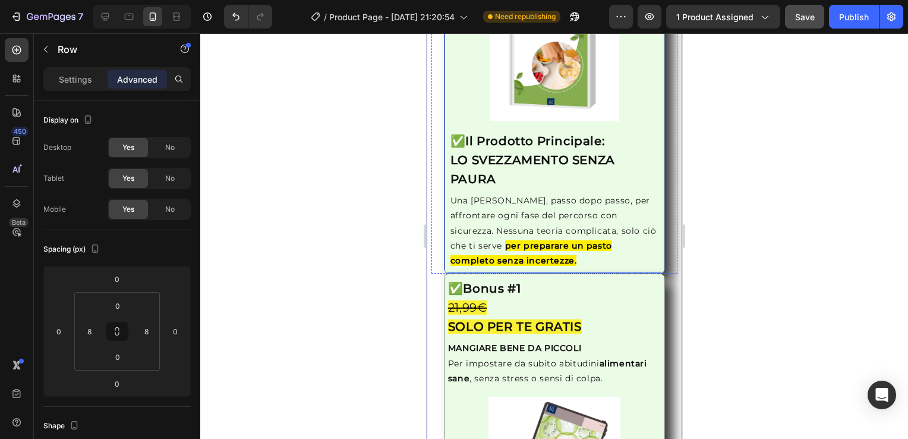
click at [445, 116] on div "Image ✅ Il Prodotto Principale: LO SVEZZAMENTO SENZA PAURA Heading Una [PERSON_…" at bounding box center [554, 131] width 222 height 285
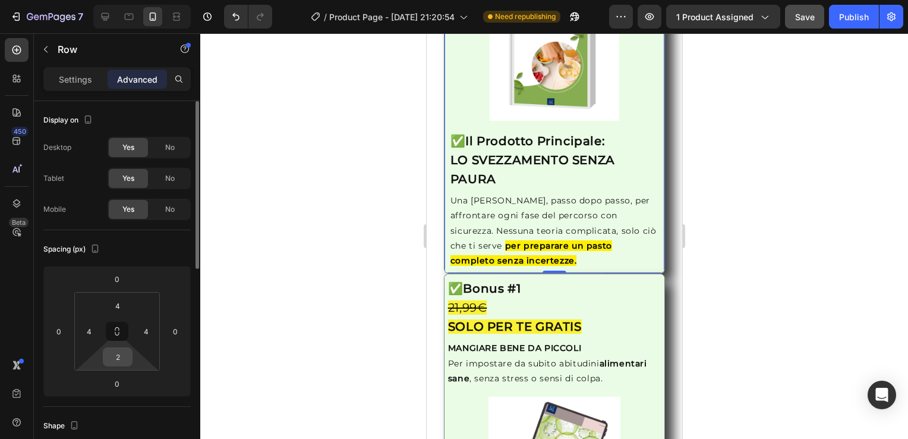
click at [119, 360] on input "2" at bounding box center [118, 357] width 24 height 18
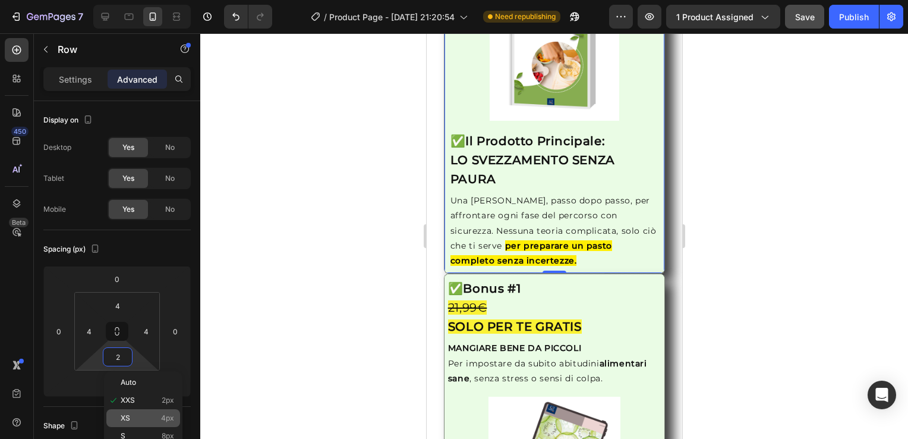
click at [159, 417] on p "XS 4px" at bounding box center [147, 418] width 53 height 8
type input "4"
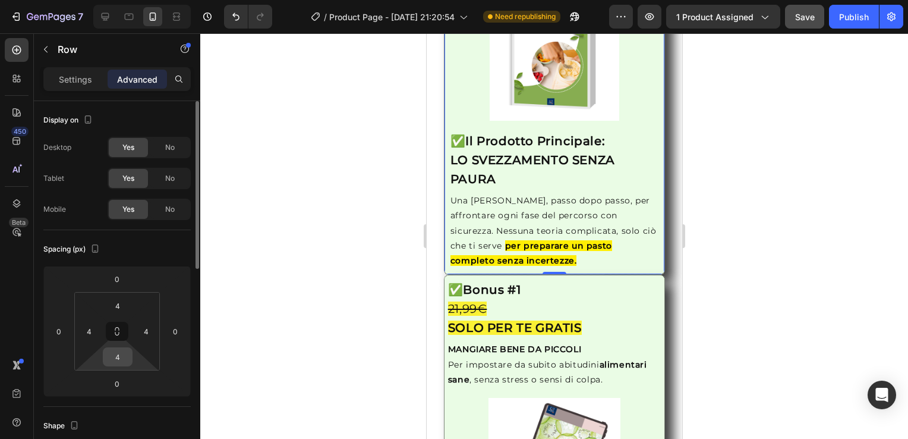
click at [114, 354] on input "4" at bounding box center [118, 357] width 24 height 18
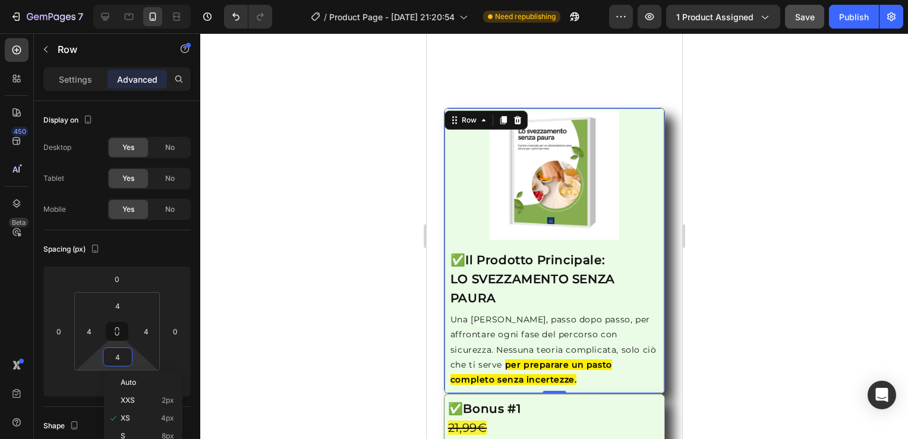
scroll to position [1546, 0]
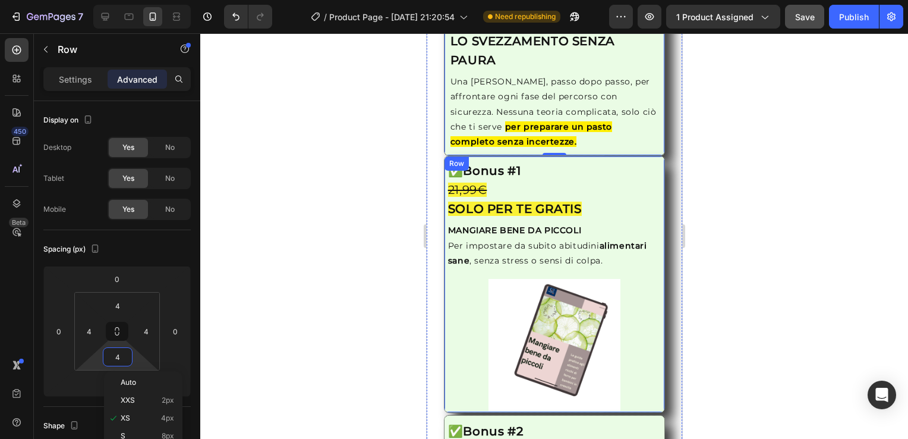
click at [445, 270] on div "Image ✅ Bonus #1 21,99€ SOLO PER TE GRATIS Heading MANGIARE BENE DA PICCOLI Per…" at bounding box center [554, 284] width 222 height 257
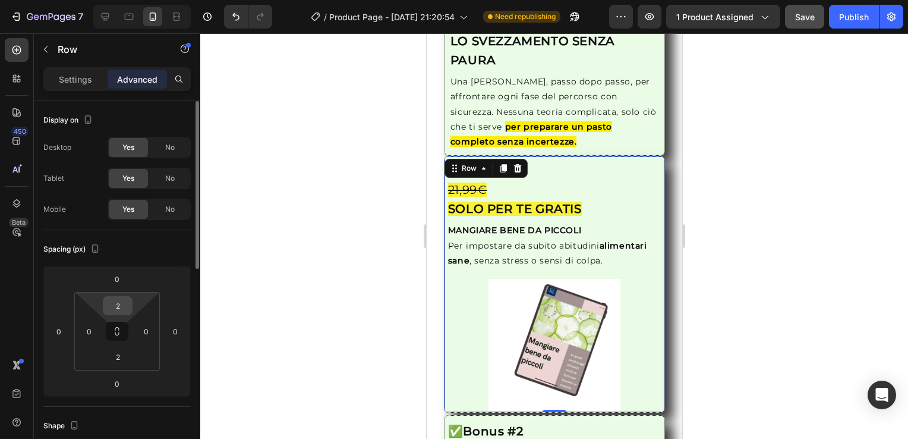
click at [119, 308] on input "2" at bounding box center [118, 306] width 24 height 18
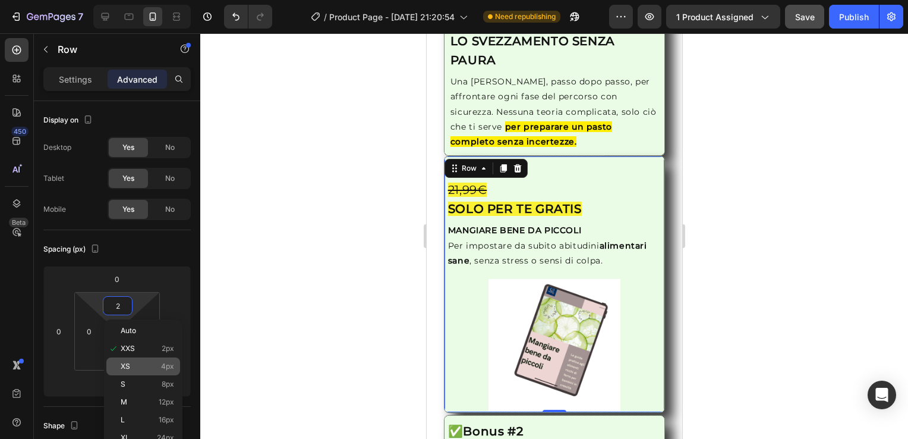
click at [133, 363] on p "XS 4px" at bounding box center [147, 366] width 53 height 8
type input "4"
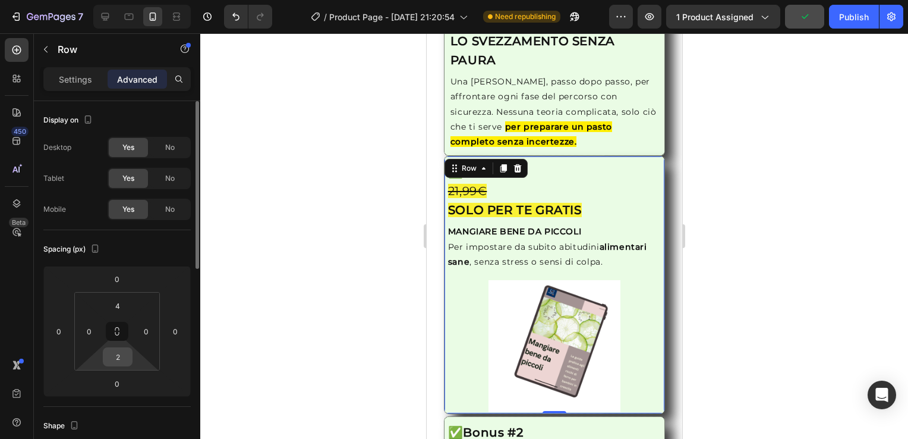
click at [124, 357] on input "2" at bounding box center [118, 357] width 24 height 18
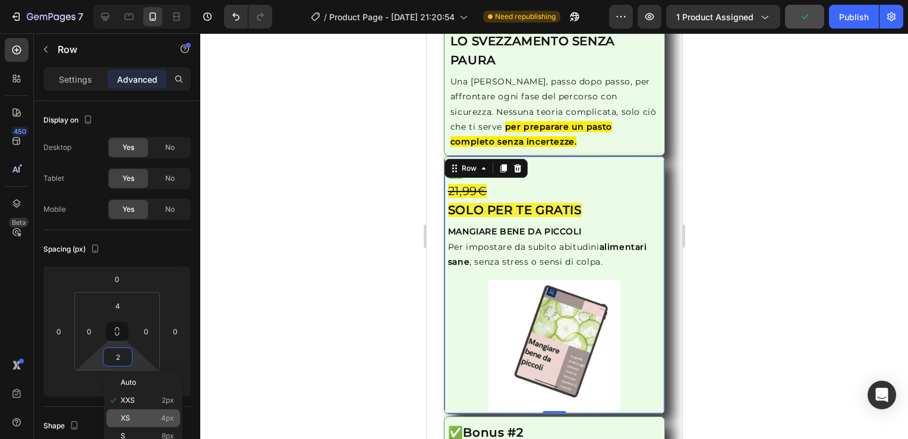
click at [159, 422] on div "XS 4px" at bounding box center [143, 418] width 74 height 18
type input "4"
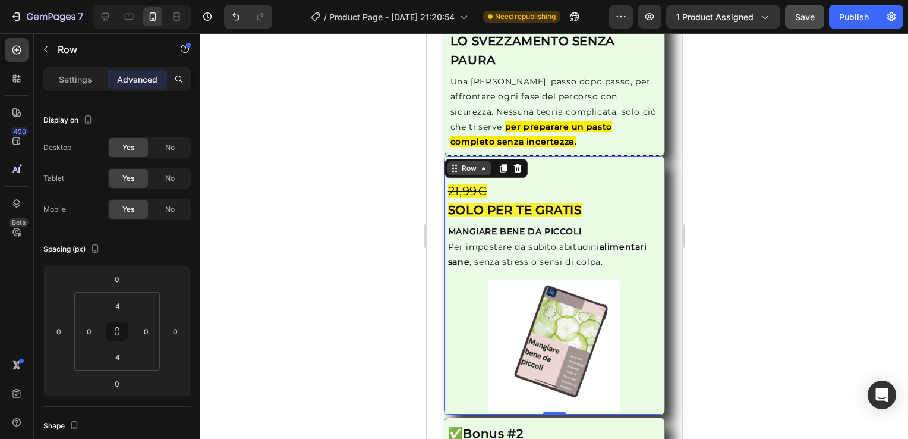
click at [459, 166] on div "Row" at bounding box center [469, 168] width 20 height 11
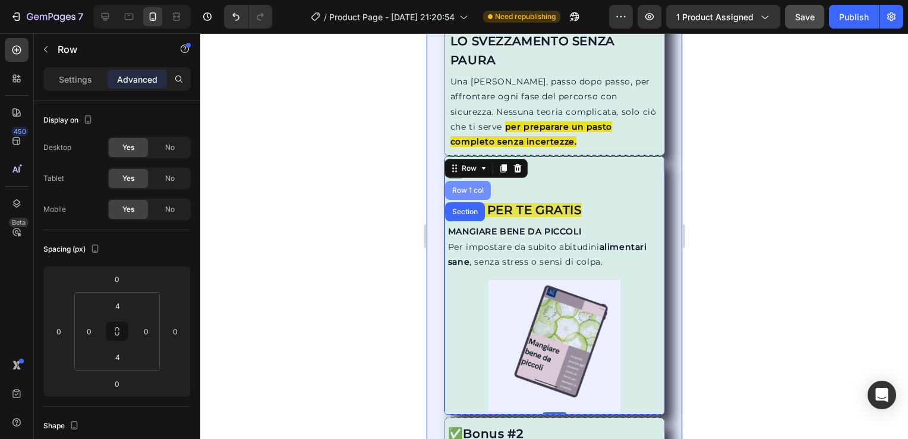
click at [461, 187] on div "Row 1 col" at bounding box center [467, 190] width 36 height 7
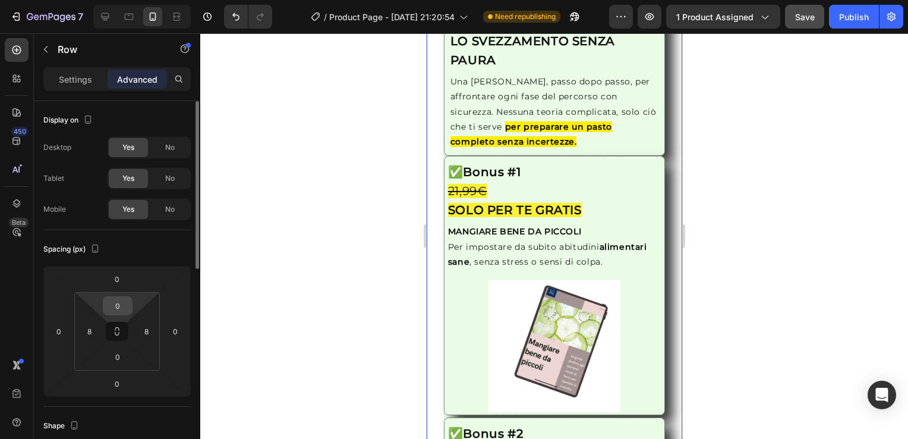
click at [125, 308] on input "0" at bounding box center [118, 306] width 24 height 18
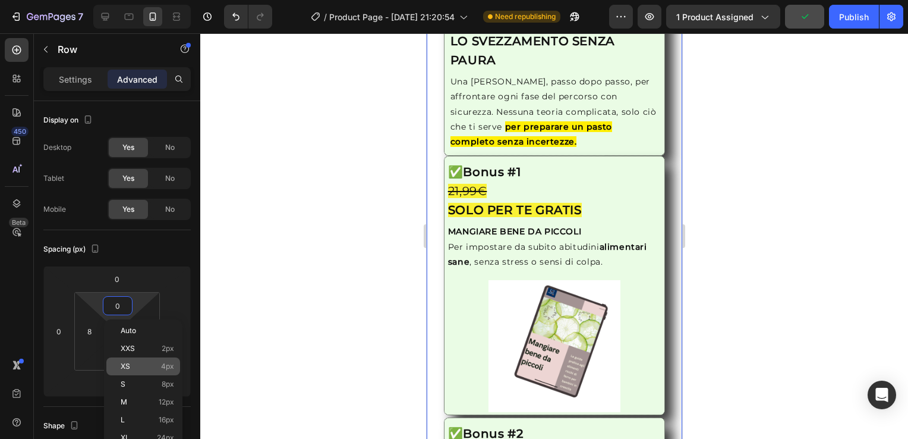
click at [140, 361] on div "XS 4px" at bounding box center [143, 366] width 74 height 18
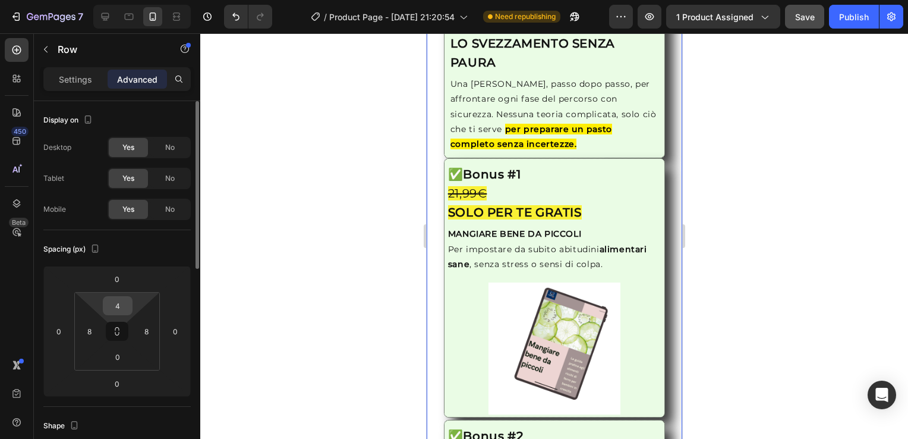
click at [123, 313] on input "4" at bounding box center [118, 306] width 24 height 18
type input "0"
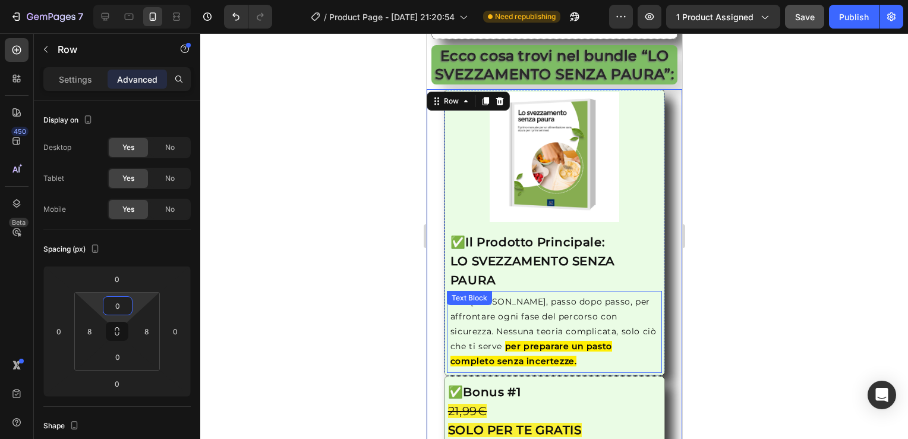
scroll to position [1427, 0]
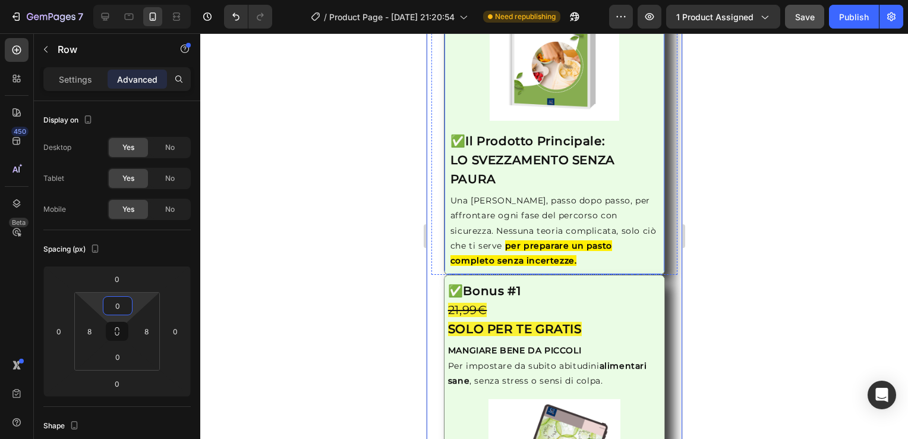
click at [653, 109] on div "Image ✅ Il Prodotto Principale: LO SVEZZAMENTO SENZA PAURA Heading Una [PERSON_…" at bounding box center [554, 132] width 222 height 286
click at [445, 390] on div "Image ✅ Bonus #1 21,99€ SOLO PER TE GRATIS Heading MANGIARE BENE DA PICCOLI Per…" at bounding box center [554, 404] width 222 height 259
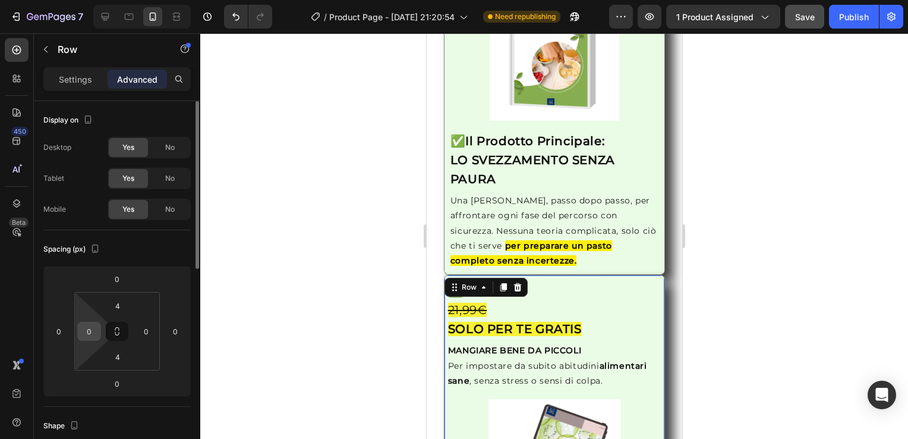
click at [94, 337] on input "0" at bounding box center [89, 331] width 18 height 18
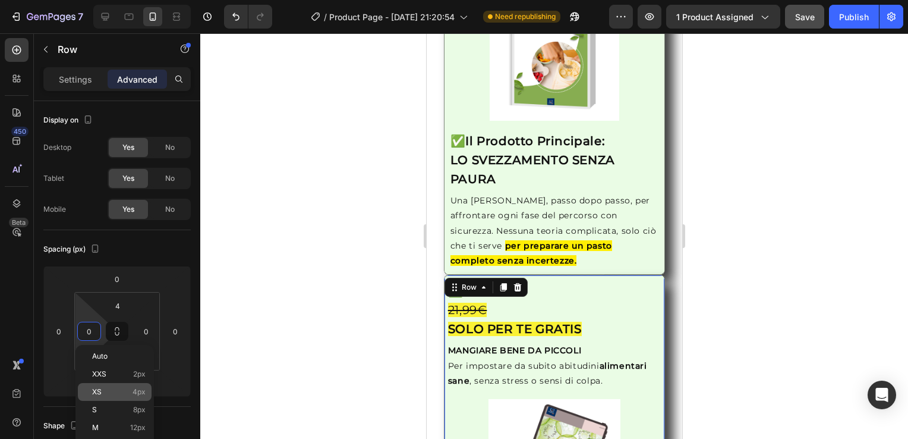
click at [124, 393] on p "XS 4px" at bounding box center [118, 392] width 53 height 8
type input "4"
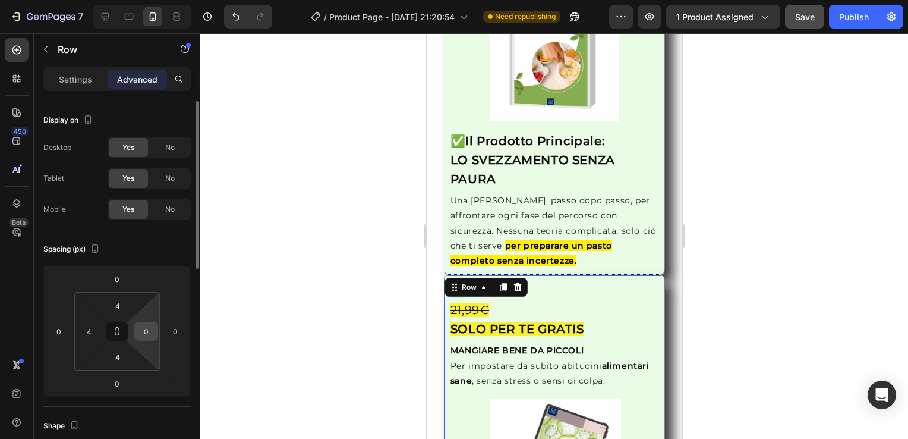
click at [148, 325] on input "0" at bounding box center [146, 331] width 18 height 18
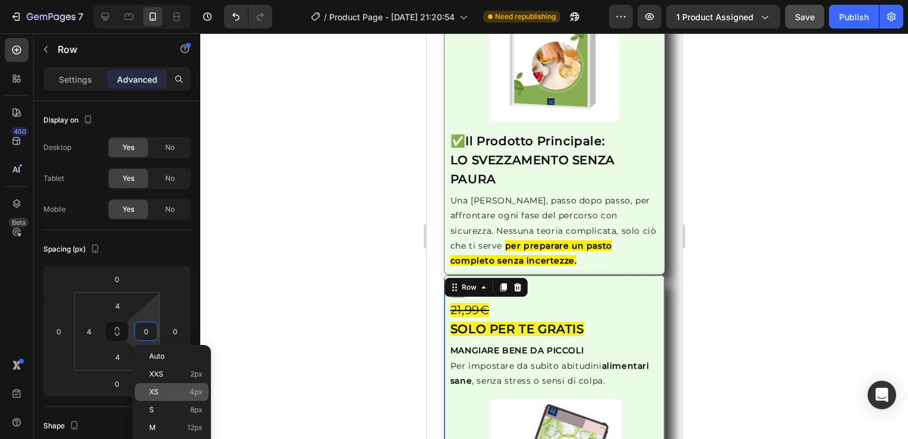
click at [190, 393] on span "4px" at bounding box center [196, 392] width 13 height 8
type input "4"
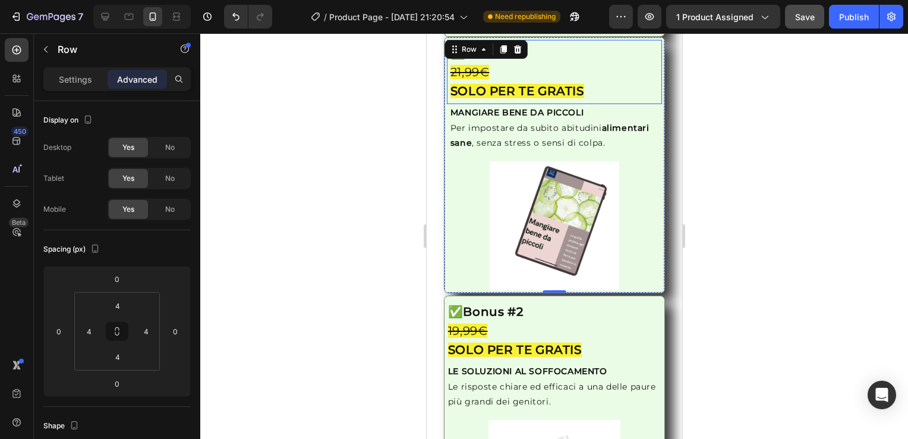
scroll to position [1784, 0]
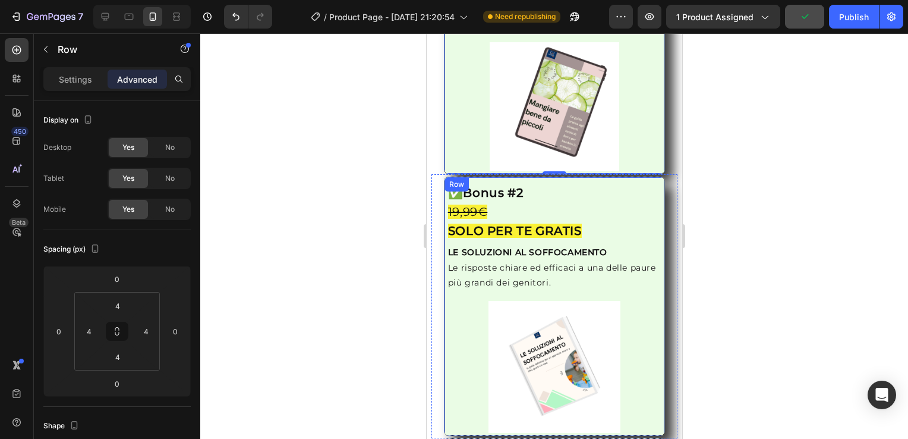
click at [650, 288] on div "Image ✅ Bonus #2 19,99€ SOLO PER TE GRATIS Heading LE SOLUZIONI AL SOFFOCAMENTO…" at bounding box center [554, 306] width 222 height 259
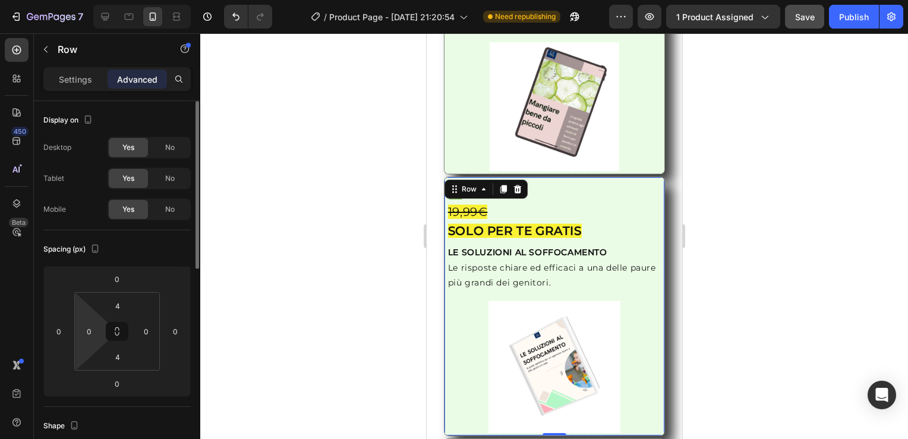
click at [86, 0] on html "7 / Product Page - [DATE] 21:20:54 Need republishing Preview 1 product assigned…" at bounding box center [454, 0] width 908 height 0
click at [96, 335] on input "0" at bounding box center [89, 331] width 18 height 18
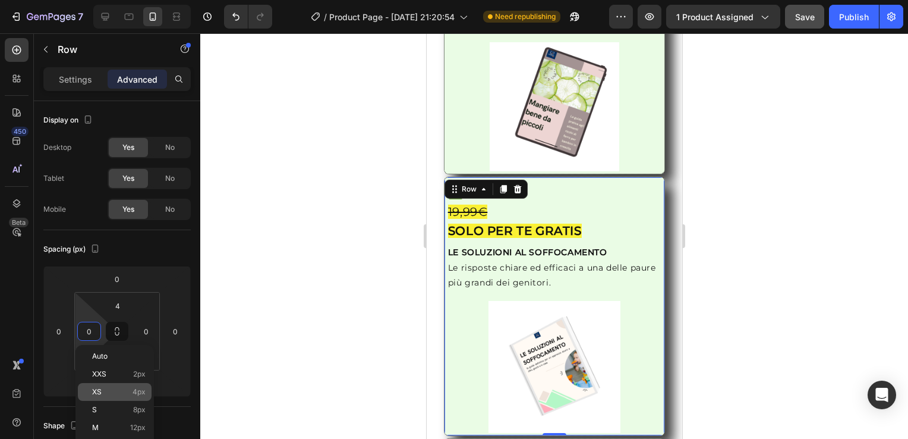
click at [132, 396] on p "XS 4px" at bounding box center [118, 392] width 53 height 8
type input "4"
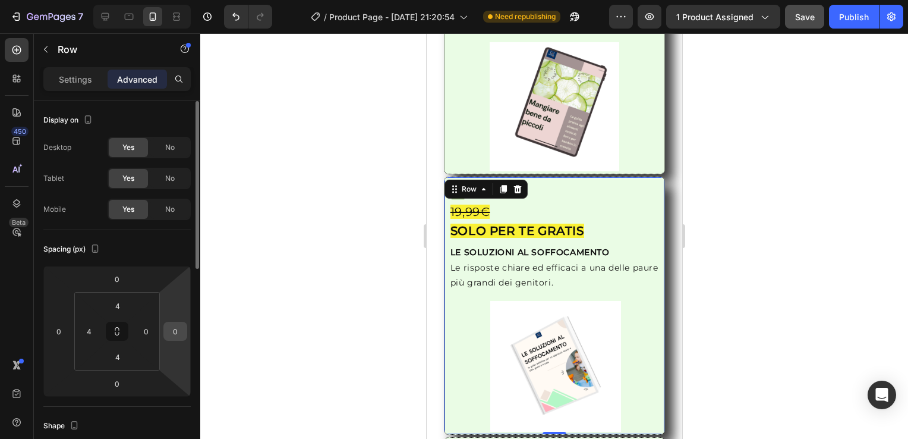
click at [177, 337] on input "0" at bounding box center [175, 331] width 18 height 18
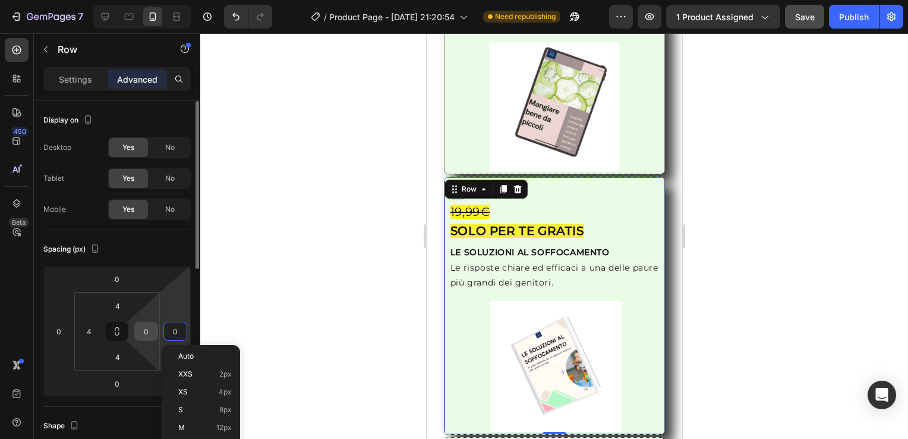
click at [141, 328] on input "0" at bounding box center [146, 331] width 18 height 18
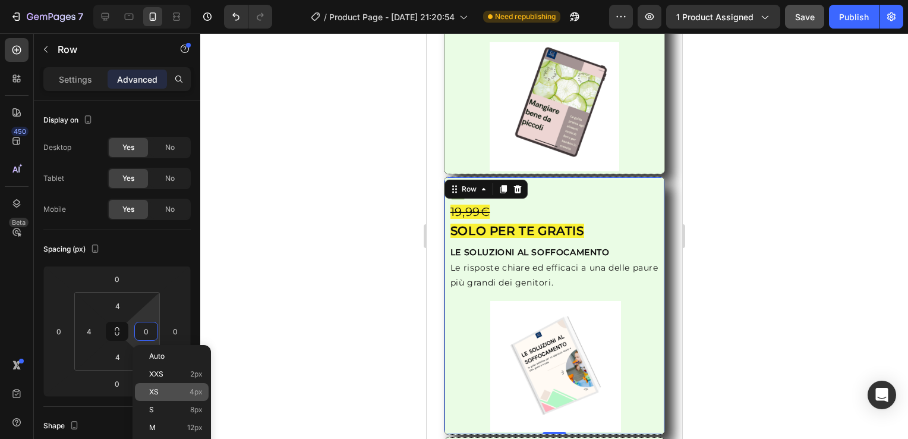
click at [180, 393] on p "XS 4px" at bounding box center [175, 392] width 53 height 8
type input "4"
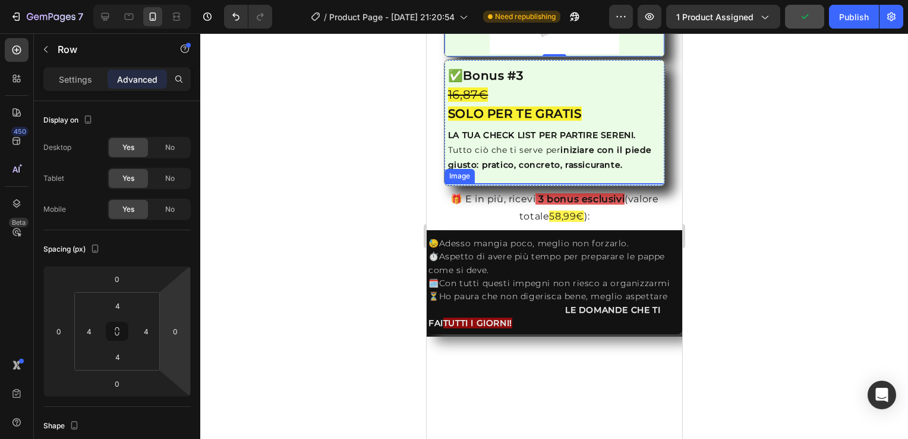
scroll to position [2140, 0]
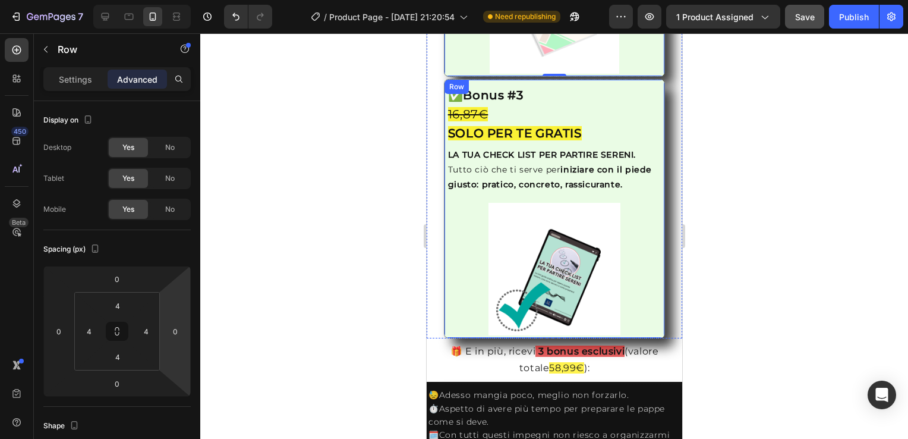
click at [652, 178] on div "Image ✅ Bonus #3 16,87€ SOLO PER TE GRATIS Heading LA TUA CHECK LIST PER PARTIR…" at bounding box center [554, 208] width 222 height 259
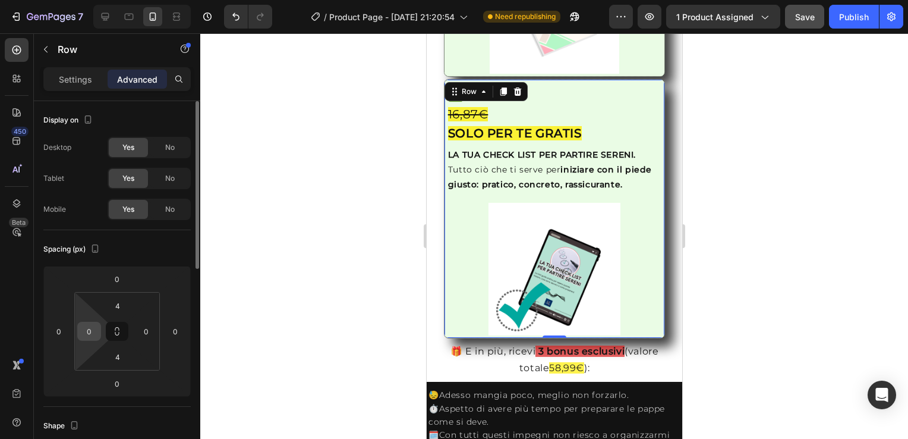
click at [92, 336] on input "0" at bounding box center [89, 331] width 18 height 18
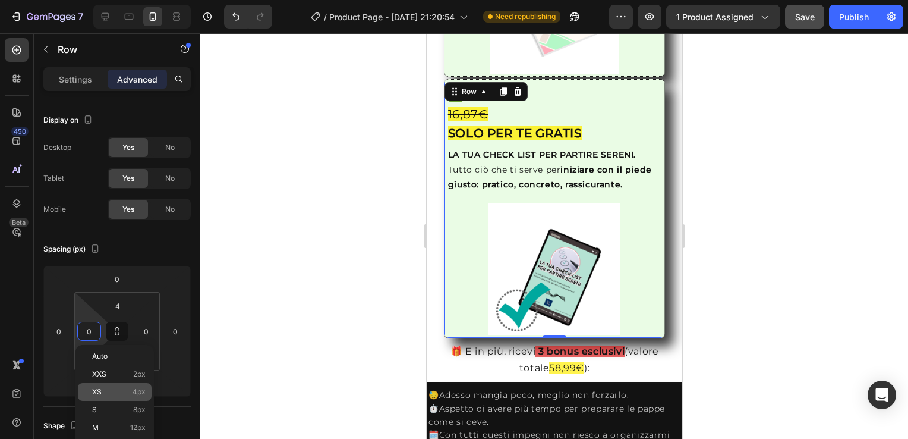
click at [118, 393] on p "XS 4px" at bounding box center [118, 392] width 53 height 8
type input "4"
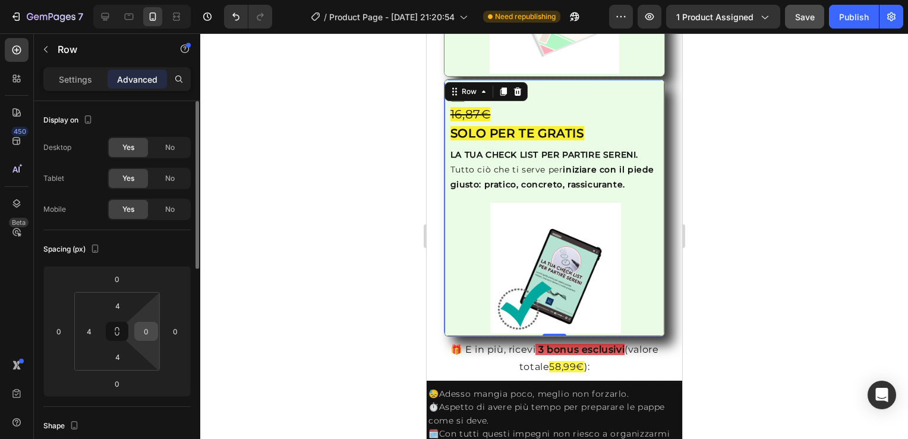
click at [142, 333] on input "0" at bounding box center [146, 331] width 18 height 18
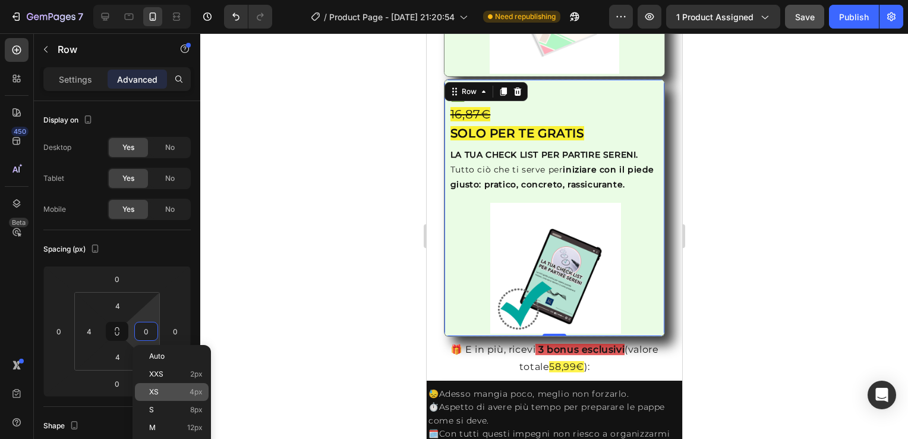
click at [193, 393] on span "4px" at bounding box center [196, 392] width 13 height 8
type input "4"
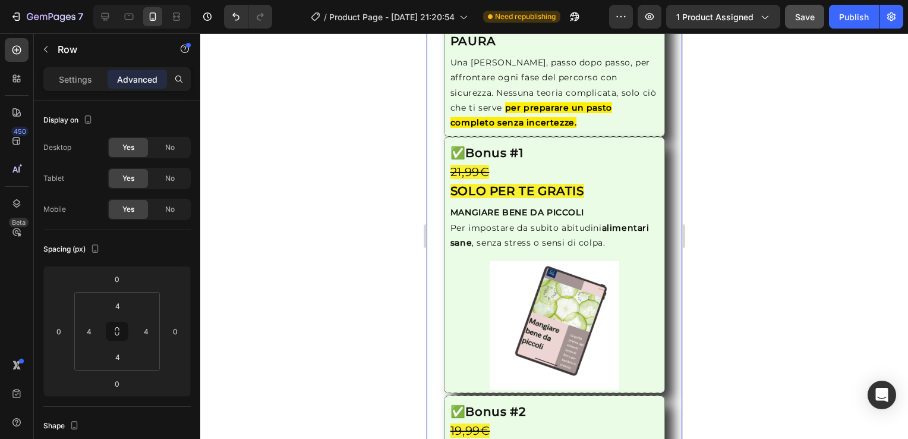
scroll to position [1546, 0]
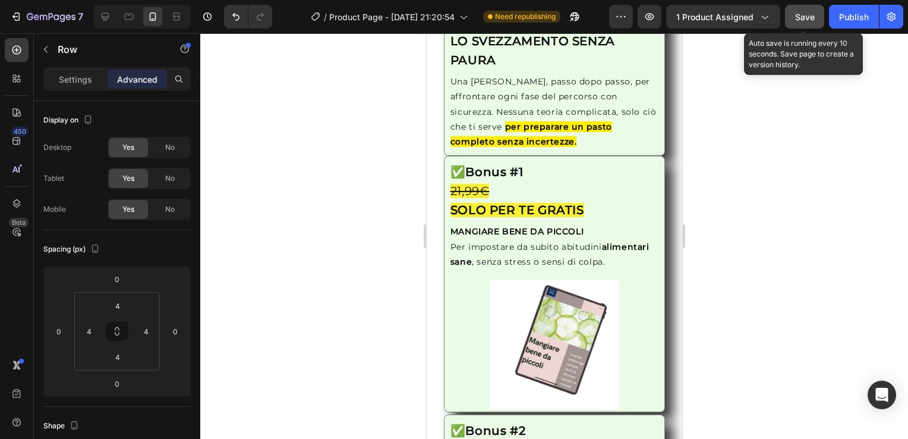
click at [800, 24] on button "Save" at bounding box center [804, 17] width 39 height 24
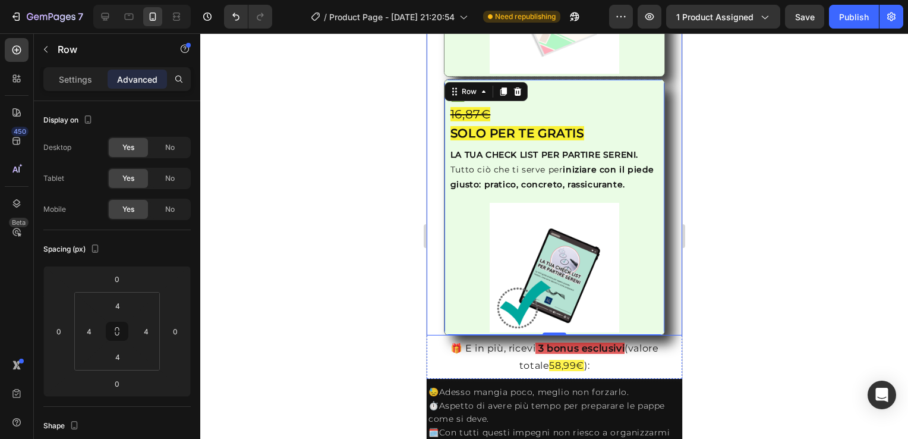
scroll to position [2021, 0]
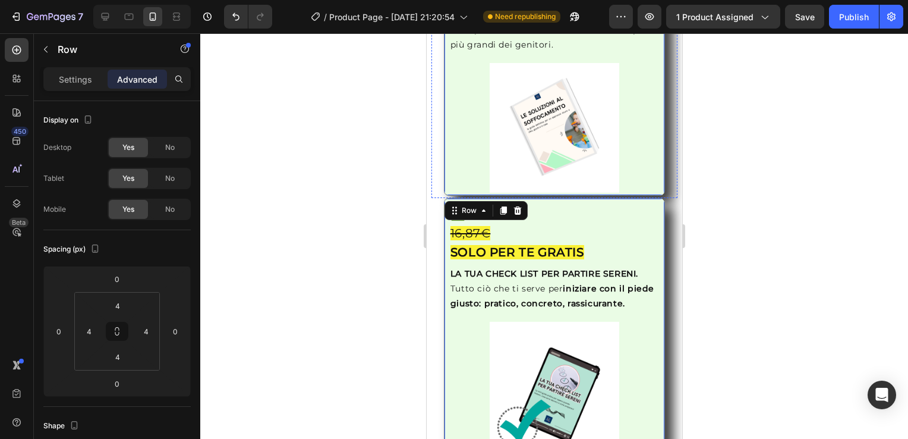
click at [445, 172] on div "Image ✅ Bonus #2 19,99€ SOLO PER TE GRATIS Heading LE SOLUZIONI AL SOFFOCAMENTO…" at bounding box center [554, 67] width 222 height 256
click at [434, 182] on div "Image ✅ Bonus #2 19,99€ SOLO PER TE GRATIS Heading LE SOLUZIONI AL SOFFOCAMENTO…" at bounding box center [554, 66] width 246 height 261
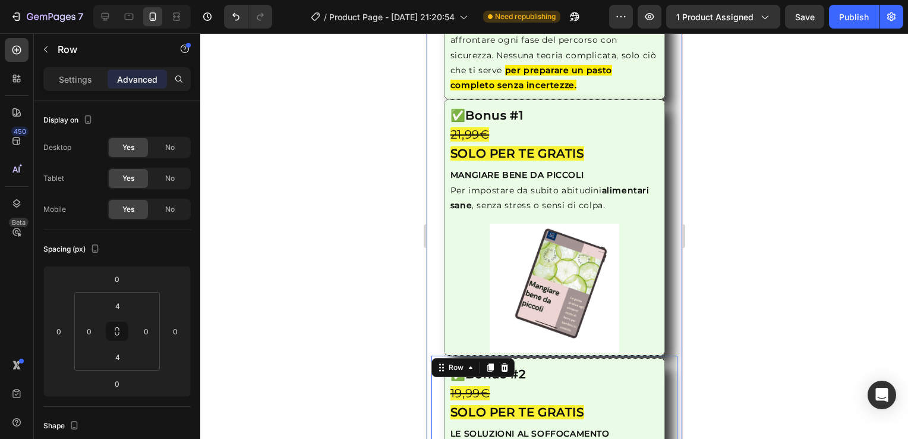
scroll to position [1784, 0]
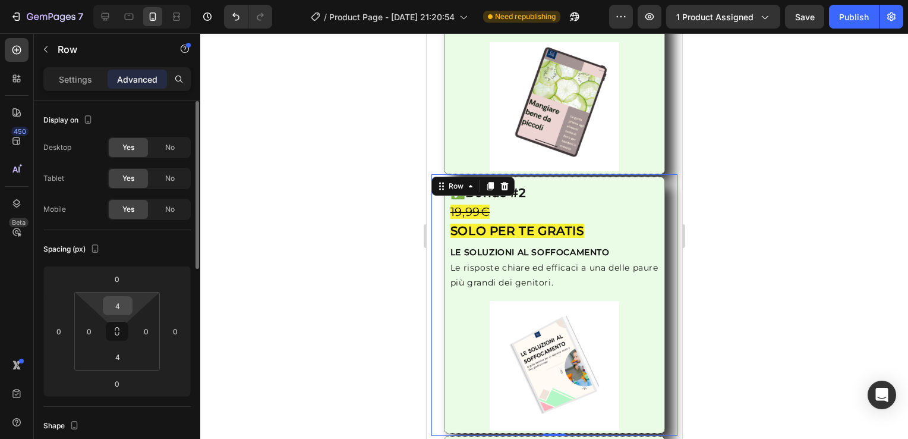
click at [124, 298] on input "4" at bounding box center [118, 306] width 24 height 18
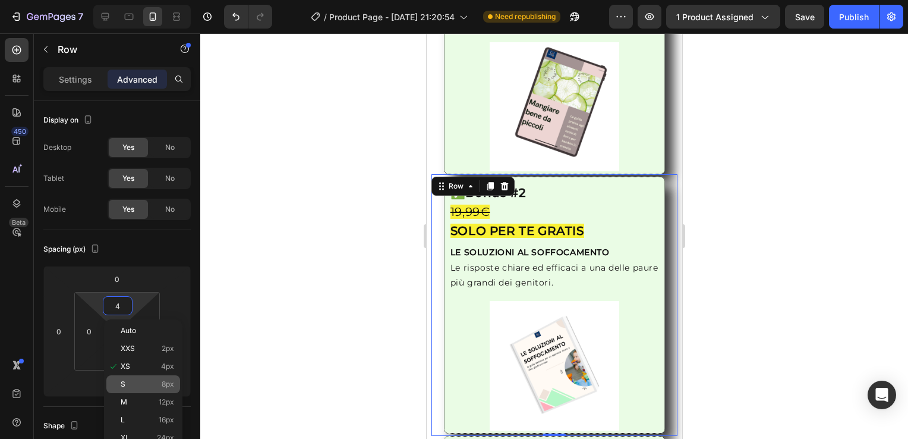
click at [138, 383] on p "S 8px" at bounding box center [147, 384] width 53 height 8
type input "8"
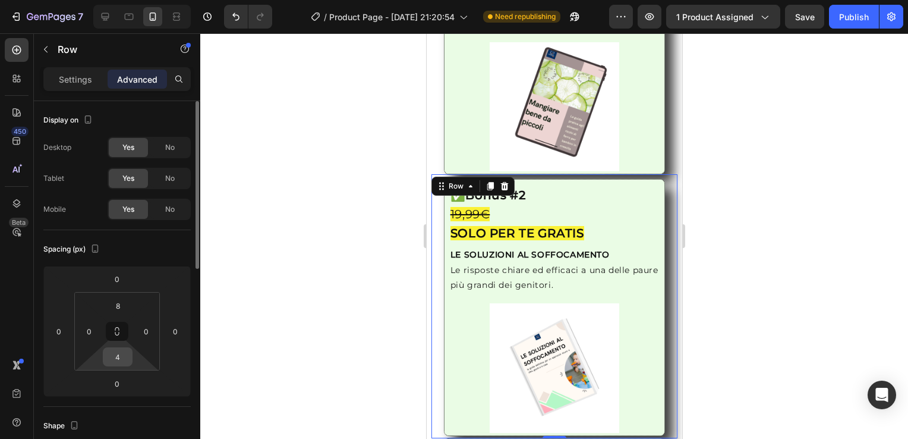
click at [126, 352] on input "4" at bounding box center [118, 357] width 24 height 18
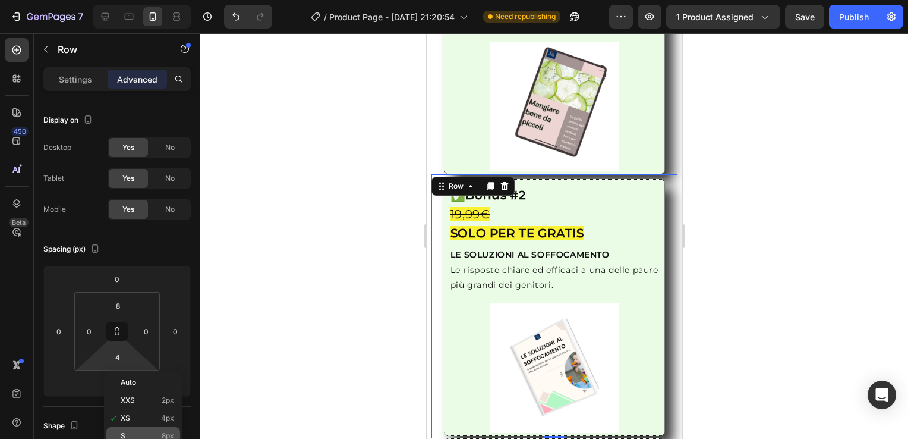
click at [152, 434] on p "S 8px" at bounding box center [147, 436] width 53 height 8
type input "8"
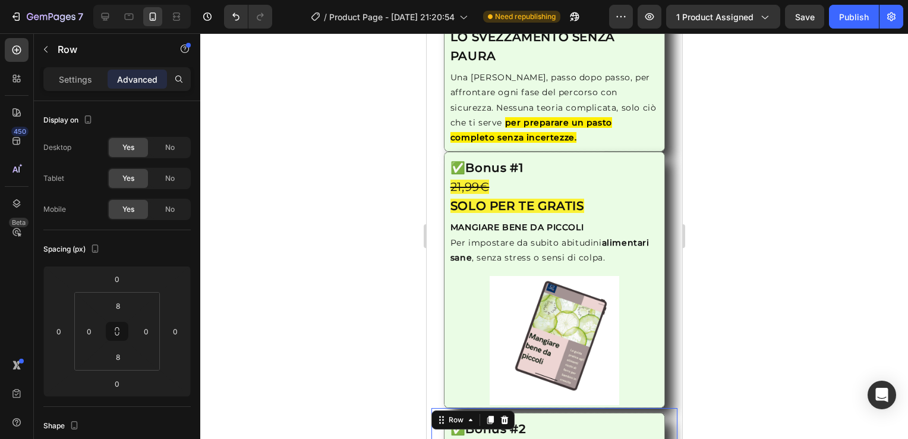
scroll to position [1546, 0]
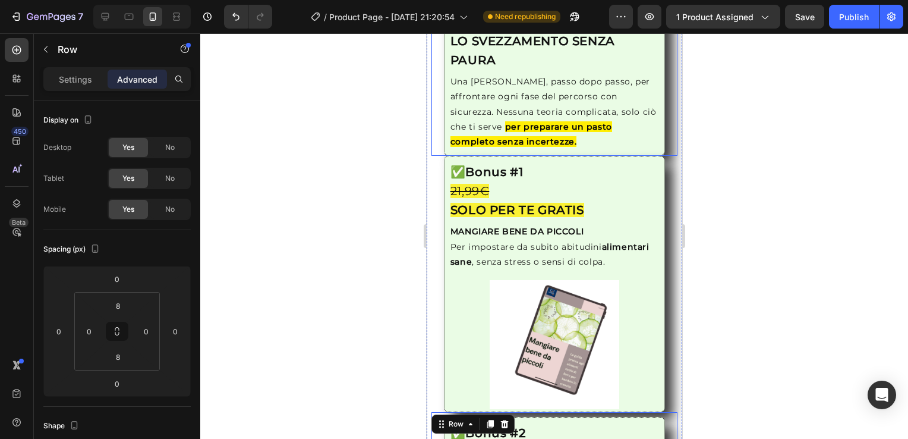
click at [437, 130] on div "Image ✅ Il Prodotto Principale: LO SVEZZAMENTO SENZA PAURA Heading Una [PERSON_…" at bounding box center [554, 13] width 246 height 286
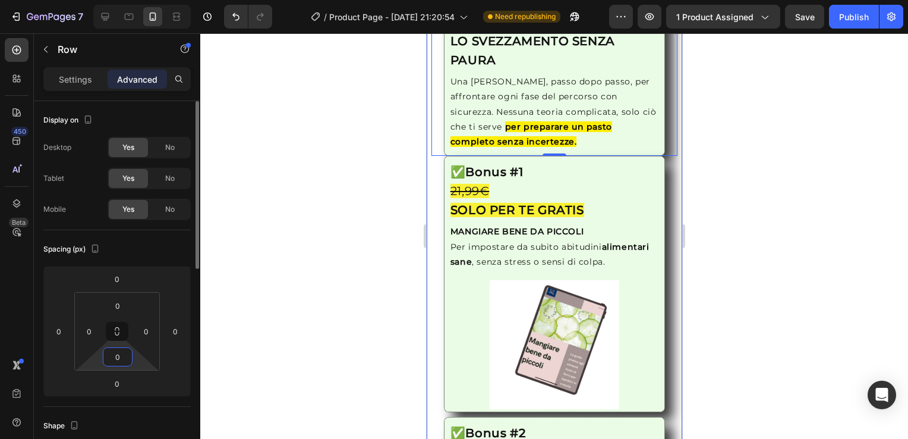
click at [116, 349] on input "0" at bounding box center [118, 357] width 24 height 18
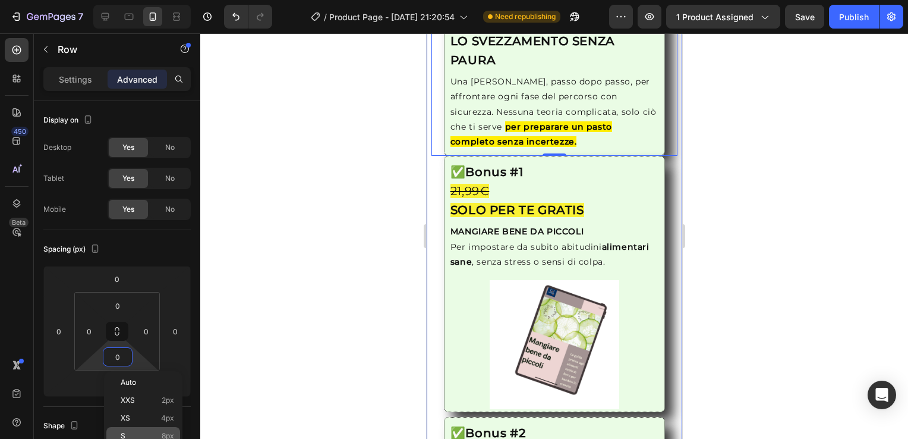
click at [147, 427] on div "S 8px" at bounding box center [143, 436] width 74 height 18
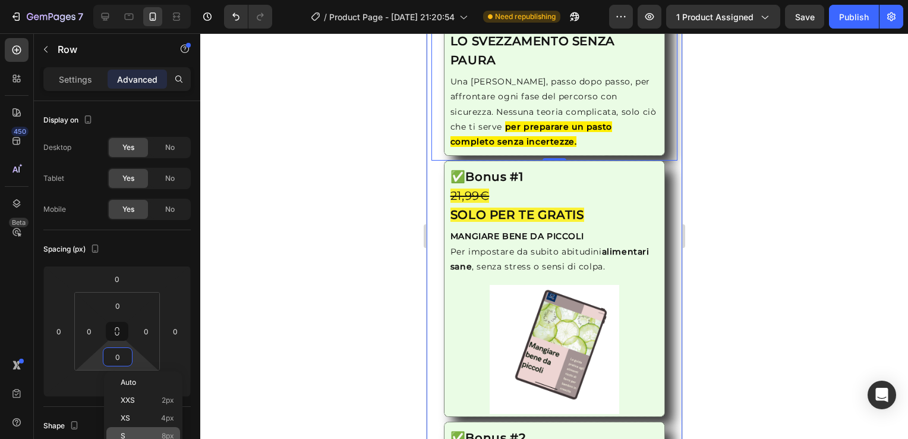
type input "8"
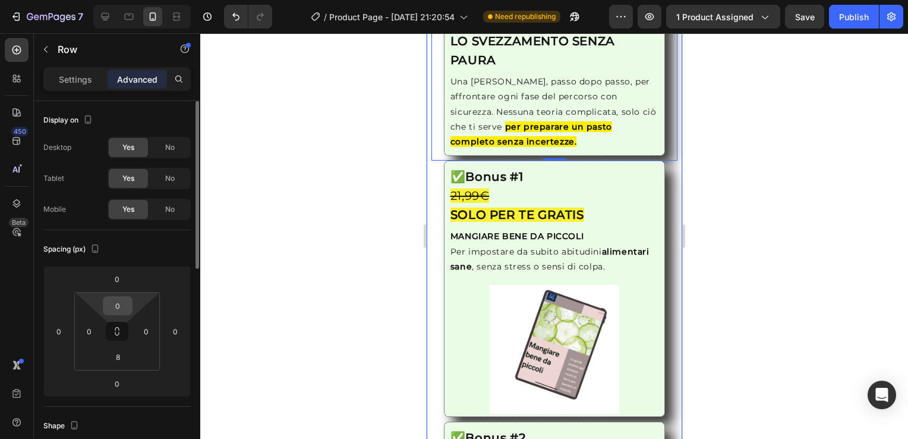
click at [119, 310] on input "0" at bounding box center [118, 306] width 24 height 18
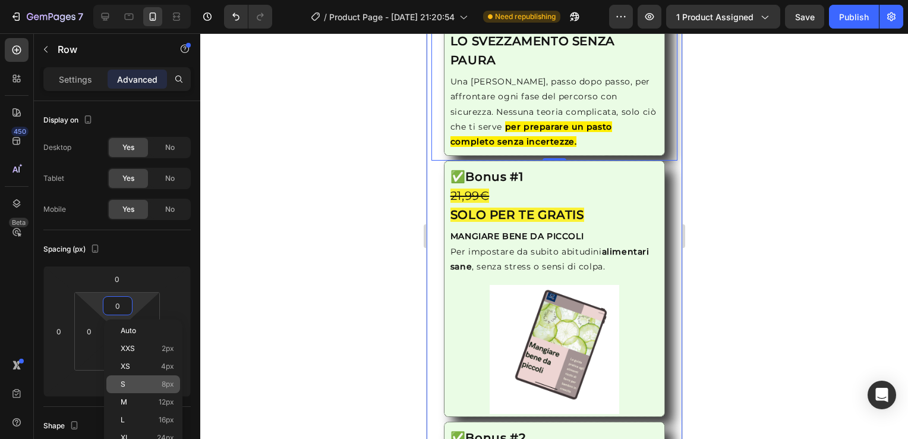
click at [151, 380] on p "S 8px" at bounding box center [147, 384] width 53 height 8
type input "8"
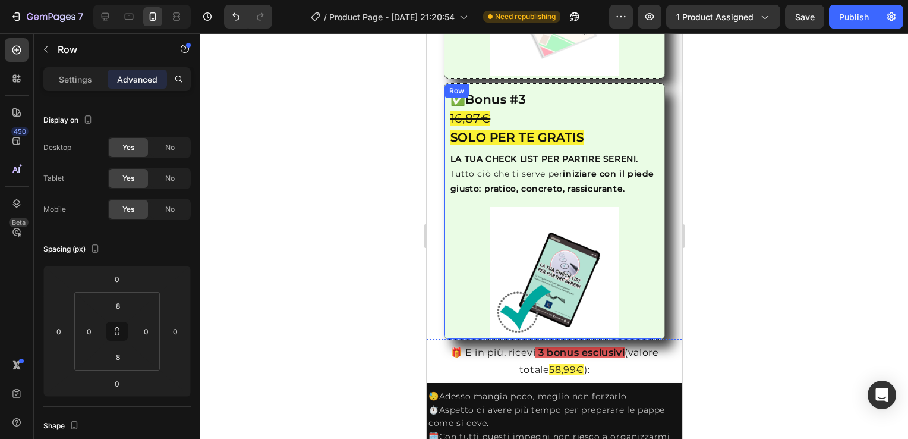
scroll to position [2259, 0]
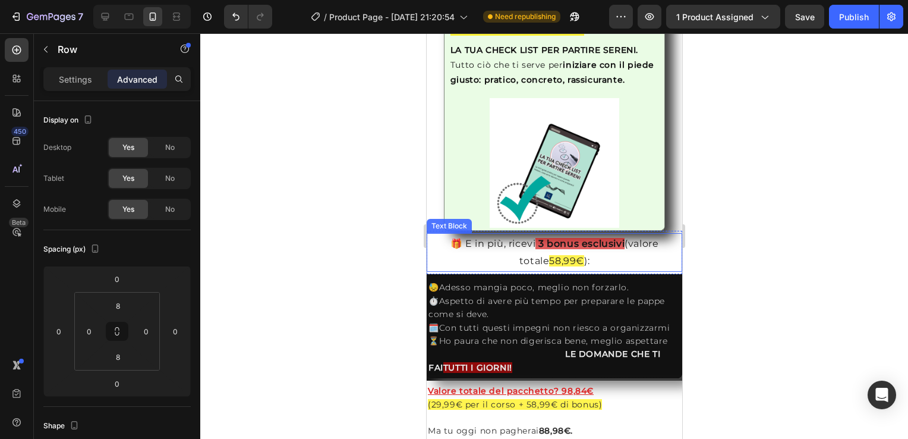
click at [436, 221] on div "Text Block" at bounding box center [449, 226] width 40 height 11
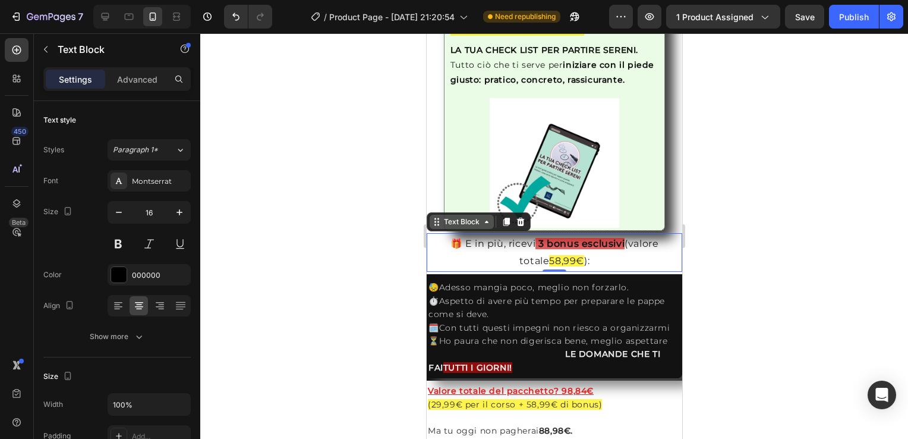
click at [455, 220] on div "Text Block" at bounding box center [461, 221] width 40 height 11
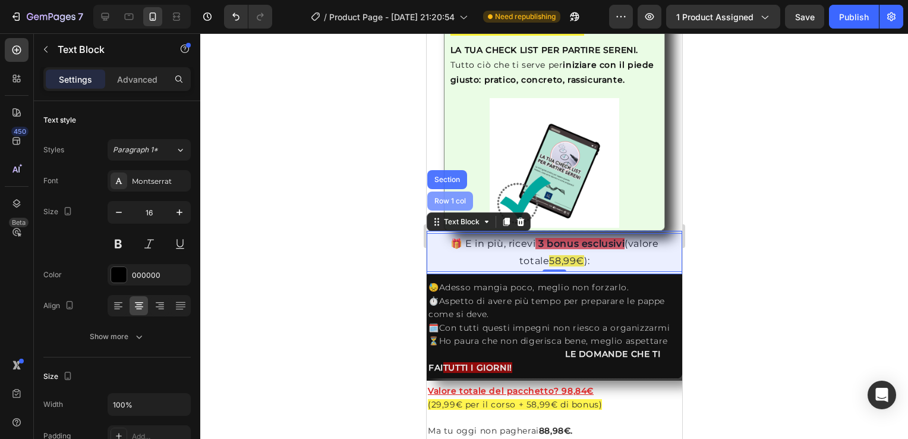
click at [449, 197] on div "Row 1 col" at bounding box center [450, 200] width 36 height 7
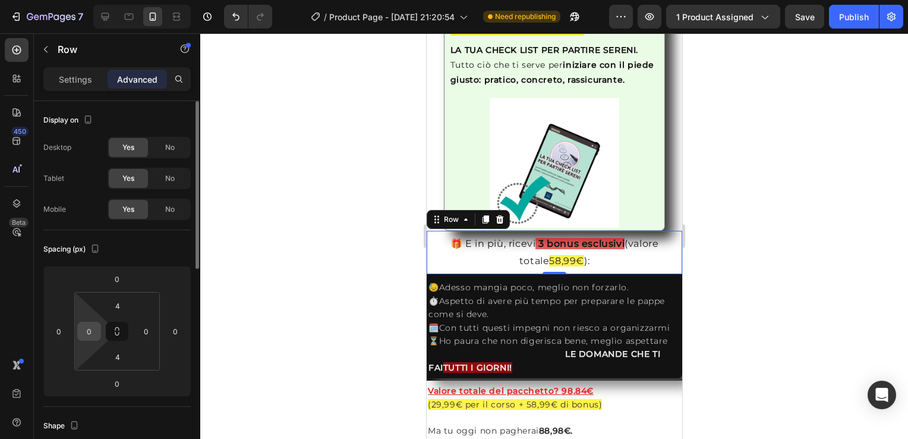
click at [86, 336] on input "0" at bounding box center [89, 331] width 18 height 18
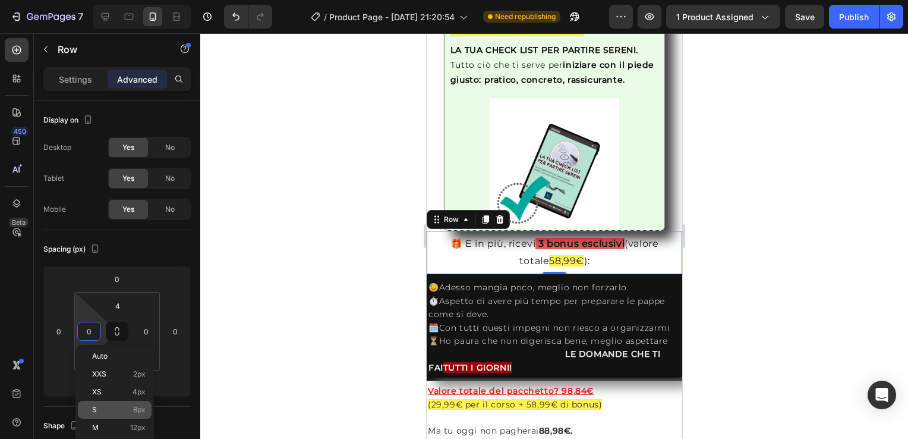
click at [136, 403] on div "S 8px" at bounding box center [115, 410] width 74 height 18
type input "8"
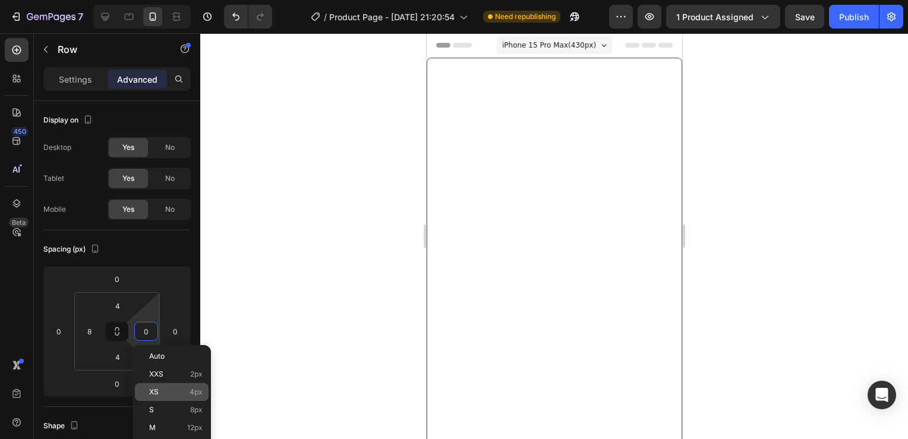
scroll to position [2259, 0]
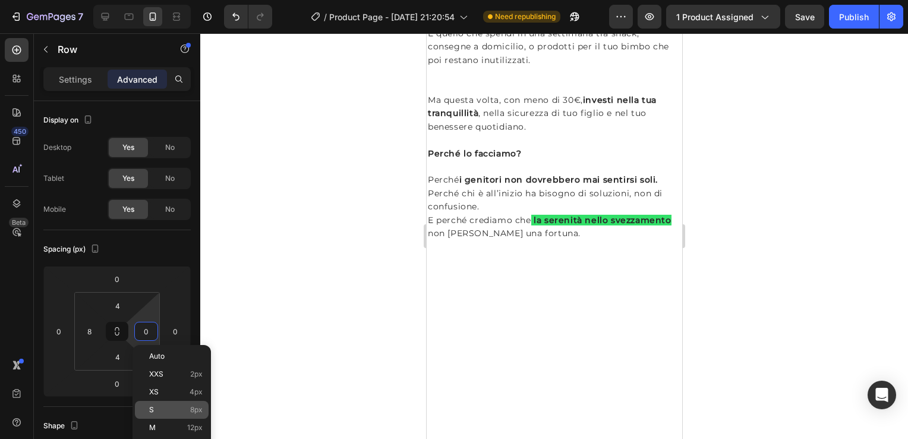
click at [180, 405] on p "S 8px" at bounding box center [175, 409] width 53 height 8
type input "8"
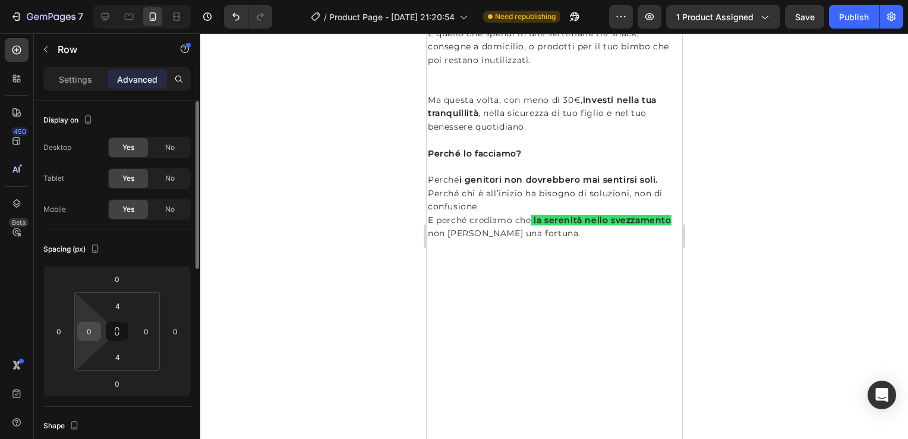
click at [93, 333] on input "0" at bounding box center [89, 331] width 18 height 18
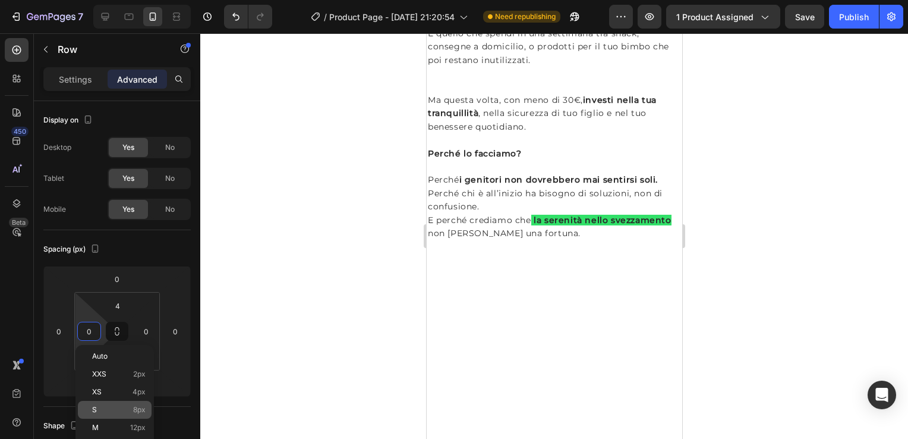
click at [138, 402] on div "S 8px" at bounding box center [115, 410] width 74 height 18
type input "8"
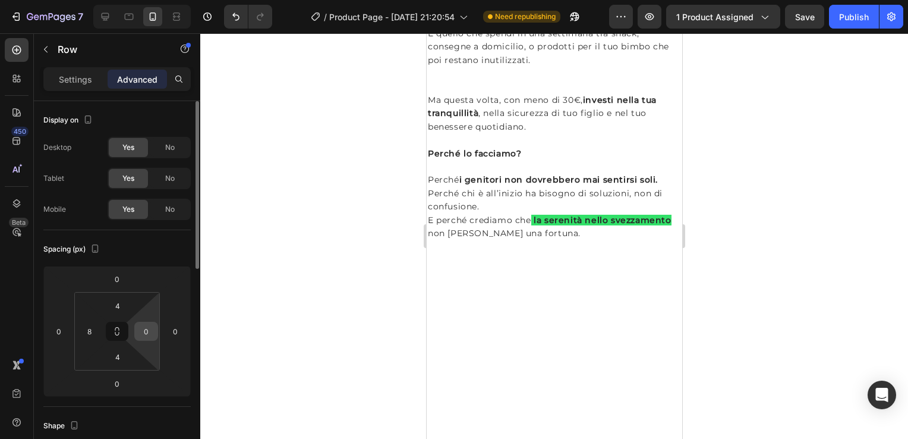
click at [149, 334] on input "0" at bounding box center [146, 331] width 18 height 18
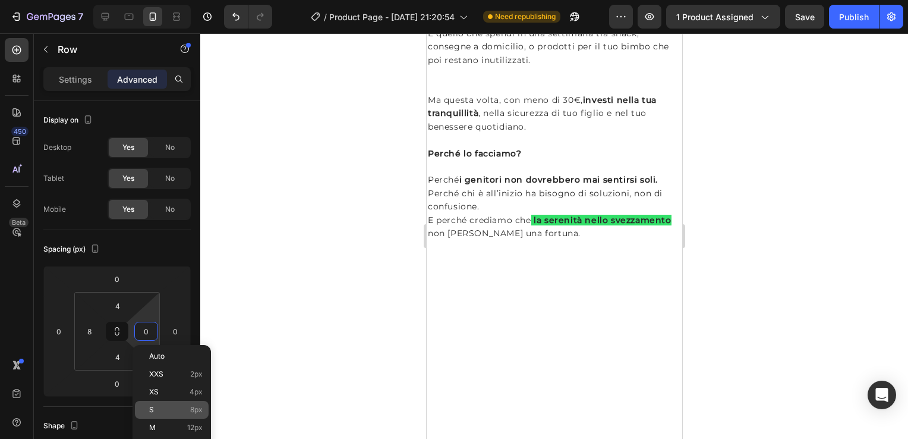
click at [181, 407] on p "S 8px" at bounding box center [175, 409] width 53 height 8
type input "8"
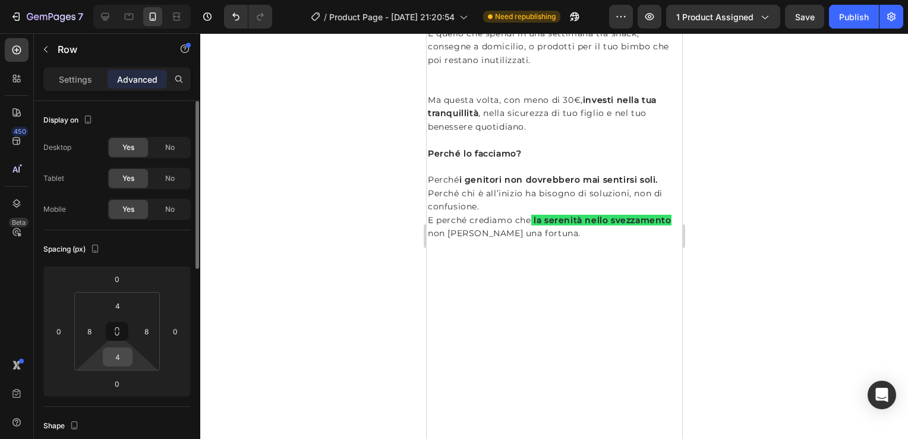
click at [115, 355] on input "4" at bounding box center [118, 357] width 24 height 18
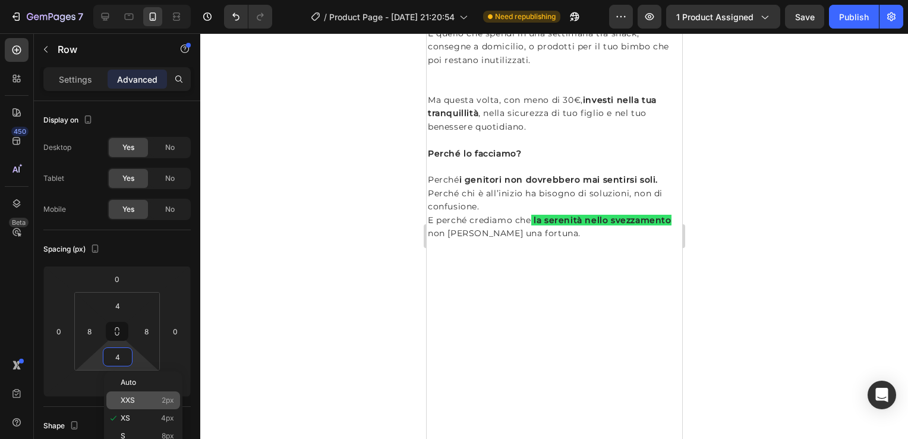
click at [149, 398] on p "XXS 2px" at bounding box center [147, 400] width 53 height 8
type input "2"
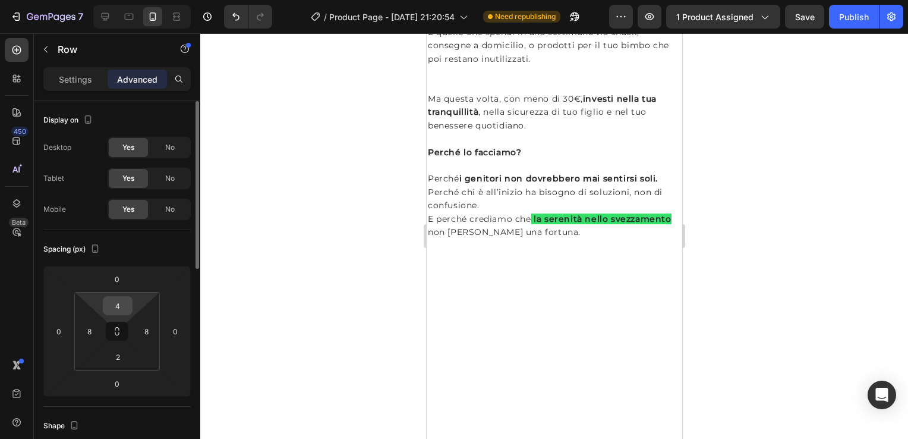
click at [124, 308] on input "4" at bounding box center [118, 306] width 24 height 18
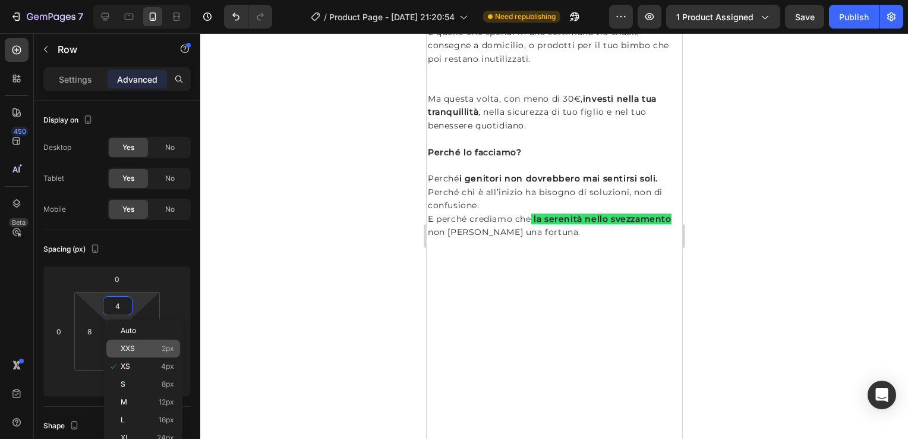
click at [146, 353] on div "XXS 2px" at bounding box center [143, 348] width 74 height 18
type input "2"
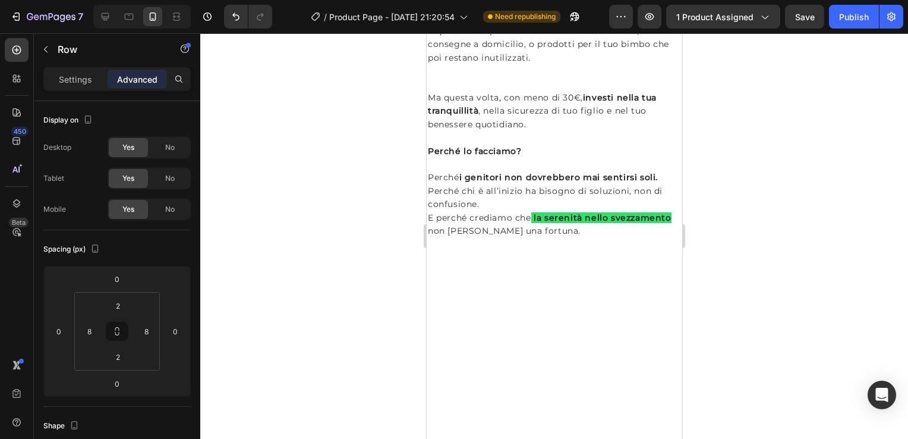
click at [90, 336] on input "0" at bounding box center [89, 331] width 18 height 18
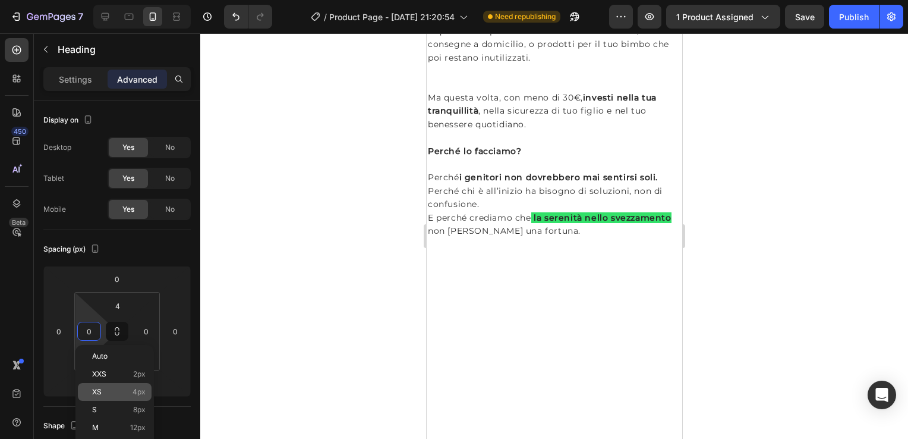
click at [129, 394] on p "XS 4px" at bounding box center [118, 392] width 53 height 8
type input "4"
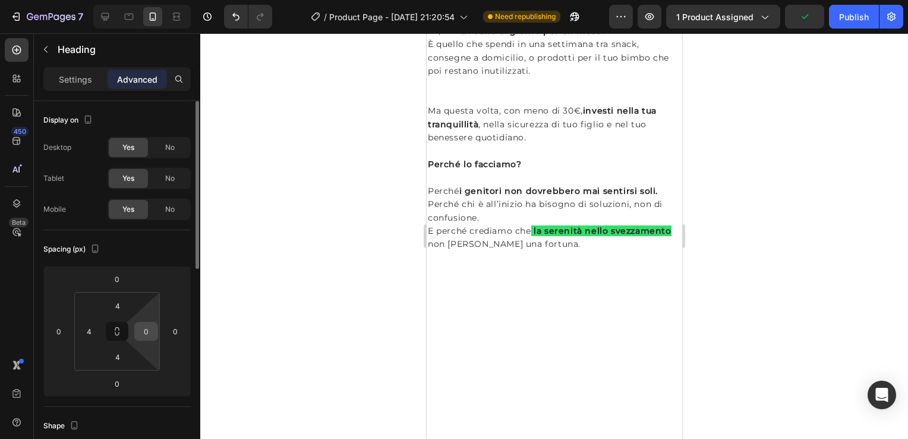
click at [152, 328] on input "0" at bounding box center [146, 331] width 18 height 18
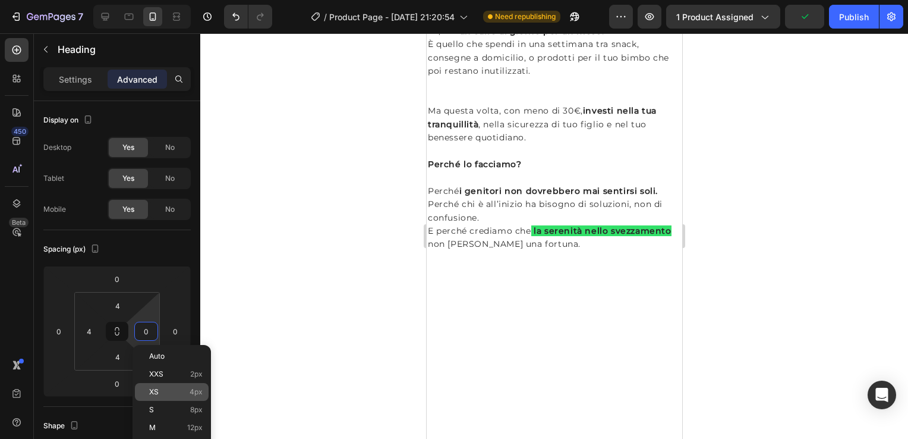
click at [183, 398] on div "XS 4px" at bounding box center [172, 392] width 74 height 18
type input "4"
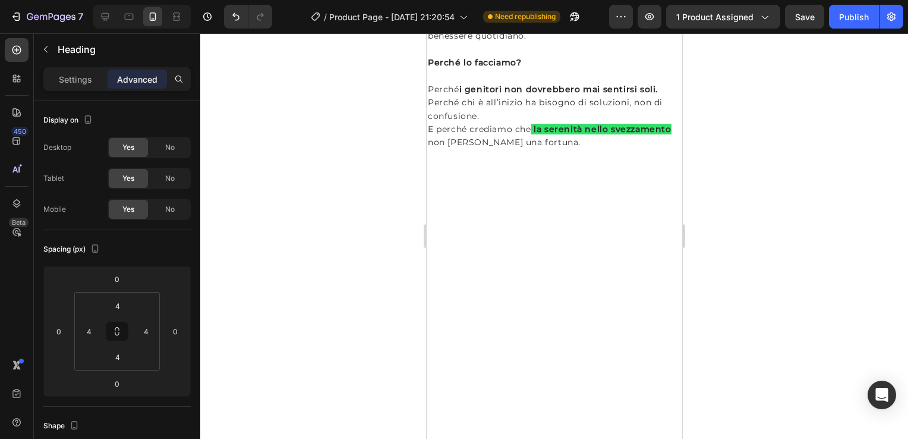
scroll to position [2378, 0]
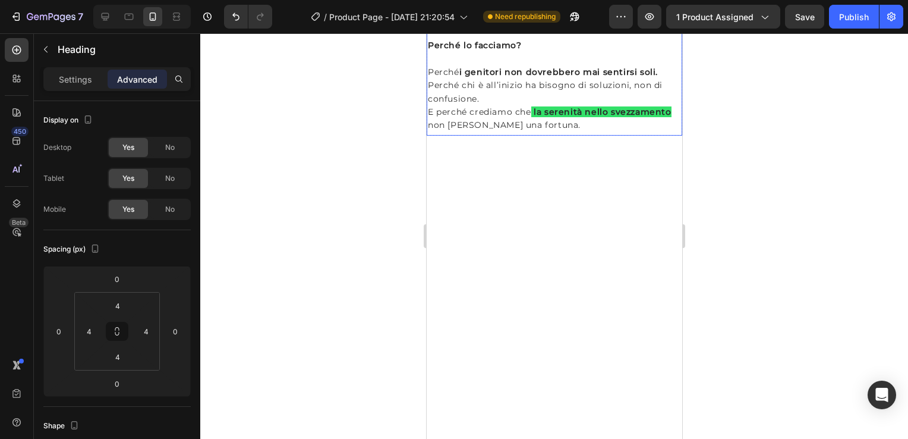
click at [784, 256] on div at bounding box center [554, 235] width 708 height 405
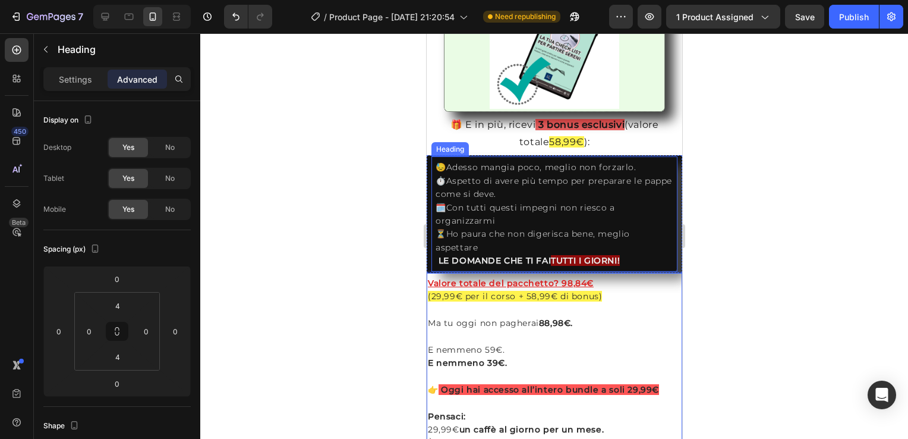
click at [636, 212] on h2 "😓Adesso mangia poco, meglio non forzarlo. ⏱️Aspetto di avere più tempo per prep…" at bounding box center [554, 213] width 240 height 109
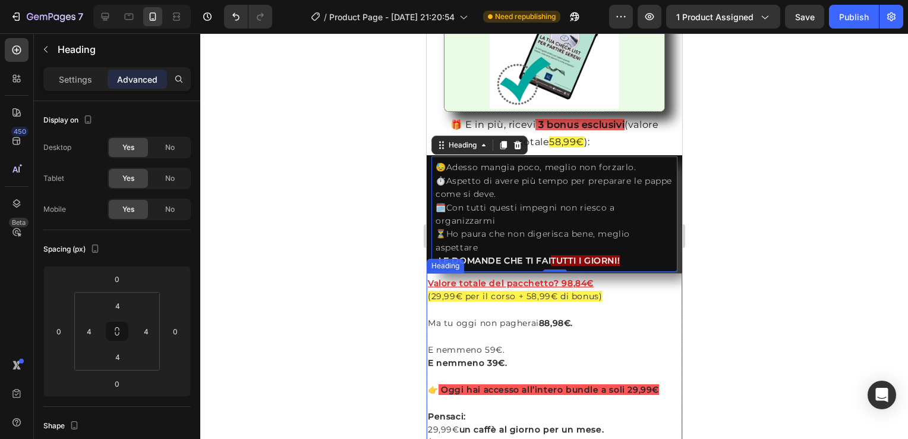
click at [443, 263] on div "Heading" at bounding box center [445, 265] width 33 height 11
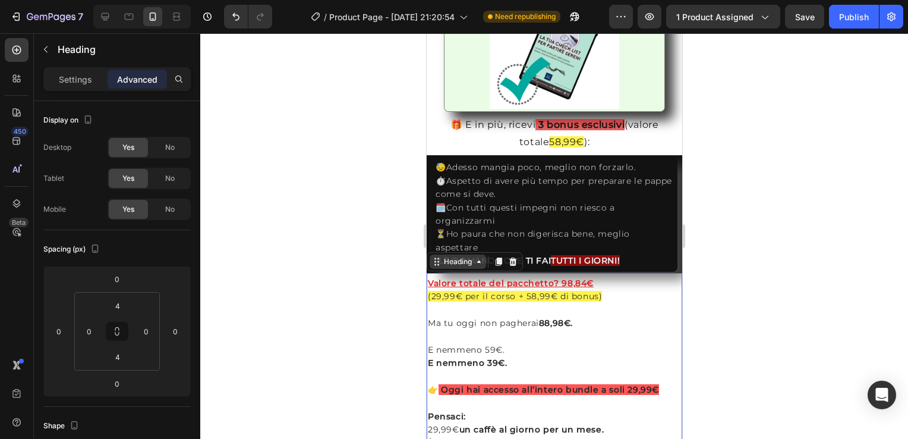
click at [450, 260] on div "Heading" at bounding box center [457, 261] width 33 height 11
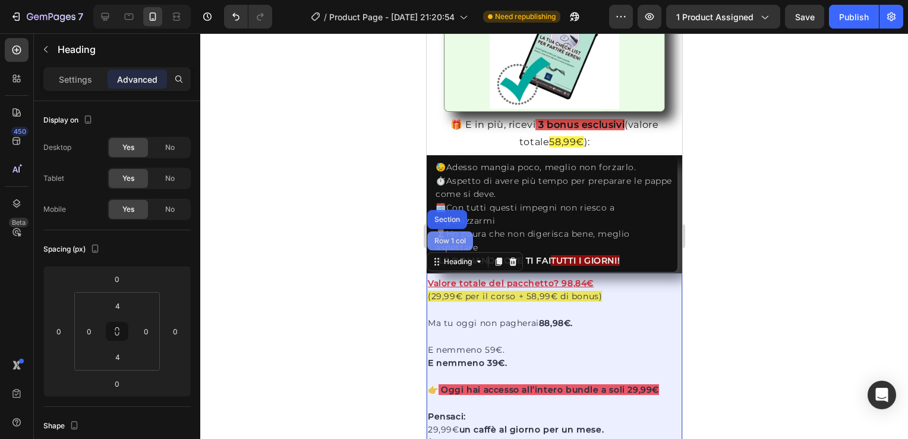
click at [461, 237] on div "Row 1 col" at bounding box center [450, 240] width 36 height 7
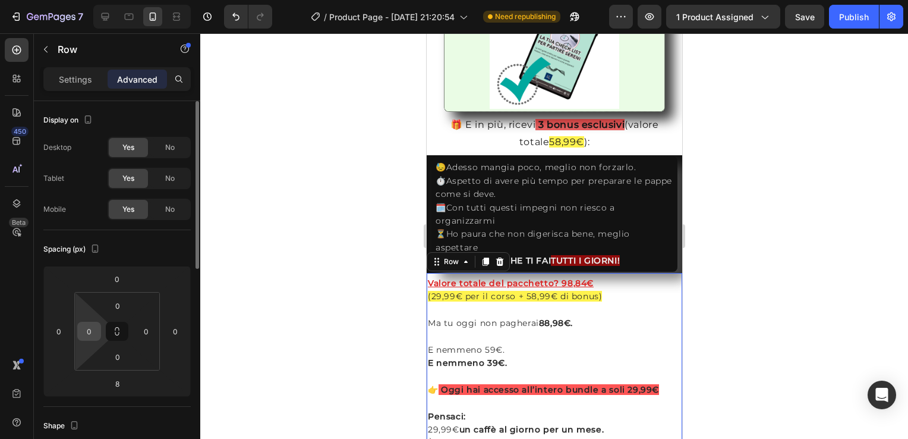
click at [92, 326] on input "0" at bounding box center [89, 331] width 18 height 18
type input "8"
click at [145, 329] on input "0" at bounding box center [146, 331] width 18 height 18
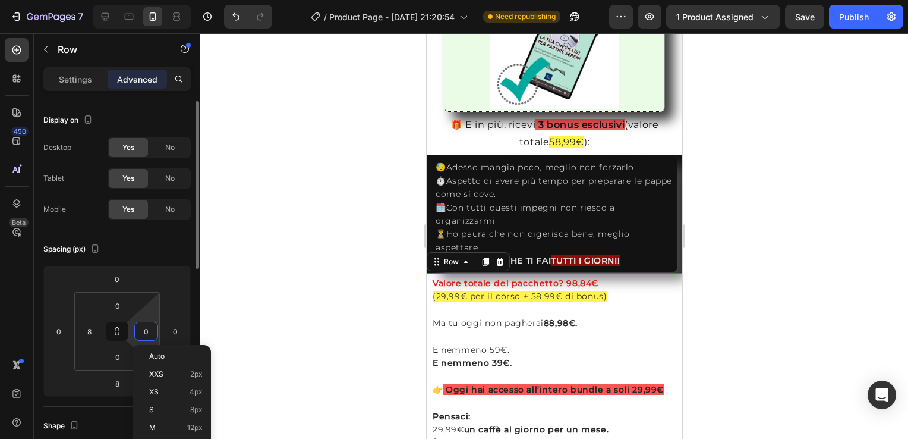
type input "8"
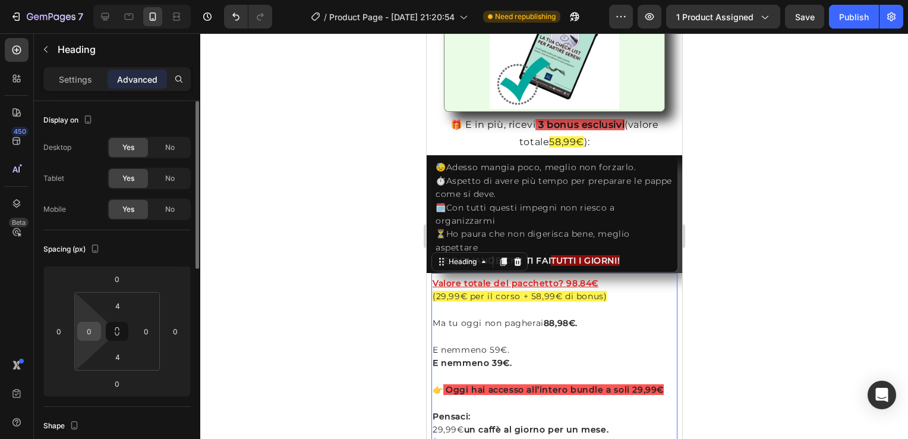
click at [100, 328] on div "0" at bounding box center [89, 331] width 24 height 19
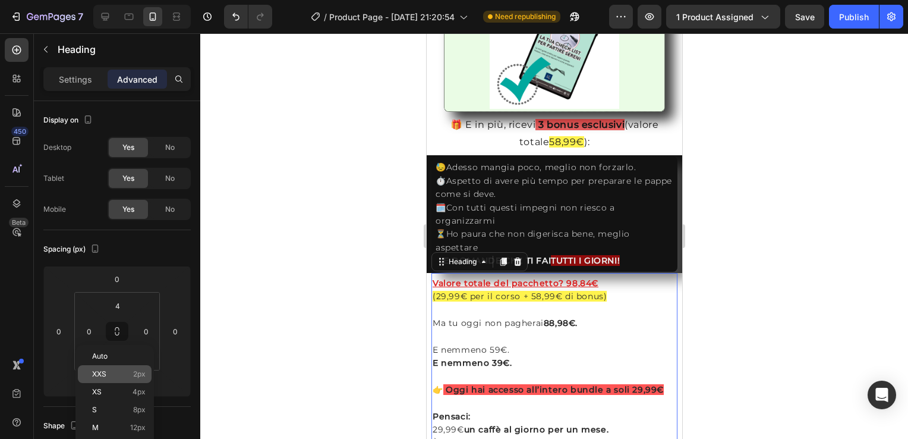
click at [122, 377] on p "XXS 2px" at bounding box center [118, 374] width 53 height 8
type input "2"
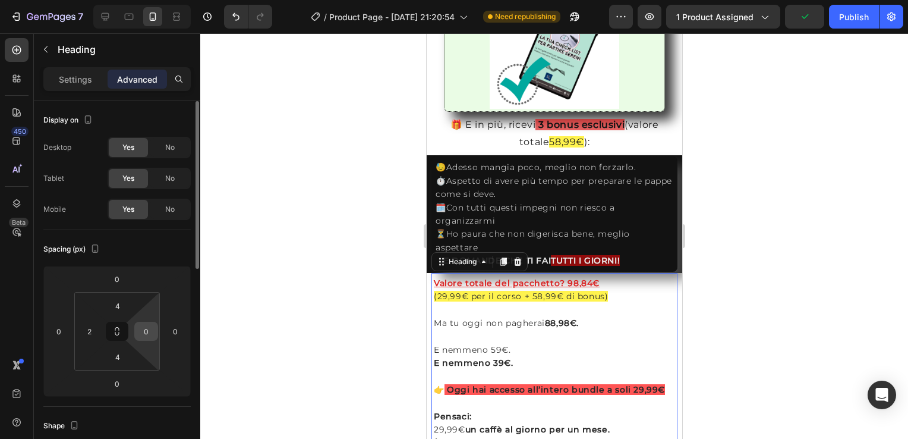
click at [147, 333] on input "0" at bounding box center [146, 331] width 18 height 18
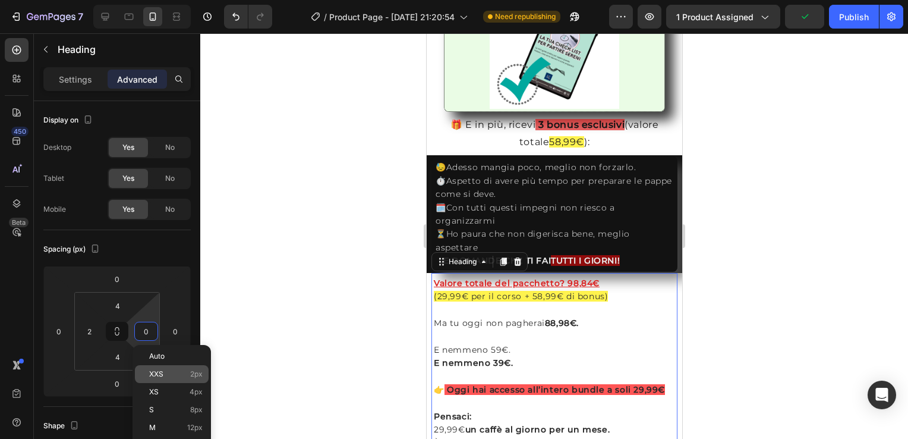
click at [162, 382] on div "XXS 2px" at bounding box center [172, 374] width 74 height 18
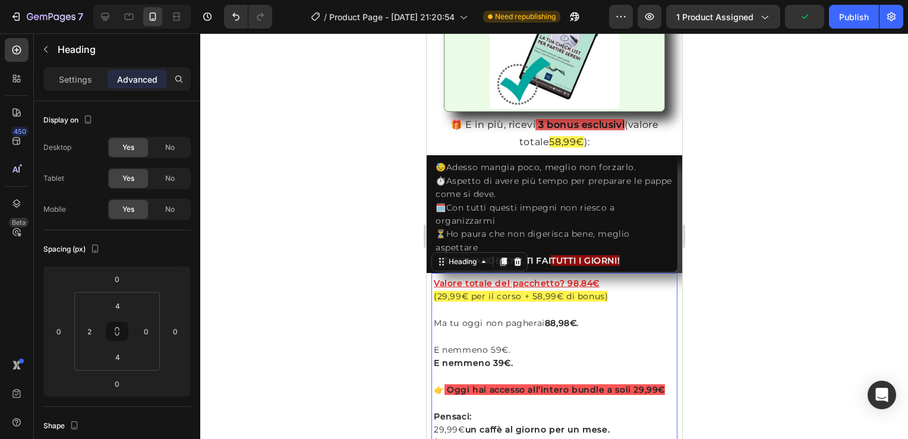
type input "2"
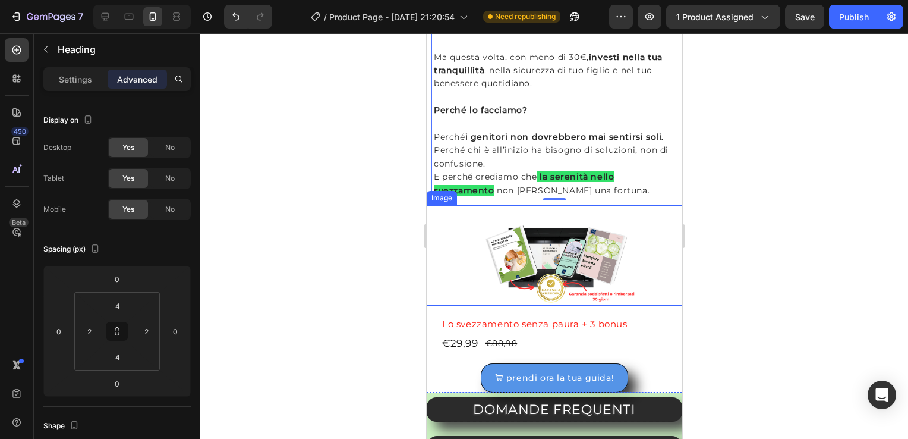
scroll to position [2854, 0]
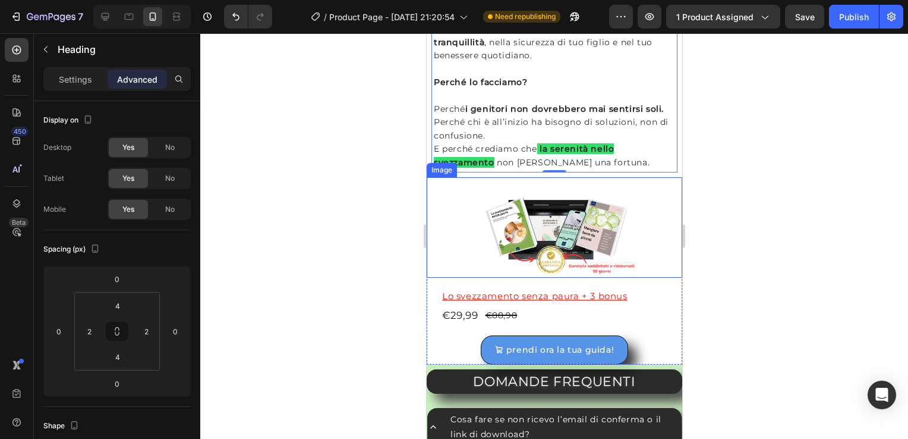
click at [447, 196] on div at bounding box center [554, 227] width 256 height 100
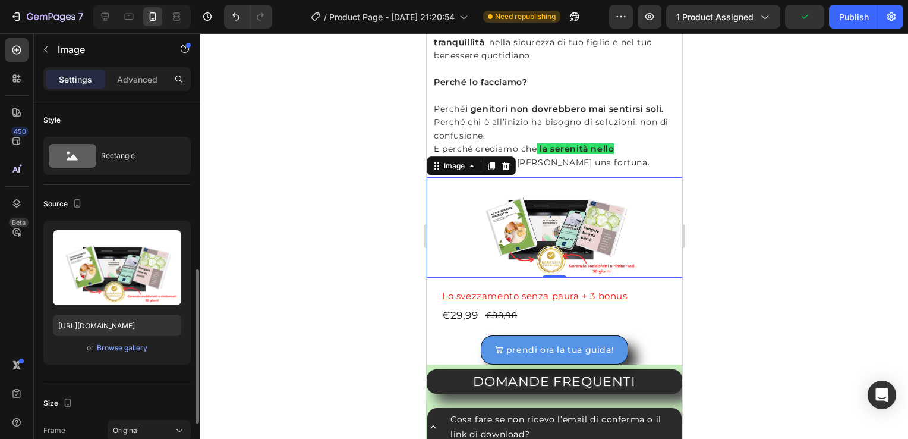
scroll to position [238, 0]
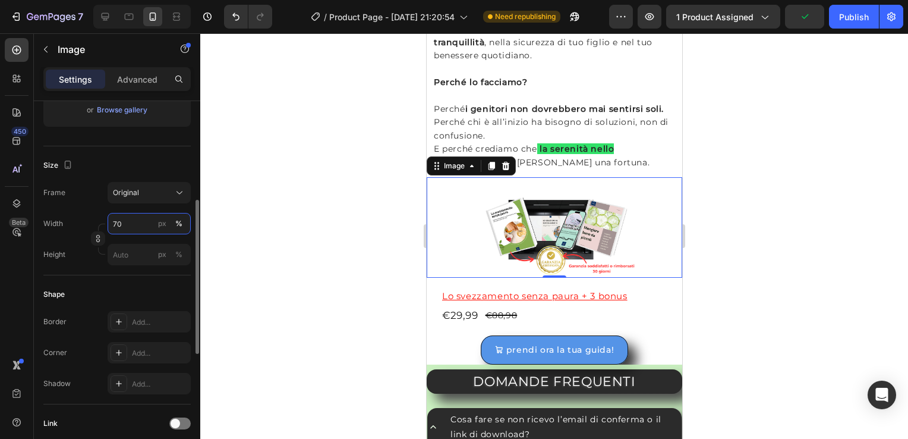
click at [132, 218] on input "70" at bounding box center [149, 223] width 83 height 21
click at [162, 218] on div "px" at bounding box center [162, 223] width 8 height 11
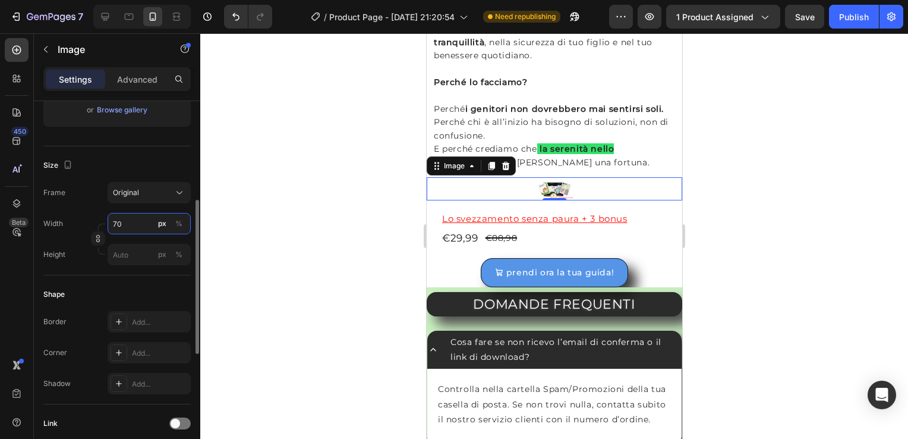
click at [136, 225] on input "70" at bounding box center [149, 223] width 83 height 21
click at [174, 222] on button "%" at bounding box center [179, 223] width 14 height 14
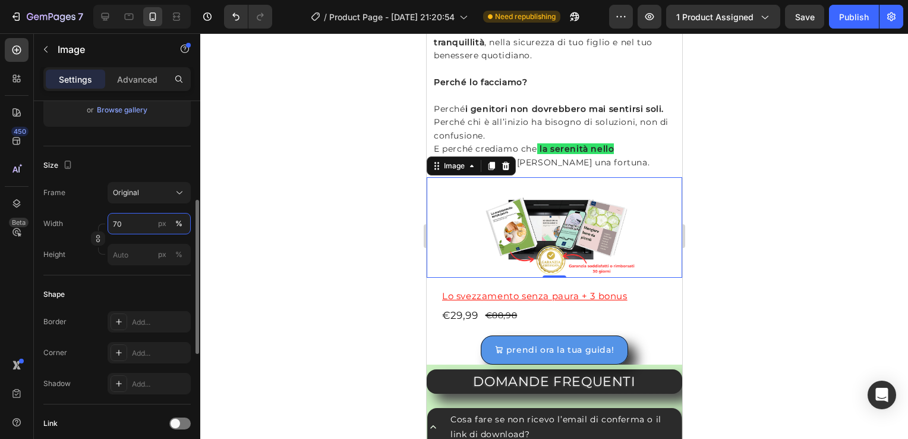
click at [137, 225] on input "70" at bounding box center [149, 223] width 83 height 21
type input "7"
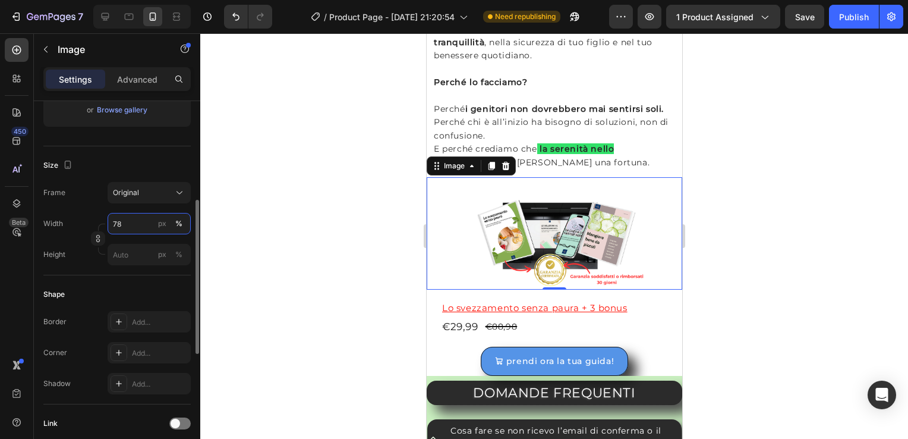
type input "7"
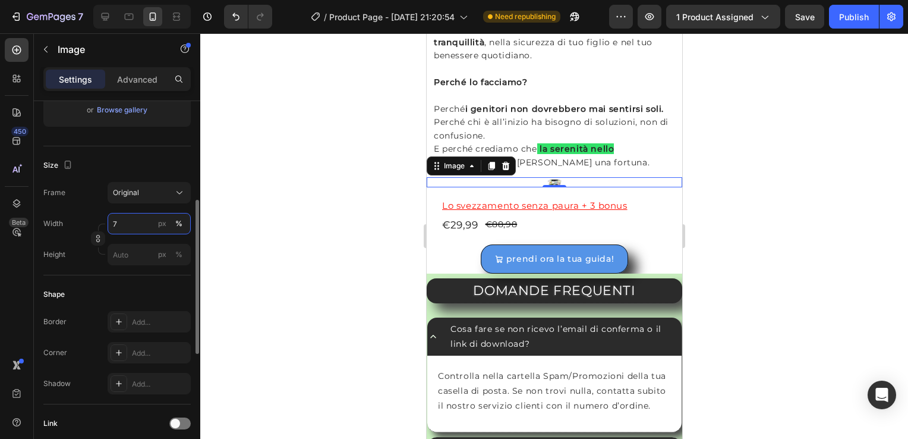
type input "7"
click at [174, 222] on button "%" at bounding box center [179, 223] width 14 height 14
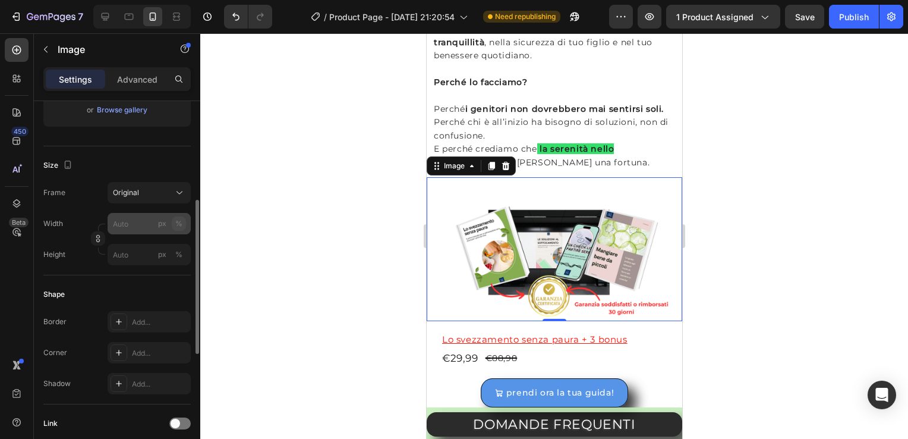
click at [181, 223] on div "%" at bounding box center [178, 223] width 7 height 11
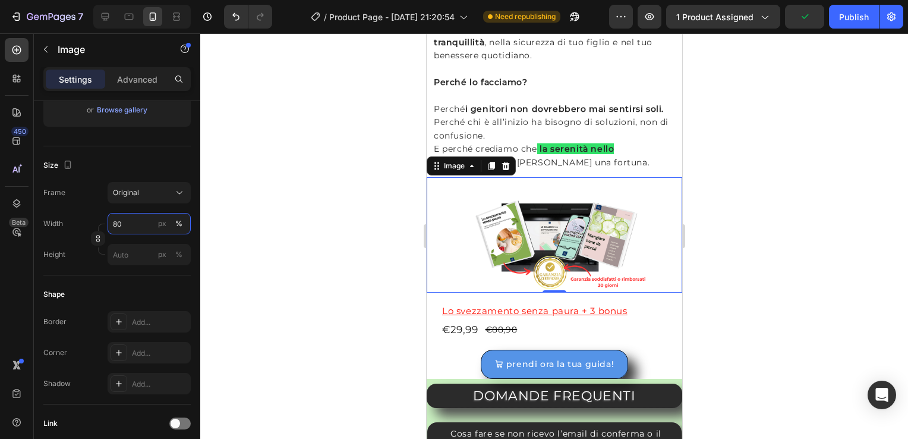
type input "80"
click at [449, 245] on div at bounding box center [554, 234] width 256 height 115
click at [456, 170] on div "Image" at bounding box center [454, 165] width 26 height 11
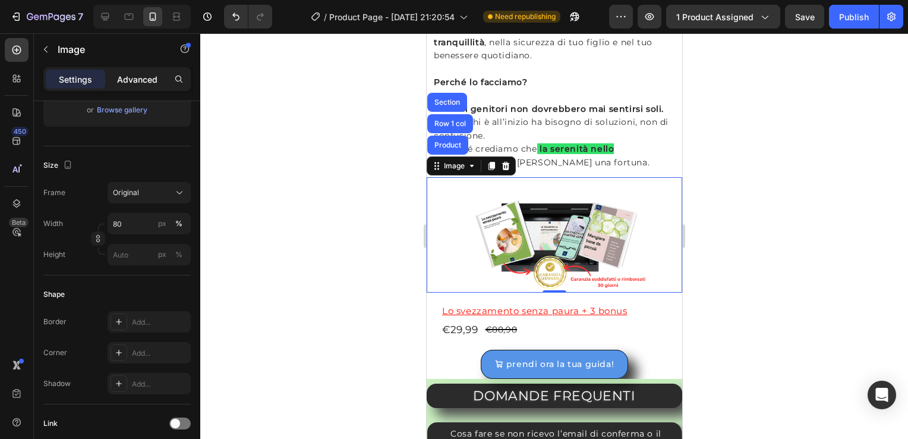
click at [136, 71] on div "Advanced" at bounding box center [137, 79] width 59 height 19
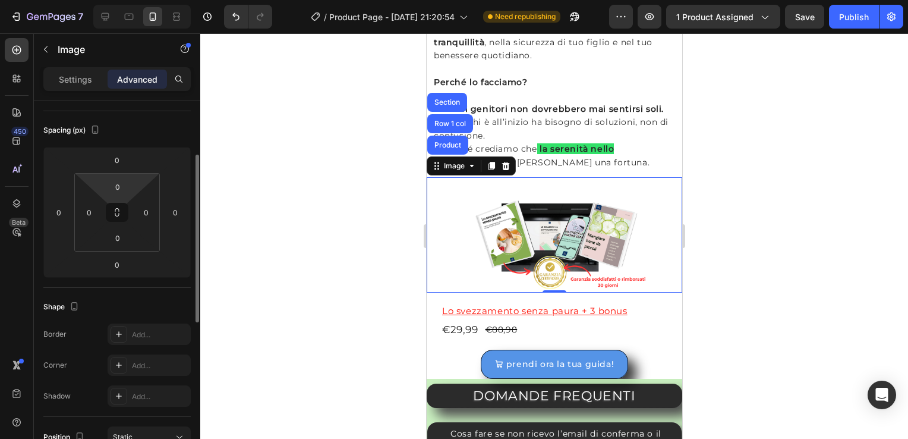
scroll to position [0, 0]
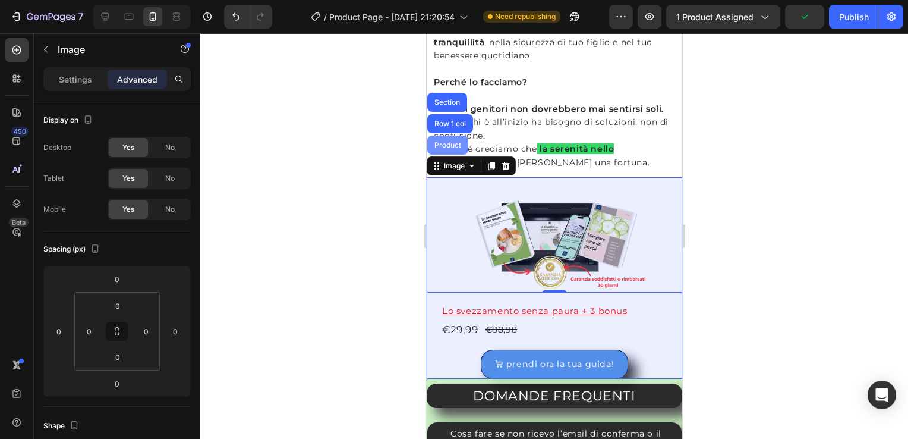
click at [450, 140] on div "Product" at bounding box center [447, 145] width 41 height 19
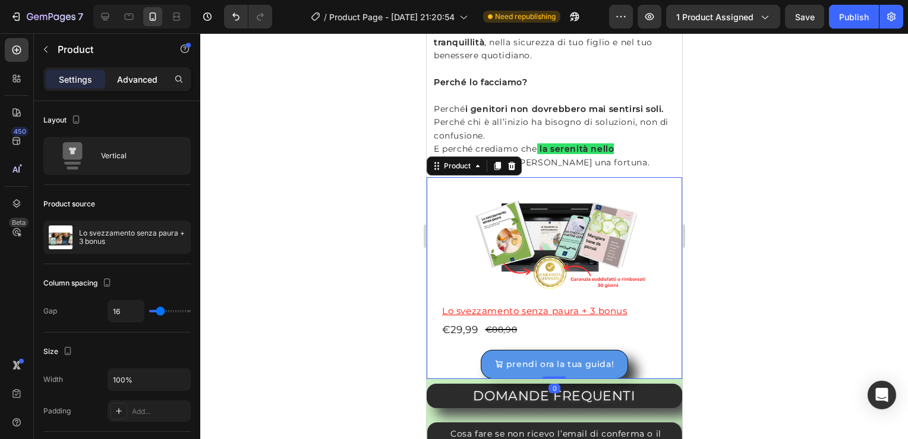
click at [140, 80] on p "Advanced" at bounding box center [137, 79] width 40 height 12
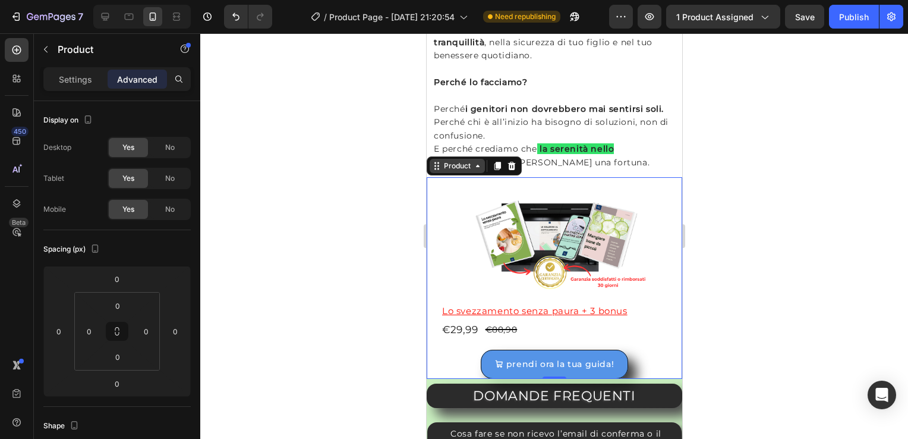
click at [470, 162] on div "Product" at bounding box center [457, 165] width 32 height 11
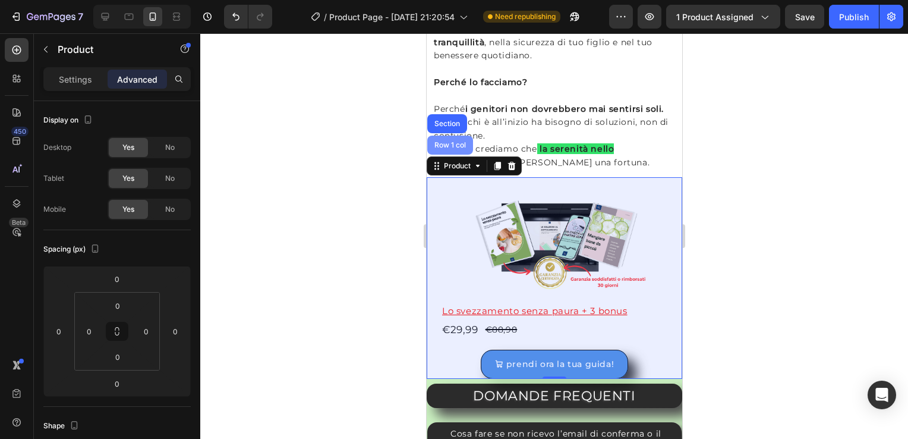
click at [443, 144] on div "Row 1 col" at bounding box center [450, 144] width 36 height 7
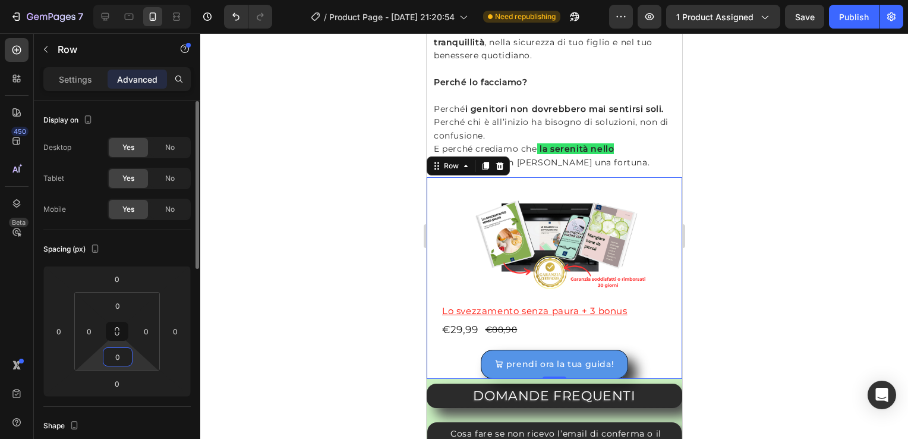
click at [115, 355] on input "0" at bounding box center [118, 357] width 24 height 18
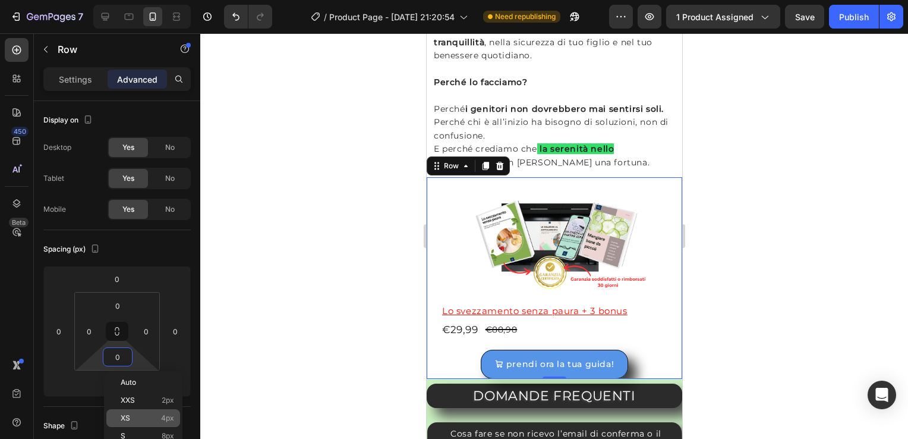
click at [153, 412] on div "XS 4px" at bounding box center [143, 418] width 74 height 18
type input "4"
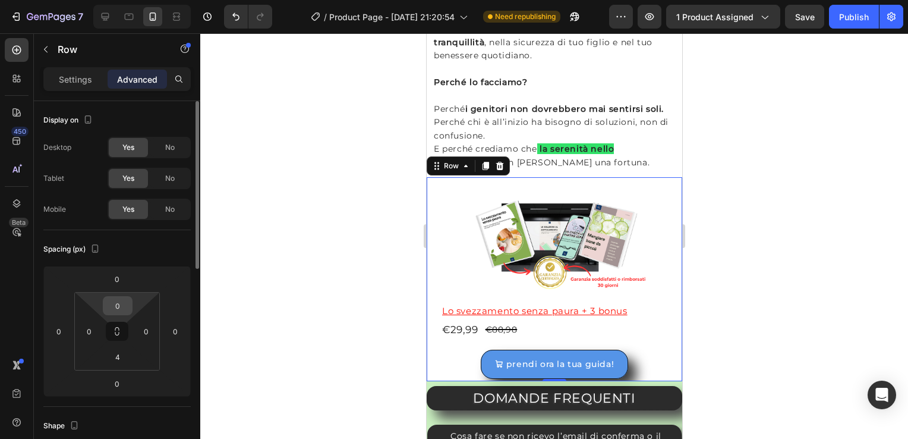
click at [119, 303] on input "0" at bounding box center [118, 306] width 24 height 18
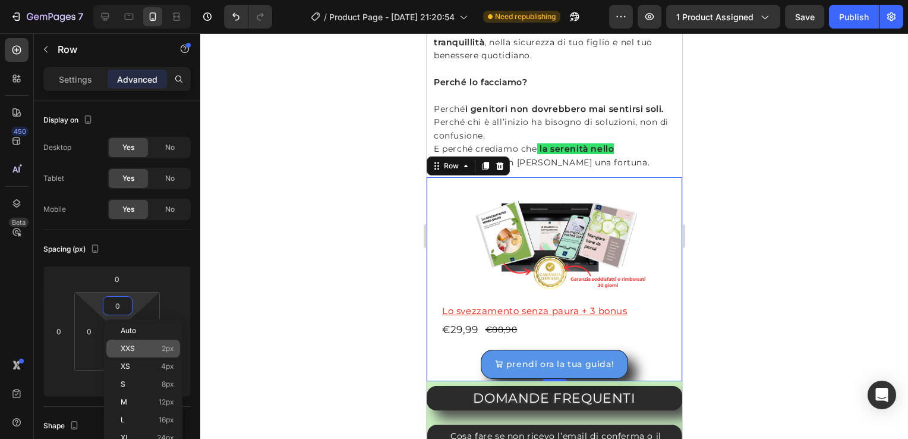
click at [133, 351] on span "XXS" at bounding box center [128, 348] width 14 height 8
type input "2"
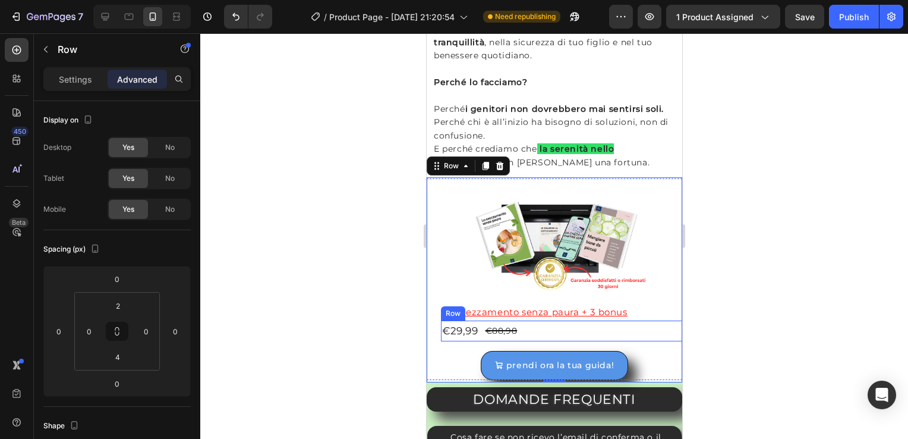
click at [528, 325] on div "€29,99 Product Price Product Price €88,98 Product Price Product Price Row" at bounding box center [568, 330] width 256 height 21
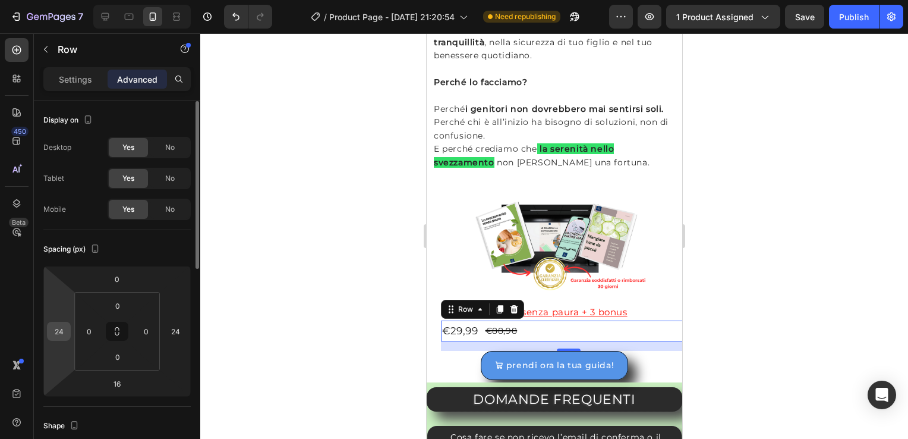
click at [62, 330] on input "24" at bounding box center [59, 331] width 18 height 18
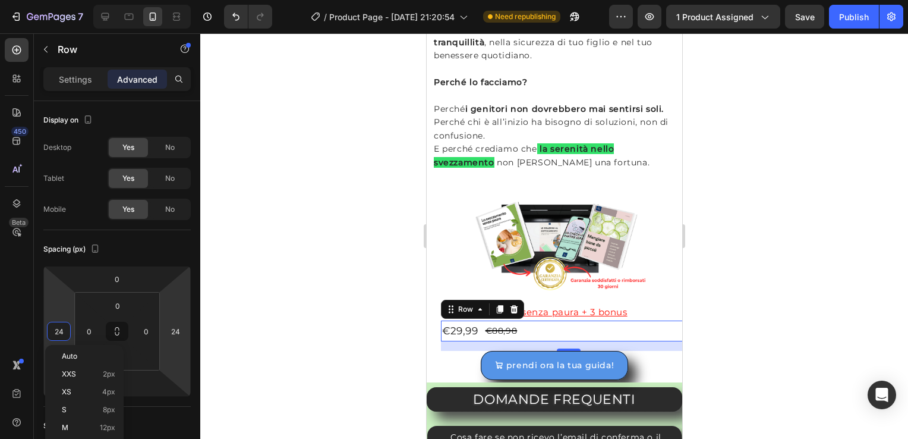
click at [301, 346] on div at bounding box center [554, 235] width 708 height 405
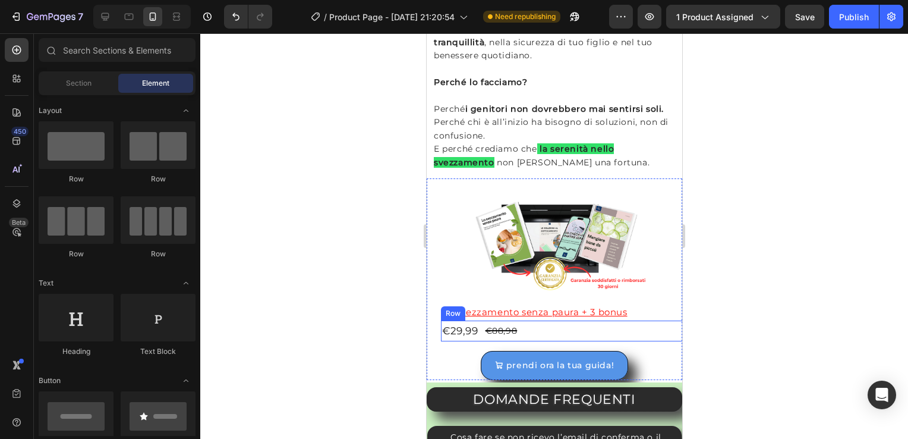
click at [482, 325] on div "€29,99 Product Price Product Price €88,98 Product Price Product Price Row" at bounding box center [568, 330] width 256 height 21
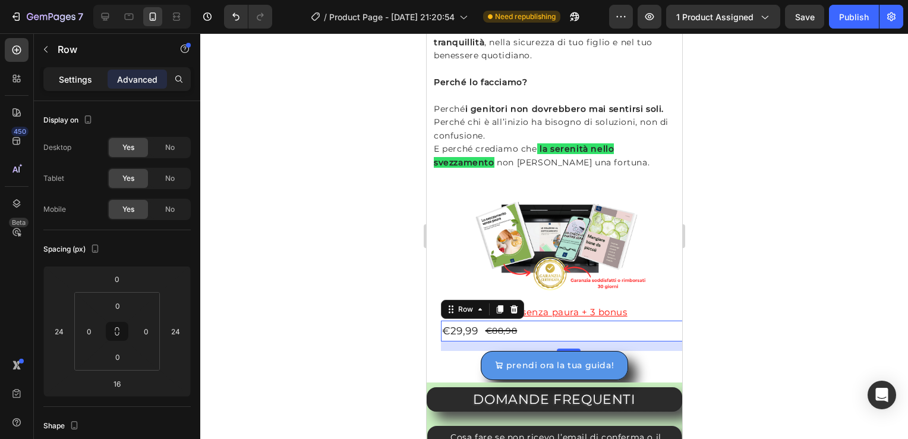
click at [63, 80] on p "Settings" at bounding box center [75, 79] width 33 height 12
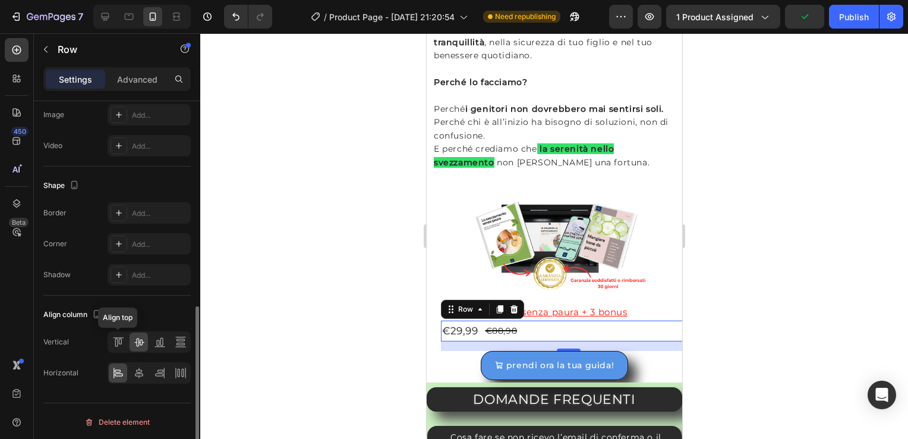
scroll to position [456, 0]
click at [156, 337] on icon at bounding box center [160, 342] width 12 height 12
click at [139, 341] on icon at bounding box center [139, 342] width 10 height 8
click at [135, 371] on icon at bounding box center [139, 373] width 12 height 12
click at [140, 78] on p "Advanced" at bounding box center [137, 79] width 40 height 12
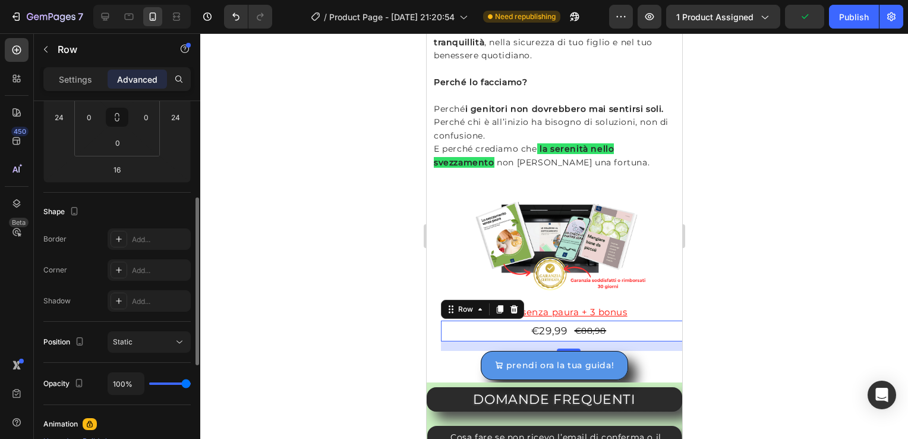
scroll to position [95, 0]
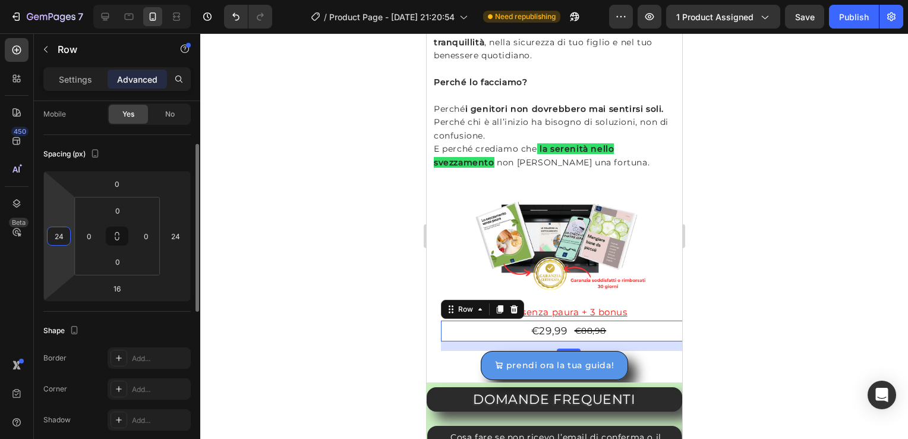
click at [58, 235] on input "24" at bounding box center [59, 236] width 18 height 18
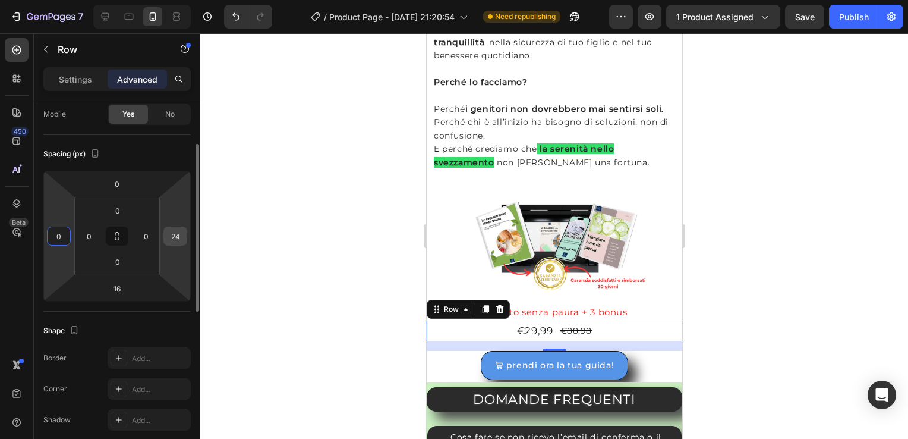
type input "0"
click at [175, 236] on input "24" at bounding box center [175, 236] width 18 height 18
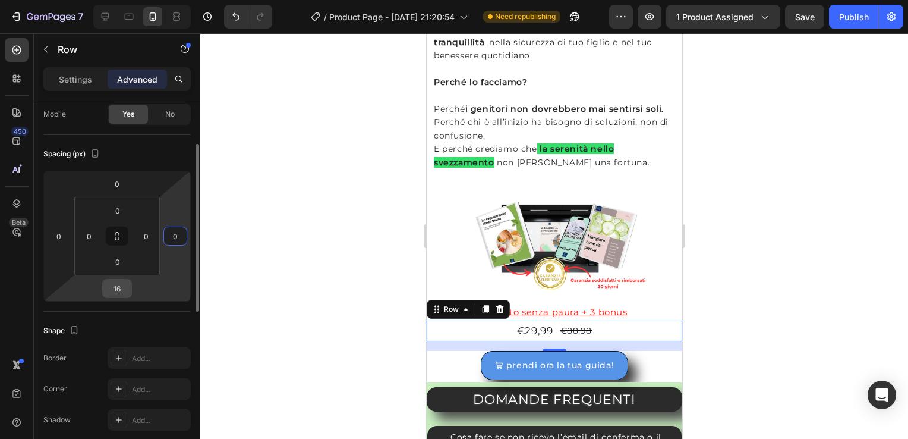
type input "0"
click at [117, 285] on input "16" at bounding box center [117, 288] width 24 height 18
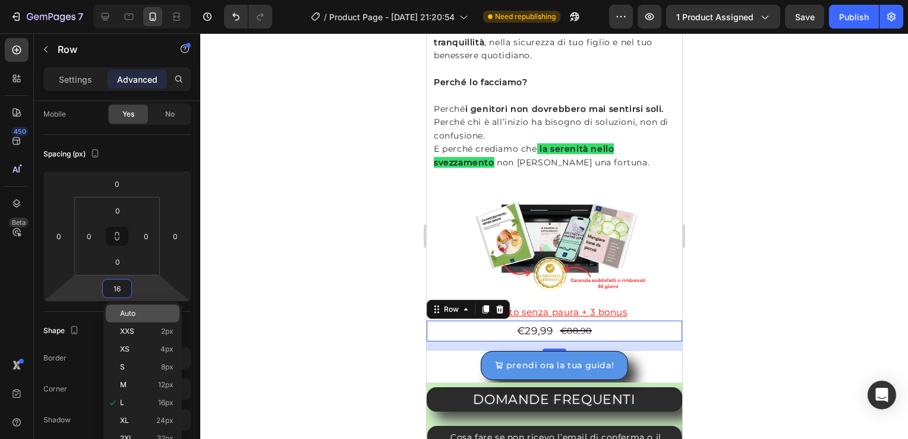
type input "0"
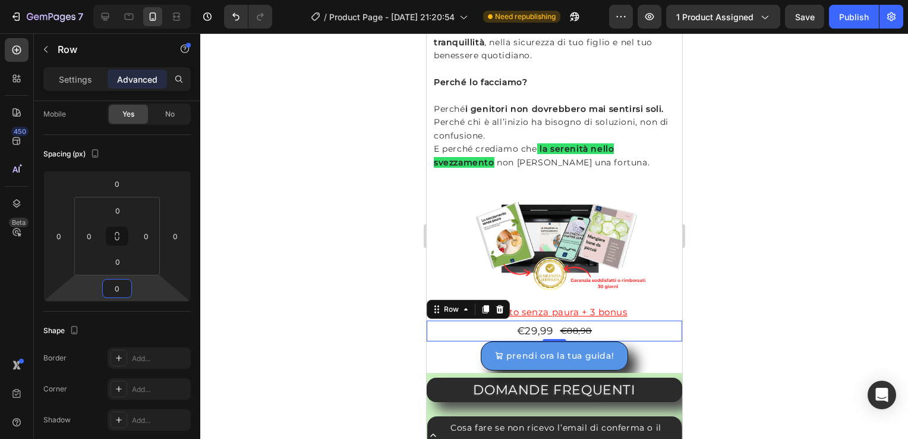
click at [269, 263] on div at bounding box center [554, 235] width 708 height 405
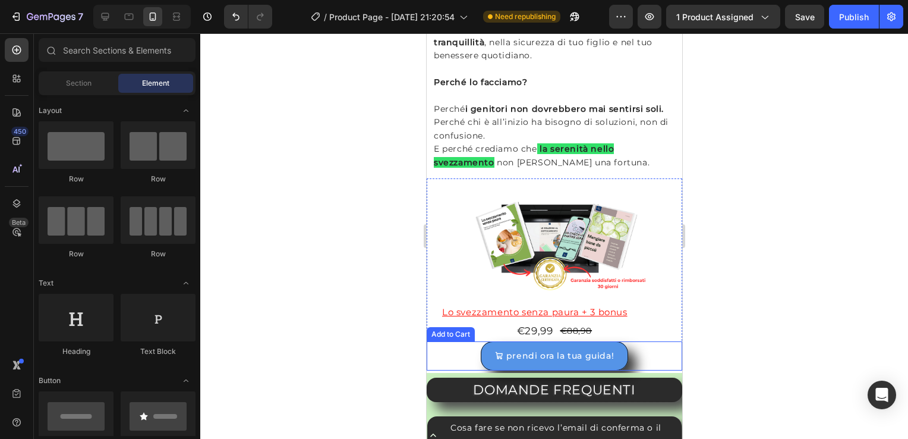
click at [443, 329] on div "Add to Cart" at bounding box center [450, 334] width 43 height 11
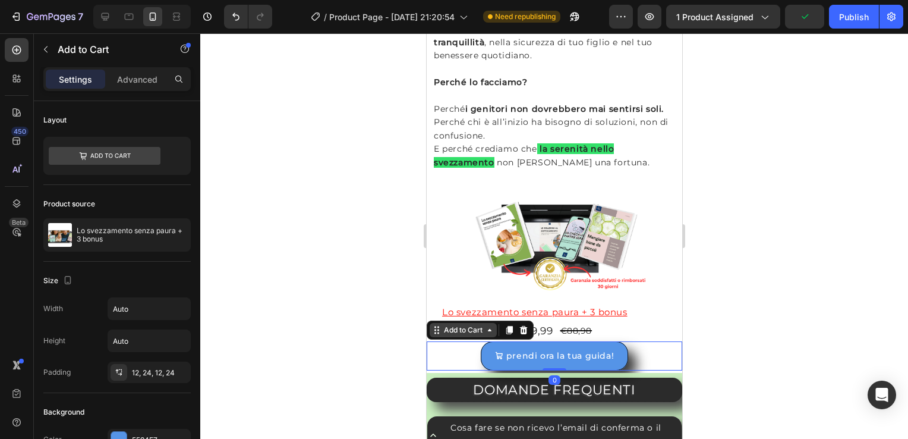
click at [449, 329] on div "Add to Cart" at bounding box center [462, 330] width 43 height 11
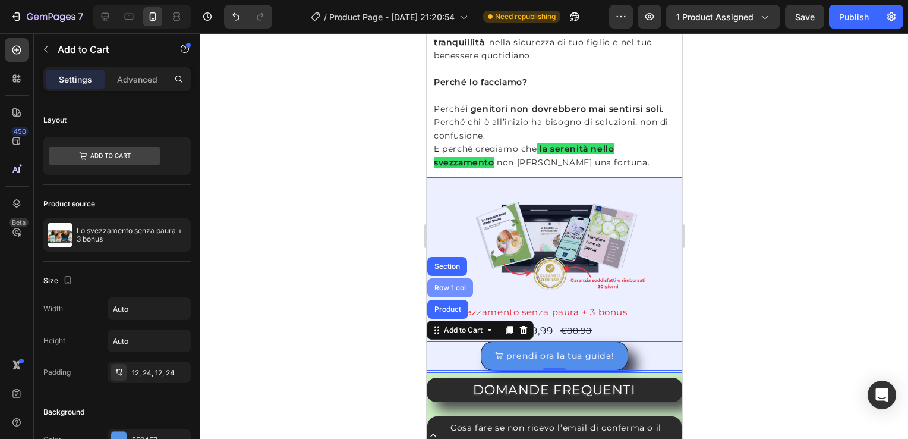
click at [459, 284] on div "Row 1 col" at bounding box center [450, 287] width 36 height 7
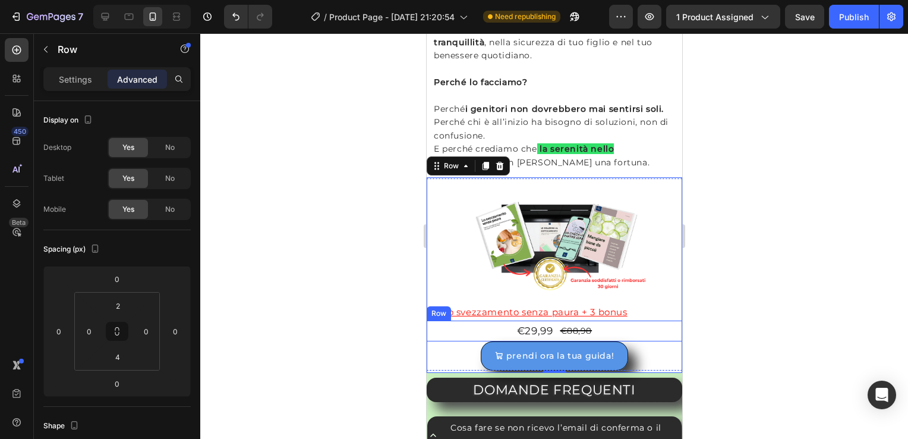
click at [507, 326] on div "€29,99 Product Price Product Price €88,98 Product Price Product Price Row" at bounding box center [554, 330] width 256 height 21
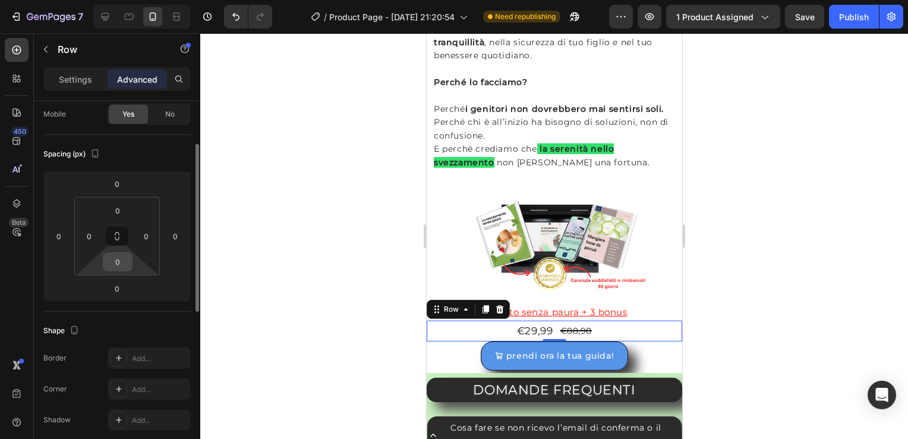
click at [124, 265] on input "0" at bounding box center [118, 262] width 24 height 18
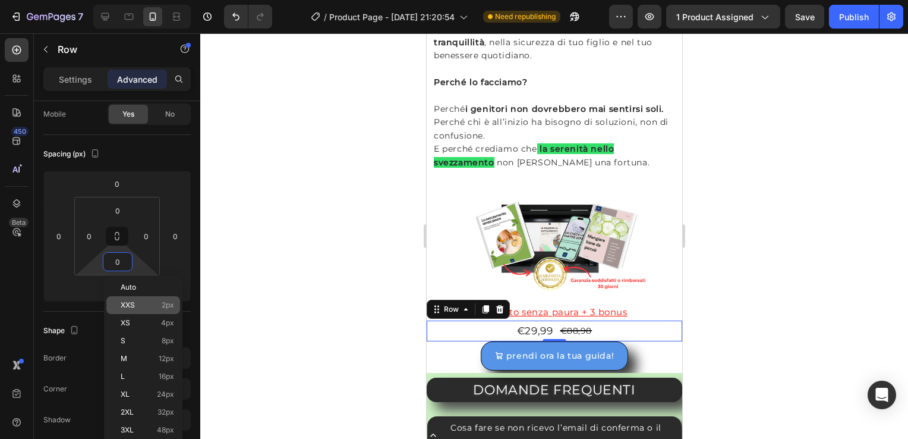
click at [140, 308] on div "XXS 2px" at bounding box center [143, 305] width 74 height 18
type input "2"
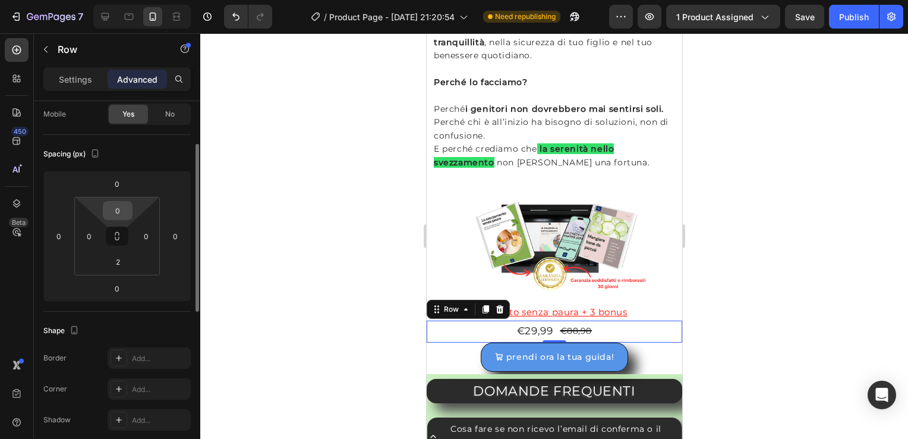
click at [121, 203] on input "0" at bounding box center [118, 210] width 24 height 18
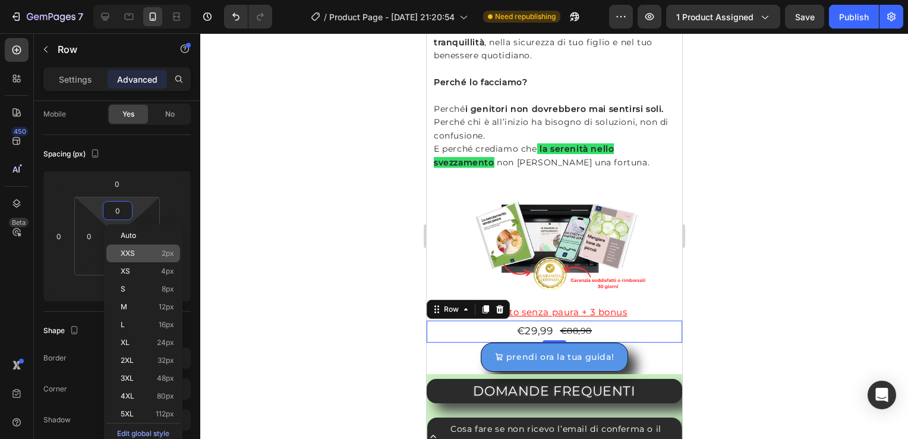
click at [134, 256] on span "XXS" at bounding box center [128, 253] width 14 height 8
type input "2"
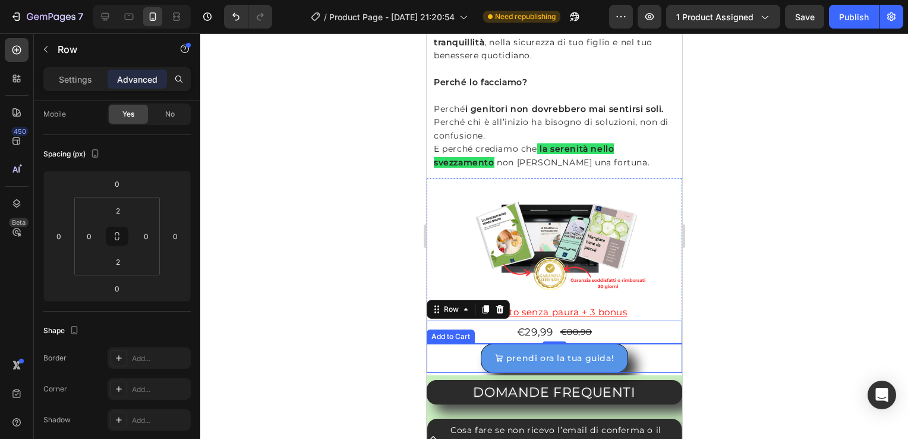
click at [451, 354] on div "prendi ora la tua guida! Add to Cart" at bounding box center [554, 358] width 256 height 29
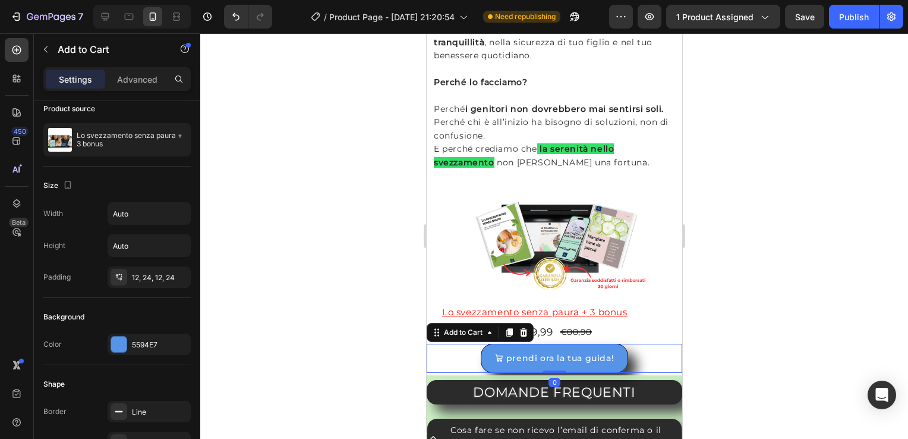
scroll to position [0, 0]
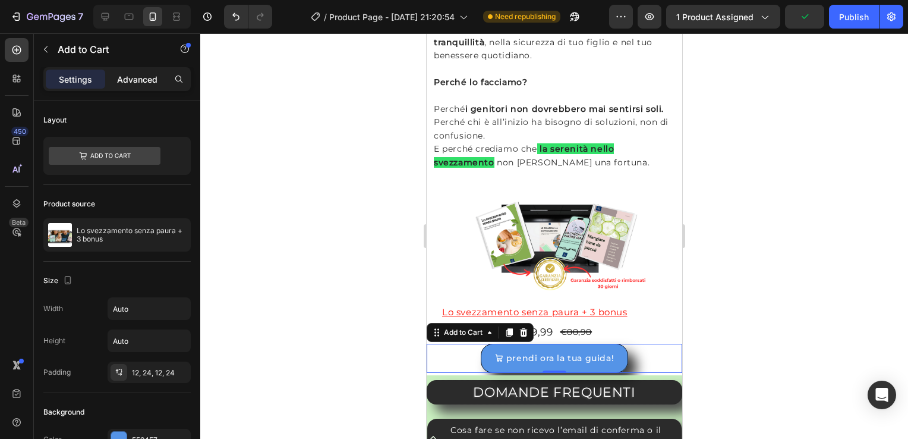
click at [131, 83] on p "Advanced" at bounding box center [137, 79] width 40 height 12
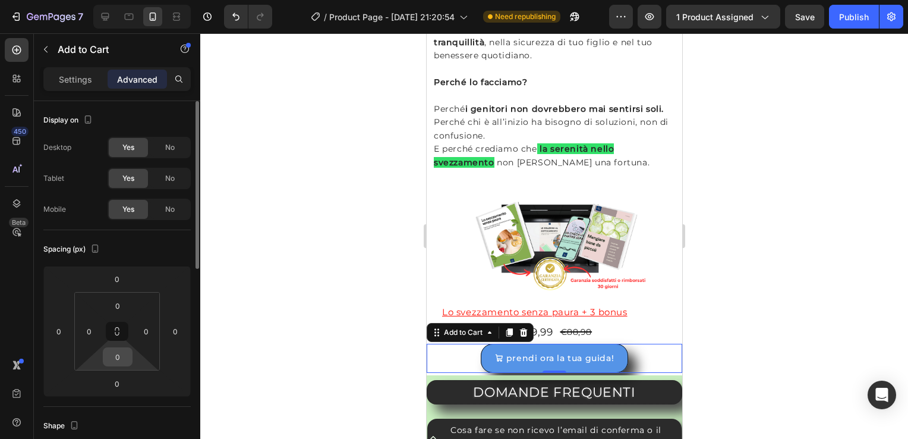
click at [121, 356] on input "0" at bounding box center [118, 357] width 24 height 18
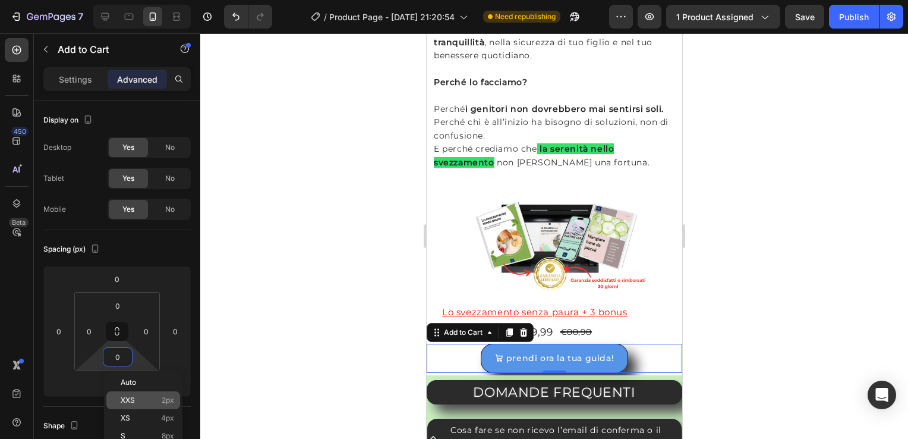
click at [147, 405] on div "XXS 2px" at bounding box center [143, 400] width 74 height 18
type input "2"
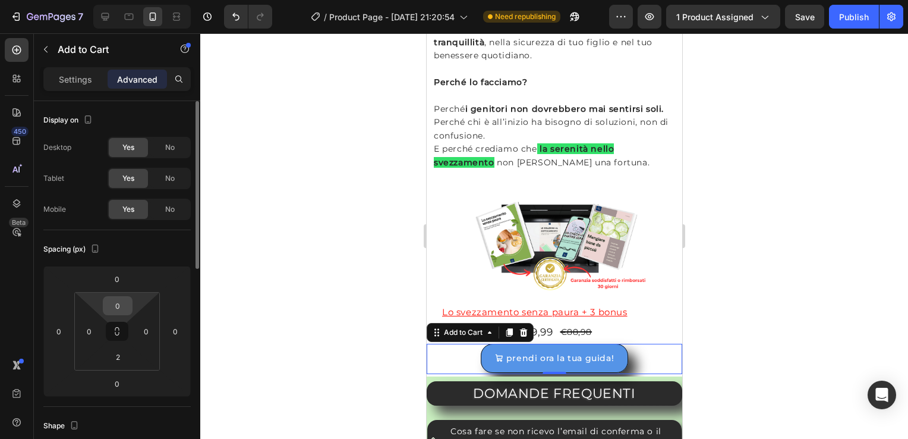
click at [119, 302] on input "0" at bounding box center [118, 306] width 24 height 18
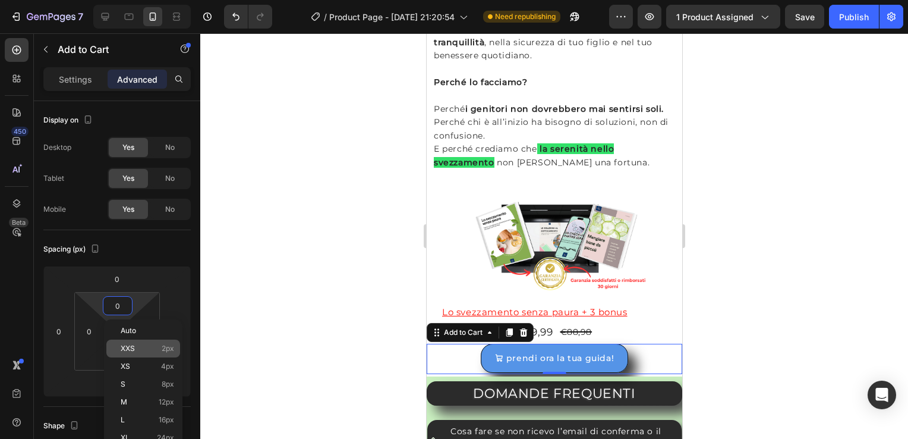
click at [140, 351] on p "XXS 2px" at bounding box center [147, 348] width 53 height 8
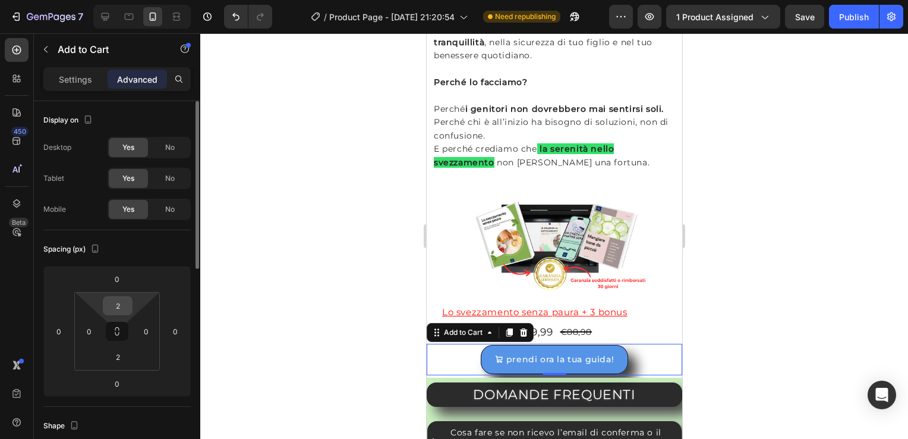
click at [126, 306] on input "2" at bounding box center [118, 306] width 24 height 18
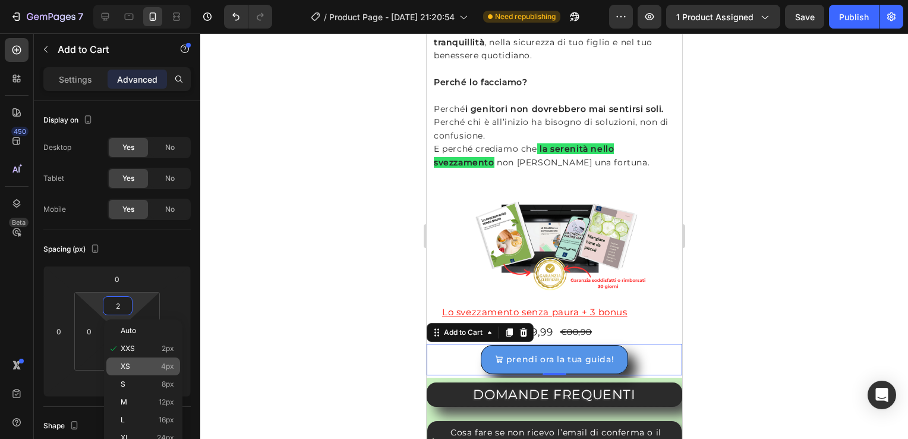
click at [148, 367] on p "XS 4px" at bounding box center [147, 366] width 53 height 8
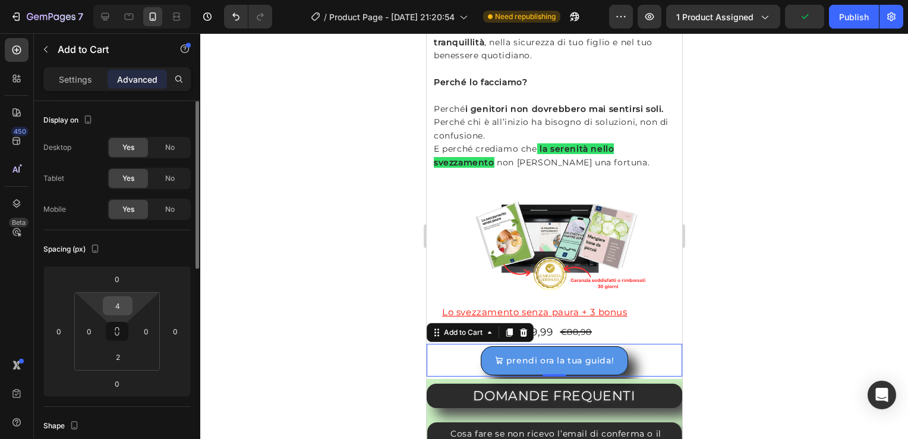
click at [114, 303] on input "4" at bounding box center [118, 306] width 24 height 18
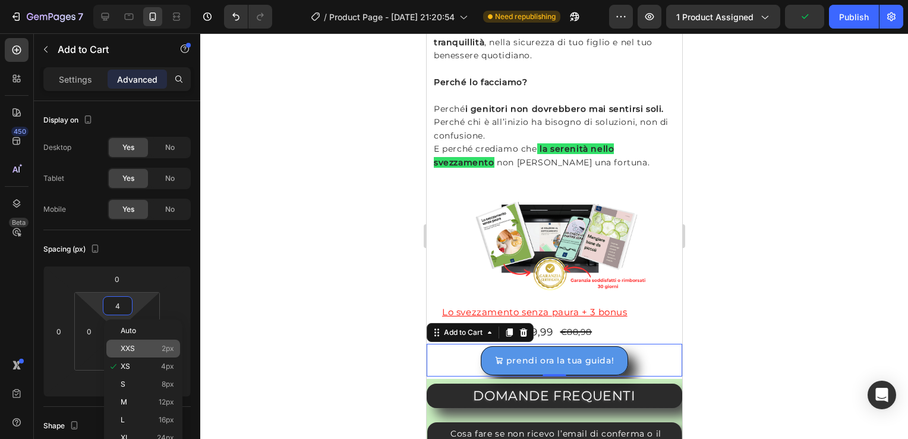
click at [143, 348] on p "XXS 2px" at bounding box center [147, 348] width 53 height 8
type input "2"
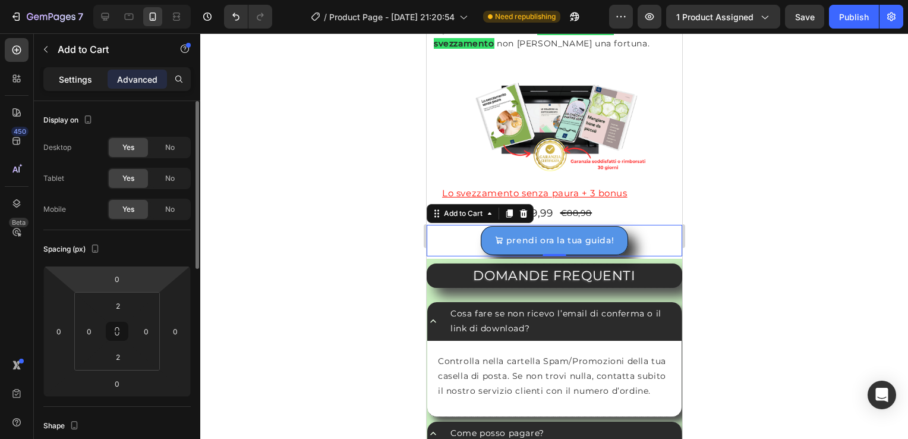
click at [55, 80] on div "Settings" at bounding box center [75, 79] width 59 height 19
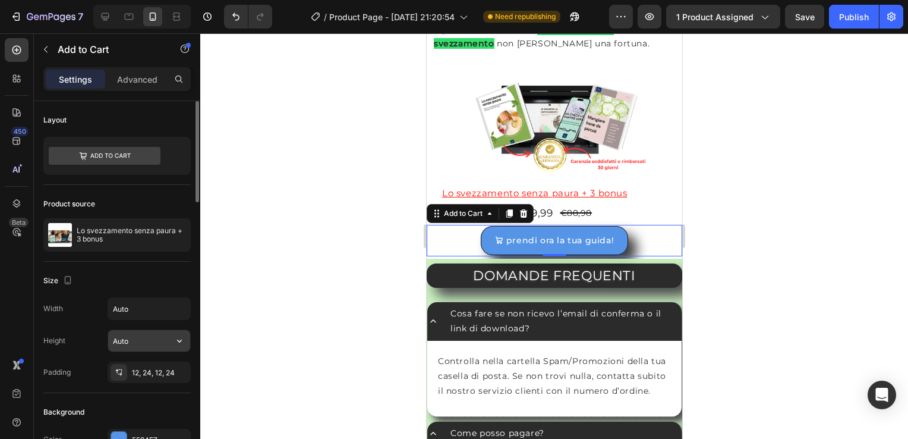
scroll to position [119, 0]
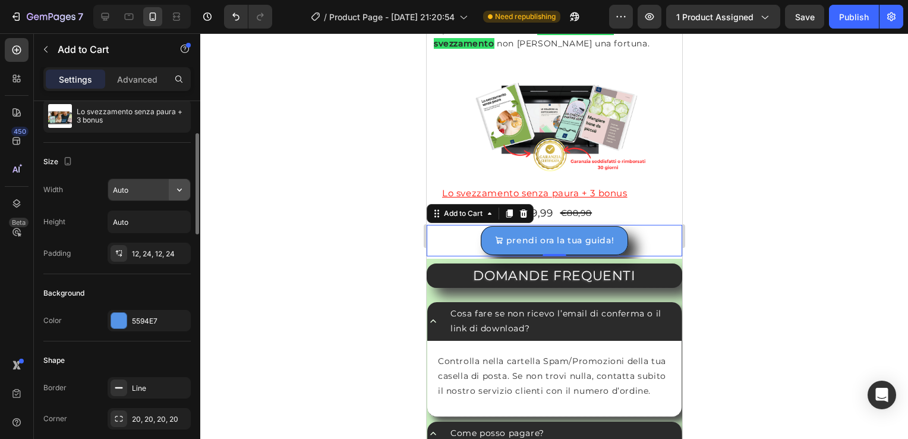
click at [181, 189] on icon "button" at bounding box center [180, 190] width 12 height 12
click at [179, 223] on icon "button" at bounding box center [180, 222] width 12 height 12
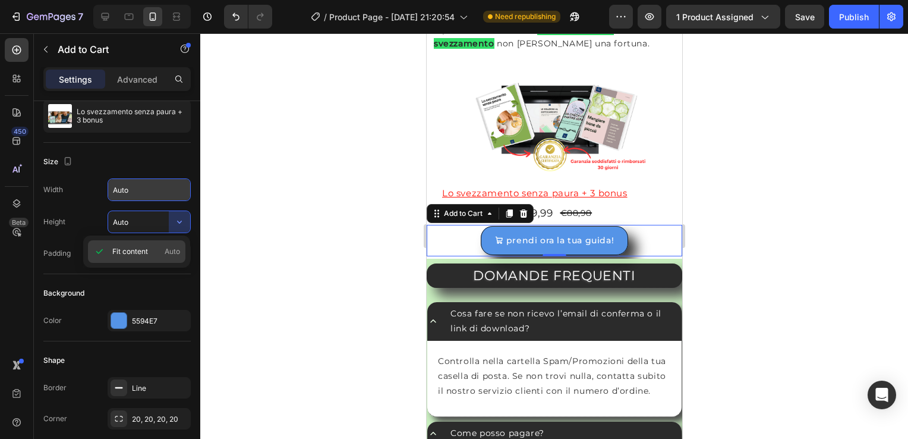
click at [173, 250] on span "Auto" at bounding box center [172, 251] width 15 height 11
click at [119, 251] on icon at bounding box center [119, 253] width 10 height 10
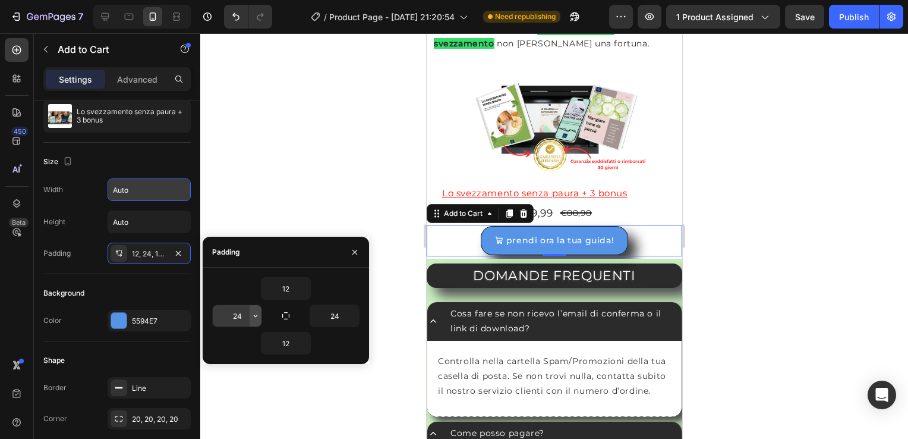
click at [251, 316] on icon "button" at bounding box center [256, 316] width 10 height 10
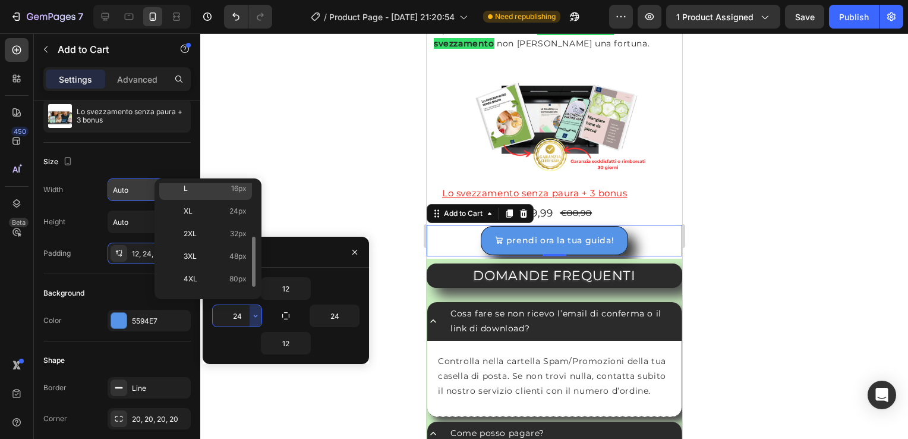
click at [221, 200] on div "L 16px" at bounding box center [205, 211] width 93 height 23
type input "16"
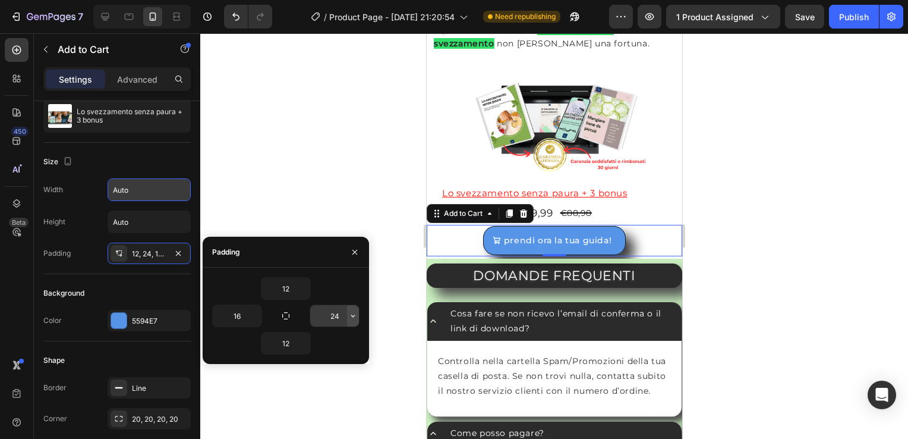
click at [353, 314] on icon "button" at bounding box center [353, 316] width 10 height 10
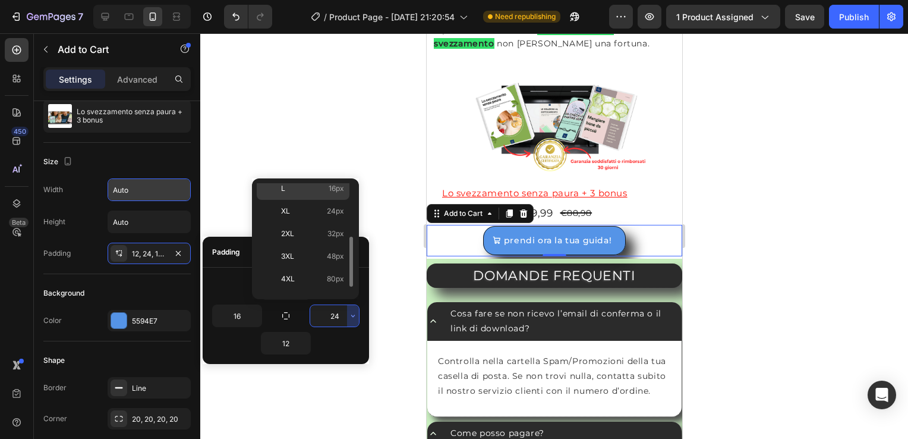
click at [332, 191] on span "16px" at bounding box center [336, 188] width 15 height 11
type input "16"
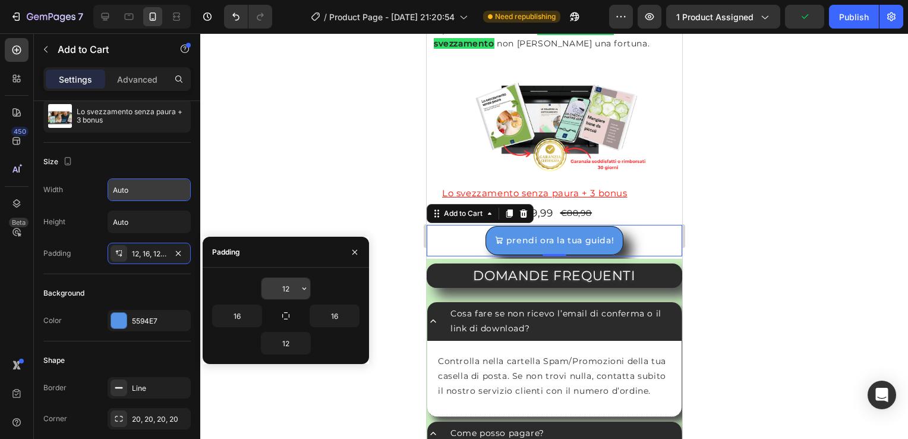
click at [307, 281] on button "button" at bounding box center [304, 288] width 12 height 21
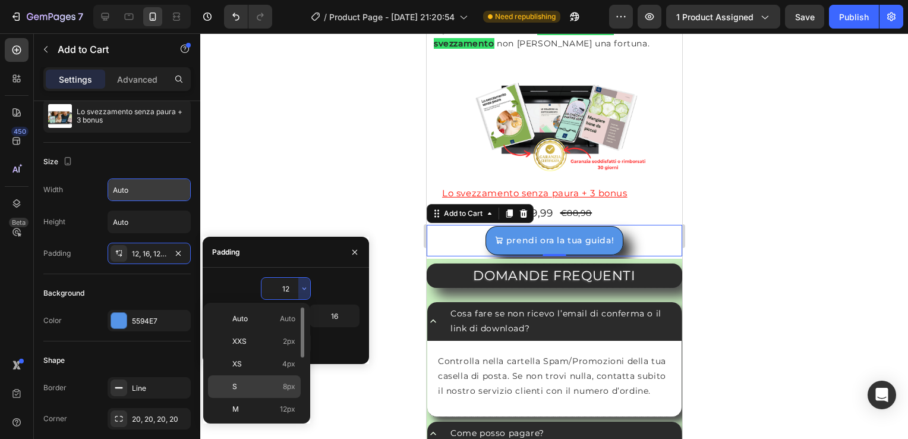
click at [283, 386] on span "8px" at bounding box center [289, 386] width 12 height 11
type input "8"
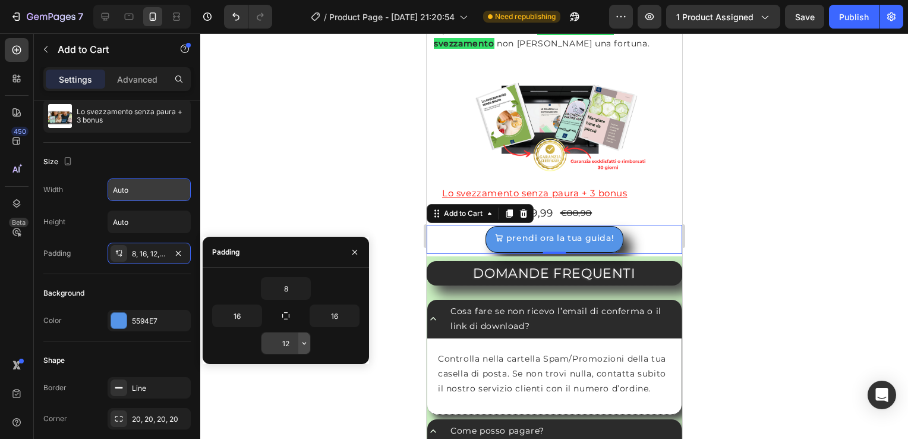
click at [304, 341] on icon "button" at bounding box center [305, 343] width 10 height 10
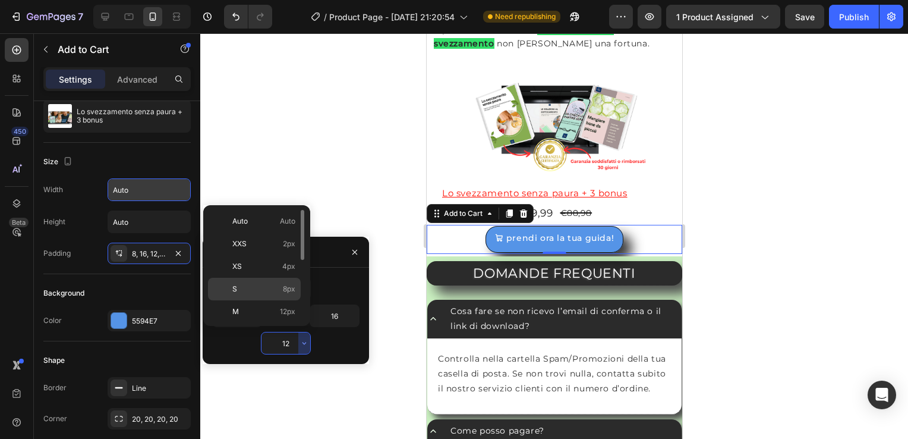
click at [295, 289] on span "8px" at bounding box center [289, 289] width 12 height 11
type input "8"
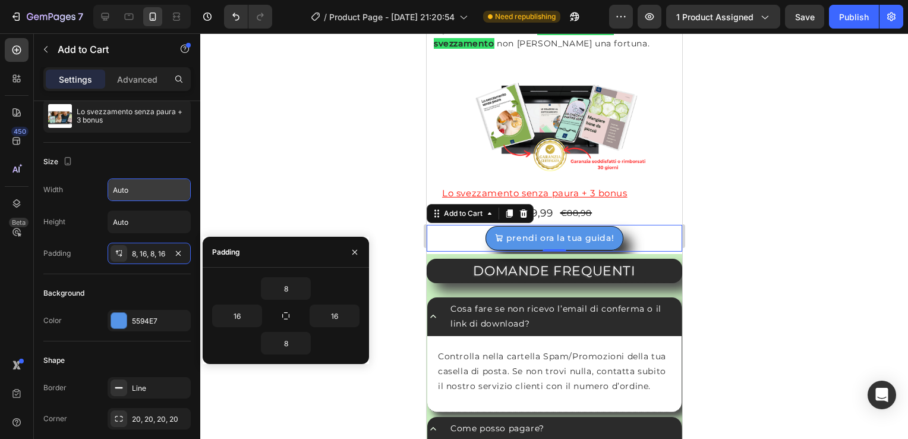
click at [314, 203] on div at bounding box center [554, 235] width 708 height 405
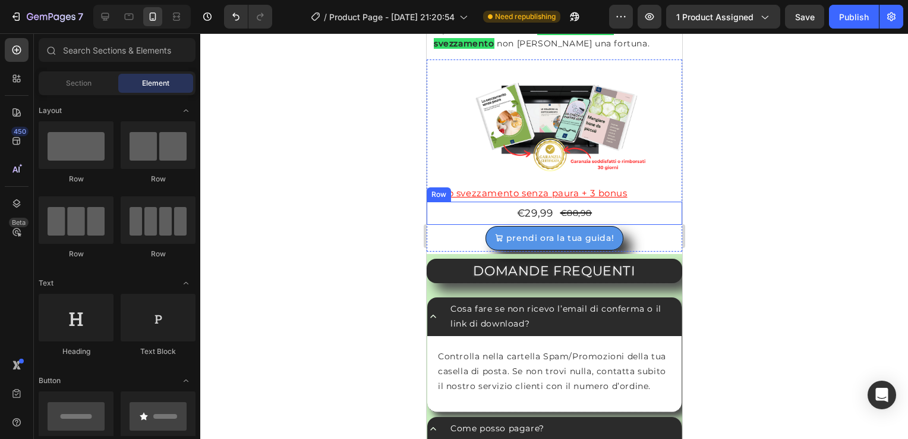
click at [502, 201] on div "€29,99 Product Price Product Price €88,98 Product Price Product Price Row" at bounding box center [554, 212] width 256 height 23
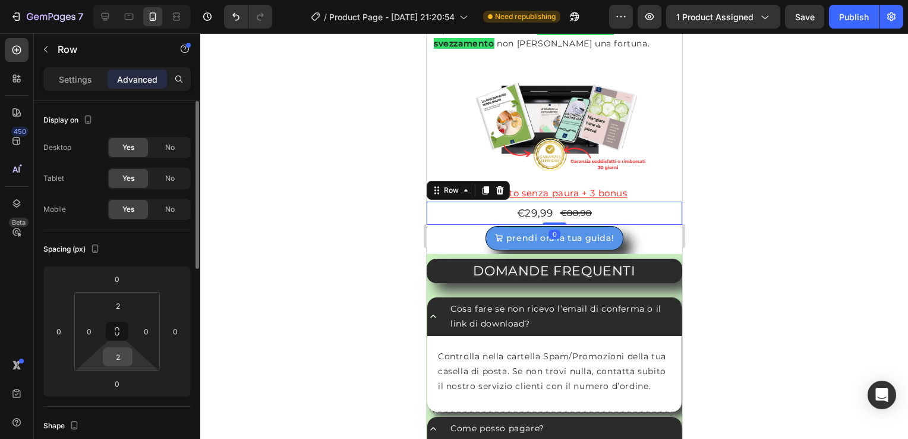
click at [118, 357] on input "2" at bounding box center [118, 357] width 24 height 18
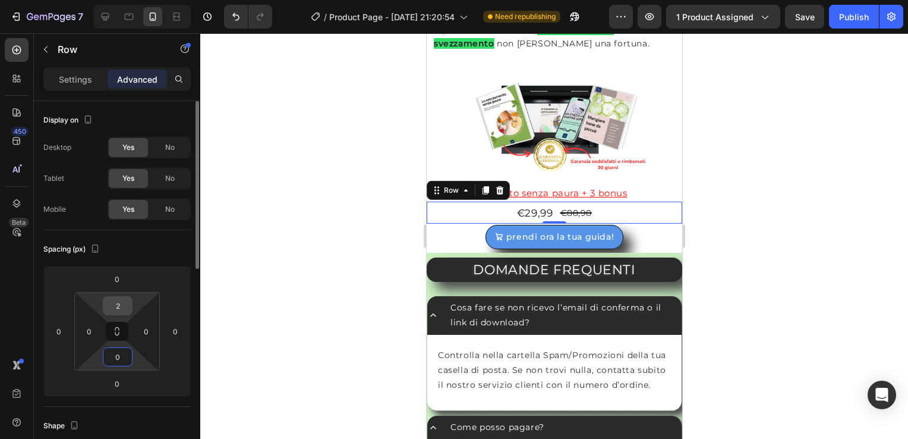
type input "0"
click at [133, 0] on html "7 / Product Page - [DATE] 21:20:54 Need republishing Preview 1 product assigned…" at bounding box center [454, 0] width 908 height 0
click at [124, 304] on input "2" at bounding box center [118, 306] width 24 height 18
type input "20"
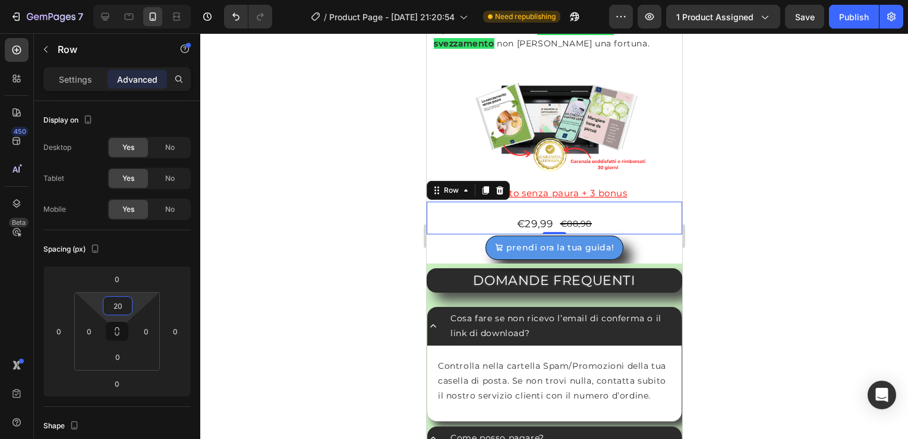
click at [839, 270] on div at bounding box center [554, 235] width 708 height 405
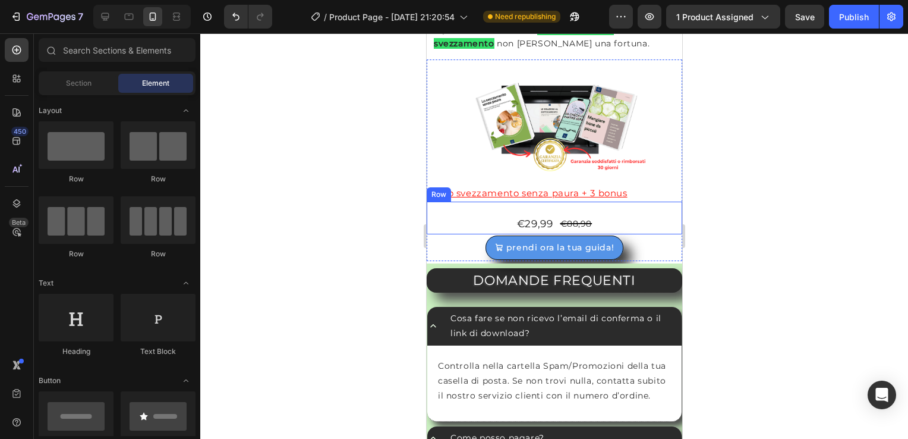
click at [558, 208] on div "€29,99 Product Price Product Price €88,98 Product Price Product Price Row" at bounding box center [554, 217] width 256 height 33
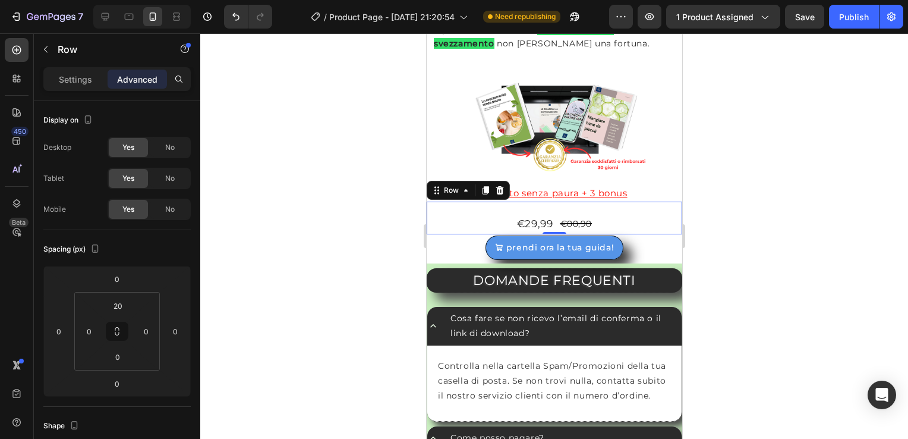
click at [735, 191] on div at bounding box center [554, 235] width 708 height 405
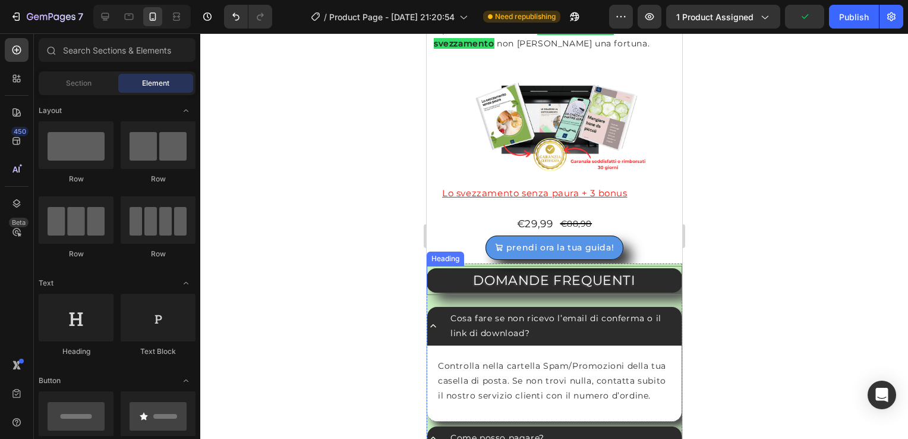
click at [434, 254] on div "Heading" at bounding box center [445, 258] width 33 height 11
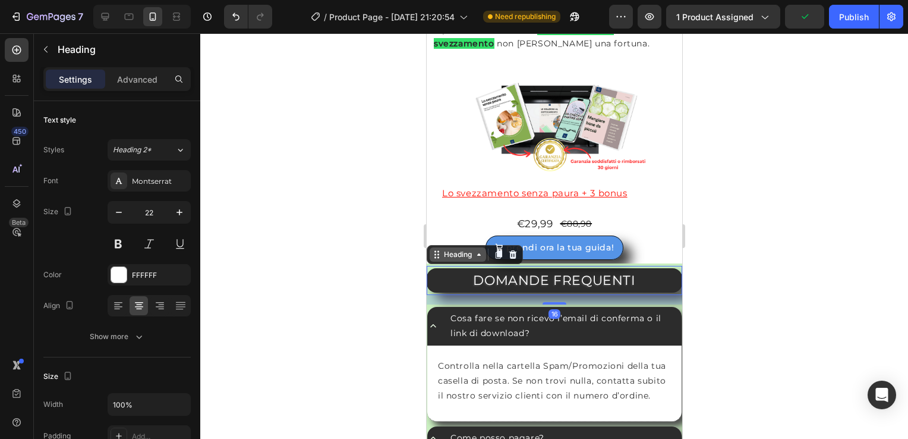
click at [461, 254] on div "Heading" at bounding box center [457, 254] width 33 height 11
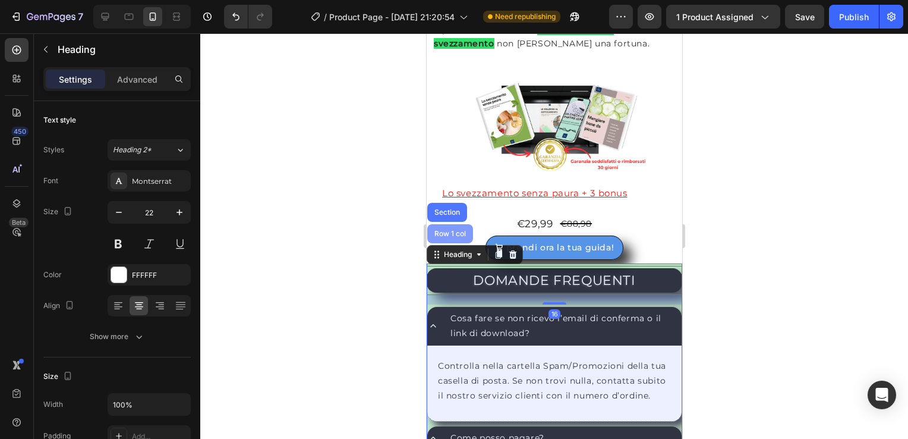
click at [459, 230] on div "Row 1 col" at bounding box center [450, 233] width 36 height 7
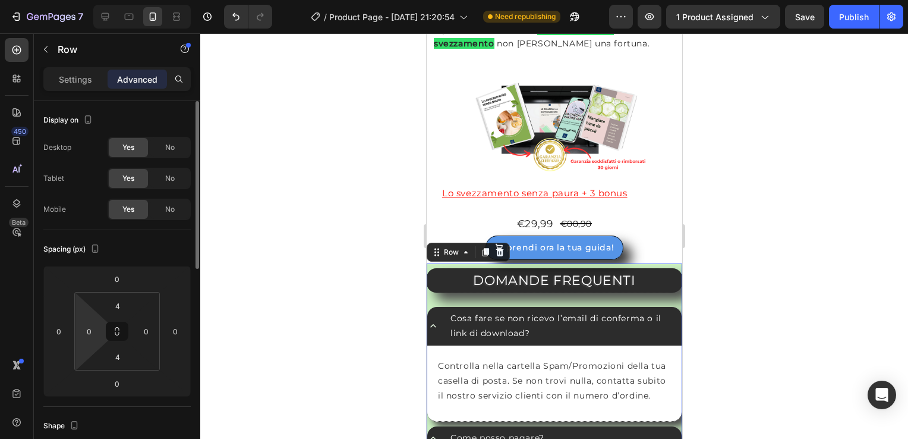
click at [83, 0] on html "7 / Product Page - [DATE] 21:20:54 Need republishing Preview 1 product assigned…" at bounding box center [454, 0] width 908 height 0
click at [92, 336] on input "0" at bounding box center [89, 331] width 18 height 18
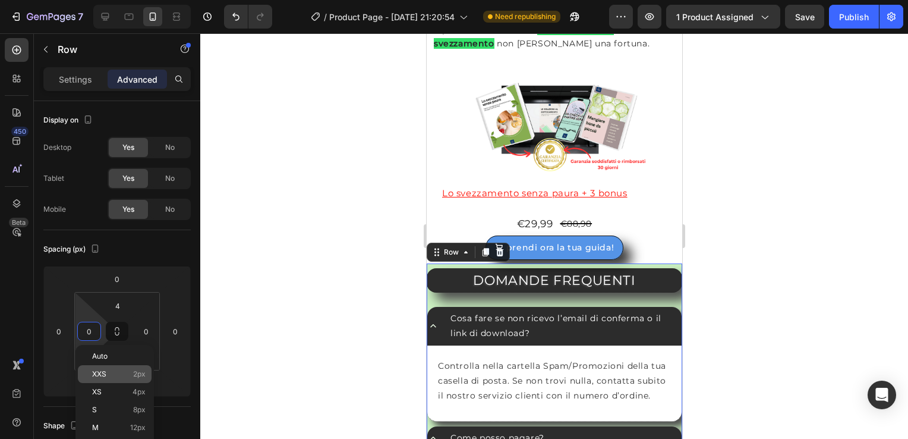
click at [119, 409] on p "S 8px" at bounding box center [118, 409] width 53 height 8
type input "8"
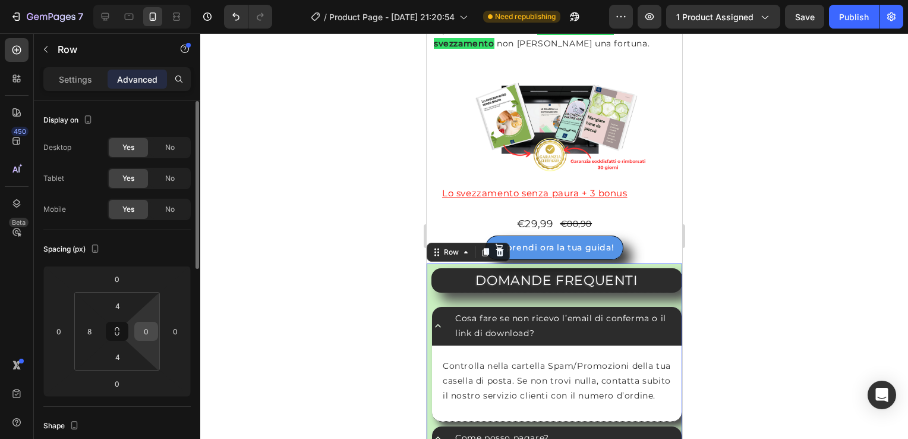
click at [147, 329] on input "0" at bounding box center [146, 331] width 18 height 18
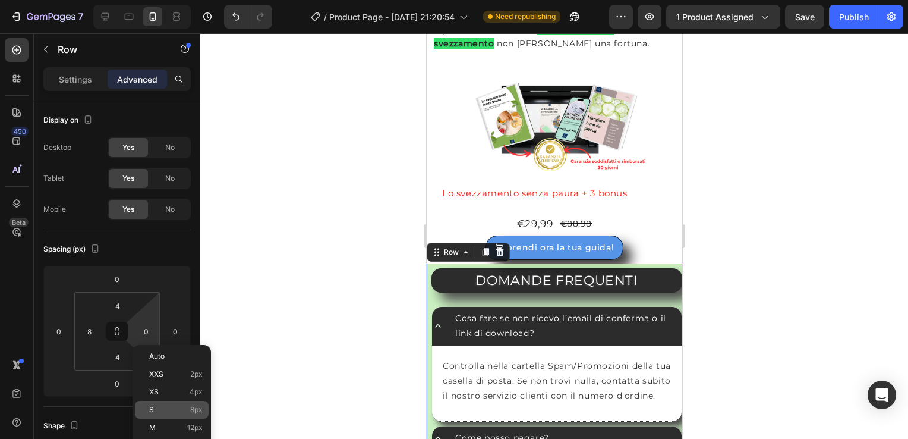
click at [177, 403] on div "S 8px" at bounding box center [172, 410] width 74 height 18
type input "8"
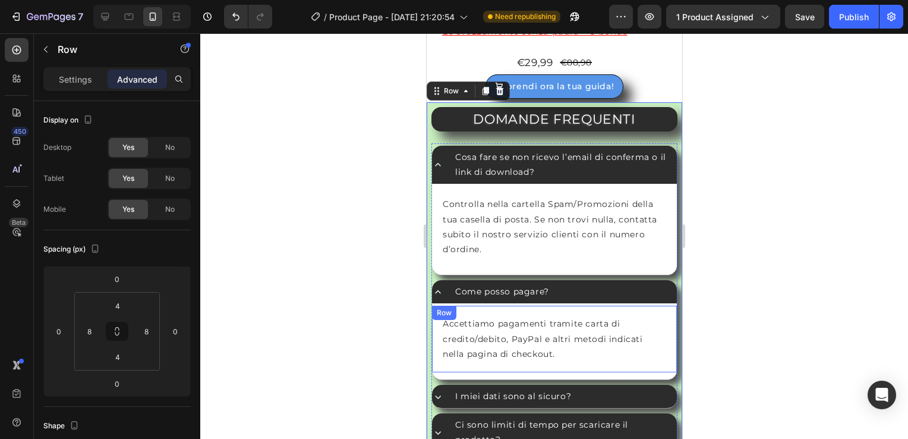
scroll to position [3210, 0]
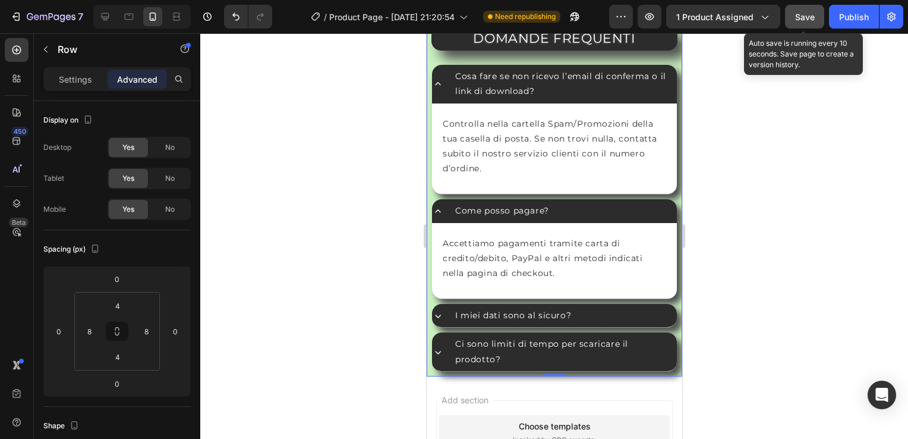
click at [808, 17] on span "Save" at bounding box center [805, 17] width 20 height 10
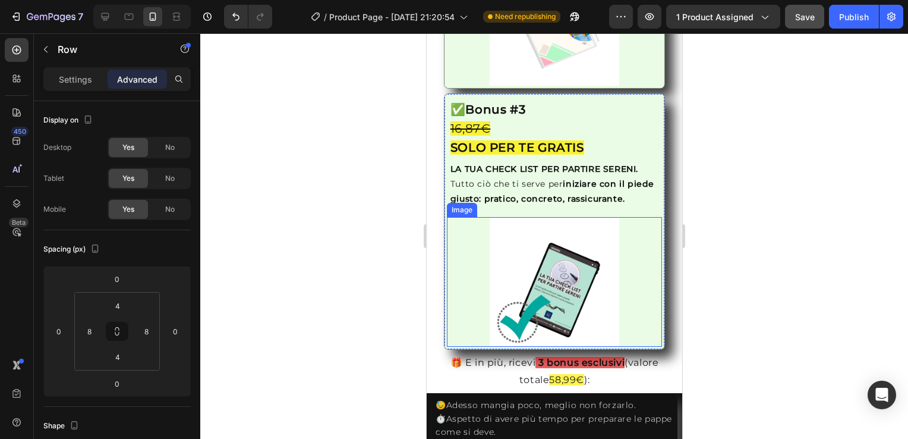
scroll to position [2021, 0]
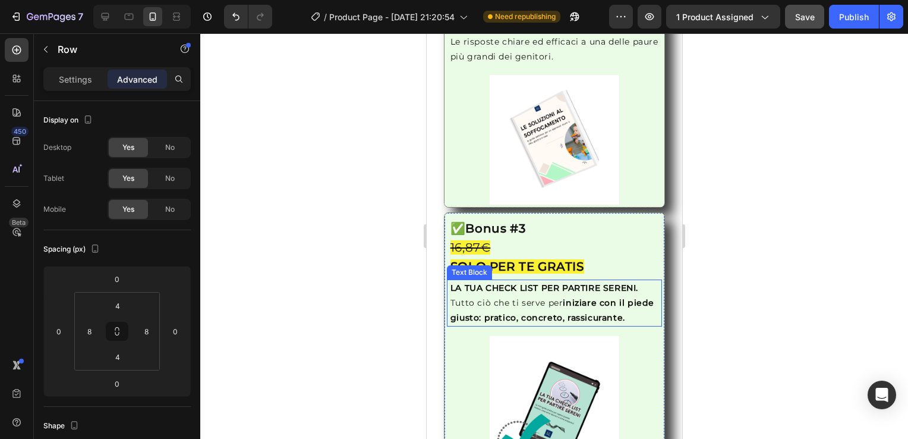
click at [459, 295] on p "Tutto ciò che ti serve per iniziare con il piede giusto: pratico, concreto, ras…" at bounding box center [554, 310] width 209 height 30
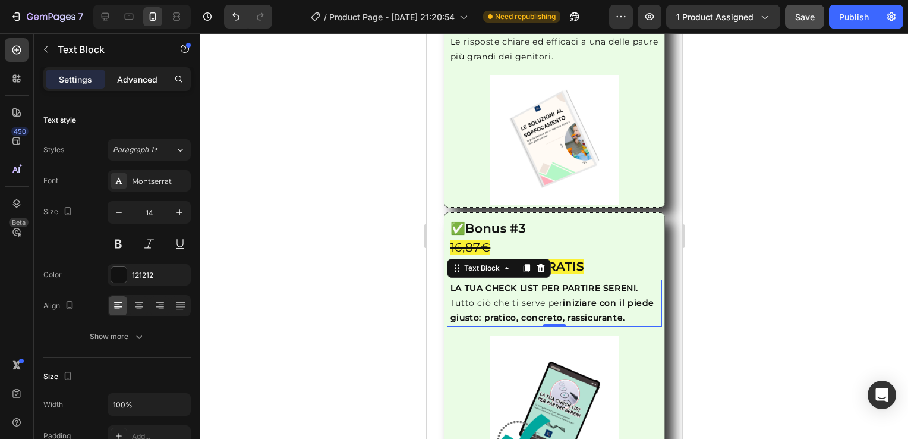
click at [124, 73] on p "Advanced" at bounding box center [137, 79] width 40 height 12
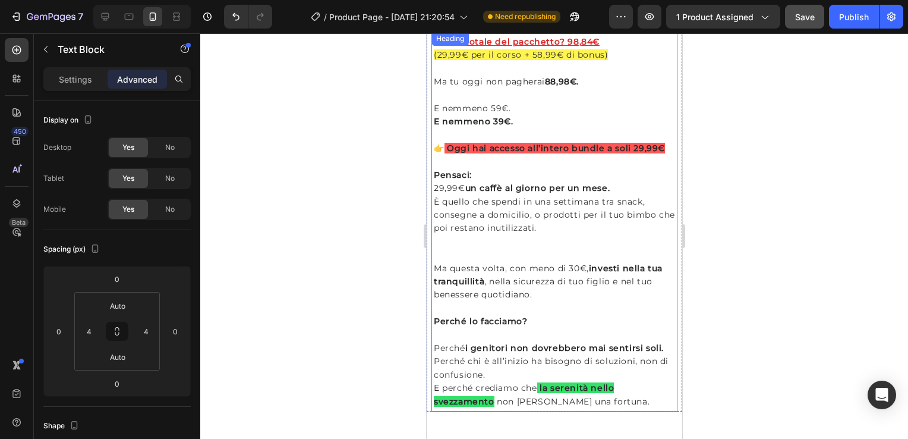
scroll to position [2616, 0]
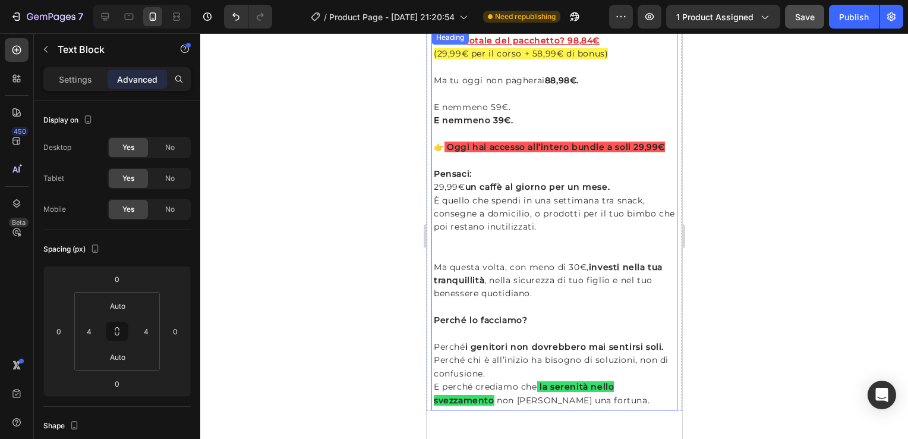
click at [446, 155] on h2 "Valore totale del pacchetto? 98,84€ (29,99€ per il corso + 58,99€ di bonus) Ma …" at bounding box center [554, 220] width 244 height 375
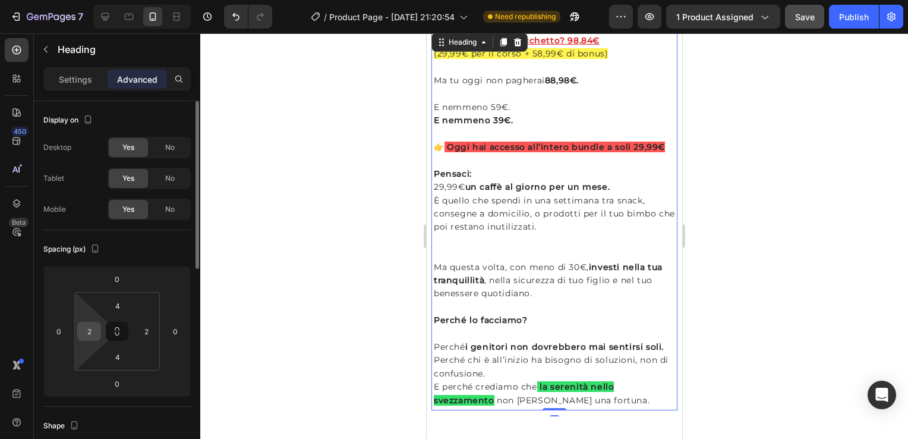
click at [90, 335] on input "2" at bounding box center [89, 331] width 18 height 18
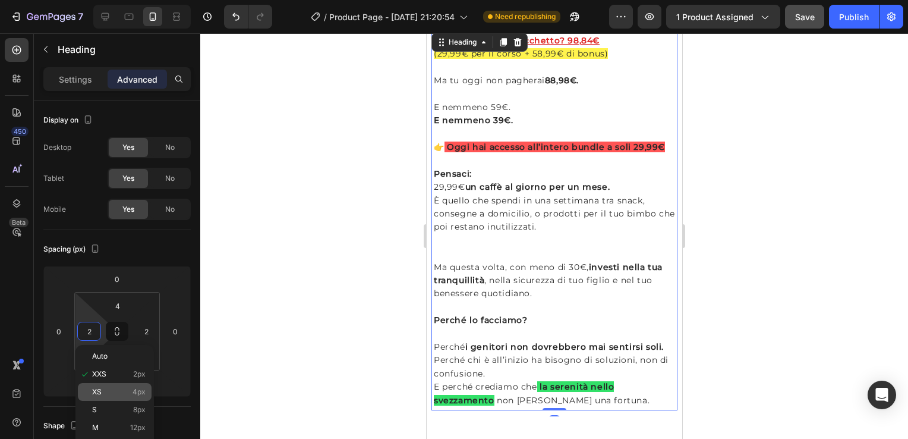
click at [131, 389] on p "XS 4px" at bounding box center [118, 392] width 53 height 8
type input "4"
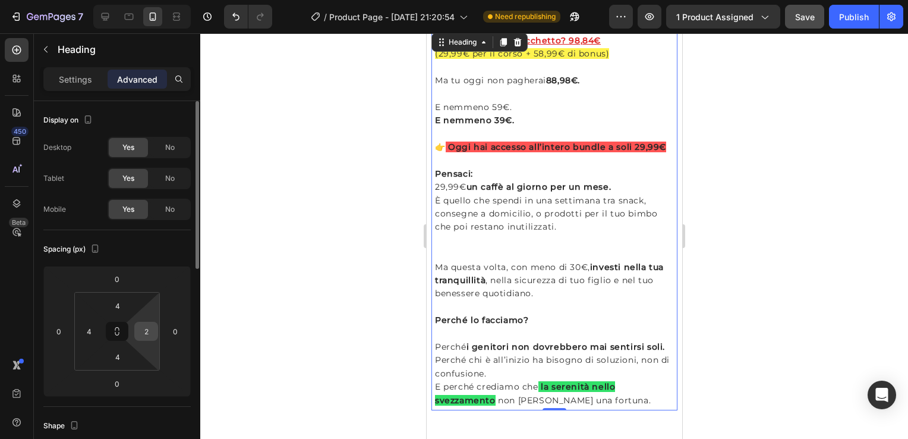
click at [145, 332] on input "2" at bounding box center [146, 331] width 18 height 18
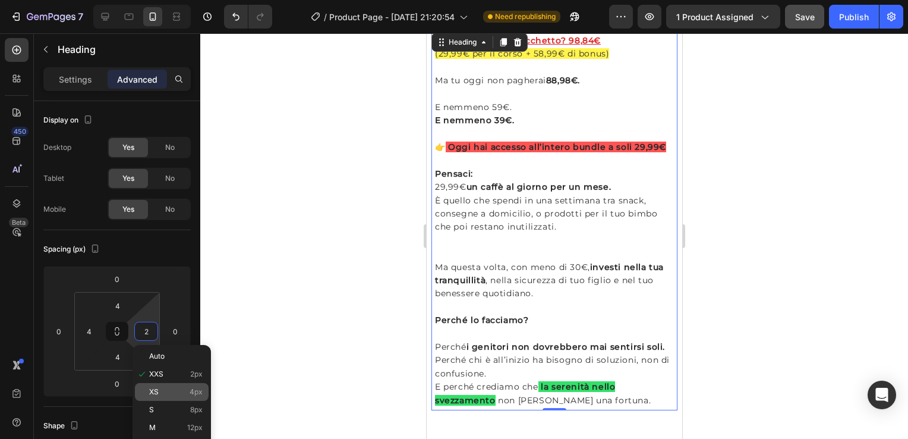
click at [178, 392] on p "XS 4px" at bounding box center [175, 392] width 53 height 8
type input "4"
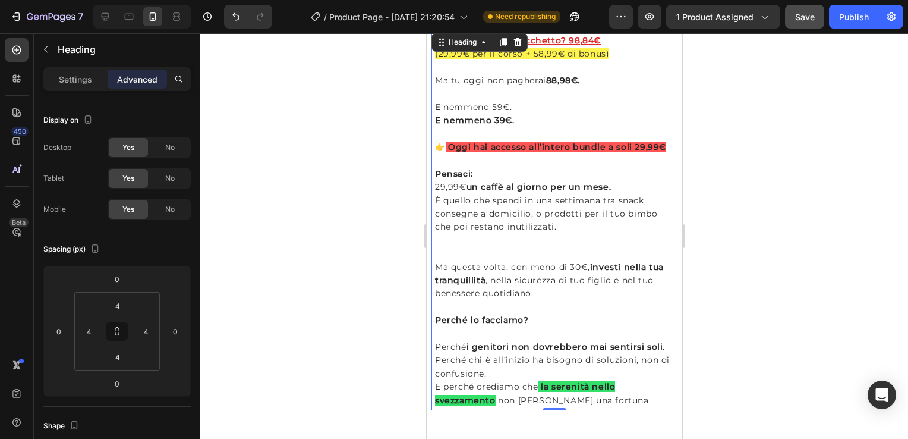
click at [783, 237] on div at bounding box center [554, 235] width 708 height 405
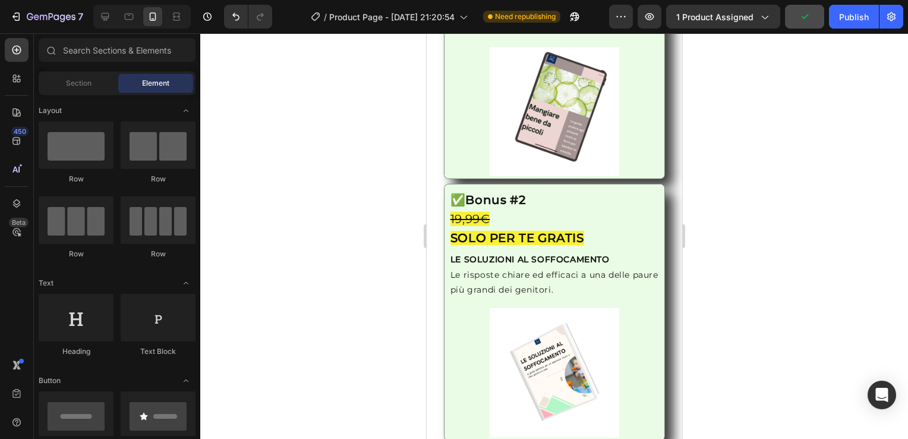
scroll to position [1784, 0]
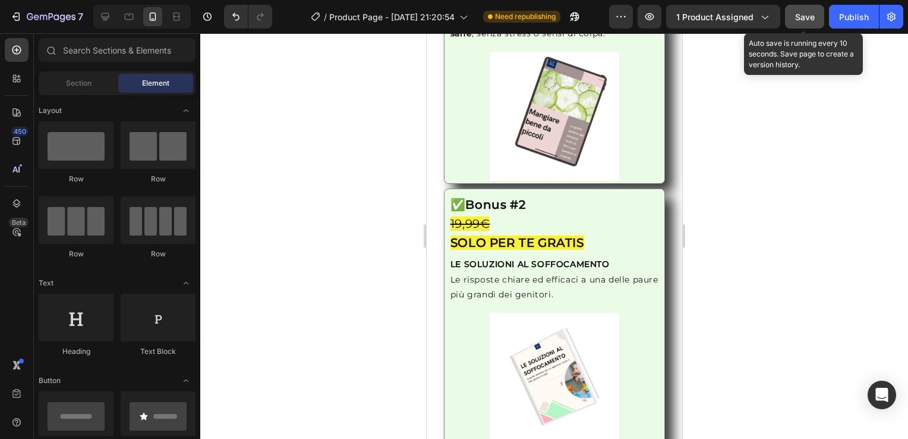
click at [807, 18] on span "Save" at bounding box center [805, 17] width 20 height 10
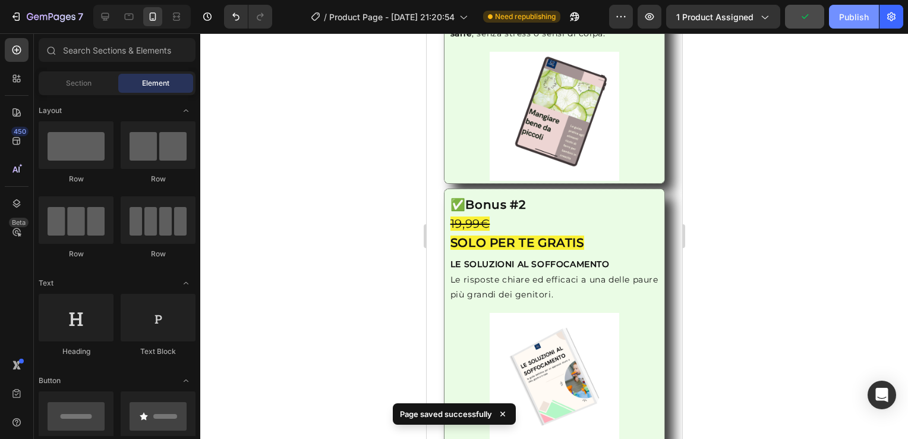
click at [851, 21] on div "Publish" at bounding box center [854, 17] width 30 height 12
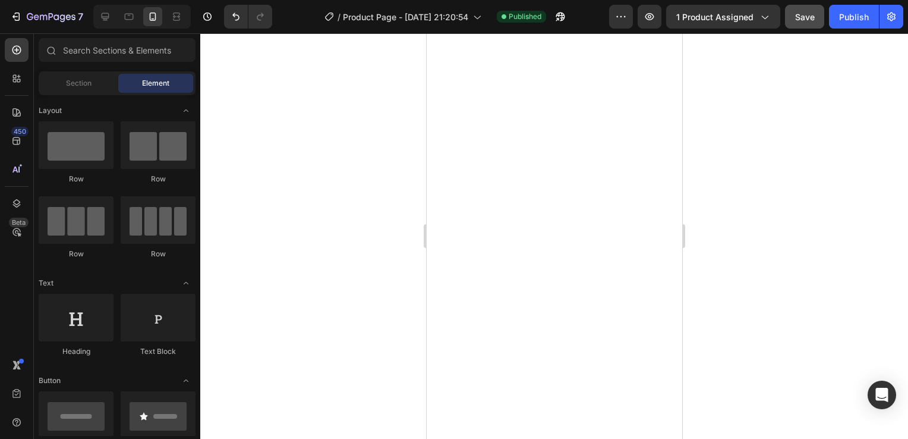
scroll to position [0, 0]
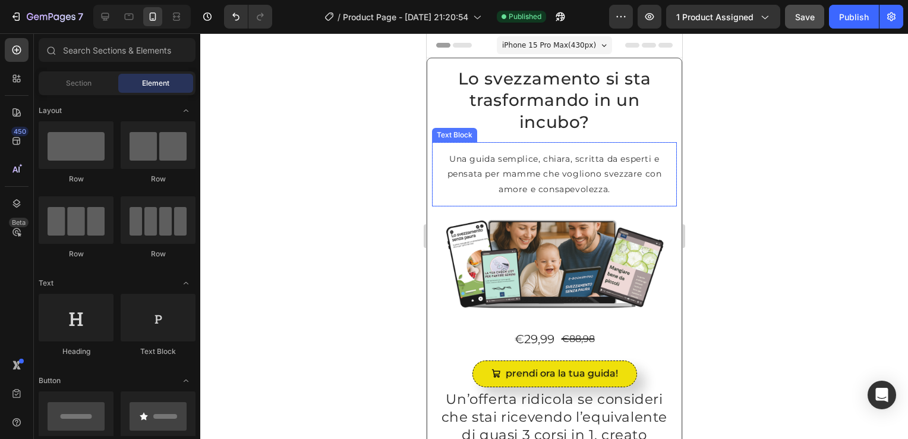
click at [604, 192] on p "Una guida semplice, chiara, scritta da esperti e pensata per mamme che vogliono…" at bounding box center [554, 174] width 226 height 45
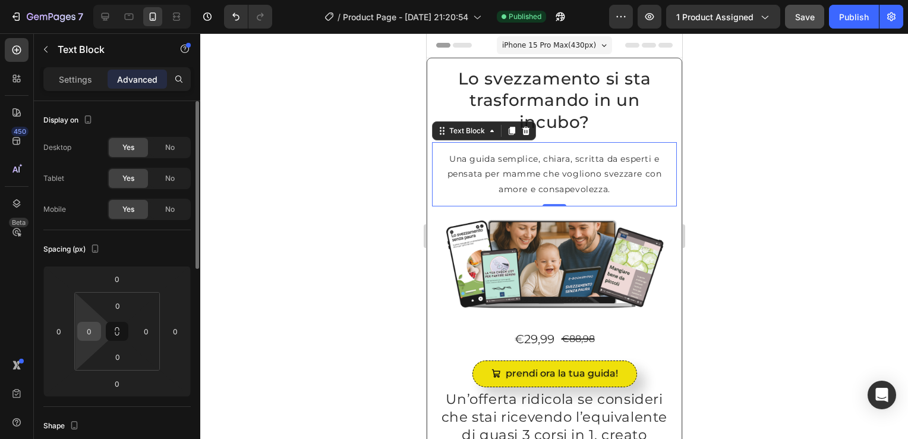
click at [90, 334] on input "0" at bounding box center [89, 331] width 18 height 18
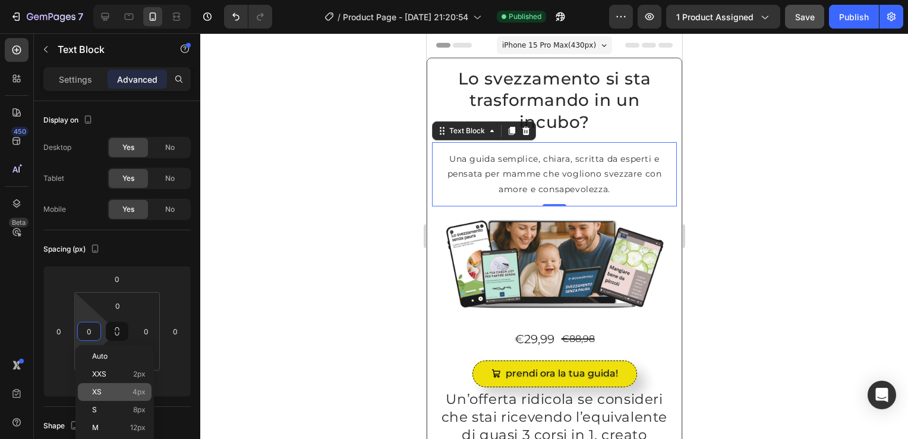
click at [115, 389] on p "XS 4px" at bounding box center [118, 392] width 53 height 8
type input "4"
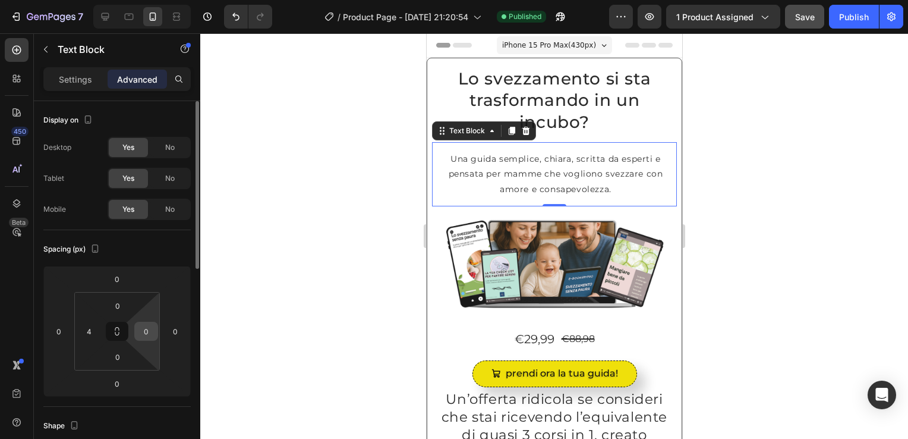
click at [140, 337] on input "0" at bounding box center [146, 331] width 18 height 18
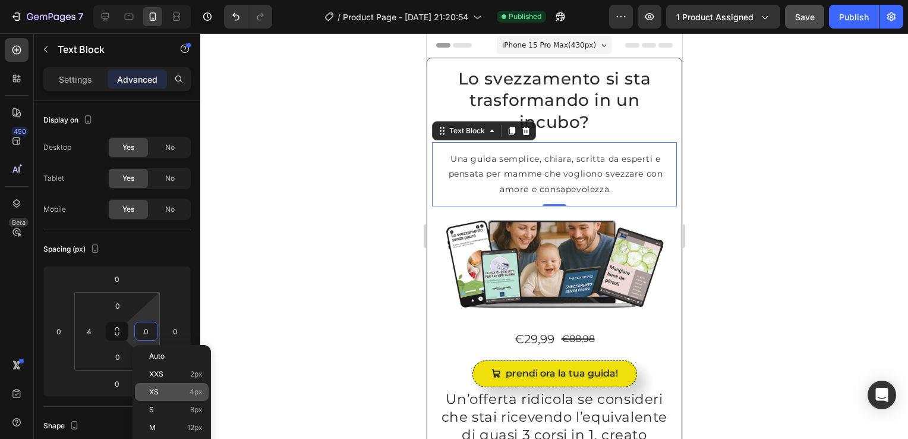
click at [177, 393] on p "XS 4px" at bounding box center [175, 392] width 53 height 8
type input "4"
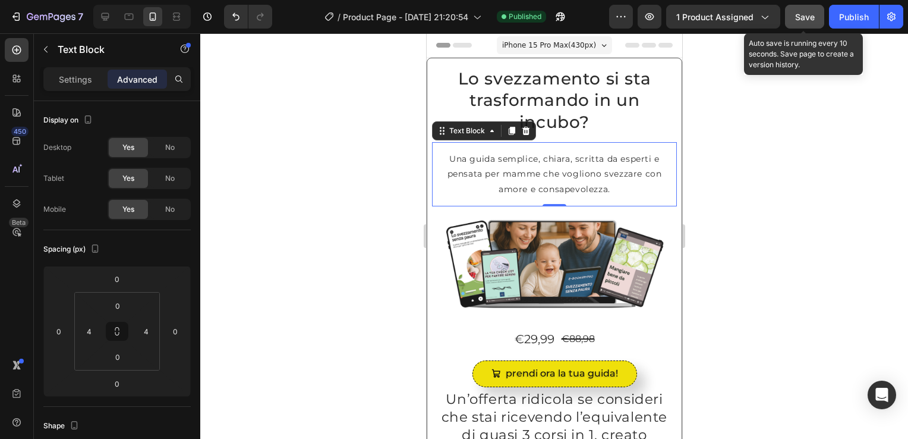
click at [811, 12] on span "Save" at bounding box center [805, 17] width 20 height 10
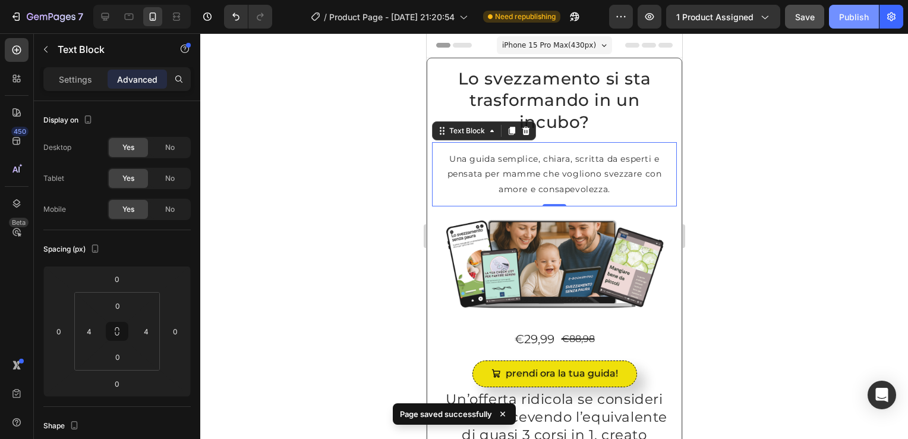
click at [856, 19] on div "Publish" at bounding box center [854, 17] width 30 height 12
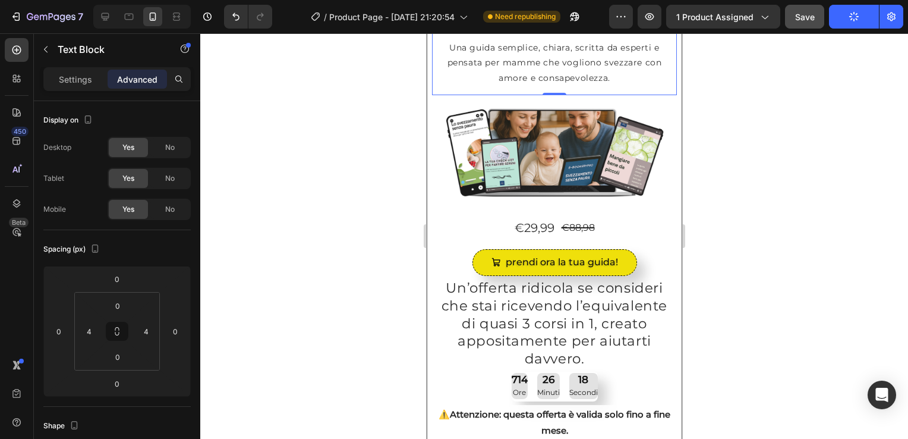
scroll to position [119, 0]
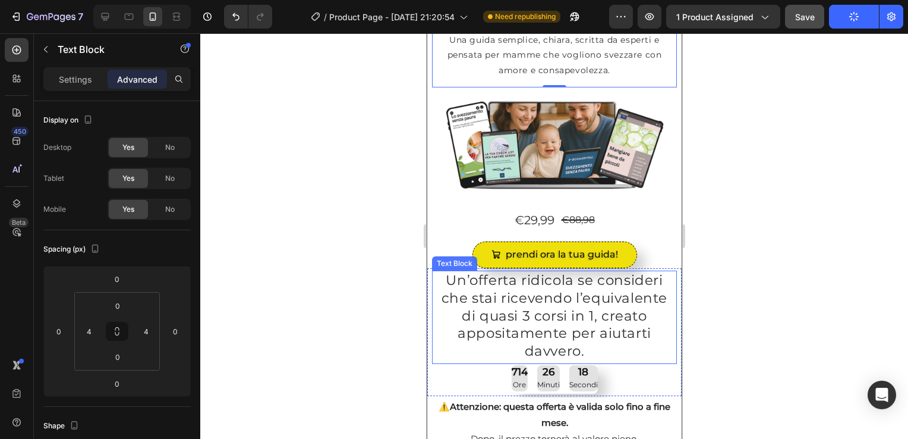
click at [506, 308] on p "Un’offerta ridicola se consideri che stai ricevendo l’equivalente di quasi 3 co…" at bounding box center [554, 316] width 243 height 89
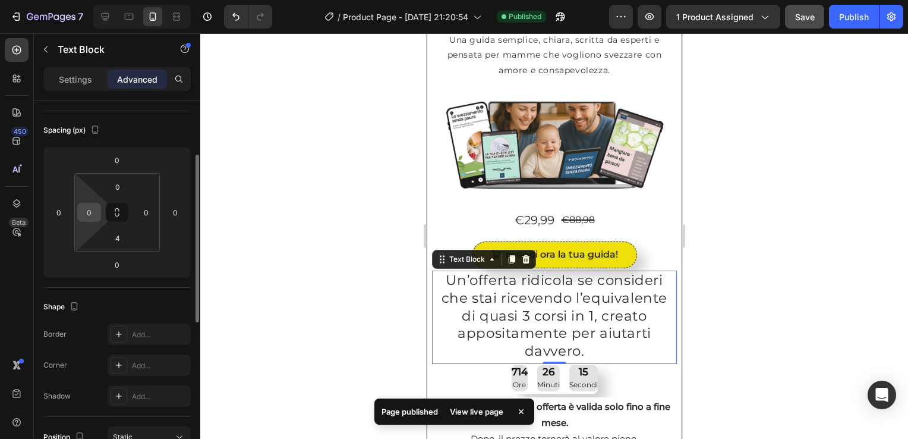
click at [93, 206] on input "0" at bounding box center [89, 212] width 18 height 18
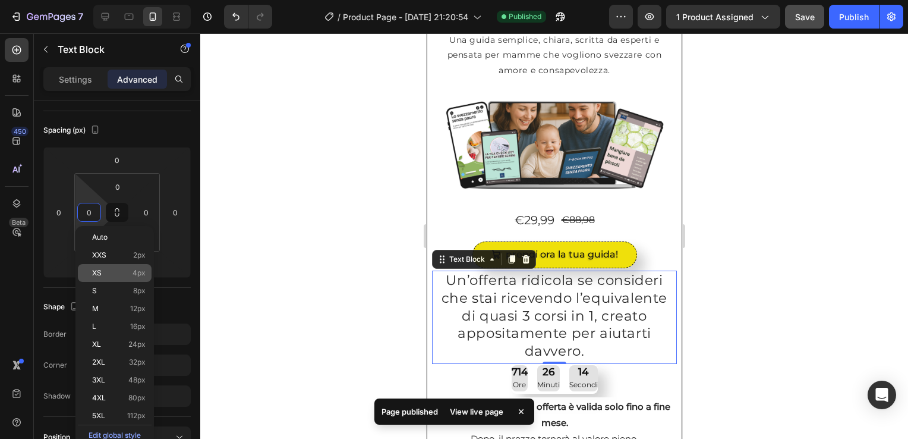
click at [122, 277] on div "XS 4px" at bounding box center [115, 273] width 74 height 18
type input "4"
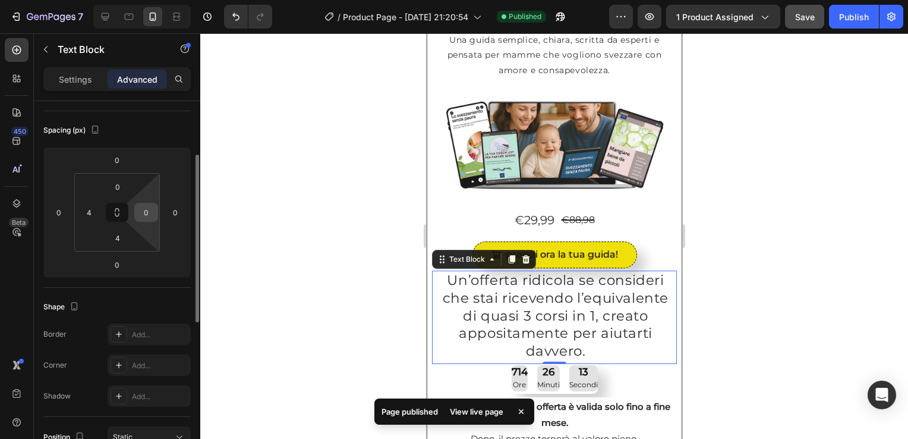
click at [141, 210] on input "0" at bounding box center [146, 212] width 18 height 18
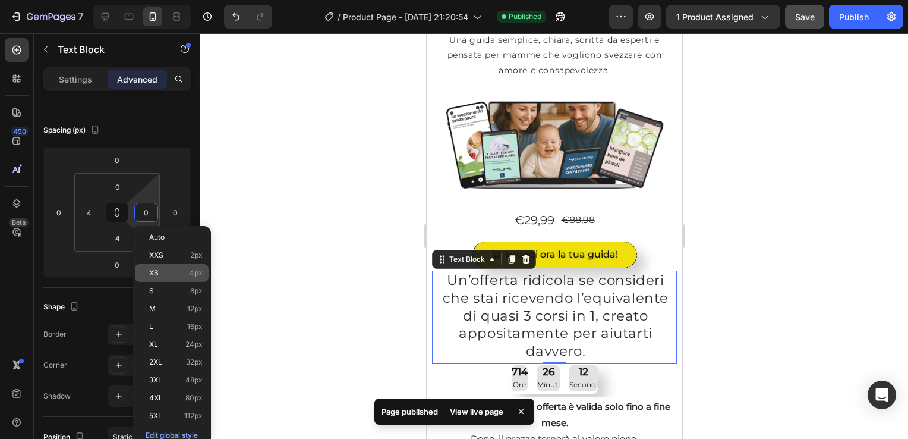
click at [185, 276] on p "XS 4px" at bounding box center [175, 273] width 53 height 8
type input "4"
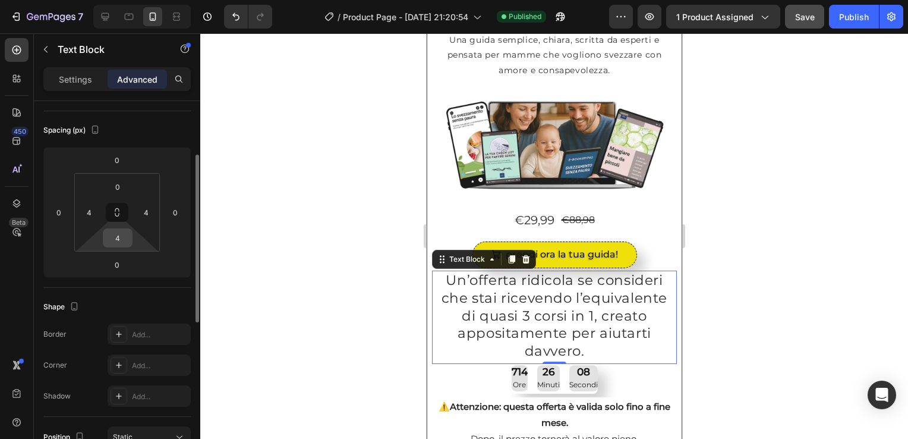
click at [127, 241] on input "4" at bounding box center [118, 238] width 24 height 18
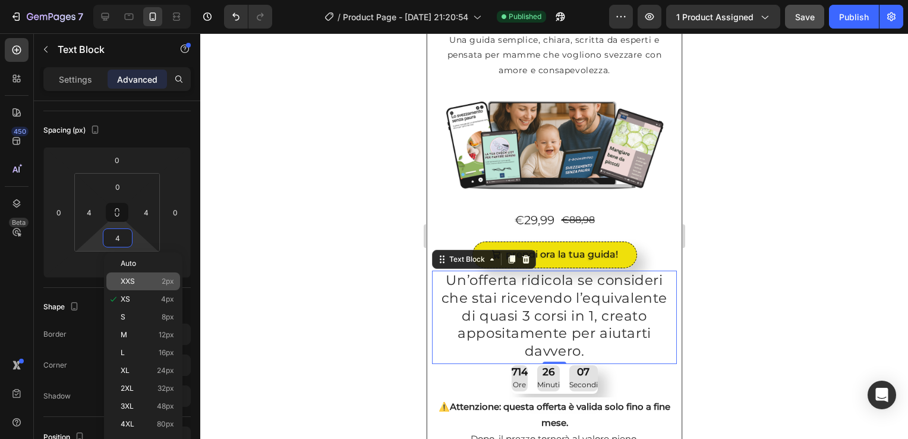
click at [152, 282] on p "XXS 2px" at bounding box center [147, 281] width 53 height 8
type input "2"
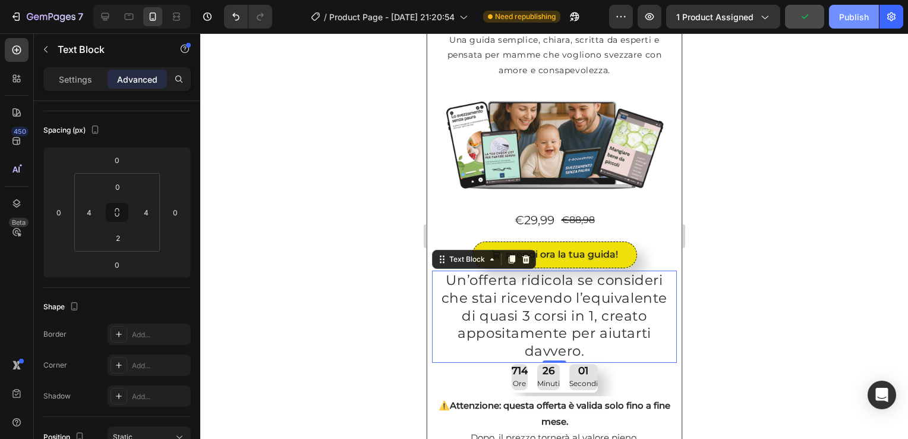
click at [849, 23] on button "Publish" at bounding box center [854, 17] width 50 height 24
click at [443, 259] on icon at bounding box center [442, 259] width 10 height 10
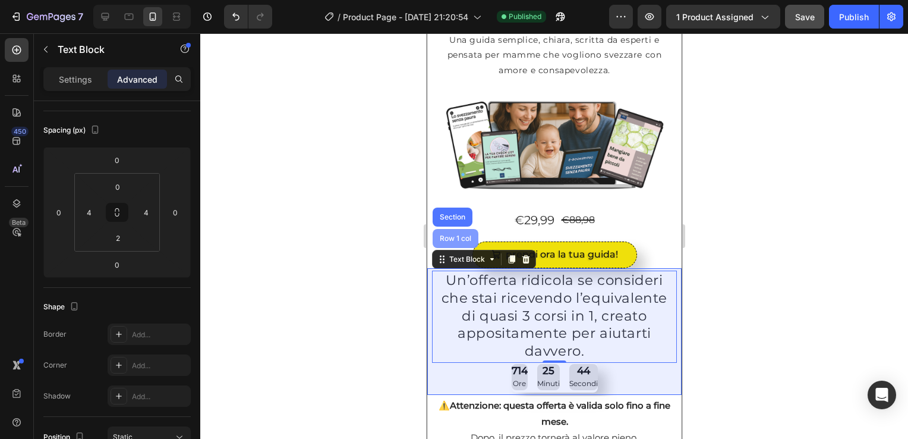
click at [446, 239] on div "Row 1 col" at bounding box center [455, 238] width 46 height 19
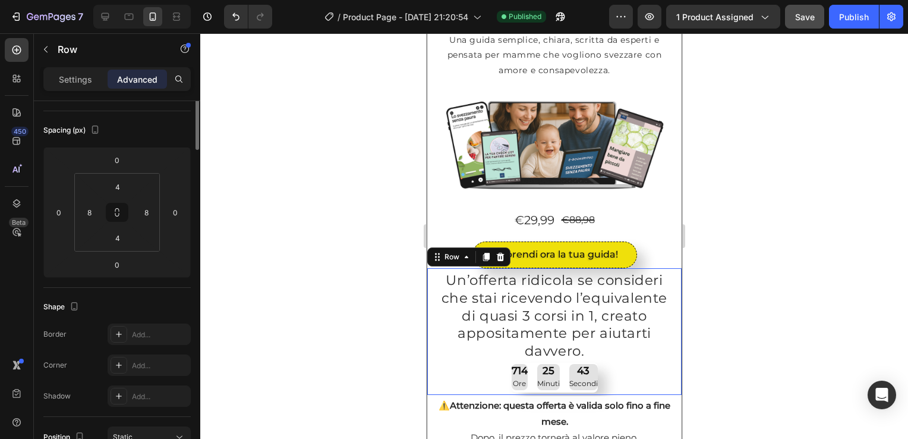
scroll to position [0, 0]
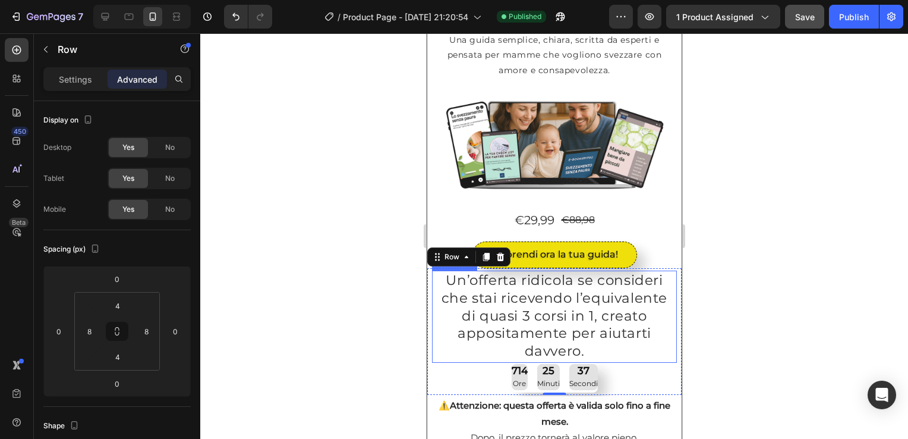
click at [451, 301] on p "Un’offerta ridicola se consideri che stai ricevendo l’equivalente di quasi 3 co…" at bounding box center [554, 316] width 238 height 89
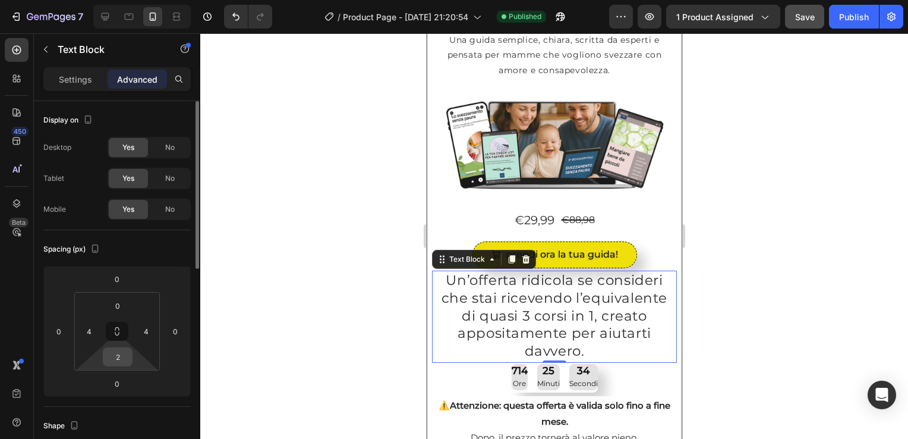
click at [116, 355] on input "2" at bounding box center [118, 357] width 24 height 18
type input "0"
click at [438, 311] on p "Un’offerta ridicola se consideri che stai ricevendo l’equivalente di quasi 3 co…" at bounding box center [554, 316] width 238 height 89
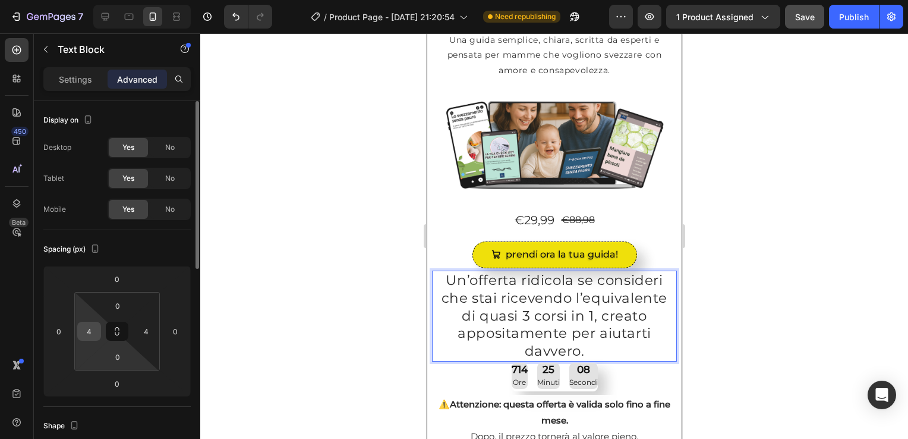
click at [95, 338] on input "4" at bounding box center [89, 331] width 18 height 18
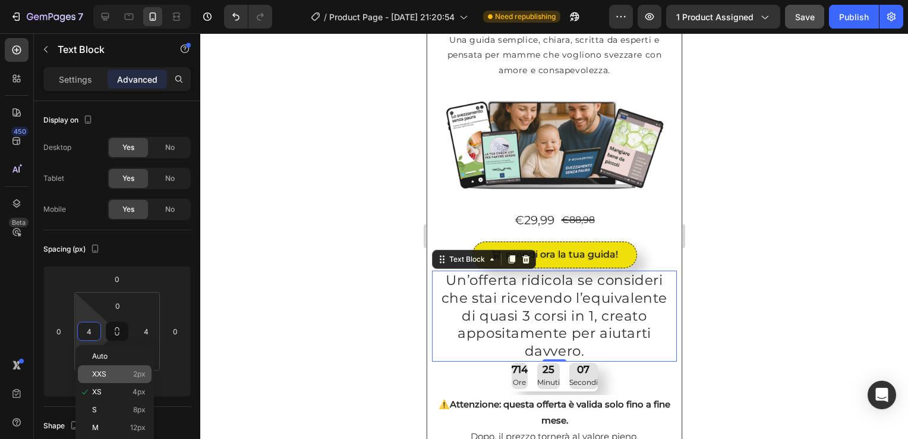
click at [119, 382] on div "XXS 2px" at bounding box center [115, 374] width 74 height 18
type input "2"
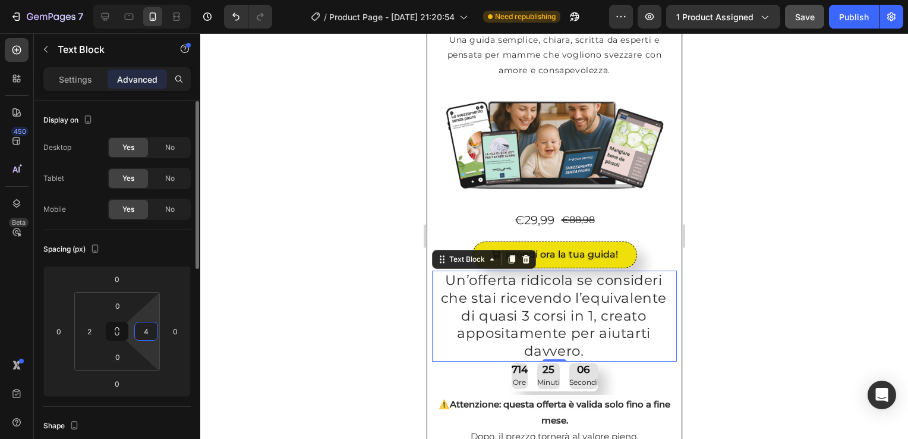
click at [144, 334] on input "4" at bounding box center [146, 331] width 18 height 18
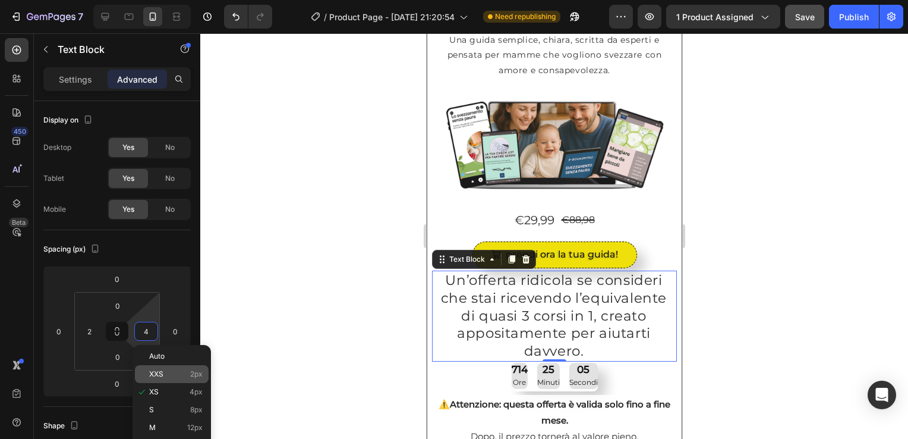
click at [174, 376] on p "XXS 2px" at bounding box center [175, 374] width 53 height 8
type input "2"
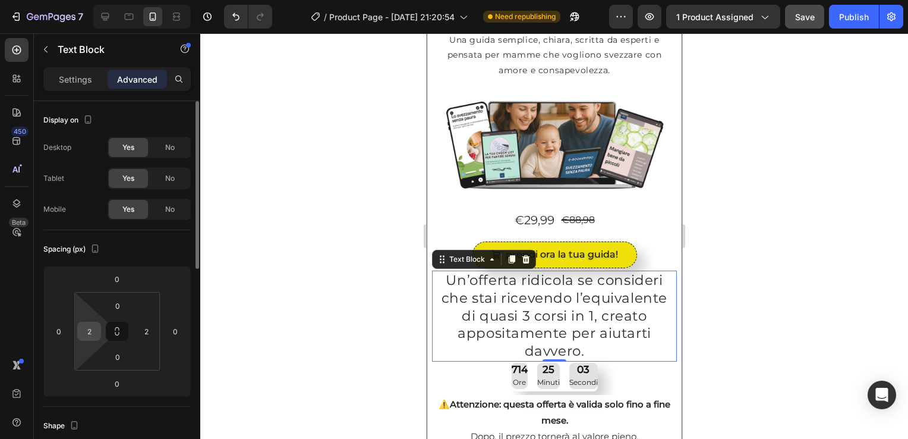
click at [97, 330] on input "2" at bounding box center [89, 331] width 18 height 18
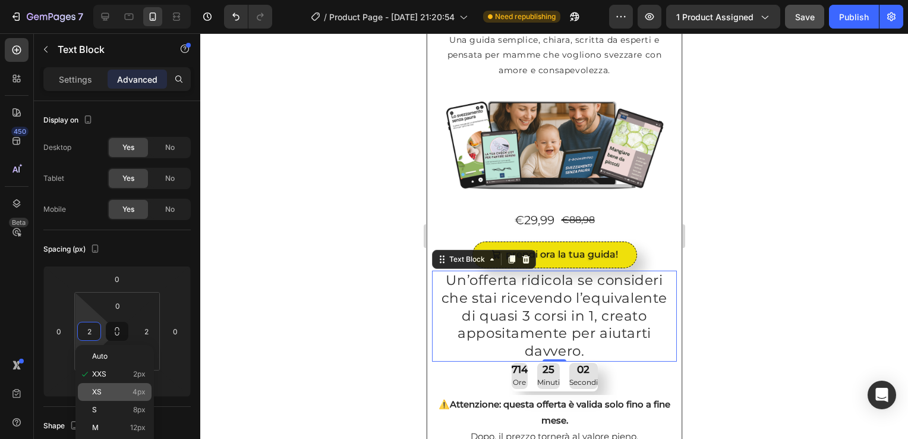
click at [115, 390] on p "XS 4px" at bounding box center [118, 392] width 53 height 8
type input "4"
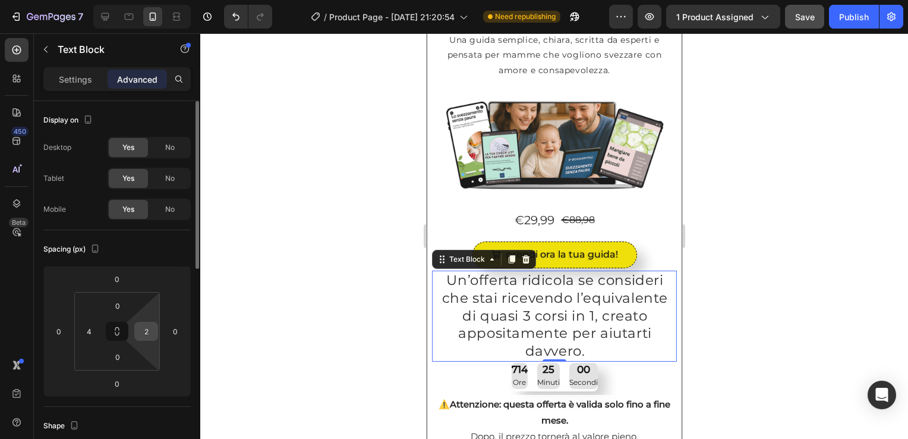
click at [146, 332] on input "2" at bounding box center [146, 331] width 18 height 18
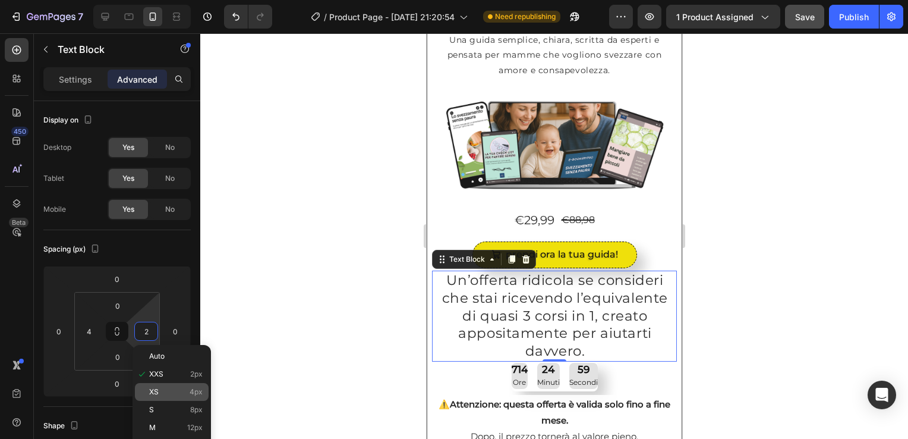
click at [163, 389] on p "XS 4px" at bounding box center [175, 392] width 53 height 8
type input "4"
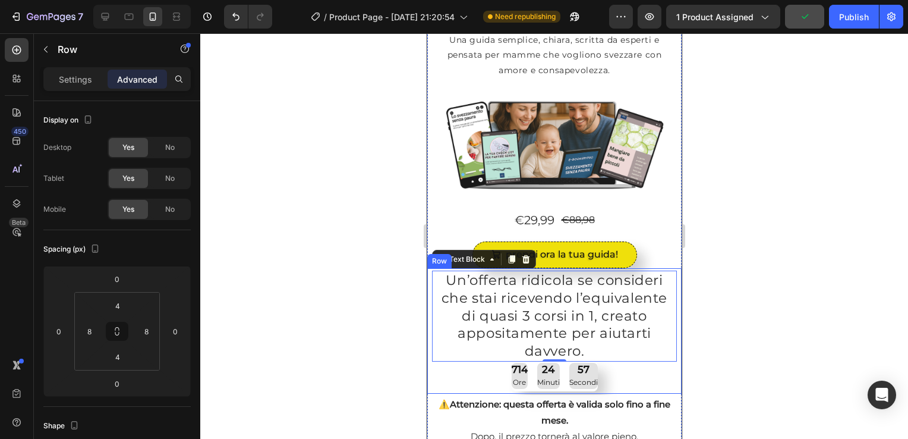
click at [429, 286] on div "Un’offerta ridicola se consideri che stai ricevendo l’equivalente di quasi 3 co…" at bounding box center [554, 330] width 254 height 125
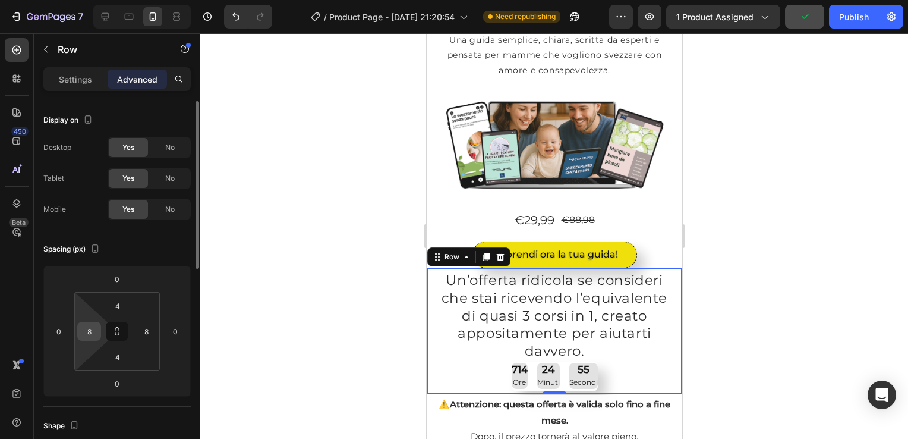
click at [100, 335] on div "8" at bounding box center [89, 331] width 24 height 19
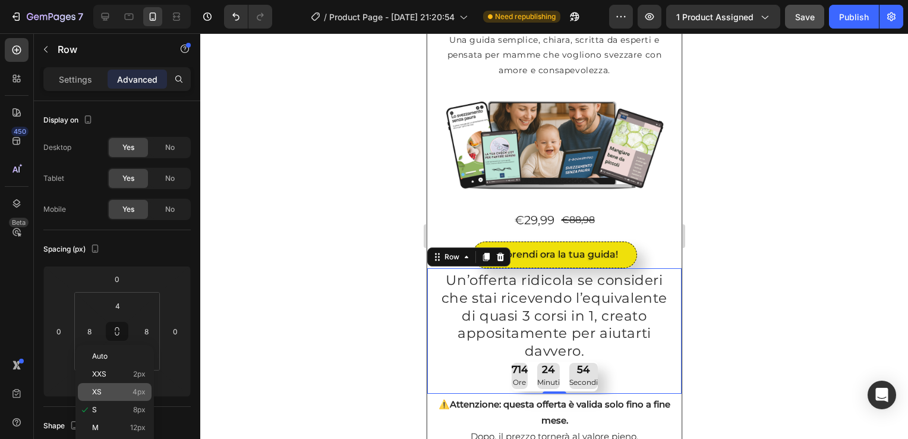
click at [112, 393] on p "XS 4px" at bounding box center [118, 392] width 53 height 8
type input "4"
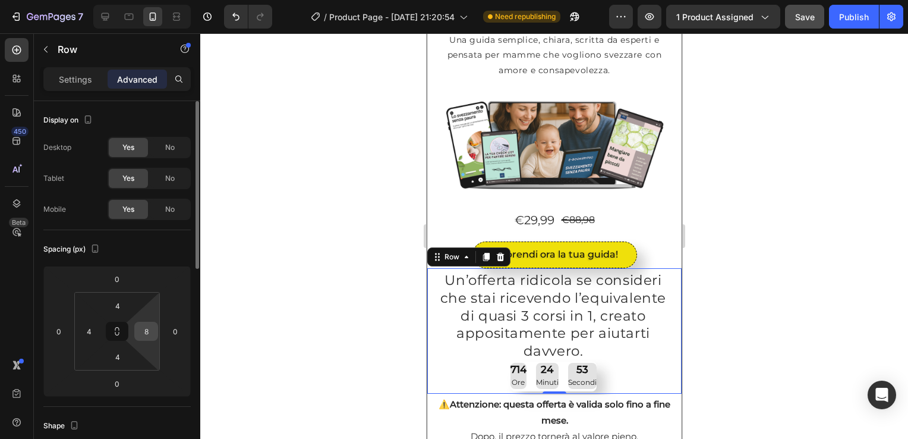
click at [142, 336] on input "8" at bounding box center [146, 331] width 18 height 18
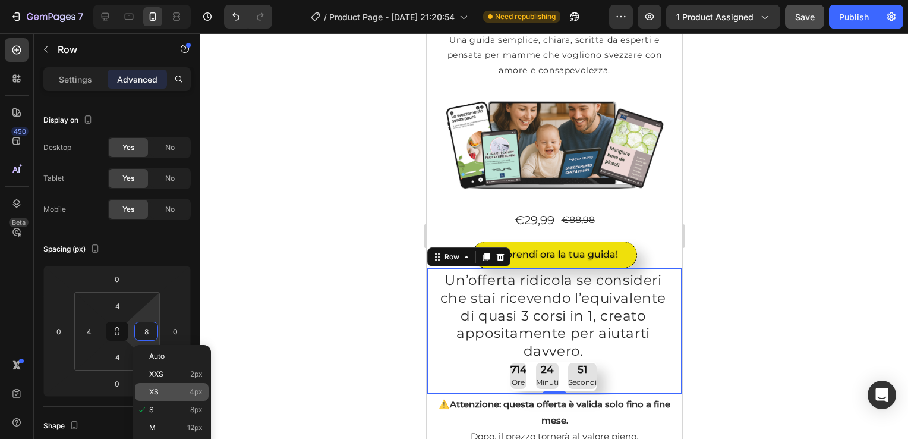
click at [189, 388] on p "XS 4px" at bounding box center [175, 392] width 53 height 8
type input "4"
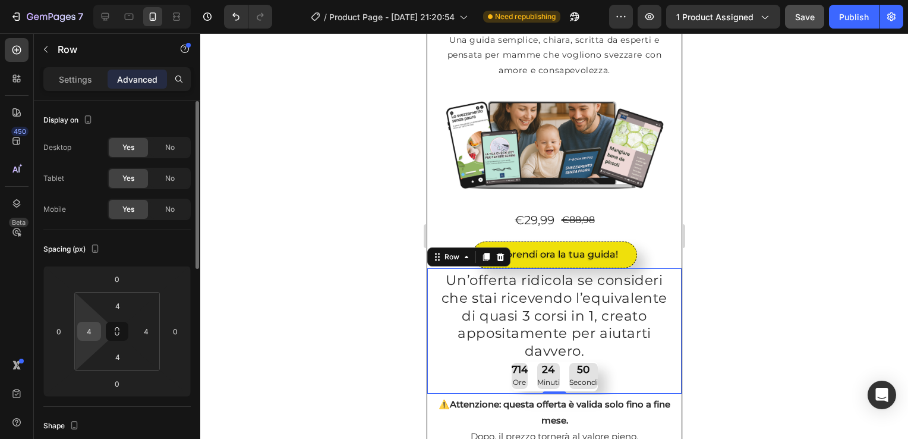
click at [92, 325] on input "4" at bounding box center [89, 331] width 18 height 18
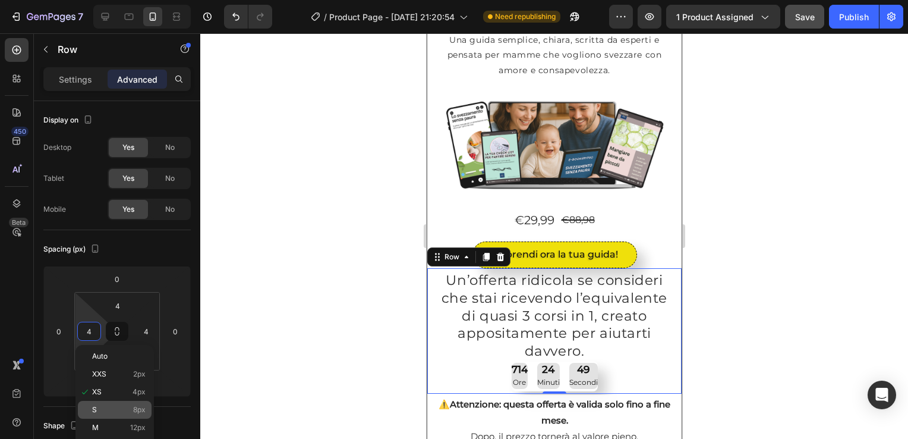
click at [115, 405] on div "S 8px" at bounding box center [115, 410] width 74 height 18
type input "8"
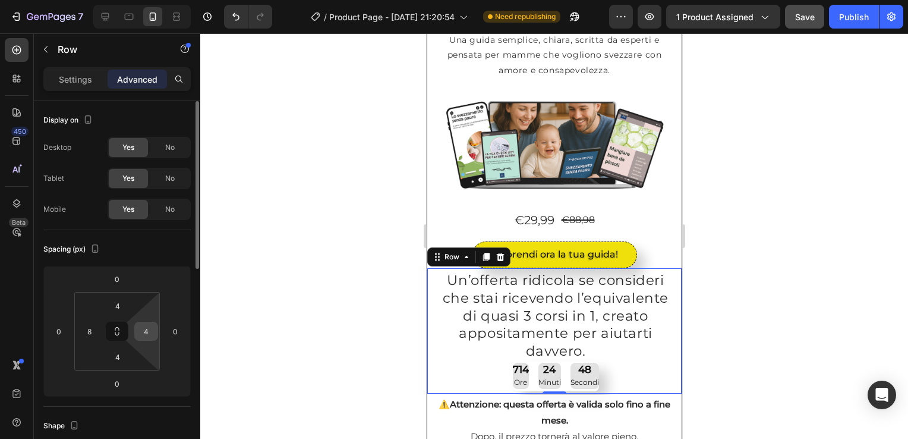
click at [143, 332] on input "4" at bounding box center [146, 331] width 18 height 18
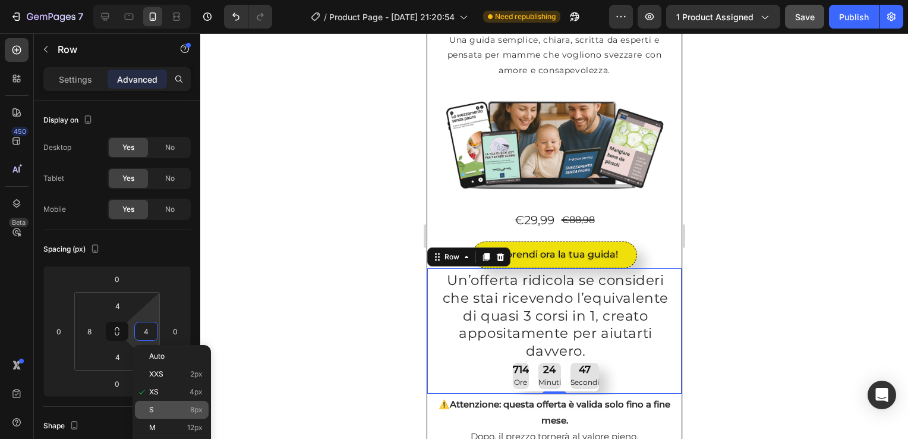
click at [167, 408] on p "S 8px" at bounding box center [175, 409] width 53 height 8
type input "8"
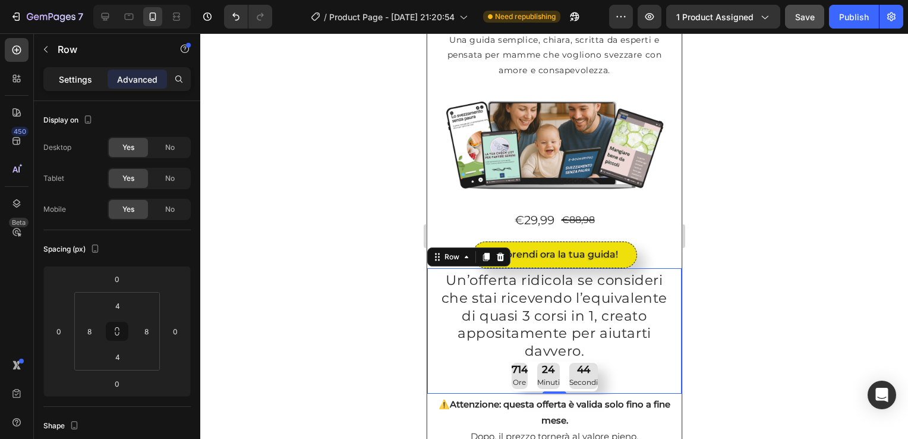
click at [78, 79] on p "Settings" at bounding box center [75, 79] width 33 height 12
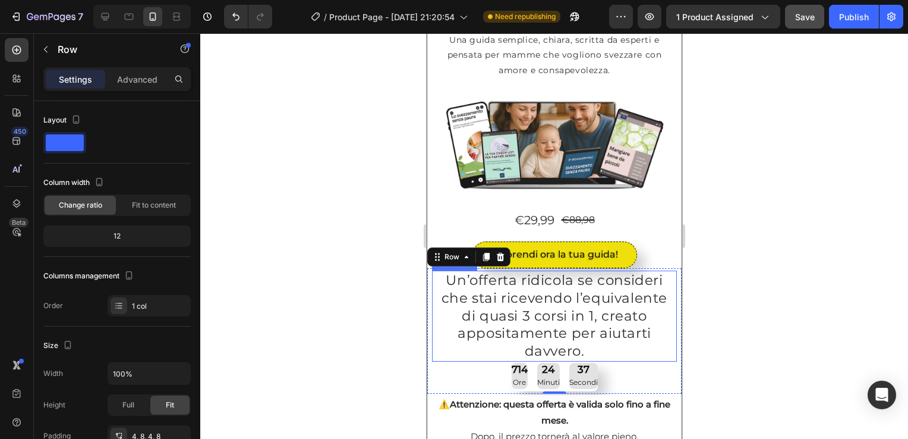
click at [475, 301] on p "Un’offerta ridicola se consideri che stai ricevendo l’equivalente di quasi 3 co…" at bounding box center [554, 316] width 238 height 89
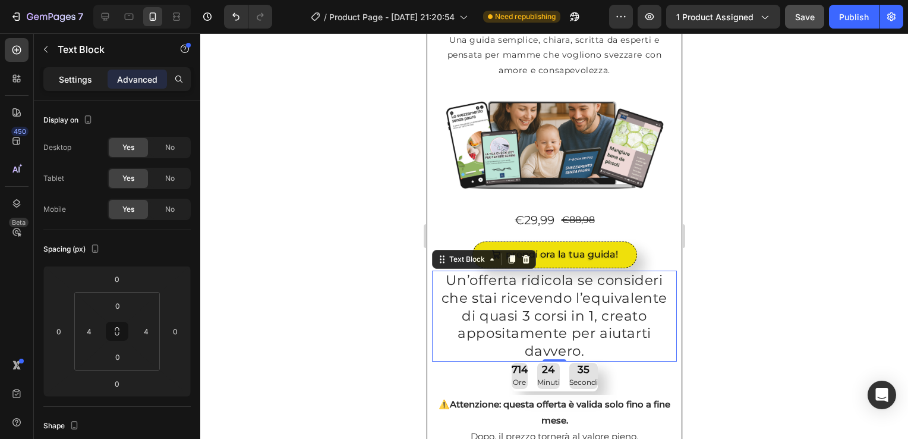
click at [76, 79] on p "Settings" at bounding box center [75, 79] width 33 height 12
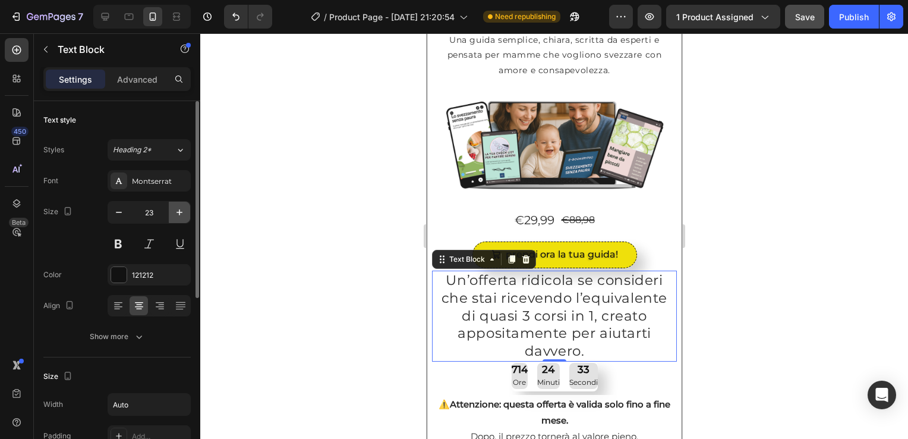
click at [182, 209] on icon "button" at bounding box center [180, 212] width 12 height 12
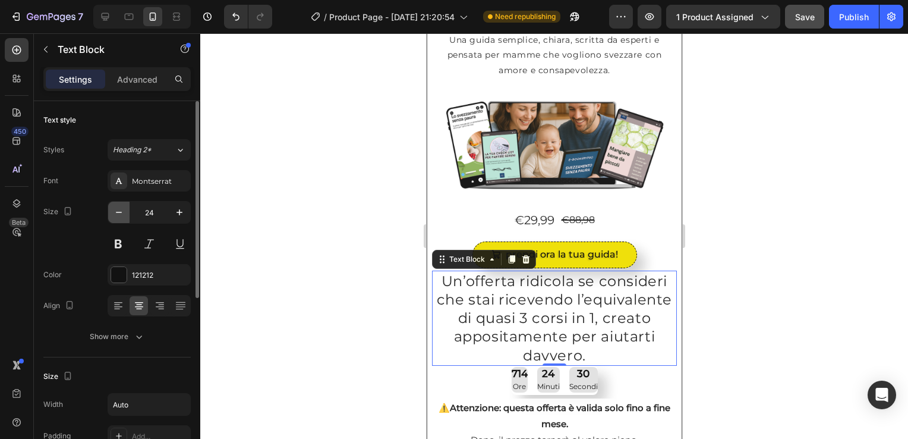
click at [124, 210] on icon "button" at bounding box center [119, 212] width 12 height 12
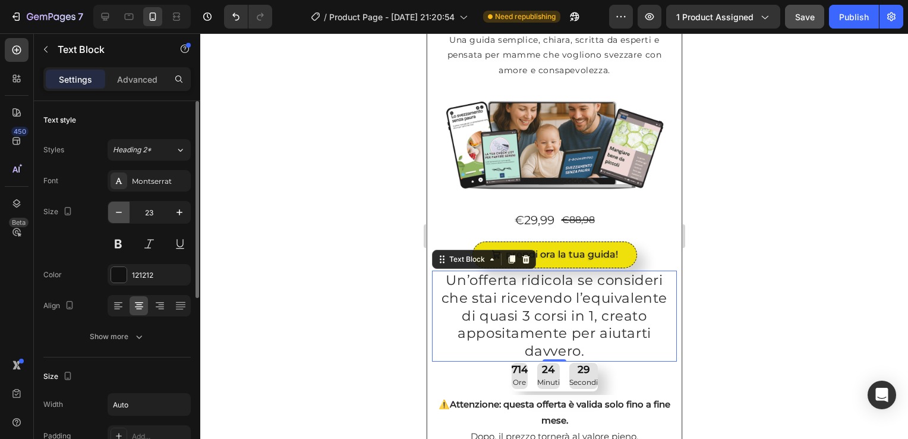
click at [125, 210] on button "button" at bounding box center [118, 211] width 21 height 21
type input "22"
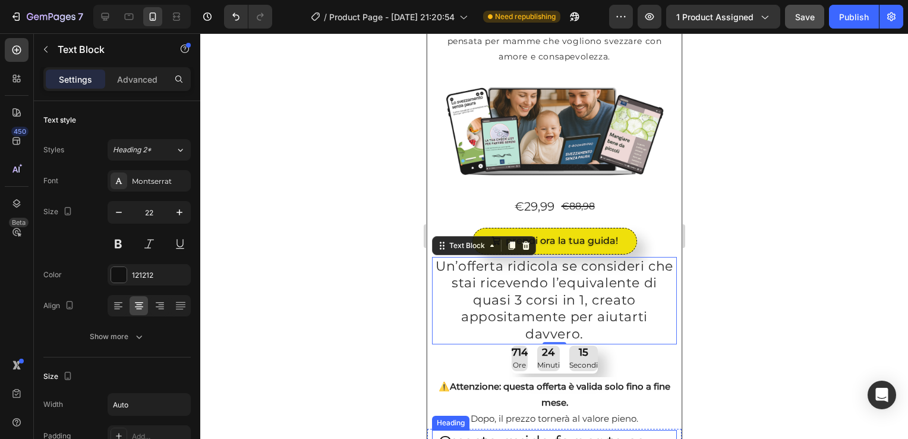
scroll to position [119, 0]
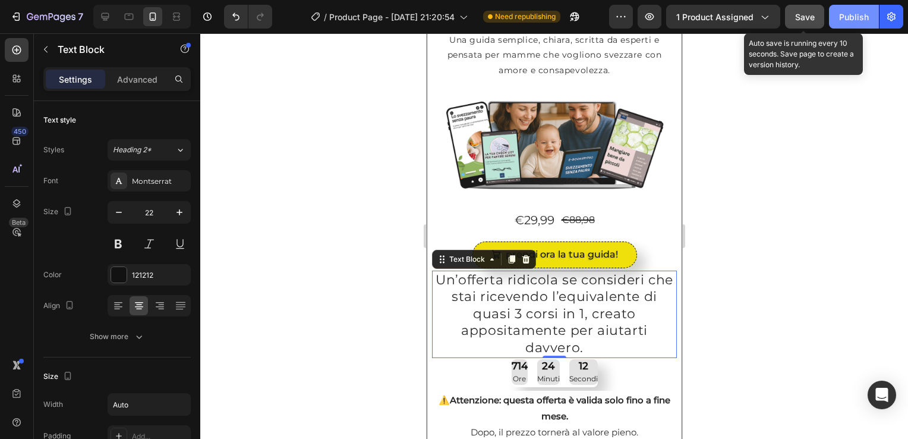
click at [801, 17] on span "Save" at bounding box center [805, 17] width 20 height 10
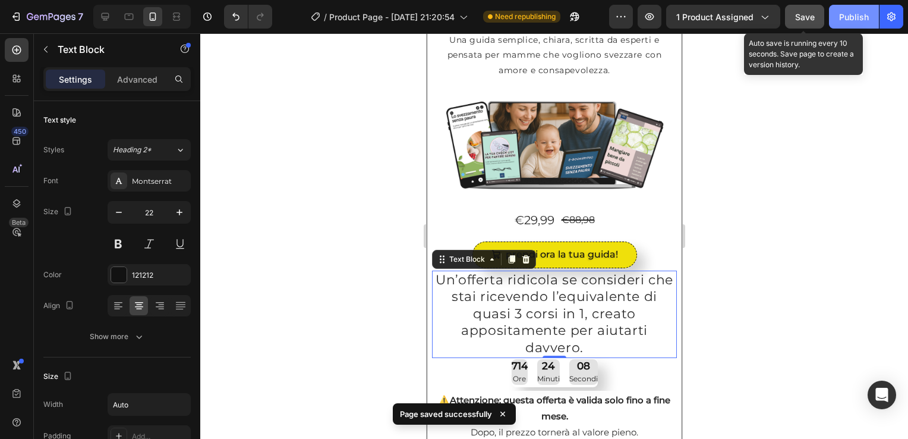
click at [857, 14] on div "Publish" at bounding box center [854, 17] width 30 height 12
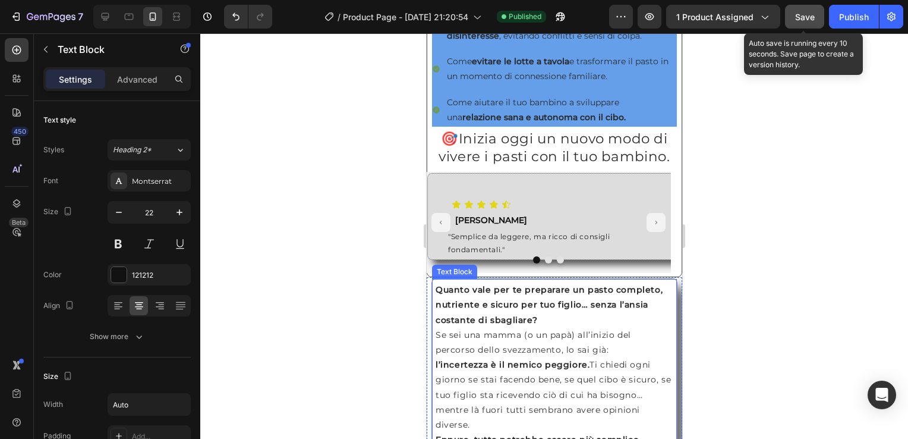
scroll to position [713, 0]
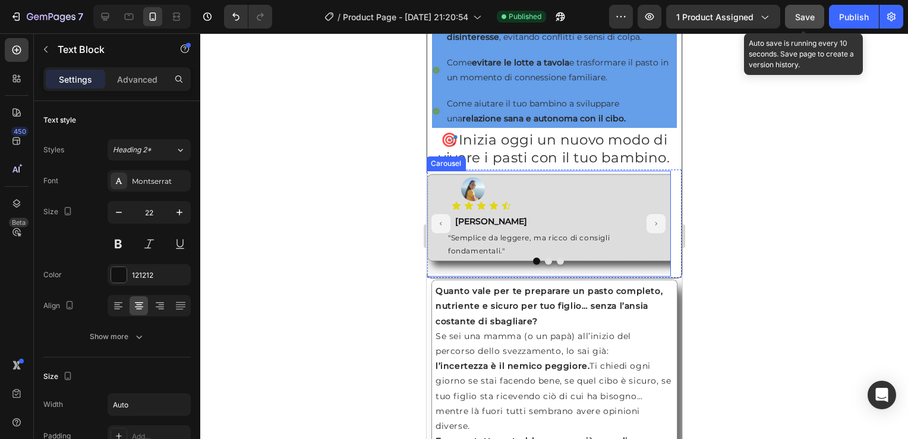
click at [431, 169] on div "Carousel" at bounding box center [445, 163] width 35 height 11
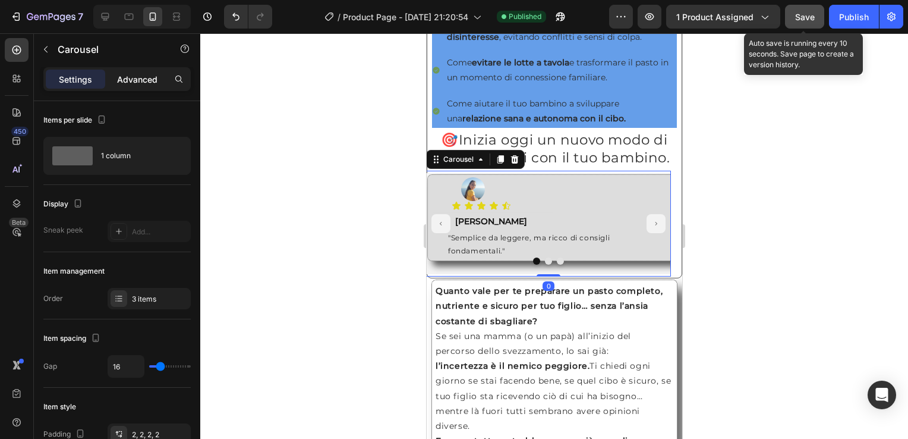
click at [131, 83] on p "Advanced" at bounding box center [137, 79] width 40 height 12
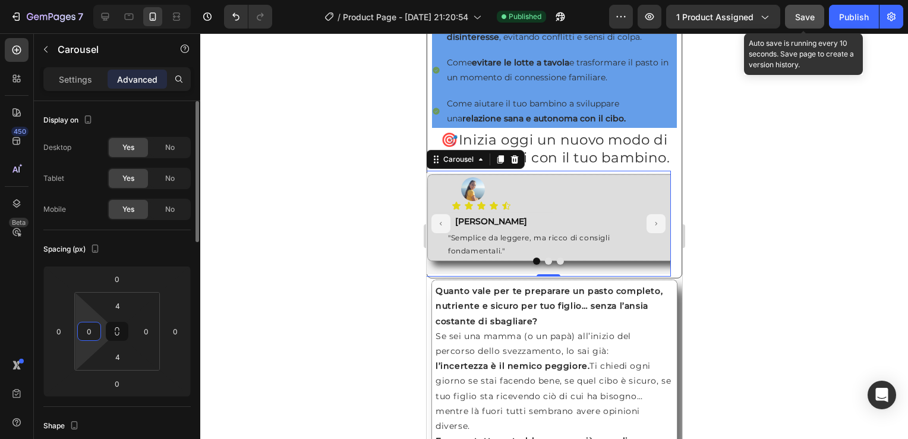
click at [95, 334] on input "0" at bounding box center [89, 331] width 18 height 18
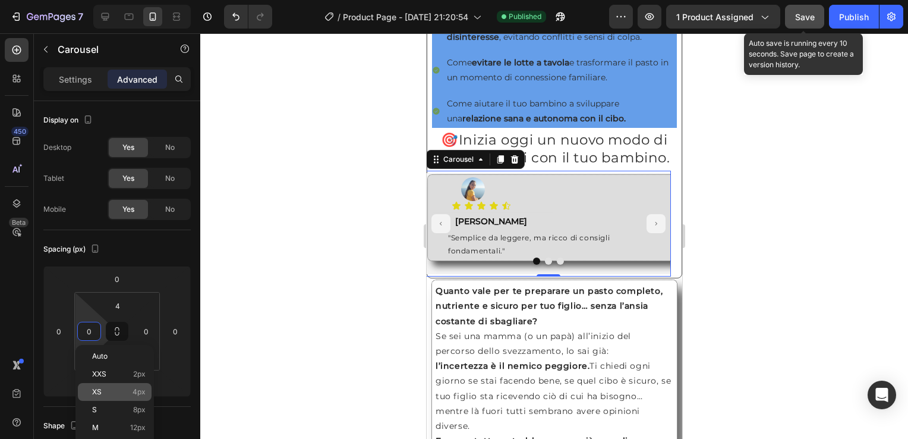
click at [124, 390] on p "XS 4px" at bounding box center [118, 392] width 53 height 8
type input "4"
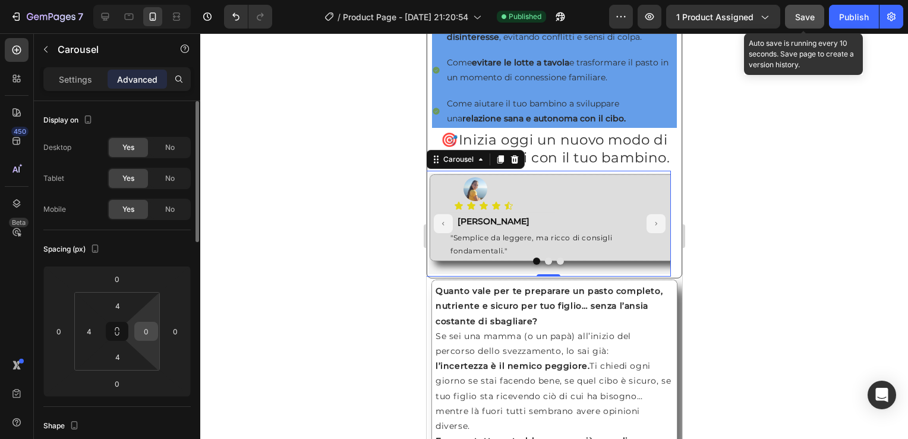
click at [149, 333] on input "0" at bounding box center [146, 331] width 18 height 18
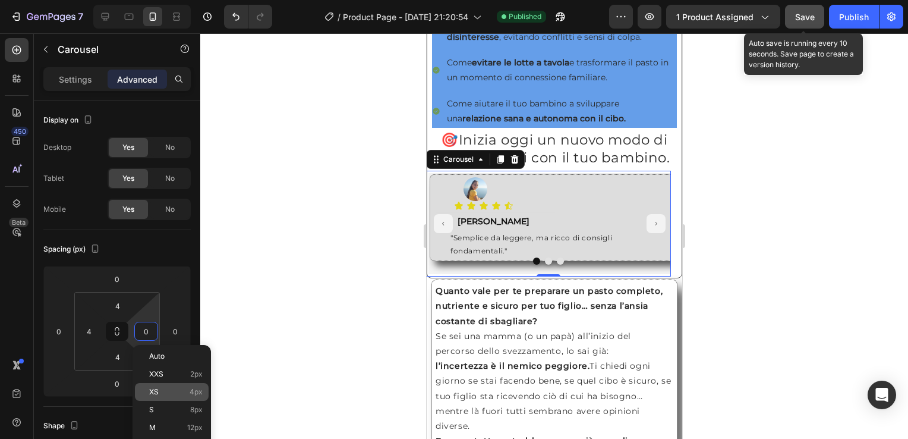
click at [178, 392] on p "XS 4px" at bounding box center [175, 392] width 53 height 8
type input "4"
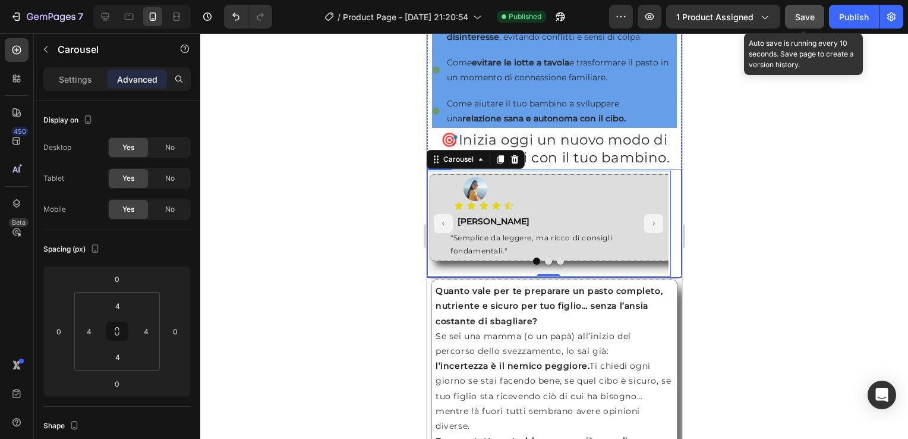
click at [665, 218] on div "Image Icon Icon Icon Icon Icon Icon List Text Block Roberta Text Block "Semplic…" at bounding box center [554, 224] width 245 height 106
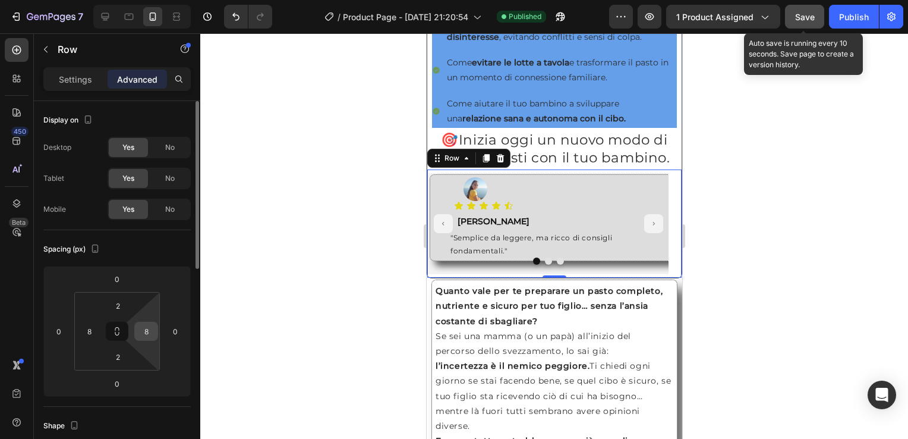
click at [152, 334] on input "8" at bounding box center [146, 331] width 18 height 18
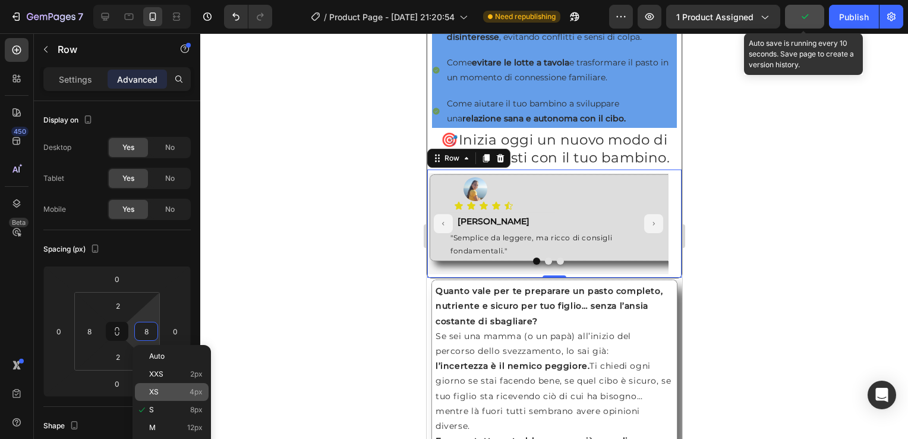
click at [188, 396] on div "XS 4px" at bounding box center [172, 392] width 74 height 18
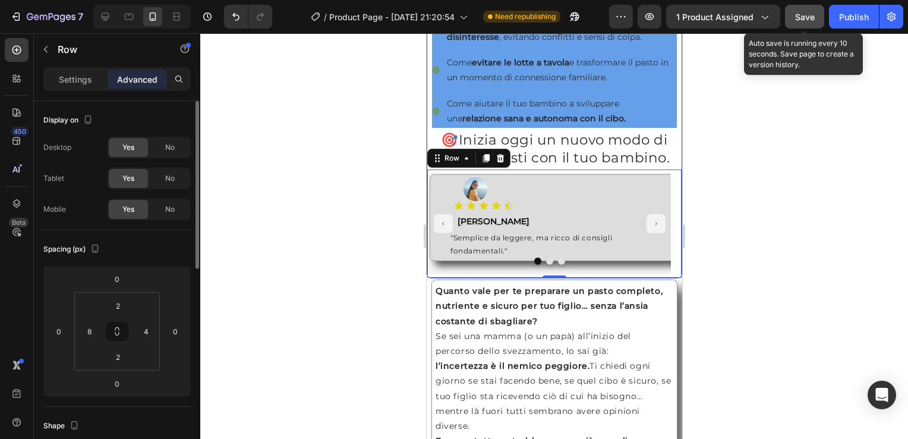
click at [0, 0] on div "Spacing (px) 0 0 0 0 2 8 2 4" at bounding box center [0, 0] width 0 height 0
click at [150, 329] on input "4" at bounding box center [146, 331] width 18 height 18
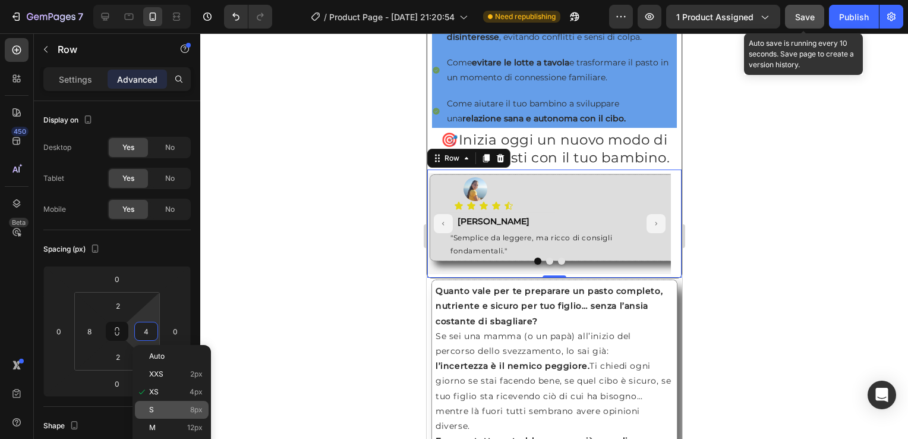
click at [195, 403] on div "S 8px" at bounding box center [172, 410] width 74 height 18
type input "8"
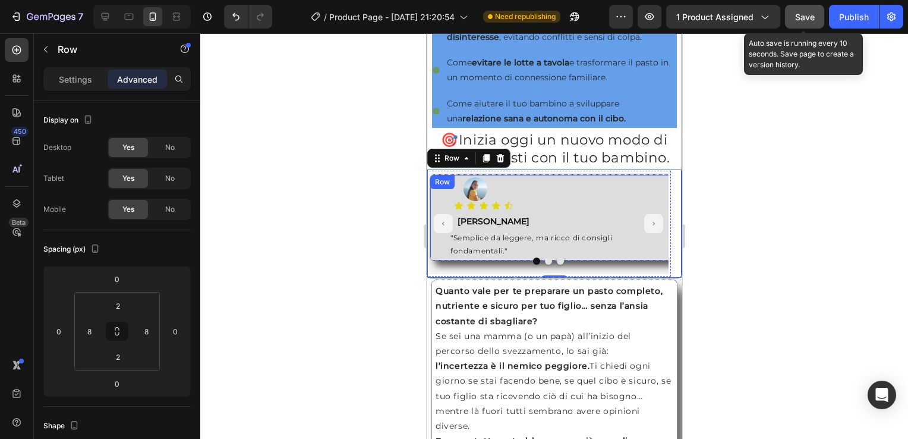
click at [431, 184] on div "Image Icon Icon Icon Icon Icon Icon List Text Block Roberta Text Block "Semplic…" at bounding box center [631, 217] width 404 height 87
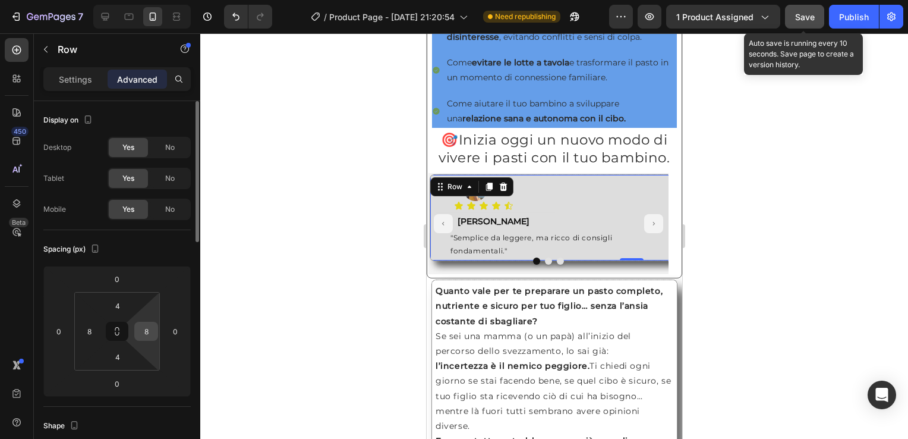
click at [144, 335] on input "8" at bounding box center [146, 331] width 18 height 18
type input "0"
click at [90, 336] on input "8" at bounding box center [89, 331] width 18 height 18
type input "0"
type input "8"
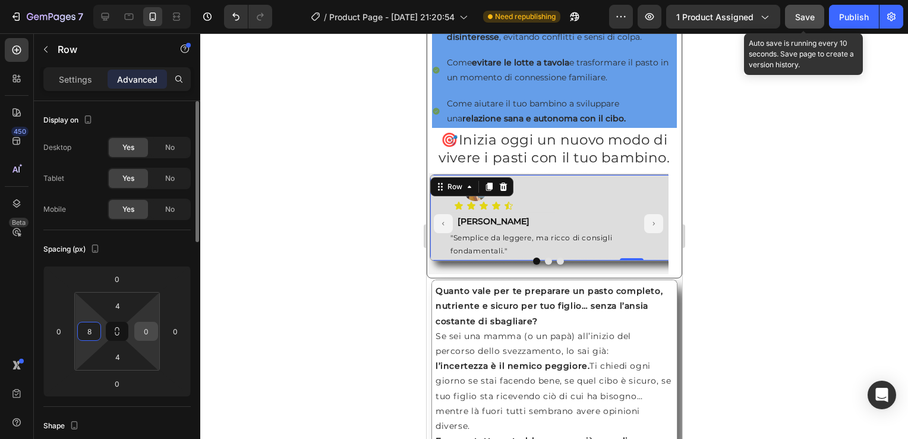
click at [152, 334] on input "0" at bounding box center [146, 331] width 18 height 18
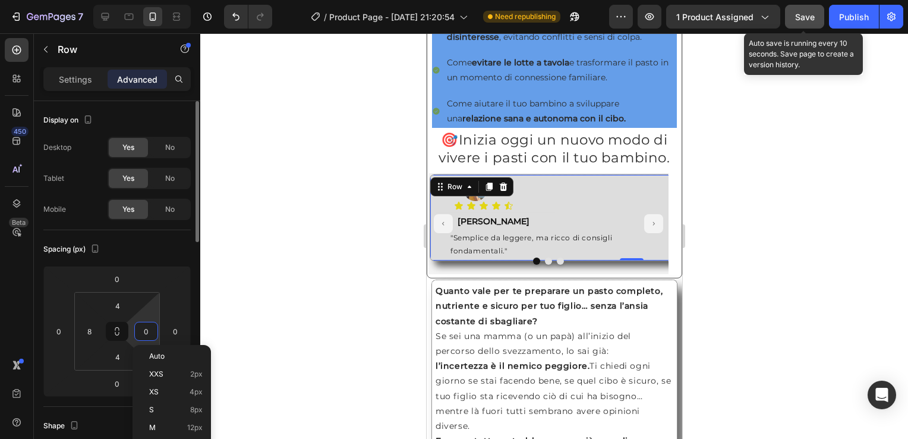
type input "8"
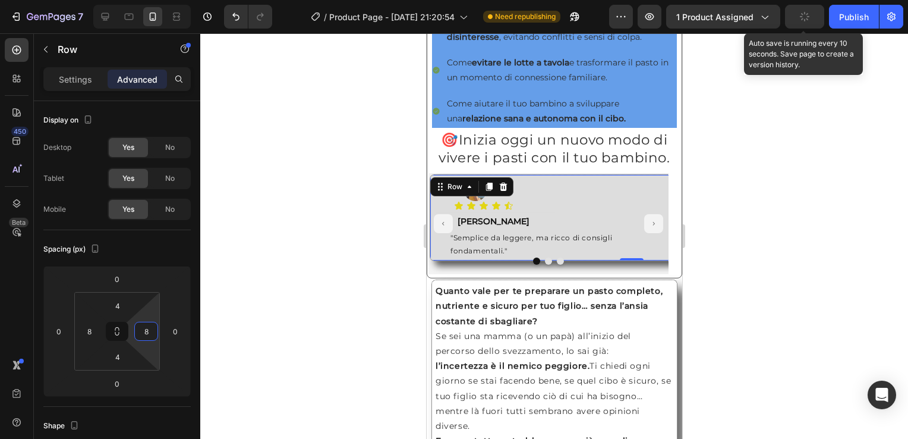
click at [351, 296] on div at bounding box center [554, 235] width 708 height 405
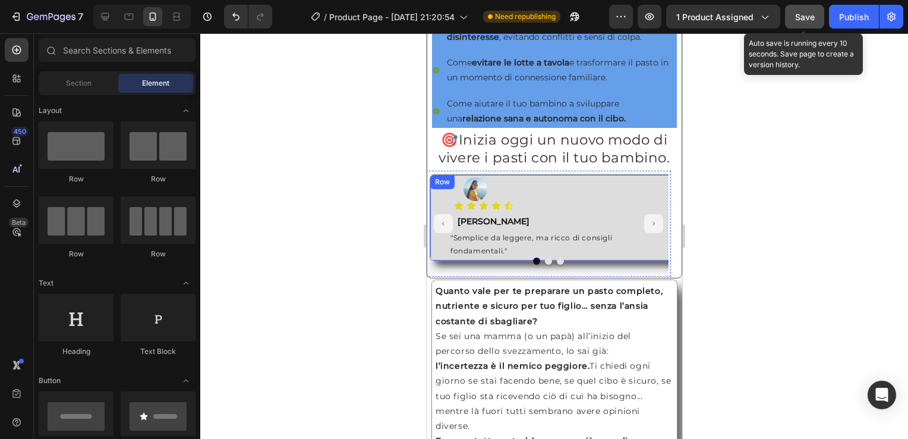
click at [440, 187] on div "Row" at bounding box center [442, 182] width 20 height 11
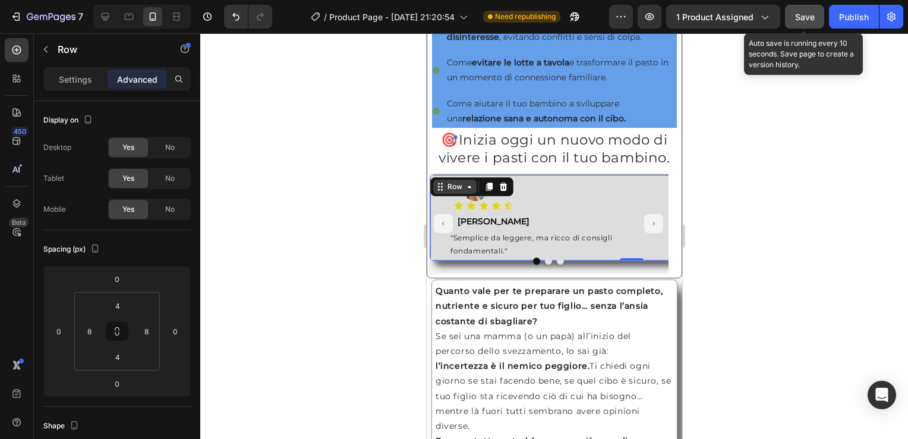
click at [453, 192] on div "Row" at bounding box center [455, 186] width 20 height 11
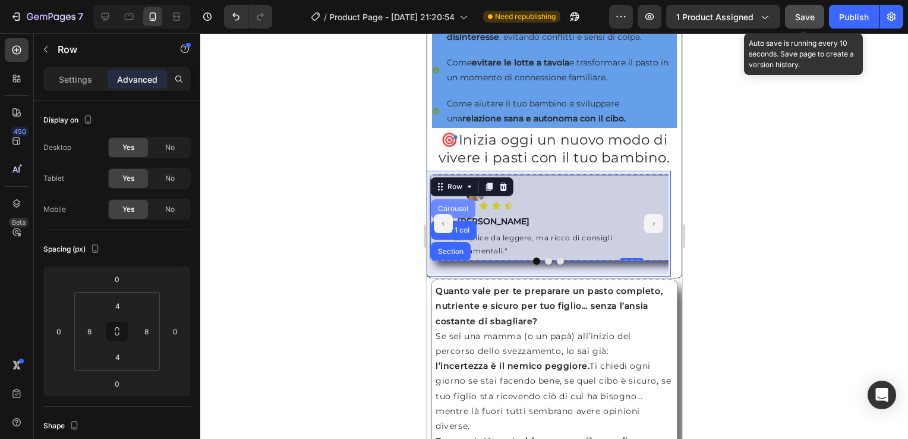
click at [462, 212] on div "Carousel" at bounding box center [452, 208] width 35 height 7
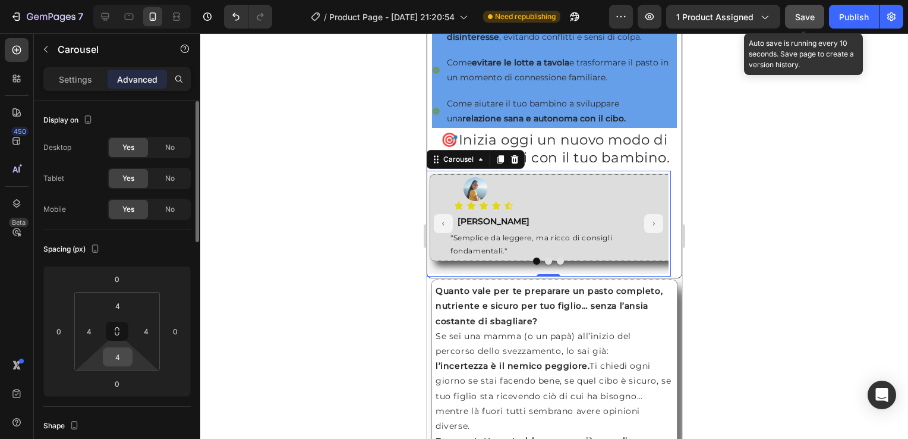
click at [119, 358] on input "4" at bounding box center [118, 357] width 24 height 18
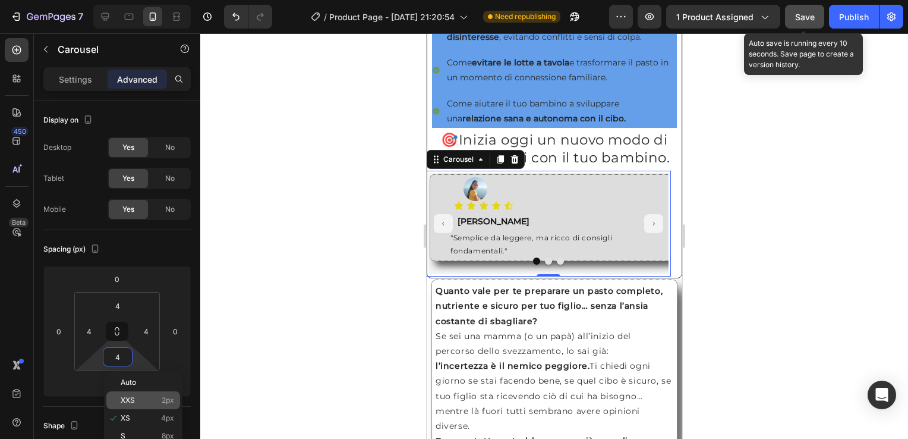
click at [143, 393] on div "XXS 2px" at bounding box center [143, 400] width 74 height 18
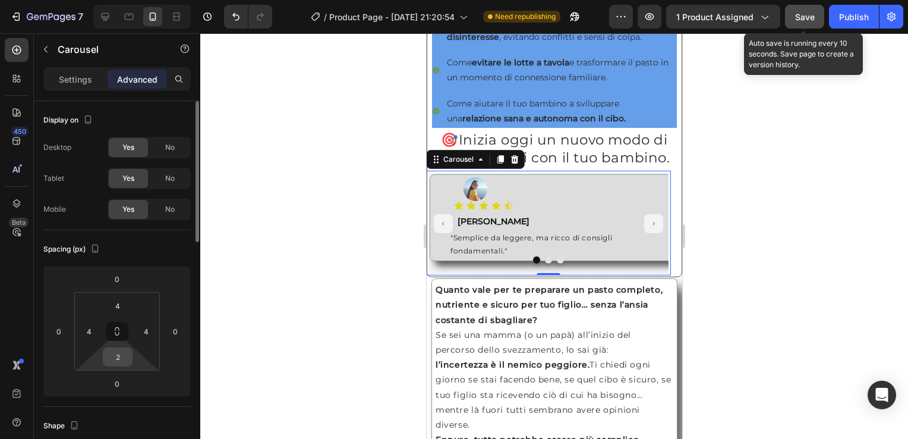
click at [119, 355] on input "2" at bounding box center [118, 357] width 24 height 18
type input "0"
click at [114, 306] on input "4" at bounding box center [118, 306] width 24 height 18
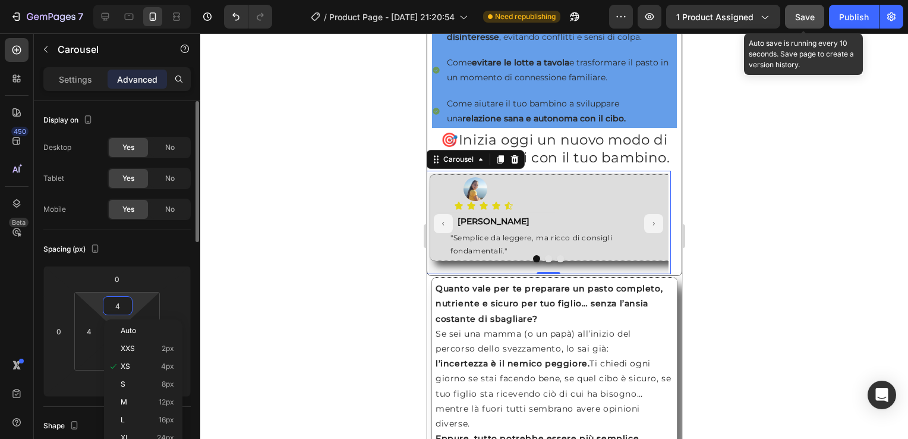
click at [126, 303] on input "4" at bounding box center [118, 306] width 24 height 18
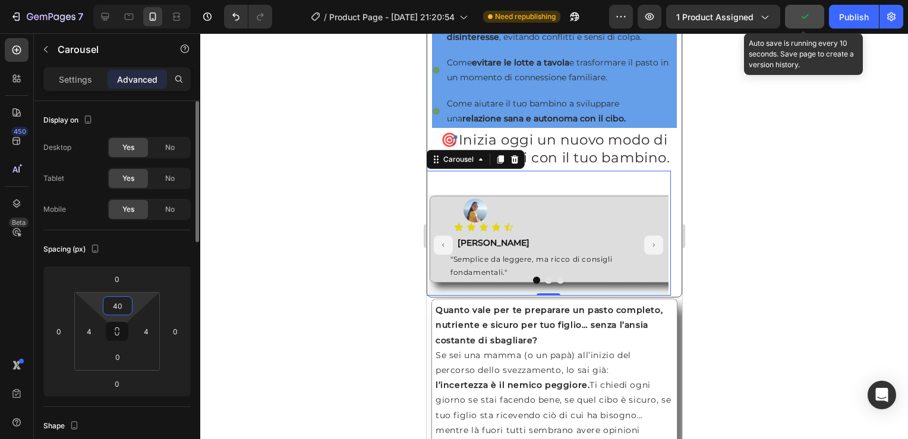
type input "4"
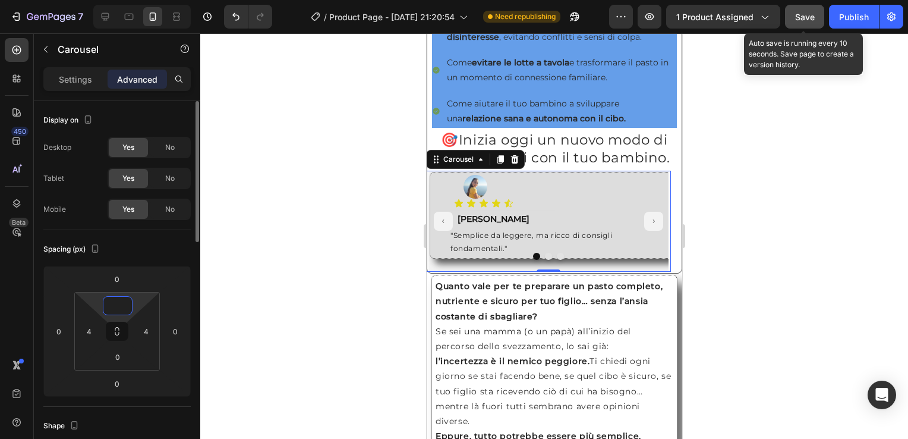
click at [121, 308] on input at bounding box center [118, 306] width 24 height 18
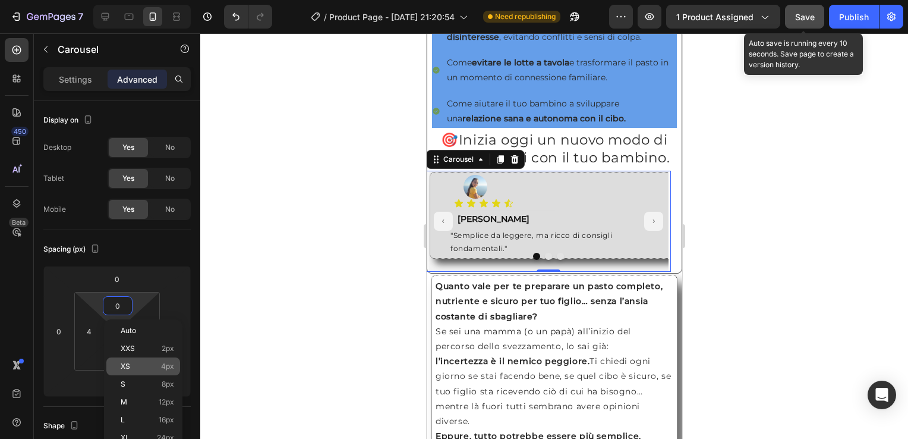
click at [156, 364] on p "XS 4px" at bounding box center [147, 366] width 53 height 8
type input "4"
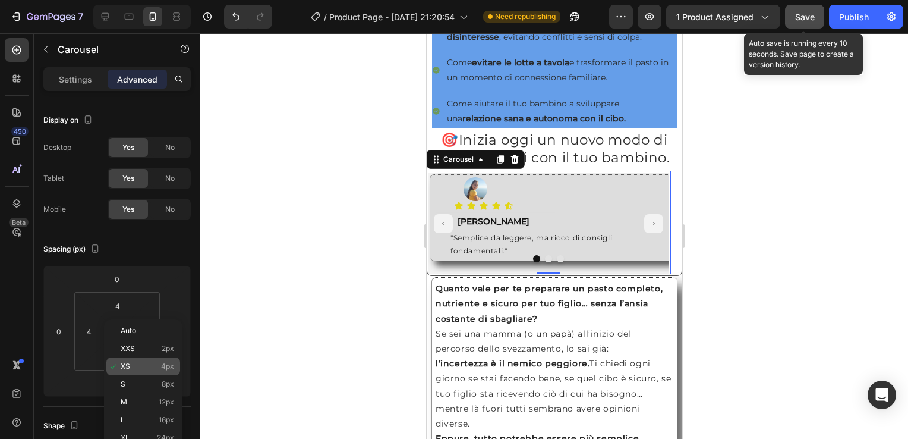
click at [166, 366] on span "4px" at bounding box center [167, 366] width 13 height 8
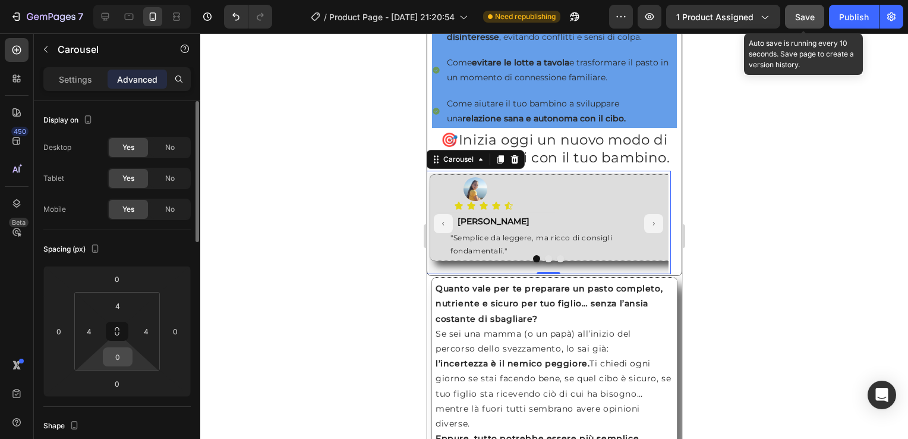
click at [114, 360] on input "0" at bounding box center [118, 357] width 24 height 18
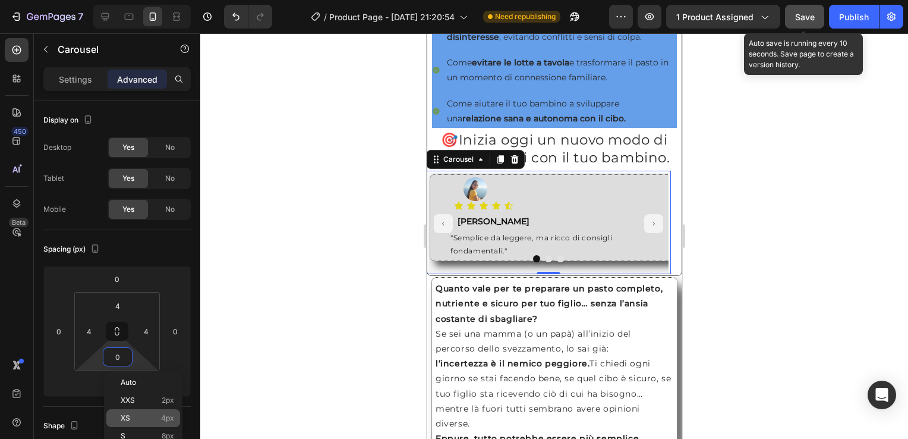
click at [144, 412] on div "XS 4px" at bounding box center [143, 418] width 74 height 18
type input "4"
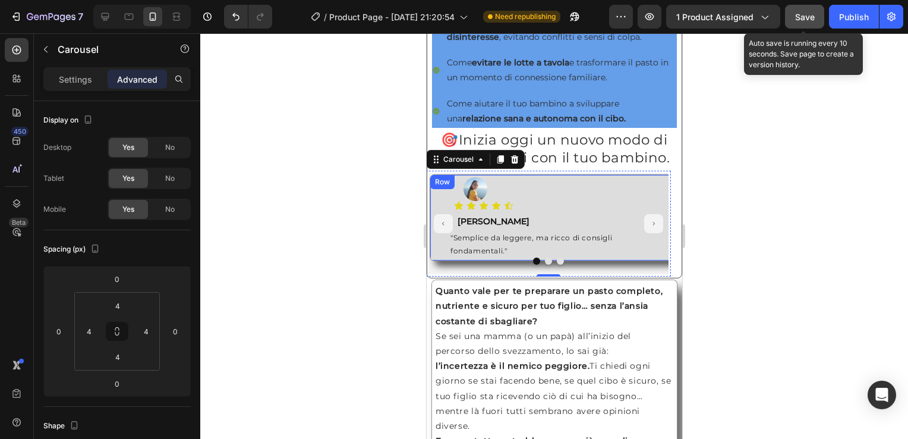
click at [429, 221] on div "Image Icon Icon Icon Icon Icon Icon List Text Block Roberta Text Block "Semplic…" at bounding box center [631, 217] width 404 height 87
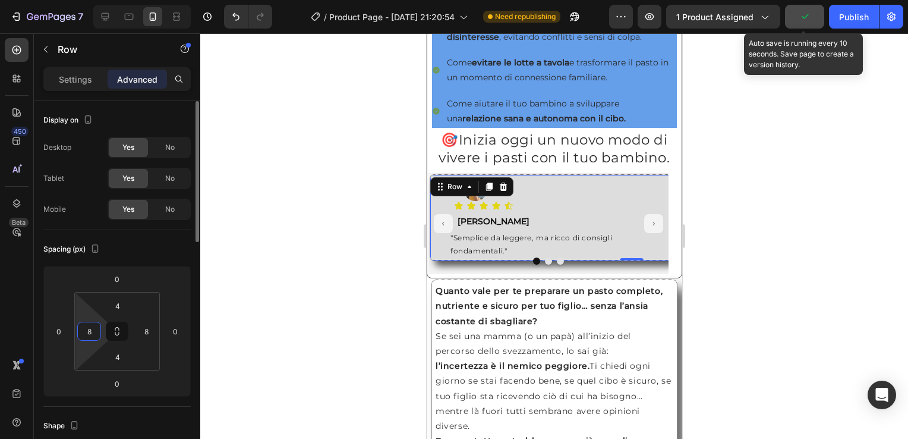
click at [86, 329] on input "8" at bounding box center [89, 331] width 18 height 18
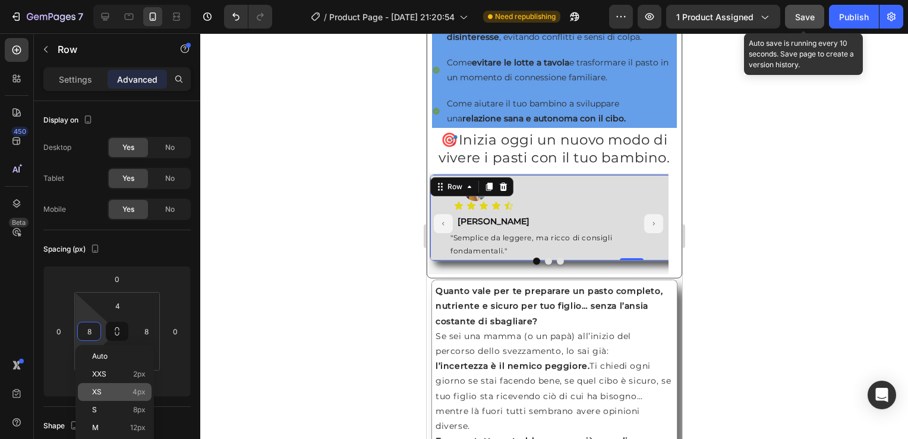
click at [116, 389] on p "XS 4px" at bounding box center [118, 392] width 53 height 8
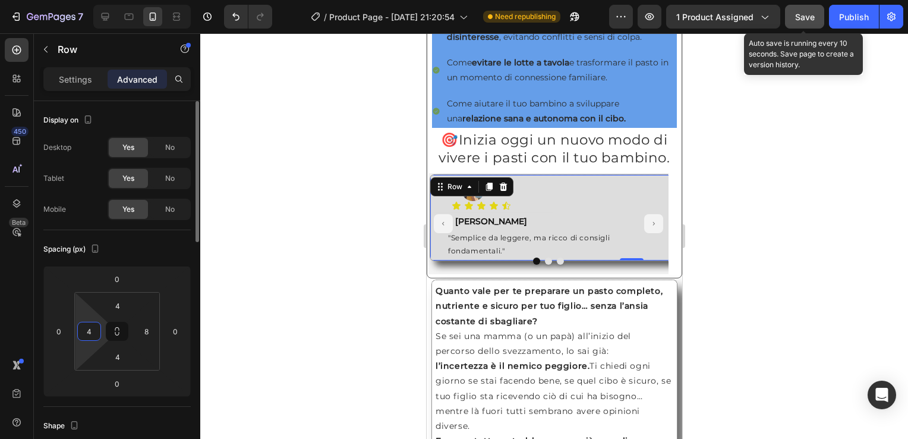
click at [96, 337] on input "4" at bounding box center [89, 331] width 18 height 18
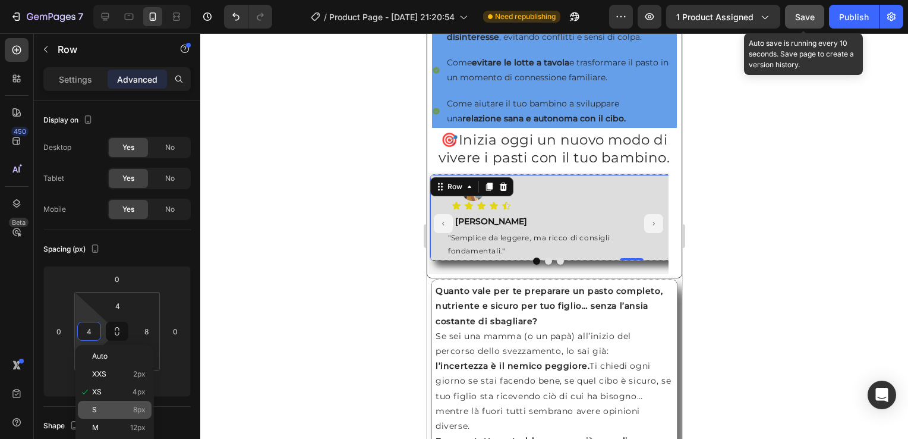
click at [117, 402] on div "S 8px" at bounding box center [115, 410] width 74 height 18
type input "8"
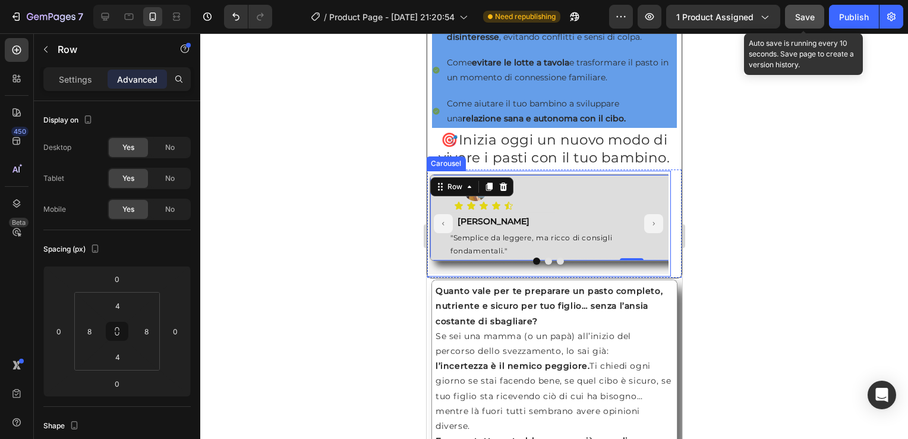
click at [435, 171] on div "Carousel" at bounding box center [446, 163] width 40 height 14
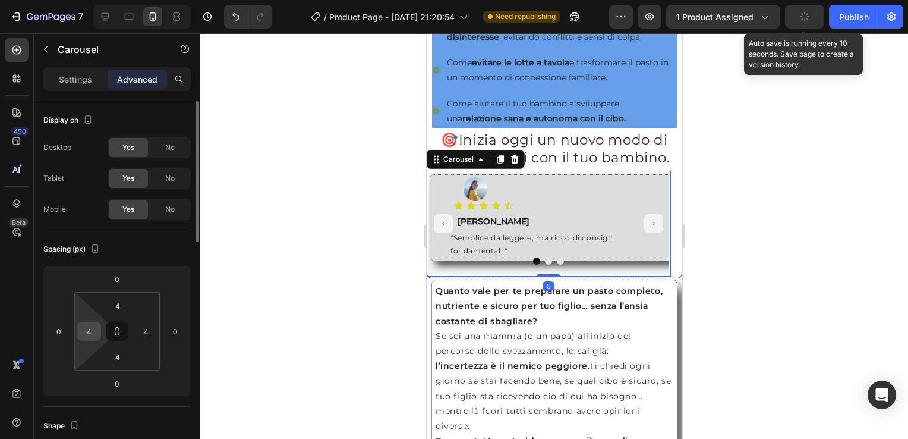
click at [96, 338] on input "4" at bounding box center [89, 331] width 18 height 18
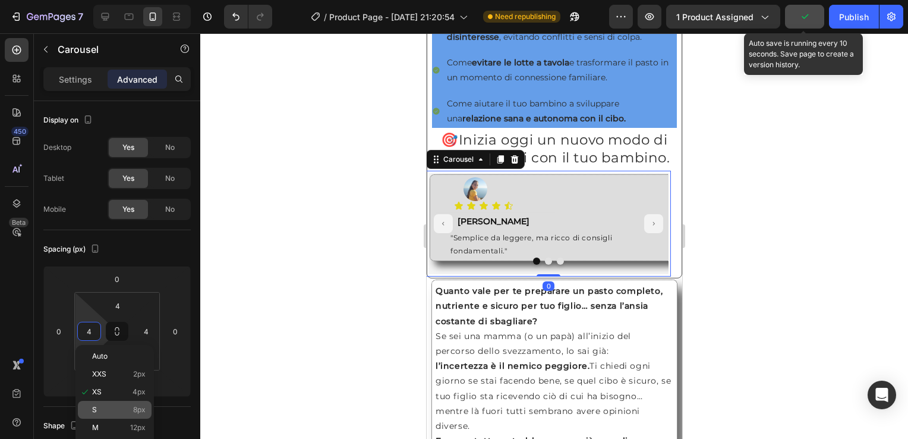
click at [134, 403] on div "S 8px" at bounding box center [115, 410] width 74 height 18
type input "8"
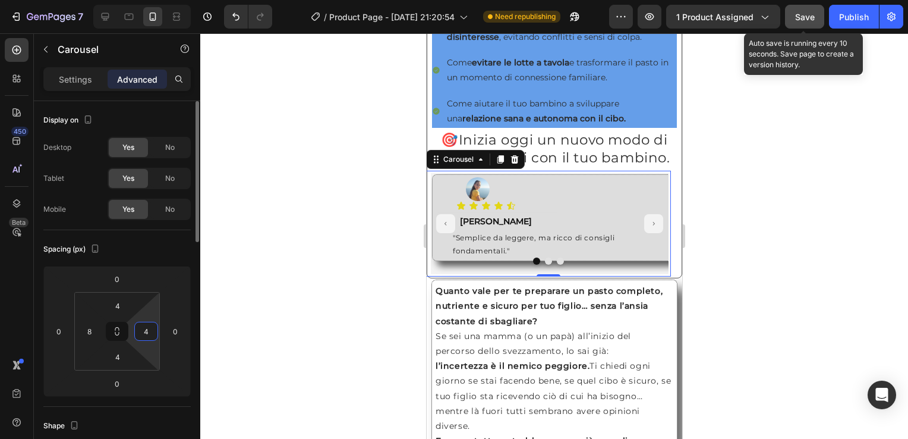
click at [149, 334] on input "4" at bounding box center [146, 331] width 18 height 18
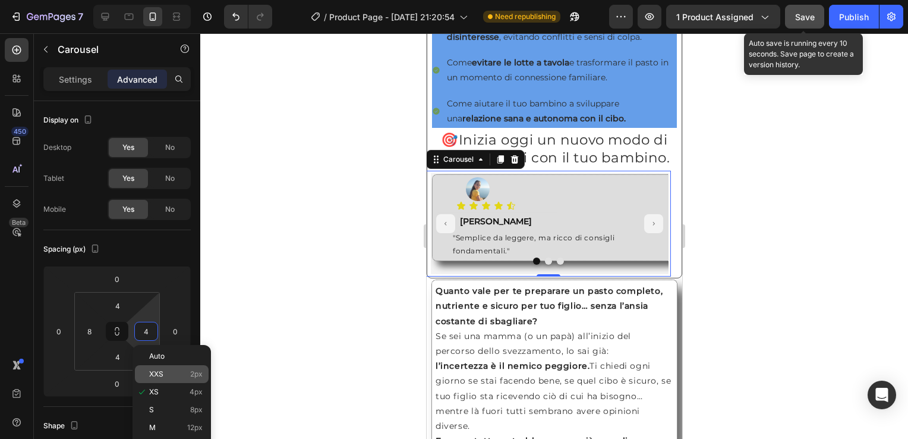
click at [187, 373] on p "XXS 2px" at bounding box center [175, 374] width 53 height 8
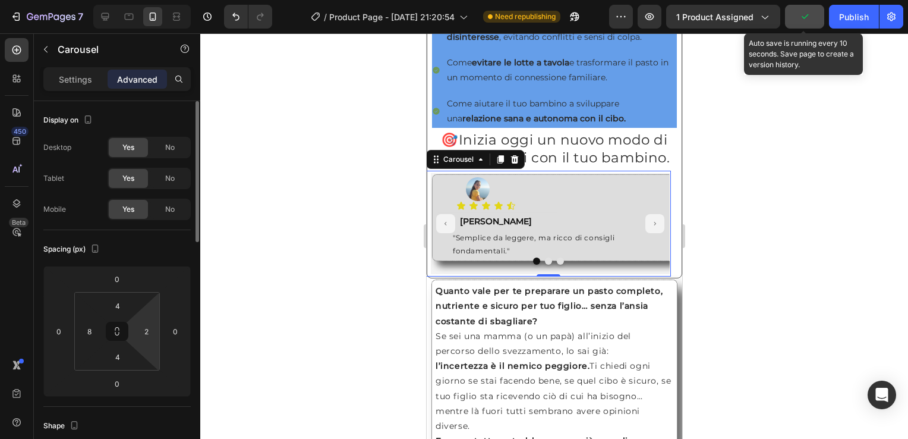
click at [142, 0] on html "7 / Product Page - Jul 29, 21:20:54 Need republishing Preview 1 product assigne…" at bounding box center [454, 0] width 908 height 0
click at [144, 332] on input "2" at bounding box center [146, 331] width 18 height 18
click at [145, 329] on input "2" at bounding box center [146, 331] width 18 height 18
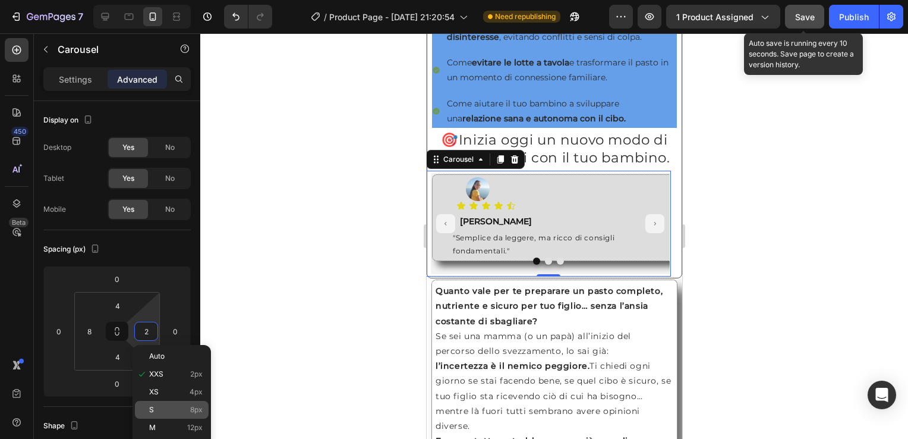
click at [174, 404] on div "S 8px" at bounding box center [172, 410] width 74 height 18
type input "8"
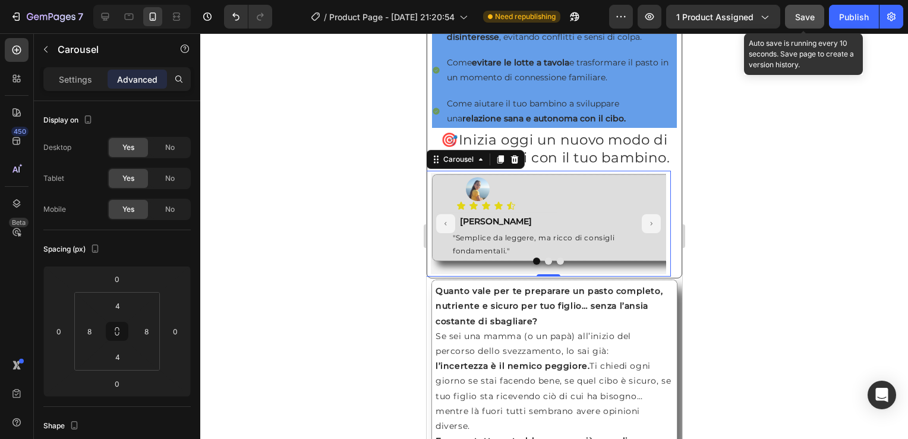
click at [807, 19] on span "Save" at bounding box center [805, 17] width 20 height 10
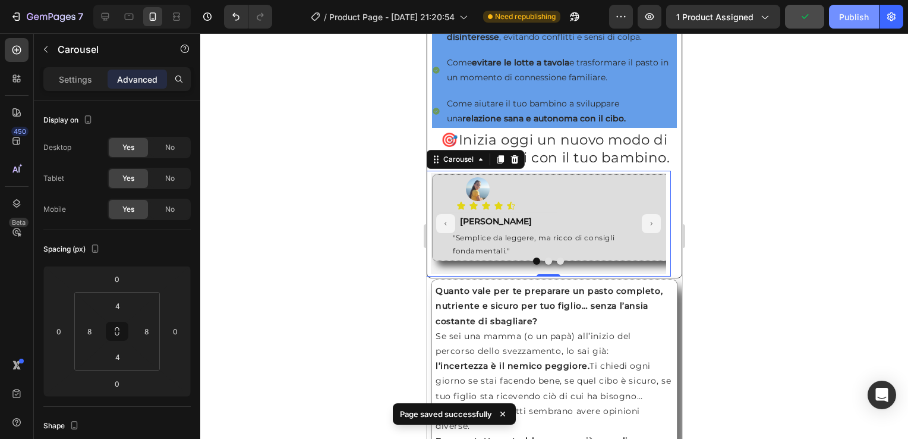
click at [861, 19] on div "Publish" at bounding box center [854, 17] width 30 height 12
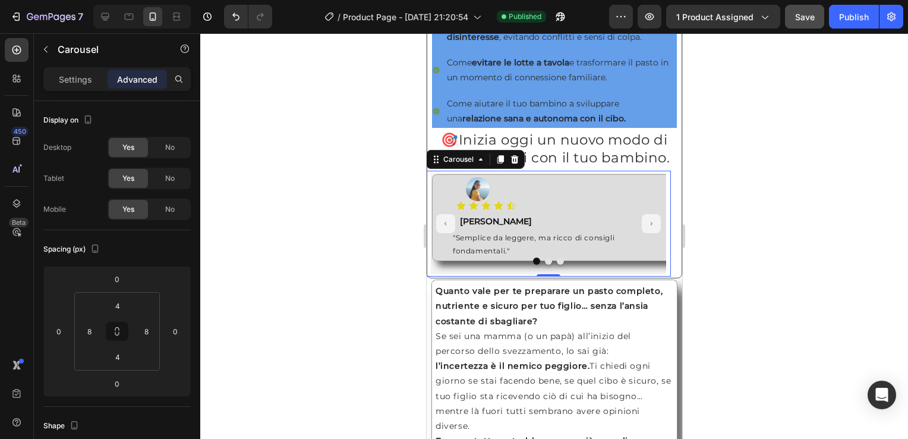
click at [648, 228] on icon "Carousel Next Arrow" at bounding box center [650, 223] width 5 height 8
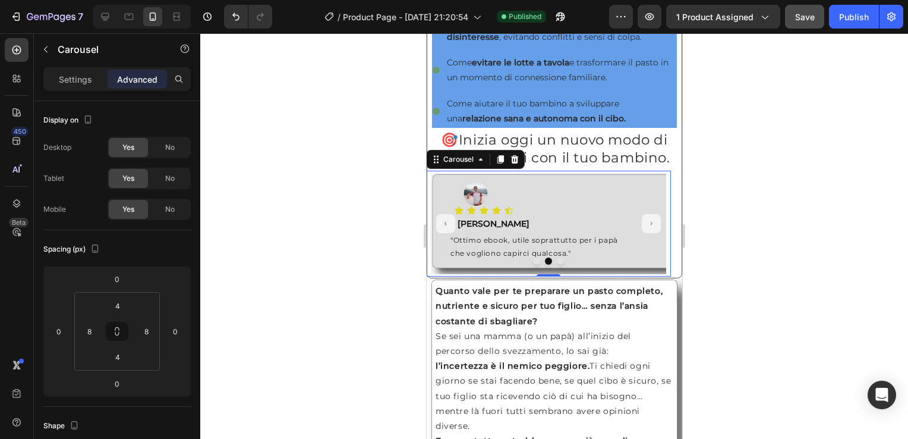
click at [445, 228] on icon "Carousel Back Arrow" at bounding box center [445, 223] width 5 height 8
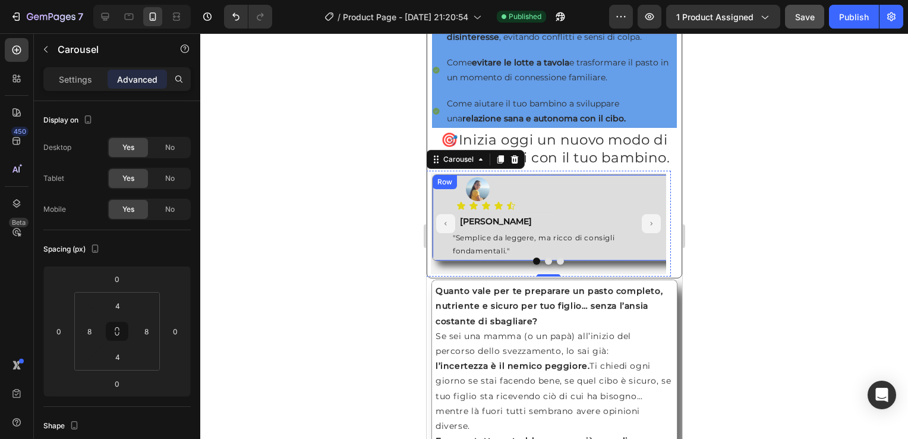
click at [440, 187] on div "Row" at bounding box center [444, 182] width 20 height 11
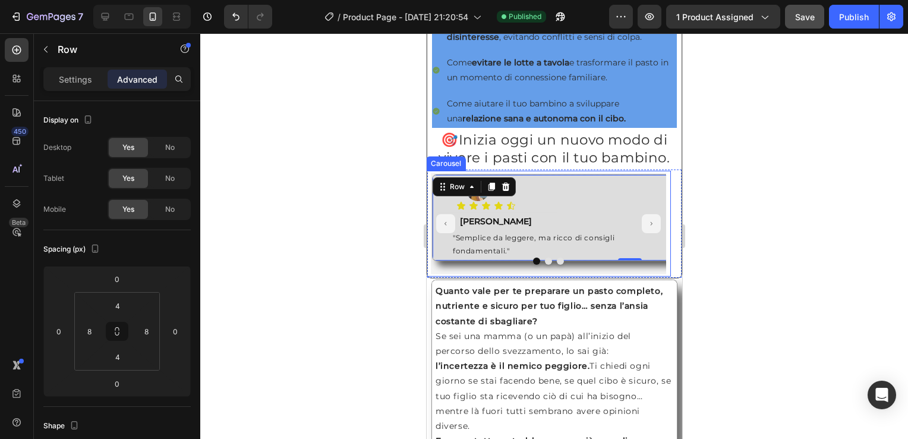
click at [650, 225] on icon "Carousel Next Arrow" at bounding box center [651, 224] width 2 height 4
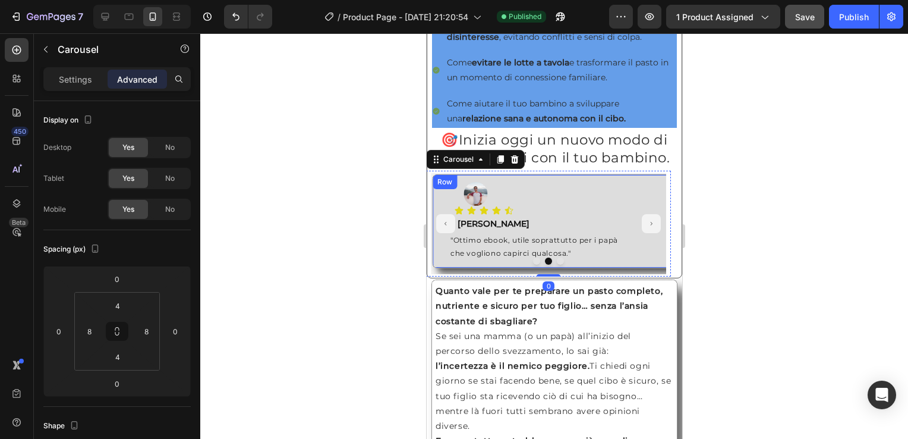
click at [439, 187] on div "Row" at bounding box center [444, 182] width 20 height 11
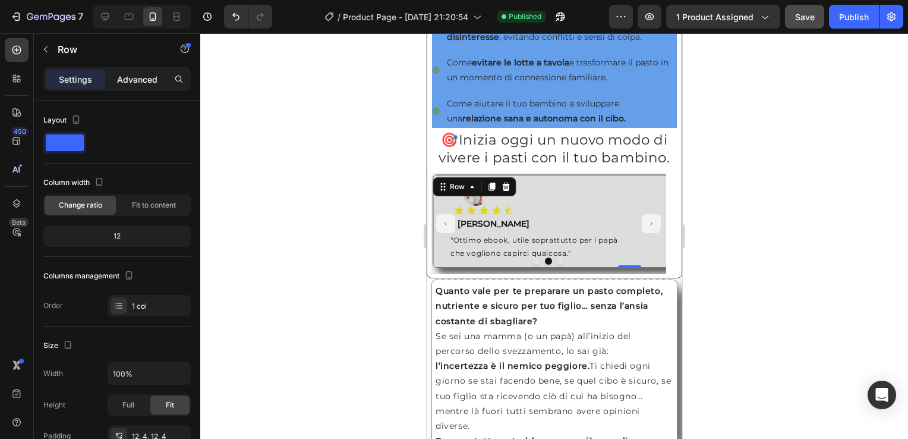
click at [140, 80] on p "Advanced" at bounding box center [137, 79] width 40 height 12
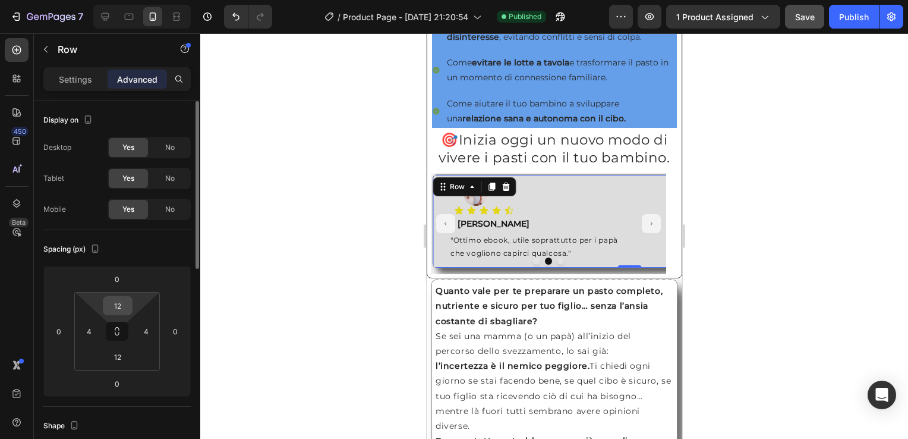
click at [124, 310] on input "12" at bounding box center [118, 306] width 24 height 18
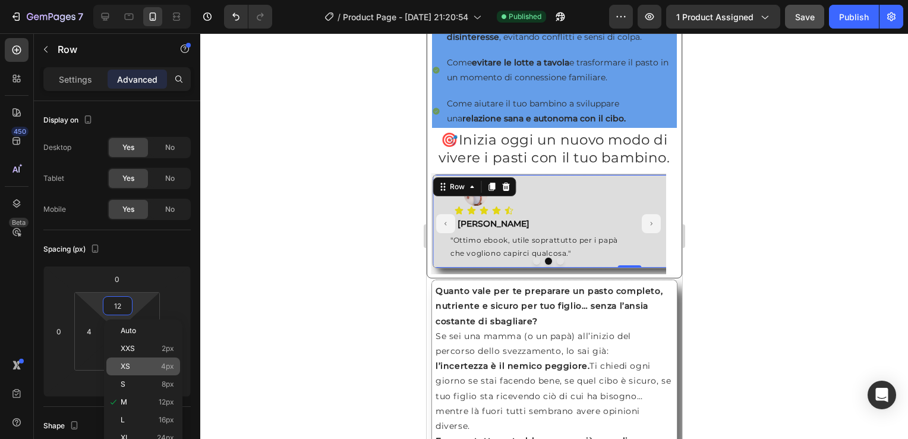
click at [138, 365] on p "XS 4px" at bounding box center [147, 366] width 53 height 8
type input "4"
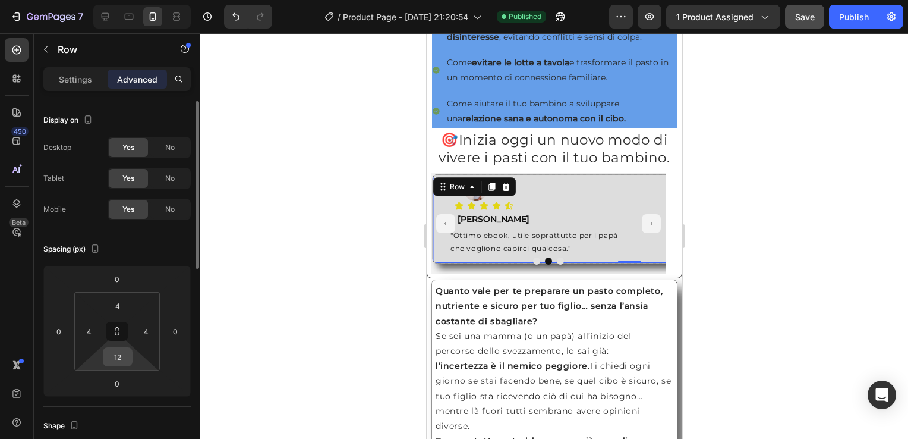
click at [124, 358] on input "12" at bounding box center [118, 357] width 24 height 18
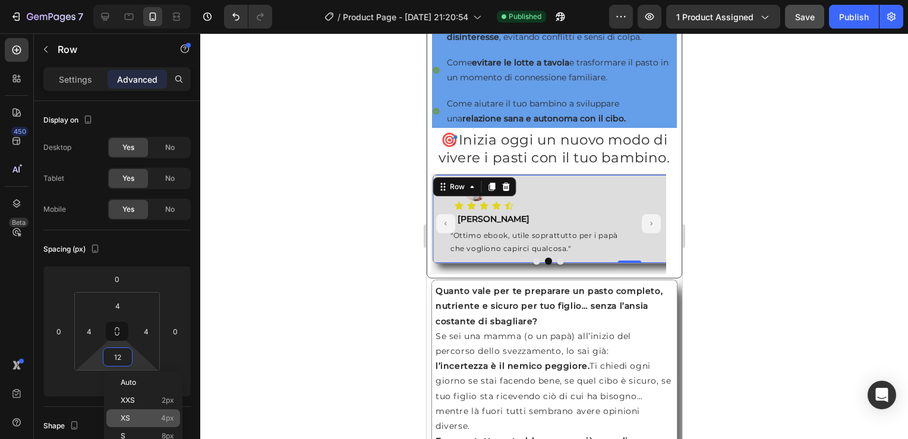
click at [155, 417] on p "XS 4px" at bounding box center [147, 418] width 53 height 8
type input "4"
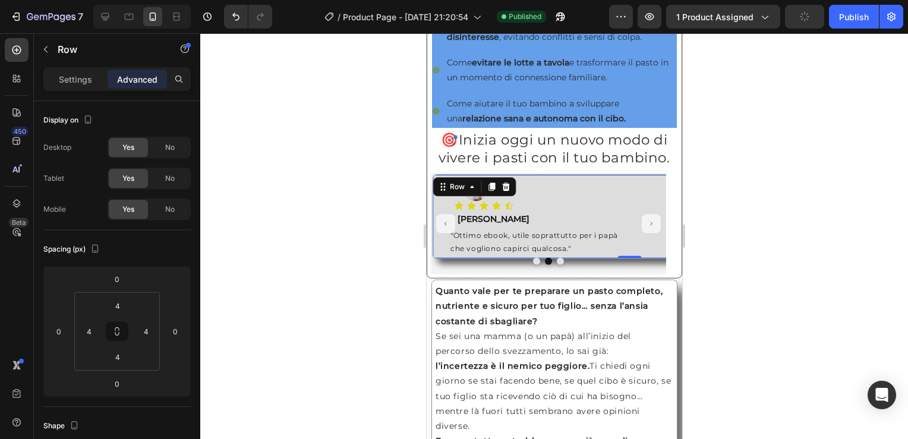
click at [854, 259] on div at bounding box center [554, 235] width 708 height 405
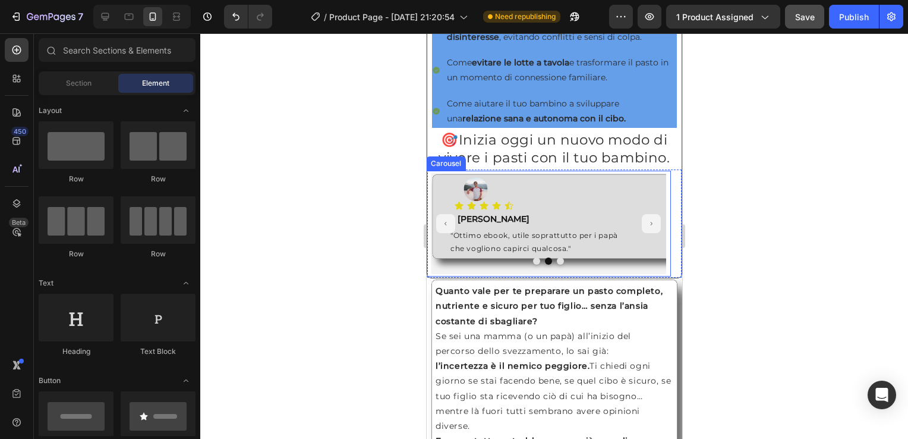
click at [441, 233] on button "Carousel Back Arrow" at bounding box center [445, 223] width 19 height 19
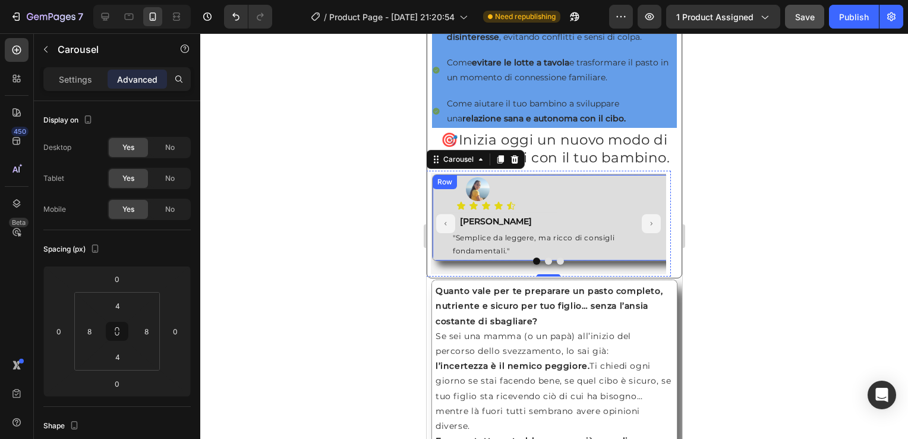
click at [442, 187] on div "Row" at bounding box center [444, 182] width 20 height 11
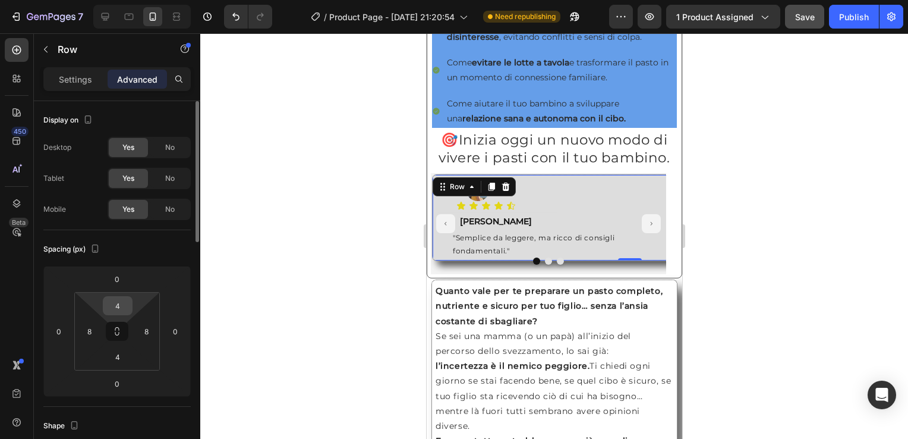
drag, startPoint x: 2, startPoint y: 182, endPoint x: 121, endPoint y: 313, distance: 176.7
click at [121, 313] on input "4" at bounding box center [118, 306] width 24 height 18
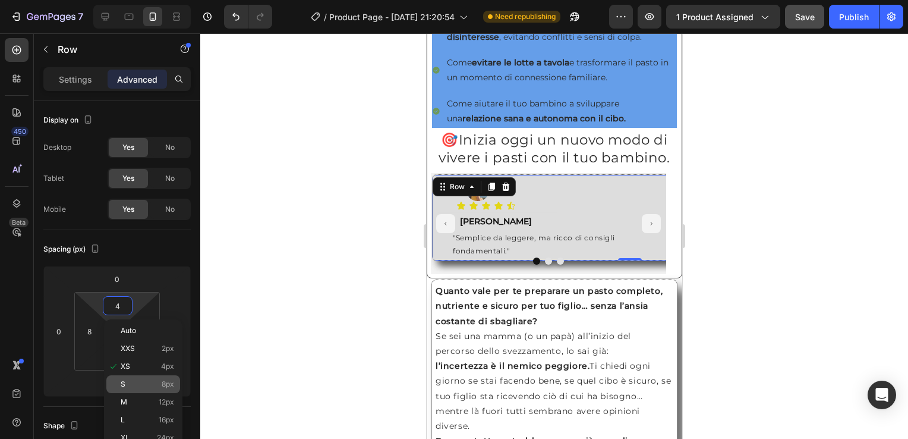
click at [153, 385] on p "S 8px" at bounding box center [147, 384] width 53 height 8
type input "8"
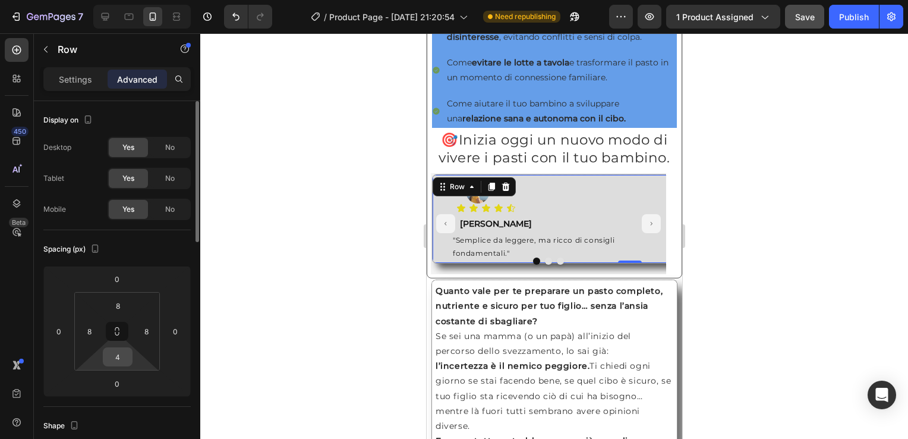
click at [119, 361] on input "4" at bounding box center [118, 357] width 24 height 18
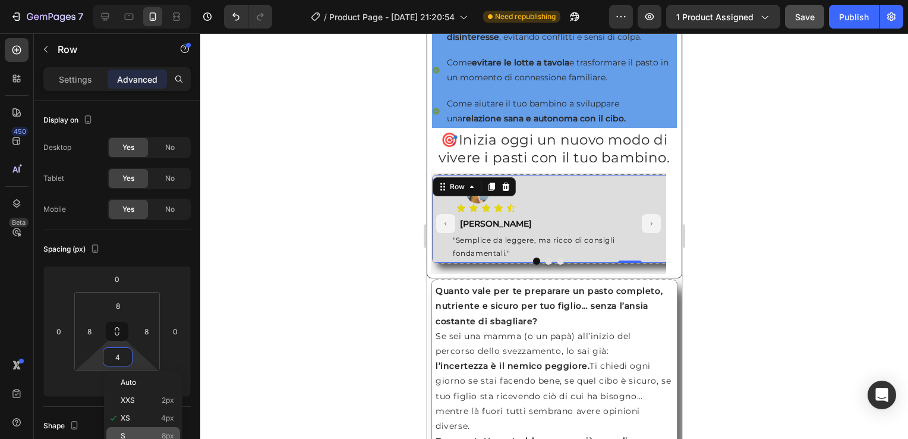
click at [152, 429] on div "S 8px" at bounding box center [143, 436] width 74 height 18
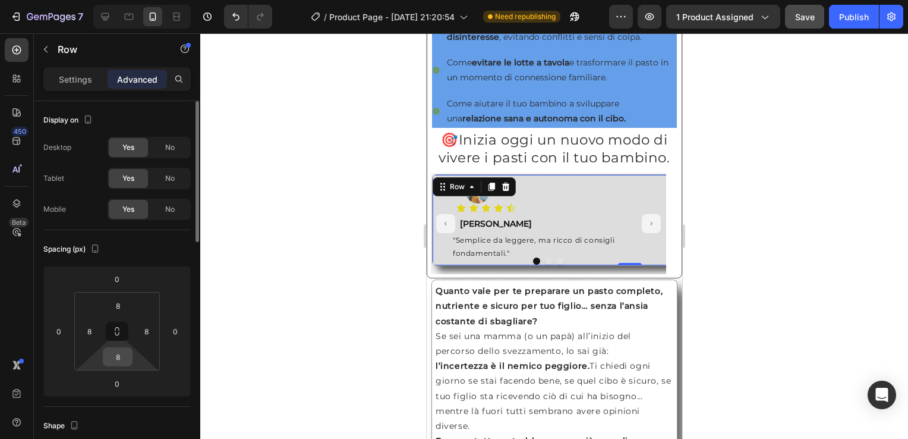
click at [118, 360] on input "8" at bounding box center [118, 357] width 24 height 18
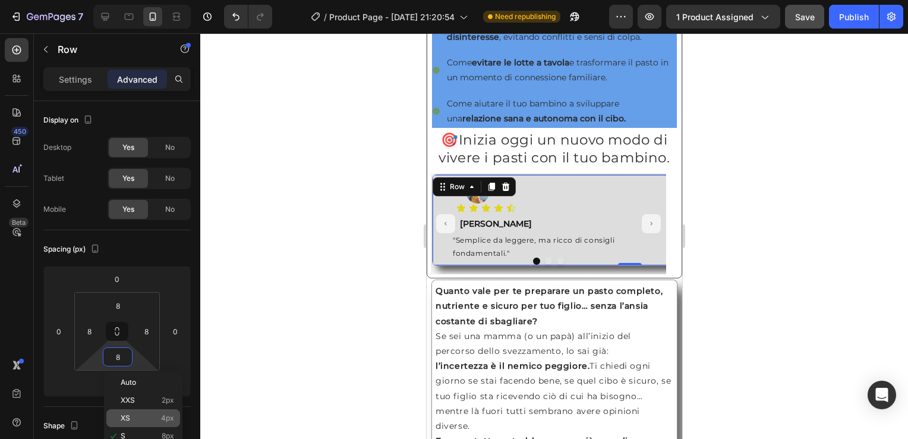
click at [152, 415] on p "XS 4px" at bounding box center [147, 418] width 53 height 8
type input "4"
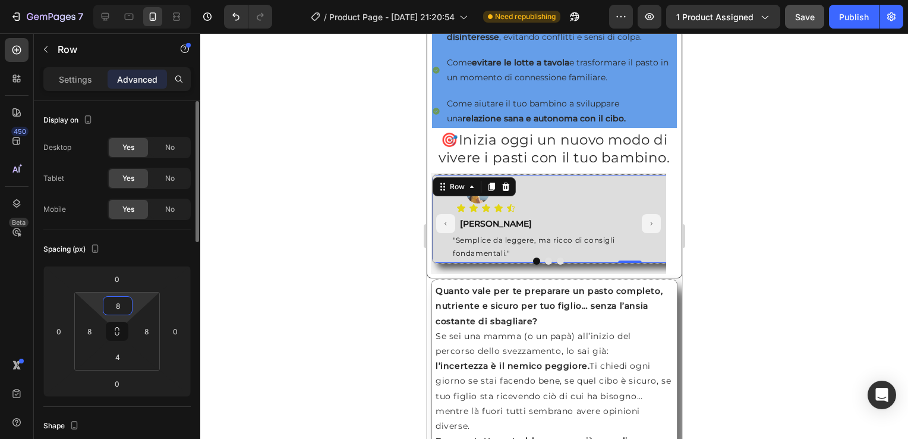
click at [119, 301] on input "8" at bounding box center [118, 306] width 24 height 18
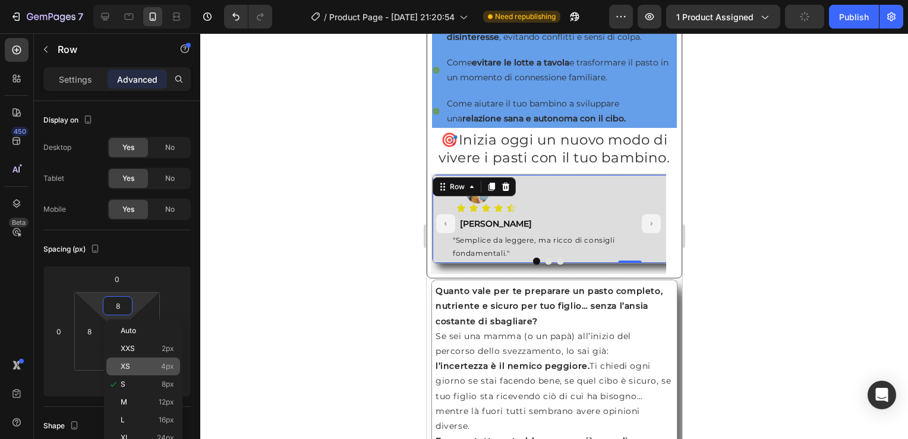
click at [137, 367] on p "XS 4px" at bounding box center [147, 366] width 53 height 8
type input "4"
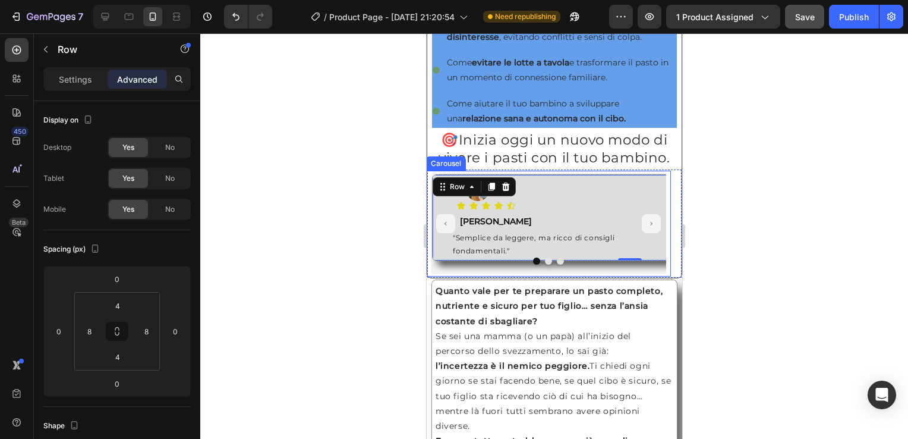
click at [641, 229] on button "Carousel Next Arrow" at bounding box center [650, 223] width 19 height 19
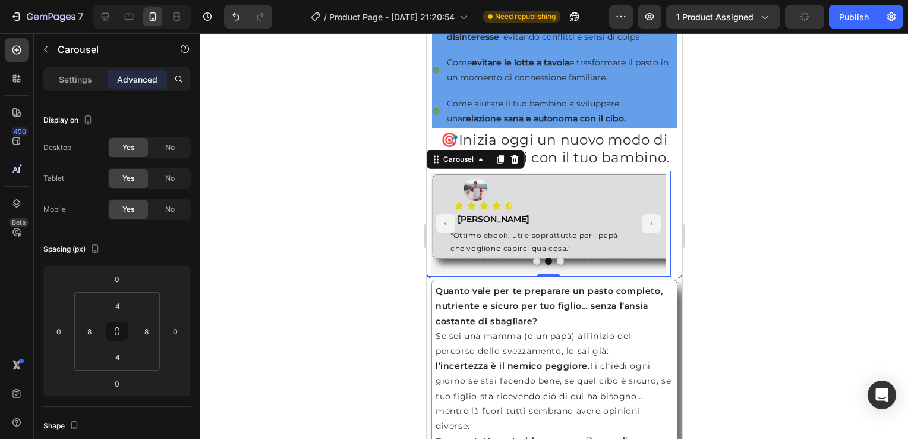
click at [439, 233] on button "Carousel Back Arrow" at bounding box center [445, 223] width 19 height 19
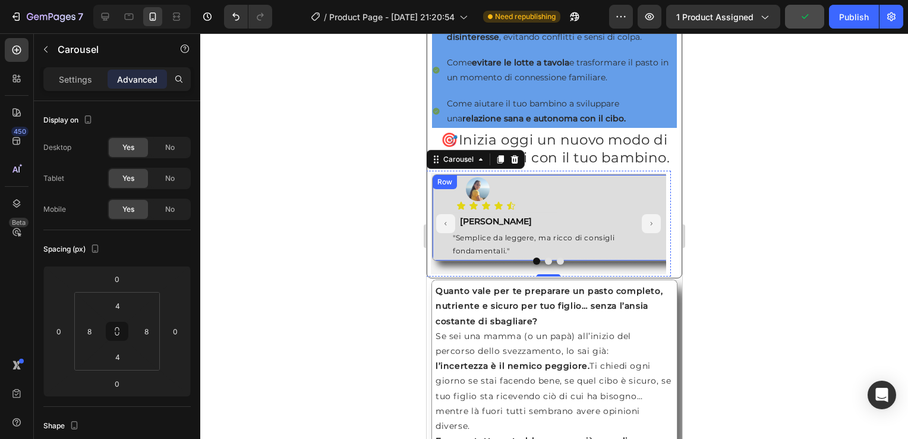
click at [439, 187] on div "Row" at bounding box center [444, 182] width 20 height 11
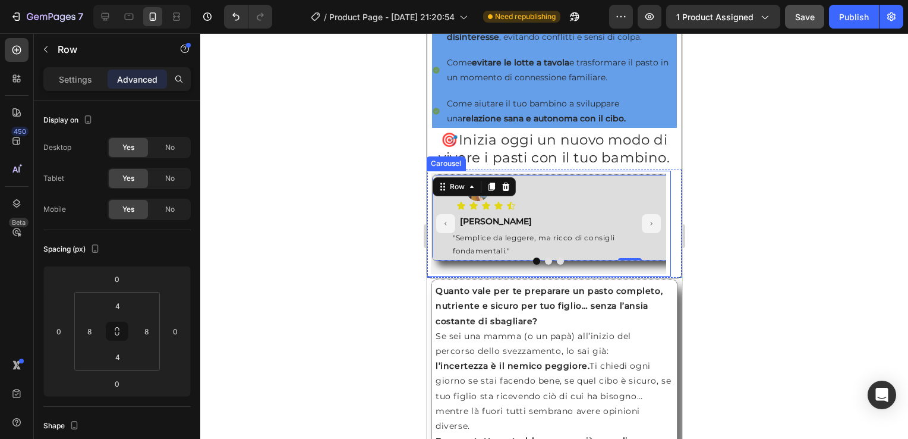
click at [648, 228] on icon "Carousel Next Arrow" at bounding box center [650, 223] width 5 height 8
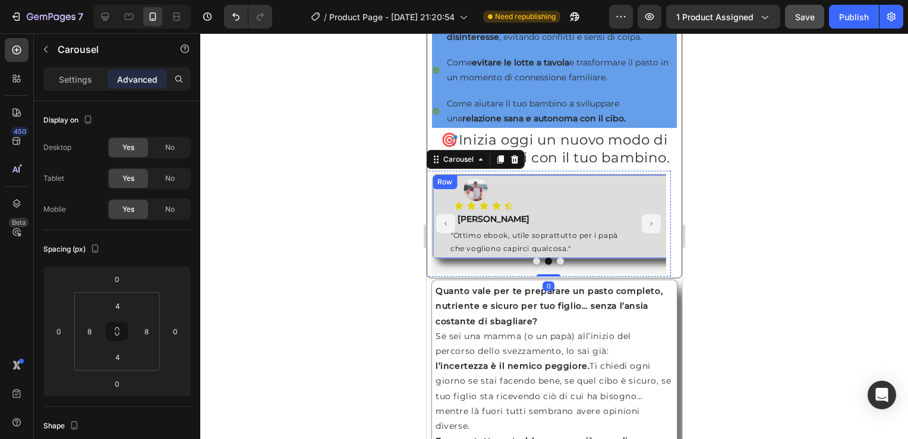
click at [437, 187] on div "Row" at bounding box center [444, 182] width 20 height 11
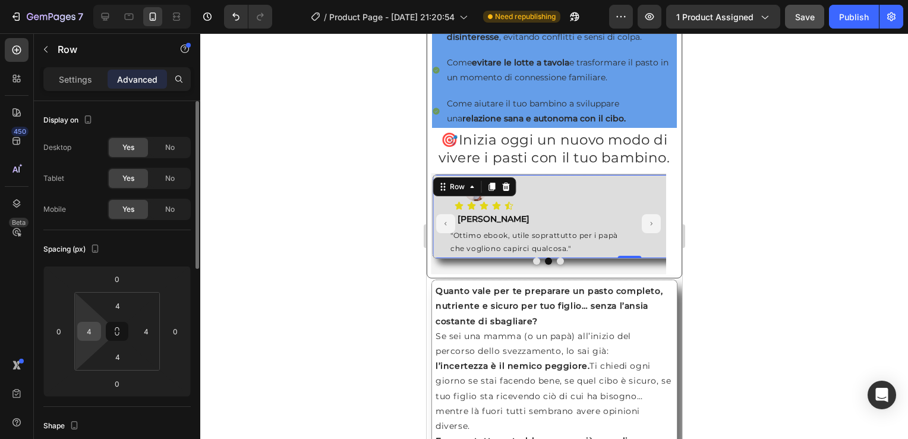
click at [99, 325] on div "4" at bounding box center [89, 331] width 24 height 19
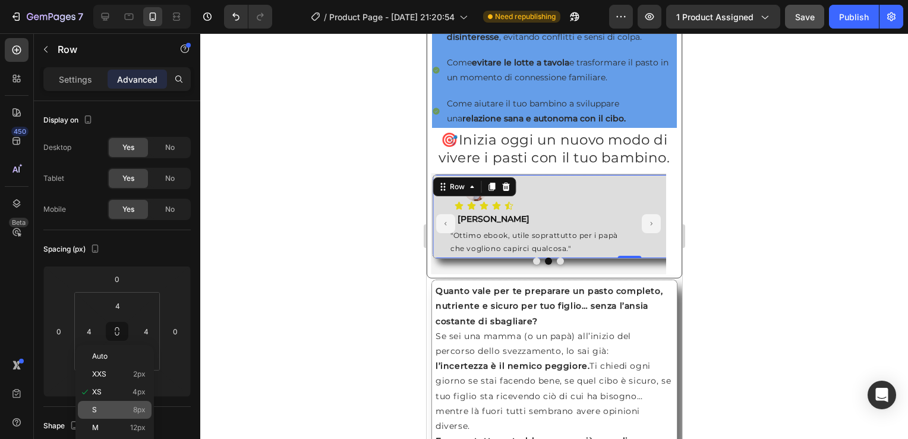
click at [128, 411] on p "S 8px" at bounding box center [118, 409] width 53 height 8
type input "8"
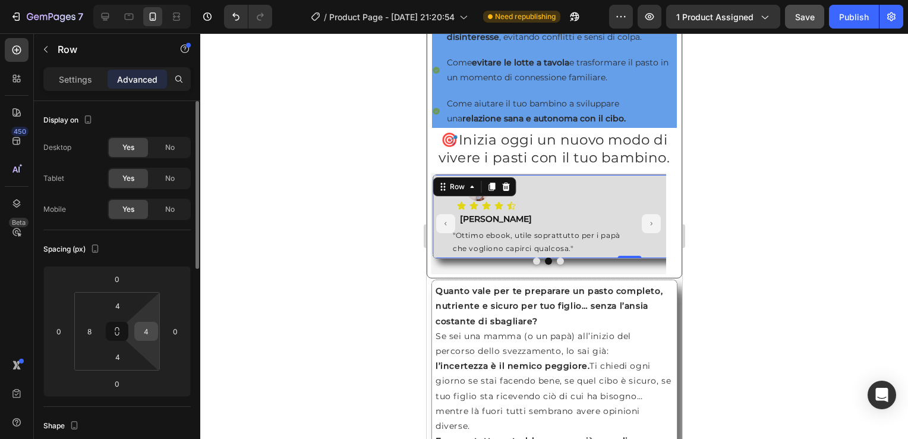
click at [147, 331] on input "4" at bounding box center [146, 331] width 18 height 18
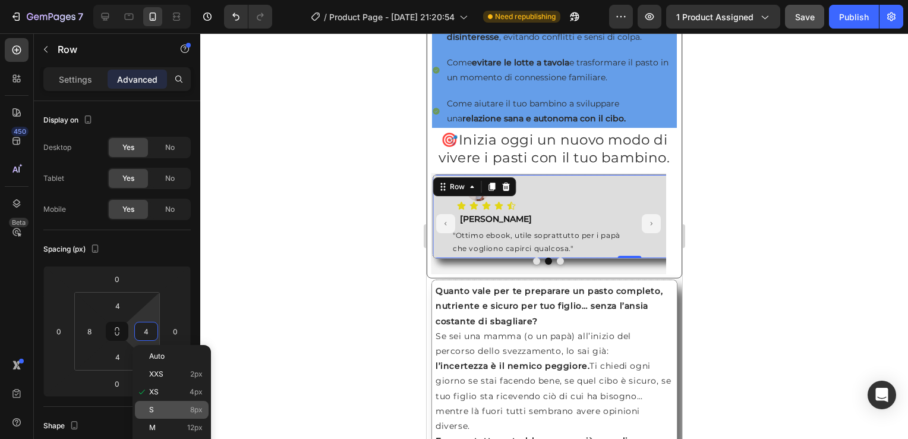
click at [185, 410] on p "S 8px" at bounding box center [175, 409] width 53 height 8
type input "8"
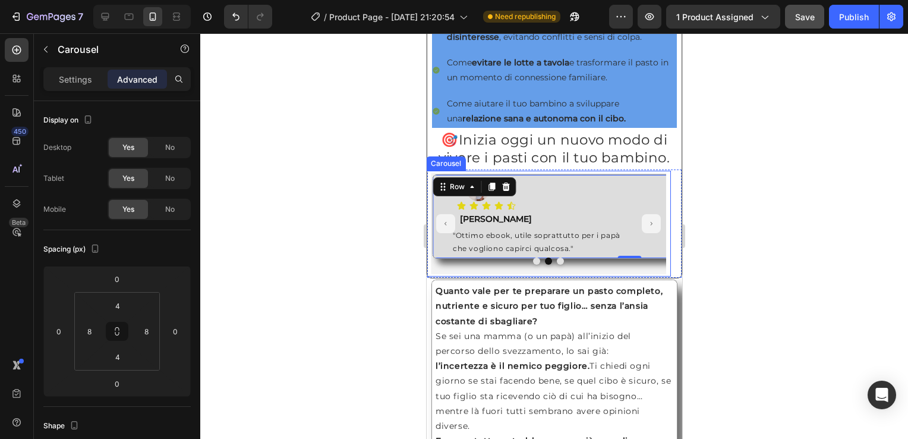
click at [648, 228] on icon "Carousel Next Arrow" at bounding box center [650, 223] width 5 height 8
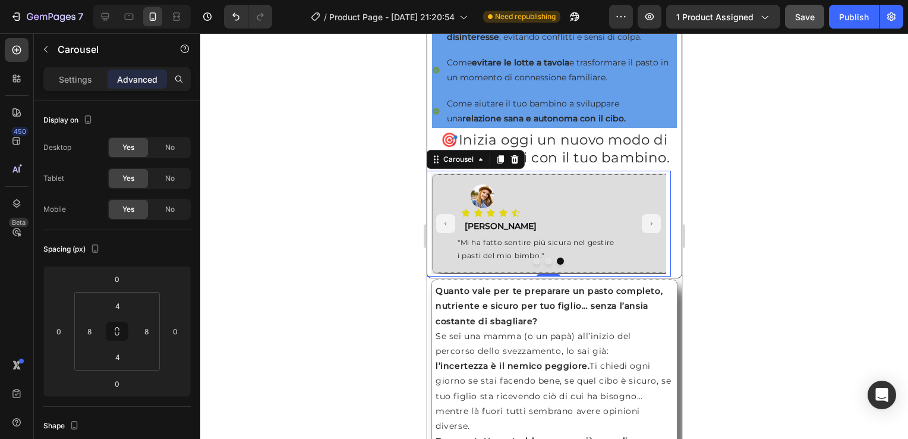
click at [647, 233] on button "Carousel Next Arrow" at bounding box center [650, 223] width 19 height 19
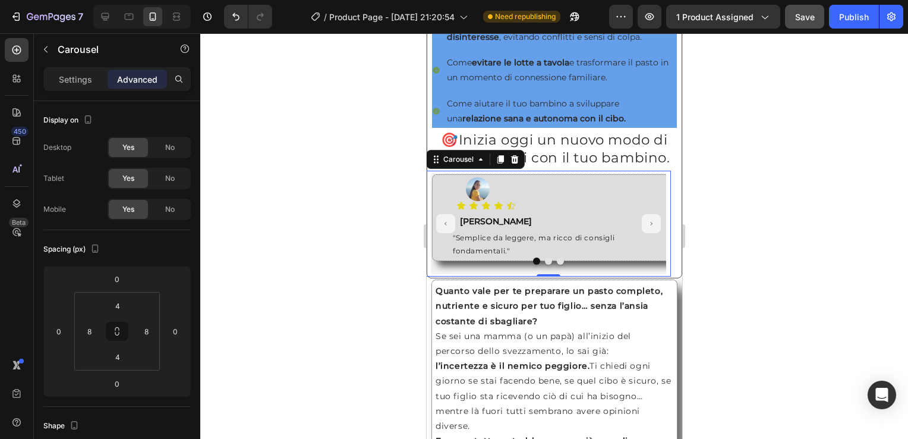
click at [443, 233] on button "Carousel Back Arrow" at bounding box center [445, 223] width 19 height 19
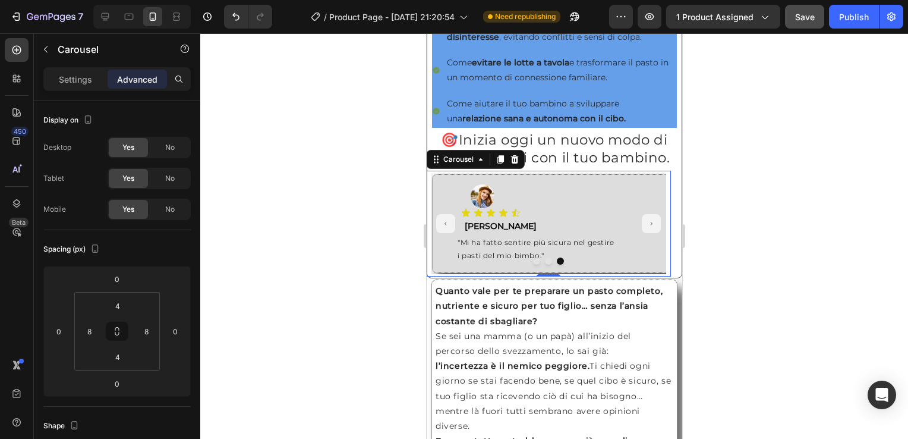
click at [641, 233] on button "Carousel Next Arrow" at bounding box center [650, 223] width 19 height 19
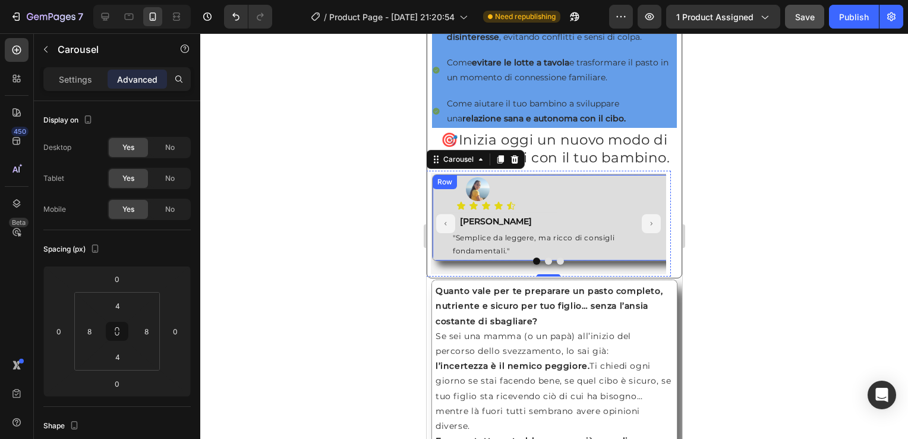
click at [440, 187] on div "Row" at bounding box center [444, 182] width 20 height 11
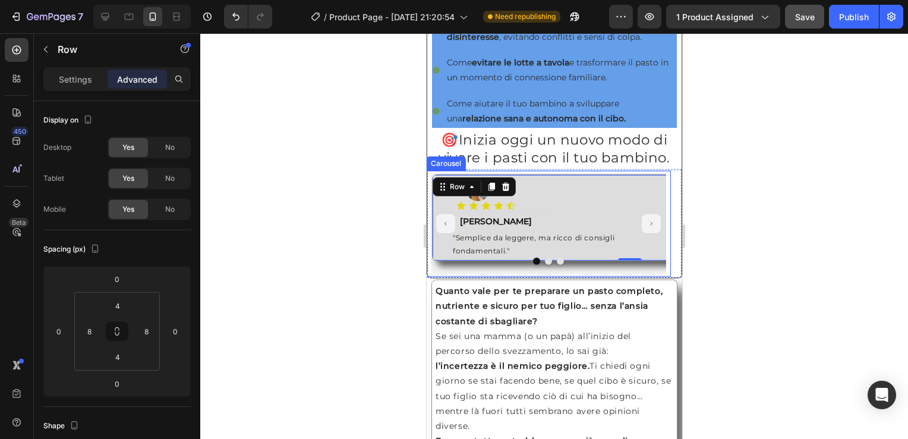
click at [445, 228] on icon "Carousel Back Arrow" at bounding box center [445, 223] width 5 height 8
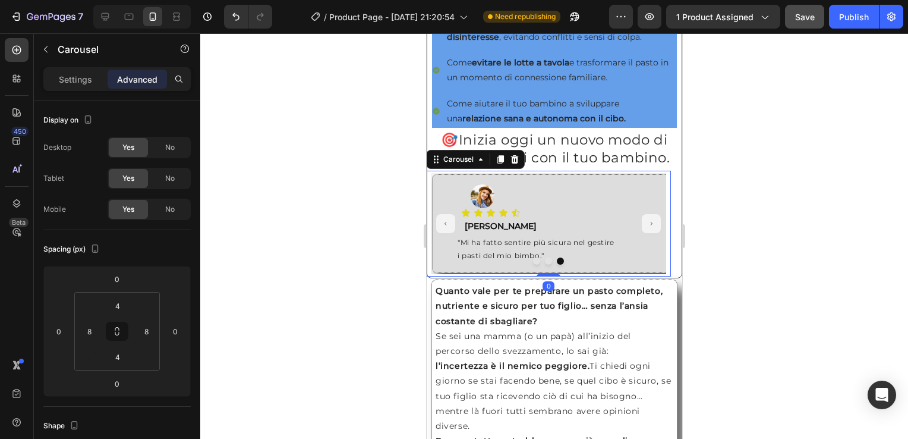
click at [445, 264] on div at bounding box center [548, 260] width 245 height 7
click at [436, 187] on div "Row" at bounding box center [444, 182] width 20 height 11
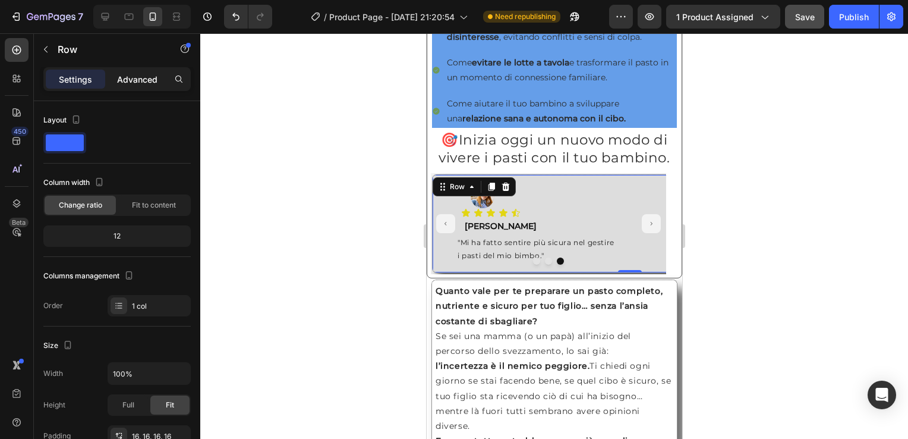
click at [131, 75] on p "Advanced" at bounding box center [137, 79] width 40 height 12
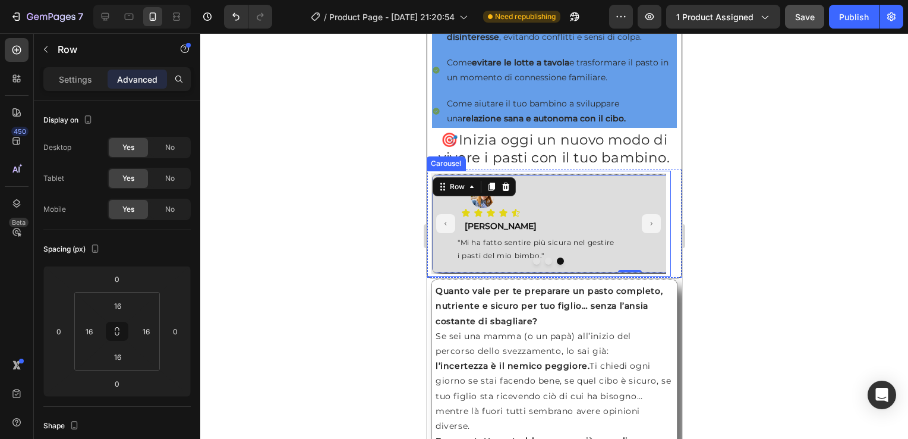
click at [648, 228] on icon "Carousel Next Arrow" at bounding box center [650, 223] width 5 height 8
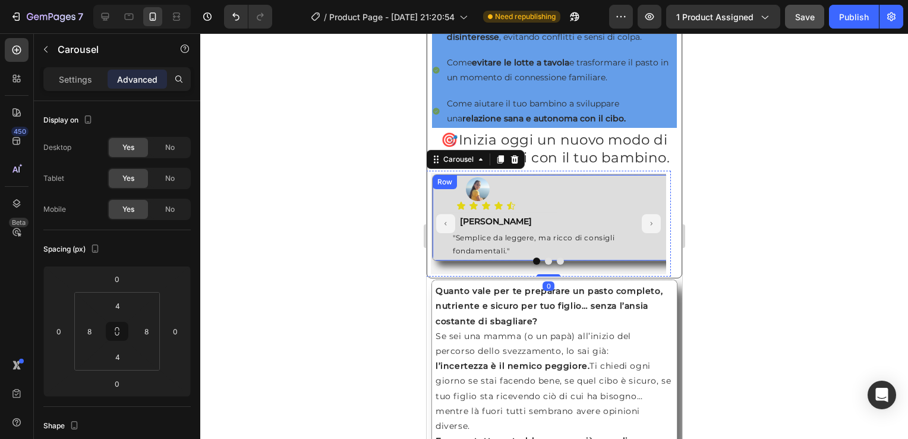
click at [439, 187] on div "Row" at bounding box center [444, 182] width 20 height 11
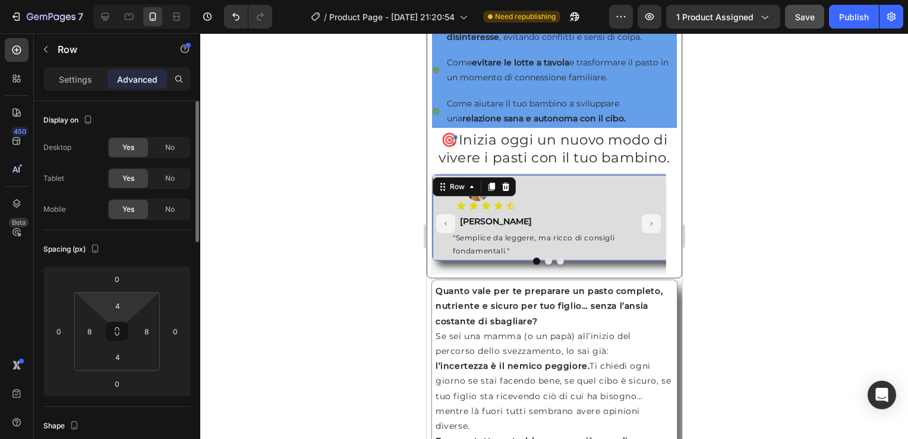
click at [127, 0] on html "7 / Product Page - [DATE] 21:20:54 Need republishing Preview 1 product assigned…" at bounding box center [454, 0] width 908 height 0
click at [111, 307] on input "4" at bounding box center [118, 306] width 24 height 18
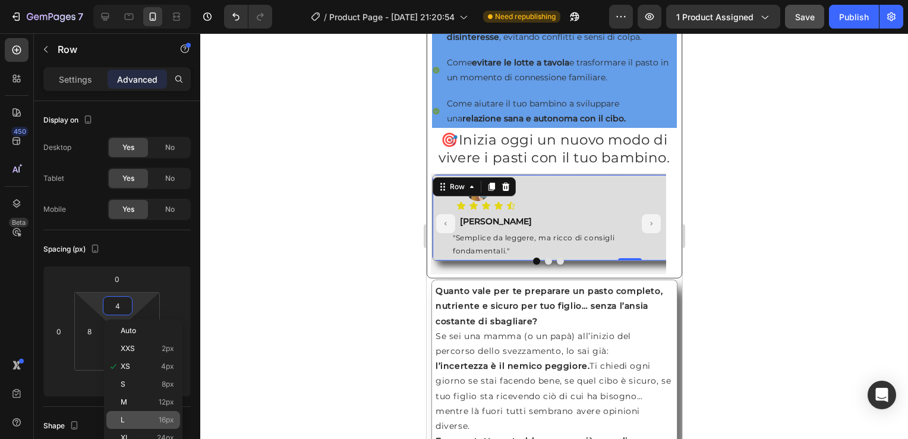
click at [163, 417] on span "16px" at bounding box center [166, 419] width 15 height 8
type input "16"
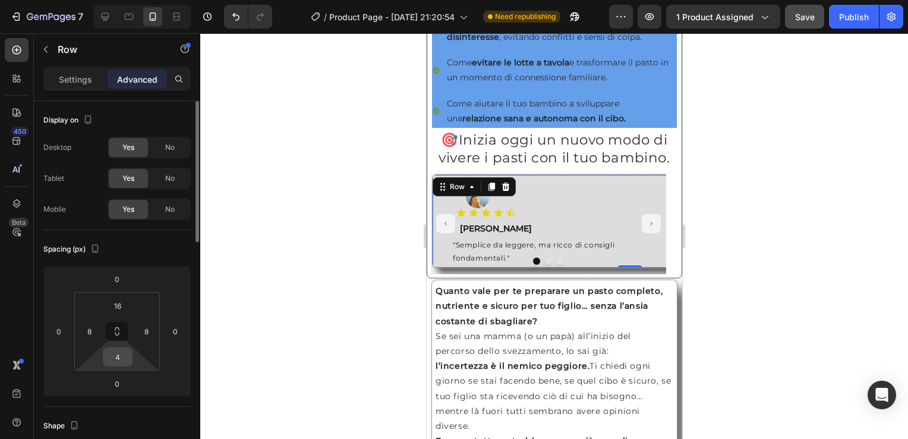
click at [114, 358] on input "4" at bounding box center [118, 357] width 24 height 18
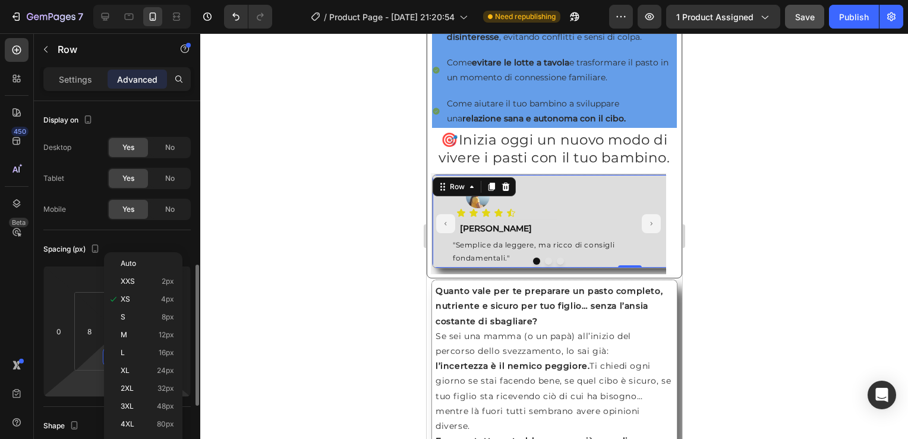
scroll to position [119, 0]
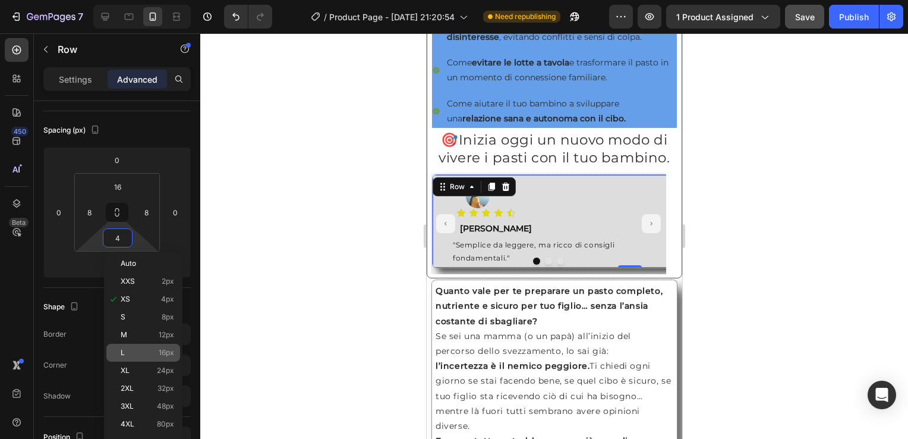
click at [149, 348] on p "L 16px" at bounding box center [147, 352] width 53 height 8
type input "16"
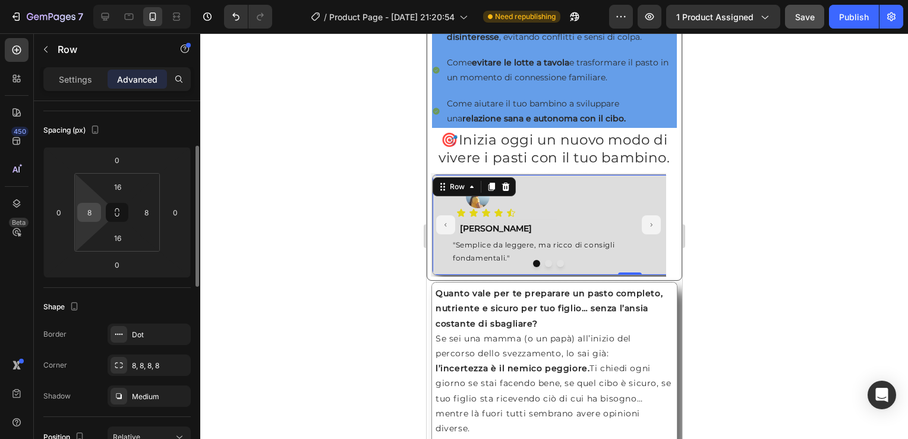
click at [93, 216] on input "8" at bounding box center [89, 212] width 18 height 18
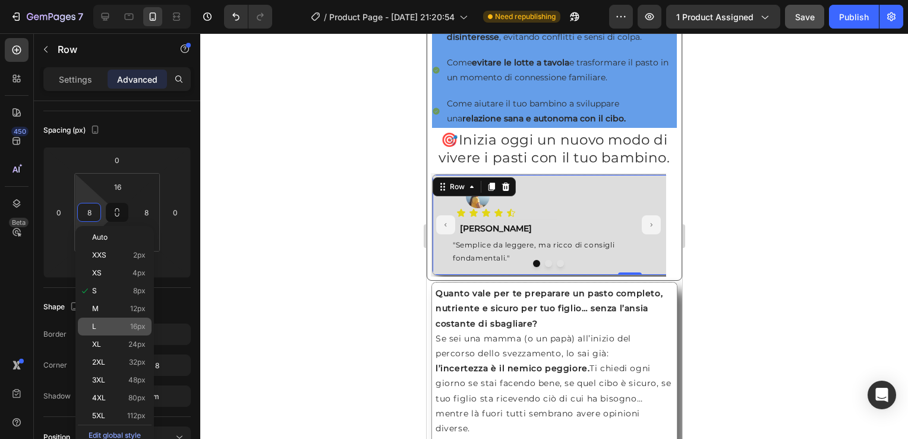
click at [133, 323] on span "16px" at bounding box center [137, 326] width 15 height 8
type input "16"
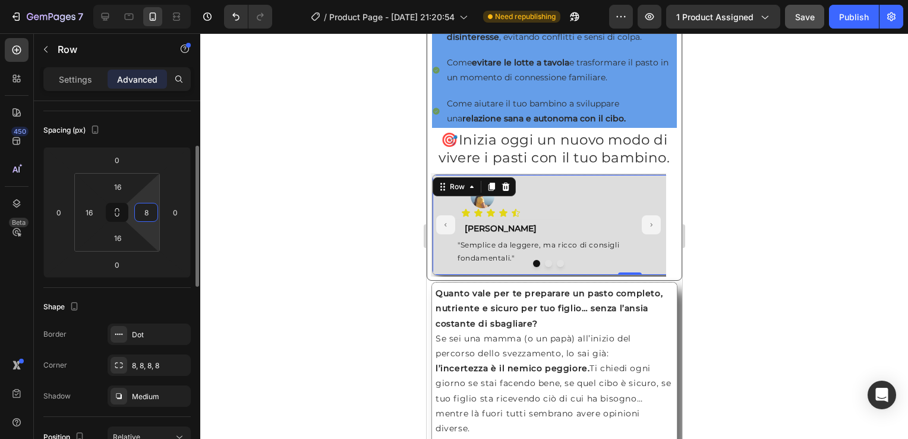
click at [141, 211] on input "8" at bounding box center [146, 212] width 18 height 18
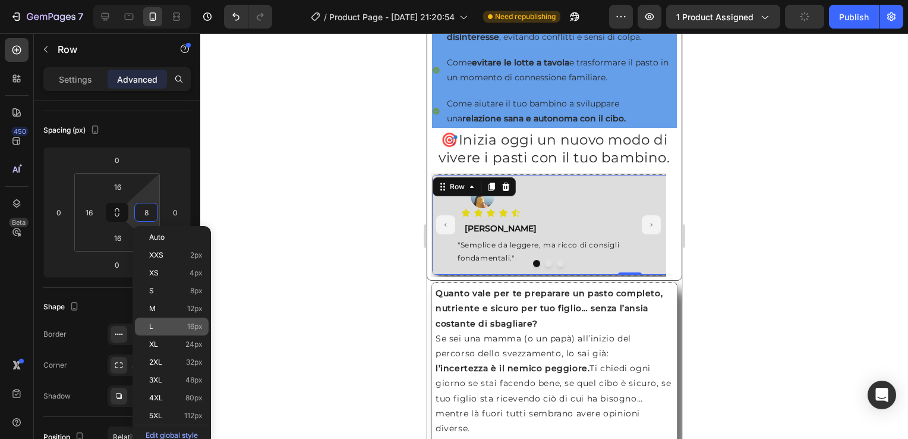
click at [171, 319] on div "L 16px" at bounding box center [172, 326] width 74 height 18
type input "16"
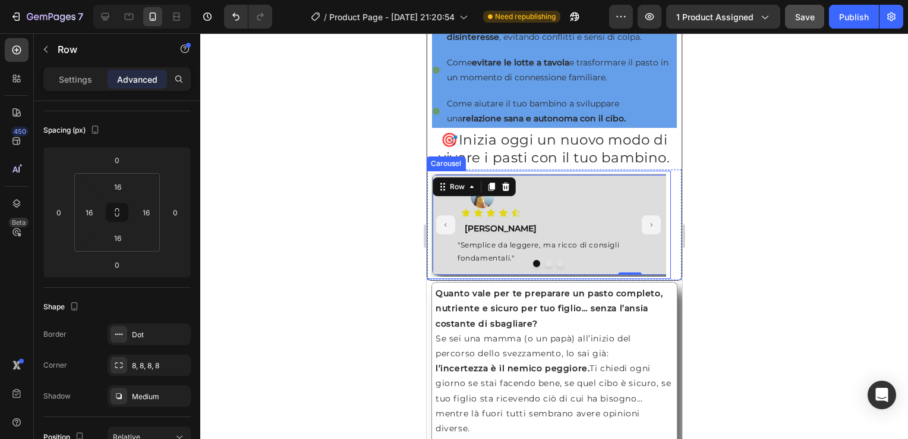
click at [648, 229] on icon "Carousel Next Arrow" at bounding box center [650, 225] width 5 height 8
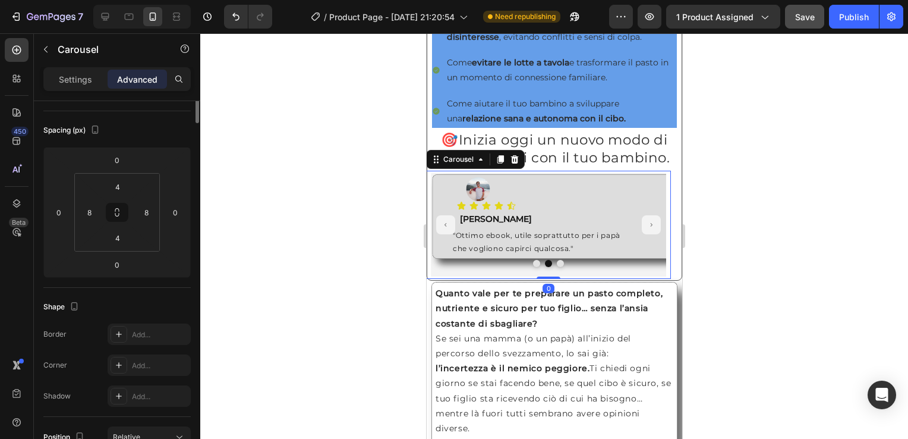
scroll to position [0, 0]
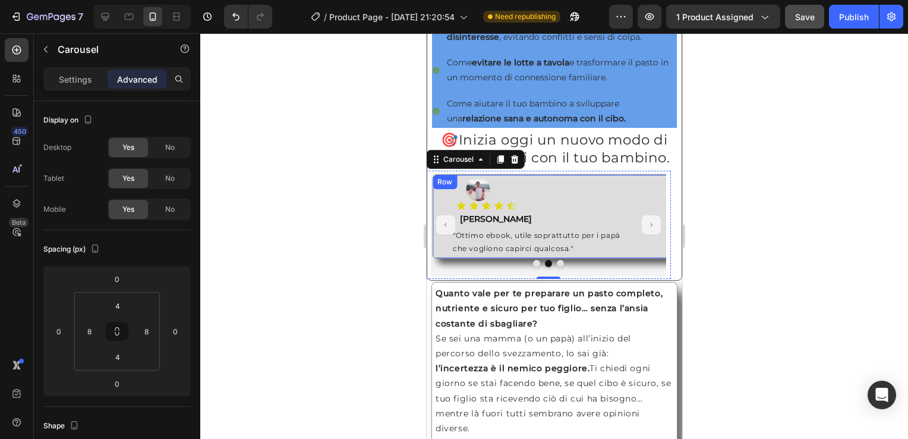
click at [439, 187] on div "Row" at bounding box center [444, 182] width 20 height 11
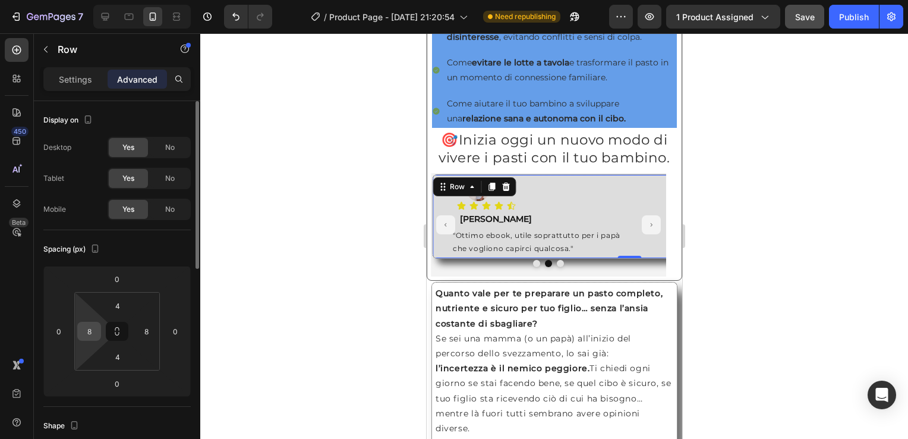
click at [87, 331] on input "8" at bounding box center [89, 331] width 18 height 18
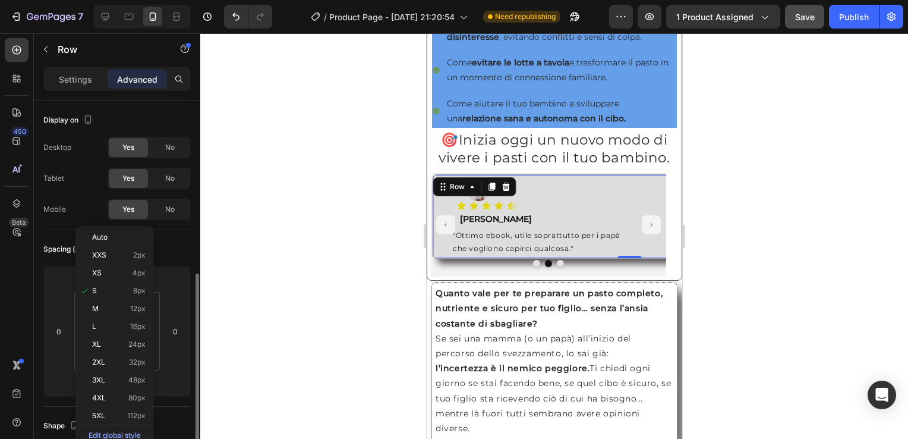
scroll to position [119, 0]
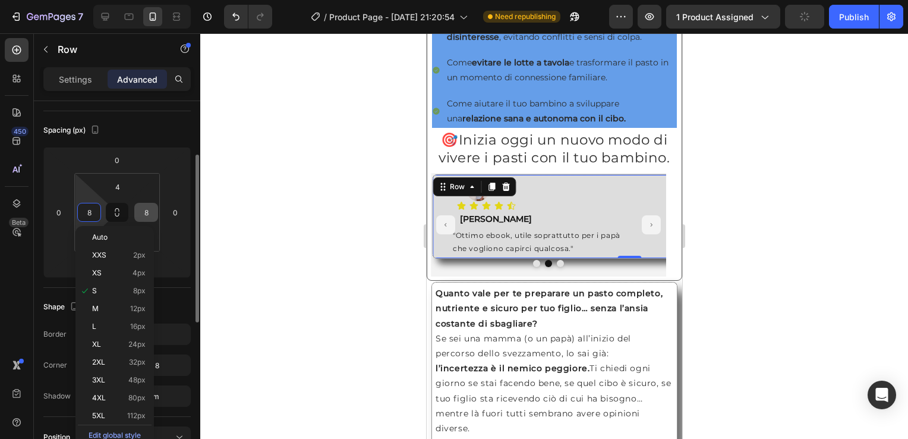
click at [128, 323] on p "L 16px" at bounding box center [118, 326] width 53 height 8
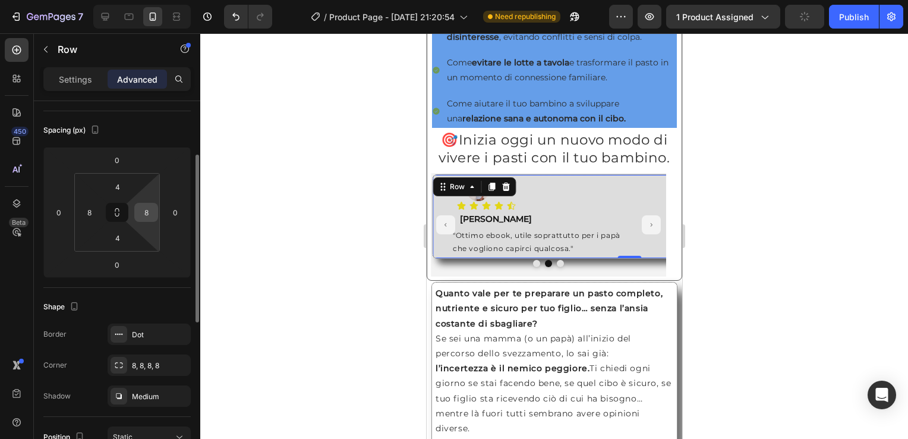
type input "16"
click at [150, 215] on input "8" at bounding box center [146, 212] width 18 height 18
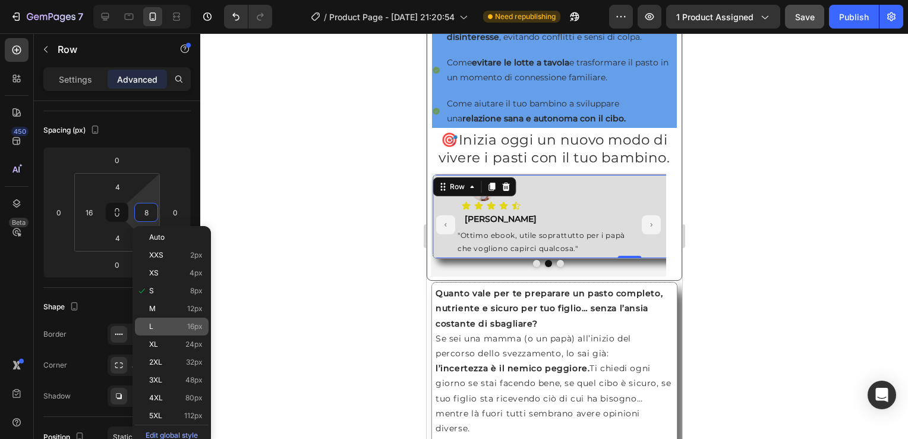
click at [176, 319] on div "L 16px" at bounding box center [172, 326] width 74 height 18
type input "16"
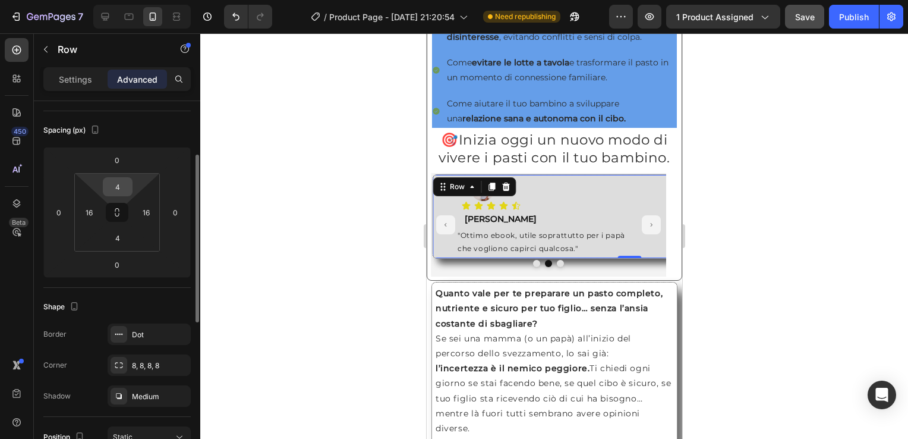
click at [109, 185] on input "4" at bounding box center [118, 187] width 24 height 18
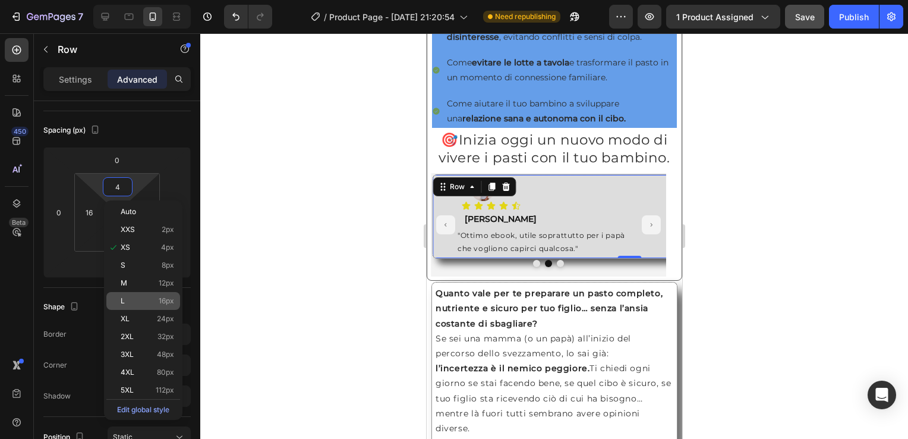
click at [153, 306] on div "L 16px" at bounding box center [143, 301] width 74 height 18
type input "16"
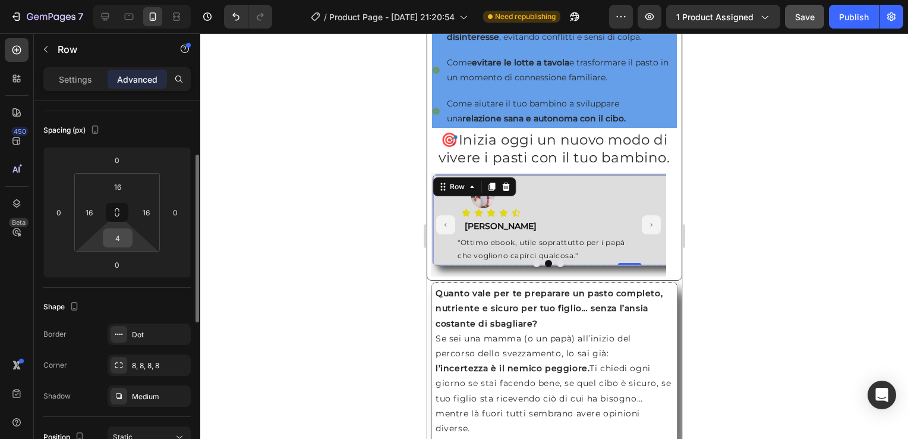
click at [118, 232] on input "4" at bounding box center [118, 238] width 24 height 18
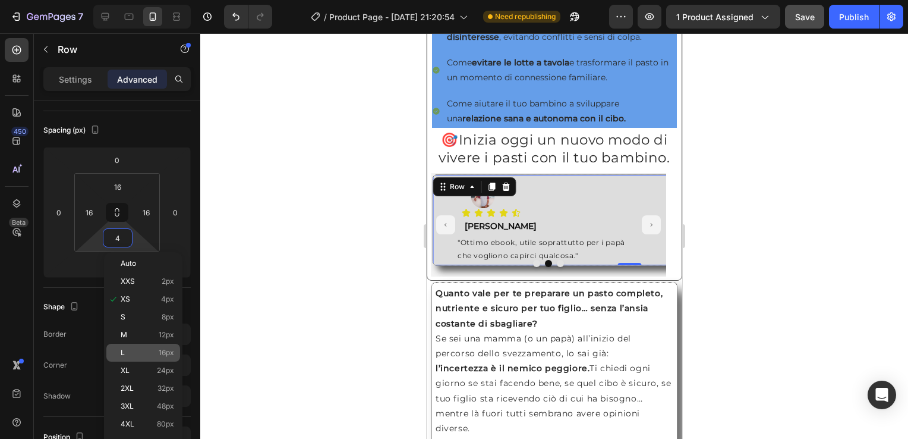
click at [168, 344] on div "L 16px" at bounding box center [143, 353] width 74 height 18
type input "16"
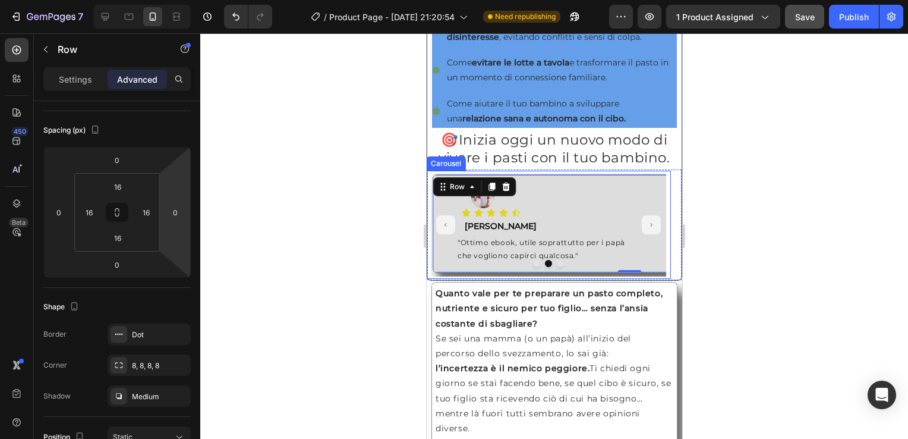
click at [648, 229] on icon "Carousel Next Arrow" at bounding box center [650, 225] width 5 height 8
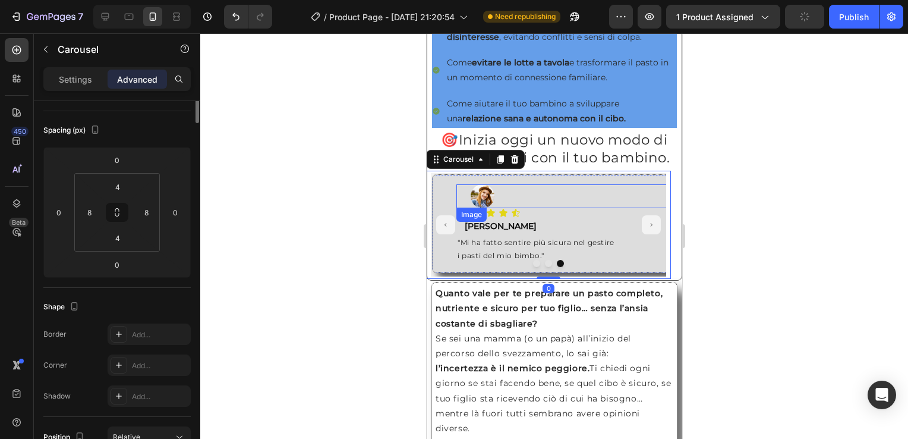
scroll to position [0, 0]
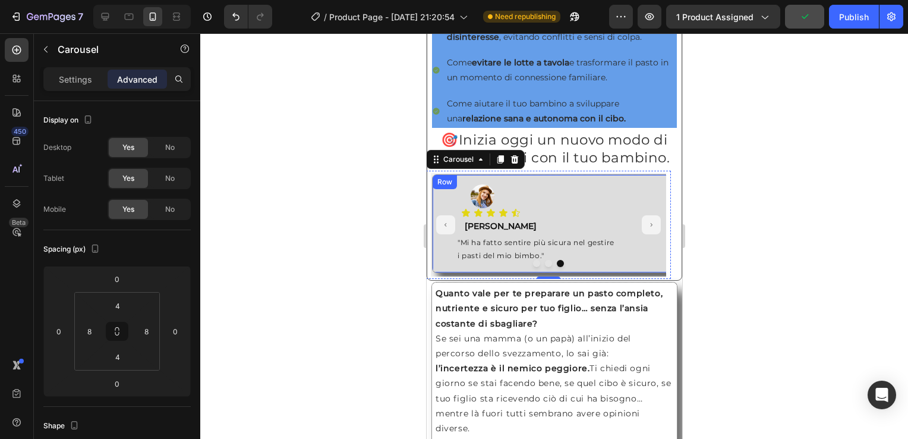
click at [441, 187] on div "Row" at bounding box center [444, 182] width 20 height 11
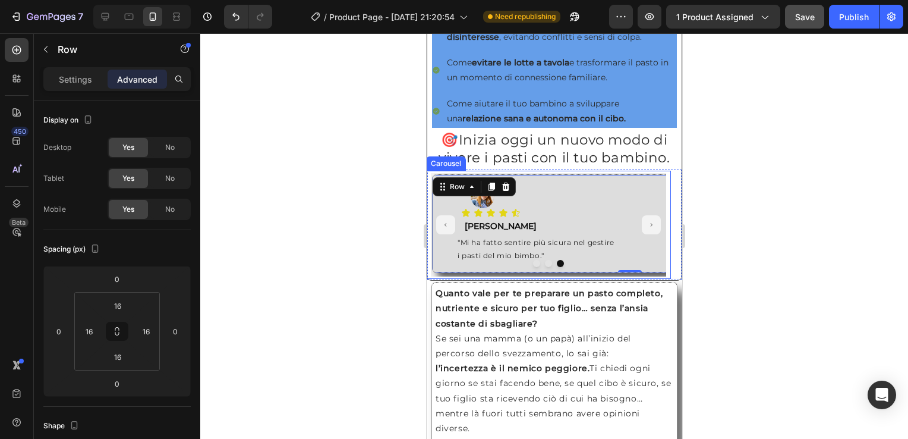
click at [648, 229] on icon "Carousel Next Arrow" at bounding box center [650, 225] width 5 height 8
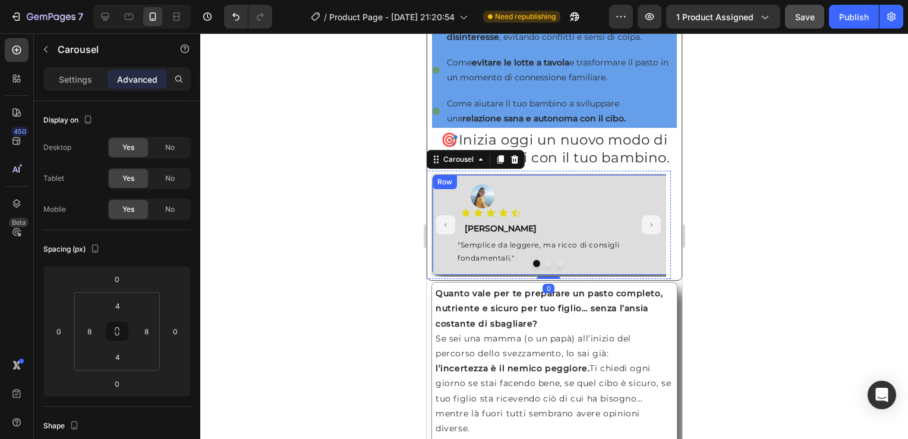
click at [440, 187] on div "Row" at bounding box center [444, 182] width 20 height 11
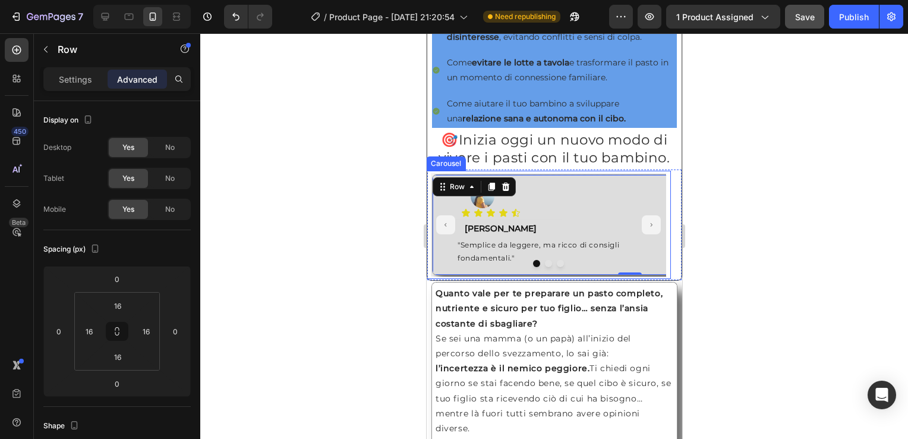
click at [641, 234] on button "Carousel Next Arrow" at bounding box center [650, 224] width 19 height 19
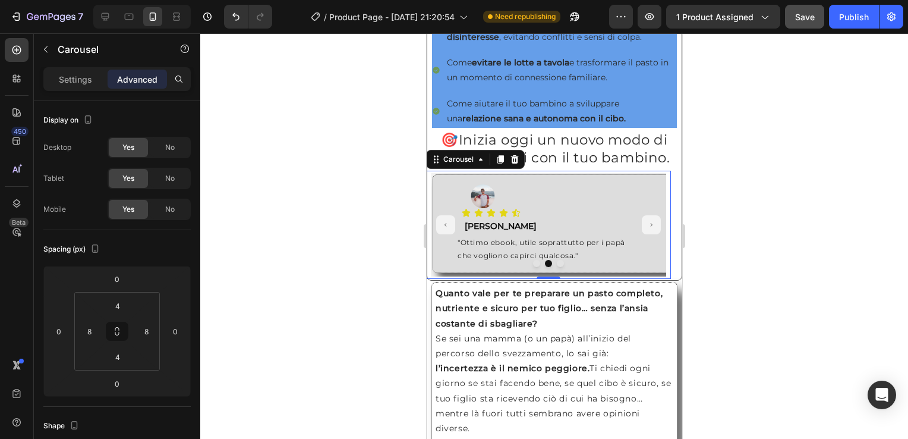
click at [648, 229] on icon "Carousel Next Arrow" at bounding box center [650, 225] width 5 height 8
click at [433, 189] on div "Row" at bounding box center [444, 182] width 24 height 14
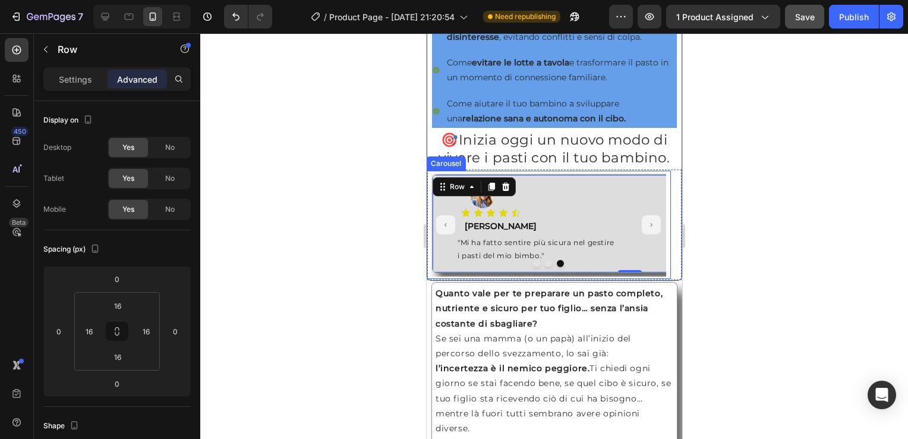
click at [648, 229] on icon "Carousel Next Arrow" at bounding box center [650, 225] width 5 height 8
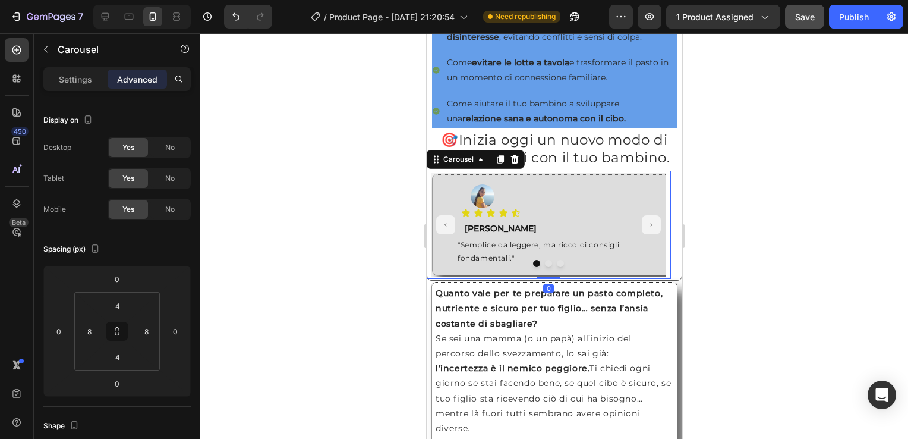
click at [648, 229] on icon "Carousel Next Arrow" at bounding box center [650, 225] width 5 height 8
click at [427, 184] on div "Image Icon Icon Icon Icon Icon Icon List Text Block Roberta Text Block "Semplic…" at bounding box center [548, 225] width 245 height 108
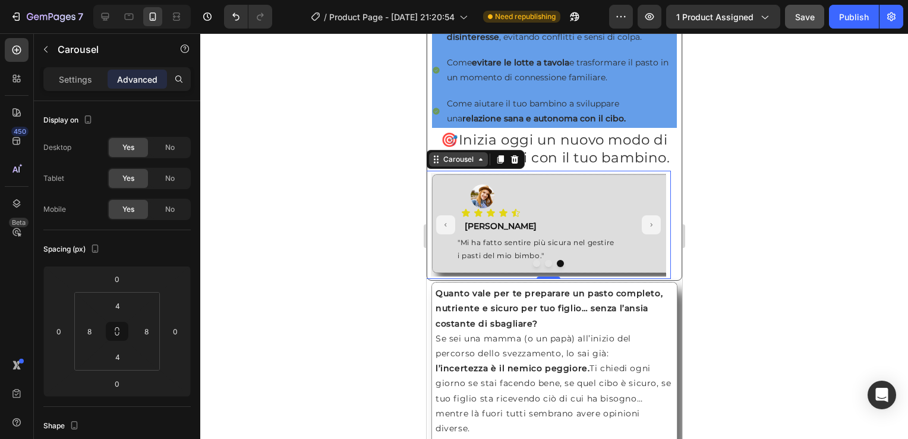
click at [443, 165] on div "Carousel" at bounding box center [457, 159] width 35 height 11
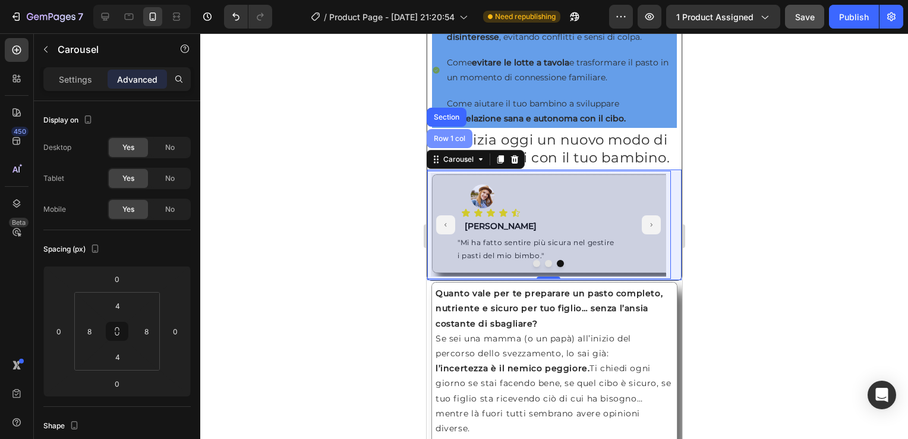
click at [448, 142] on div "Row 1 col" at bounding box center [449, 138] width 36 height 7
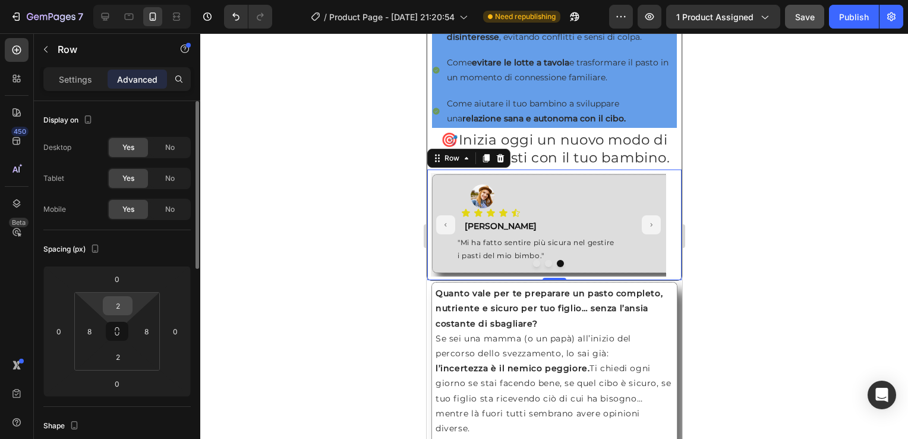
click at [116, 309] on input "2" at bounding box center [118, 306] width 24 height 18
type input "0"
click at [116, 353] on input "2" at bounding box center [118, 357] width 24 height 18
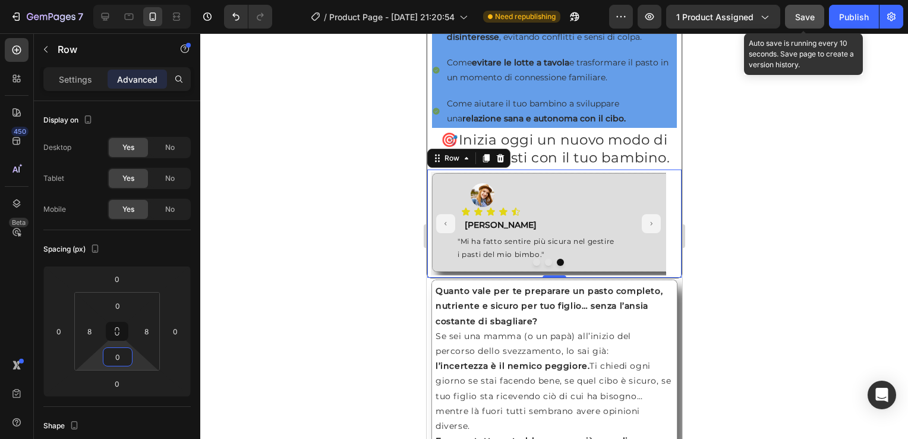
type input "0"
click at [806, 12] on span "Save" at bounding box center [805, 17] width 20 height 10
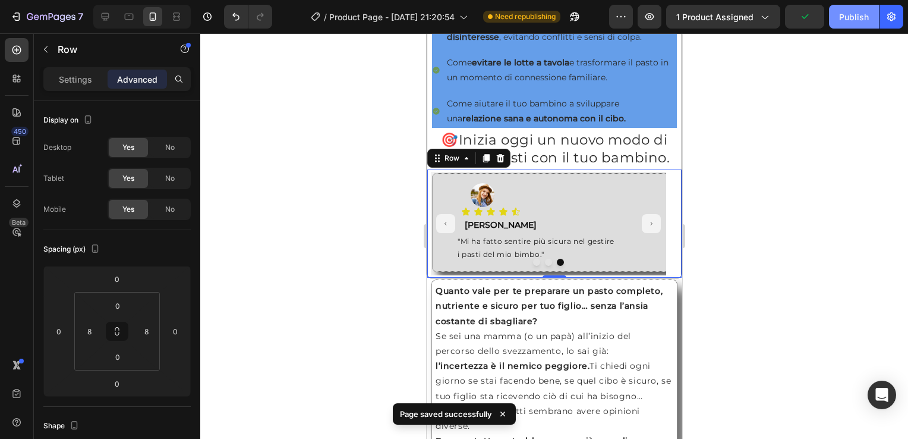
click at [855, 14] on div "Publish" at bounding box center [854, 17] width 30 height 12
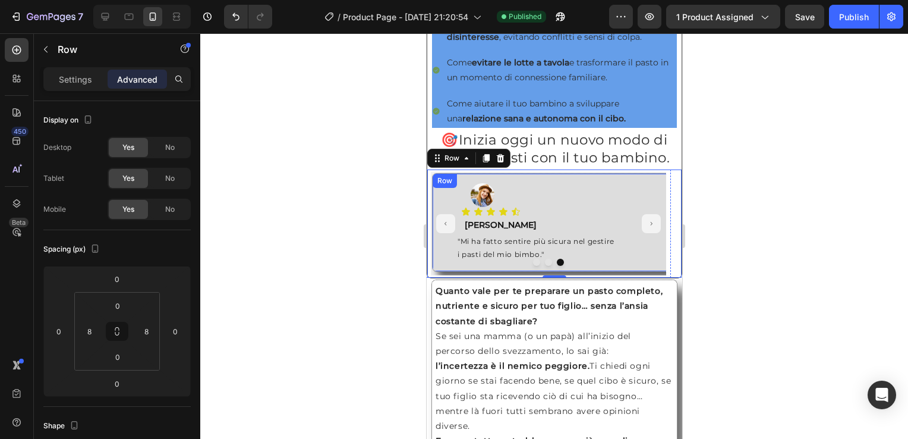
click at [440, 186] on div "Row" at bounding box center [444, 180] width 20 height 11
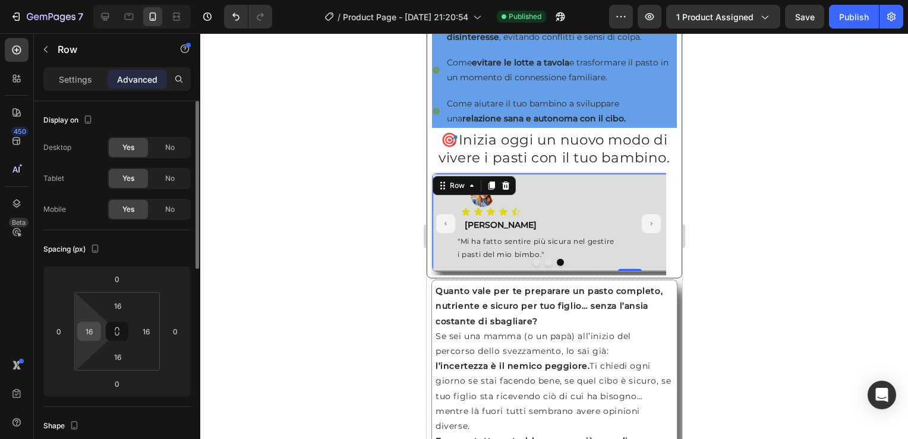
click at [90, 327] on input "16" at bounding box center [89, 331] width 18 height 18
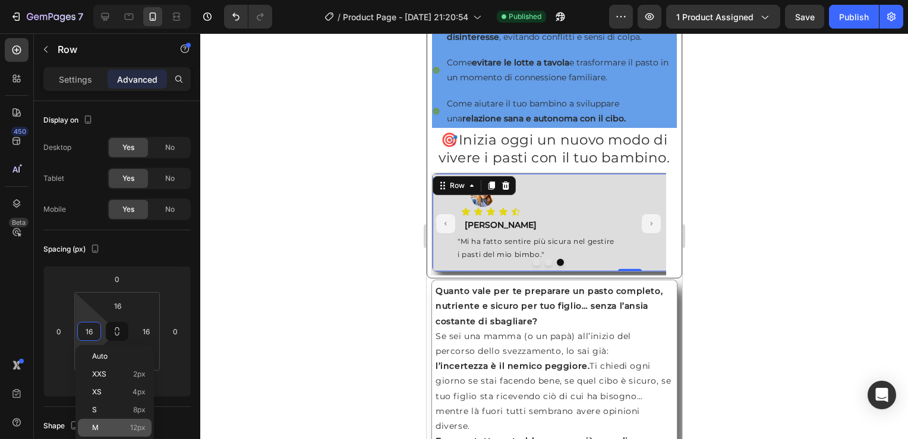
click at [140, 422] on div "M 12px" at bounding box center [115, 427] width 74 height 18
type input "12"
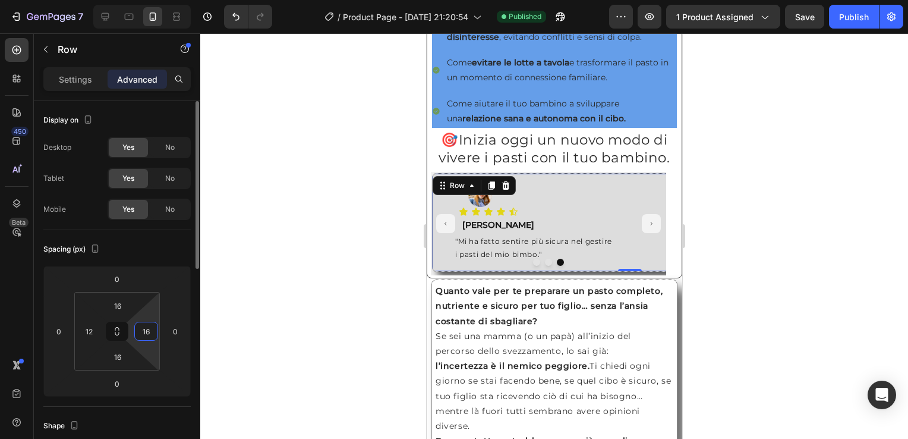
click at [150, 329] on input "16" at bounding box center [146, 331] width 18 height 18
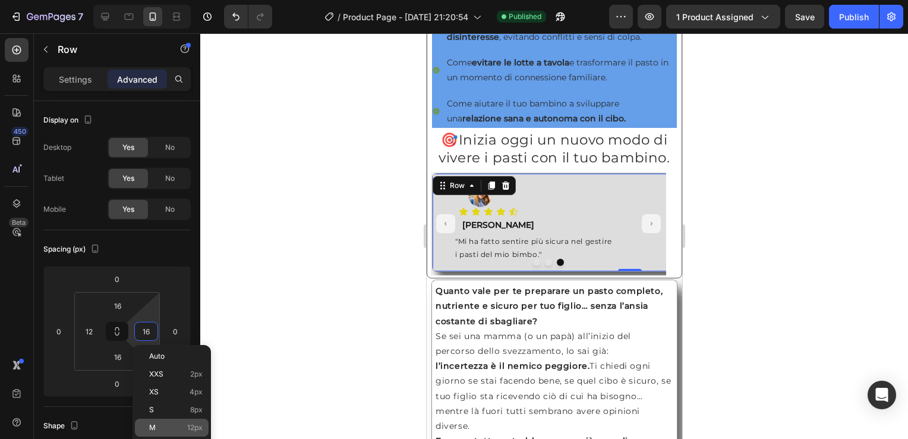
click at [177, 427] on p "M 12px" at bounding box center [175, 427] width 53 height 8
type input "12"
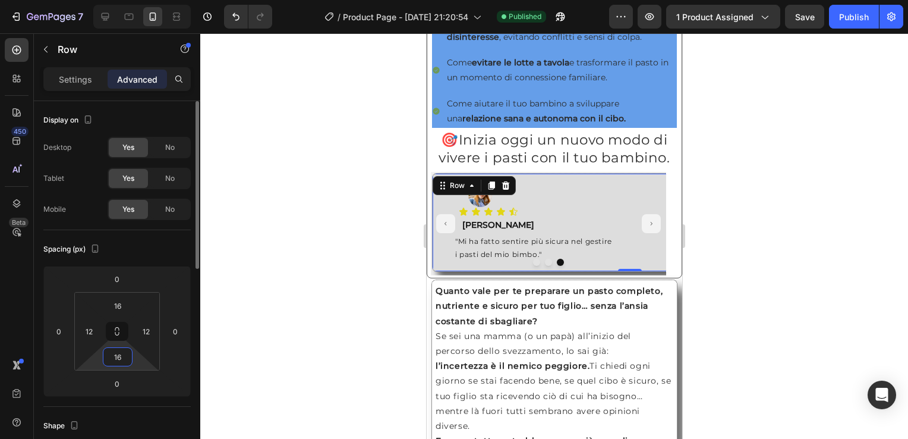
click at [122, 357] on input "16" at bounding box center [118, 357] width 24 height 18
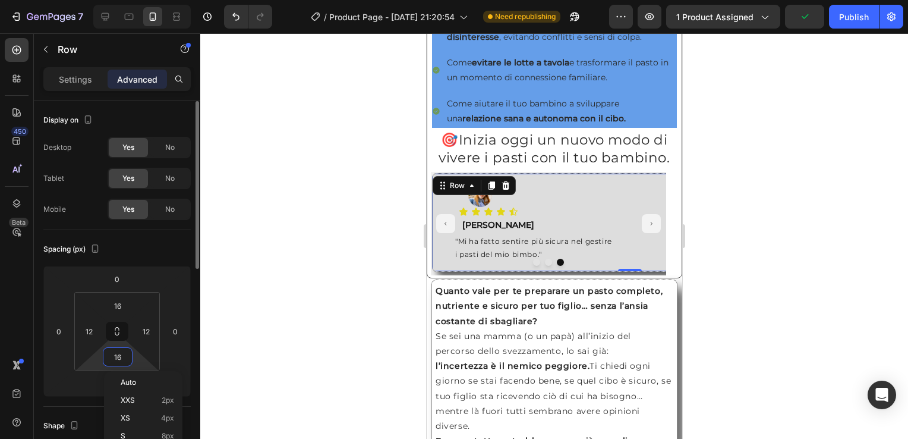
scroll to position [119, 0]
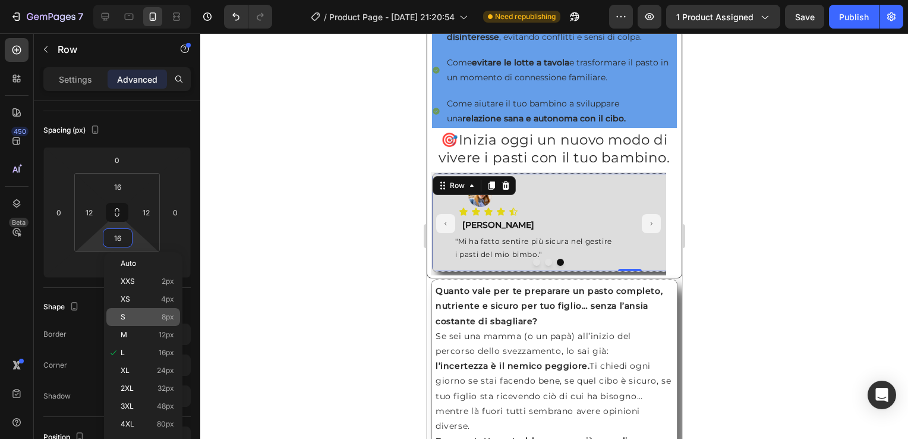
click at [158, 323] on div "S 8px" at bounding box center [143, 317] width 74 height 18
type input "8"
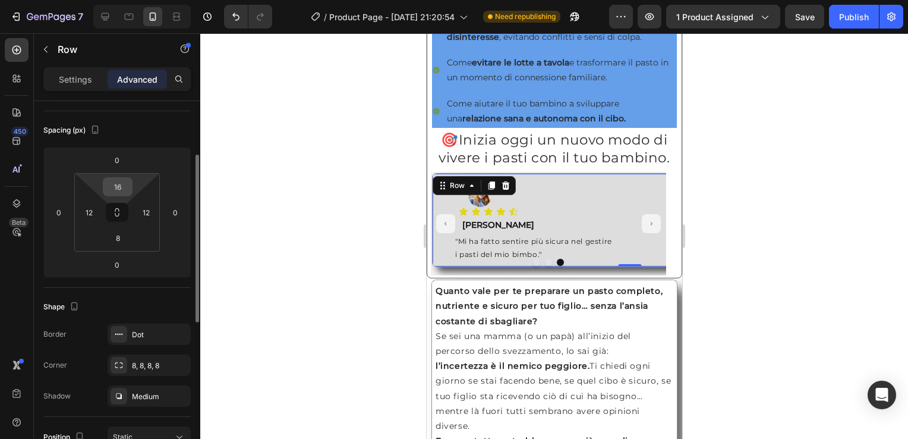
click at [126, 193] on input "16" at bounding box center [118, 187] width 24 height 18
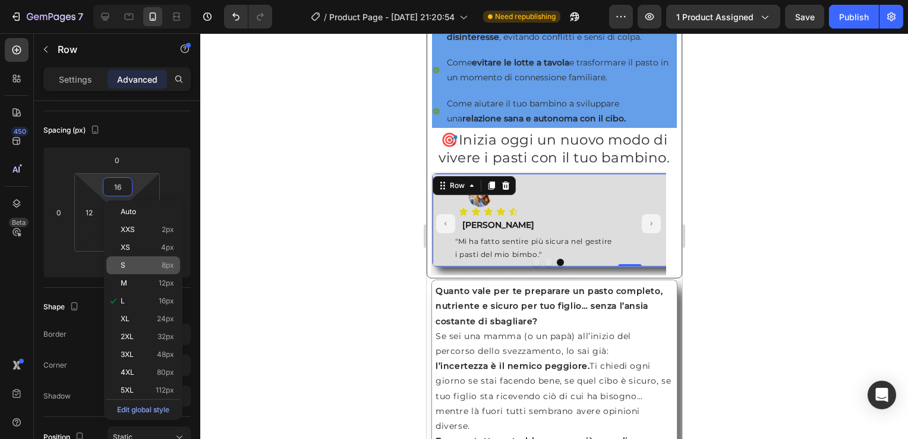
click at [141, 258] on div "S 8px" at bounding box center [143, 265] width 74 height 18
type input "8"
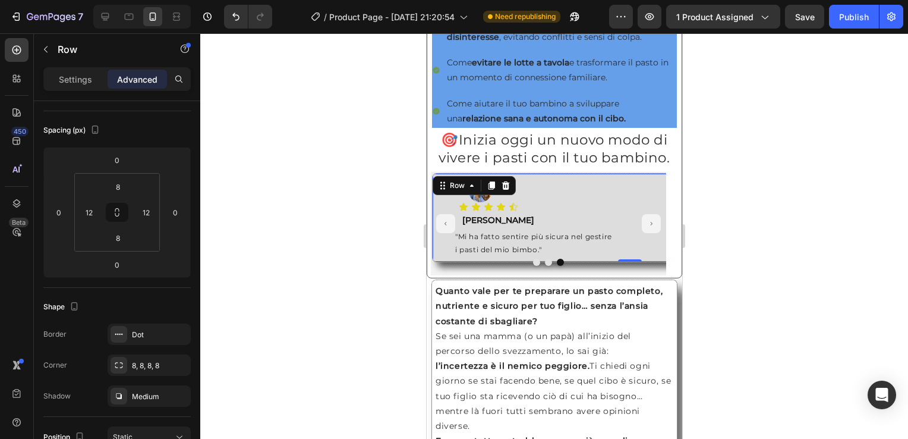
click at [763, 260] on div at bounding box center [554, 235] width 708 height 405
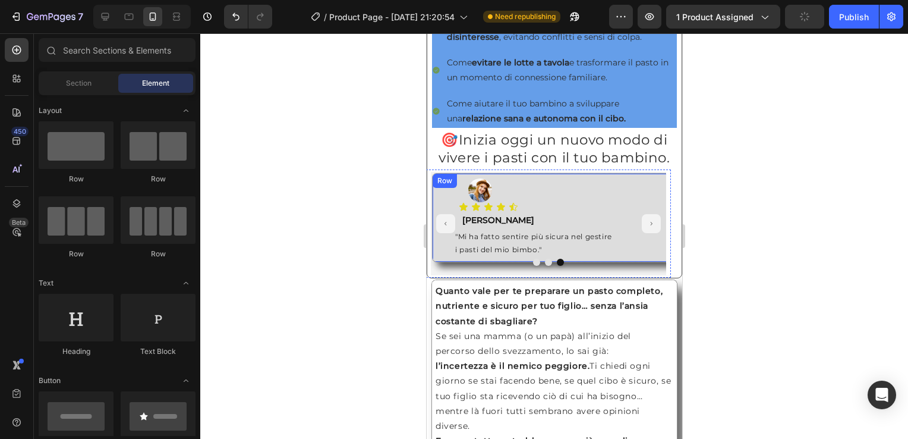
click at [437, 186] on div "Row" at bounding box center [444, 180] width 20 height 11
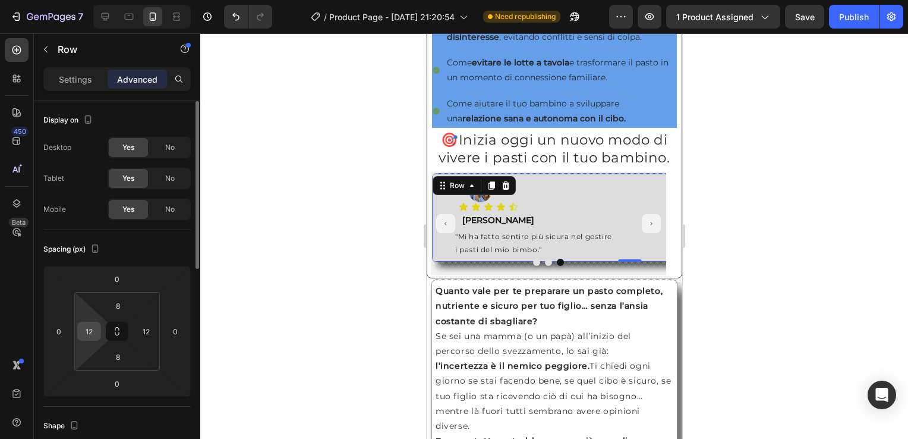
click at [97, 326] on div "12" at bounding box center [89, 331] width 24 height 19
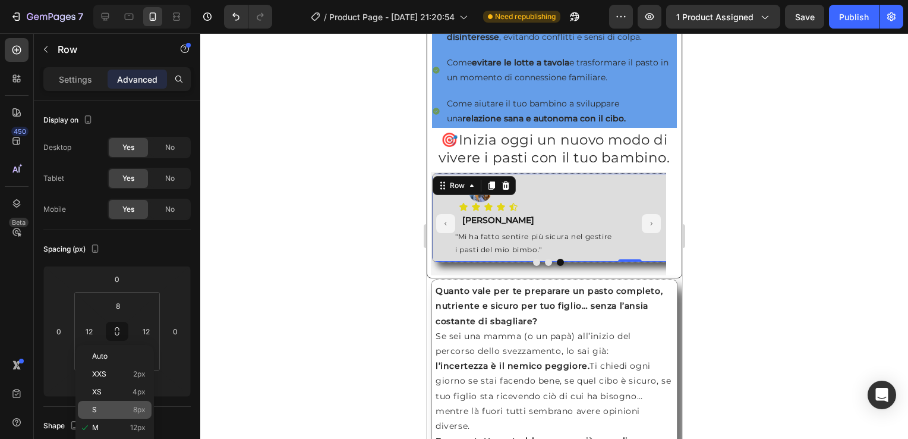
click at [127, 409] on p "S 8px" at bounding box center [118, 409] width 53 height 8
type input "8"
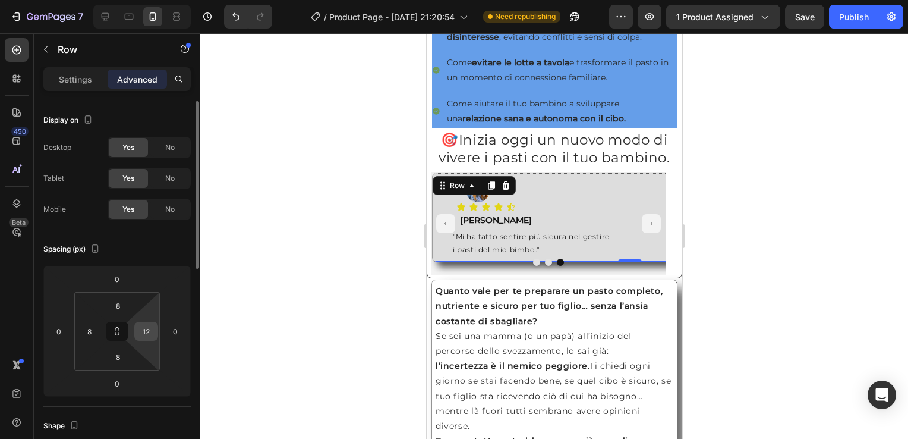
click at [146, 336] on input "12" at bounding box center [146, 331] width 18 height 18
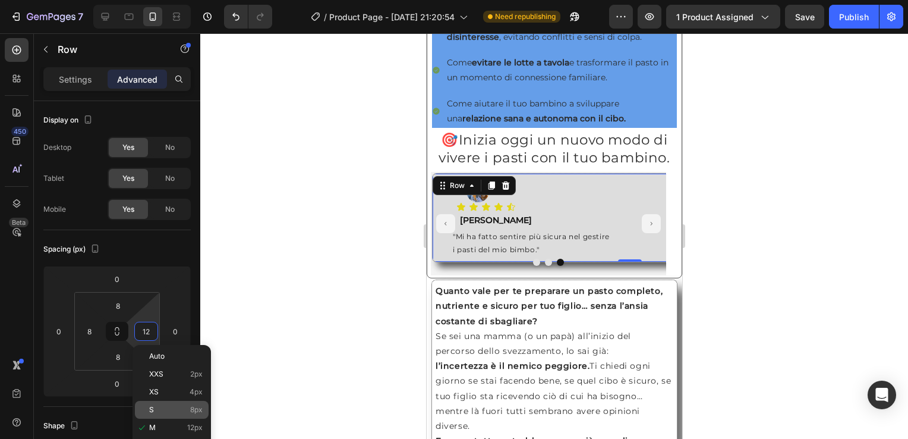
click at [176, 411] on p "S 8px" at bounding box center [175, 409] width 53 height 8
type input "8"
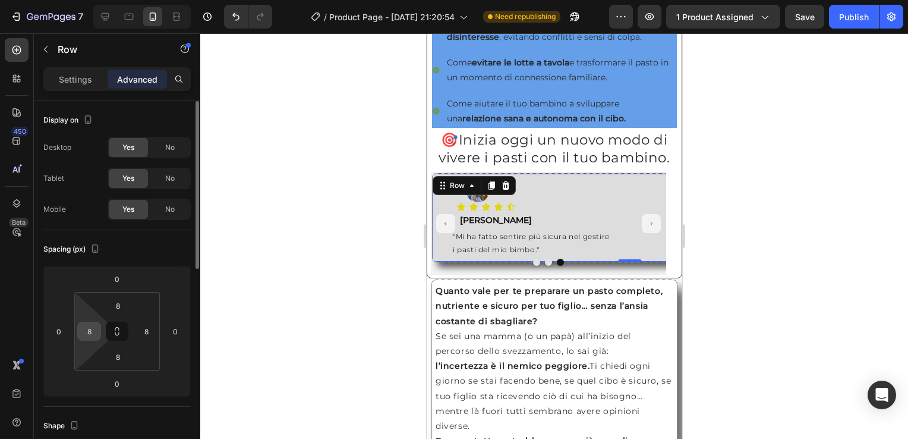
click at [96, 329] on input "8" at bounding box center [89, 331] width 18 height 18
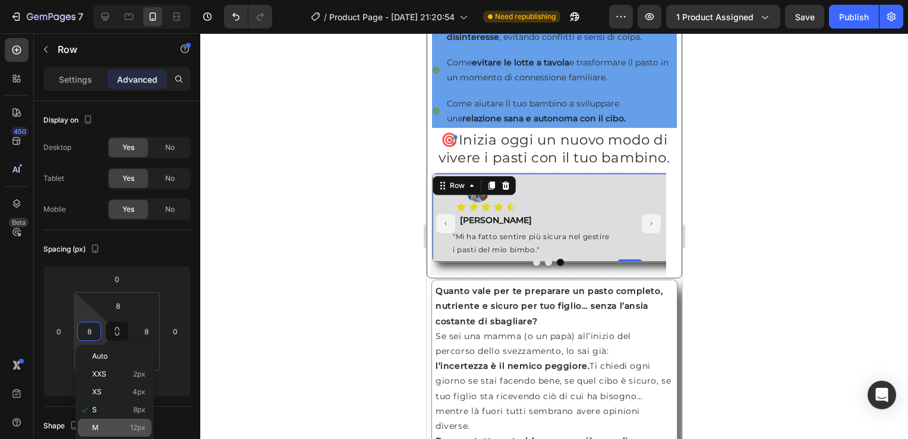
click at [113, 426] on p "M 12px" at bounding box center [118, 427] width 53 height 8
type input "12"
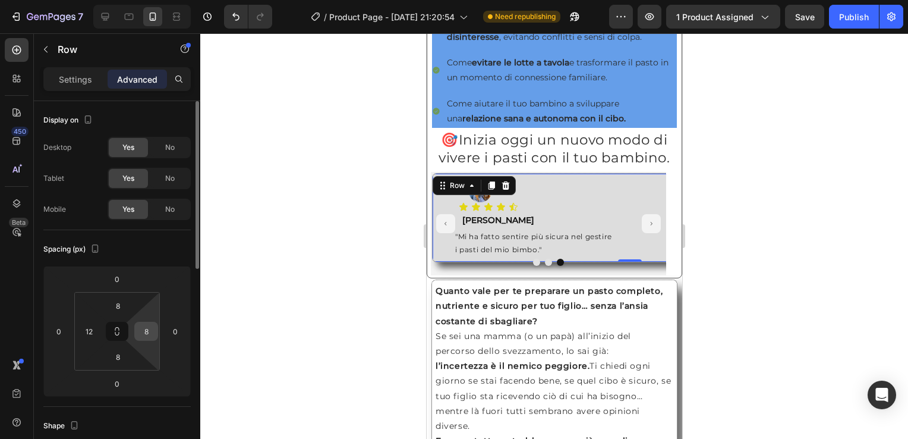
click at [146, 334] on input "8" at bounding box center [146, 331] width 18 height 18
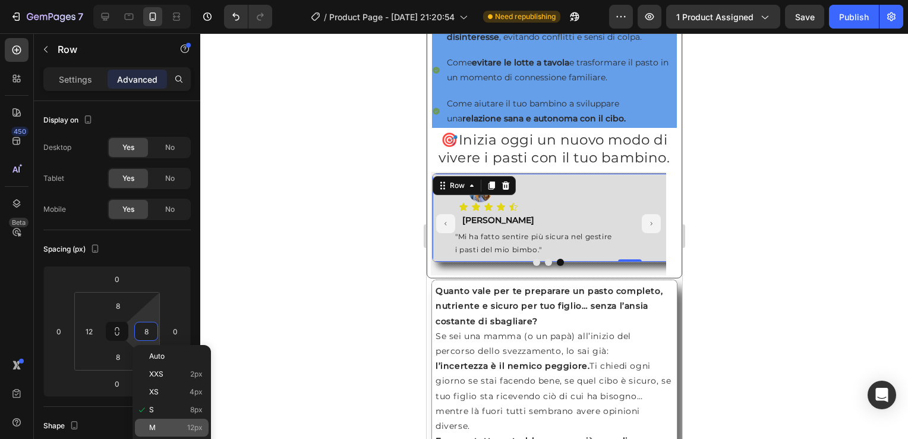
click at [185, 424] on p "M 12px" at bounding box center [175, 427] width 53 height 8
type input "12"
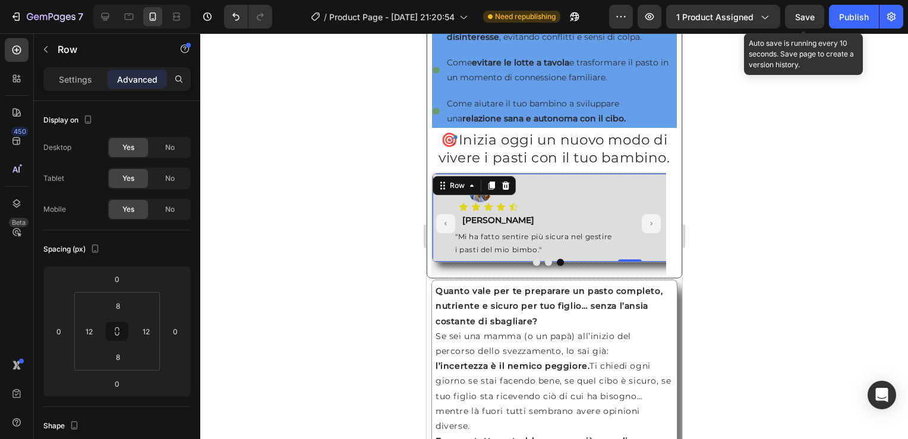
click at [804, 15] on span "Save" at bounding box center [805, 17] width 20 height 10
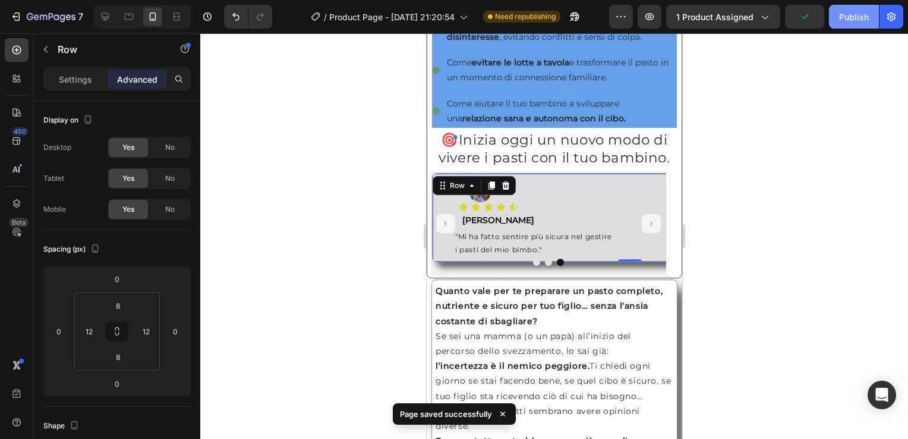
click at [858, 18] on div "Publish" at bounding box center [854, 17] width 30 height 12
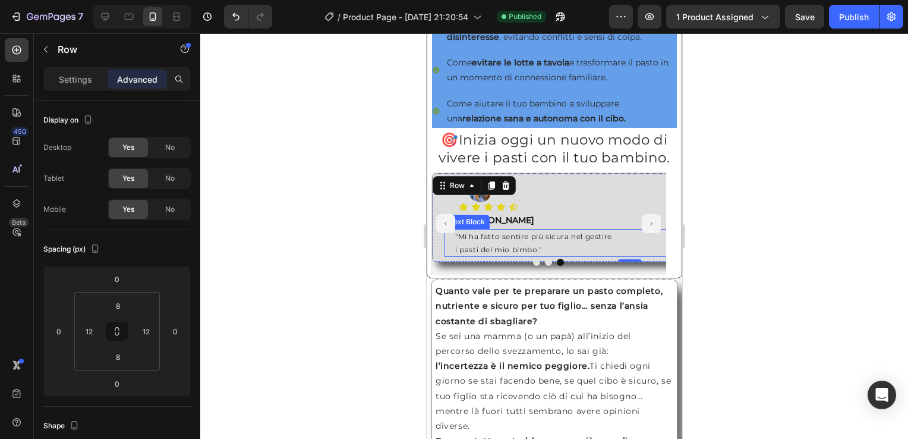
click at [461, 243] on p ""Mi ha fatto sentire più sicura nel gestire" at bounding box center [629, 236] width 349 height 13
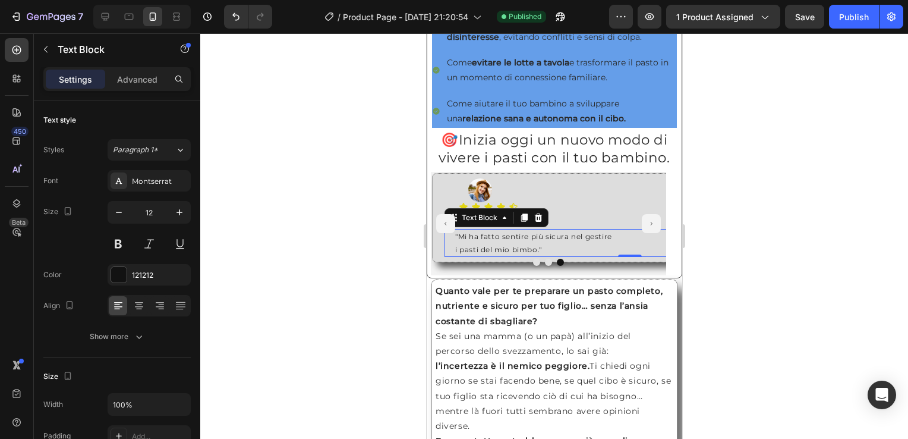
click at [451, 250] on div ""Mi ha fatto sentire più sicura nel gestire i pasti del mio bimbo." Text Block 0" at bounding box center [629, 243] width 371 height 28
click at [145, 74] on p "Advanced" at bounding box center [137, 79] width 40 height 12
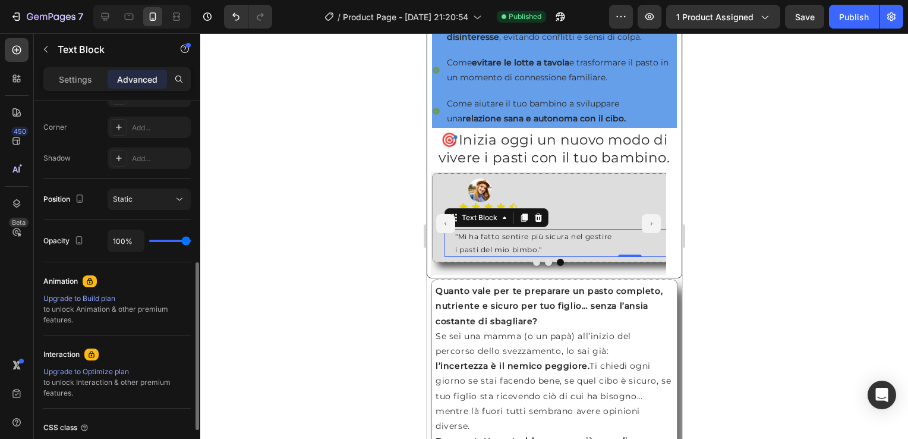
scroll to position [0, 0]
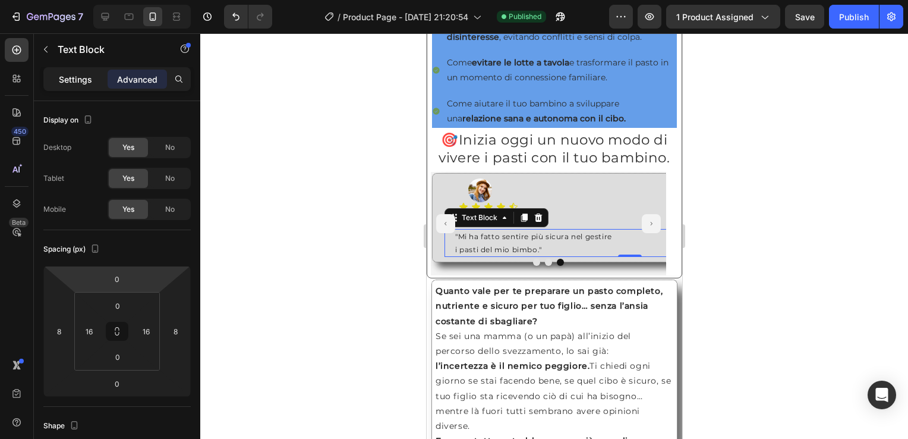
click at [62, 79] on p "Settings" at bounding box center [75, 79] width 33 height 12
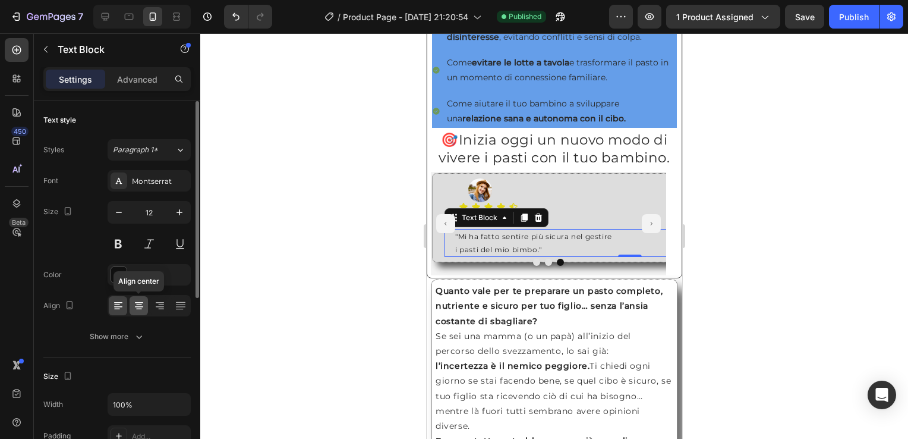
click at [138, 308] on icon at bounding box center [139, 306] width 12 height 12
click at [118, 306] on icon at bounding box center [118, 306] width 8 height 1
click at [145, 79] on p "Advanced" at bounding box center [137, 79] width 40 height 12
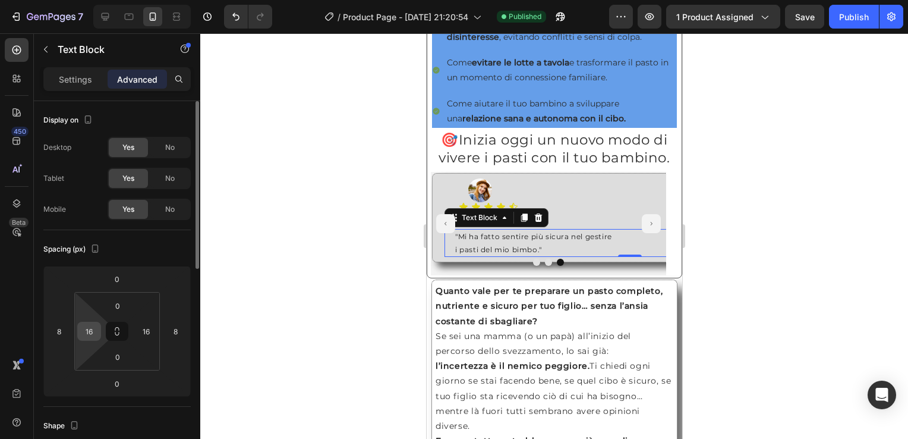
click at [93, 329] on input "16" at bounding box center [89, 331] width 18 height 18
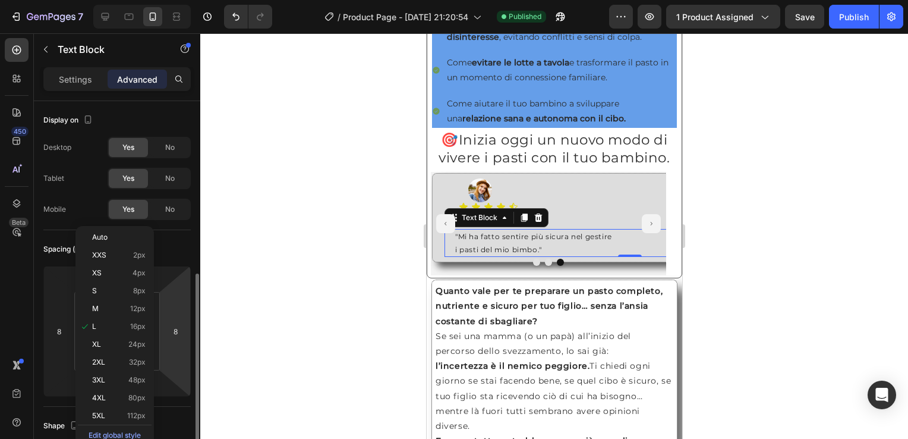
scroll to position [119, 0]
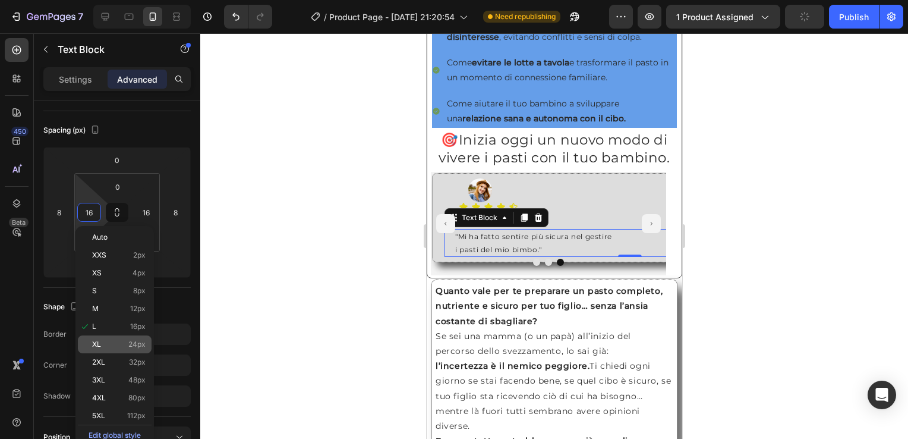
click at [125, 344] on p "XL 24px" at bounding box center [118, 344] width 53 height 8
type input "24"
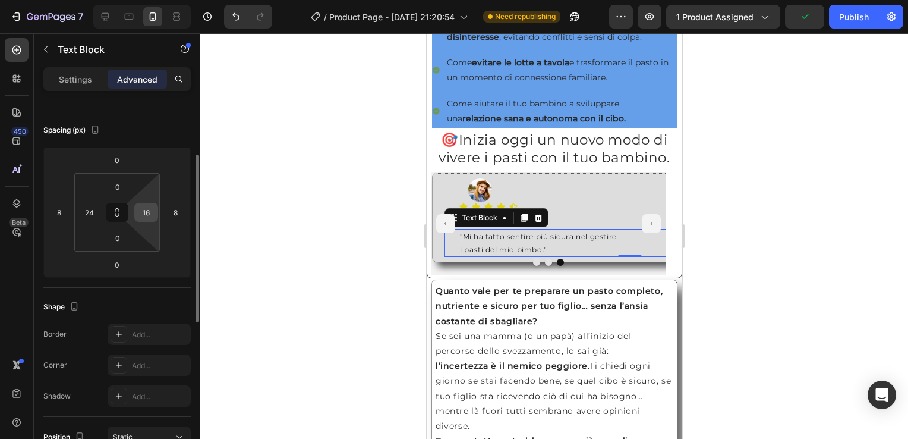
click at [147, 213] on input "16" at bounding box center [146, 212] width 18 height 18
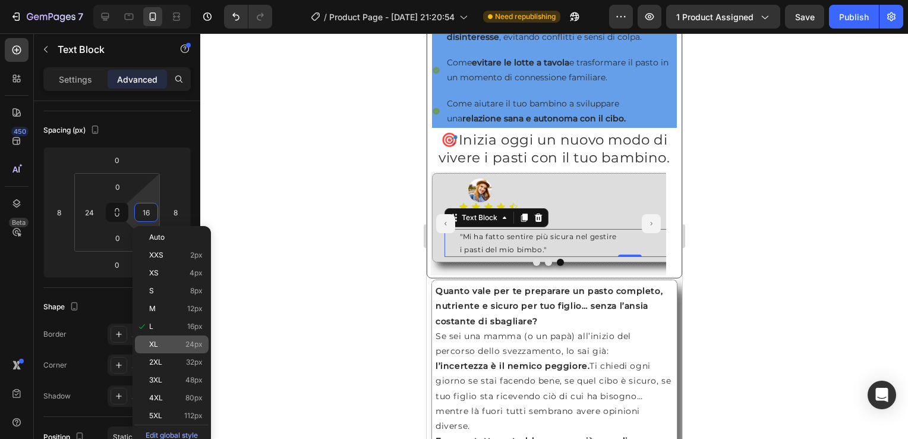
click at [187, 345] on span "24px" at bounding box center [193, 344] width 17 height 8
type input "24"
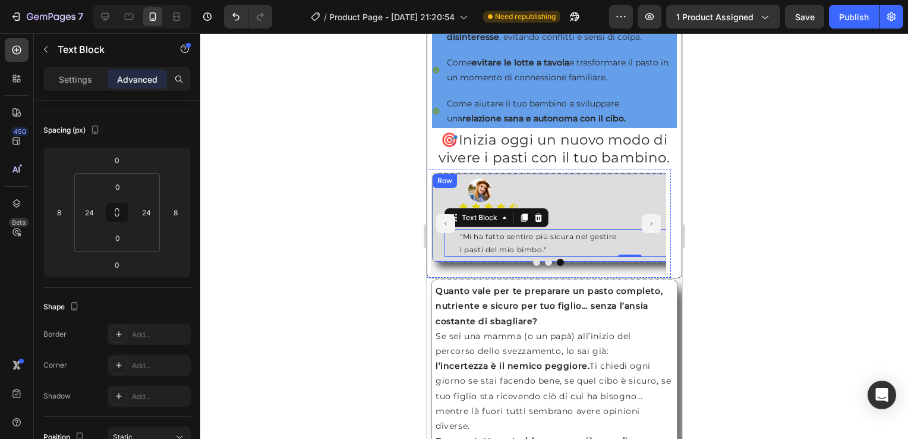
click at [438, 186] on div "Row" at bounding box center [444, 180] width 20 height 11
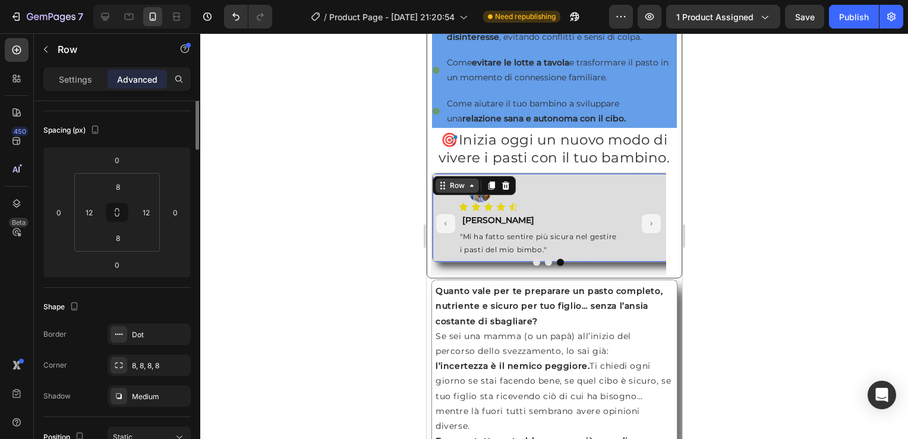
scroll to position [0, 0]
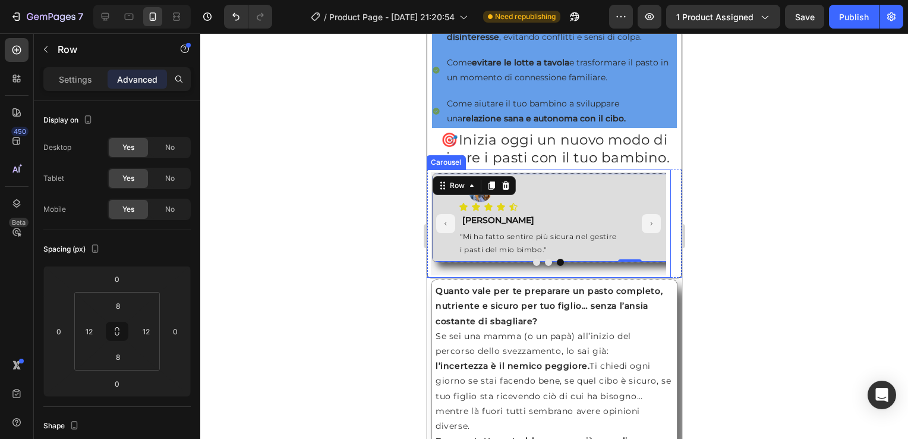
click at [641, 233] on button "Carousel Next Arrow" at bounding box center [650, 223] width 19 height 19
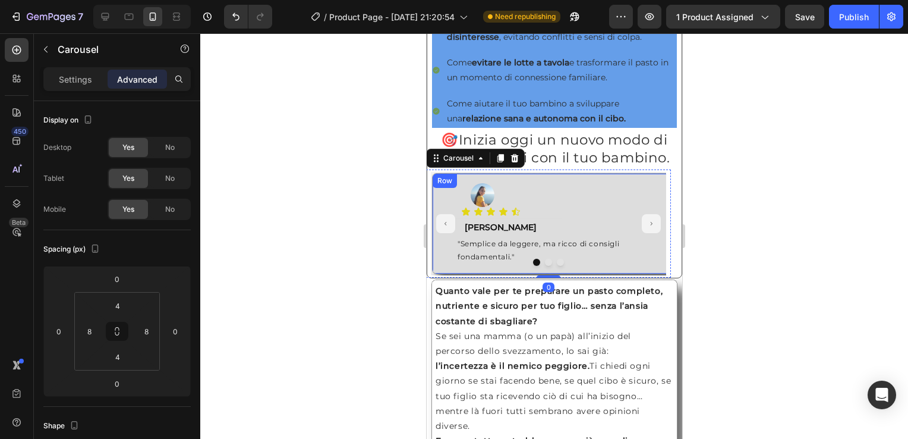
click at [439, 186] on div "Row" at bounding box center [444, 180] width 20 height 11
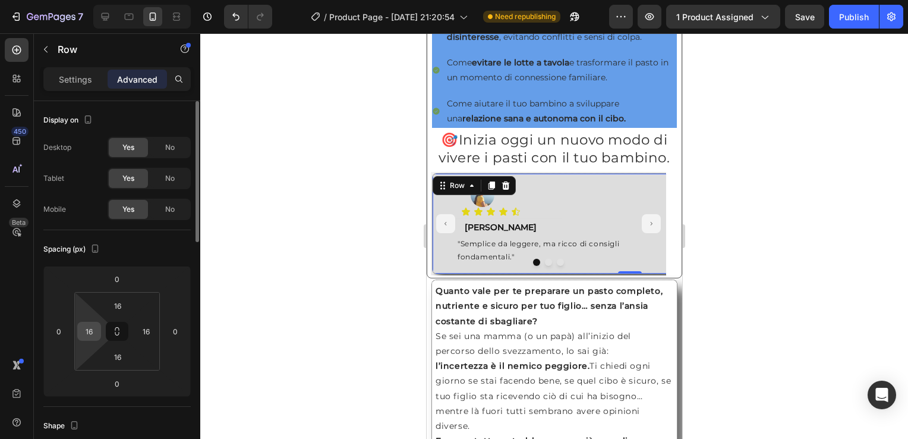
click at [93, 329] on input "16" at bounding box center [89, 331] width 18 height 18
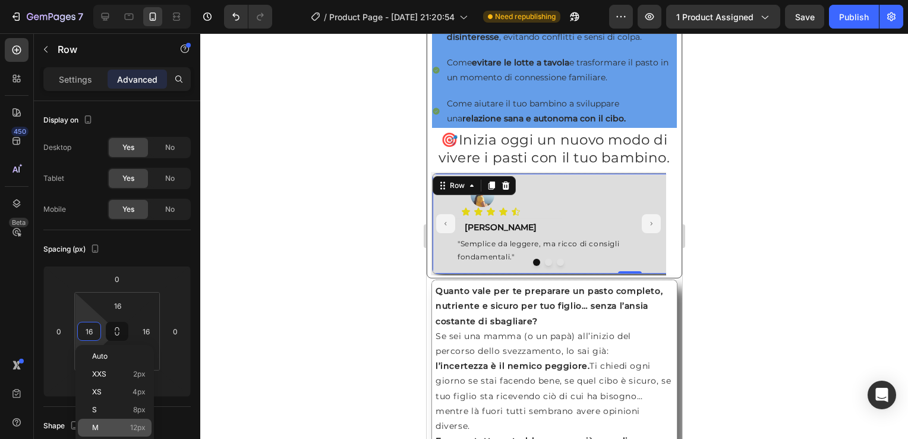
click at [136, 420] on div "M 12px" at bounding box center [115, 427] width 74 height 18
type input "12"
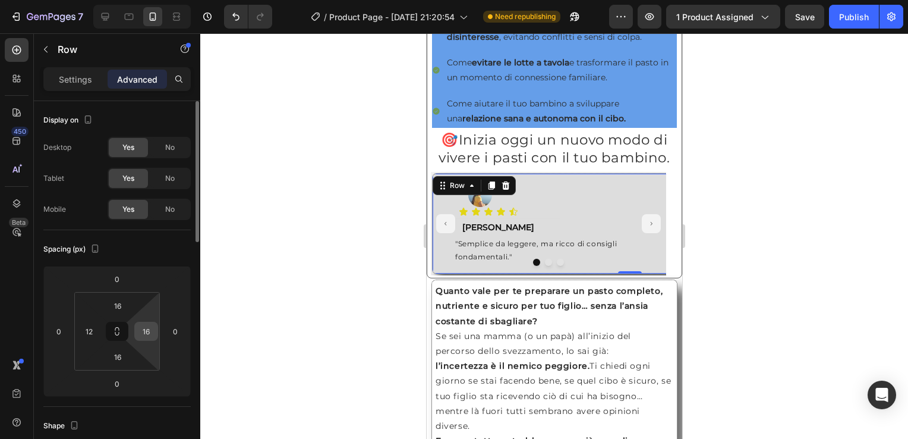
click at [143, 332] on input "16" at bounding box center [146, 331] width 18 height 18
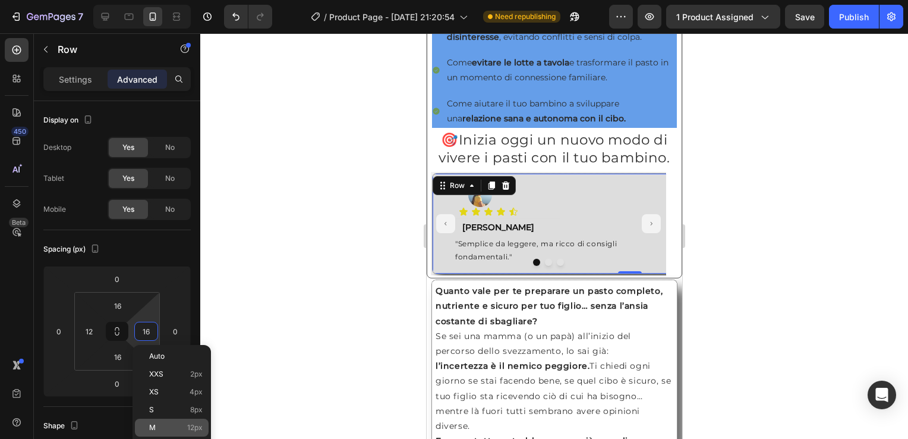
click at [181, 427] on p "M 12px" at bounding box center [175, 427] width 53 height 8
type input "12"
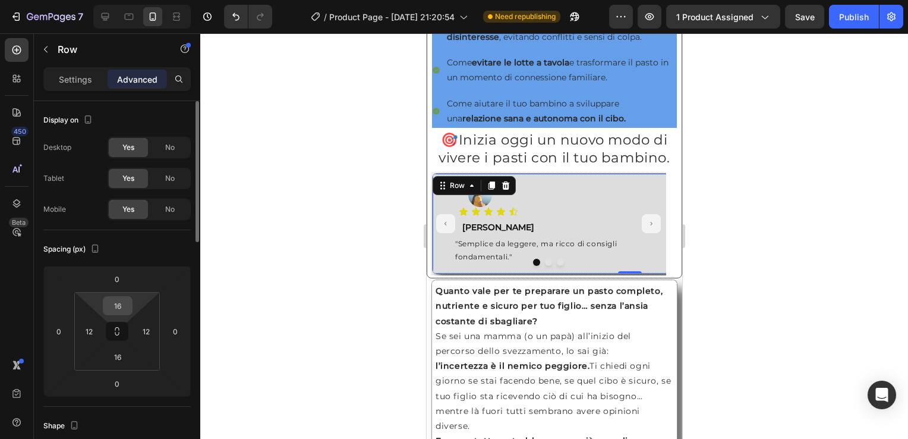
click at [119, 310] on input "16" at bounding box center [118, 306] width 24 height 18
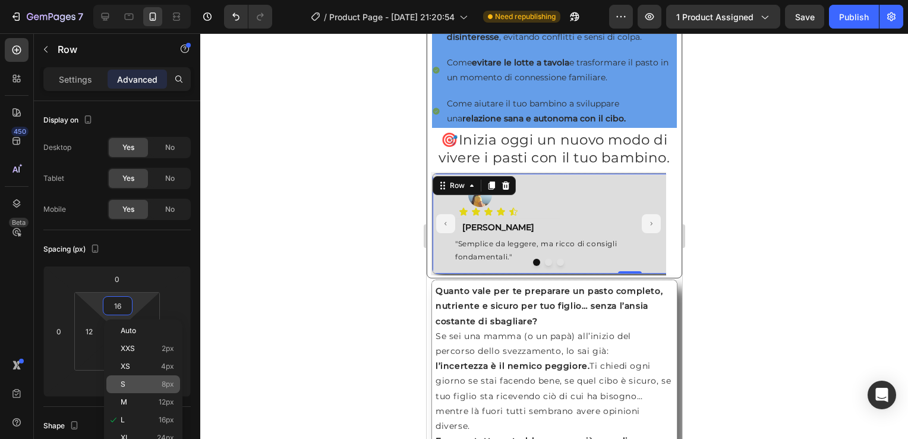
click at [158, 382] on p "S 8px" at bounding box center [147, 384] width 53 height 8
type input "8"
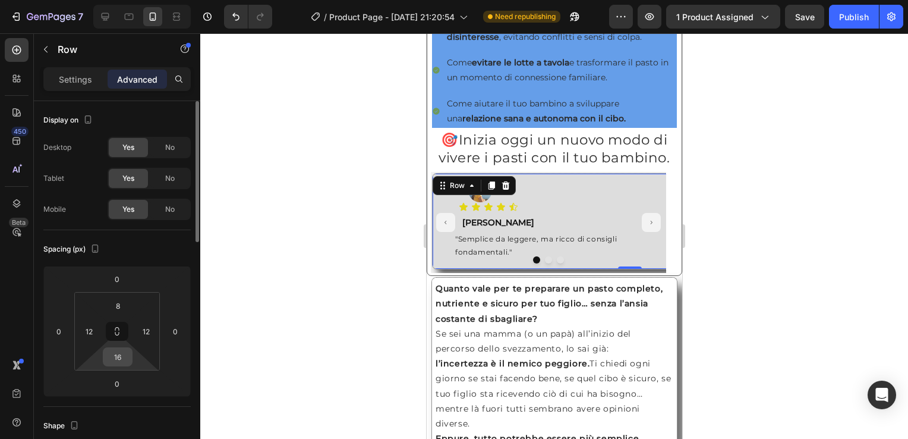
click at [124, 357] on input "16" at bounding box center [118, 357] width 24 height 18
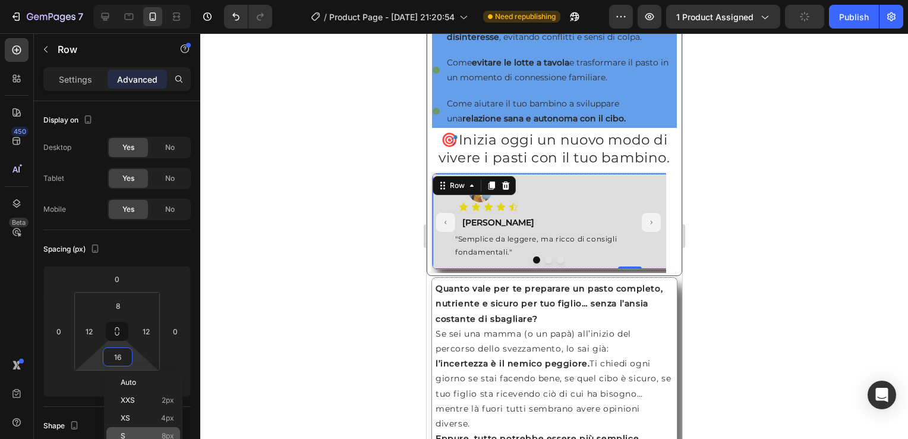
click at [159, 437] on p "S 8px" at bounding box center [147, 436] width 53 height 8
type input "8"
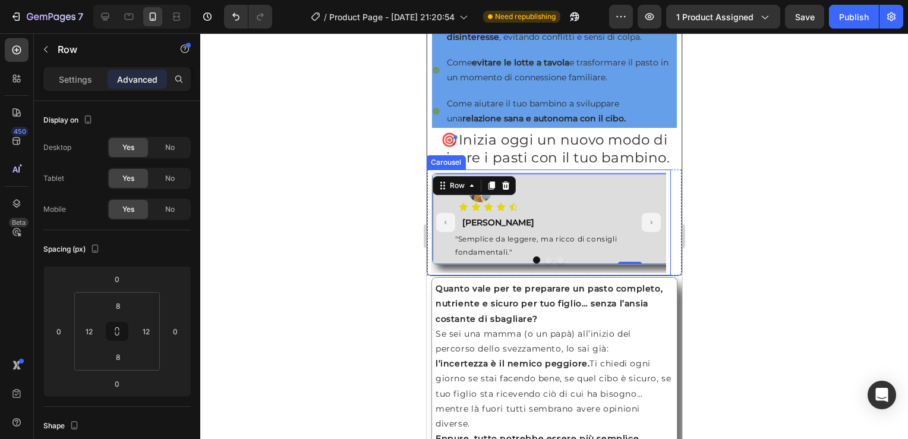
click at [442, 232] on button "Carousel Back Arrow" at bounding box center [445, 222] width 19 height 19
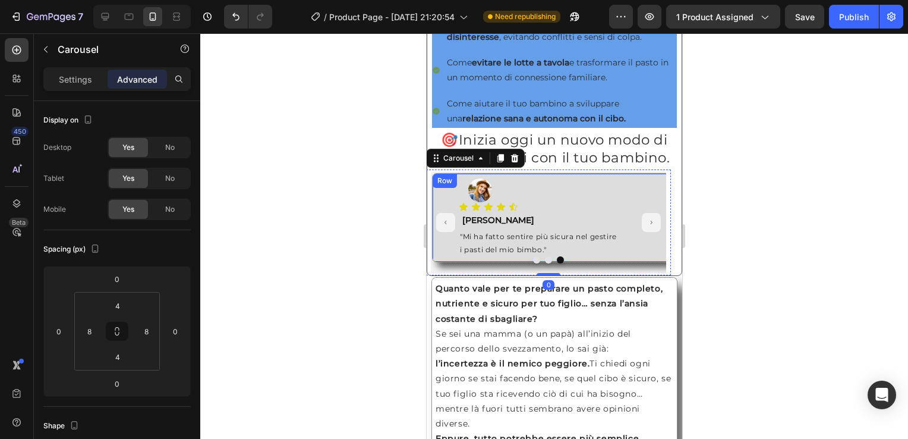
click at [443, 186] on div "Row" at bounding box center [444, 180] width 20 height 11
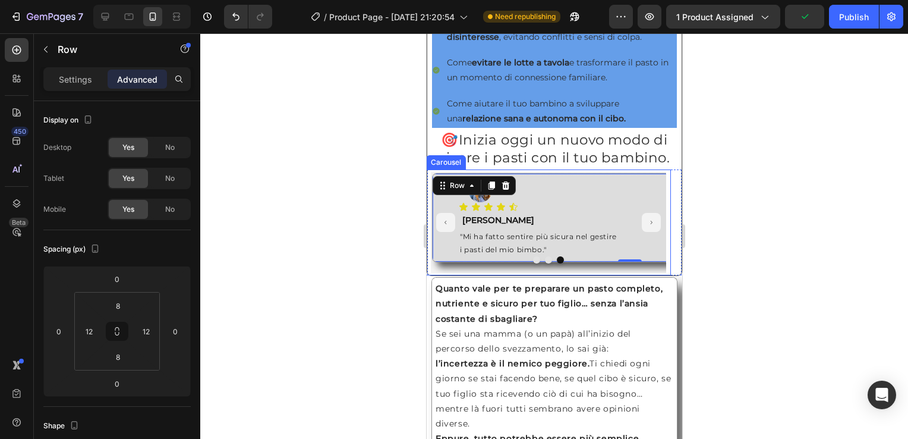
click at [648, 226] on icon "Carousel Next Arrow" at bounding box center [650, 222] width 5 height 8
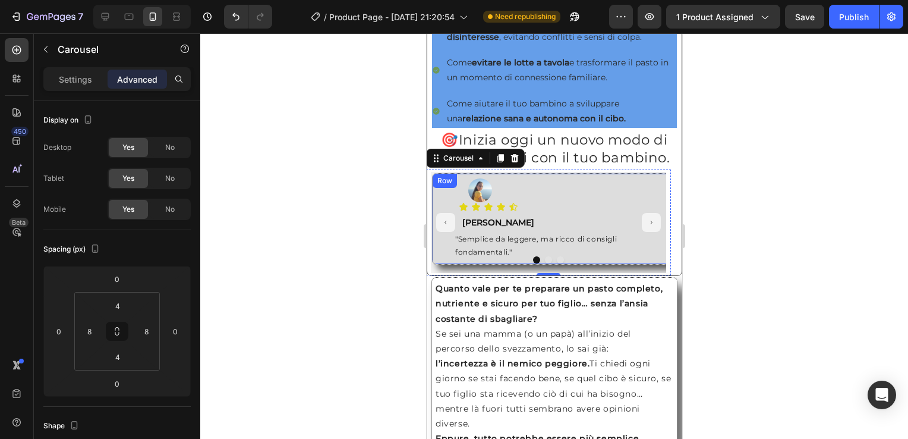
click at [442, 186] on div "Row" at bounding box center [444, 180] width 20 height 11
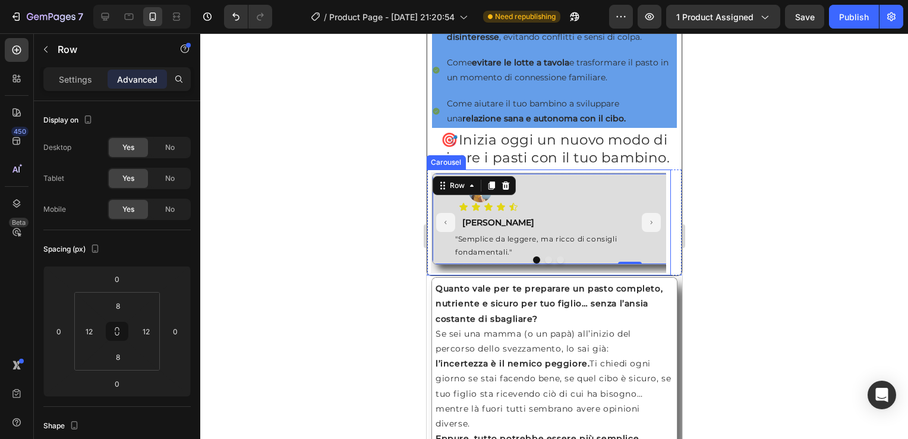
click at [648, 226] on icon "Carousel Next Arrow" at bounding box center [650, 222] width 5 height 8
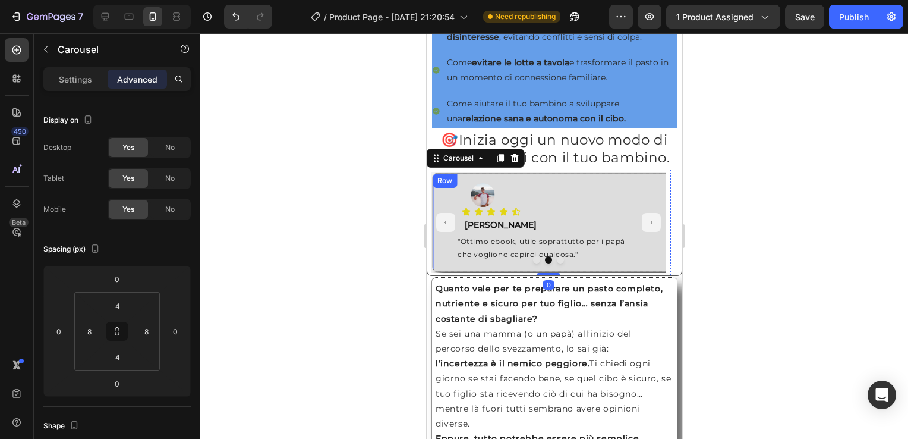
click at [436, 186] on div "Row" at bounding box center [444, 180] width 20 height 11
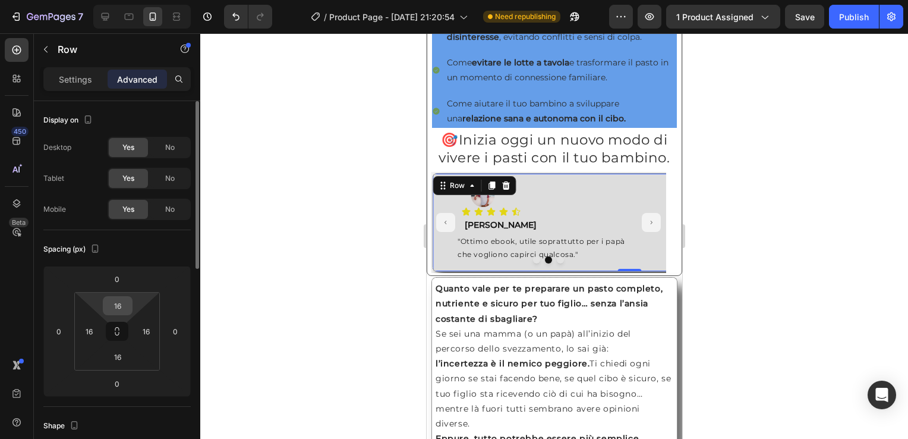
click at [119, 312] on input "16" at bounding box center [118, 306] width 24 height 18
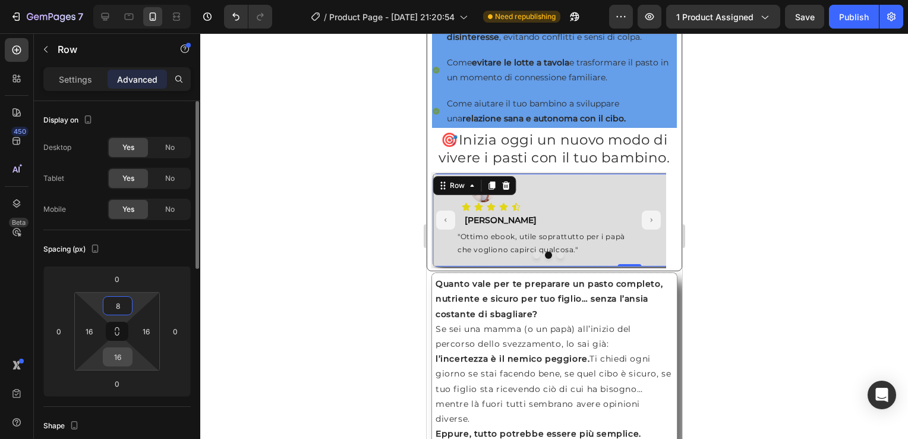
type input "8"
click at [114, 358] on input "16" at bounding box center [118, 357] width 24 height 18
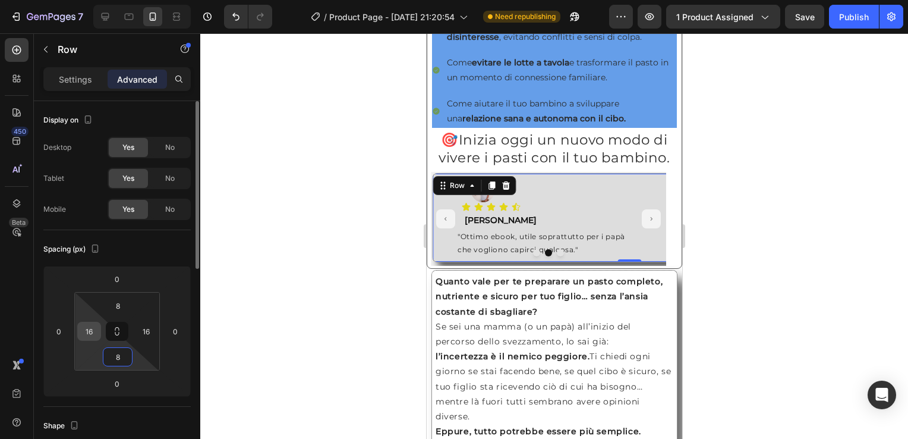
type input "8"
click at [90, 330] on input "16" at bounding box center [89, 331] width 18 height 18
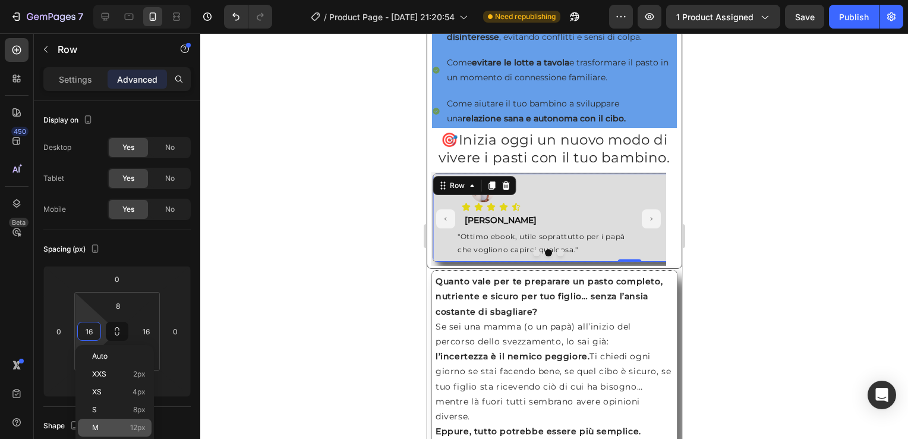
click at [140, 429] on span "12px" at bounding box center [137, 427] width 15 height 8
type input "12"
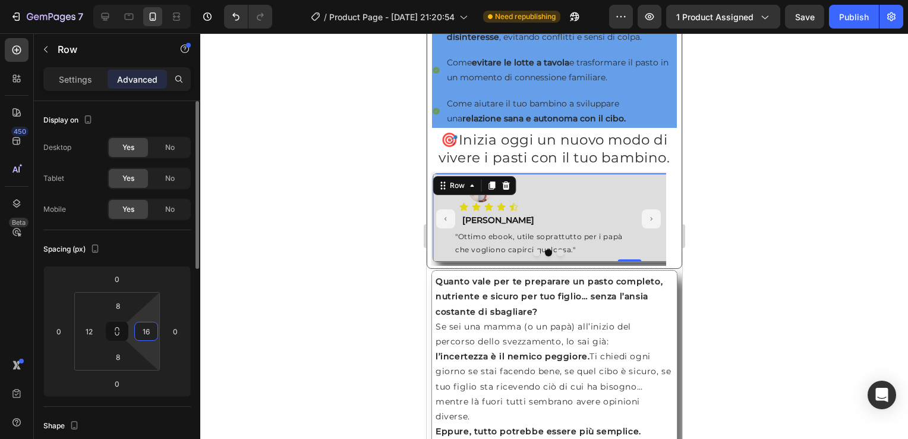
click at [149, 337] on input "16" at bounding box center [146, 331] width 18 height 18
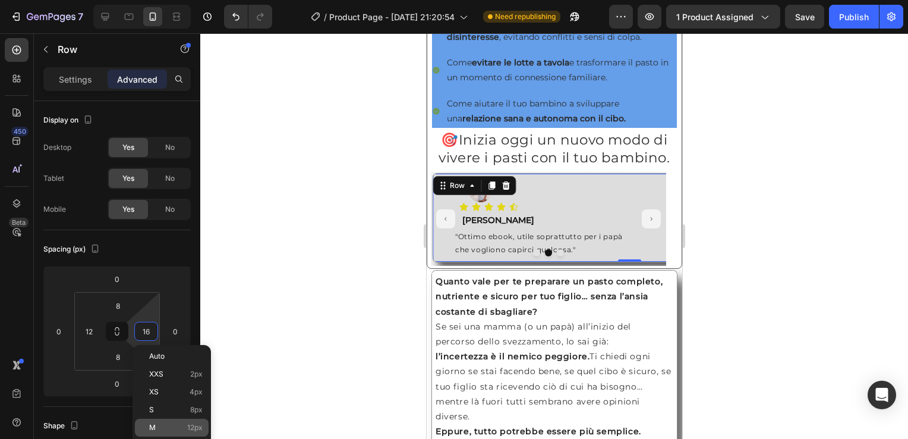
click at [171, 422] on div "M 12px" at bounding box center [172, 427] width 74 height 18
type input "12"
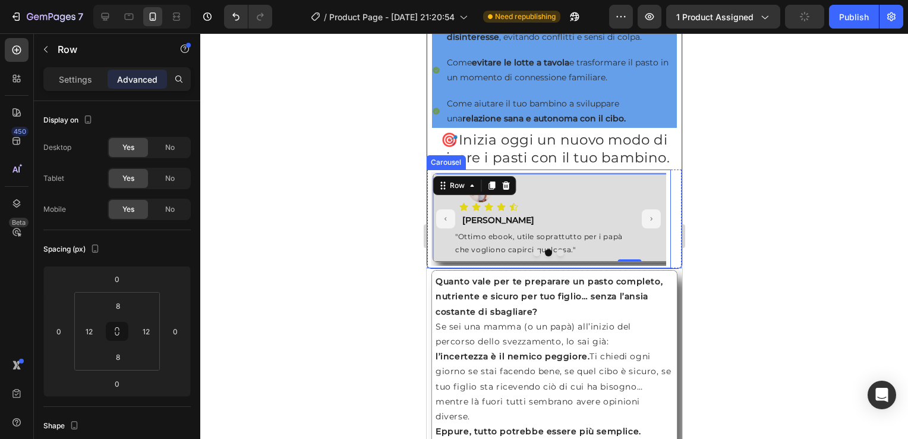
click at [647, 226] on button "Carousel Next Arrow" at bounding box center [650, 218] width 19 height 19
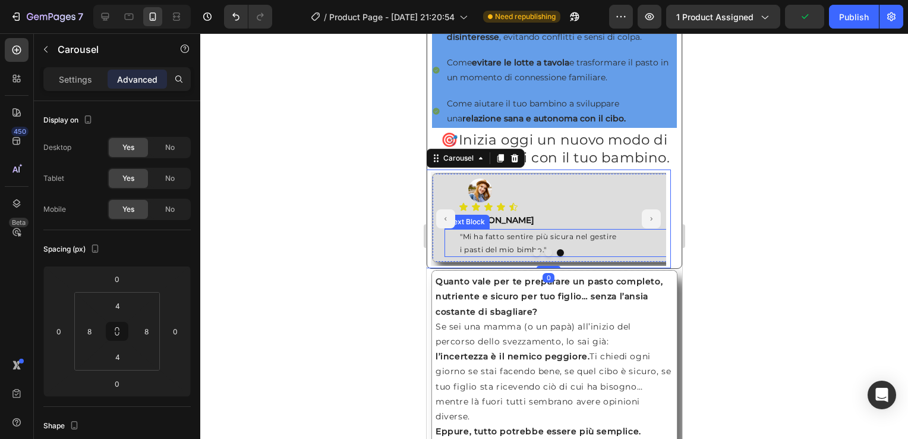
click at [482, 243] on p ""Mi ha fatto sentire più sicura nel gestire" at bounding box center [629, 236] width 340 height 13
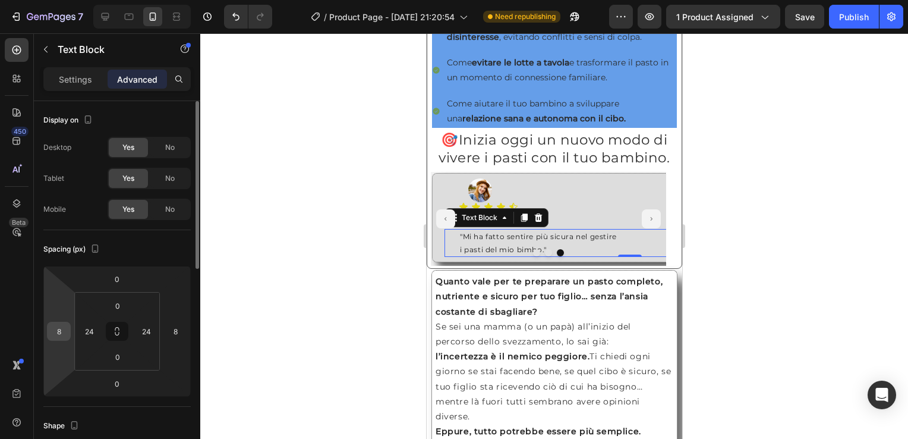
click at [59, 332] on input "8" at bounding box center [59, 331] width 18 height 18
type input "0"
click at [174, 330] on input "8" at bounding box center [175, 331] width 18 height 18
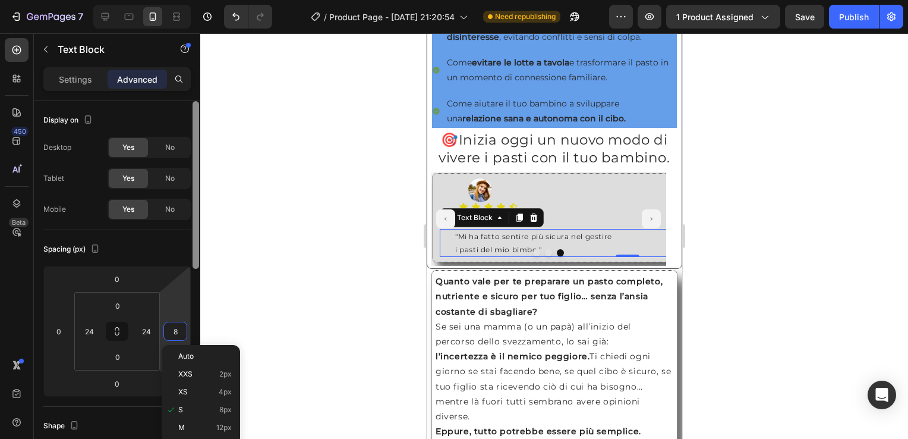
type input "0"
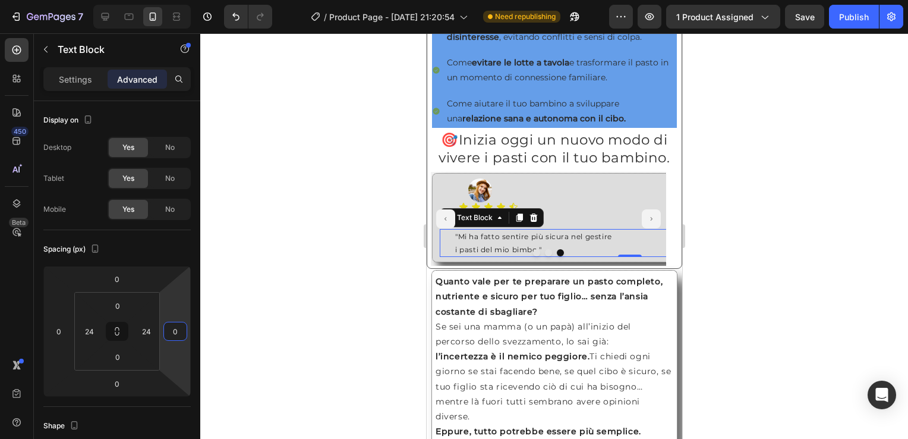
click at [733, 213] on div at bounding box center [554, 235] width 708 height 405
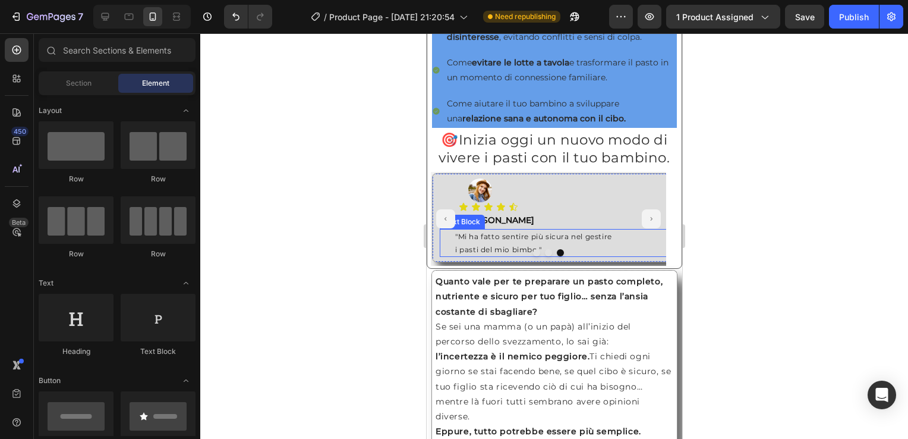
click at [446, 251] on div ""Mi ha fatto sentire più sicura nel gestire i pasti del mio bimbo." Text Block" at bounding box center [629, 243] width 380 height 28
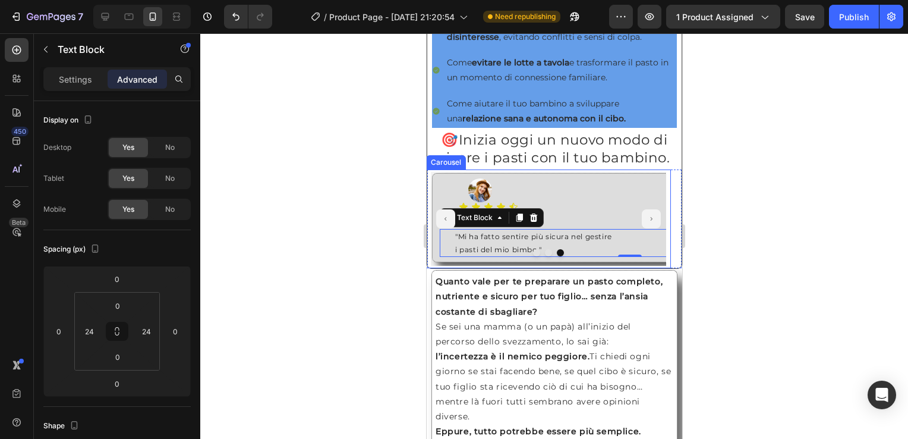
click at [645, 228] on button "Carousel Next Arrow" at bounding box center [650, 218] width 19 height 19
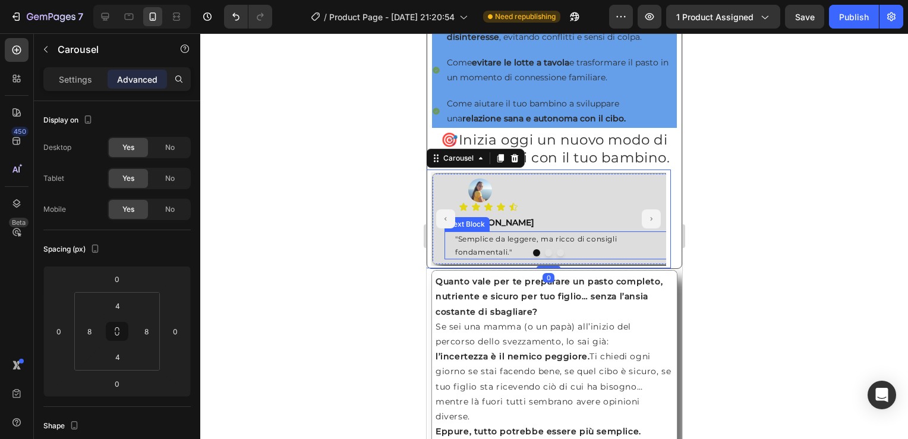
click at [481, 245] on p ""Semplice da leggere, ma ricco di consigli" at bounding box center [629, 238] width 349 height 13
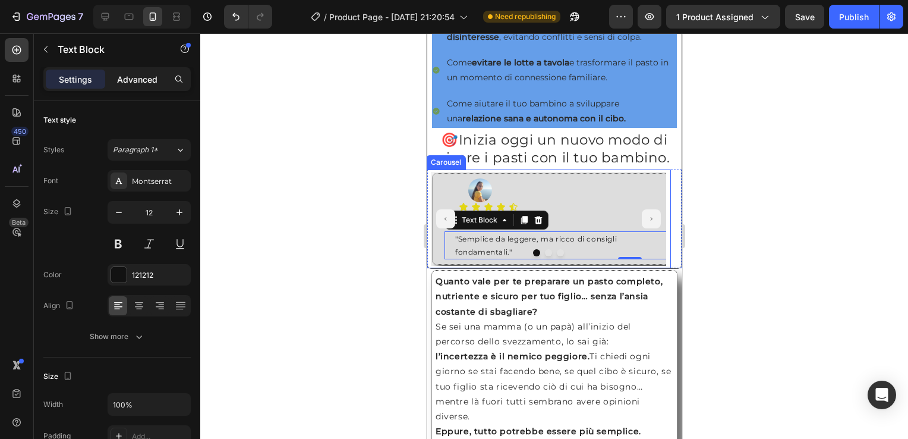
click at [143, 81] on p "Advanced" at bounding box center [137, 79] width 40 height 12
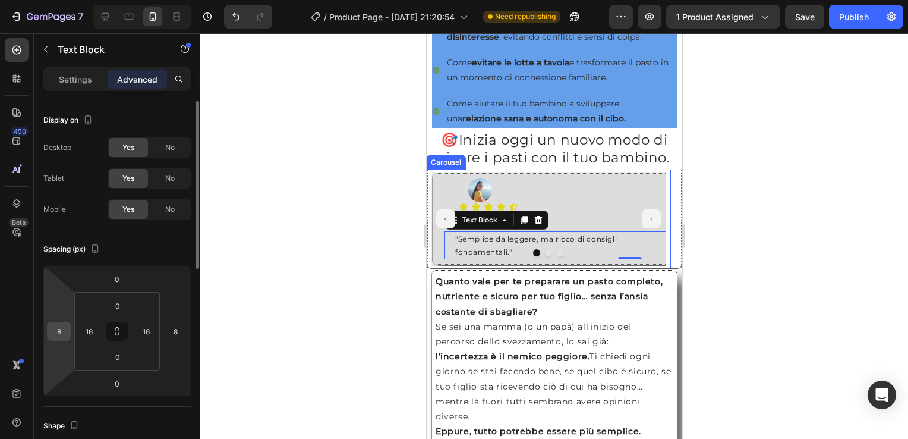
click at [59, 339] on input "8" at bounding box center [59, 331] width 18 height 18
type input "0"
click at [184, 333] on div "8" at bounding box center [175, 331] width 24 height 19
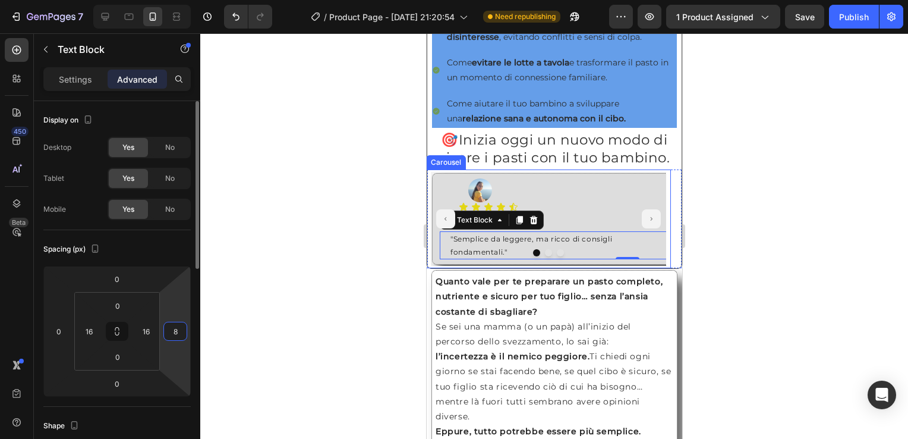
click at [180, 325] on input "8" at bounding box center [175, 331] width 18 height 18
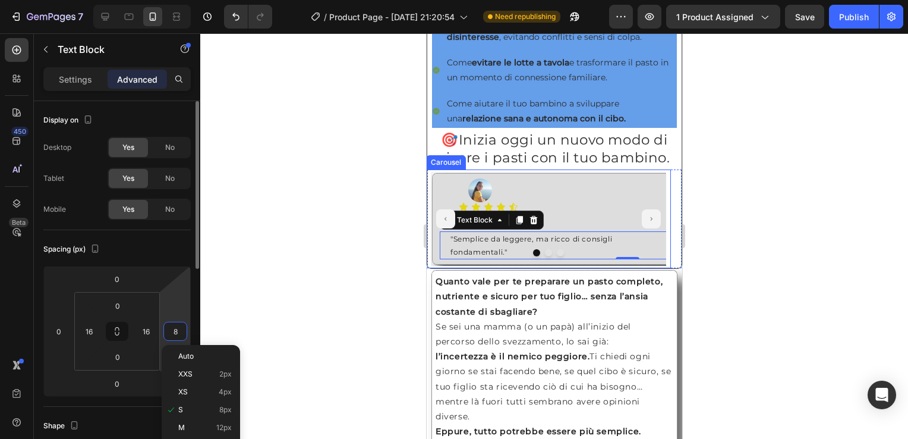
type input "0"
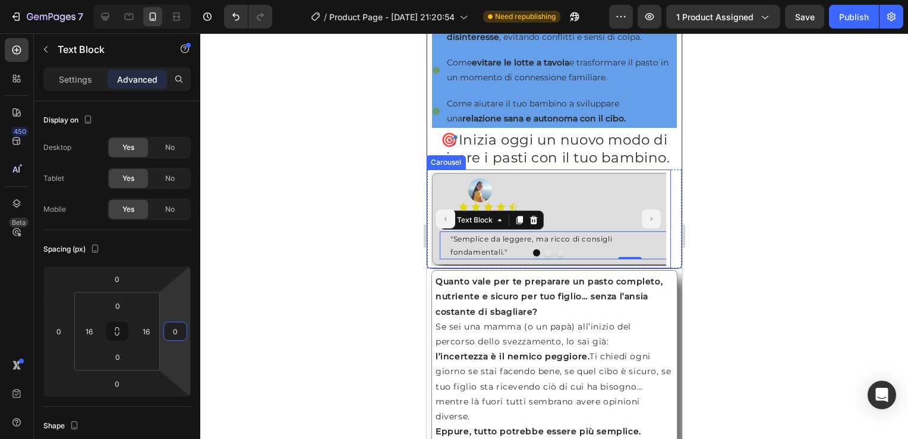
click at [443, 223] on icon "Carousel Back Arrow" at bounding box center [445, 219] width 5 height 8
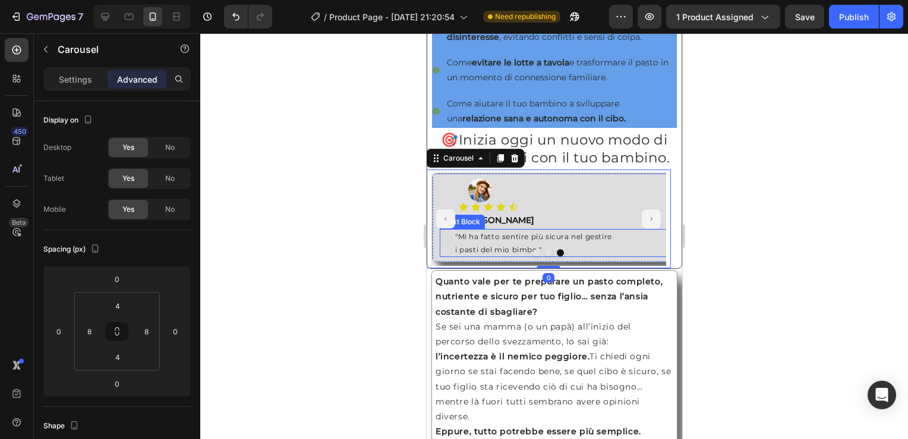
click at [463, 243] on p ""Mi ha fatto sentire più sicura nel gestire" at bounding box center [629, 236] width 349 height 13
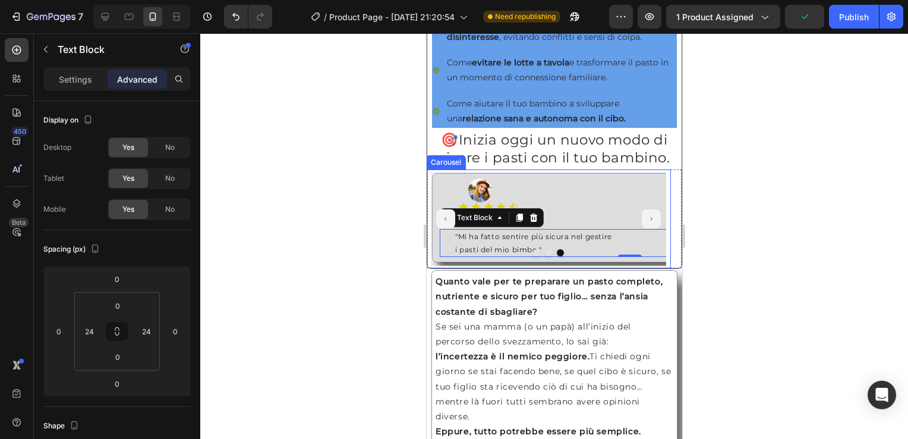
click at [645, 228] on button "Carousel Next Arrow" at bounding box center [650, 218] width 19 height 19
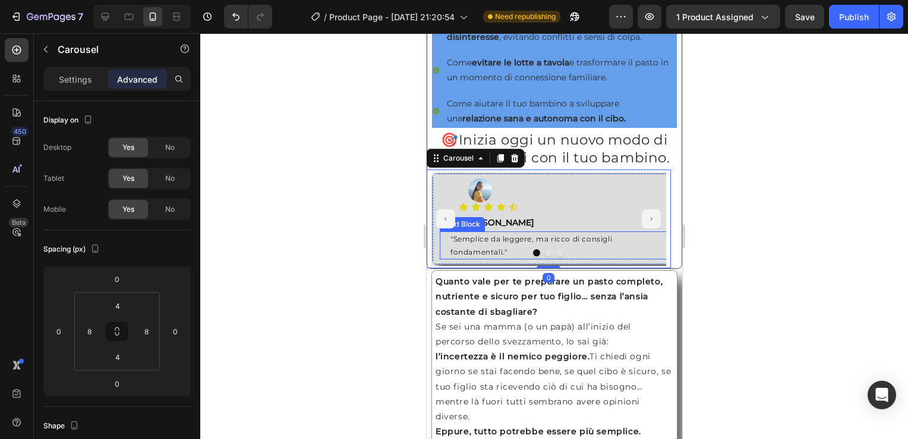
click at [469, 245] on p ""Semplice da leggere, ma ricco di consigli" at bounding box center [629, 238] width 359 height 13
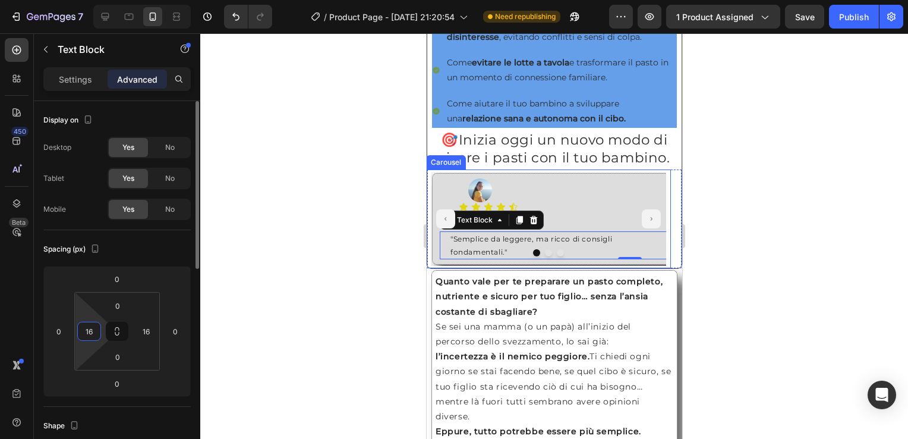
click at [91, 330] on input "16" at bounding box center [89, 331] width 18 height 18
type input "24"
click at [149, 329] on input "16" at bounding box center [146, 331] width 18 height 18
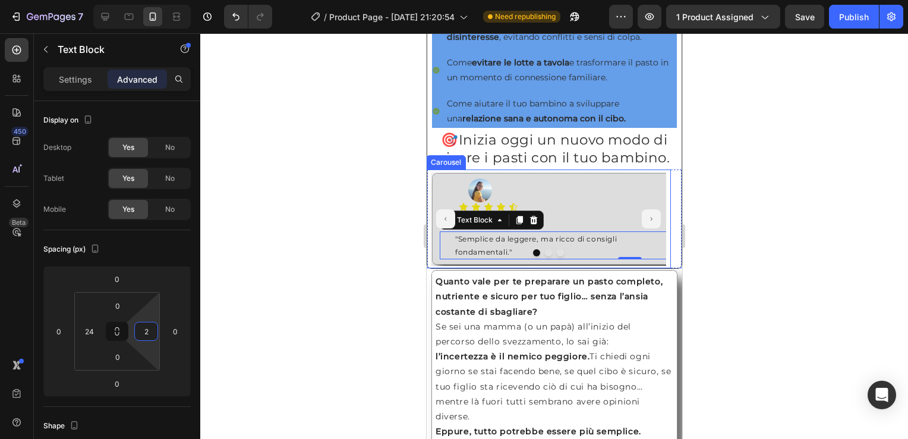
type input "24"
click at [311, 285] on div at bounding box center [554, 235] width 708 height 405
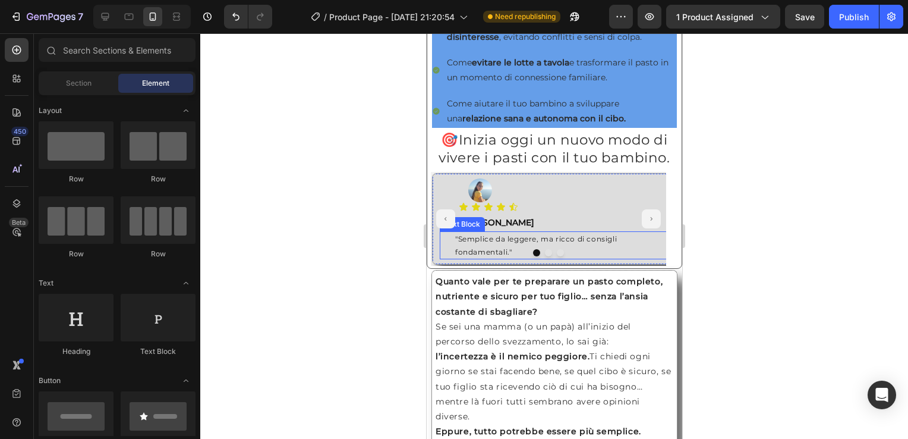
click at [546, 257] on p "fondamentali."" at bounding box center [629, 251] width 349 height 13
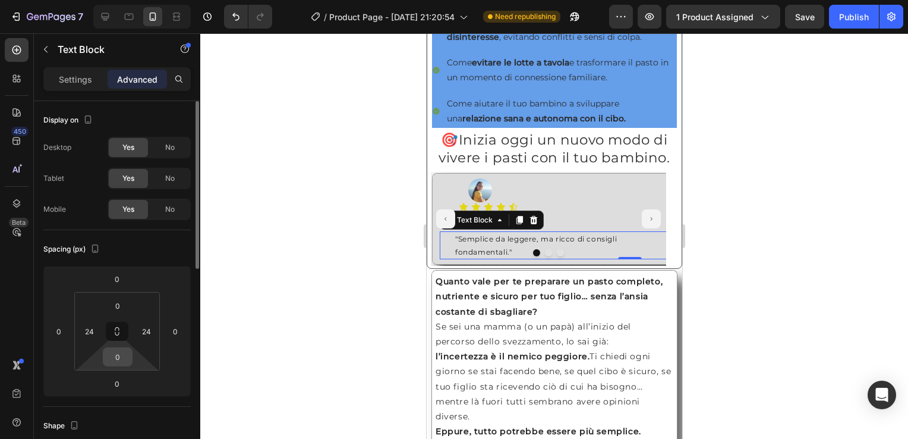
click at [119, 349] on input "0" at bounding box center [118, 357] width 24 height 18
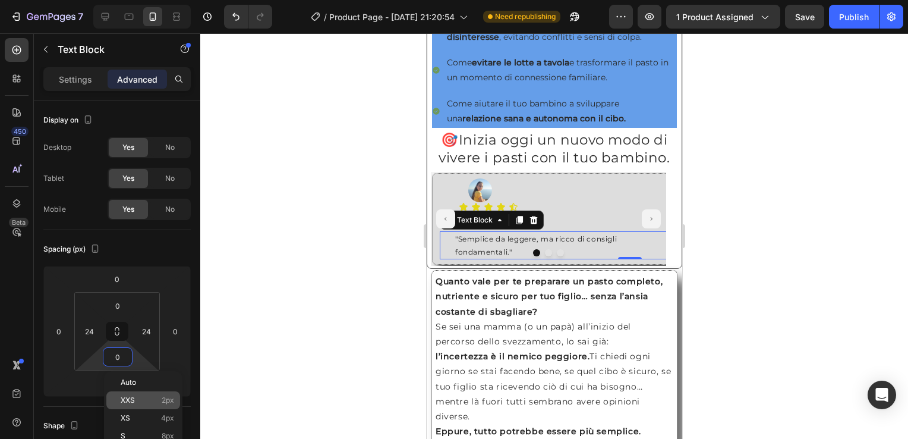
click at [133, 406] on div "XXS 2px" at bounding box center [143, 400] width 74 height 18
type input "2"
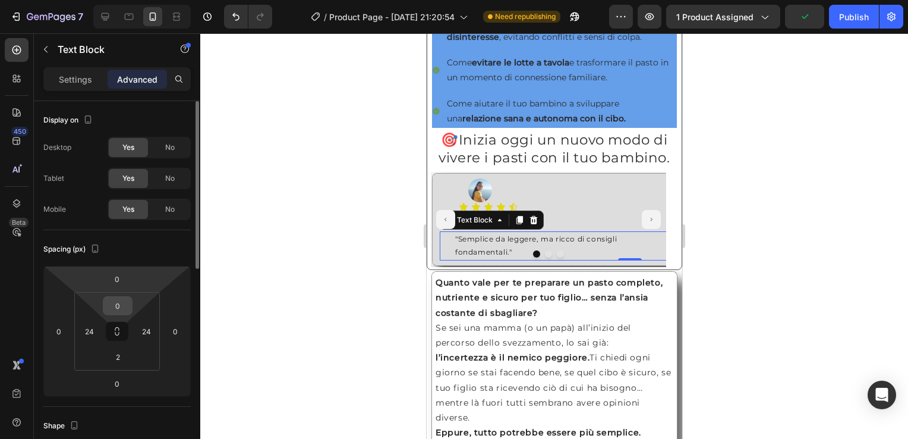
click at [124, 308] on input "0" at bounding box center [118, 306] width 24 height 18
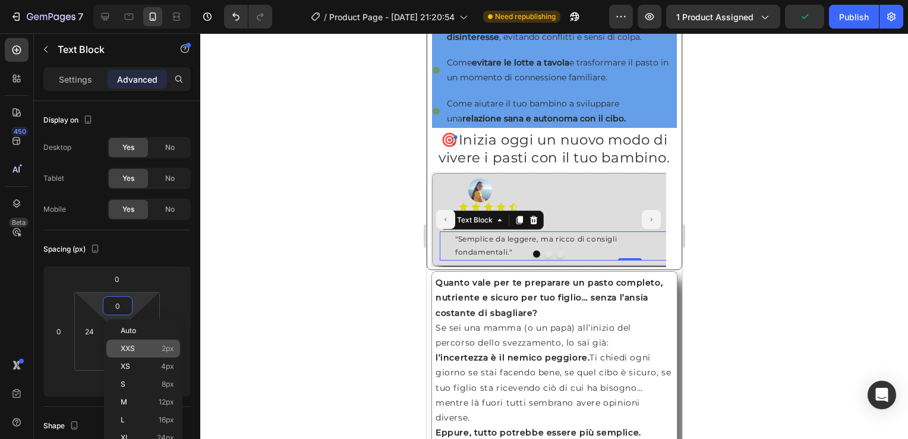
click at [131, 351] on span "XXS" at bounding box center [128, 348] width 14 height 8
type input "2"
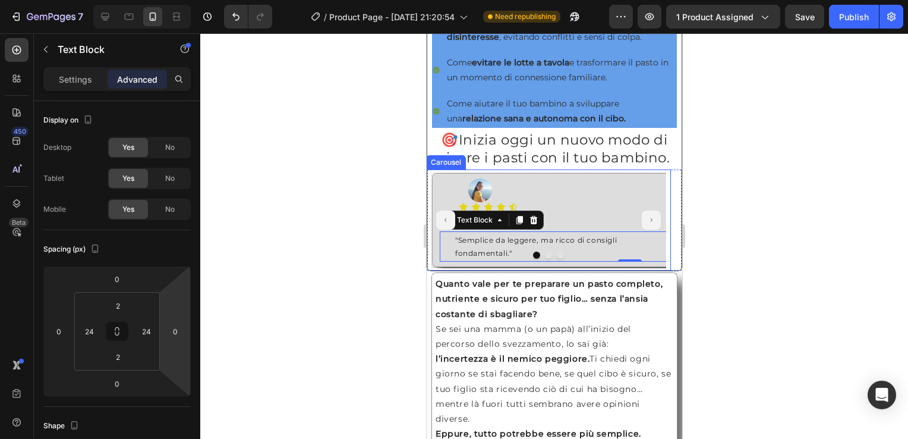
click at [441, 229] on button "Carousel Back Arrow" at bounding box center [445, 219] width 19 height 19
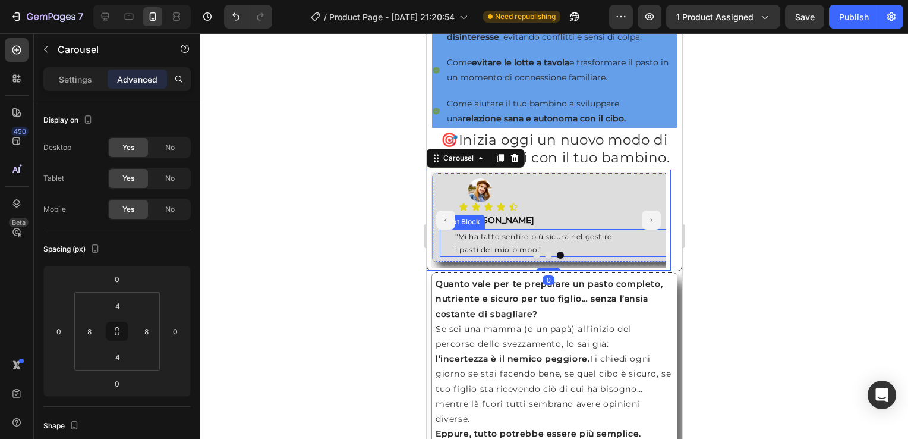
click at [471, 243] on p ""Mi ha fatto sentire più sicura nel gestire" at bounding box center [629, 236] width 349 height 13
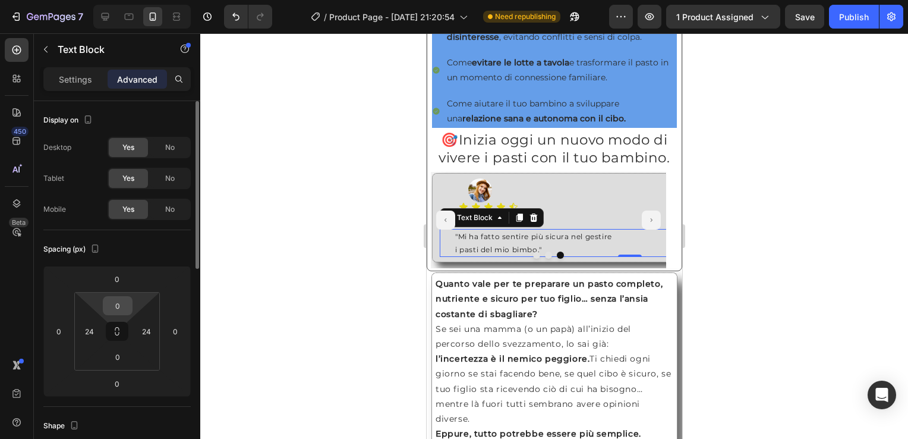
click at [118, 313] on input "0" at bounding box center [118, 306] width 24 height 18
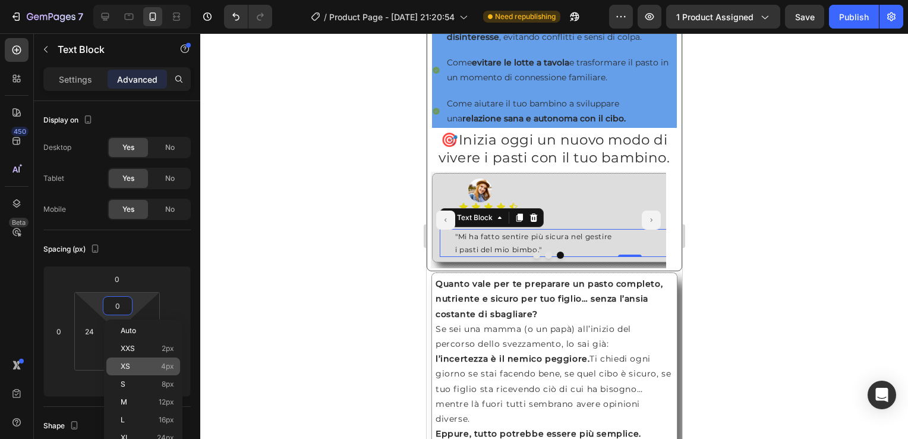
click at [159, 352] on div "XXS 2px" at bounding box center [143, 348] width 74 height 18
type input "2"
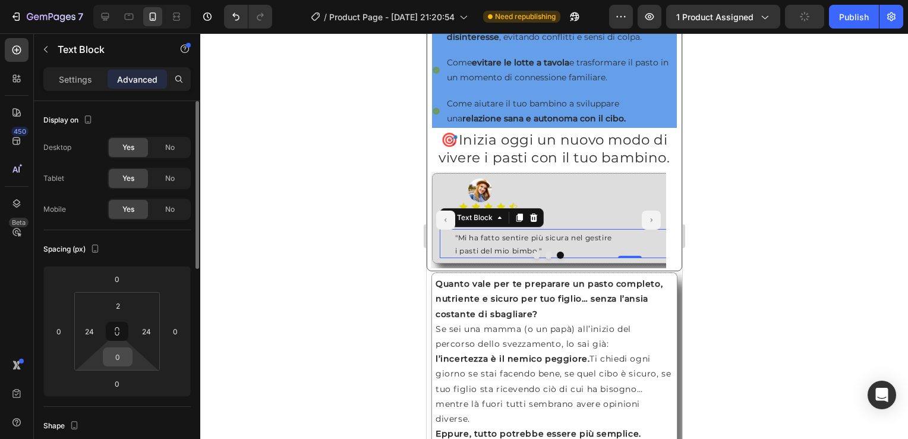
click at [117, 354] on input "0" at bounding box center [118, 357] width 24 height 18
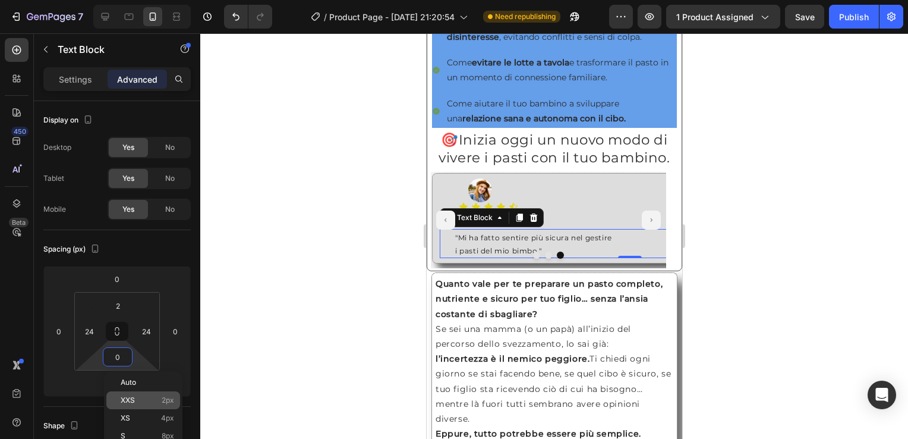
click at [158, 404] on div "XXS 2px" at bounding box center [143, 400] width 74 height 18
type input "2"
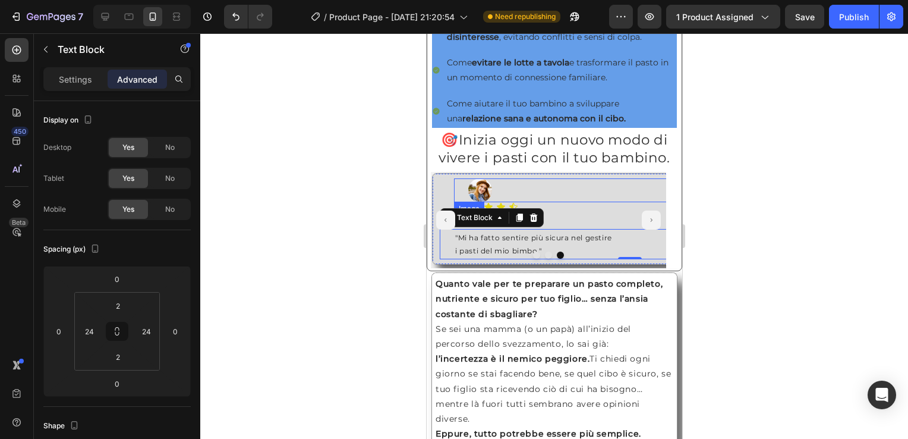
click at [548, 201] on div at bounding box center [629, 190] width 323 height 24
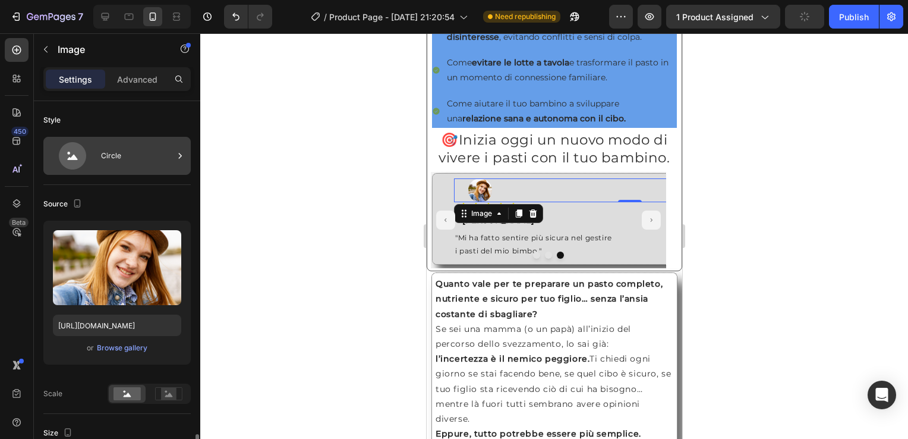
scroll to position [238, 0]
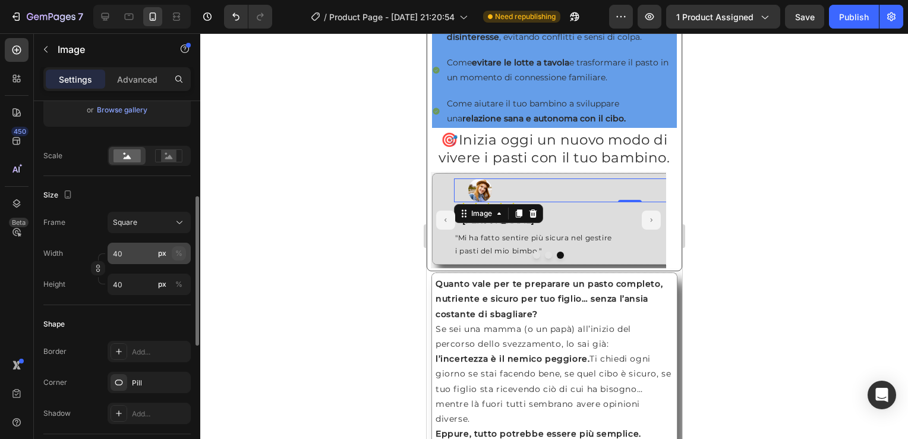
click at [177, 248] on div "%" at bounding box center [178, 253] width 7 height 11
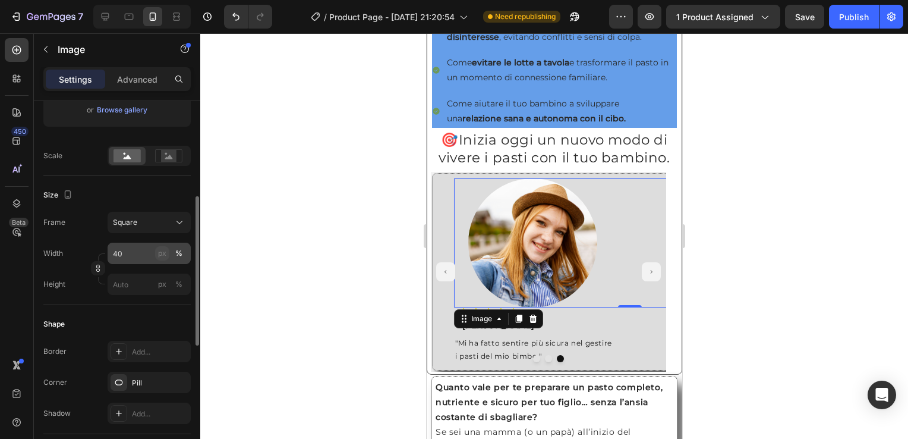
click at [162, 254] on div "px" at bounding box center [162, 253] width 8 height 11
type input "40"
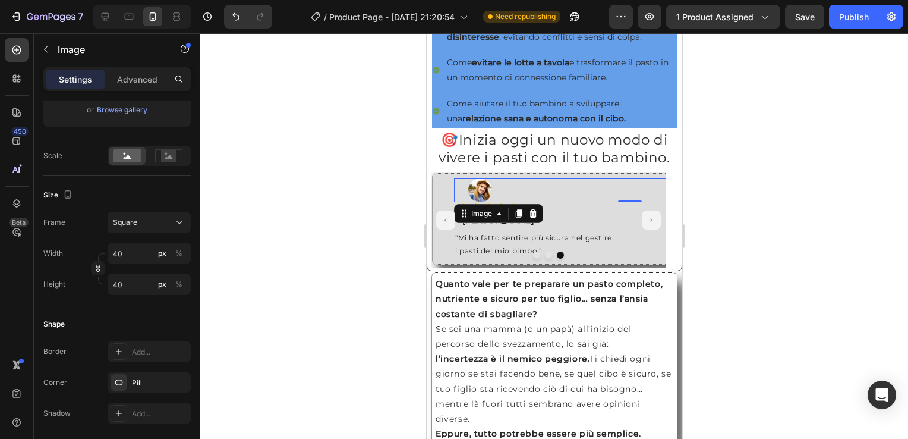
click at [849, 233] on div at bounding box center [554, 235] width 708 height 405
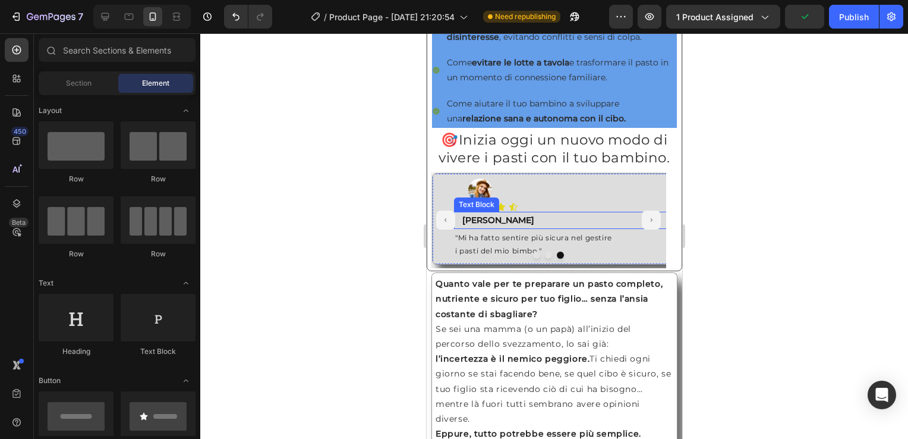
click at [493, 228] on p "[PERSON_NAME]" at bounding box center [629, 220] width 335 height 15
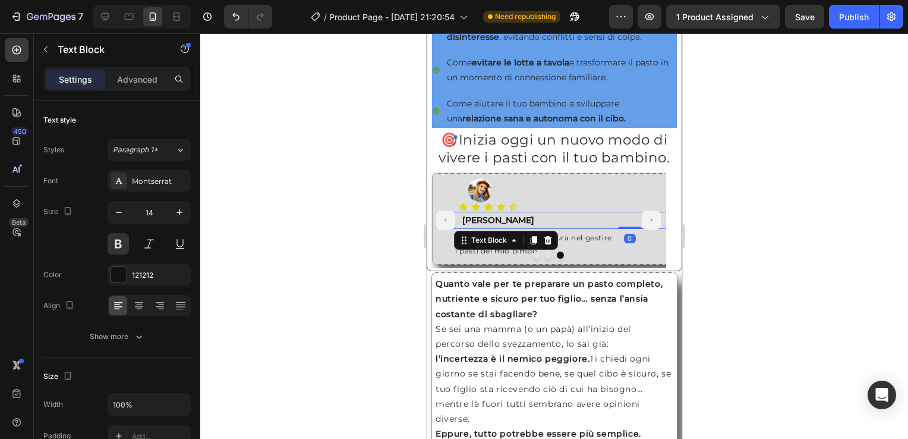
click at [840, 264] on div at bounding box center [554, 235] width 708 height 405
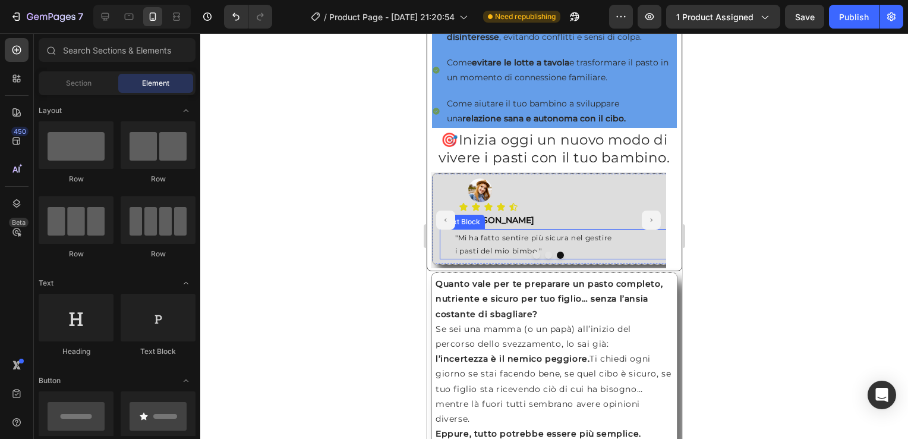
click at [455, 244] on p ""Mi ha fatto sentire più sicura nel gestire" at bounding box center [629, 237] width 349 height 13
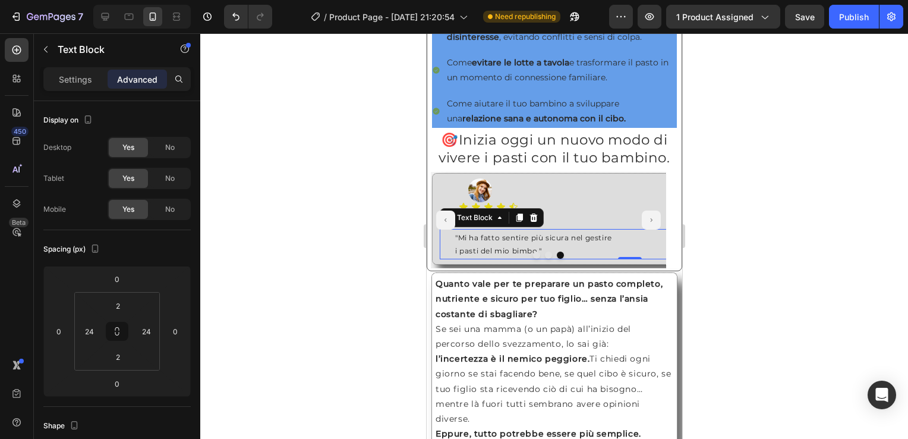
click at [908, 0] on html "7 / Product Page - [DATE] 21:20:54 Need republishing Preview 1 product assigned…" at bounding box center [454, 0] width 908 height 0
click at [869, 225] on div at bounding box center [554, 235] width 708 height 405
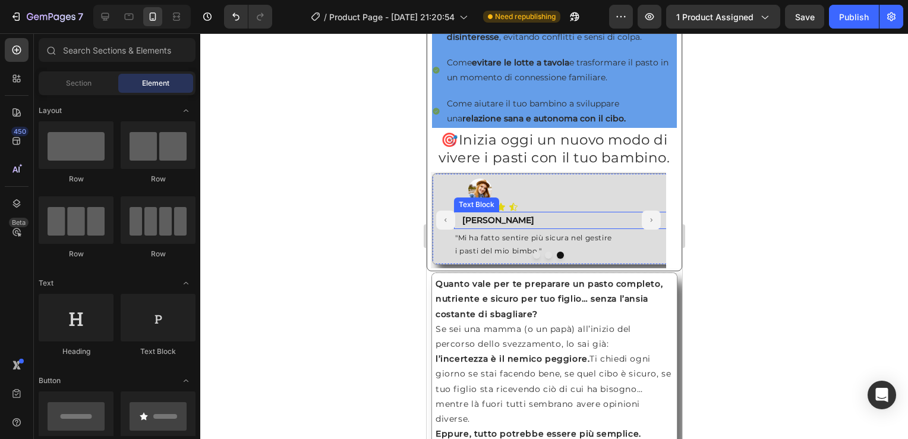
click at [512, 228] on p "[PERSON_NAME]" at bounding box center [629, 220] width 335 height 15
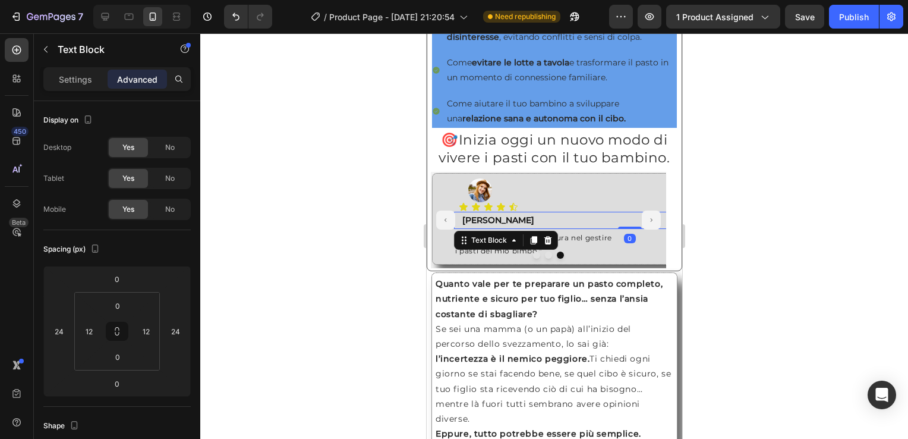
click at [461, 226] on div "[PERSON_NAME]" at bounding box center [630, 220] width 338 height 17
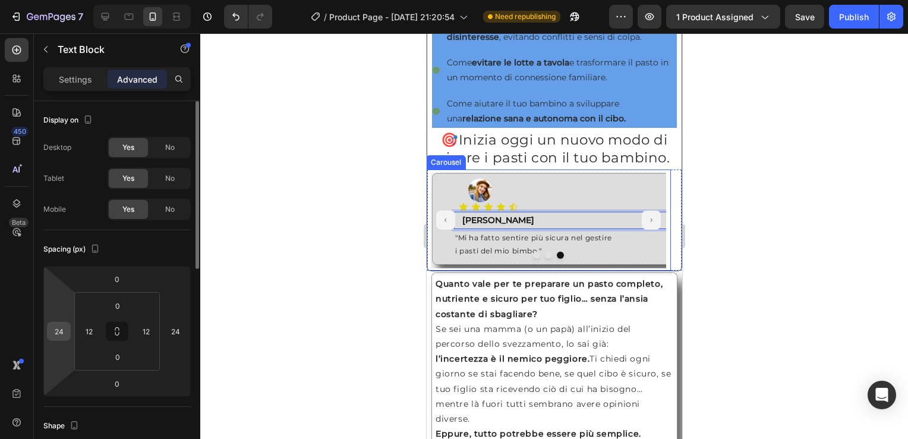
click at [58, 334] on input "24" at bounding box center [59, 331] width 18 height 18
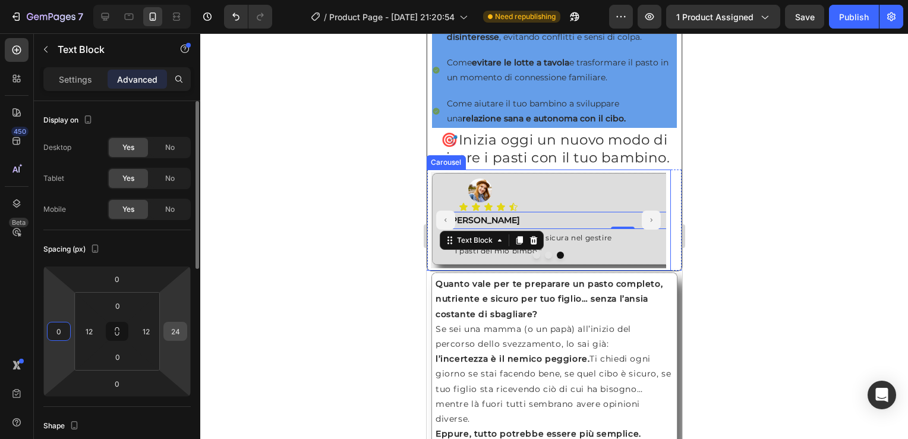
type input "0"
click at [177, 328] on input "24" at bounding box center [175, 331] width 18 height 18
type input "0"
click at [102, 0] on html "7 / Product Page - [DATE] 21:20:54 Need republishing Preview 1 product assigned…" at bounding box center [454, 0] width 908 height 0
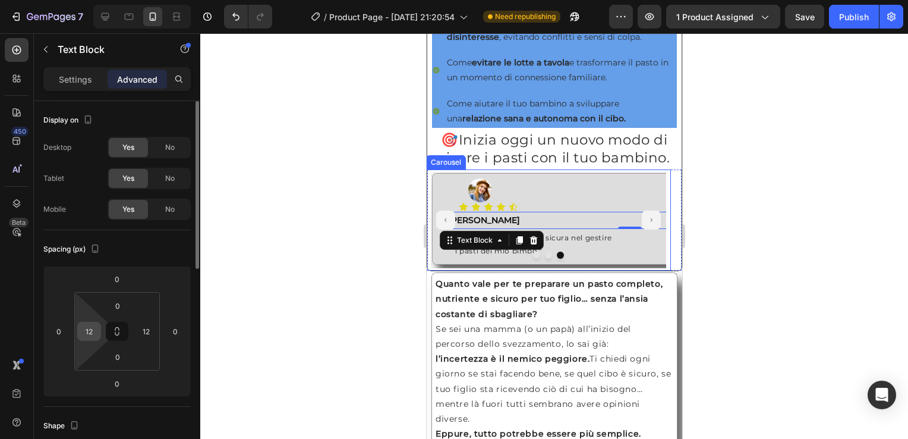
click at [97, 334] on input "12" at bounding box center [89, 331] width 18 height 18
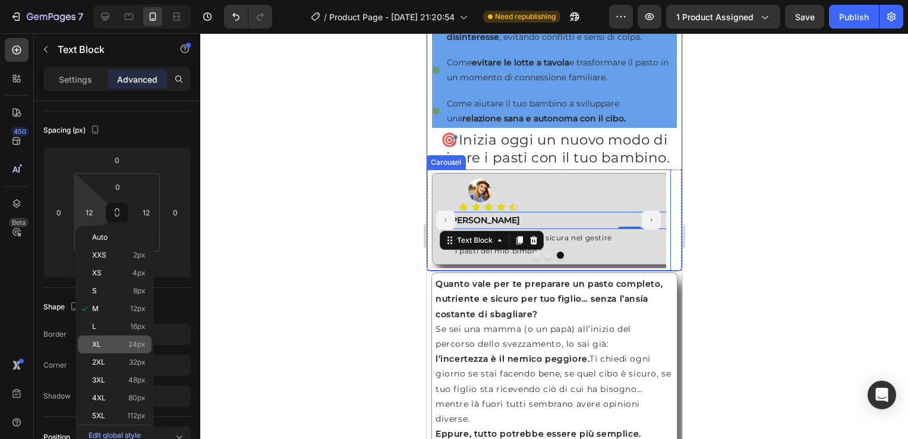
click at [139, 346] on span "24px" at bounding box center [136, 344] width 17 height 8
type input "24"
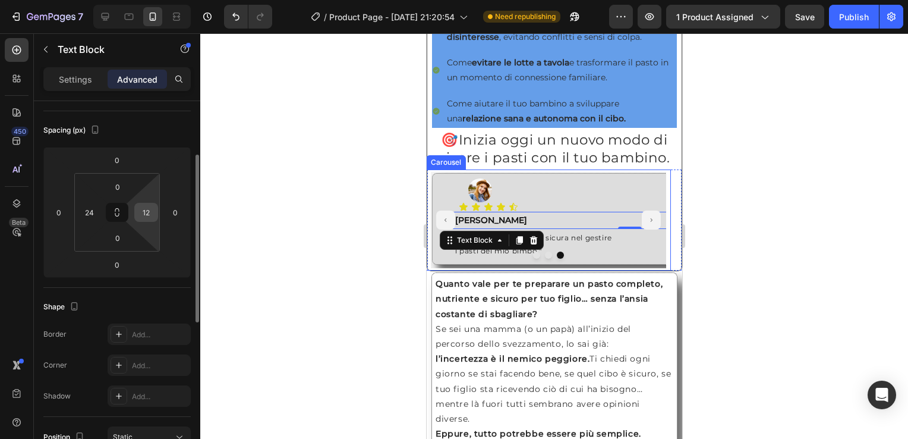
click at [148, 206] on input "12" at bounding box center [146, 212] width 18 height 18
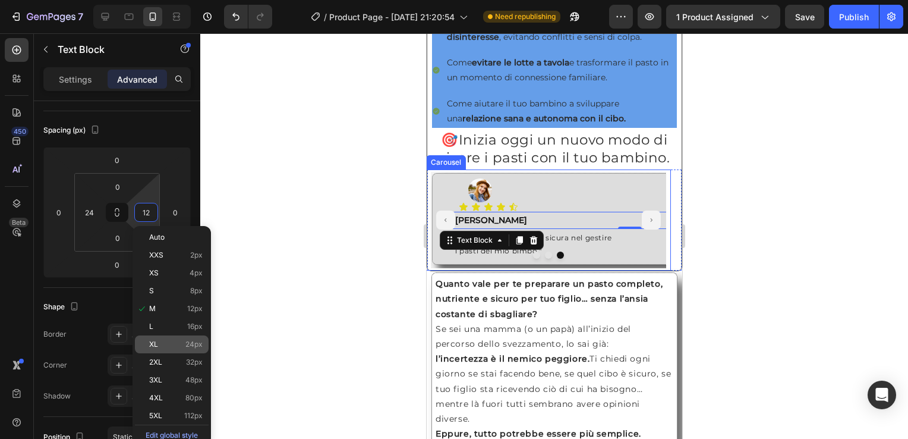
click at [178, 345] on p "XL 24px" at bounding box center [175, 344] width 53 height 8
type input "24"
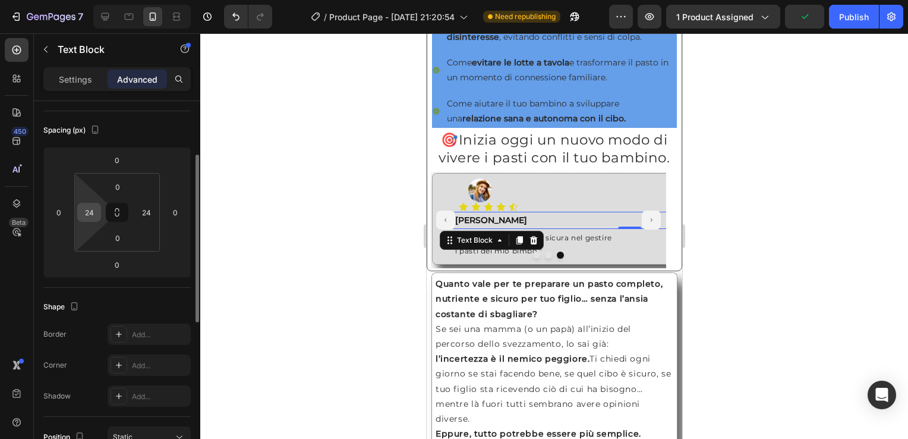
click at [78, 216] on div "24" at bounding box center [89, 212] width 24 height 19
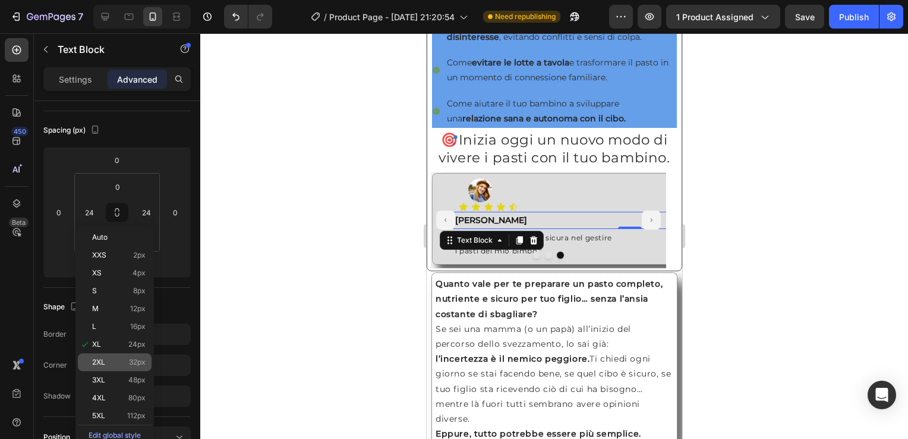
click at [144, 365] on span "32px" at bounding box center [137, 362] width 17 height 8
type input "32"
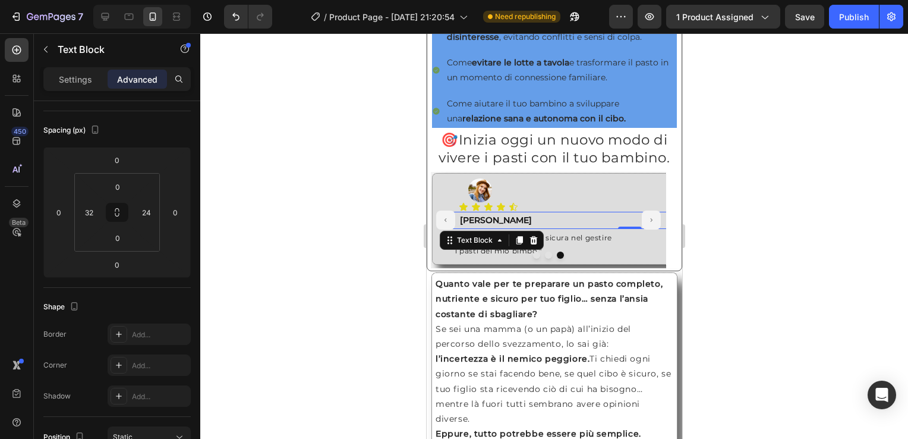
click at [757, 216] on div at bounding box center [554, 235] width 708 height 405
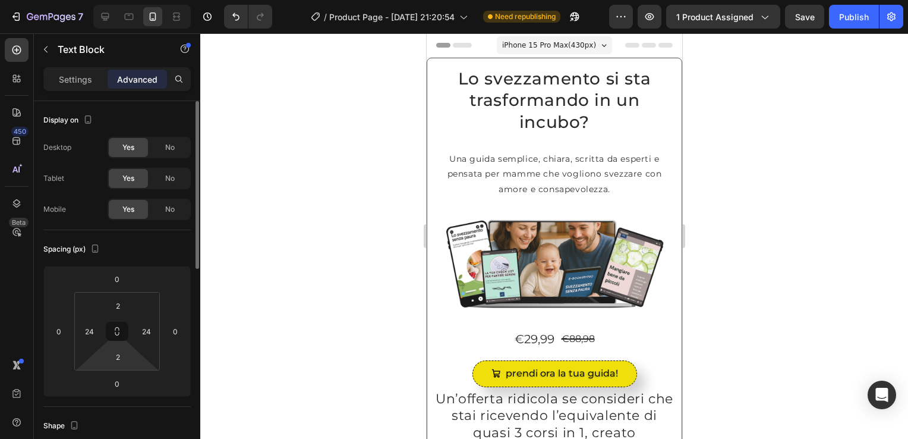
scroll to position [713, 0]
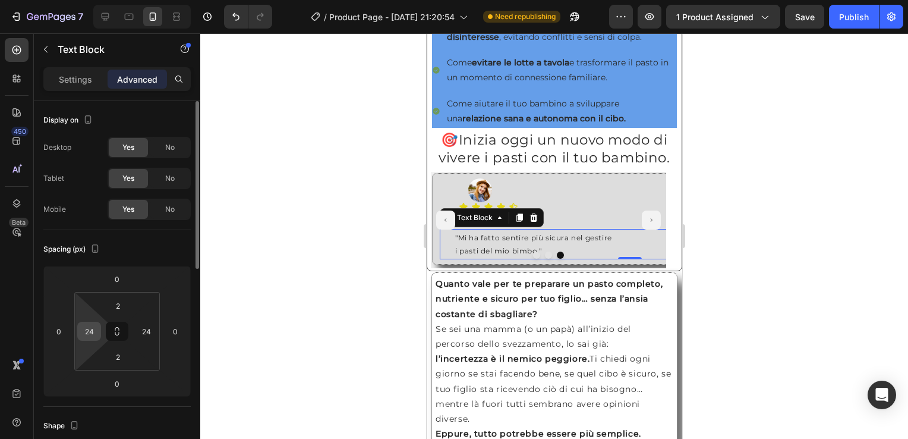
click at [90, 336] on input "24" at bounding box center [89, 331] width 18 height 18
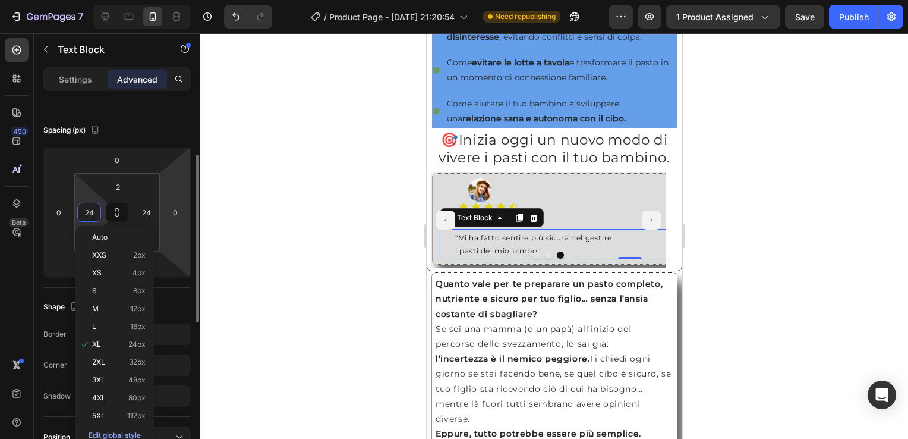
scroll to position [238, 0]
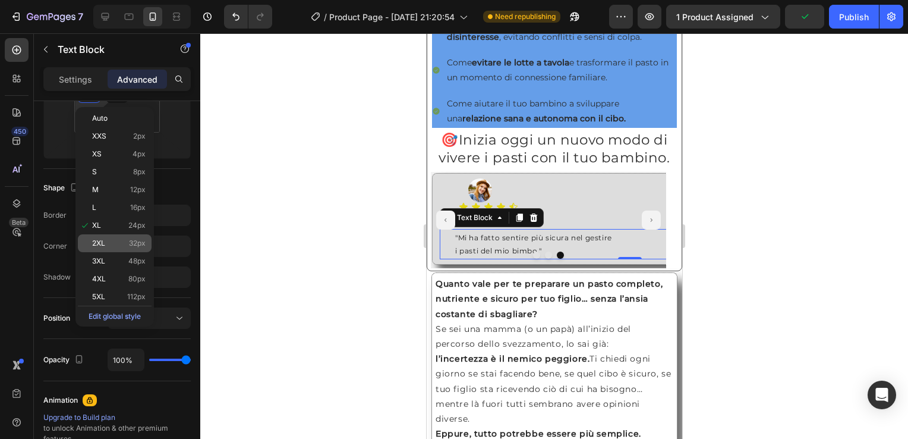
click at [113, 243] on p "2XL 32px" at bounding box center [118, 243] width 53 height 8
type input "32"
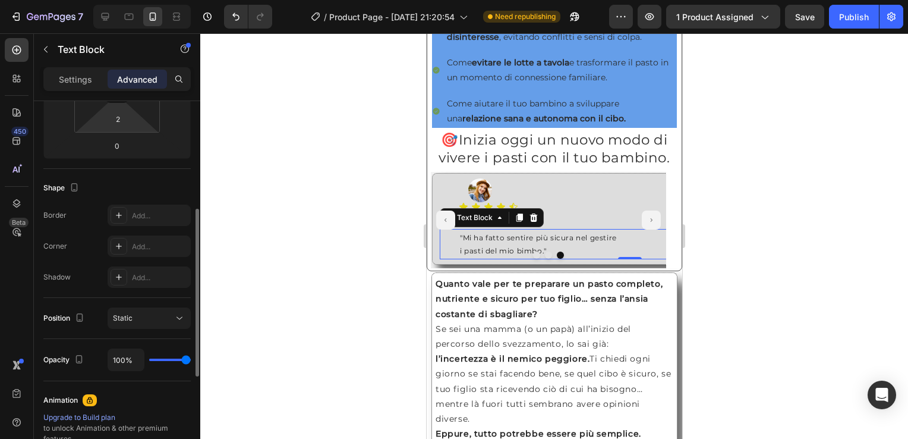
scroll to position [119, 0]
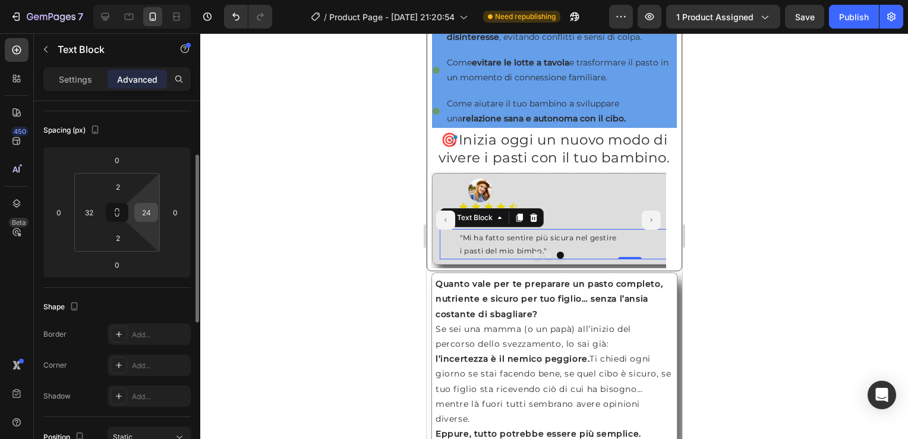
click at [139, 213] on input "24" at bounding box center [146, 212] width 18 height 18
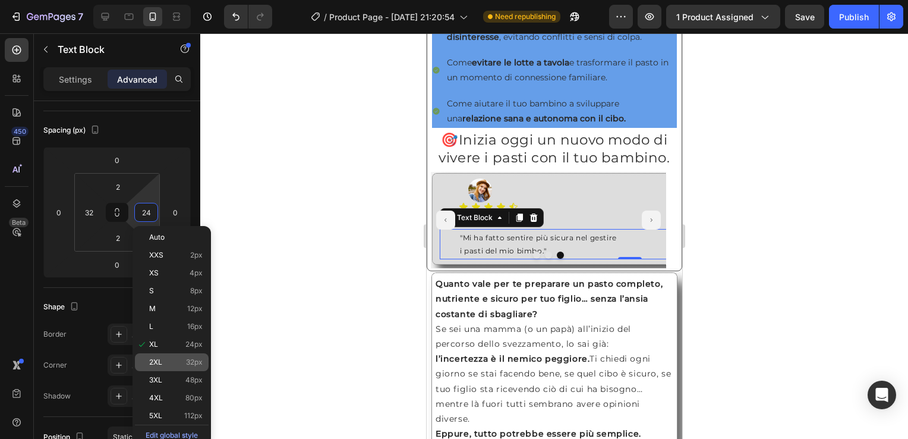
click at [179, 360] on p "2XL 32px" at bounding box center [175, 362] width 53 height 8
type input "32"
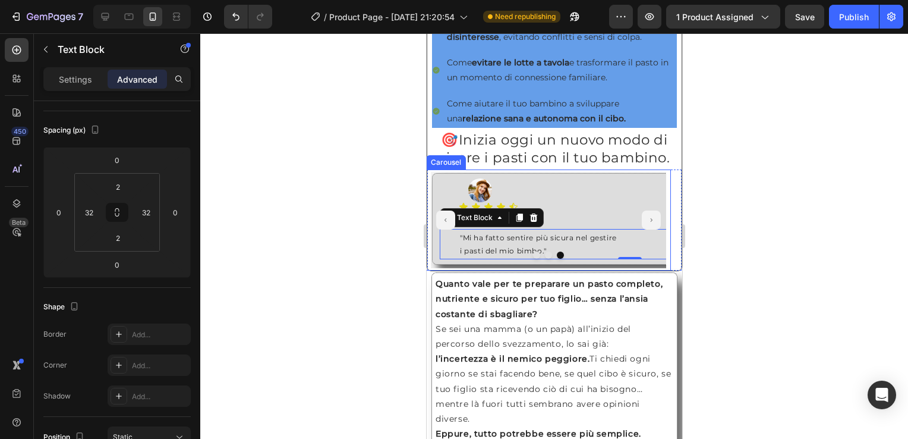
click at [323, 244] on div at bounding box center [554, 235] width 708 height 405
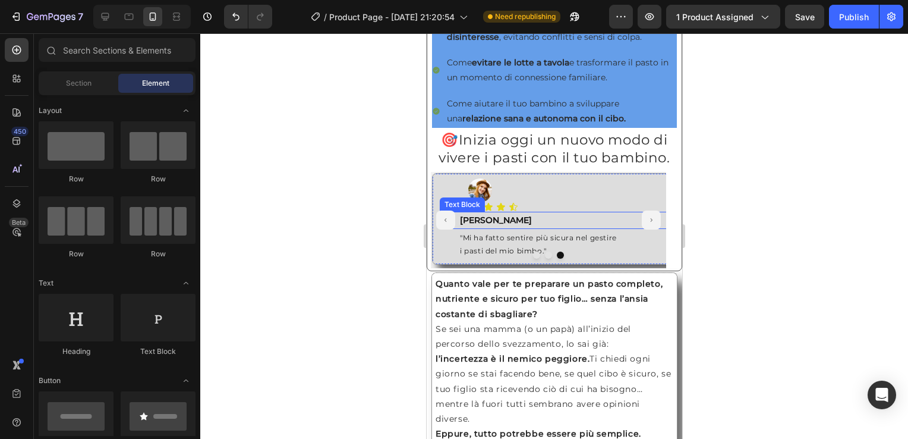
click at [522, 228] on p "[PERSON_NAME]" at bounding box center [631, 220] width 345 height 15
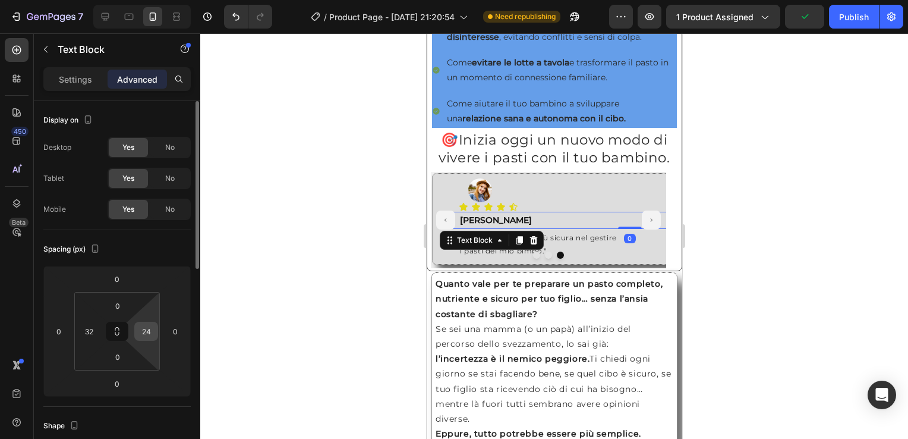
click at [140, 334] on input "24" at bounding box center [146, 331] width 18 height 18
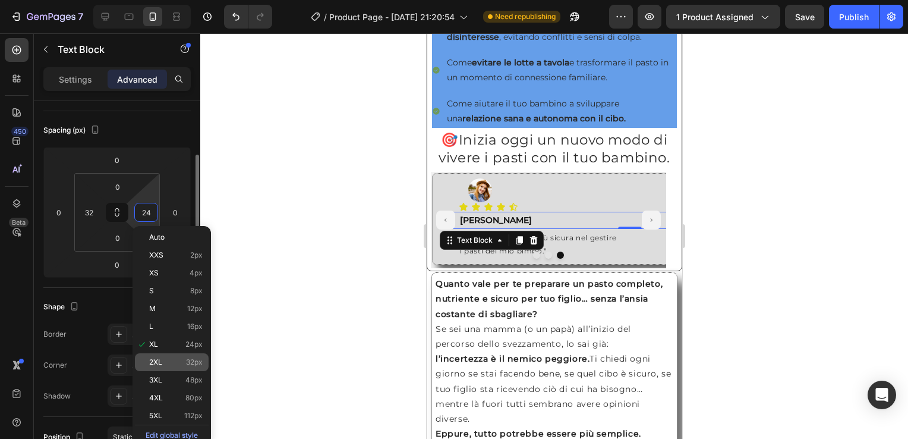
click at [186, 361] on span "32px" at bounding box center [194, 362] width 17 height 8
type input "32"
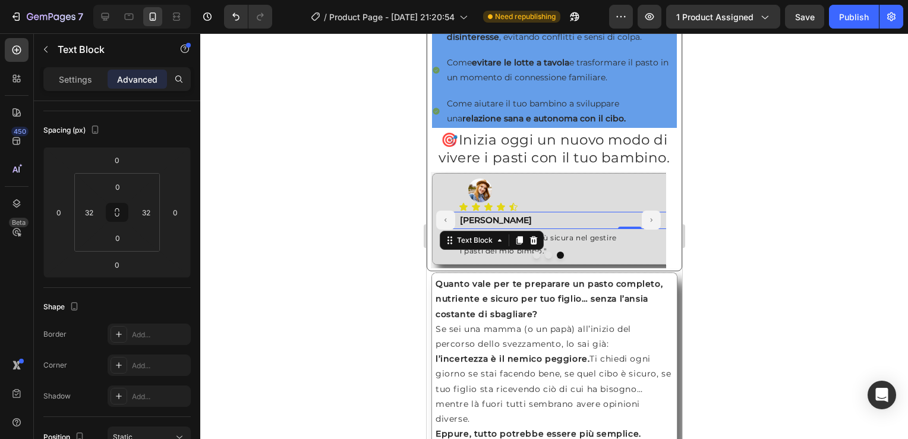
click at [774, 192] on div at bounding box center [554, 235] width 708 height 405
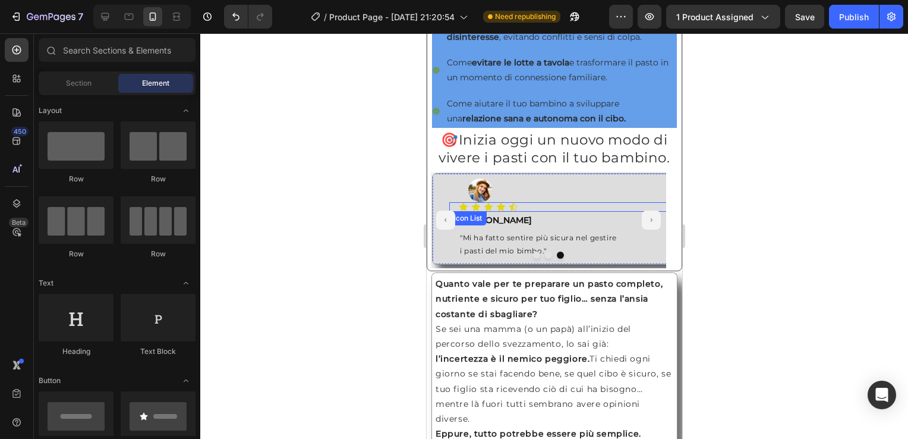
click at [537, 212] on div "Icon Icon Icon Icon Icon" at bounding box center [629, 207] width 342 height 10
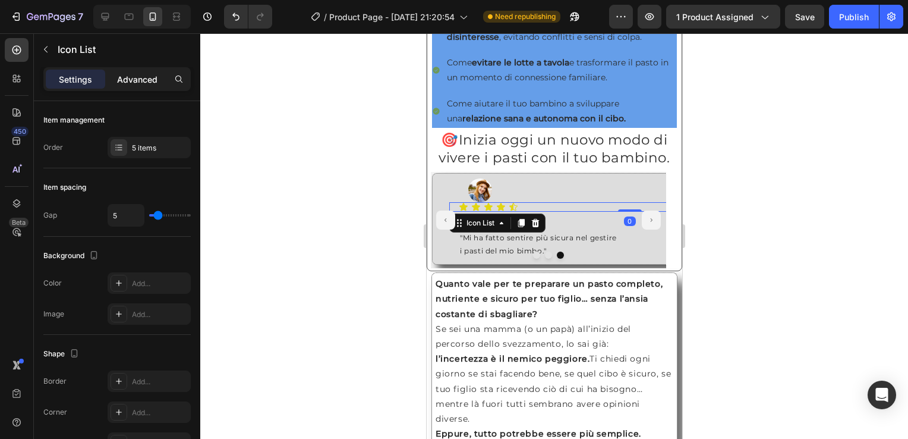
click at [140, 75] on p "Advanced" at bounding box center [137, 79] width 40 height 12
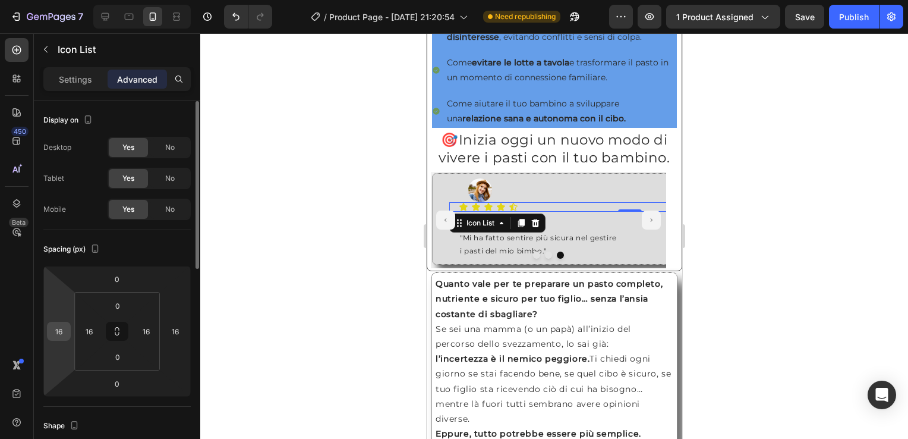
click at [52, 338] on input "16" at bounding box center [59, 331] width 18 height 18
type input "0"
click at [174, 336] on input "16" at bounding box center [175, 331] width 18 height 18
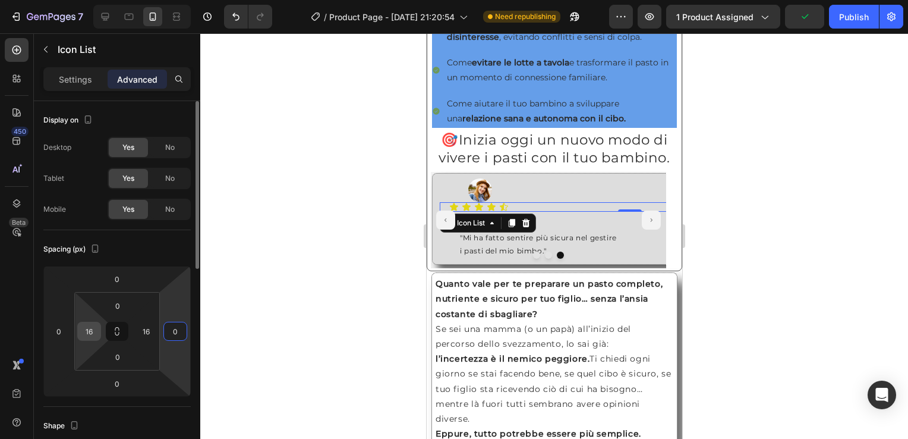
type input "0"
click at [87, 334] on input "16" at bounding box center [89, 331] width 18 height 18
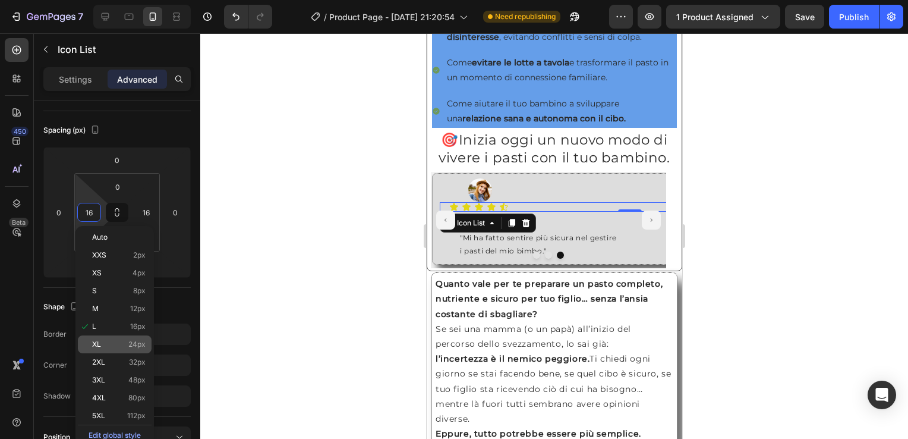
click at [134, 355] on div "2XL 32px" at bounding box center [115, 362] width 74 height 18
type input "32"
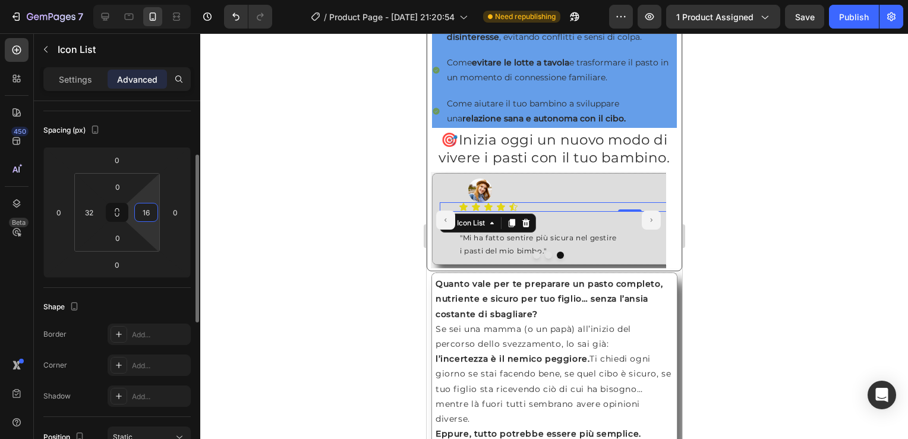
click at [151, 208] on input "16" at bounding box center [146, 212] width 18 height 18
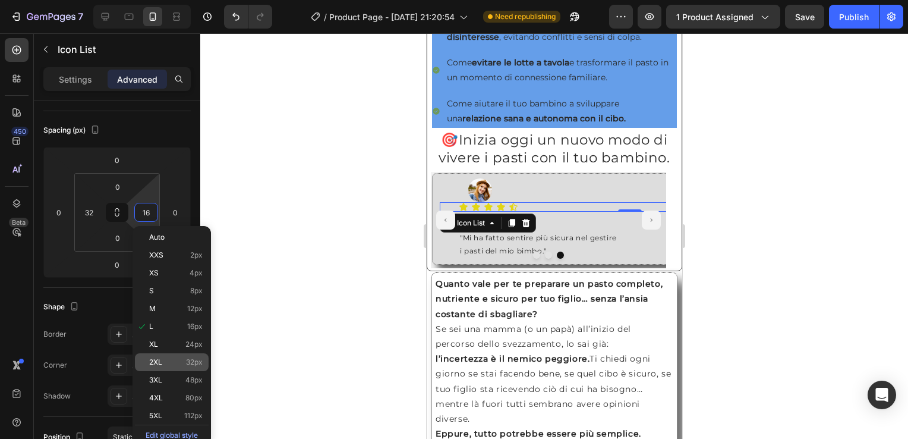
click at [188, 355] on div "2XL 32px" at bounding box center [172, 362] width 74 height 18
type input "32"
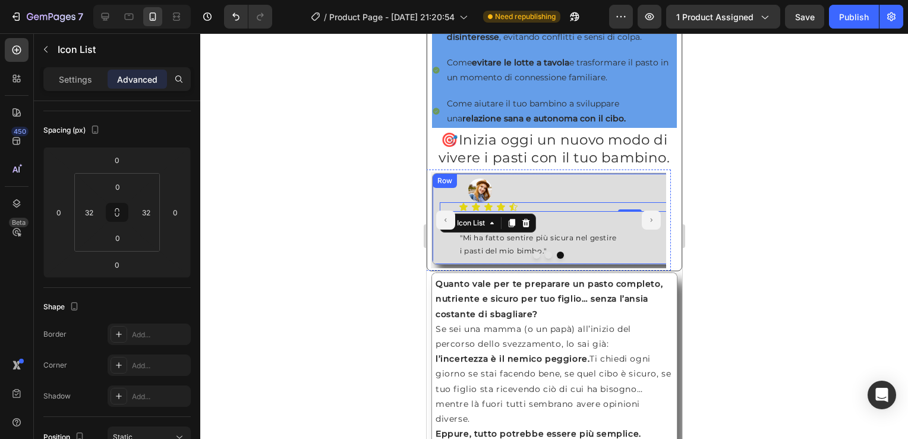
click at [752, 207] on div at bounding box center [554, 235] width 708 height 405
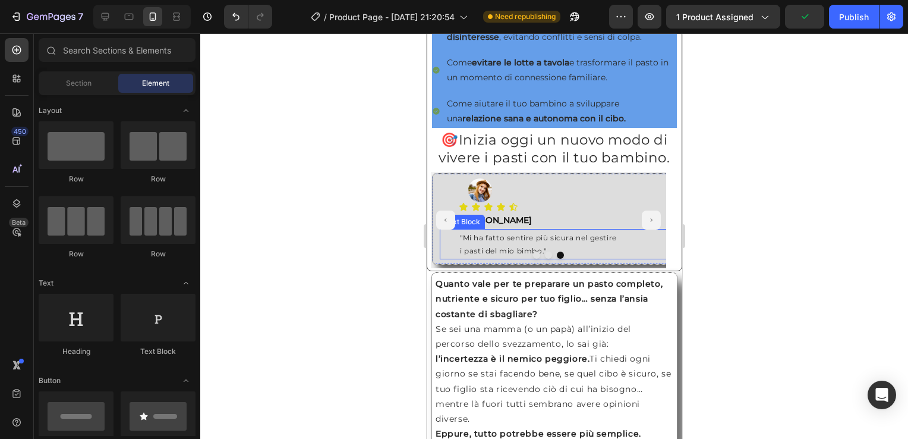
click at [459, 244] on p ""Mi ha fatto sentire più sicura nel gestire" at bounding box center [629, 237] width 340 height 13
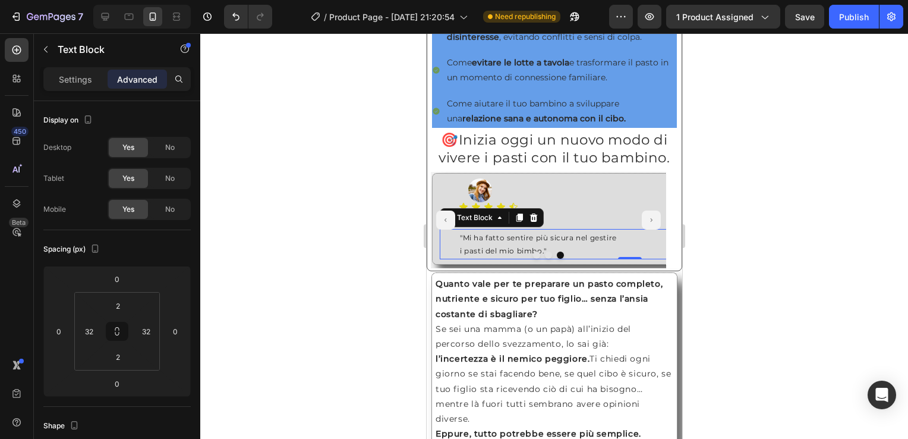
click at [458, 244] on div ""Mi ha fatto sentire più sicura nel gestire i pasti del mio bimbo."" at bounding box center [629, 244] width 342 height 28
click at [458, 254] on div ""Mi ha fatto sentire più sicura nel gestire i pasti del mio bimbo."" at bounding box center [629, 244] width 342 height 28
click at [462, 257] on p "i pasti del mio bimbo."" at bounding box center [629, 250] width 340 height 13
click at [777, 235] on div at bounding box center [554, 235] width 708 height 405
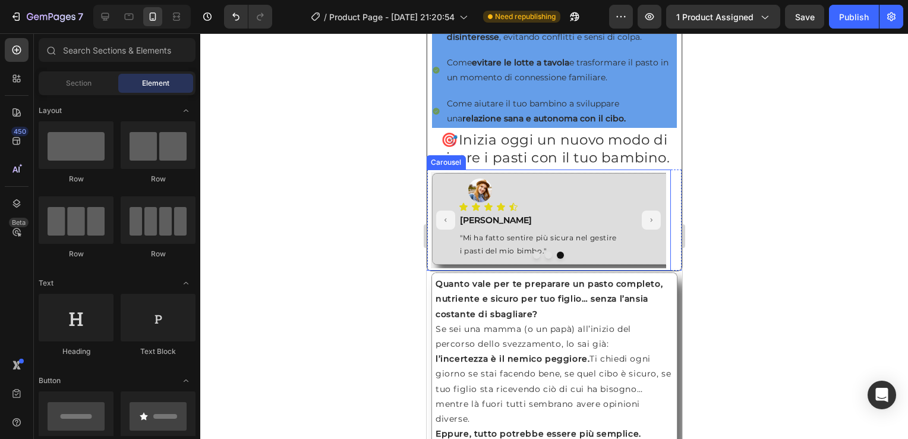
click at [648, 229] on button "Carousel Next Arrow" at bounding box center [650, 219] width 19 height 19
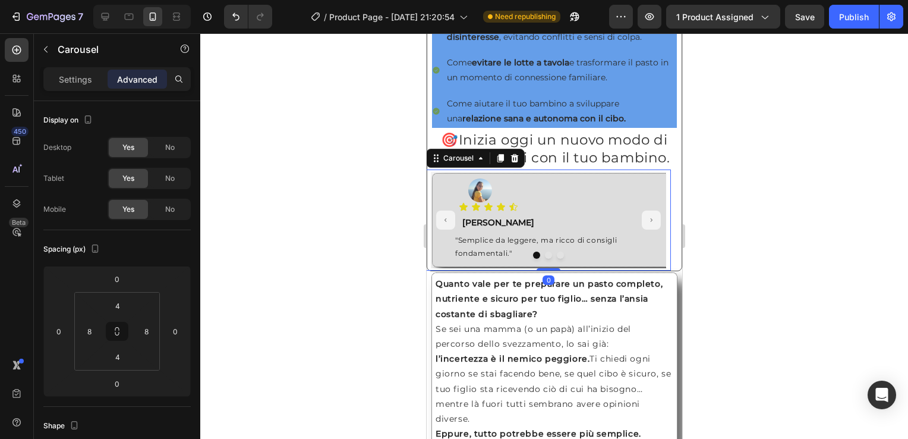
click at [443, 224] on icon "Carousel Back Arrow" at bounding box center [445, 220] width 5 height 8
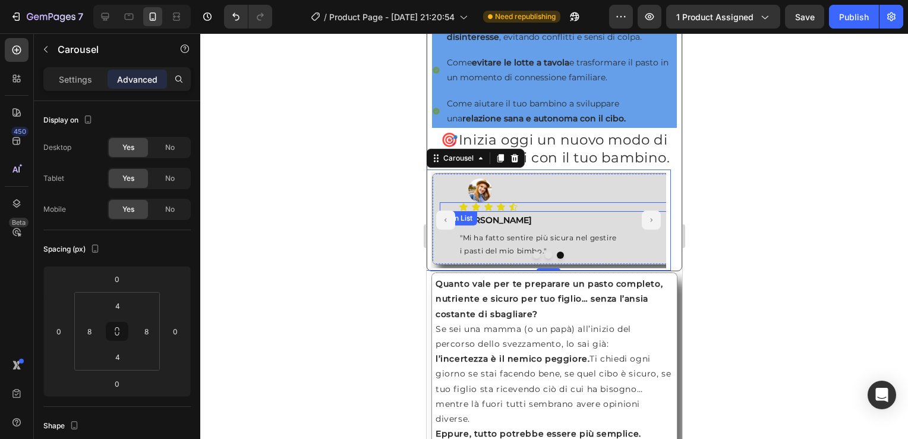
click at [532, 212] on div "Icon Icon Icon Icon Icon" at bounding box center [629, 207] width 342 height 10
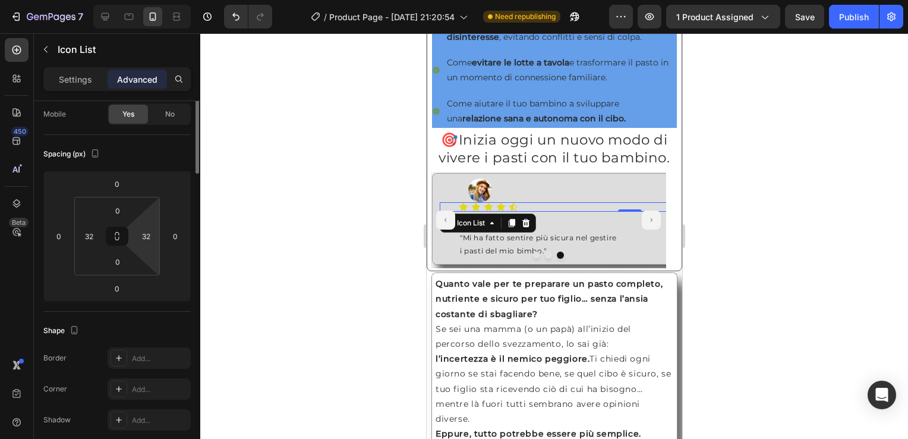
scroll to position [0, 0]
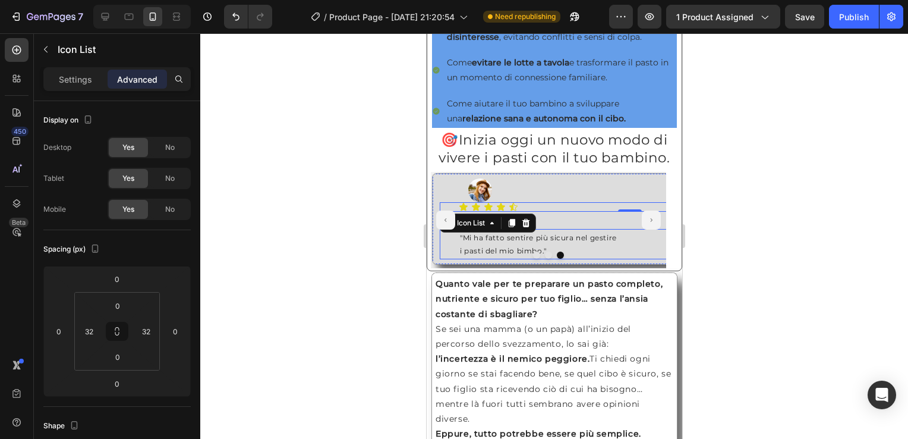
click at [612, 244] on p ""Mi ha fatto sentire più sicura nel gestire" at bounding box center [629, 237] width 340 height 13
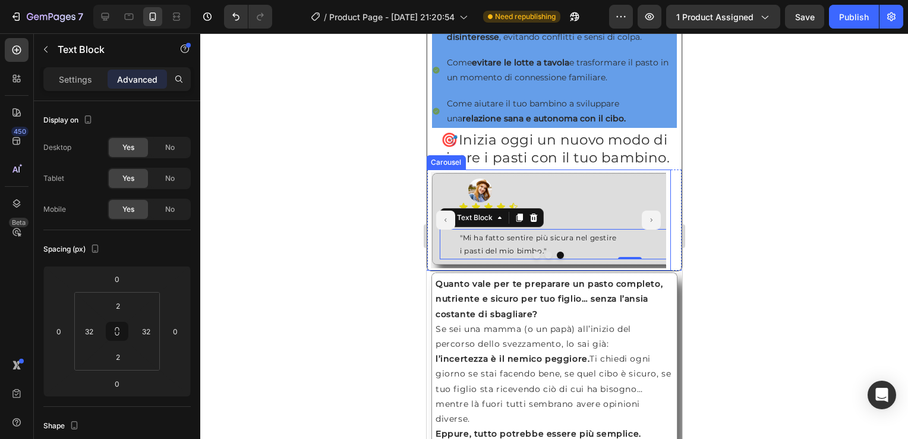
click at [645, 229] on button "Carousel Next Arrow" at bounding box center [650, 219] width 19 height 19
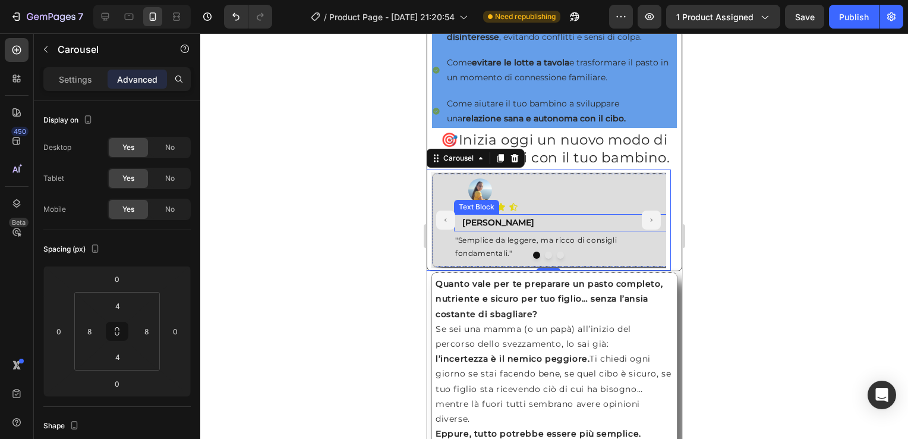
click at [502, 228] on p "[PERSON_NAME]" at bounding box center [629, 222] width 335 height 15
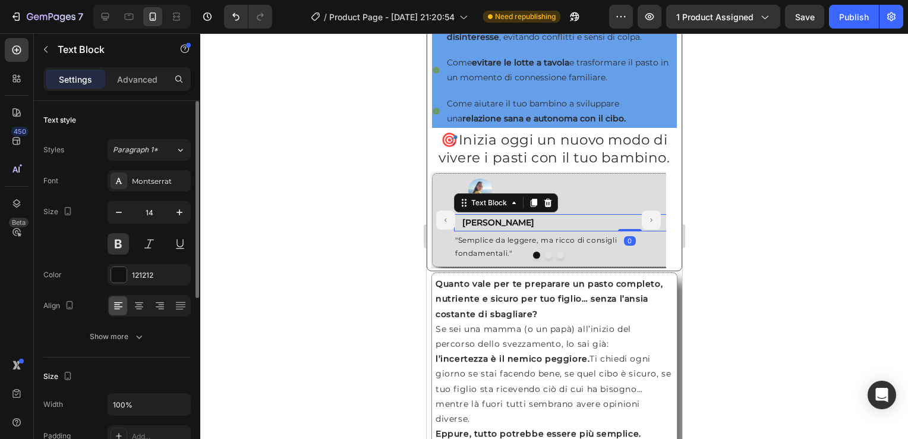
click at [133, 73] on p "Advanced" at bounding box center [137, 79] width 40 height 12
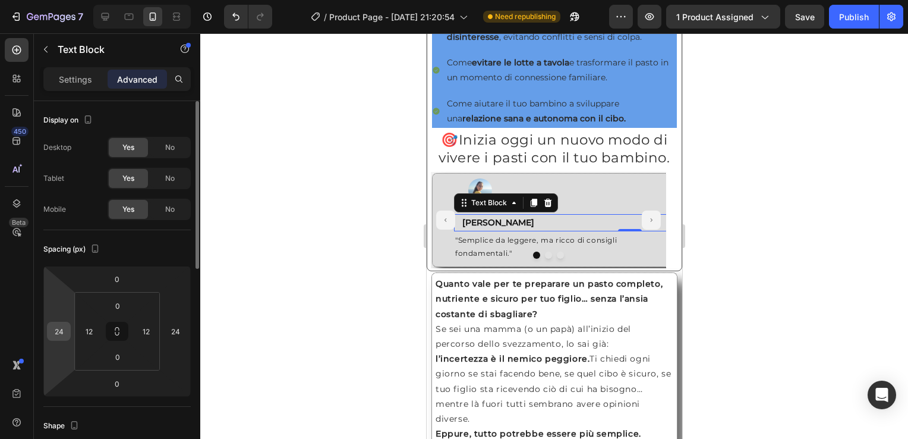
click at [58, 332] on input "24" at bounding box center [59, 331] width 18 height 18
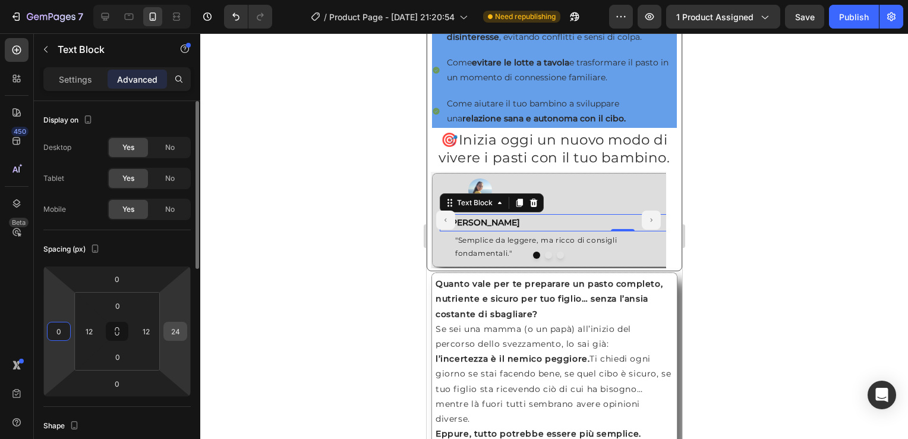
type input "0"
click at [178, 332] on input "24" at bounding box center [175, 331] width 18 height 18
type input "0"
click at [88, 333] on input "12" at bounding box center [89, 331] width 18 height 18
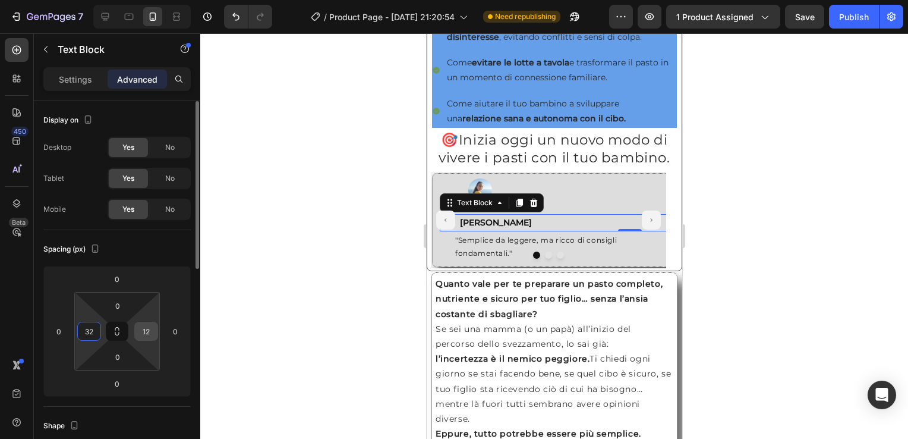
type input "32"
click at [142, 329] on input "12" at bounding box center [146, 331] width 18 height 18
type input "32"
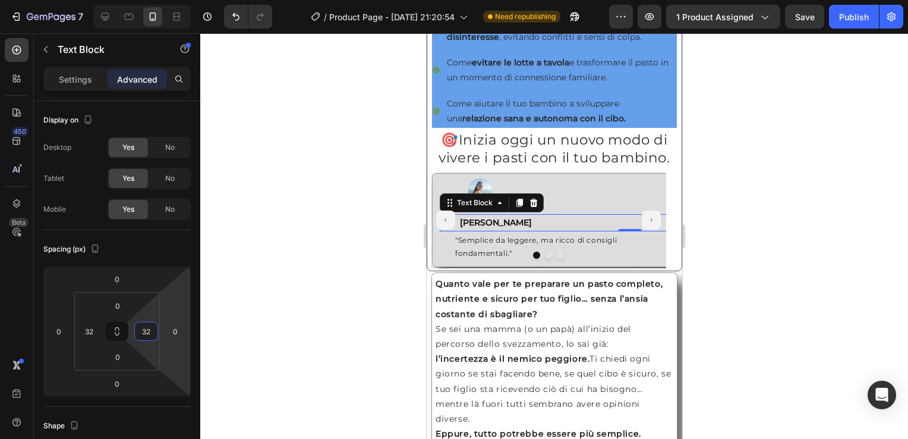
click at [338, 276] on div at bounding box center [554, 235] width 708 height 405
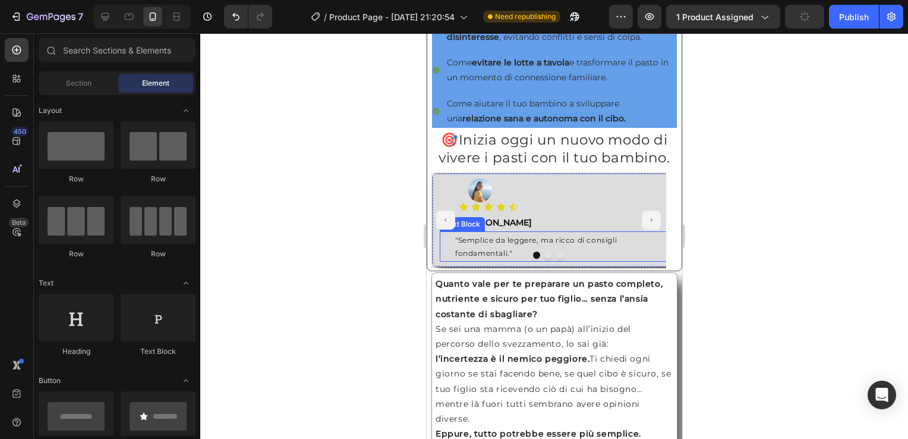
click at [514, 247] on p ""Semplice da leggere, ma ricco di consigli" at bounding box center [629, 240] width 349 height 13
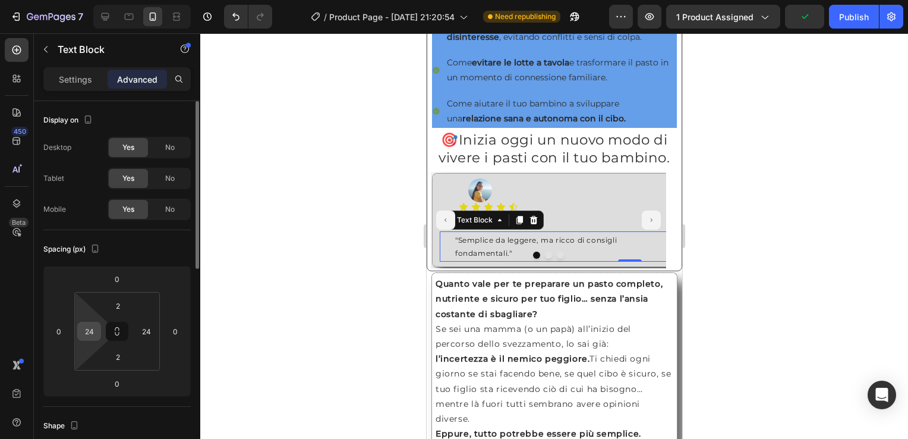
click at [86, 336] on input "24" at bounding box center [89, 331] width 18 height 18
type input "32"
click at [141, 334] on input "24" at bounding box center [146, 331] width 18 height 18
type input "32"
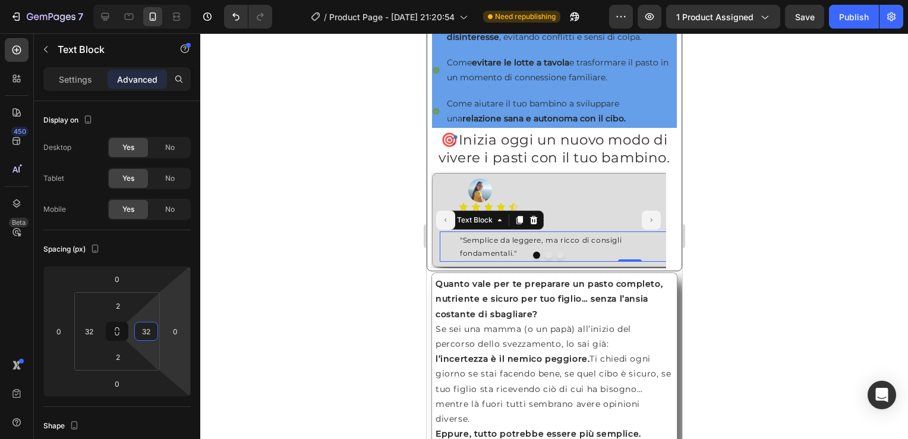
click at [278, 310] on div at bounding box center [554, 235] width 708 height 405
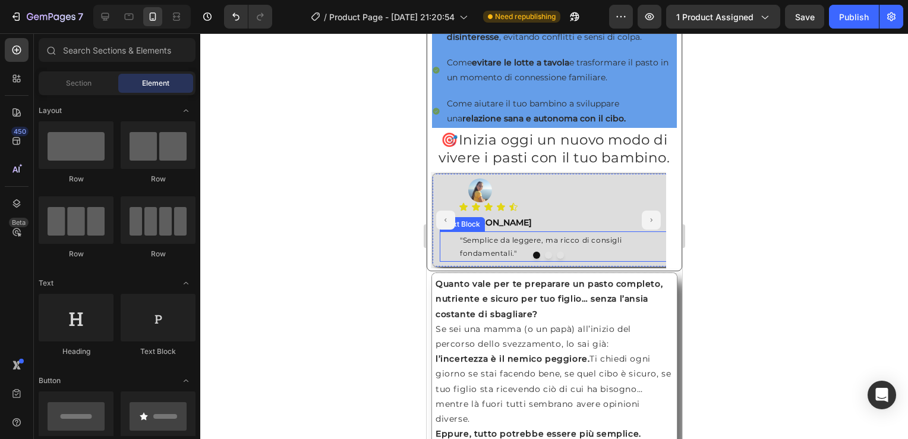
click at [505, 247] on p ""Semplice da leggere, ma ricco di consigli" at bounding box center [629, 240] width 340 height 13
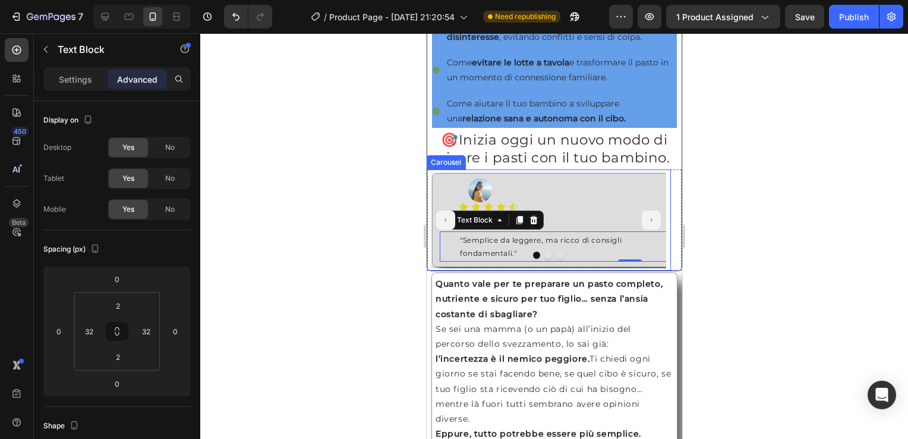
click at [445, 224] on icon "Carousel Back Arrow" at bounding box center [445, 220] width 5 height 8
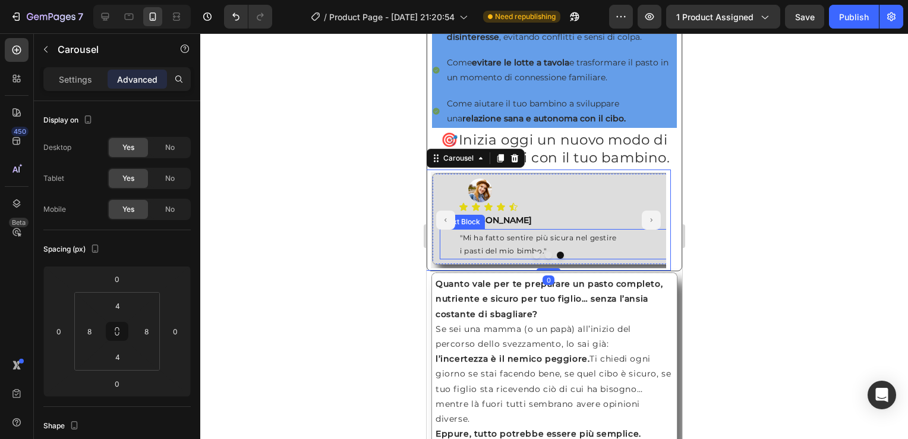
click at [487, 256] on p "i pasti del mio bimbo."" at bounding box center [629, 250] width 340 height 13
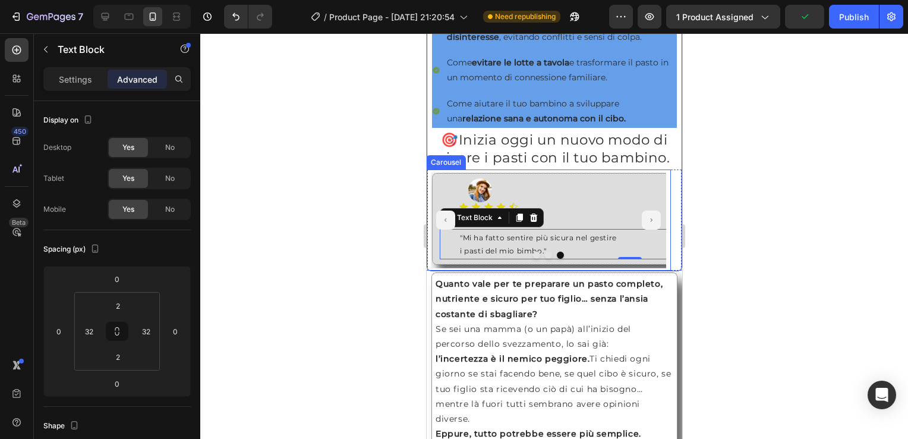
click at [645, 228] on button "Carousel Next Arrow" at bounding box center [650, 219] width 19 height 19
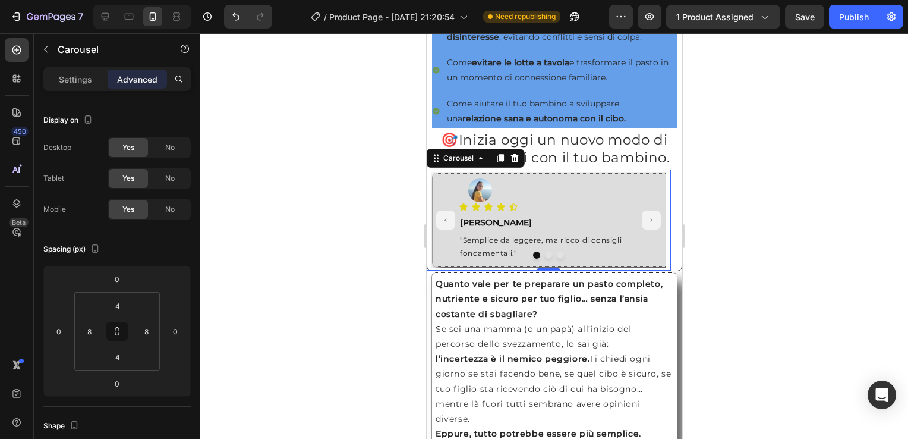
click at [645, 227] on button "Carousel Next Arrow" at bounding box center [650, 219] width 19 height 19
click at [448, 228] on button "Carousel Back Arrow" at bounding box center [445, 219] width 19 height 19
click at [547, 212] on div "Icon Icon Icon Icon Icon" at bounding box center [629, 207] width 342 height 10
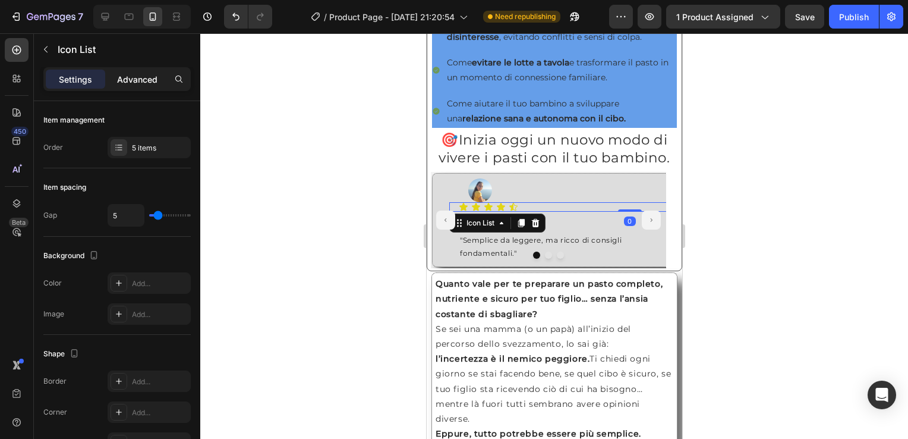
click at [143, 74] on p "Advanced" at bounding box center [137, 79] width 40 height 12
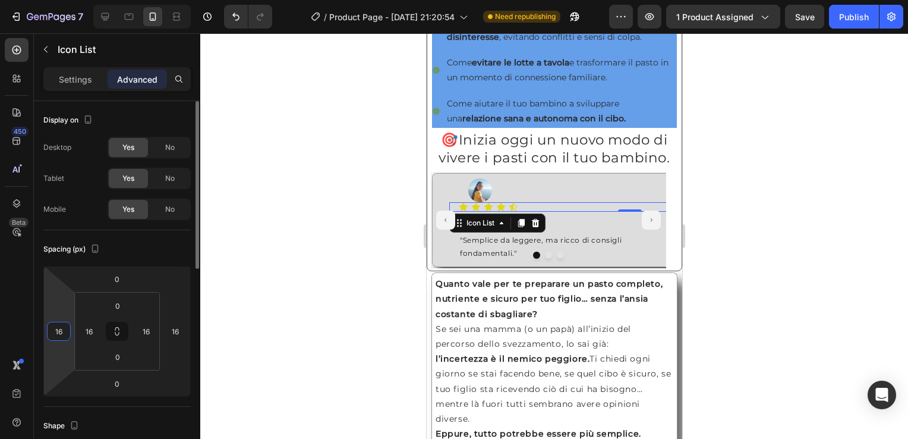
click at [58, 330] on input "16" at bounding box center [59, 331] width 18 height 18
type input "0"
click at [169, 332] on input "16" at bounding box center [175, 331] width 18 height 18
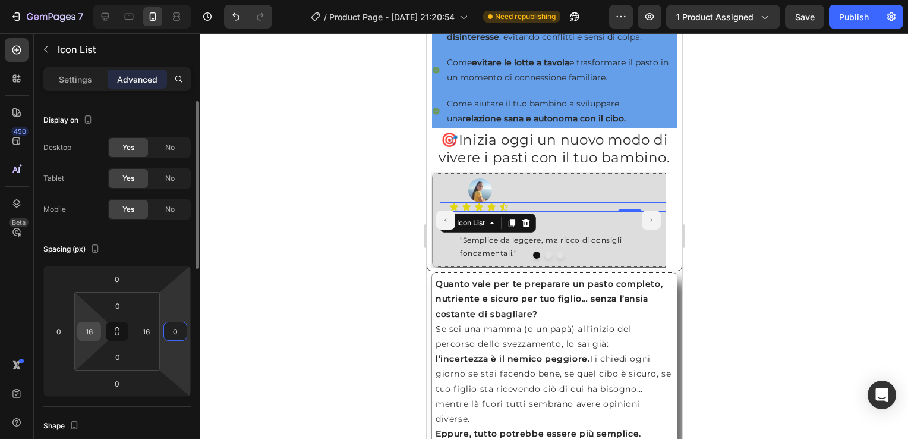
type input "0"
click at [90, 336] on input "16" at bounding box center [89, 331] width 18 height 18
type input "32"
click at [143, 326] on input "16" at bounding box center [146, 331] width 18 height 18
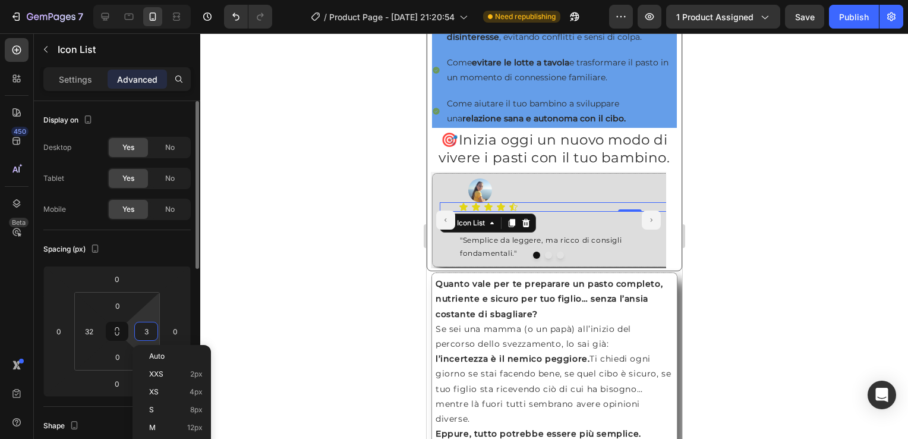
type input "32"
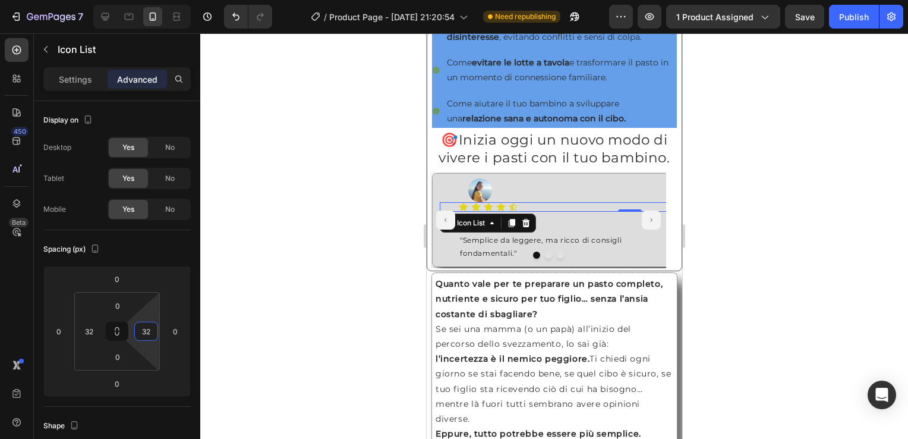
click at [787, 297] on div at bounding box center [554, 235] width 708 height 405
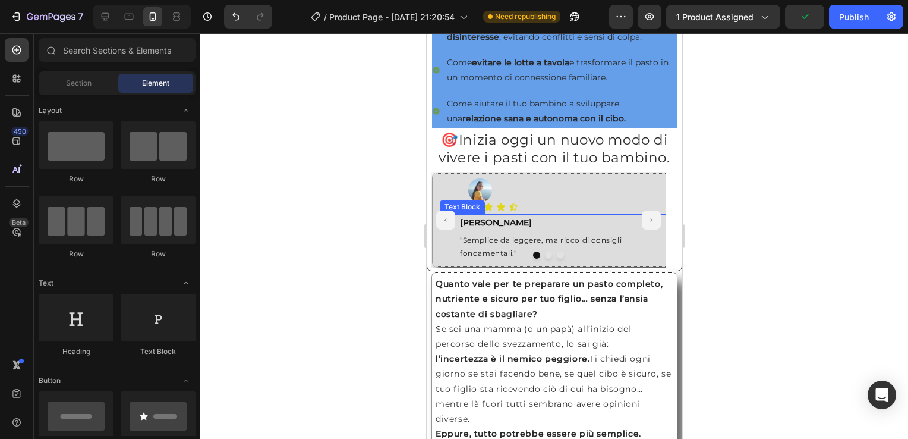
click at [496, 228] on p "[PERSON_NAME]" at bounding box center [629, 222] width 340 height 15
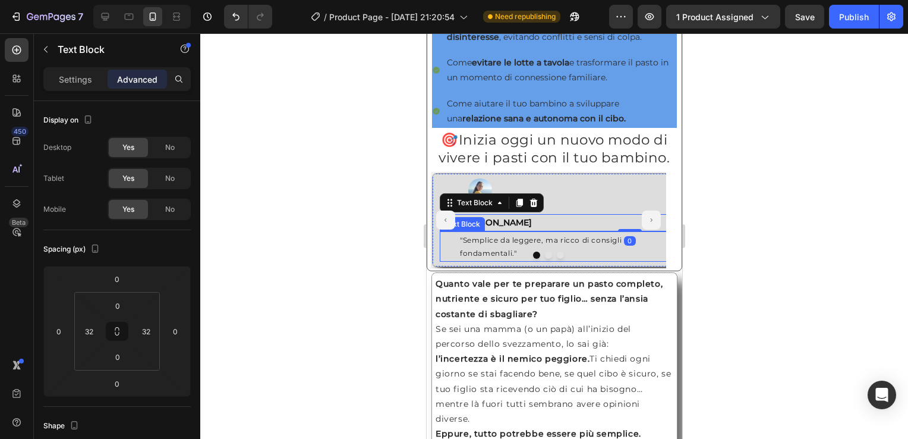
click at [508, 247] on p ""Semplice da leggere, ma ricco di consigli" at bounding box center [629, 240] width 340 height 13
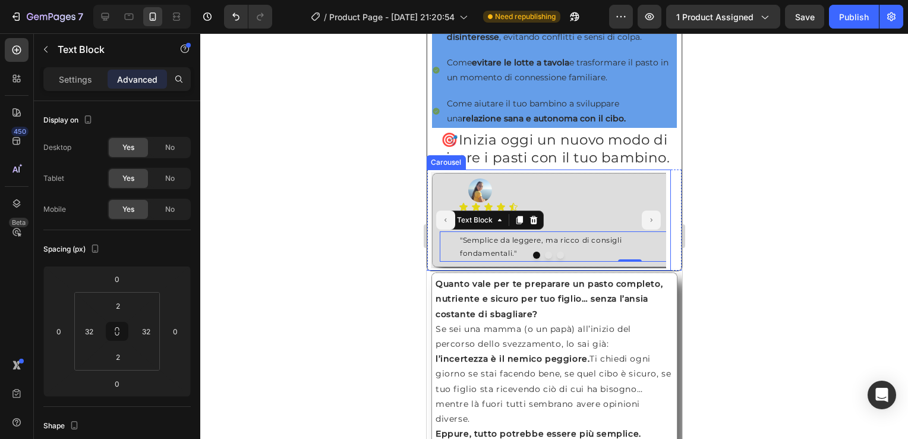
click at [647, 229] on button "Carousel Next Arrow" at bounding box center [650, 219] width 19 height 19
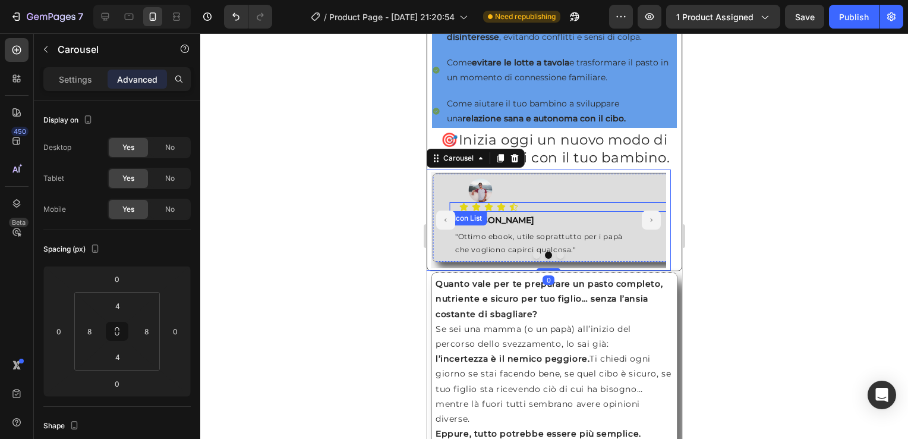
click at [538, 212] on div "Icon Icon Icon Icon Icon" at bounding box center [629, 207] width 342 height 10
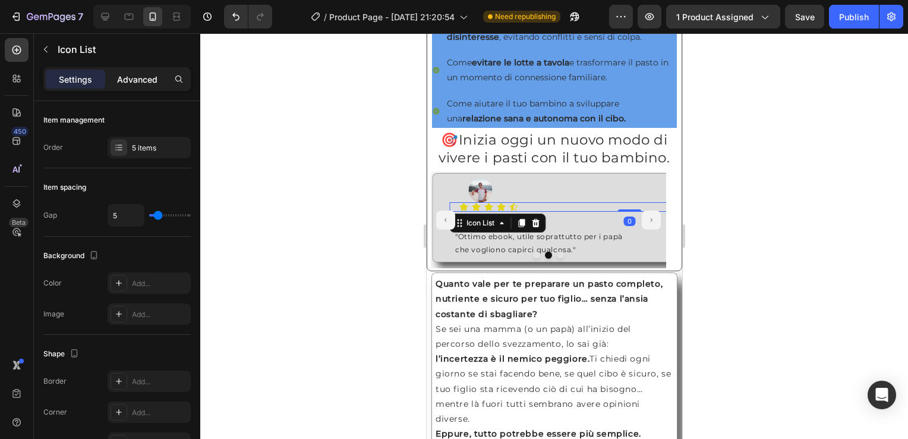
click at [145, 80] on p "Advanced" at bounding box center [137, 79] width 40 height 12
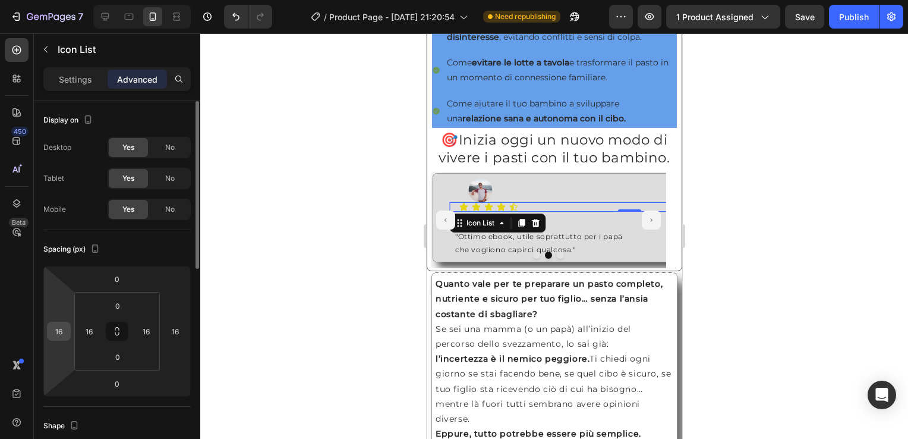
click at [53, 328] on input "16" at bounding box center [59, 331] width 18 height 18
type input "0"
click at [175, 326] on input "16" at bounding box center [175, 331] width 18 height 18
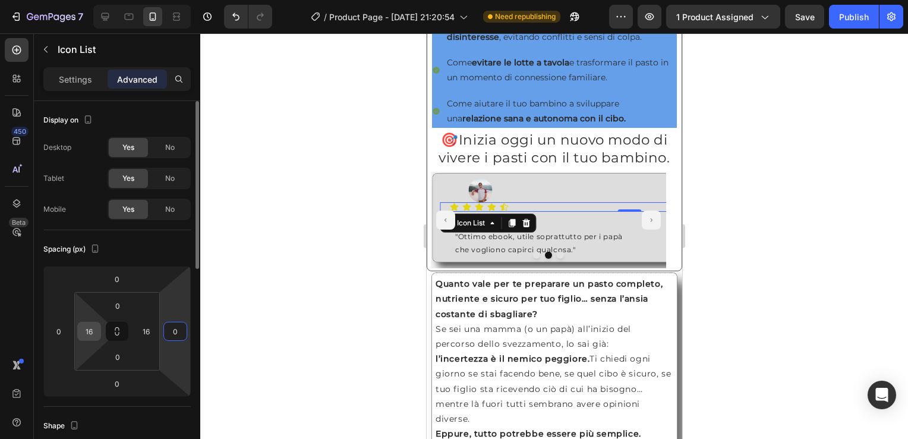
type input "0"
click at [95, 325] on input "16" at bounding box center [89, 331] width 18 height 18
type input "32"
click at [146, 327] on input "16" at bounding box center [146, 331] width 18 height 18
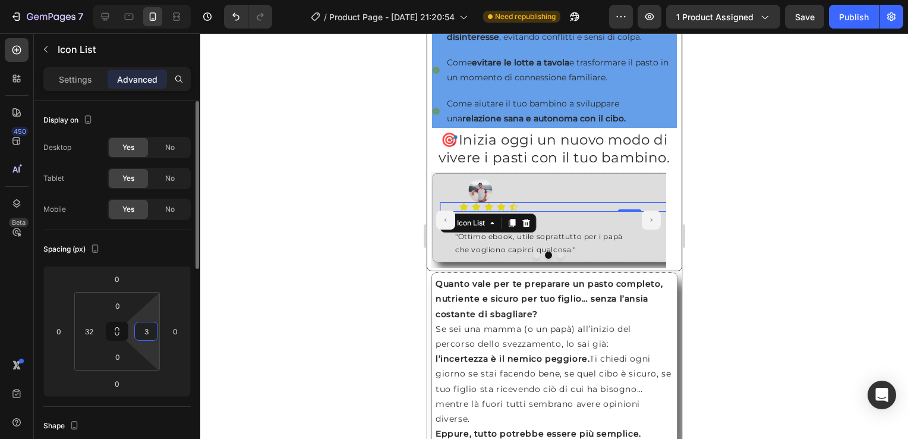
type input "32"
click at [576, 243] on p ""Ottimo ebook, utile soprattutto per i papà" at bounding box center [629, 236] width 349 height 13
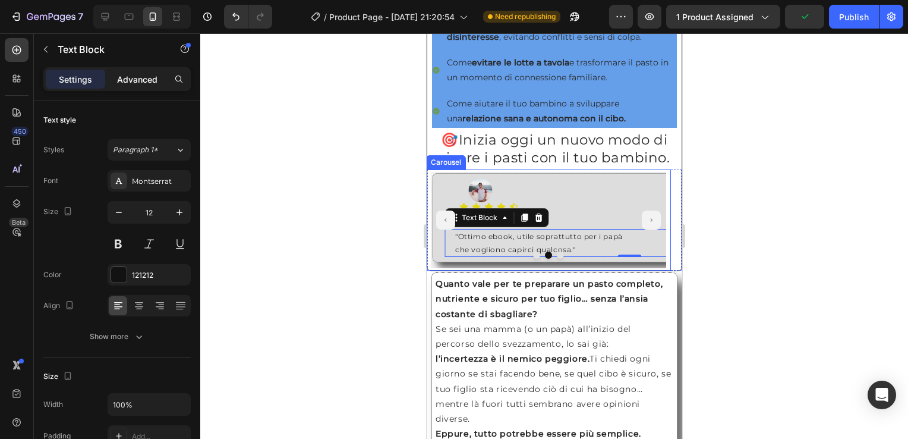
click at [147, 79] on p "Advanced" at bounding box center [137, 79] width 40 height 12
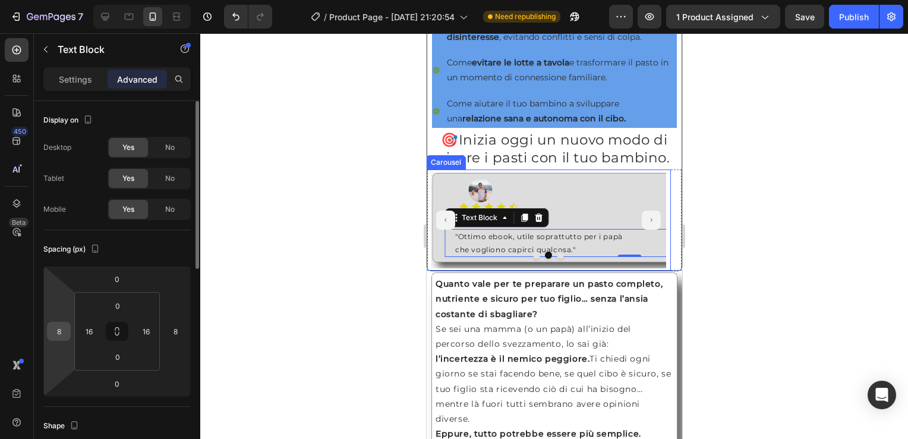
click at [55, 323] on input "8" at bounding box center [59, 331] width 18 height 18
type input "0"
click at [176, 329] on input "8" at bounding box center [175, 331] width 18 height 18
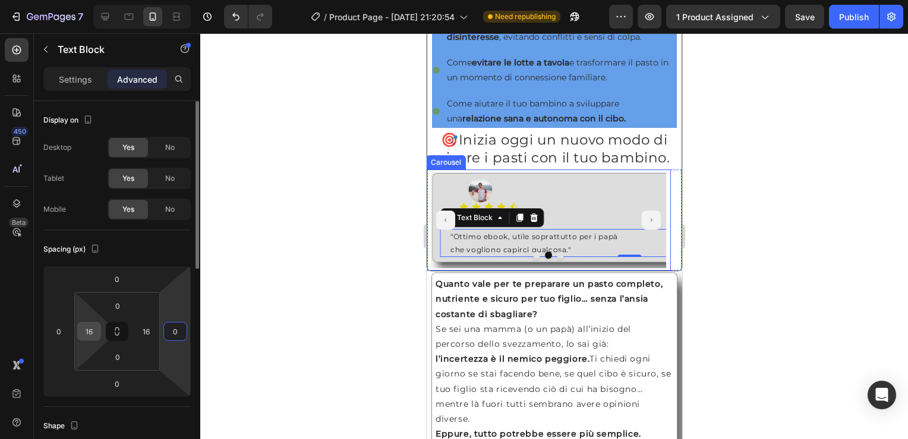
type input "0"
click at [93, 330] on input "16" at bounding box center [89, 331] width 18 height 18
type input "32"
click at [157, 335] on div "16" at bounding box center [146, 331] width 24 height 19
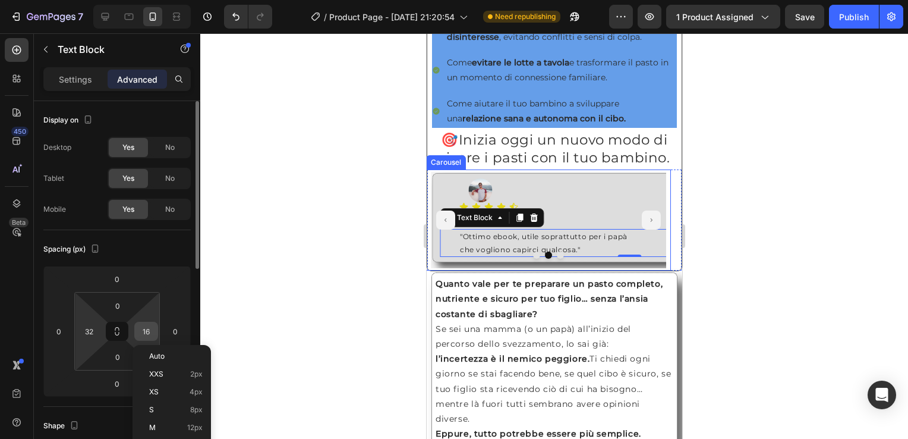
click at [148, 334] on input "16" at bounding box center [146, 331] width 18 height 18
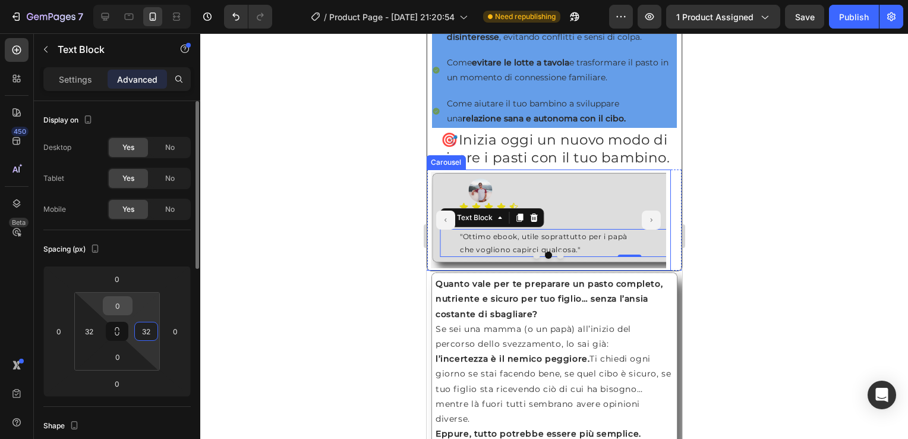
type input "32"
click at [124, 304] on input "0" at bounding box center [118, 306] width 24 height 18
type input "2"
click at [112, 352] on input "0" at bounding box center [118, 357] width 24 height 18
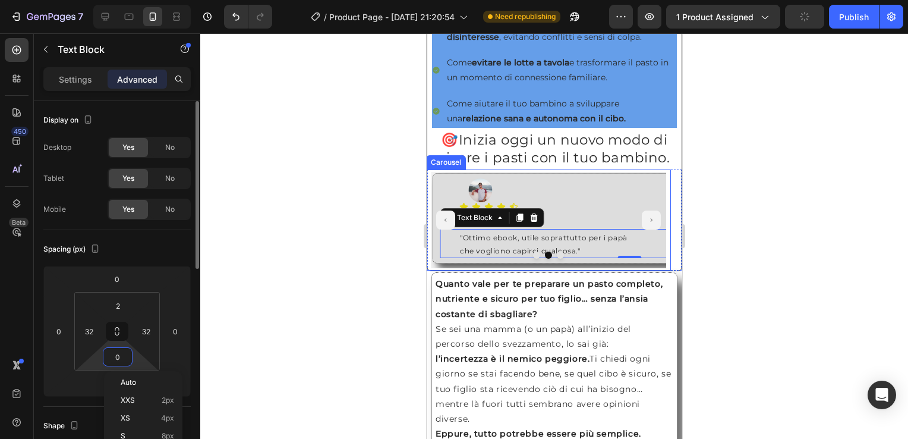
type input "2"
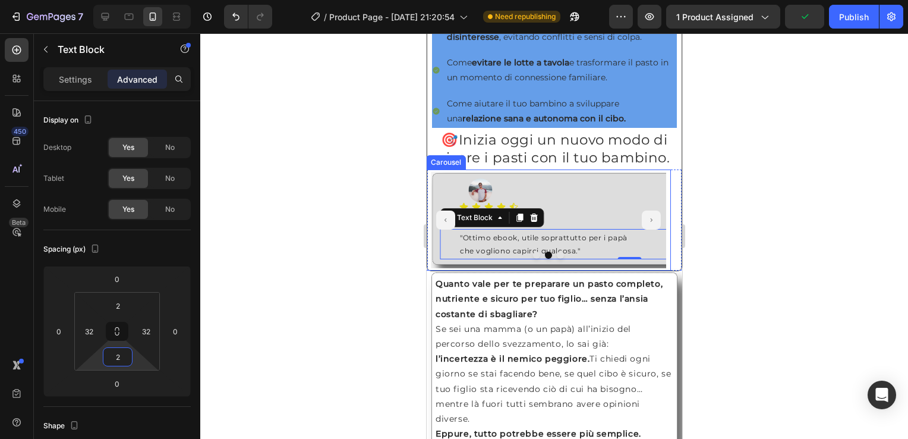
click at [355, 248] on div at bounding box center [554, 235] width 708 height 405
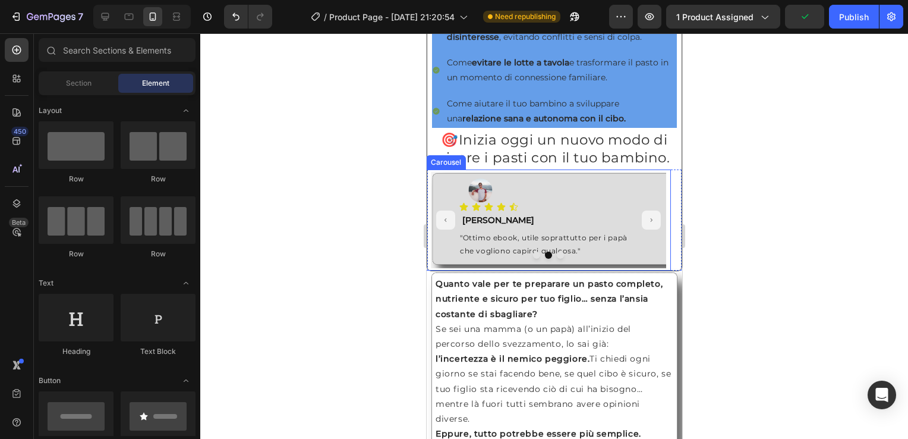
click at [641, 225] on button "Carousel Next Arrow" at bounding box center [650, 219] width 19 height 19
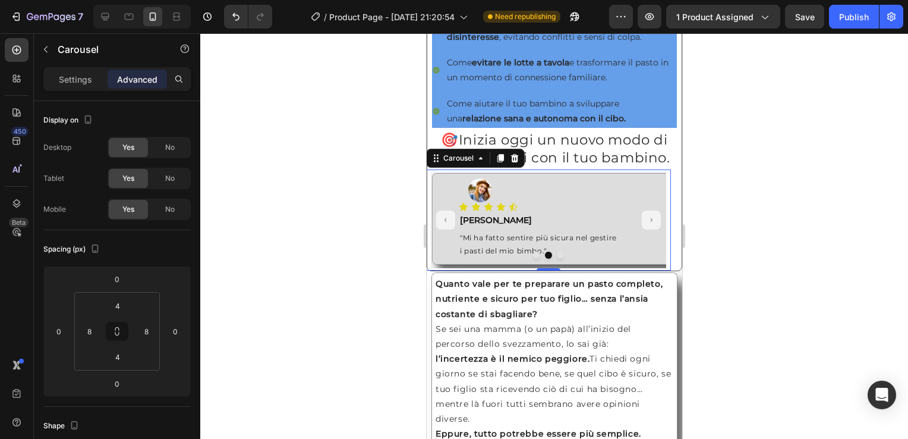
click at [641, 225] on button "Carousel Next Arrow" at bounding box center [650, 219] width 19 height 19
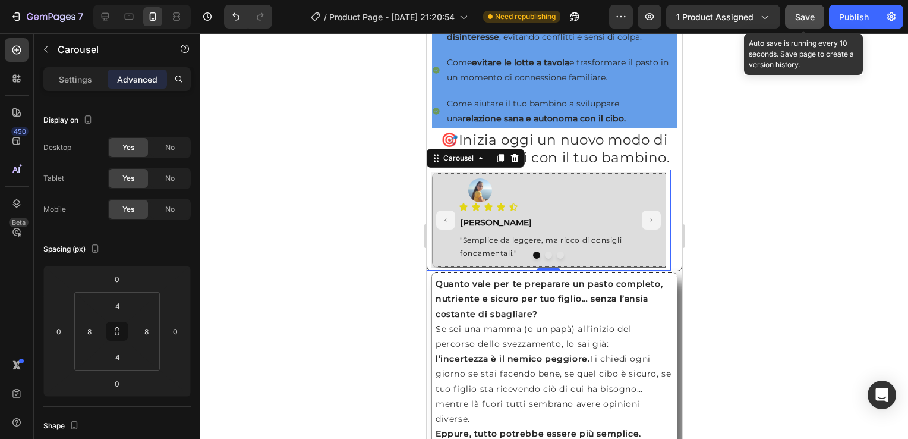
click at [800, 15] on span "Save" at bounding box center [805, 17] width 20 height 10
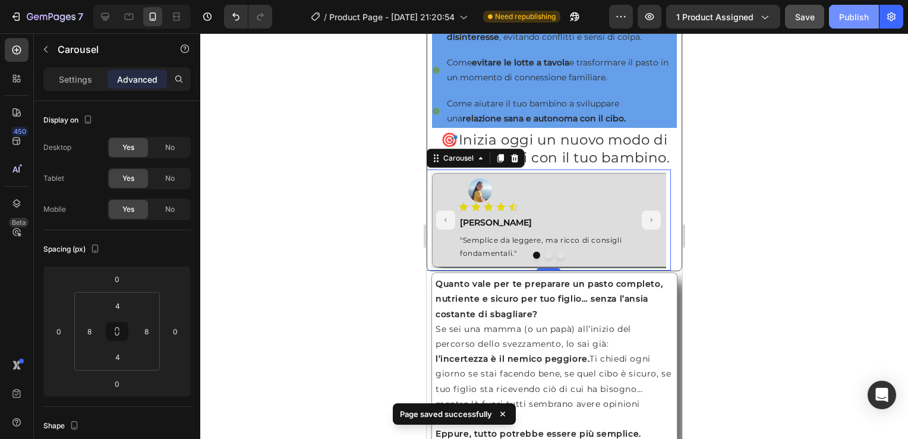
click at [849, 17] on div "Publish" at bounding box center [854, 17] width 30 height 12
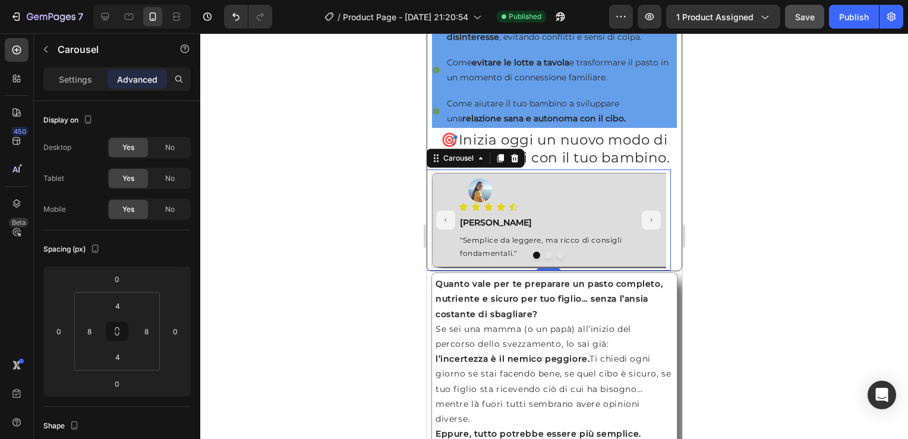
click at [648, 224] on icon "Carousel Next Arrow" at bounding box center [650, 220] width 5 height 8
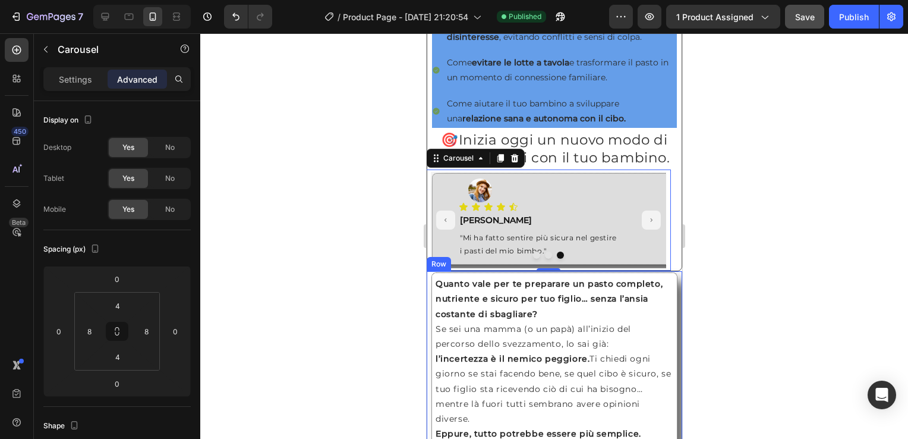
click at [429, 282] on div "Quanto vale per te preparare un pasto completo, nutriente e sicuro per tuo figl…" at bounding box center [554, 441] width 256 height 340
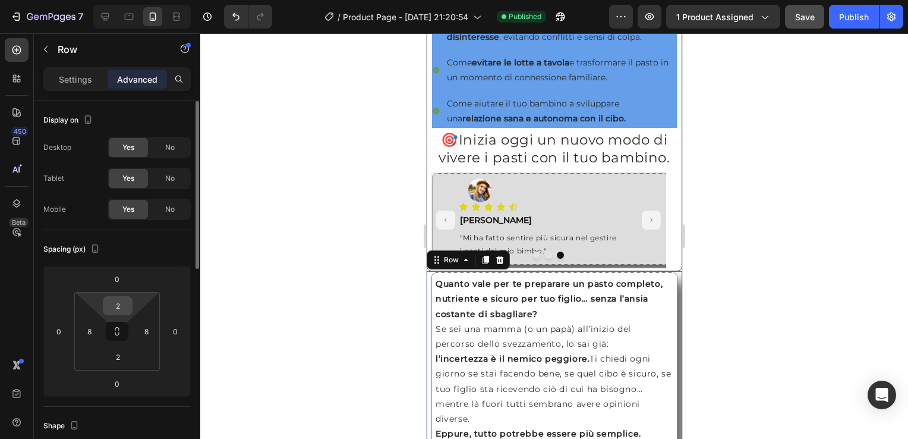
click at [112, 308] on input "2" at bounding box center [118, 306] width 24 height 18
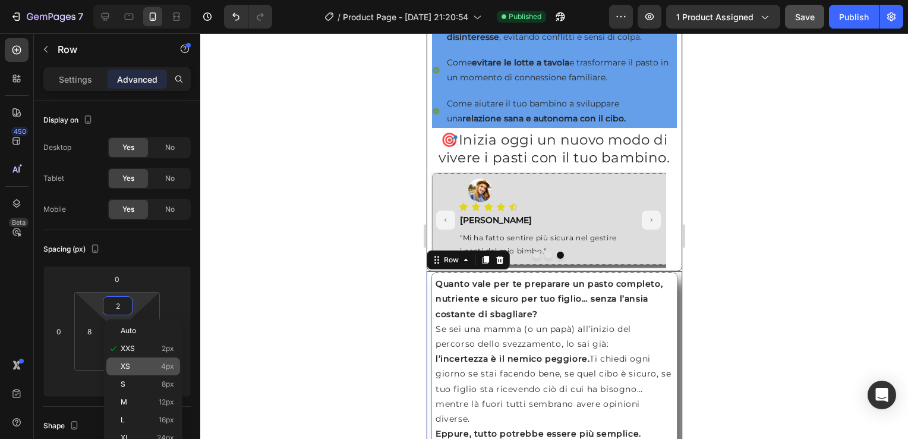
click at [145, 367] on p "XS 4px" at bounding box center [147, 366] width 53 height 8
type input "4"
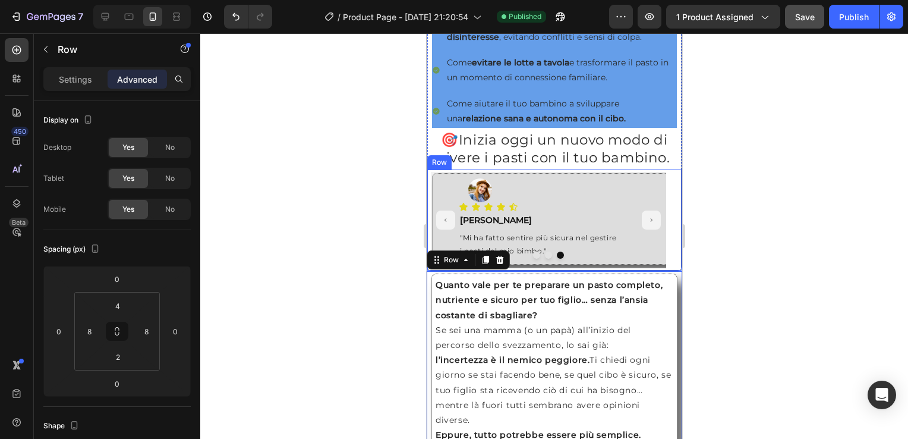
click at [669, 270] on div "Image Icon Icon Icon Icon Icon Icon List Text Block Roberta Text Block "Semplic…" at bounding box center [554, 219] width 254 height 101
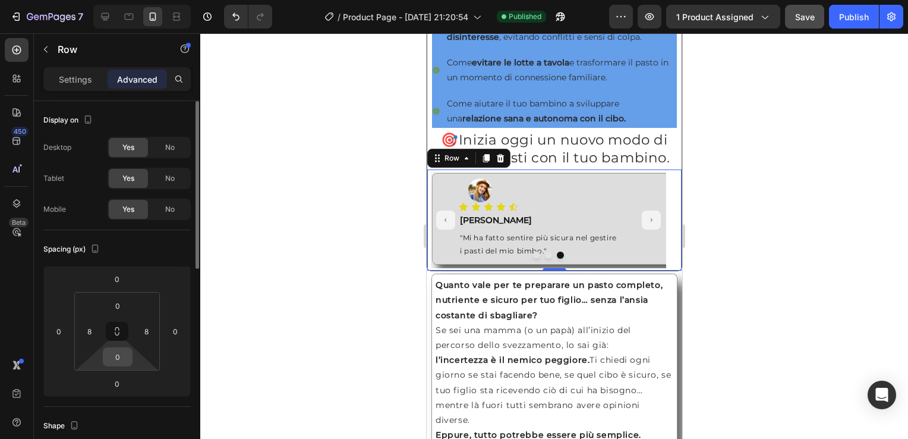
click at [116, 355] on input "0" at bounding box center [118, 357] width 24 height 18
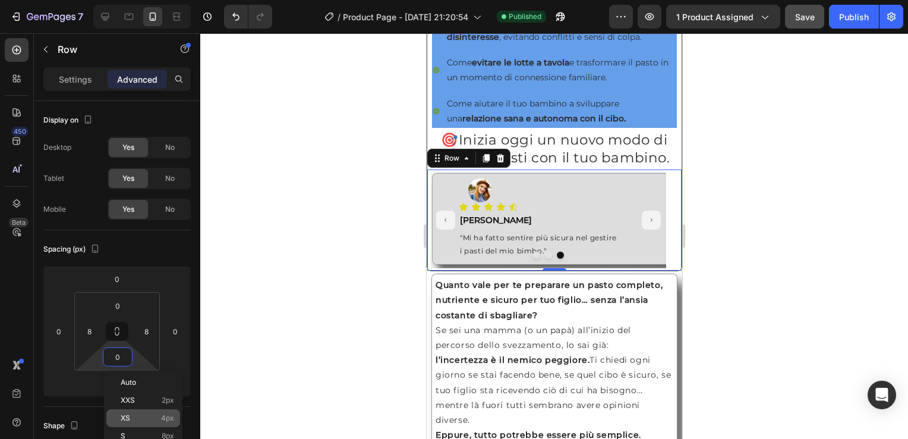
click at [143, 412] on div "XS 4px" at bounding box center [143, 418] width 74 height 18
type input "4"
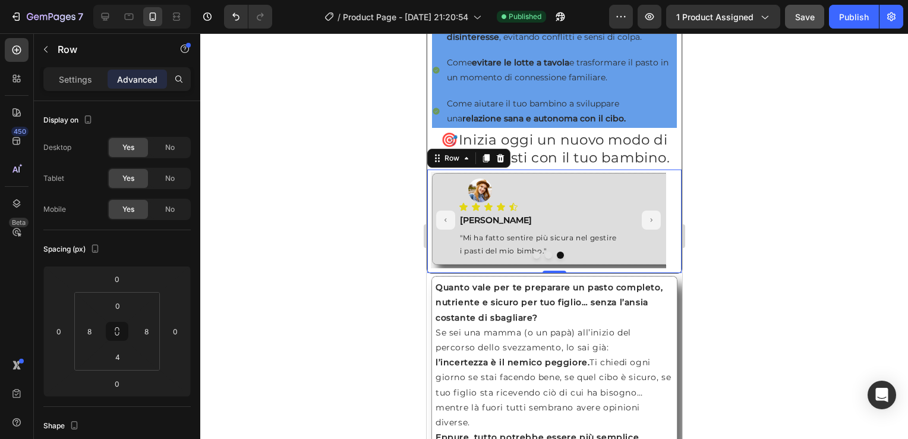
click at [718, 279] on div at bounding box center [554, 235] width 708 height 405
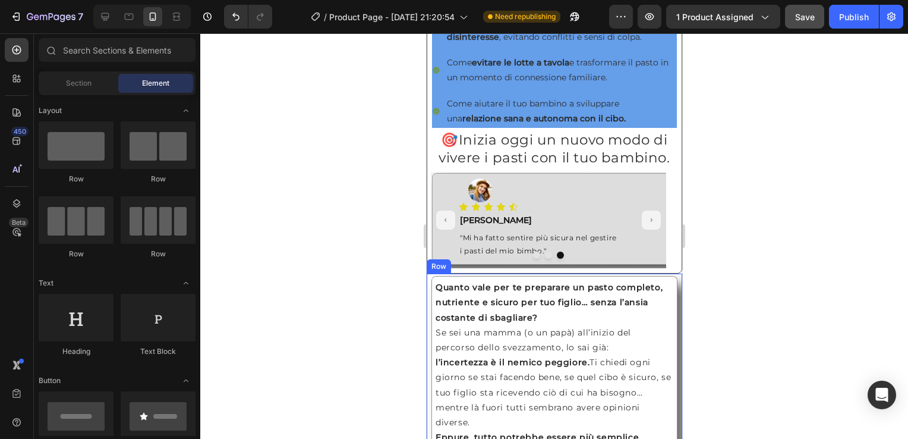
click at [429, 289] on div "Quanto vale per te preparare un pasto completo, nutriente e sicuro per tuo figl…" at bounding box center [554, 443] width 256 height 341
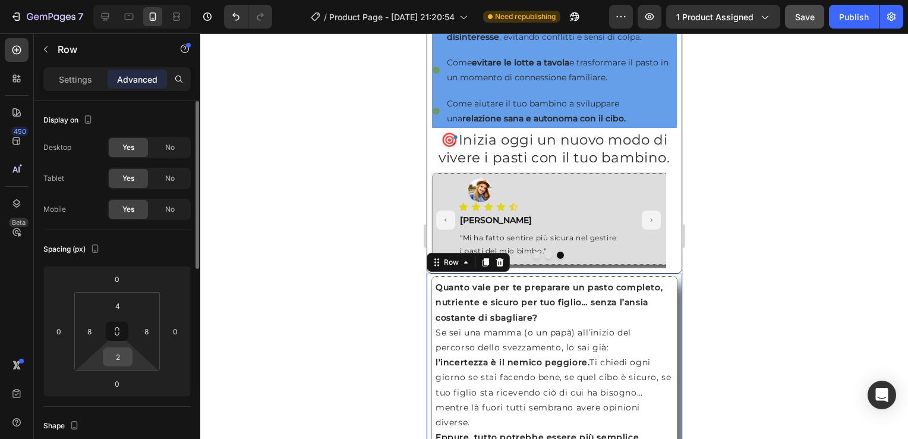
click at [116, 365] on input "2" at bounding box center [118, 357] width 24 height 18
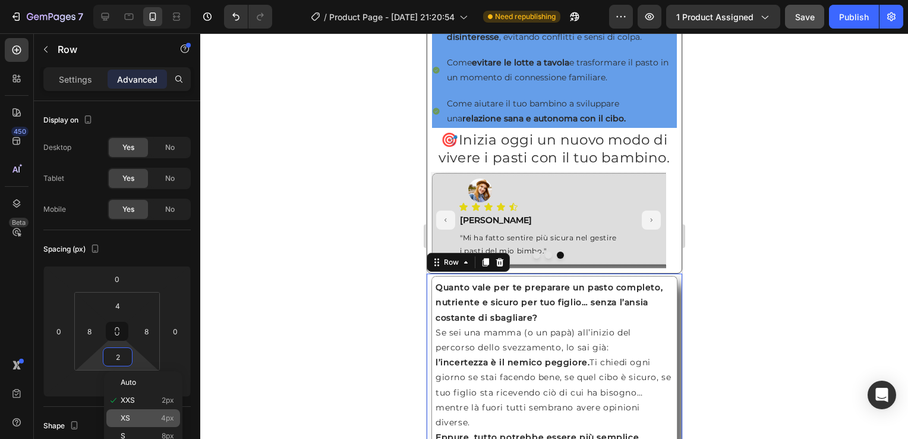
click at [156, 412] on div "XS 4px" at bounding box center [143, 418] width 74 height 18
type input "4"
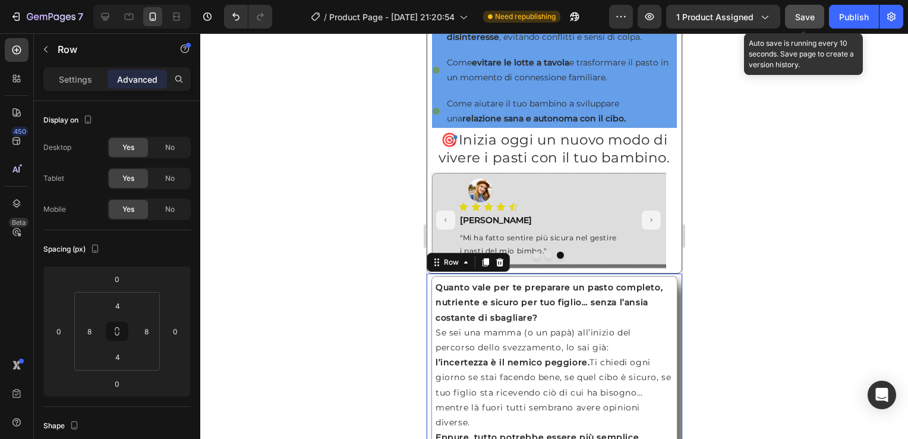
click at [809, 14] on span "Save" at bounding box center [805, 17] width 20 height 10
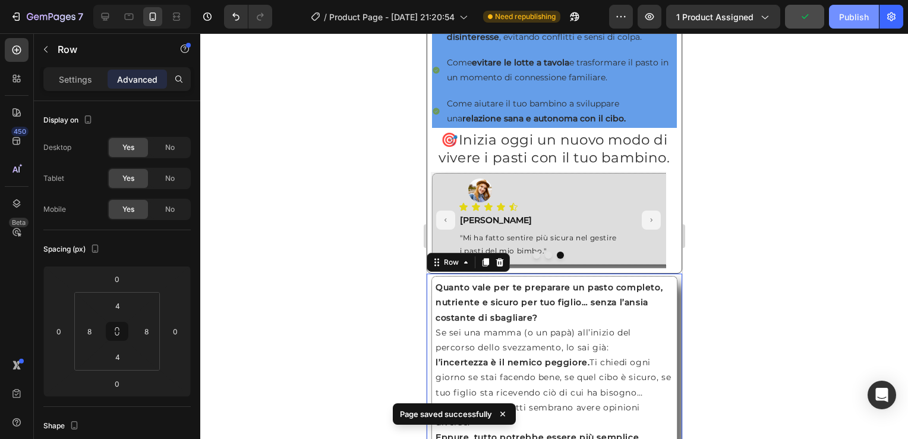
click at [843, 11] on div "Publish" at bounding box center [854, 17] width 30 height 12
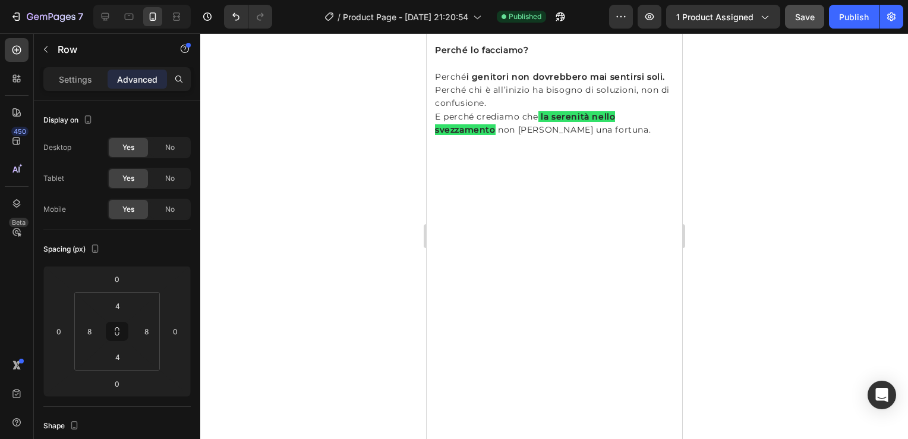
scroll to position [2259, 0]
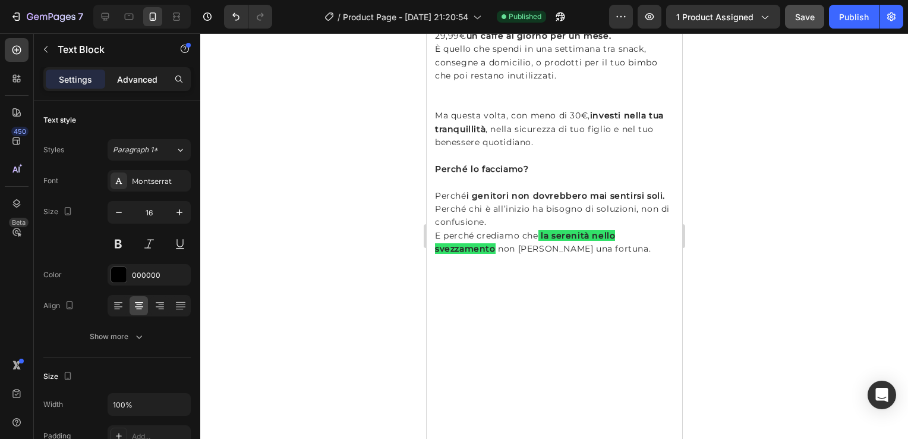
click at [143, 77] on p "Advanced" at bounding box center [137, 79] width 40 height 12
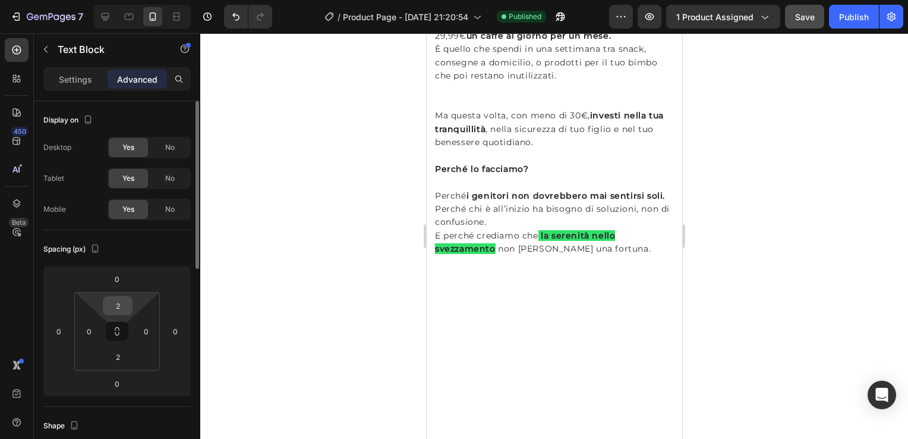
click at [112, 313] on input "2" at bounding box center [118, 306] width 24 height 18
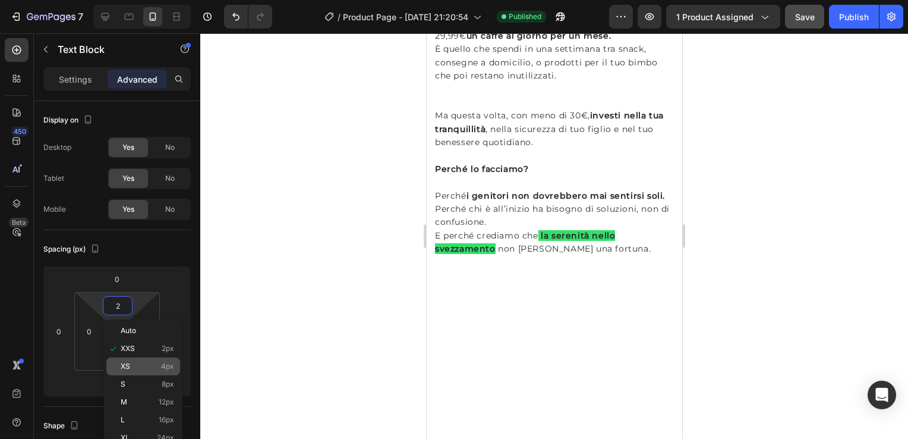
click at [150, 372] on div "XS 4px" at bounding box center [143, 366] width 74 height 18
type input "4"
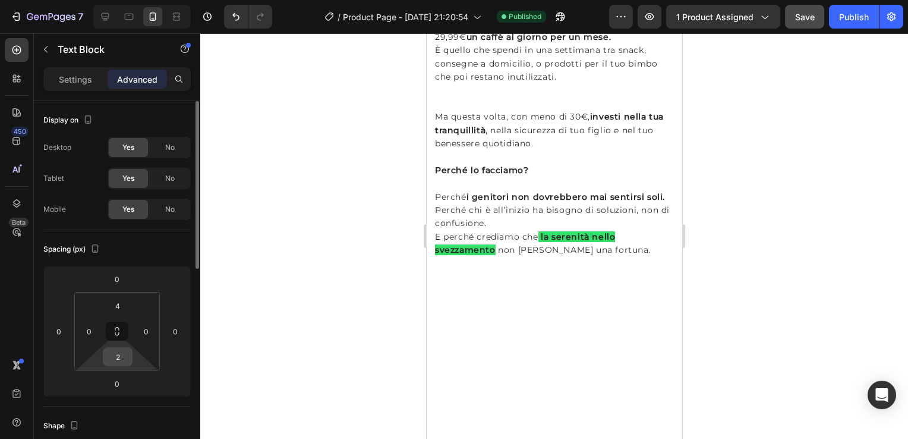
click at [127, 358] on input "2" at bounding box center [118, 357] width 24 height 18
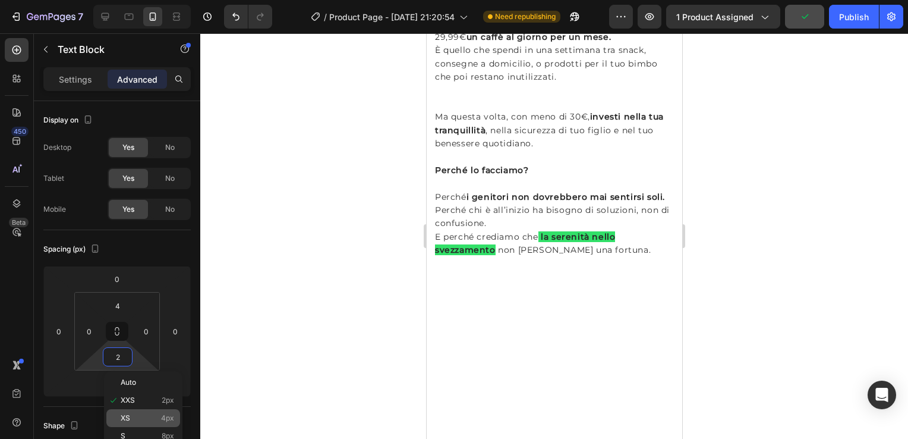
click at [152, 420] on p "XS 4px" at bounding box center [147, 418] width 53 height 8
type input "4"
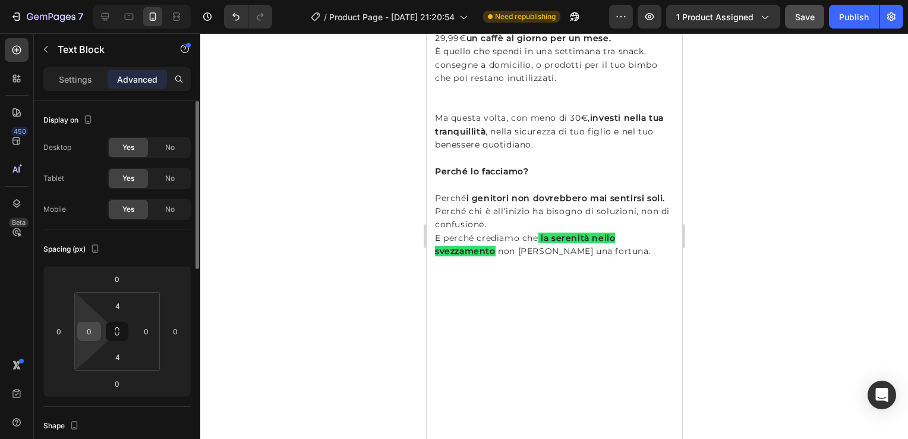
click at [86, 338] on input "0" at bounding box center [89, 331] width 18 height 18
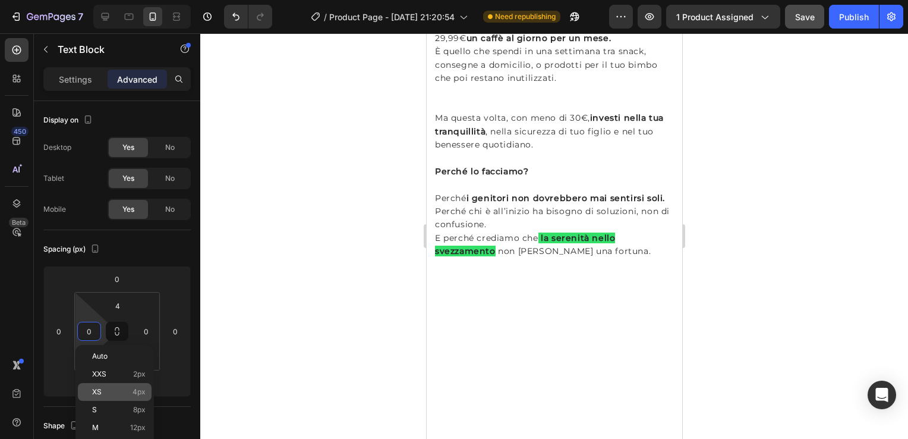
click at [124, 386] on div "XS 4px" at bounding box center [115, 392] width 74 height 18
type input "4"
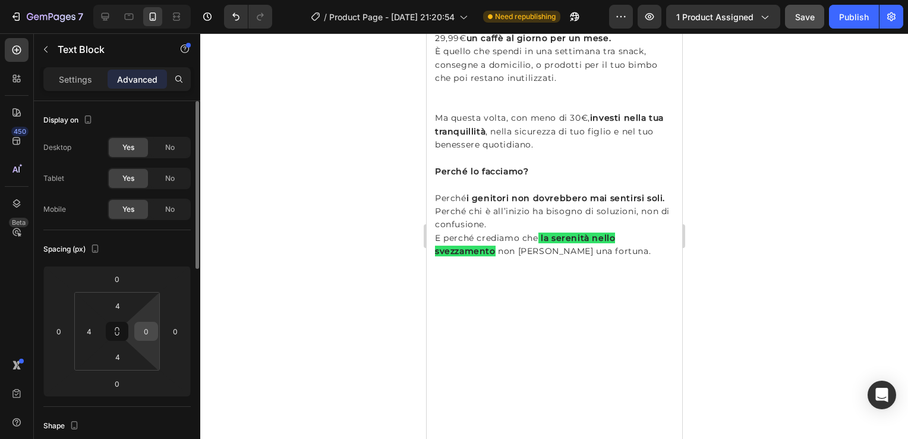
click at [143, 331] on input "0" at bounding box center [146, 331] width 18 height 18
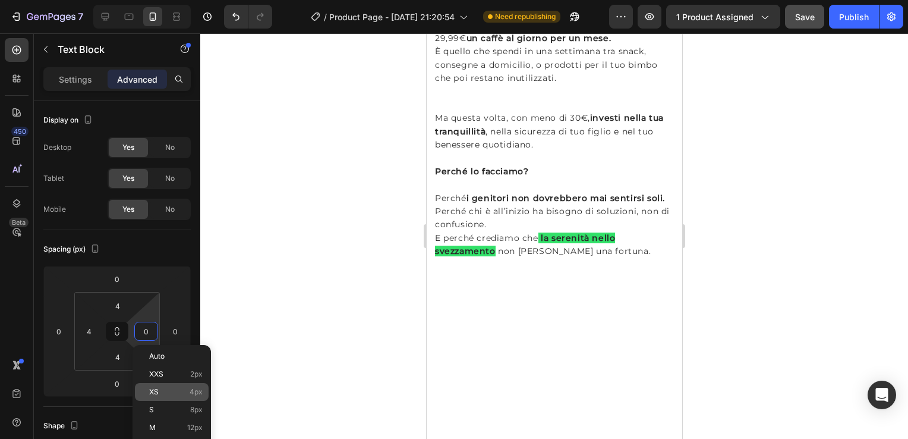
click at [171, 396] on p "XS 4px" at bounding box center [175, 392] width 53 height 8
type input "4"
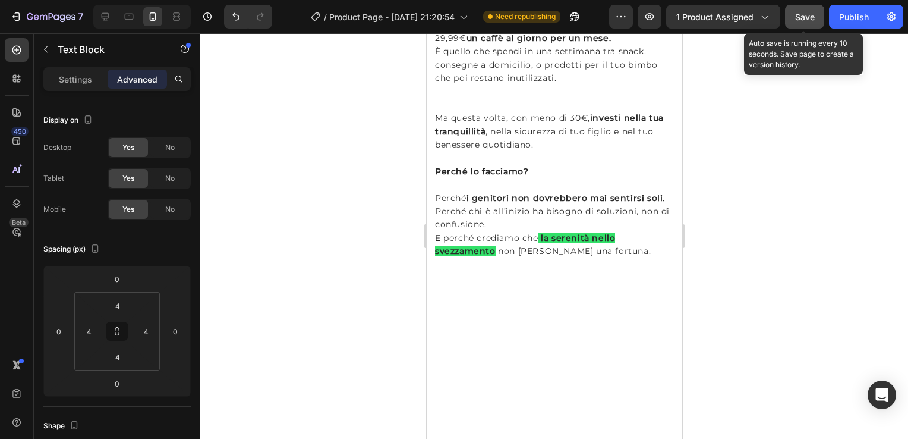
click at [803, 15] on span "Save" at bounding box center [805, 17] width 20 height 10
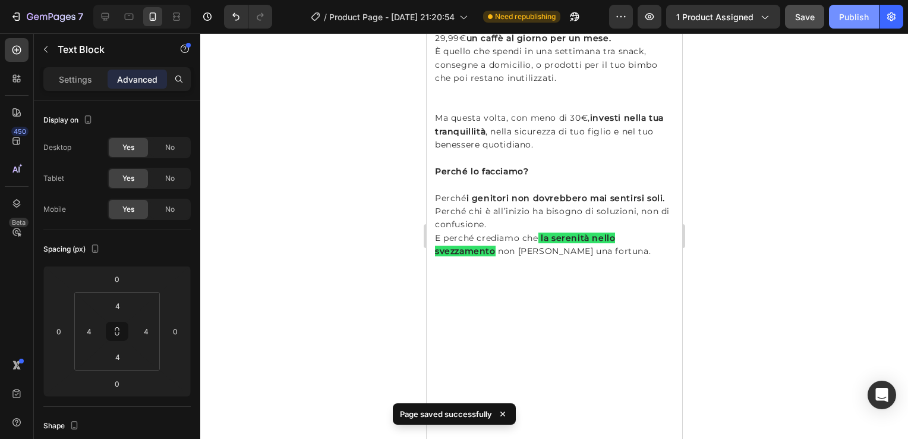
click at [846, 20] on div "Publish" at bounding box center [854, 17] width 30 height 12
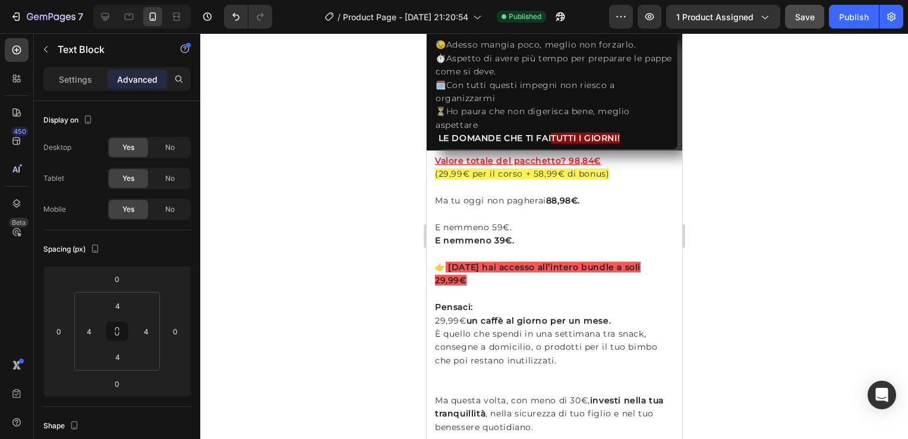
scroll to position [2497, 0]
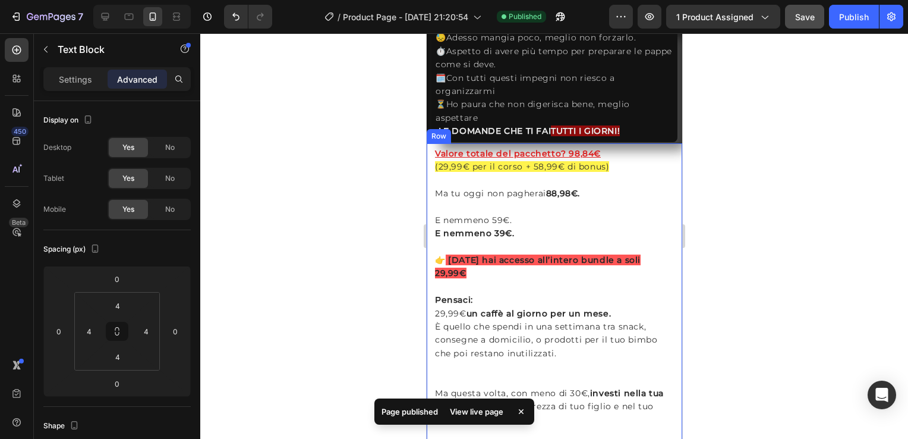
click at [427, 150] on div "Valore totale del pacchetto? 98,84€ (29,99€ per il corso + 58,99€ di bonus) Ma …" at bounding box center [554, 339] width 256 height 393
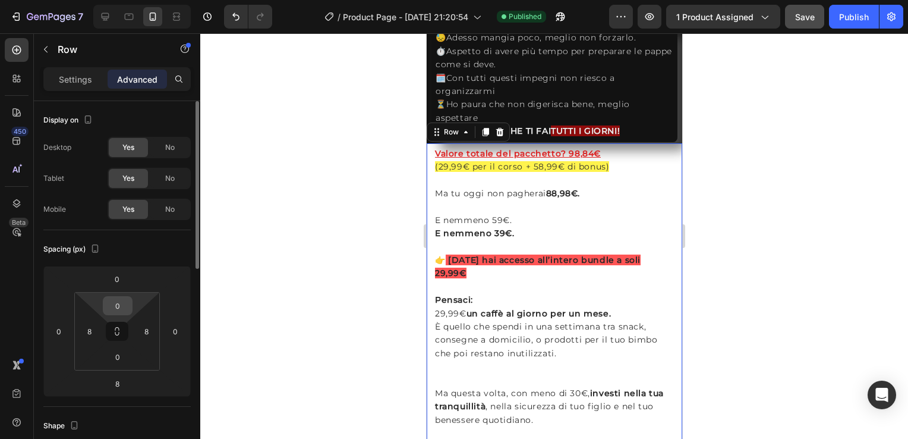
click at [124, 310] on input "0" at bounding box center [118, 306] width 24 height 18
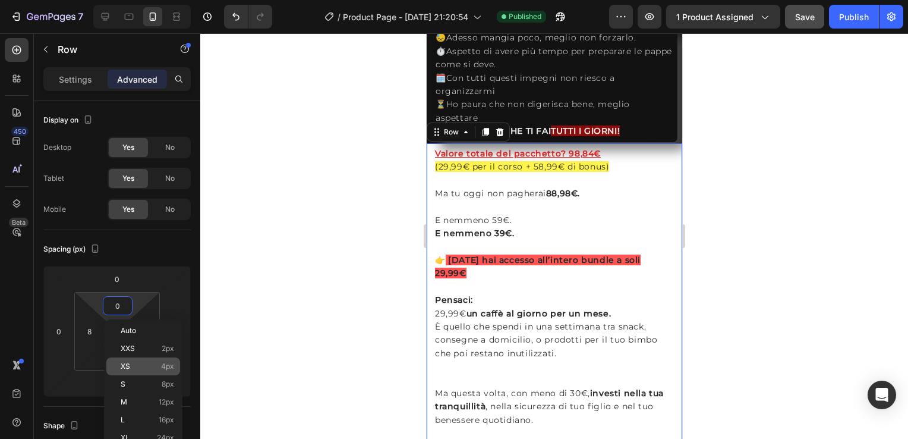
click at [145, 367] on p "XS 4px" at bounding box center [147, 366] width 53 height 8
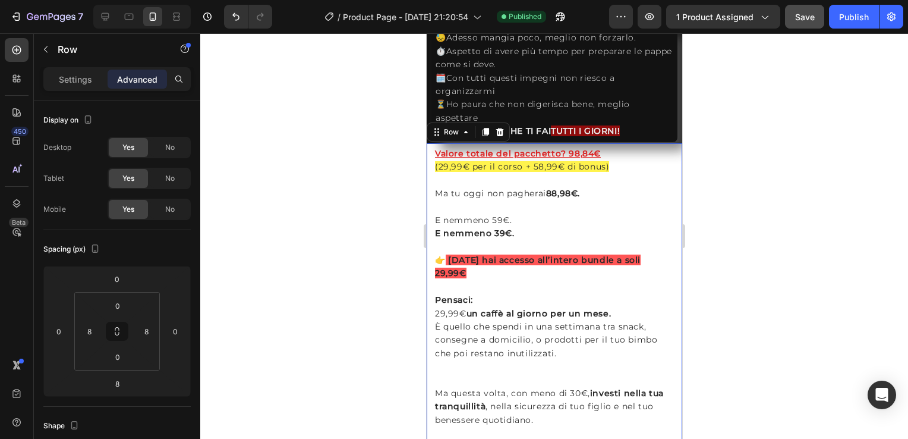
type input "4"
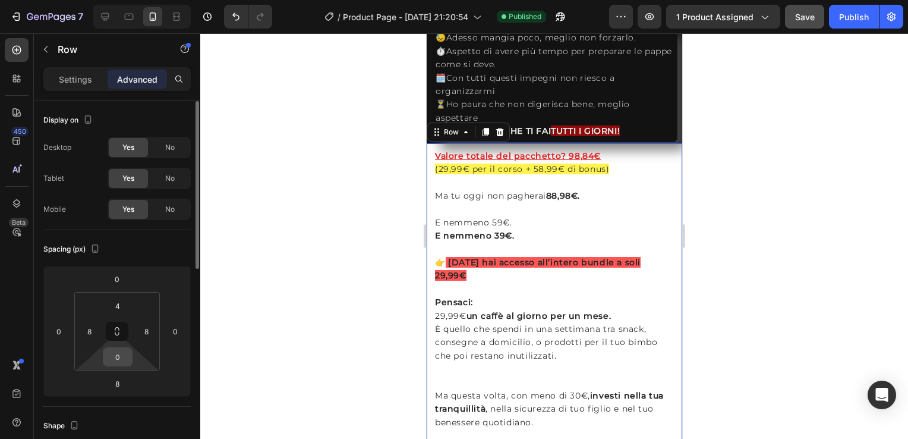
click at [117, 361] on input "0" at bounding box center [118, 357] width 24 height 18
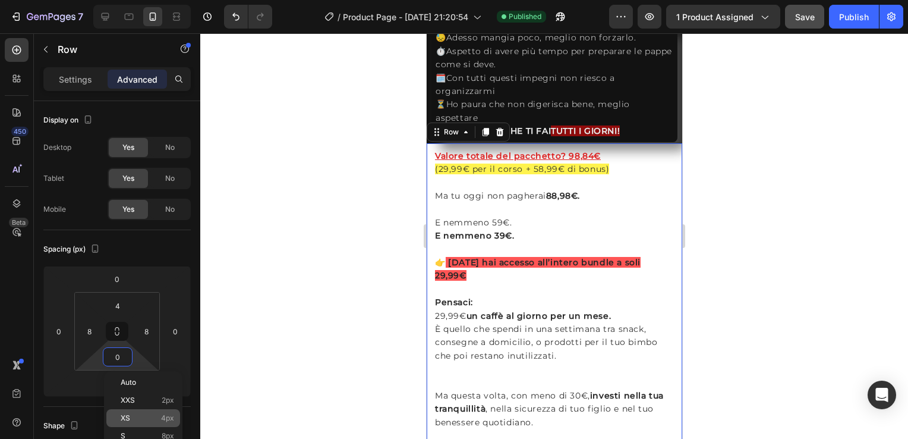
click at [146, 412] on div "XS 4px" at bounding box center [143, 418] width 74 height 18
type input "4"
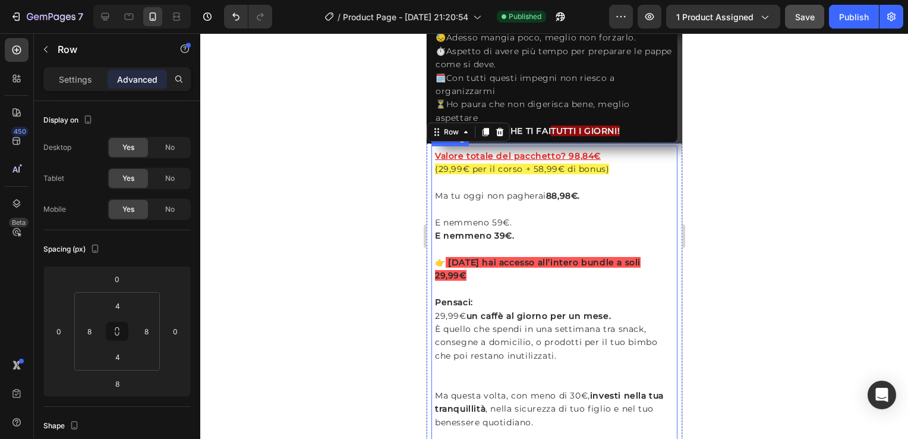
click at [434, 153] on u "Valore totale del pacchetto? 98,84€" at bounding box center [517, 155] width 166 height 11
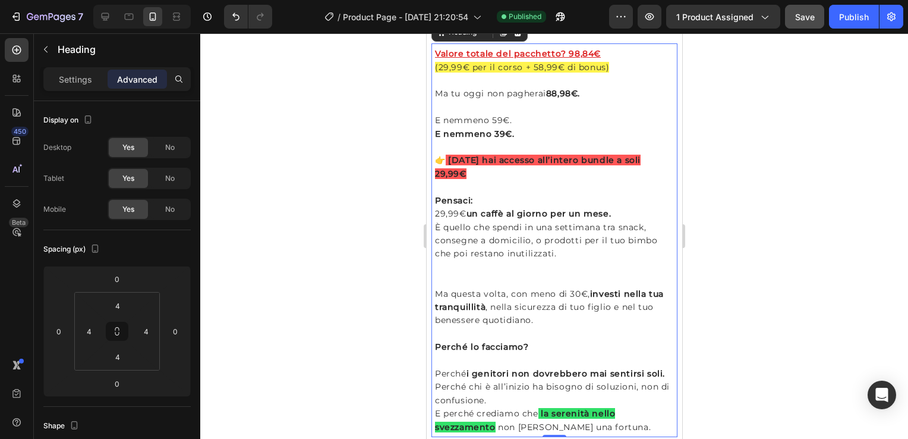
scroll to position [2854, 0]
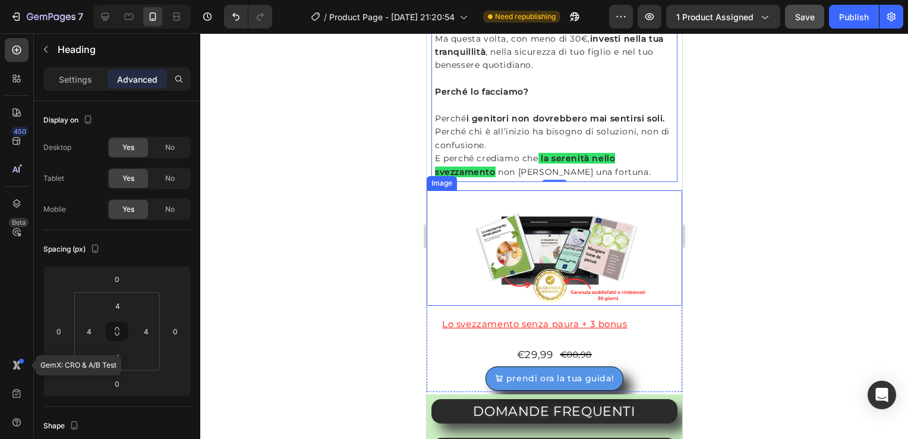
click at [457, 232] on img at bounding box center [554, 247] width 204 height 115
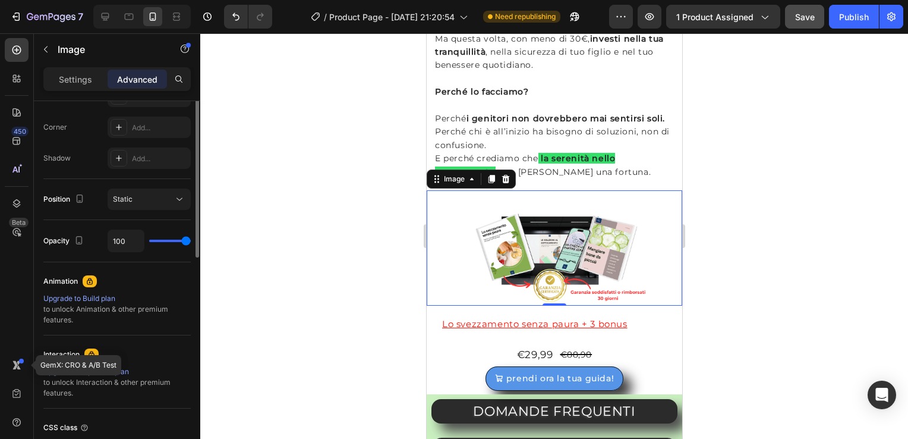
scroll to position [119, 0]
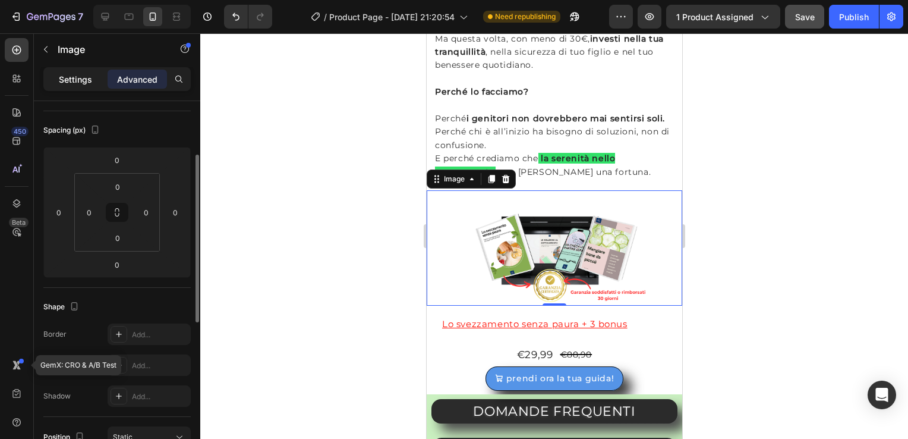
click at [73, 77] on p "Settings" at bounding box center [75, 79] width 33 height 12
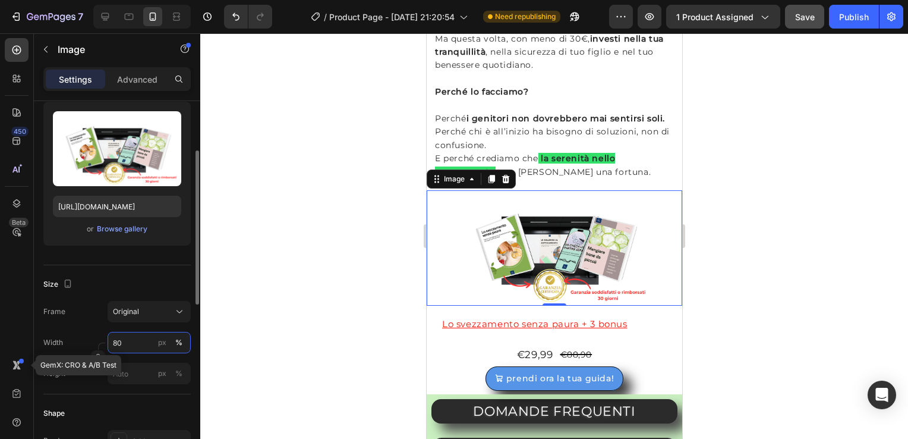
click at [134, 346] on input "80" at bounding box center [149, 342] width 83 height 21
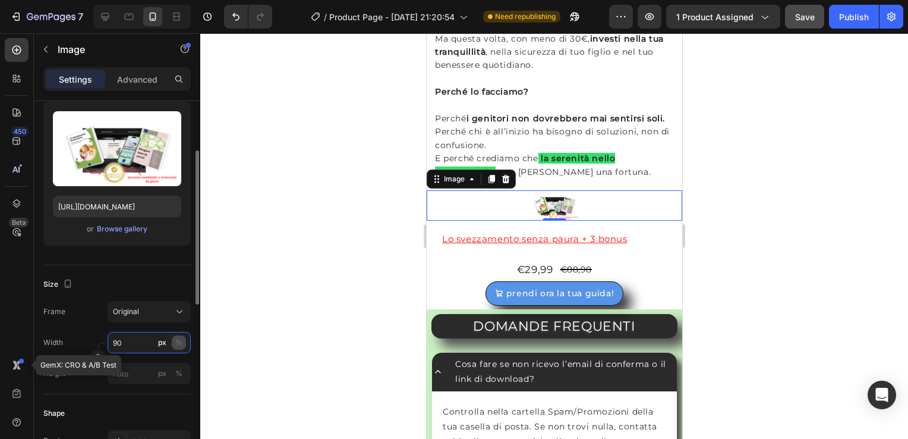
type input "90"
click at [180, 341] on div "%" at bounding box center [178, 342] width 7 height 11
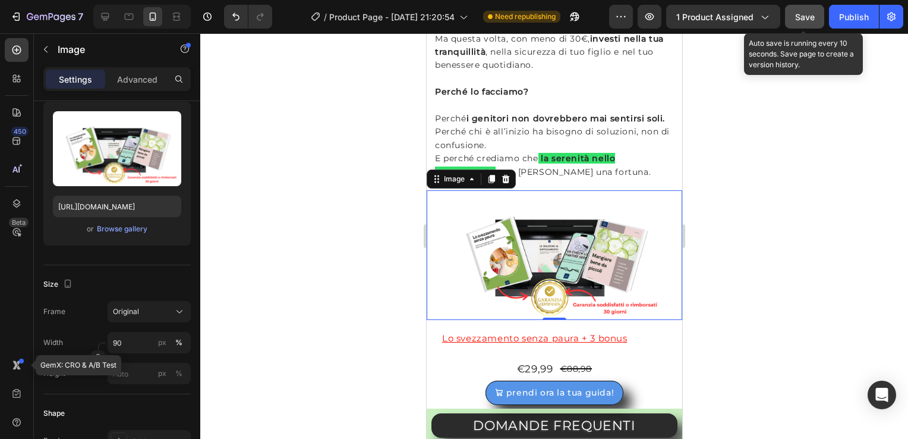
click at [799, 16] on span "Save" at bounding box center [805, 17] width 20 height 10
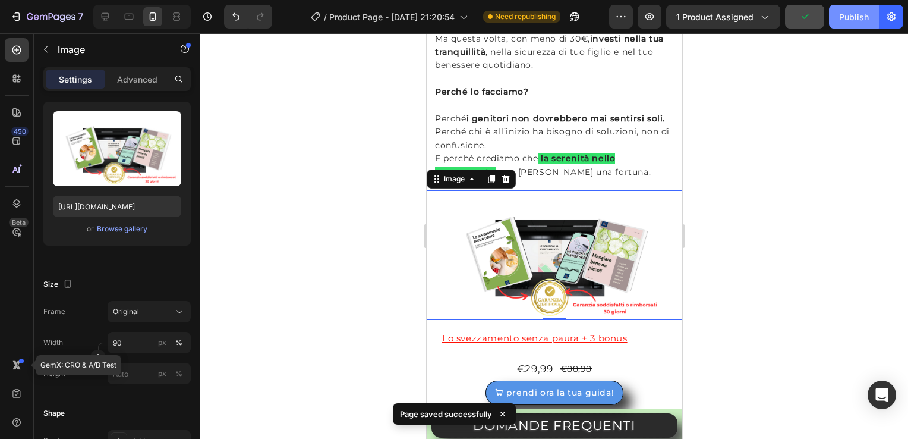
click at [851, 13] on div "Publish" at bounding box center [854, 17] width 30 height 12
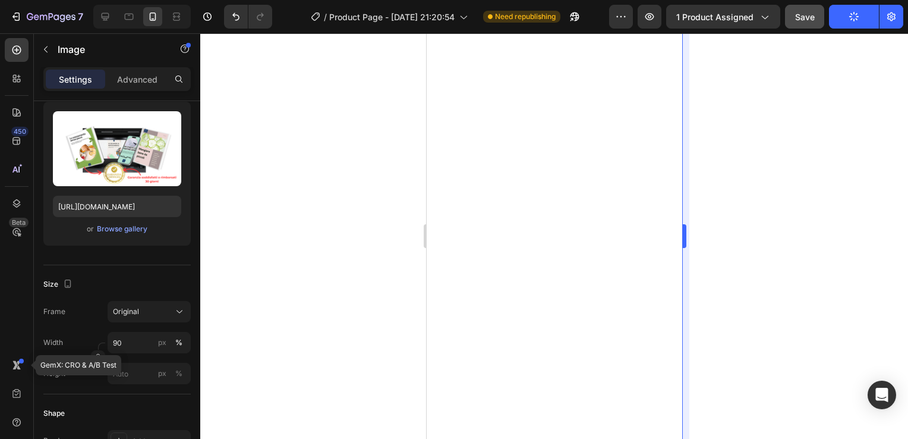
scroll to position [0, 0]
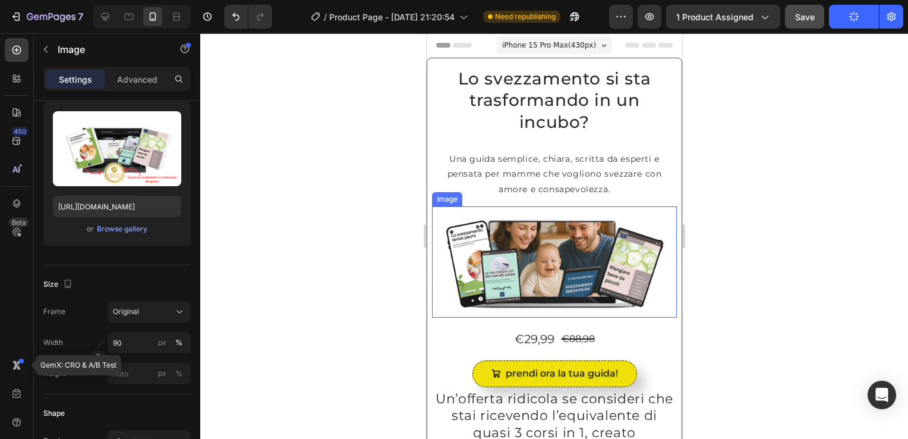
click at [531, 259] on img at bounding box center [554, 261] width 245 height 111
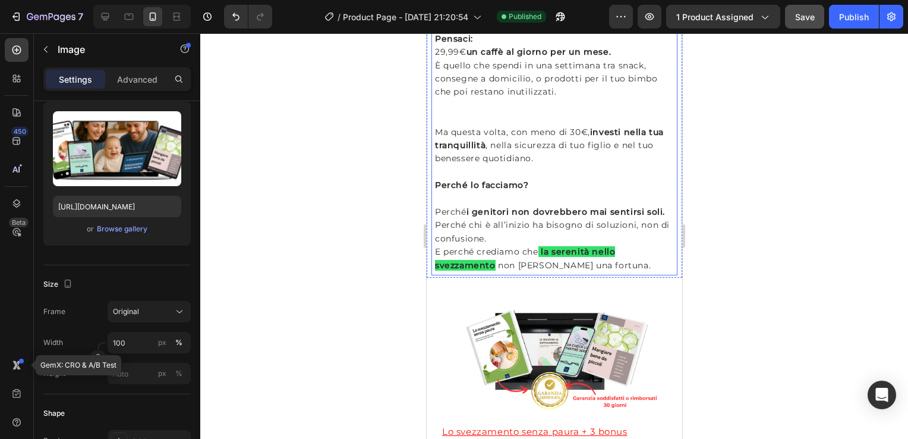
scroll to position [2767, 0]
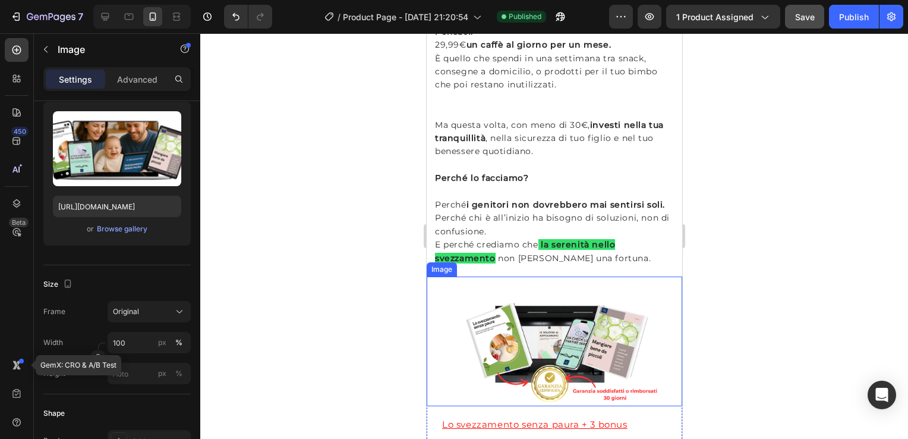
click at [508, 308] on img at bounding box center [554, 341] width 230 height 130
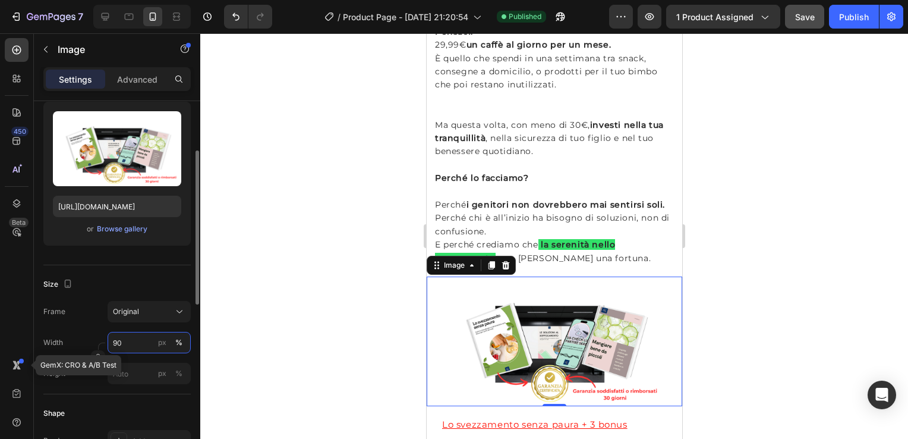
click at [147, 335] on input "90" at bounding box center [149, 342] width 83 height 21
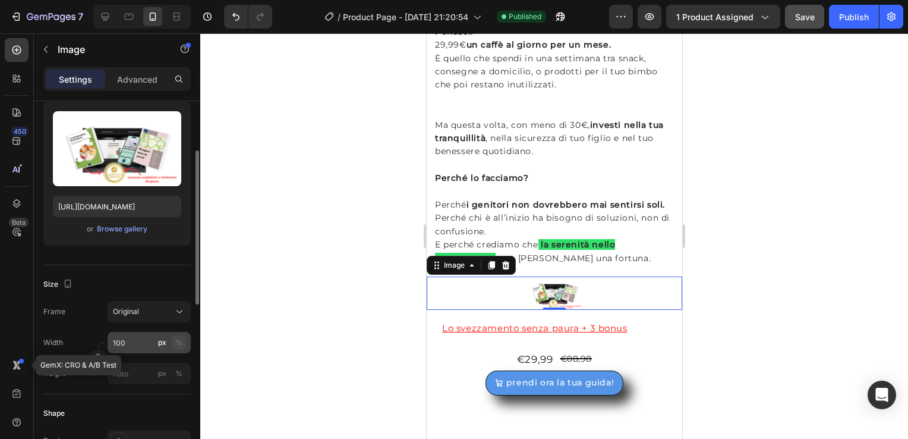
click at [174, 342] on button "%" at bounding box center [179, 342] width 14 height 14
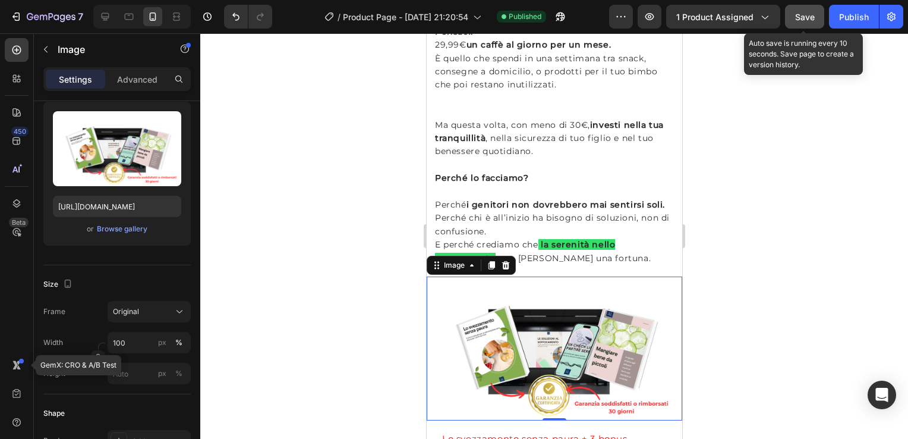
click at [803, 12] on span "Save" at bounding box center [805, 17] width 20 height 10
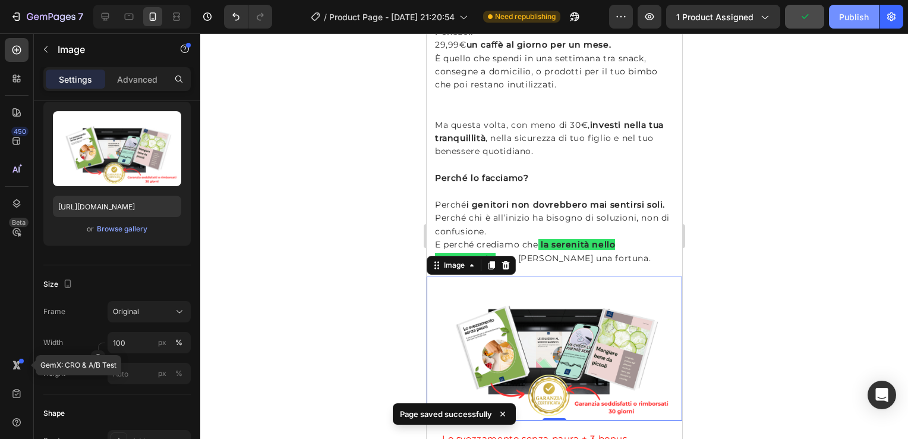
click at [849, 16] on div "Publish" at bounding box center [854, 17] width 30 height 12
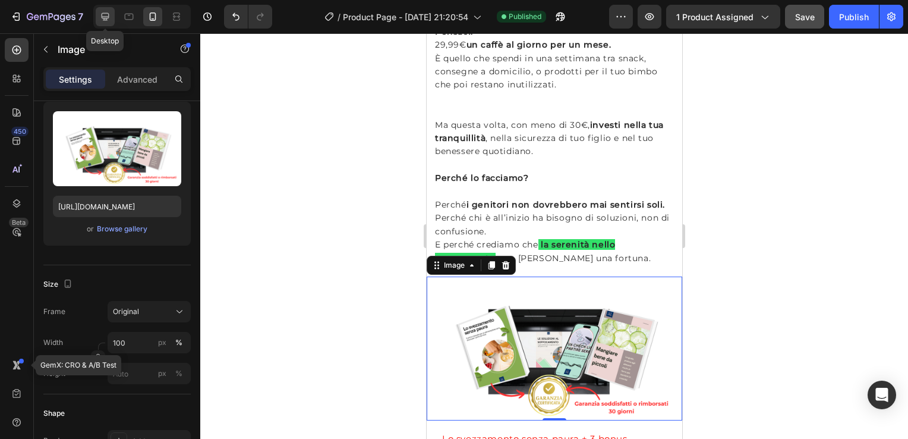
click at [109, 14] on icon at bounding box center [106, 17] width 8 height 8
type input "1200"
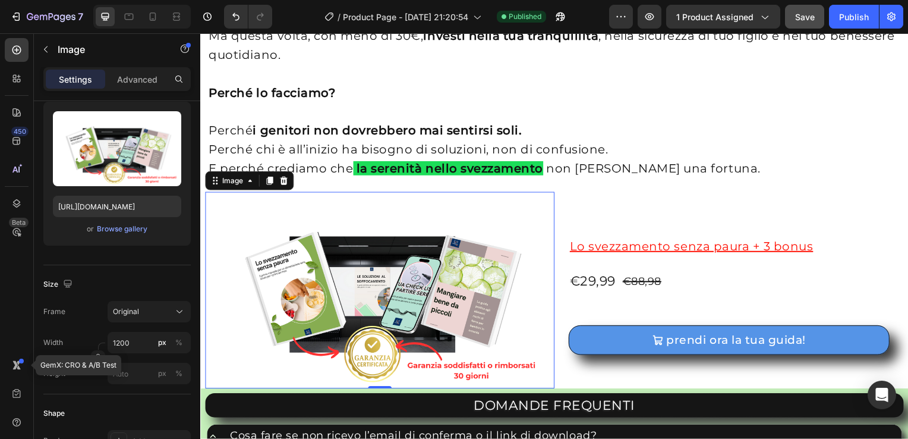
scroll to position [2921, 0]
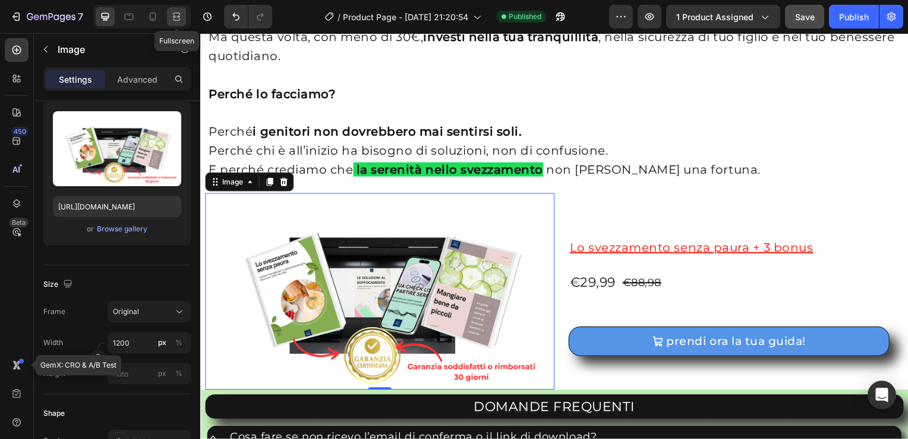
click at [182, 19] on icon at bounding box center [177, 17] width 12 height 12
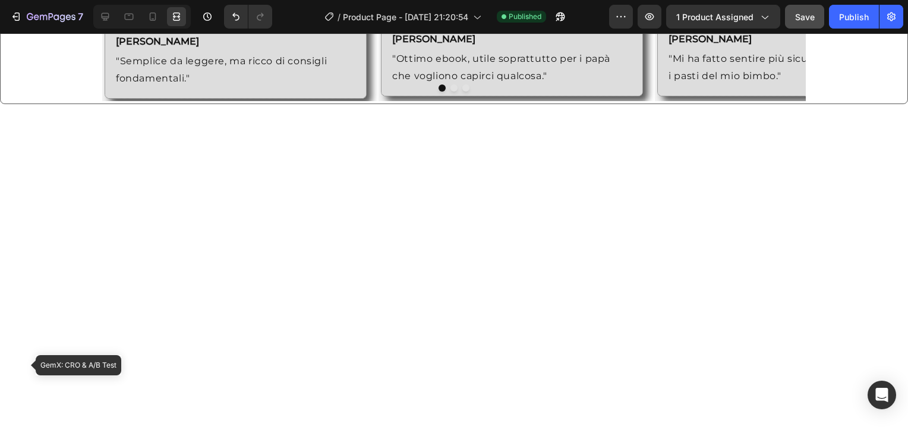
scroll to position [662, 0]
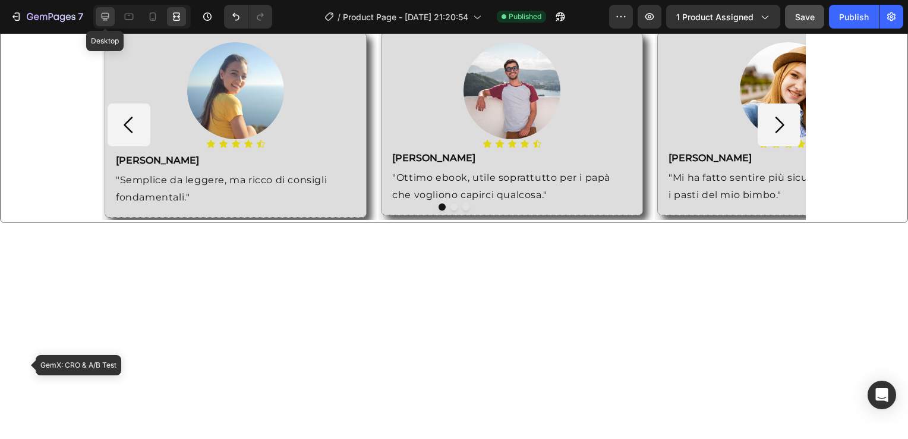
click at [103, 18] on icon at bounding box center [106, 17] width 8 height 8
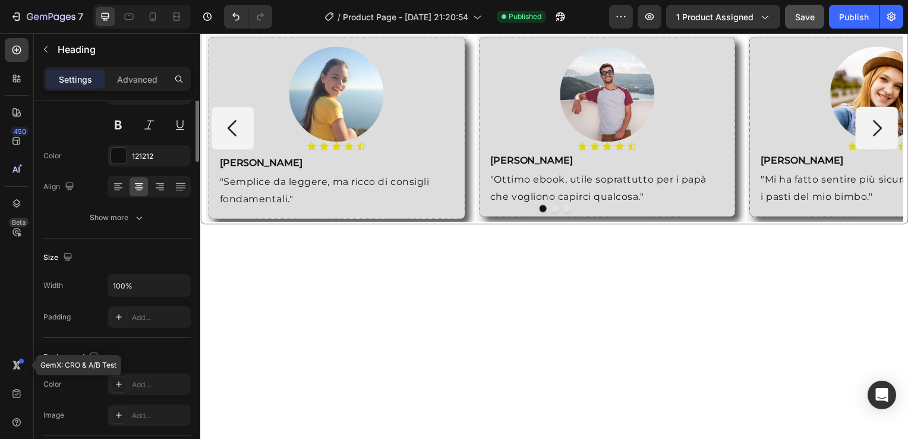
scroll to position [0, 0]
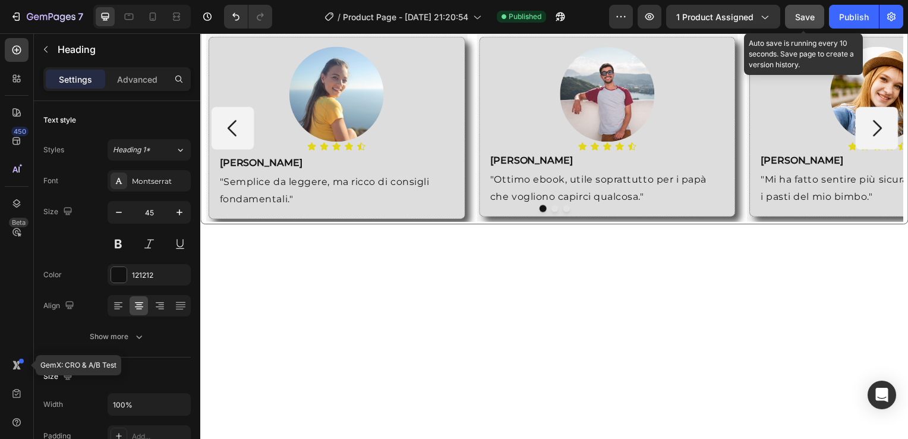
click at [804, 12] on span "Save" at bounding box center [805, 17] width 20 height 10
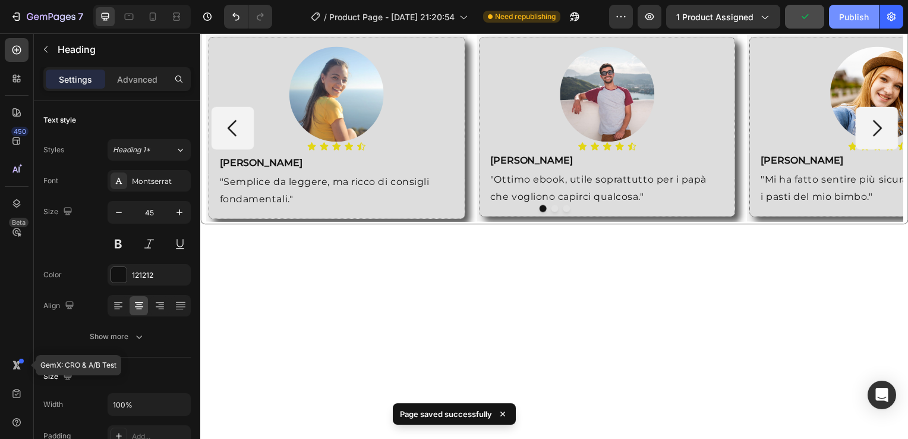
click at [847, 15] on div "Publish" at bounding box center [854, 17] width 30 height 12
